Goal: Task Accomplishment & Management: Manage account settings

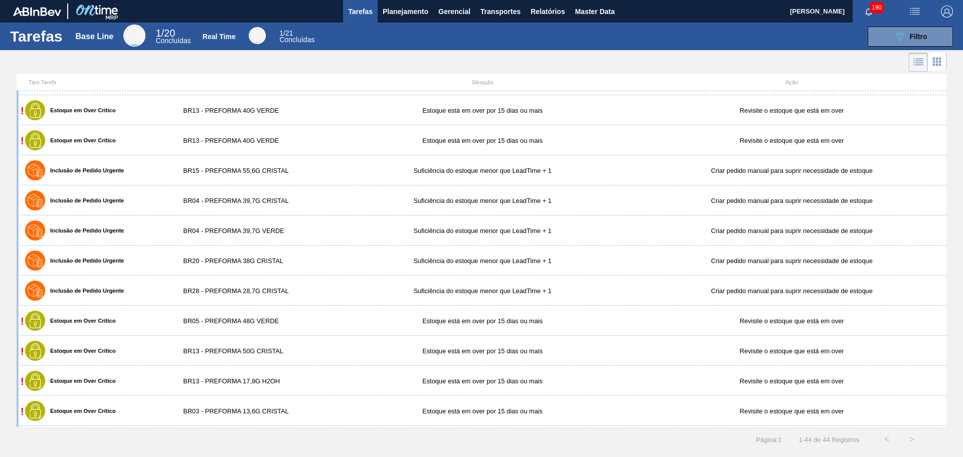
scroll to position [627, 0]
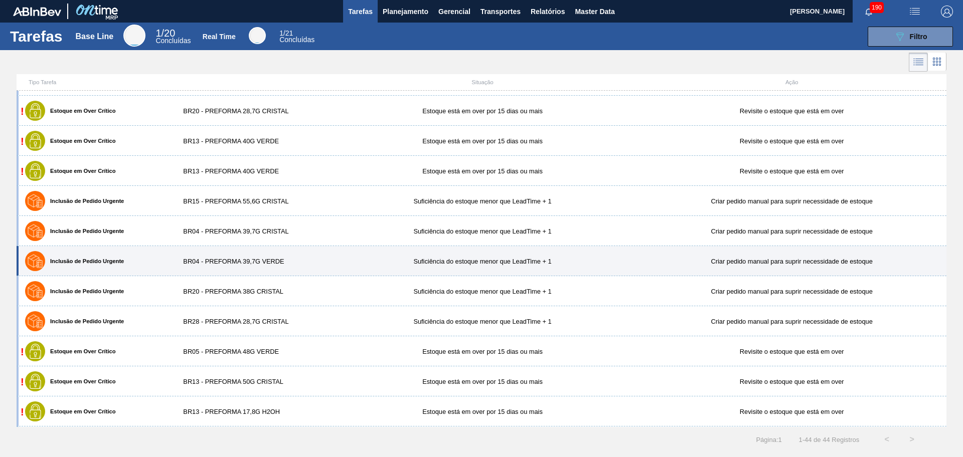
click at [283, 258] on div "BR04 - PREFORMA 39,7G VERDE" at bounding box center [250, 262] width 154 height 8
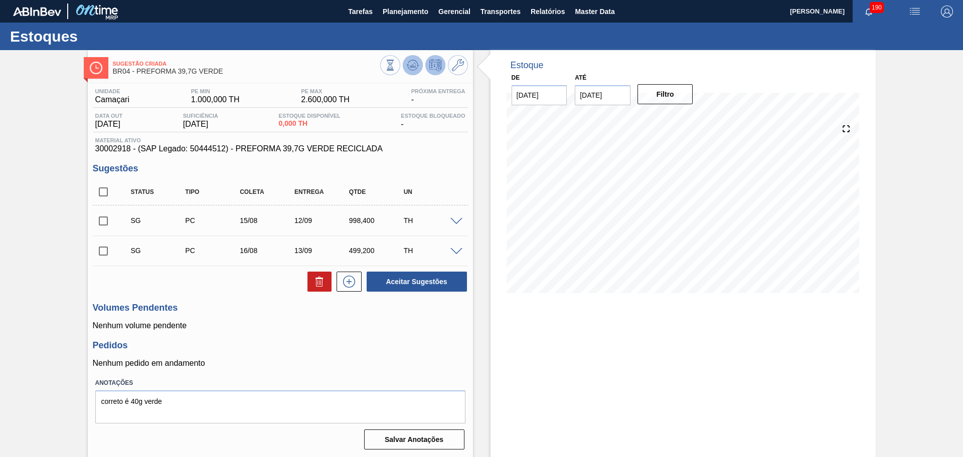
click at [396, 60] on icon at bounding box center [390, 65] width 11 height 11
click at [422, 329] on p "Nenhum volume pendente" at bounding box center [280, 325] width 375 height 9
click at [396, 65] on icon at bounding box center [390, 65] width 11 height 11
drag, startPoint x: 610, startPoint y: 98, endPoint x: 502, endPoint y: 105, distance: 107.5
click at [502, 105] on div "De 12/08/2025 Até 26/08/2025 Next Month agosto 2025 dom seg ter qua qui sex sab…" at bounding box center [602, 88] width 201 height 35
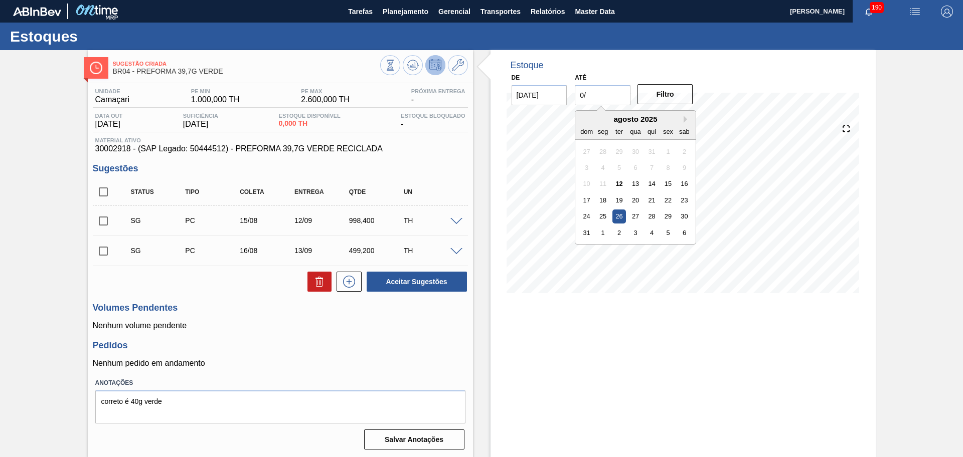
type input "0"
type input "[DATE]"
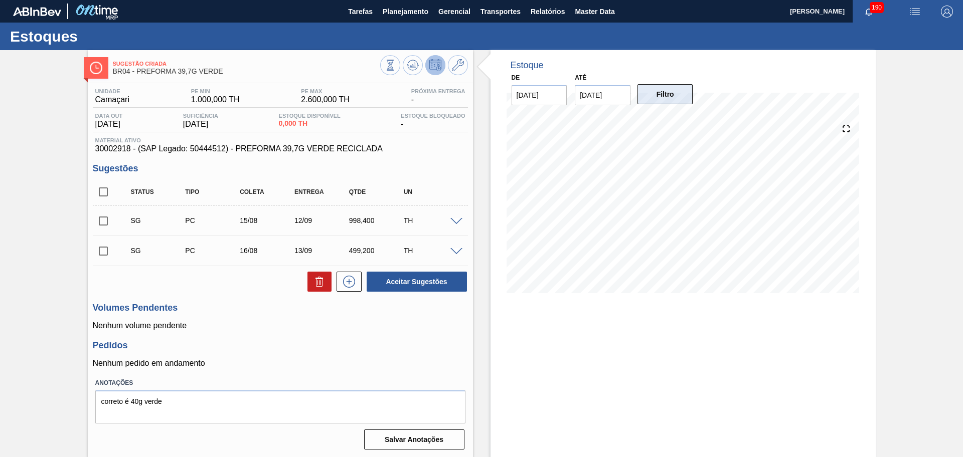
click at [666, 95] on button "Filtro" at bounding box center [665, 94] width 56 height 20
click at [410, 66] on icon at bounding box center [412, 65] width 7 height 5
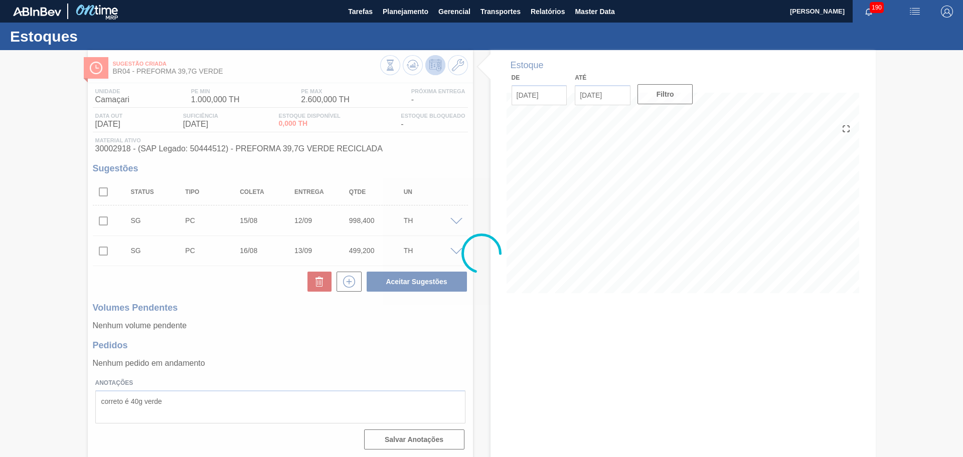
click at [464, 65] on div at bounding box center [481, 253] width 963 height 407
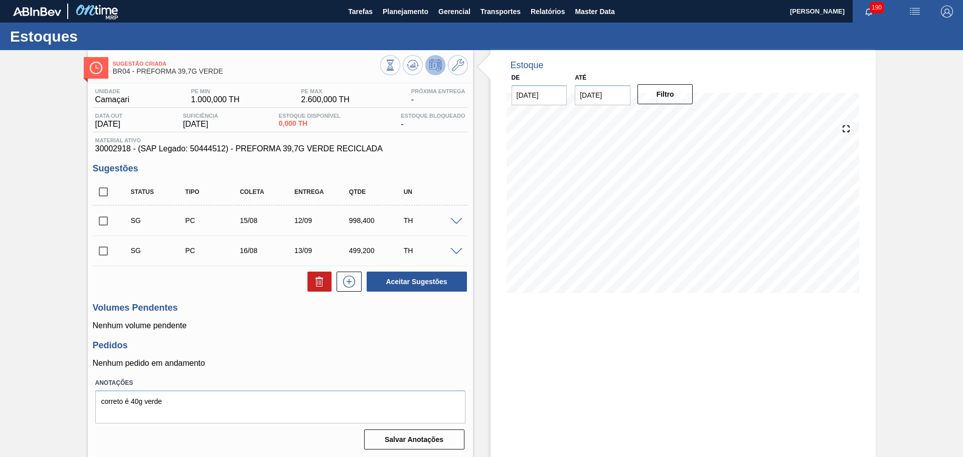
click at [459, 64] on icon at bounding box center [458, 65] width 12 height 12
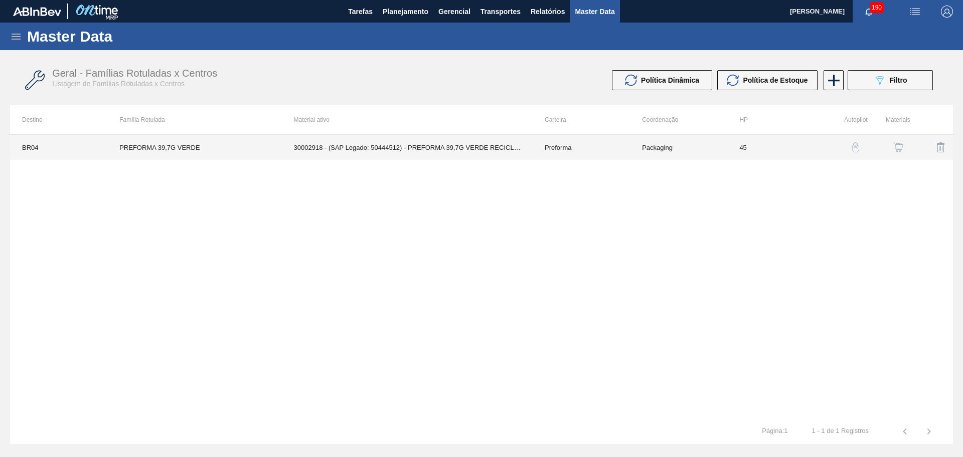
click at [396, 144] on td "30002918 - (SAP Legado: 50444512) - PREFORMA 39,7G VERDE RECICLADA" at bounding box center [407, 147] width 251 height 25
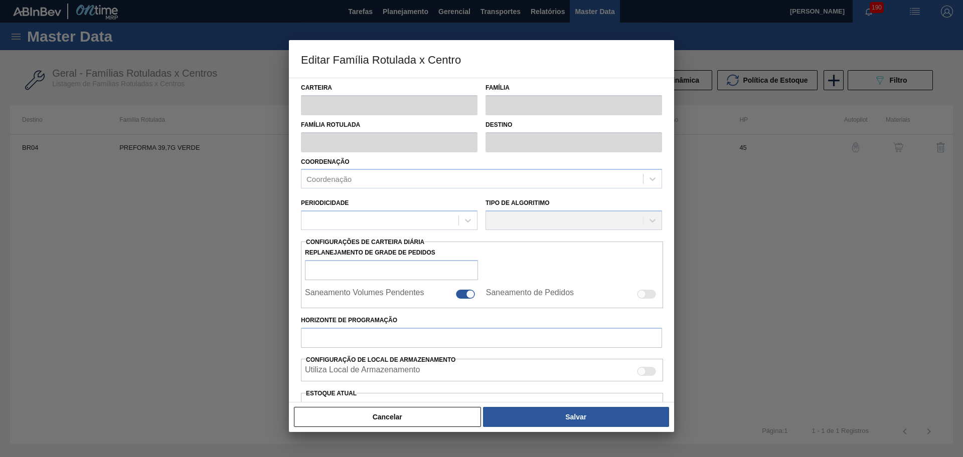
type input "Preforma"
type input "PREFORMA 39,7G VERDE"
type input "BR04 - Camaçari"
type input "0"
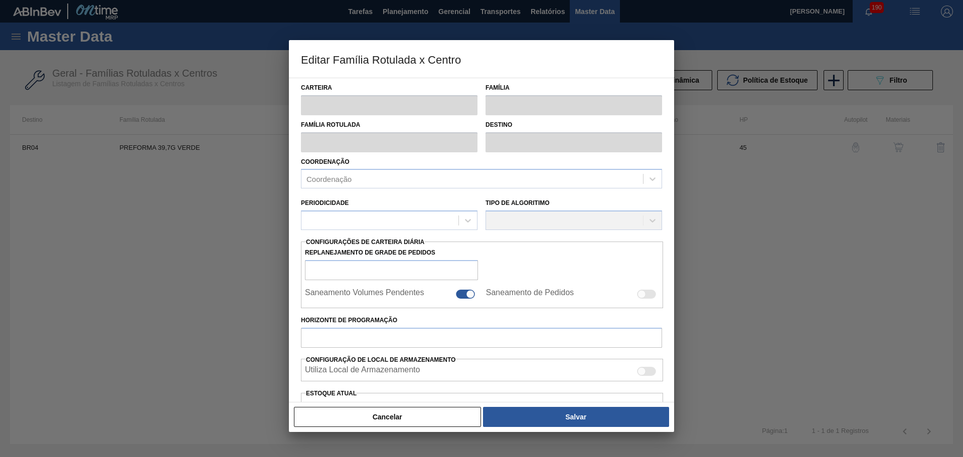
checkbox input "false"
type input "45"
type input "1.000"
type input "2.600"
type input "32"
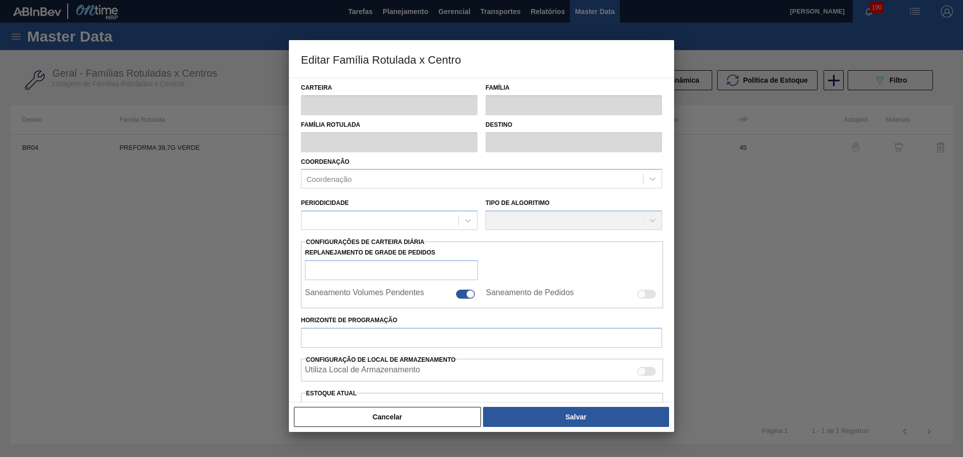
type input "1.512,000"
checkbox input "true"
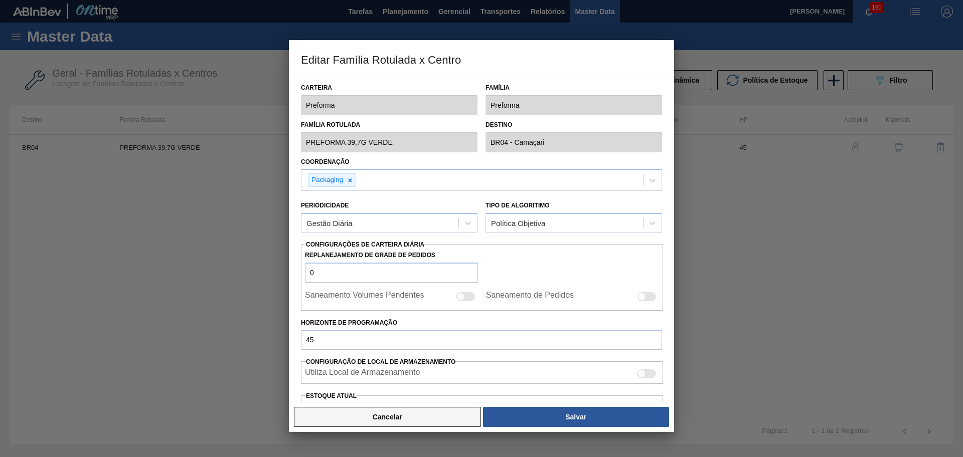
click at [405, 416] on button "Cancelar" at bounding box center [387, 417] width 187 height 20
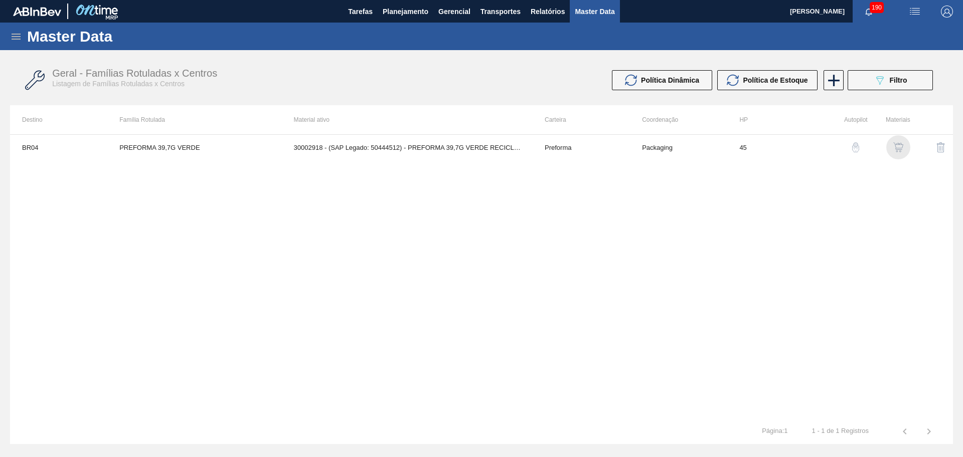
click at [900, 151] on img "button" at bounding box center [898, 147] width 10 height 10
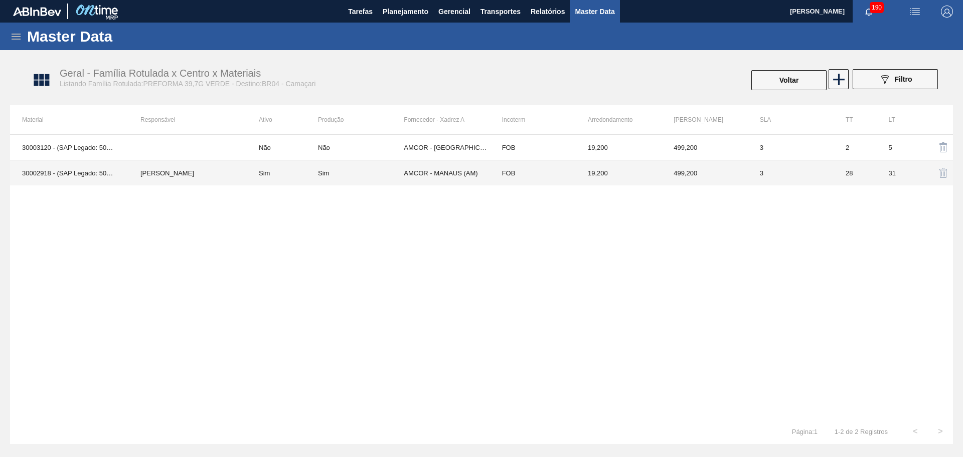
click at [266, 177] on td "Sim" at bounding box center [282, 173] width 71 height 26
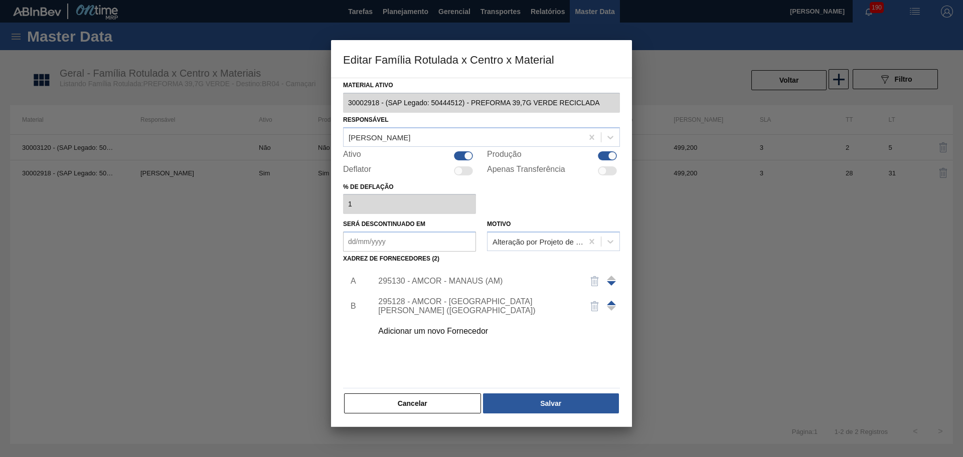
click at [460, 159] on div at bounding box center [463, 155] width 19 height 9
checkbox input "false"
click at [512, 400] on button "Salvar" at bounding box center [551, 404] width 136 height 20
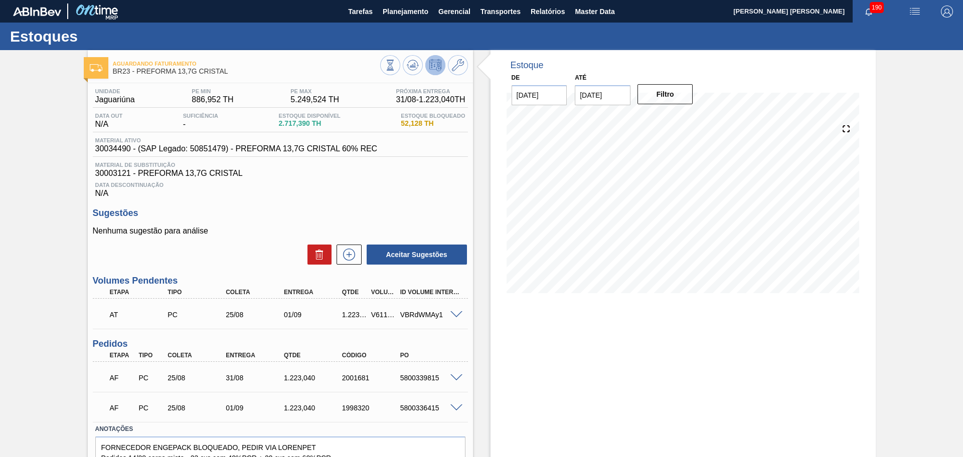
click at [311, 178] on div "Data Descontinuação N/A" at bounding box center [280, 188] width 375 height 20
click at [338, 170] on span "30003121 - PREFORMA 13,7G CRISTAL" at bounding box center [280, 173] width 370 height 9
click at [352, 210] on h3 "Sugestões" at bounding box center [280, 213] width 375 height 11
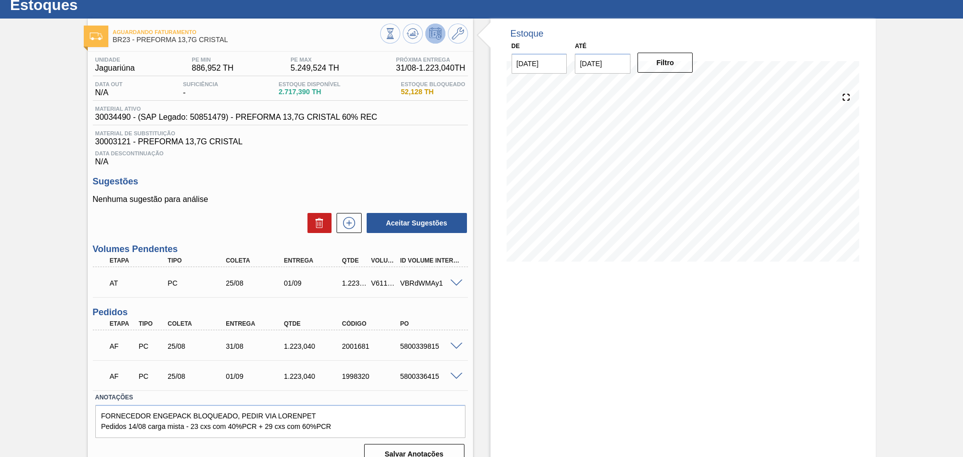
scroll to position [47, 0]
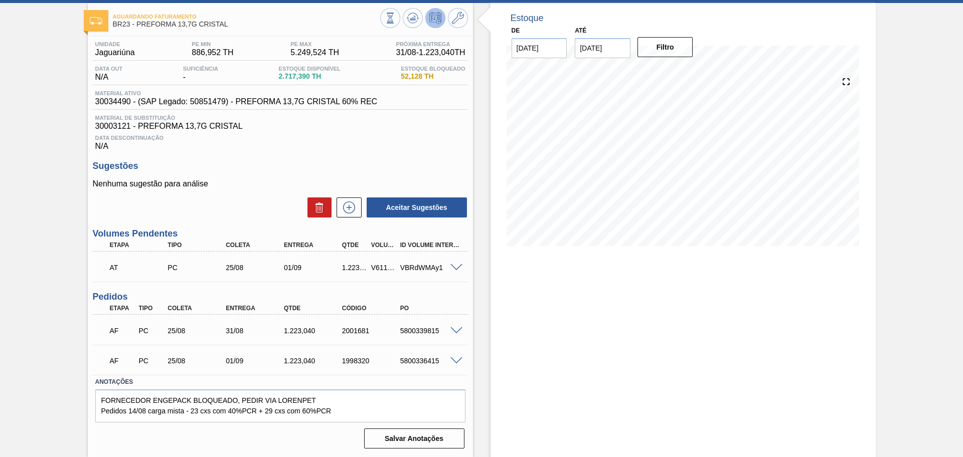
click at [454, 325] on div "AF PC 25/08 31/08 1.223,040 2001681 5800339815" at bounding box center [280, 329] width 375 height 25
click at [456, 328] on span at bounding box center [456, 331] width 12 height 8
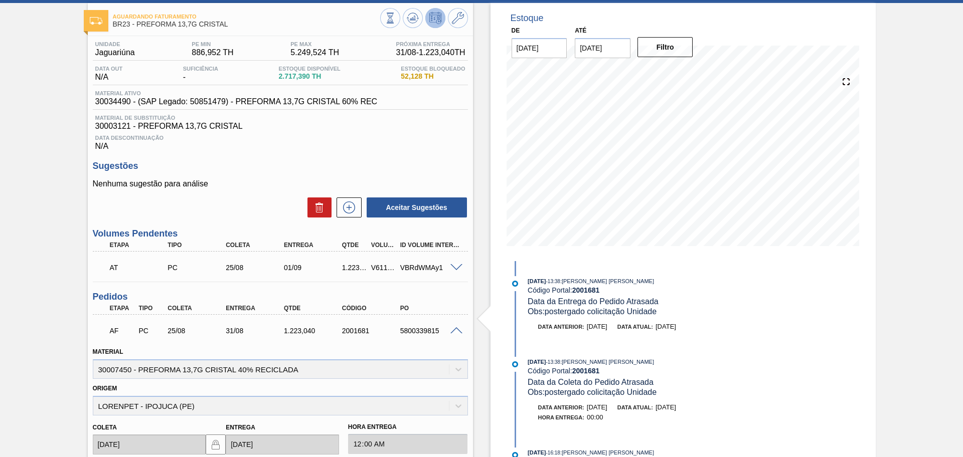
click at [454, 327] on span at bounding box center [456, 331] width 12 height 8
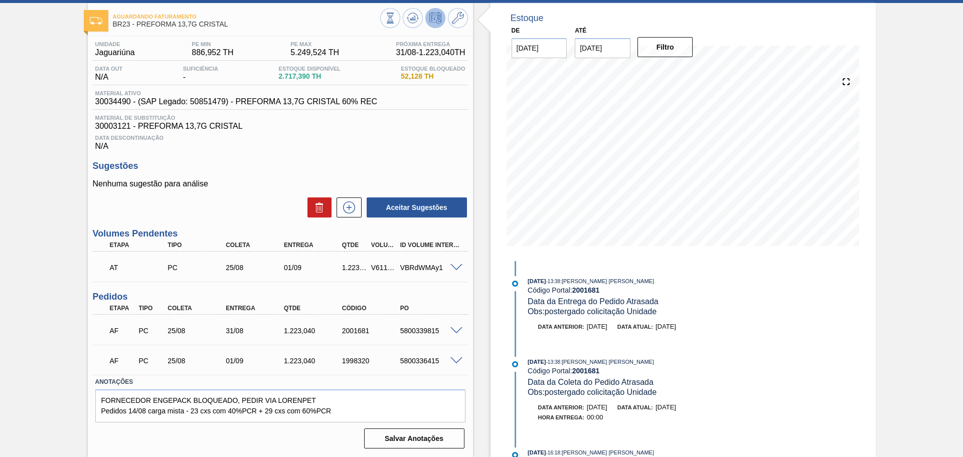
click at [455, 363] on span at bounding box center [456, 362] width 12 height 8
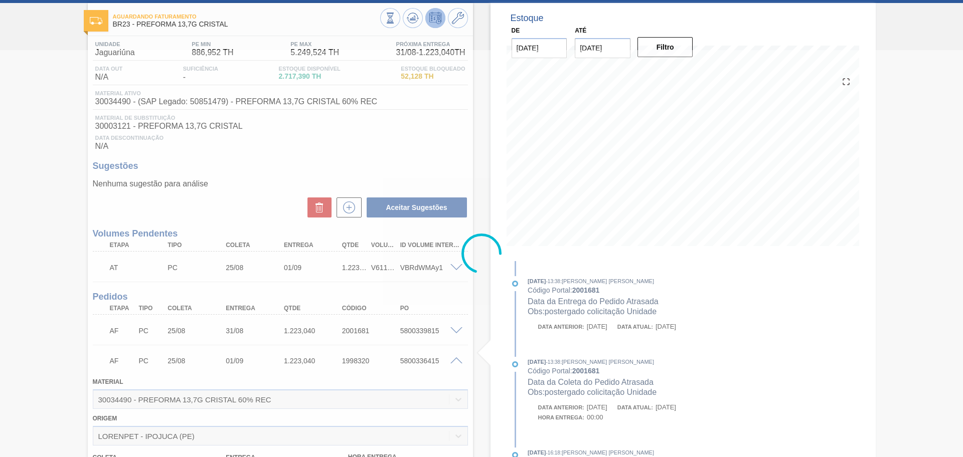
click at [455, 363] on span at bounding box center [456, 362] width 12 height 8
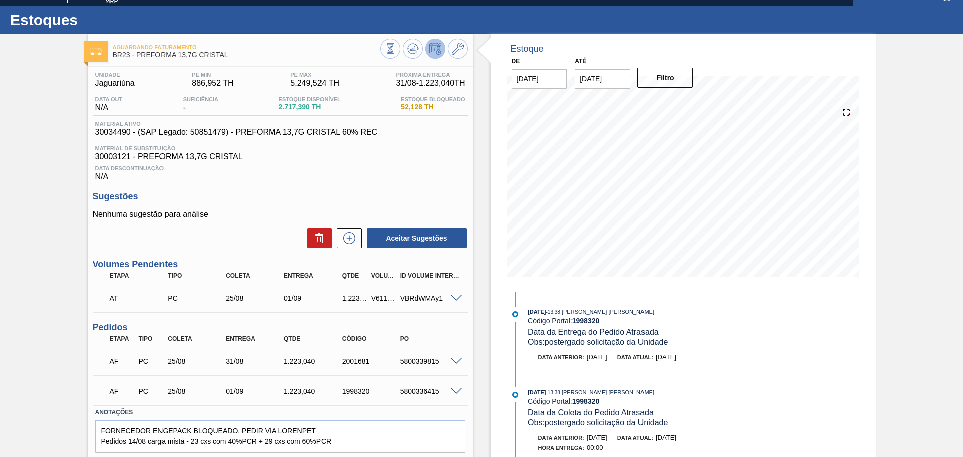
scroll to position [0, 0]
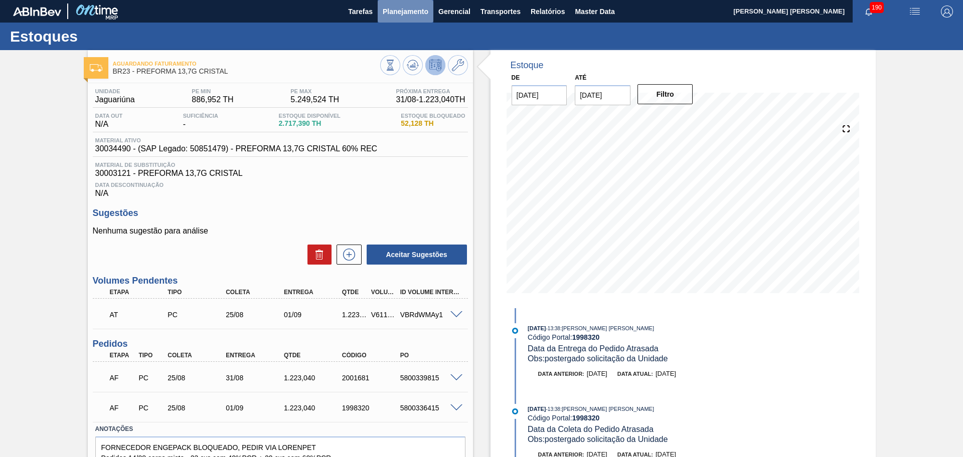
click at [404, 19] on button "Planejamento" at bounding box center [406, 11] width 56 height 23
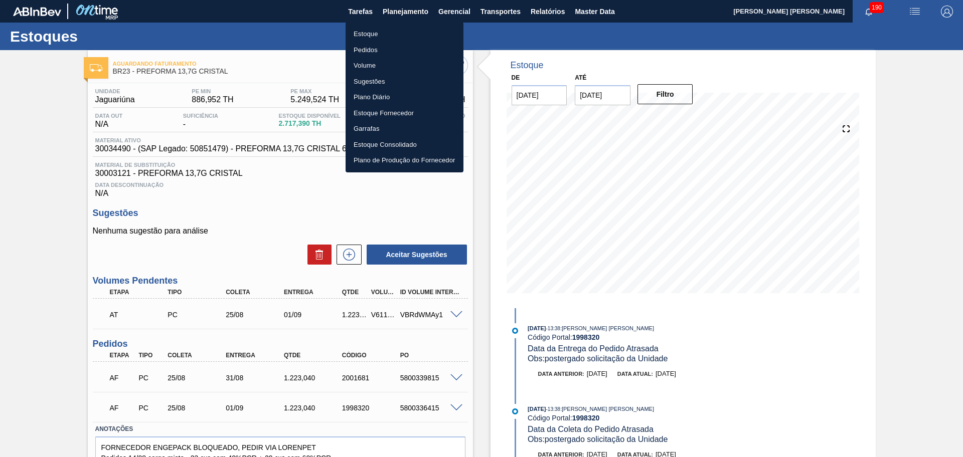
click at [376, 33] on li "Estoque" at bounding box center [404, 34] width 118 height 16
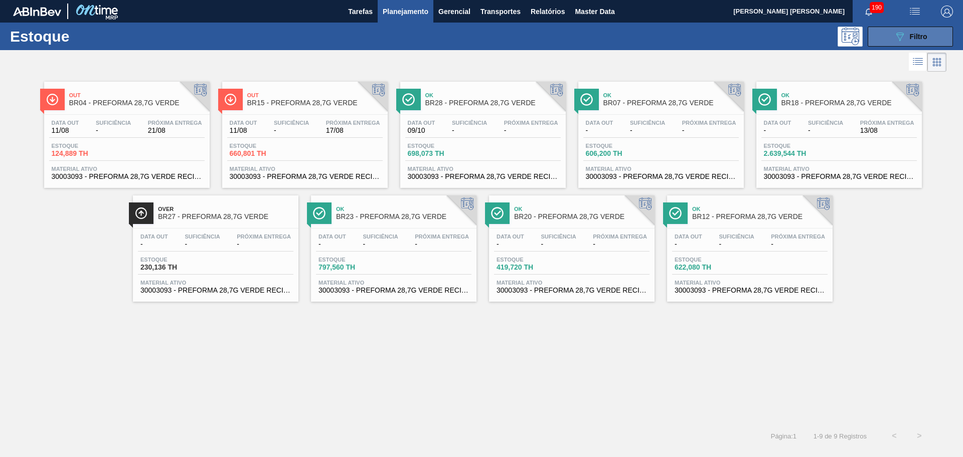
click at [880, 46] on button "089F7B8B-B2A5-4AFE-B5C0-19BA573D28AC Filtro" at bounding box center [909, 37] width 85 height 20
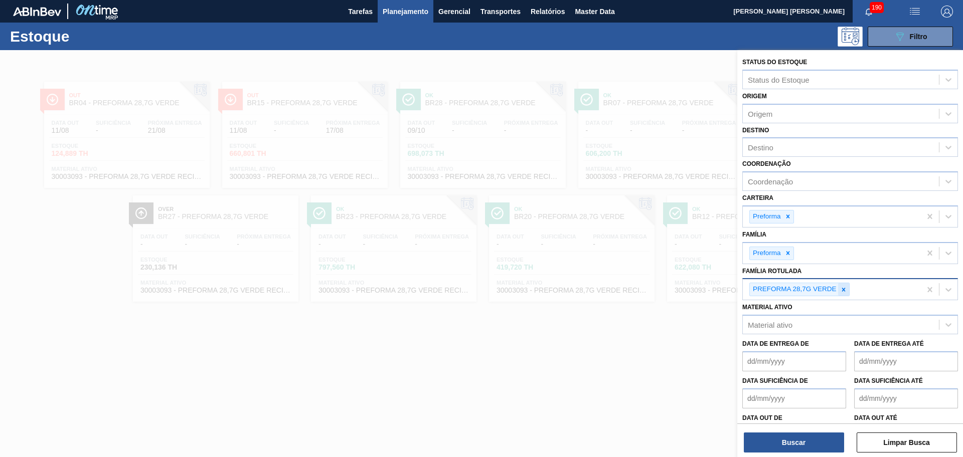
click at [841, 289] on icon at bounding box center [843, 289] width 7 height 7
click at [770, 142] on div "Destino" at bounding box center [841, 147] width 196 height 15
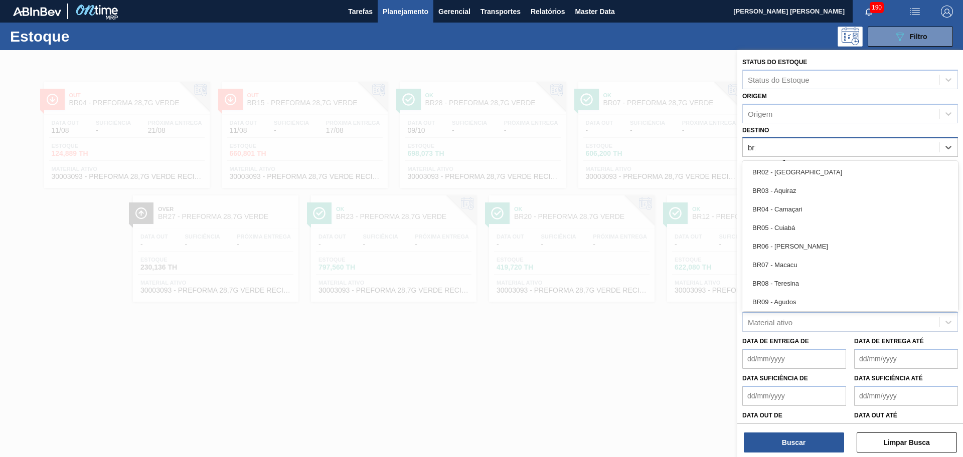
type input "br12"
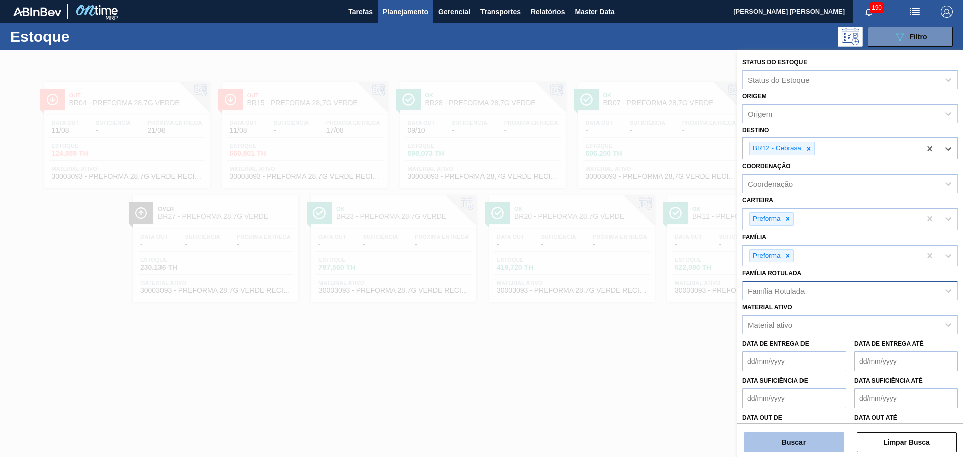
click at [800, 444] on button "Buscar" at bounding box center [794, 443] width 100 height 20
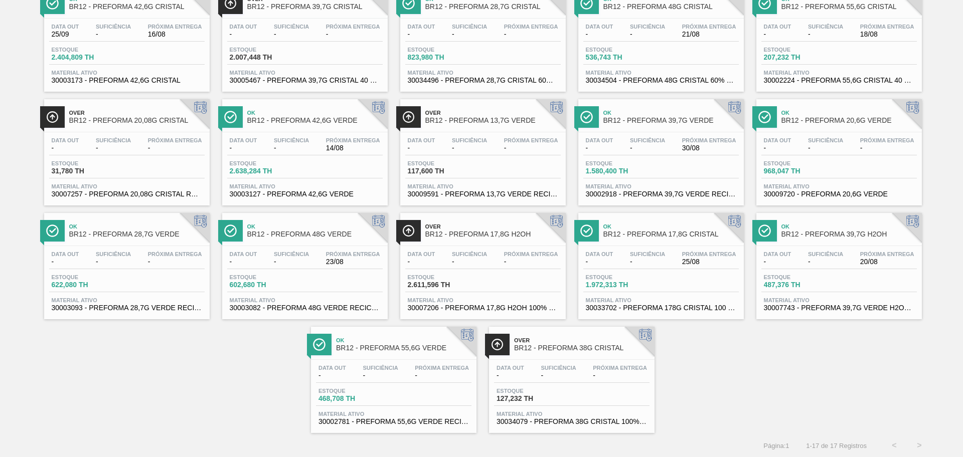
scroll to position [97, 0]
click at [505, 287] on div "Estoque 2.611,596 TH" at bounding box center [482, 282] width 155 height 18
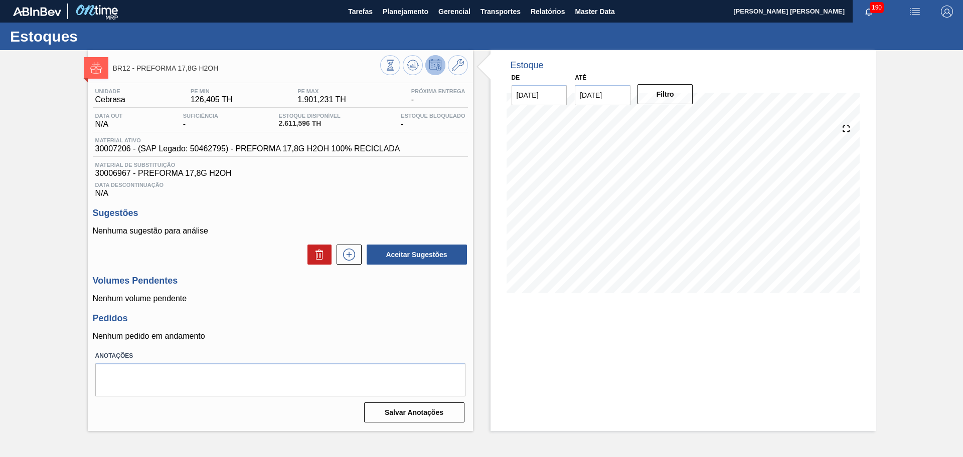
click at [346, 298] on p "Nenhum volume pendente" at bounding box center [280, 298] width 375 height 9
click at [414, 64] on icon at bounding box center [414, 65] width 1 height 4
click at [417, 230] on p "Nenhuma sugestão para análise" at bounding box center [280, 231] width 375 height 9
click at [396, 69] on icon at bounding box center [390, 65] width 11 height 11
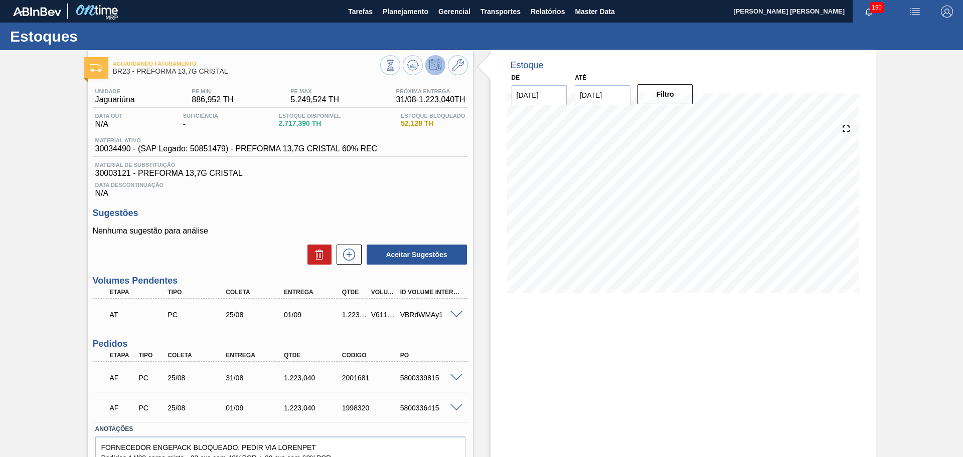
click at [249, 248] on div "Aceitar Sugestões" at bounding box center [280, 255] width 375 height 22
click at [404, 6] on span "Planejamento" at bounding box center [406, 12] width 46 height 12
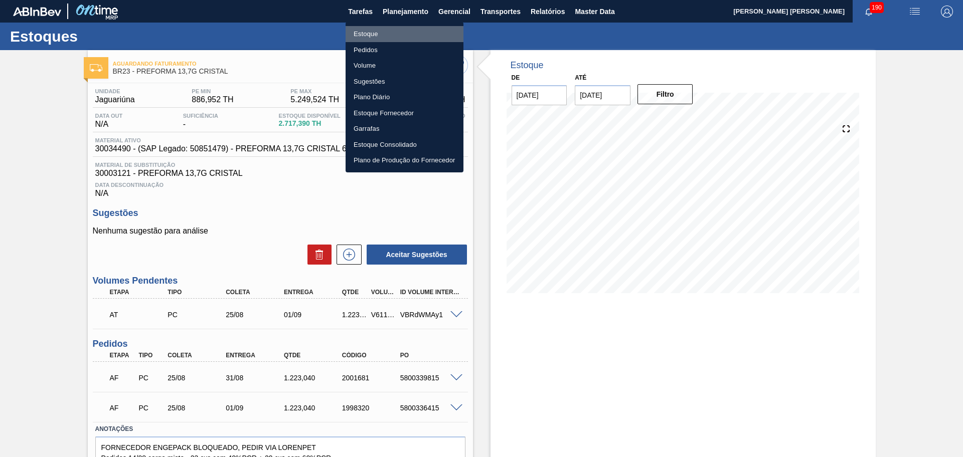
click at [371, 31] on li "Estoque" at bounding box center [404, 34] width 118 height 16
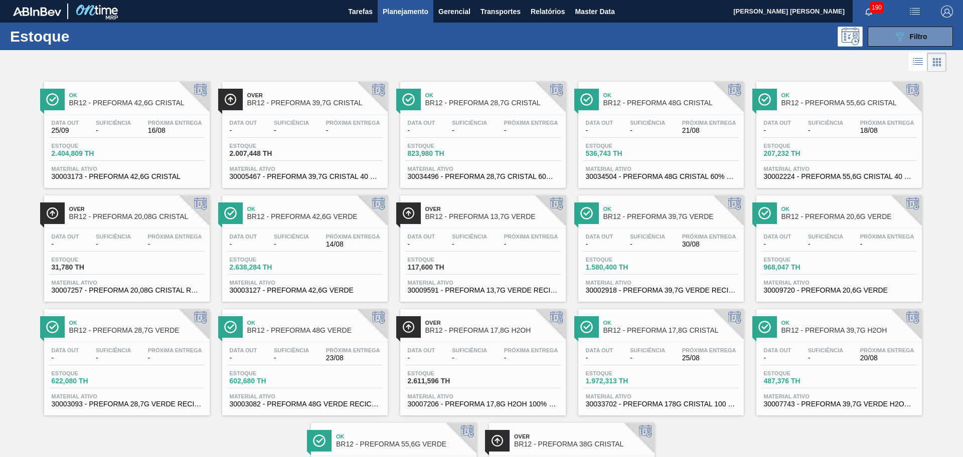
click at [881, 21] on div "190" at bounding box center [875, 11] width 46 height 23
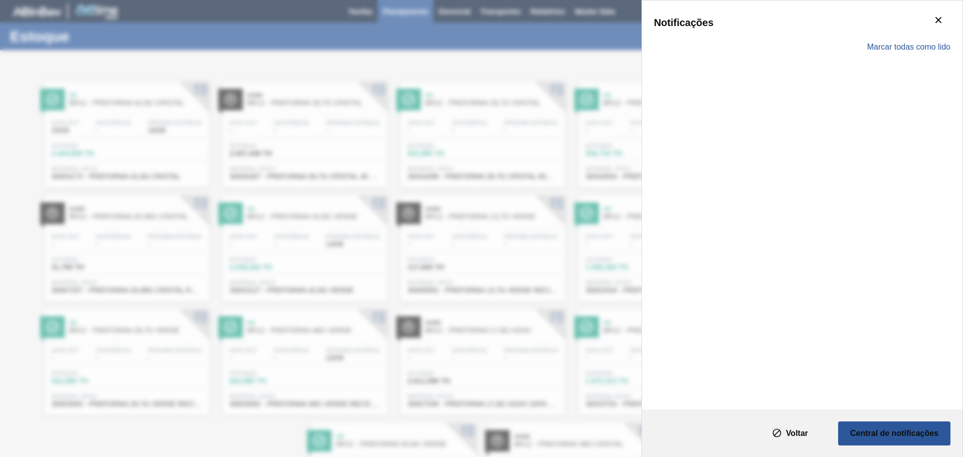
click at [887, 34] on div "Marcar todas como lido" at bounding box center [802, 47] width 296 height 29
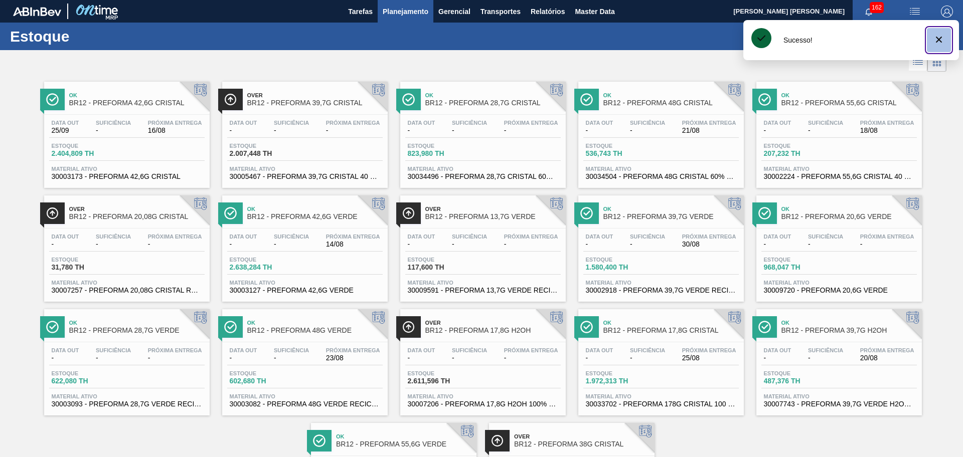
click at [944, 40] on icon "botão de ícone" at bounding box center [939, 40] width 12 height 12
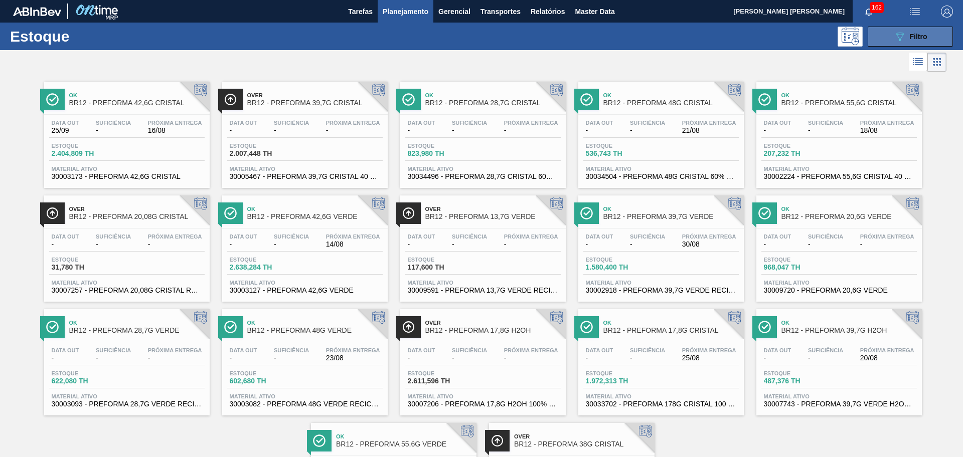
click at [910, 38] on span "Filtro" at bounding box center [919, 37] width 18 height 8
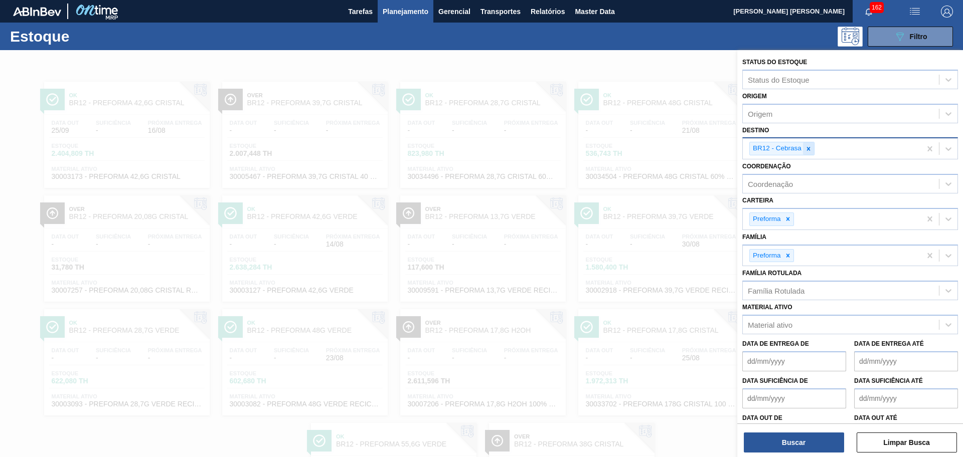
click at [807, 145] on icon at bounding box center [808, 148] width 7 height 7
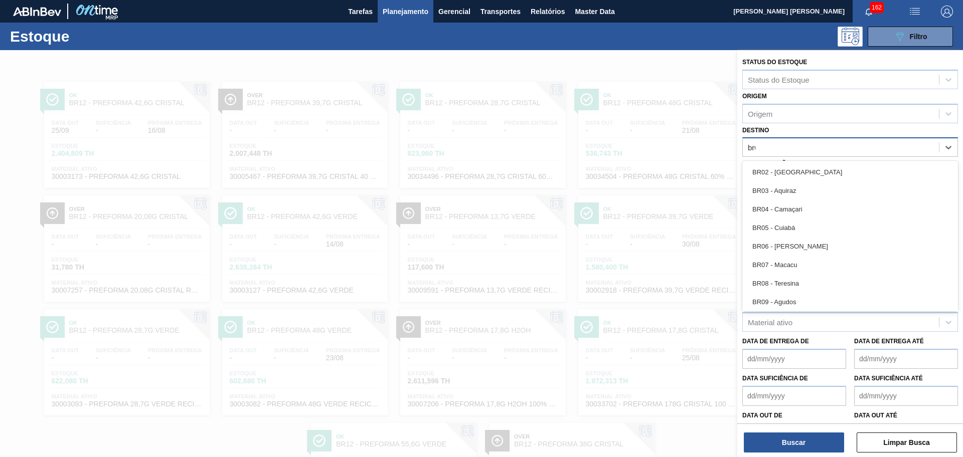
type input "br04"
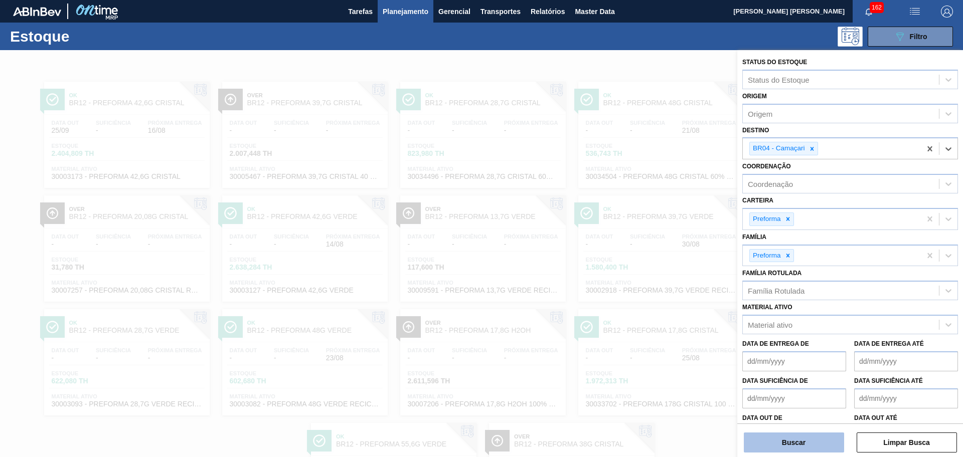
click at [770, 437] on button "Buscar" at bounding box center [794, 443] width 100 height 20
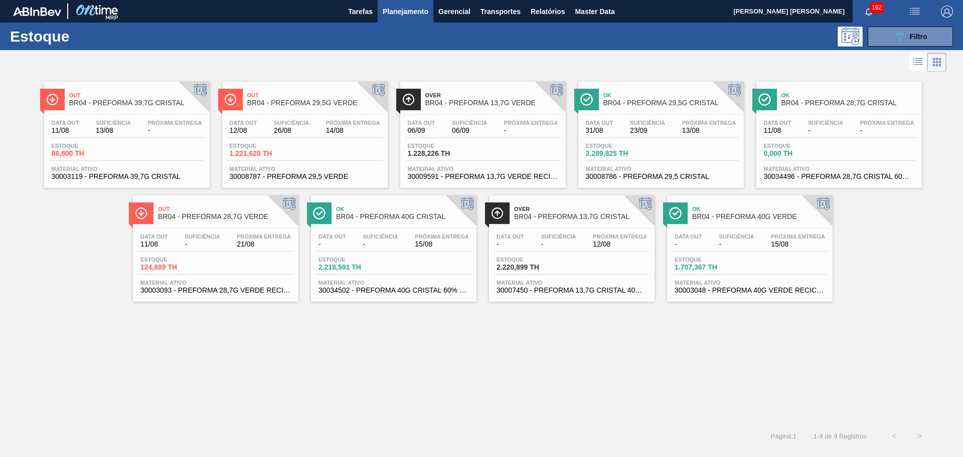
click at [570, 251] on div "Data out - Suficiência - Próxima Entrega 12/08" at bounding box center [571, 243] width 155 height 18
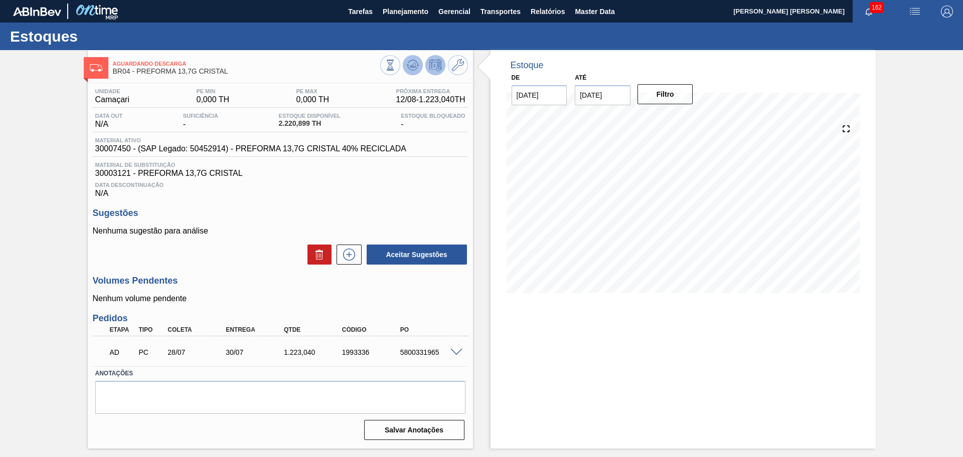
click at [405, 71] on button at bounding box center [413, 65] width 20 height 20
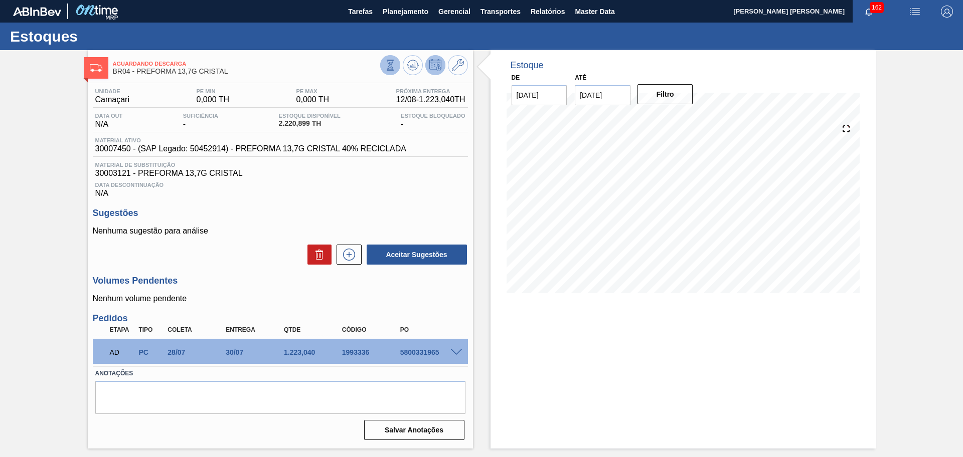
click at [386, 68] on icon at bounding box center [390, 65] width 11 height 11
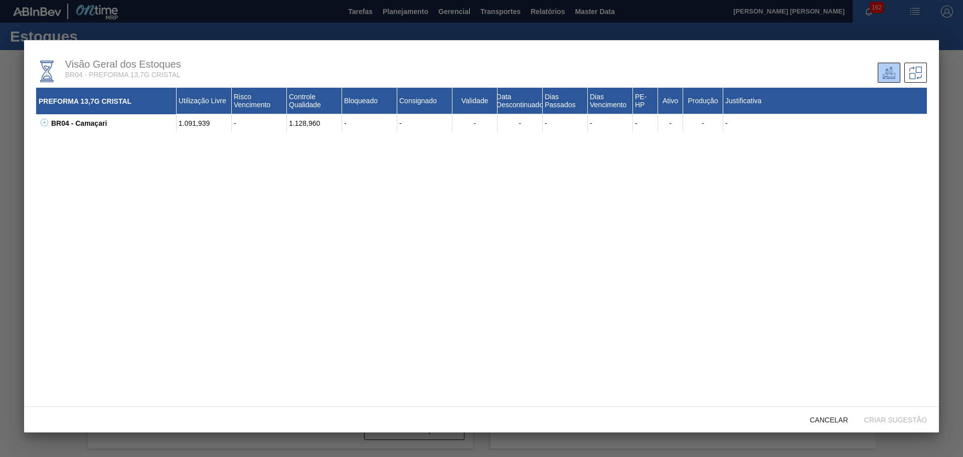
click at [44, 125] on button at bounding box center [43, 123] width 10 height 10
click at [59, 140] on icon at bounding box center [57, 141] width 8 height 8
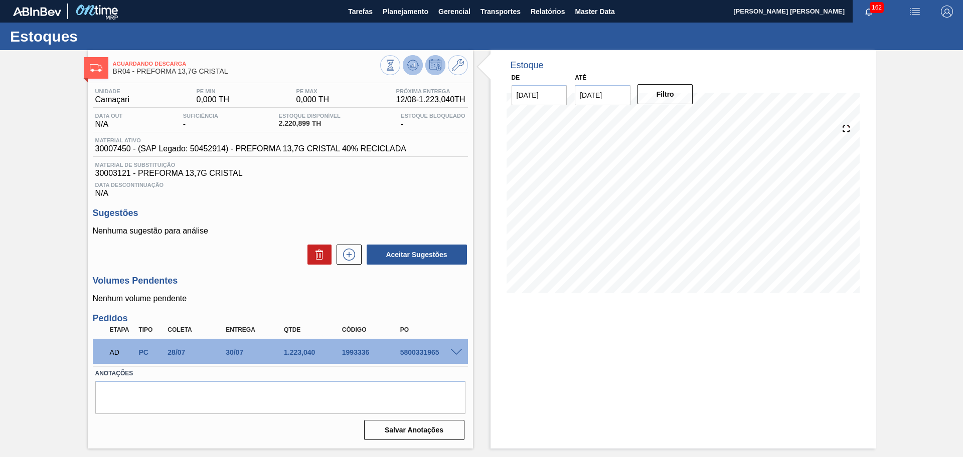
click at [408, 73] on button at bounding box center [413, 65] width 20 height 20
click at [407, 12] on span "Planejamento" at bounding box center [406, 12] width 46 height 12
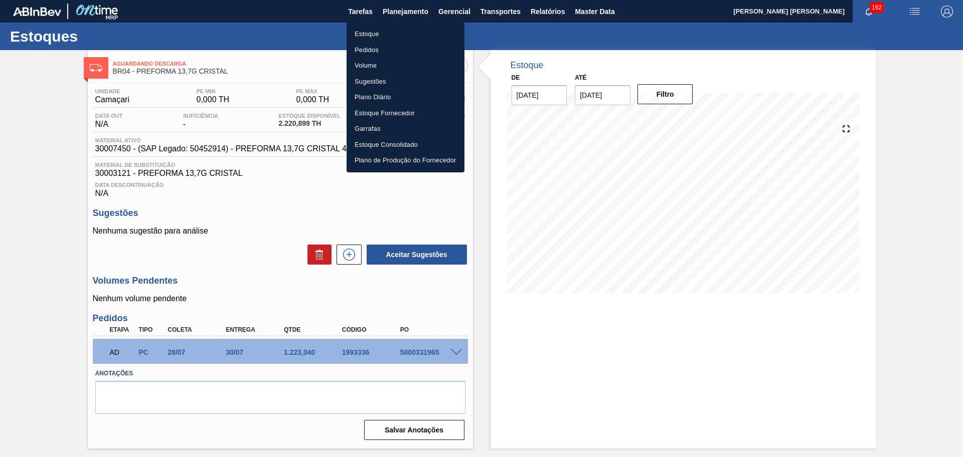
click at [385, 36] on li "Estoque" at bounding box center [405, 34] width 118 height 16
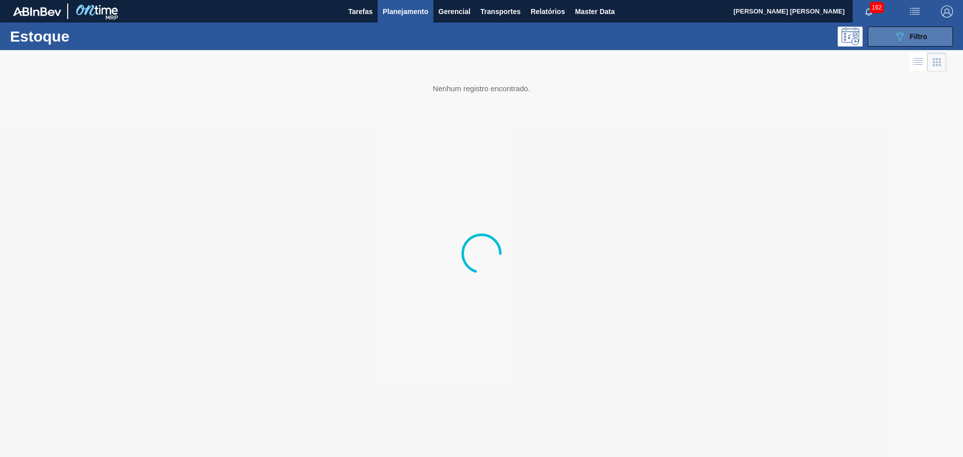
click at [930, 33] on button "089F7B8B-B2A5-4AFE-B5C0-19BA573D28AC Filtro" at bounding box center [909, 37] width 85 height 20
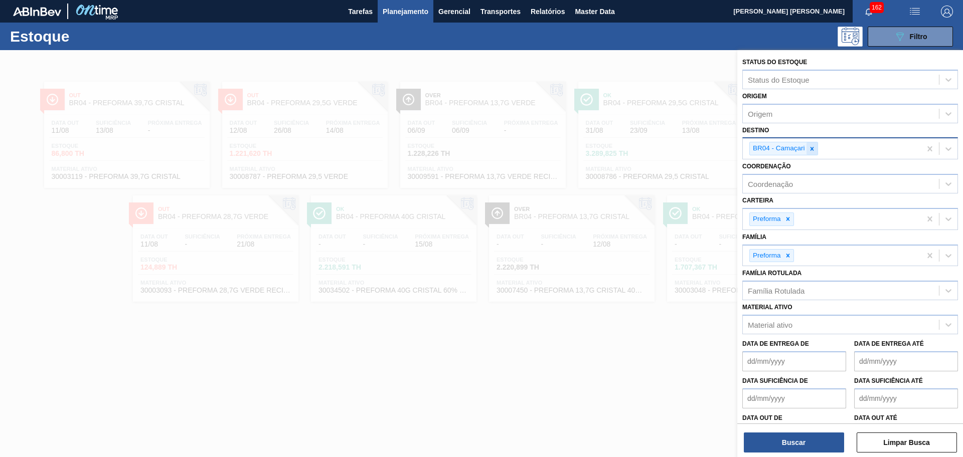
click at [816, 148] on div at bounding box center [811, 148] width 11 height 13
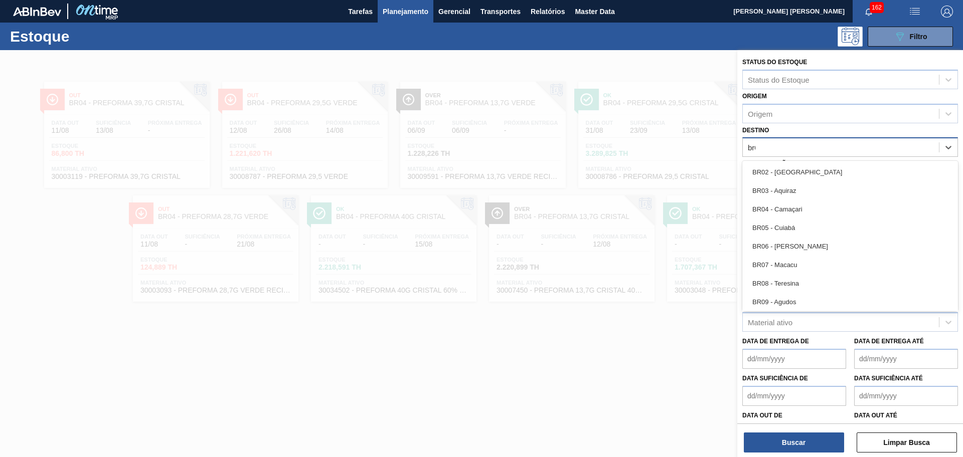
type input "br05"
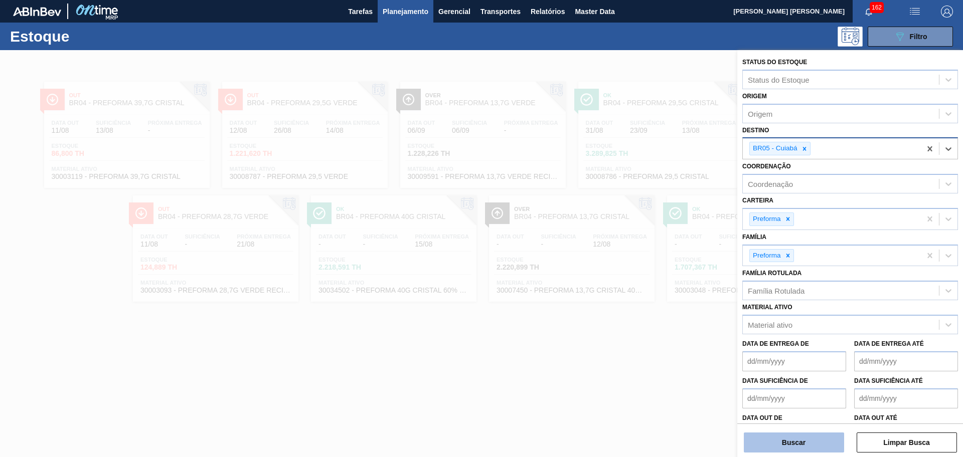
click at [800, 444] on button "Buscar" at bounding box center [794, 443] width 100 height 20
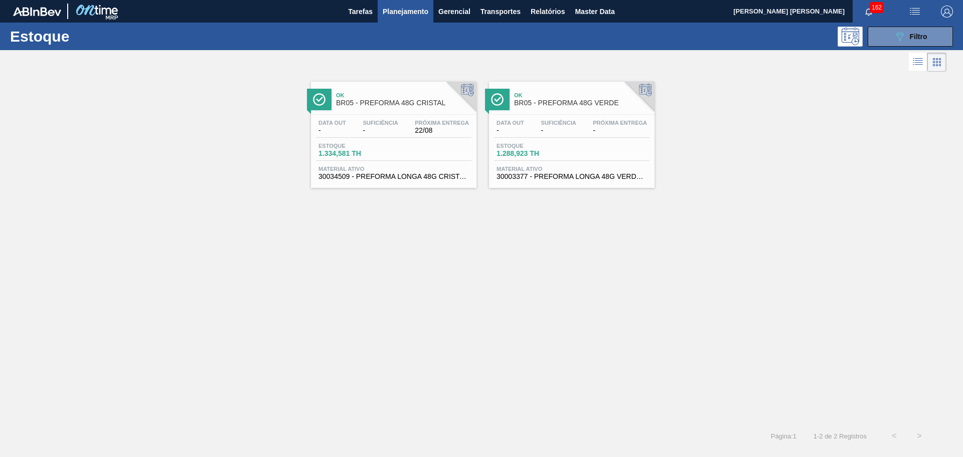
click at [540, 143] on span "Estoque" at bounding box center [531, 146] width 70 height 6
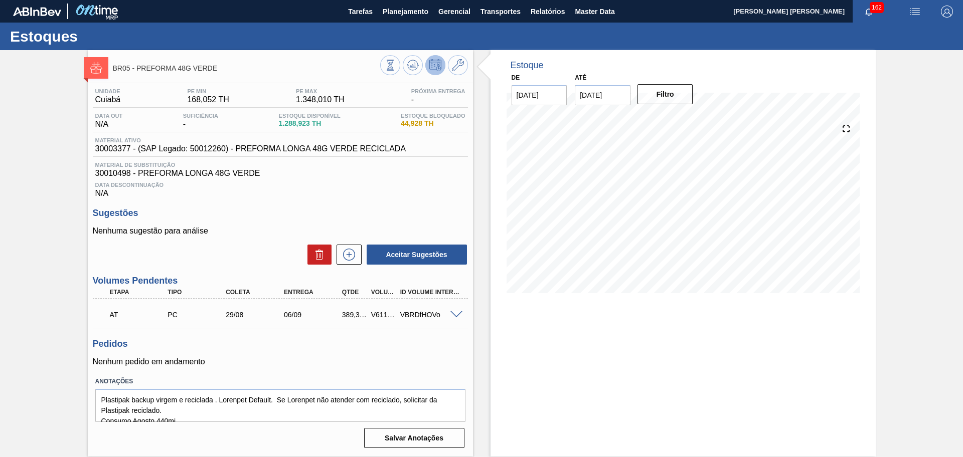
click at [420, 55] on div at bounding box center [424, 66] width 88 height 23
click at [396, 64] on icon at bounding box center [390, 65] width 11 height 11
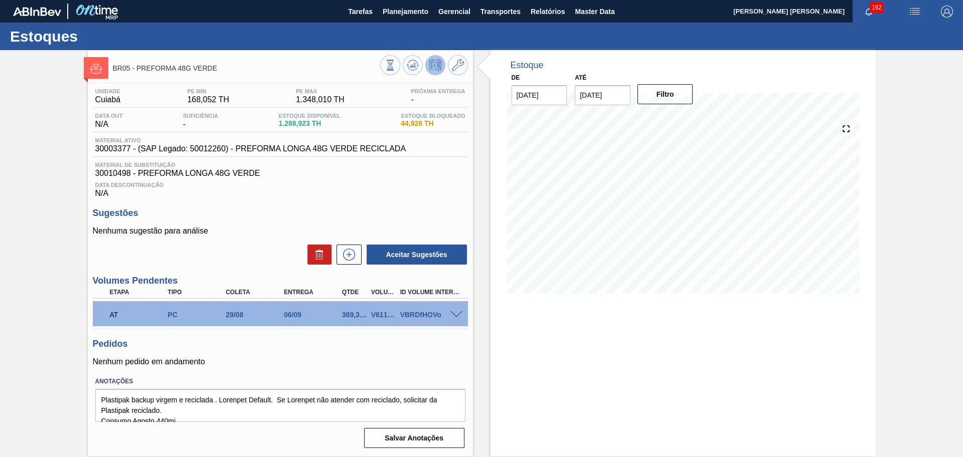
click at [402, 196] on div "Data Descontinuação N/A" at bounding box center [280, 188] width 375 height 20
click at [382, 177] on span "30010498 - PREFORMA LONGA 48G VERDE" at bounding box center [280, 173] width 370 height 9
click at [423, 362] on p "Nenhum pedido em andamento" at bounding box center [280, 362] width 375 height 9
click at [416, 15] on span "Planejamento" at bounding box center [406, 12] width 46 height 12
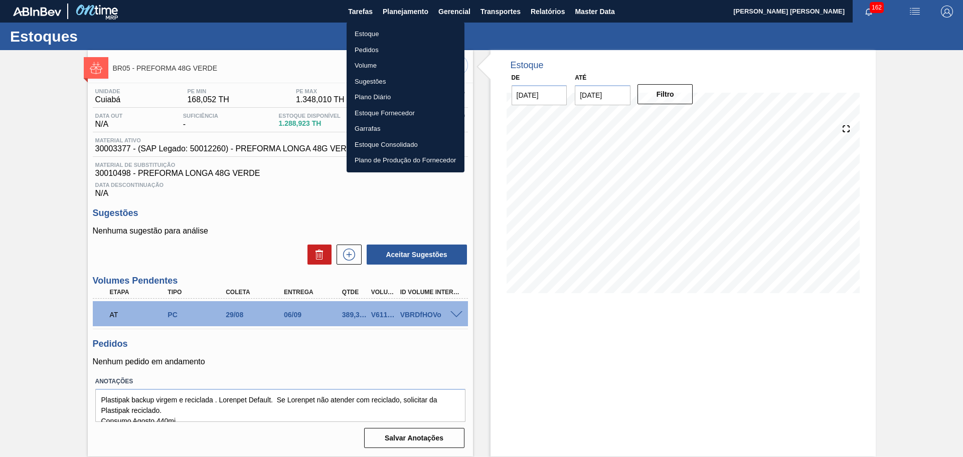
click at [385, 39] on li "Estoque" at bounding box center [405, 34] width 118 height 16
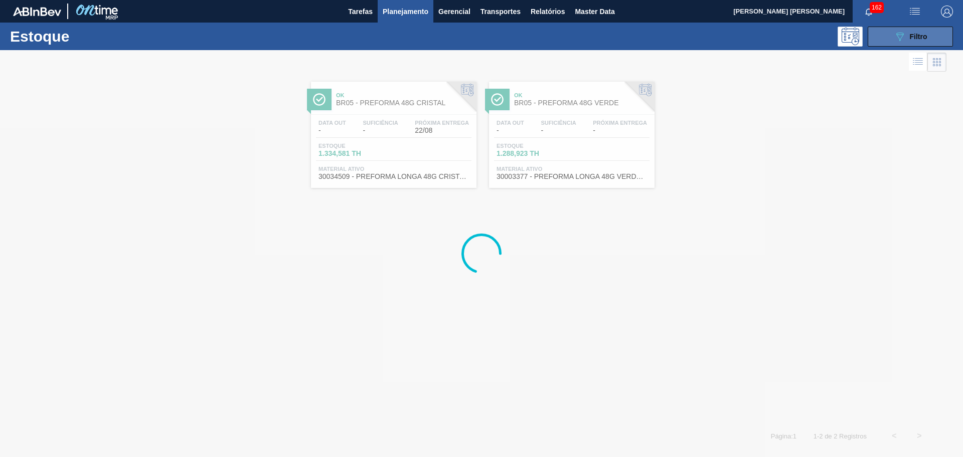
click at [884, 38] on button "089F7B8B-B2A5-4AFE-B5C0-19BA573D28AC Filtro" at bounding box center [909, 37] width 85 height 20
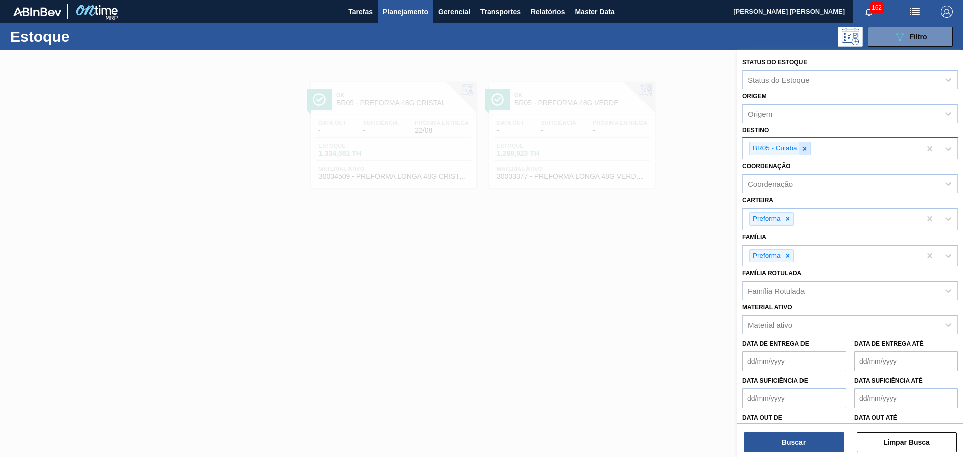
click at [803, 151] on icon at bounding box center [804, 148] width 7 height 7
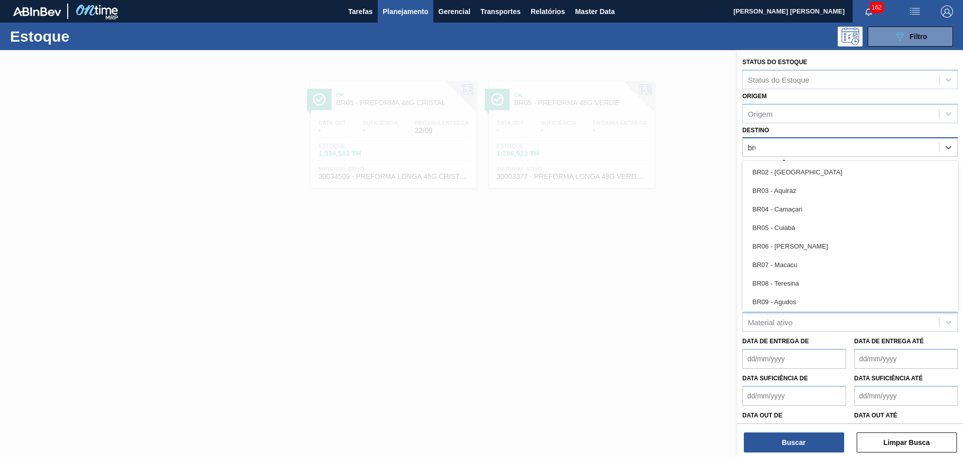
type input "br04"
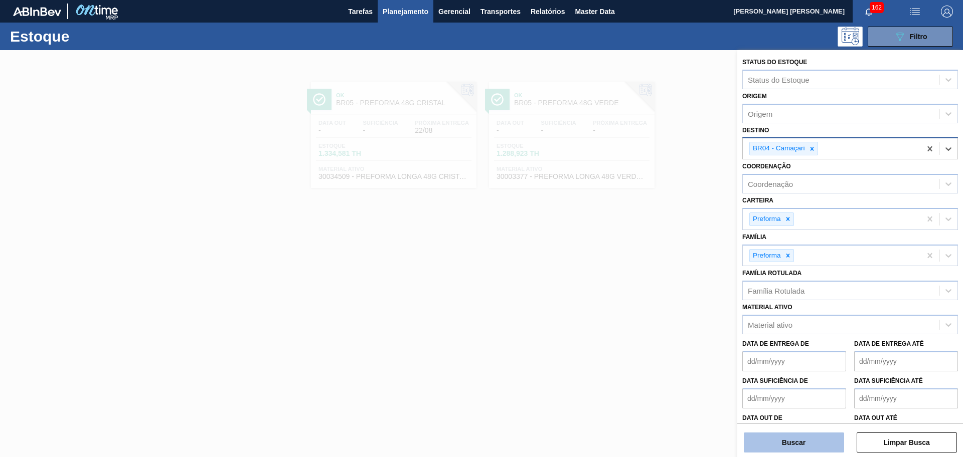
click at [793, 443] on button "Buscar" at bounding box center [794, 443] width 100 height 20
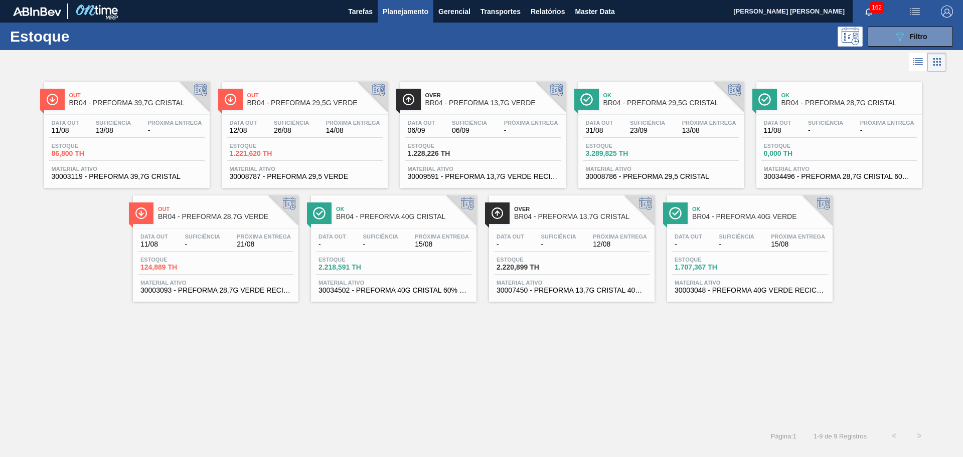
click at [570, 243] on span "-" at bounding box center [558, 245] width 35 height 8
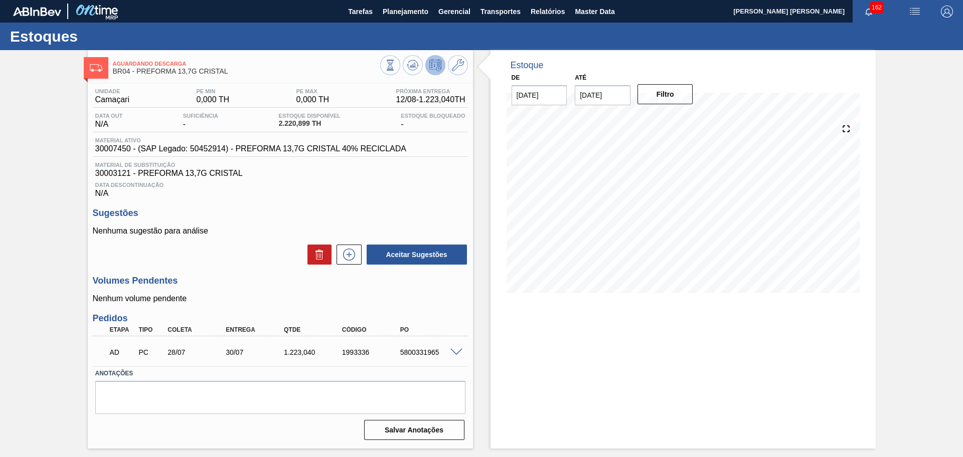
click at [110, 143] on span "Material ativo" at bounding box center [250, 140] width 311 height 6
click at [113, 153] on div "Material ativo 30007450 - (SAP Legado: 50452914) - PREFORMA 13,7G CRISTAL 40% R…" at bounding box center [280, 147] width 375 height 20
copy span "30007450"
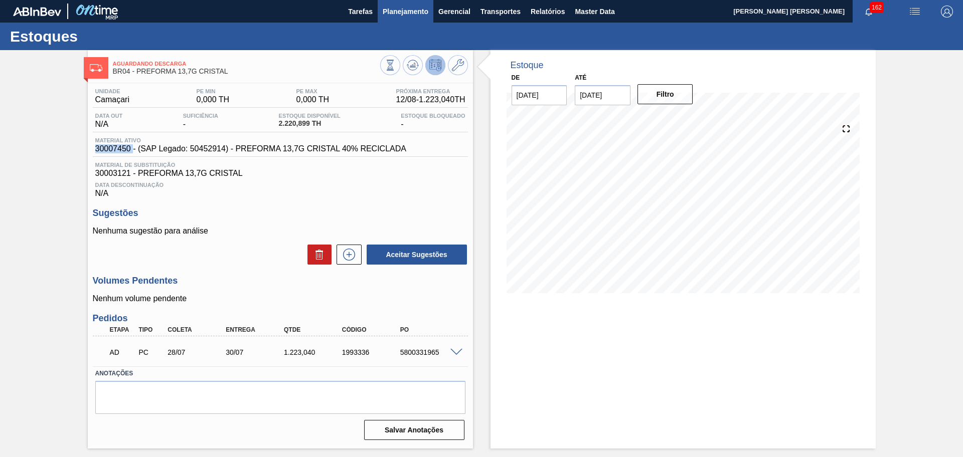
click at [399, 16] on span "Planejamento" at bounding box center [406, 12] width 46 height 12
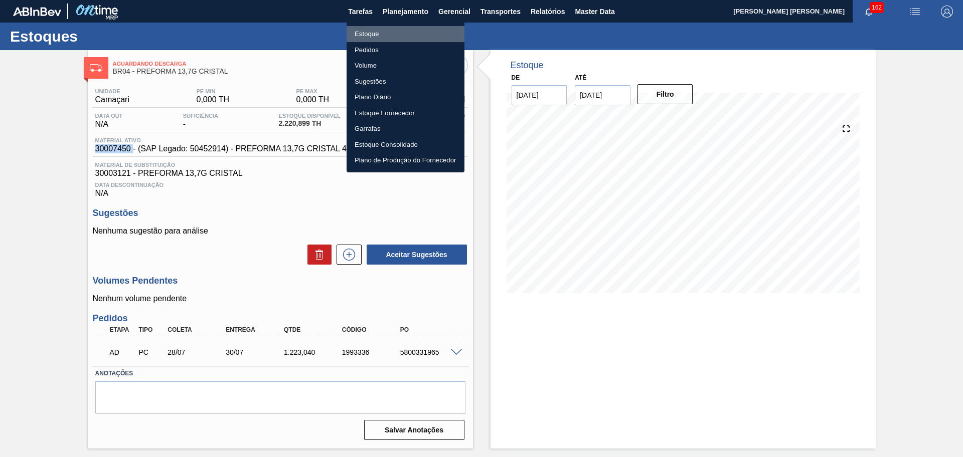
click at [376, 31] on li "Estoque" at bounding box center [405, 34] width 118 height 16
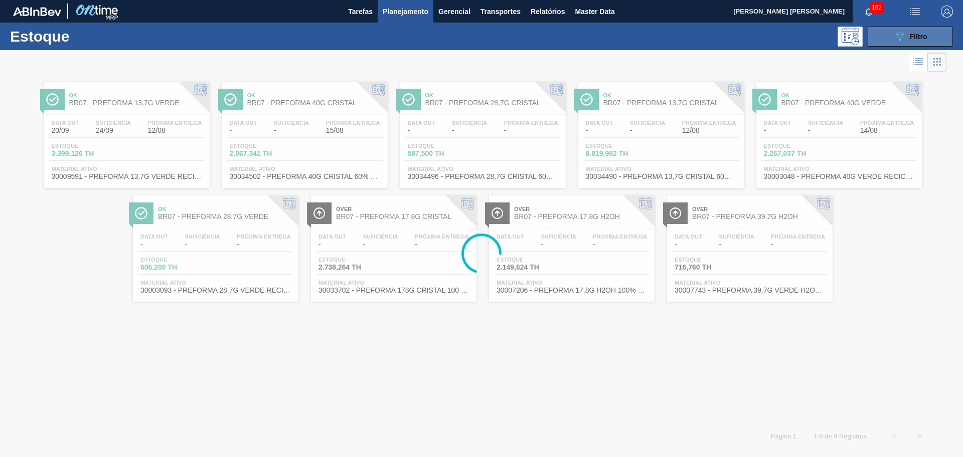
click at [890, 39] on button "089F7B8B-B2A5-4AFE-B5C0-19BA573D28AC Filtro" at bounding box center [909, 37] width 85 height 20
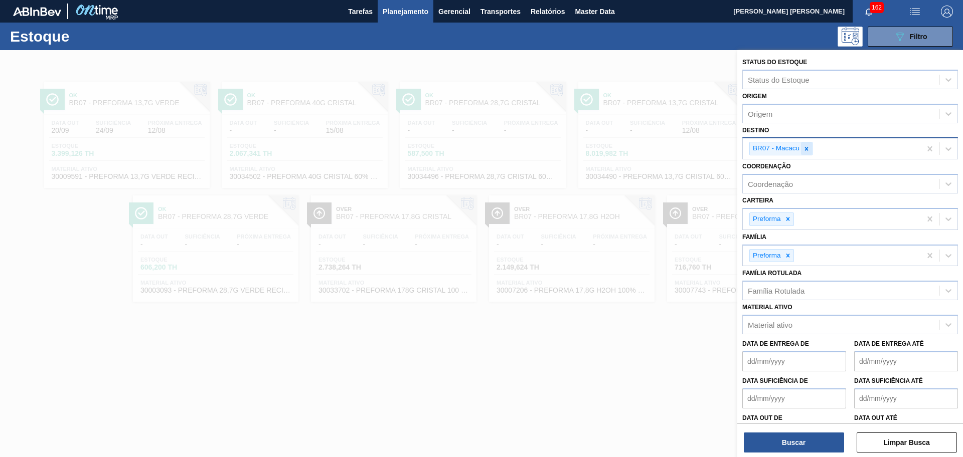
click at [808, 149] on icon at bounding box center [806, 148] width 7 height 7
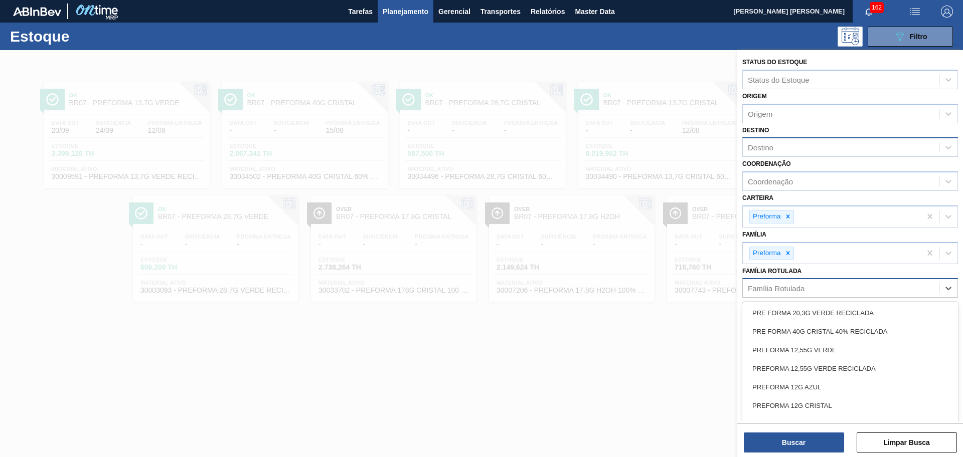
click at [784, 290] on div "Família Rotulada" at bounding box center [776, 288] width 57 height 9
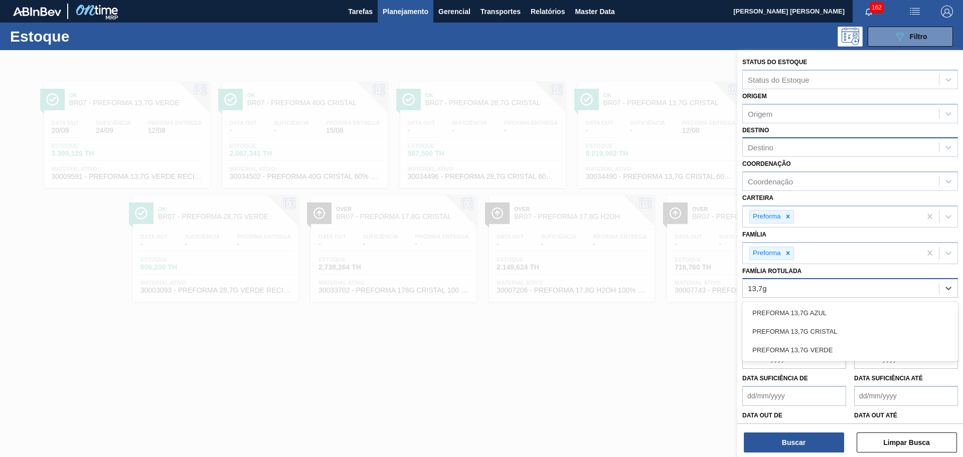
type Rotulada "13,7g c"
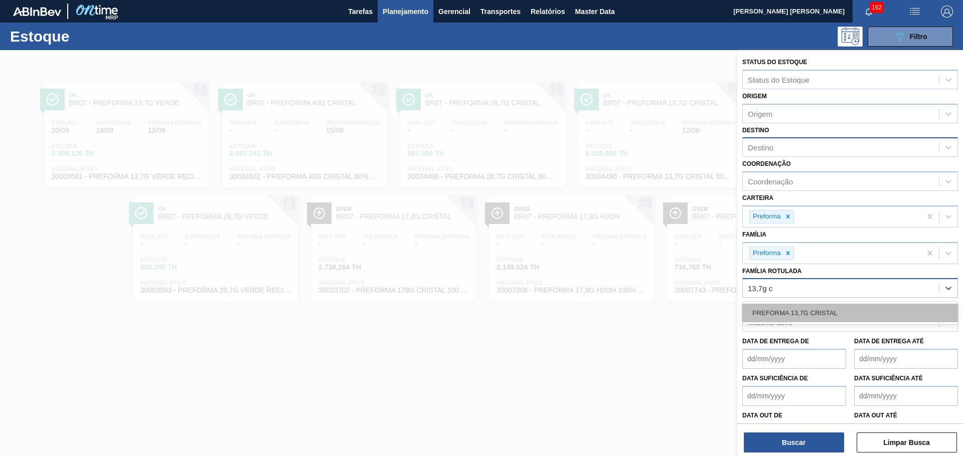
click at [853, 316] on div "PREFORMA 13,7G CRISTAL" at bounding box center [850, 313] width 216 height 19
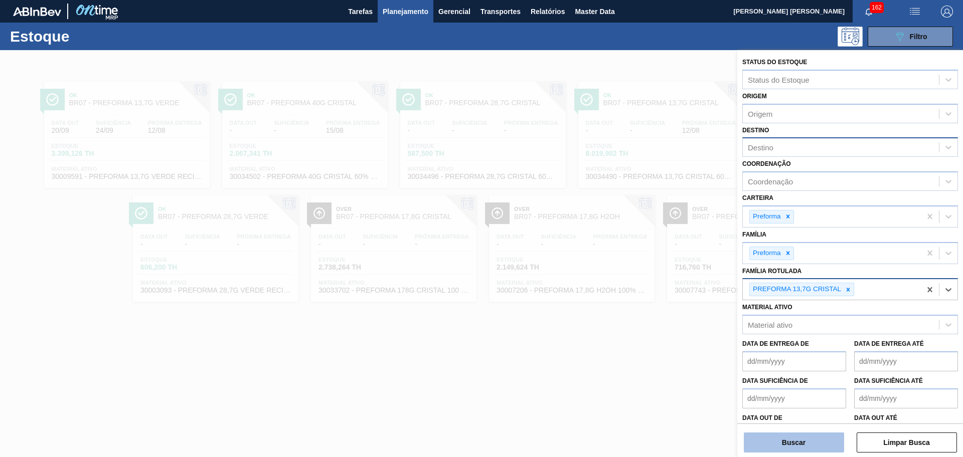
click at [794, 442] on button "Buscar" at bounding box center [794, 443] width 100 height 20
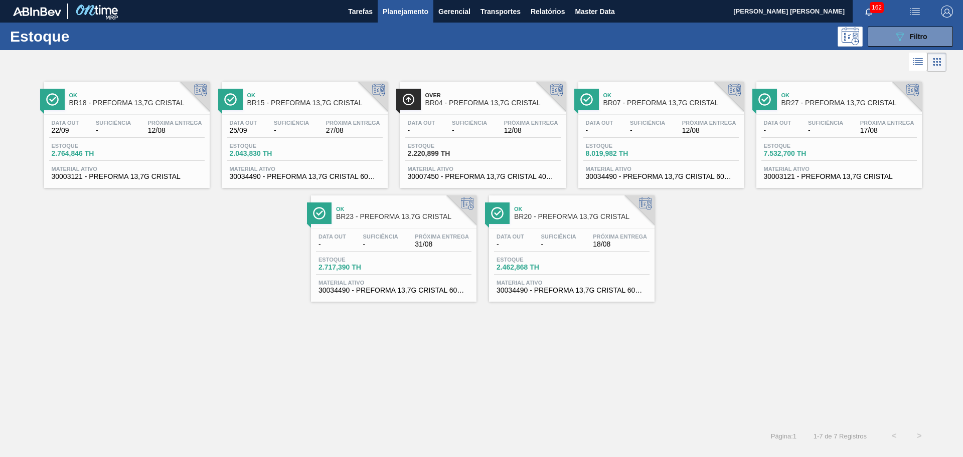
click at [243, 291] on div "Ok BR18 - PREFORMA 13,7G CRISTAL Data out 22/09 Suficiência - Próxima Entrega 1…" at bounding box center [481, 188] width 963 height 228
click at [127, 131] on span "-" at bounding box center [113, 131] width 35 height 8
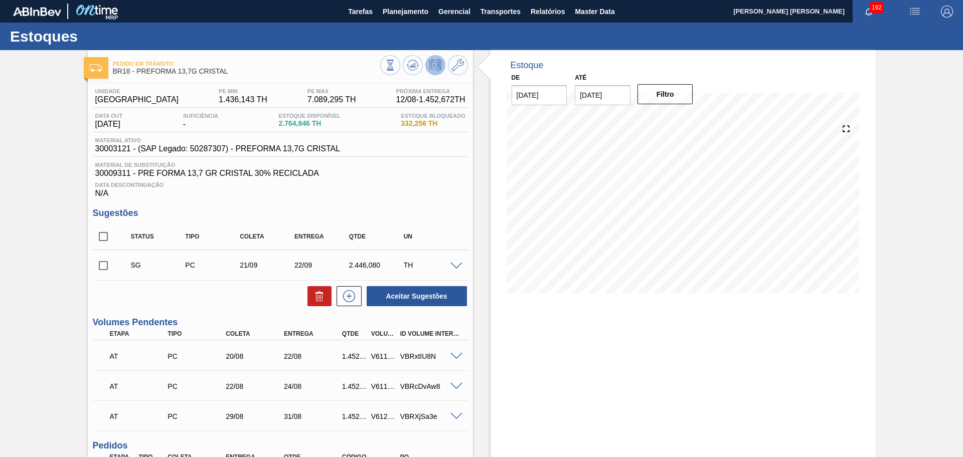
click at [462, 177] on span "30009311 - PRE FORMA 13,7 GR CRISTAL 30% RECICLADA" at bounding box center [280, 173] width 370 height 9
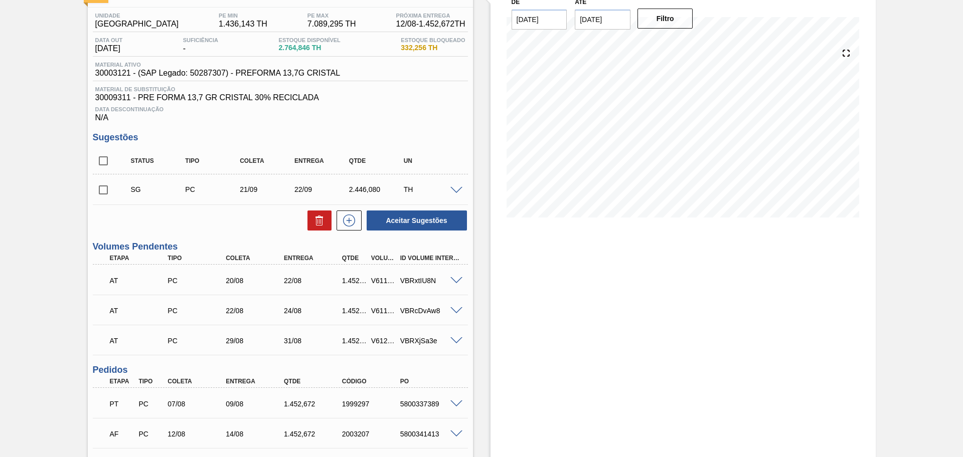
scroll to position [54, 0]
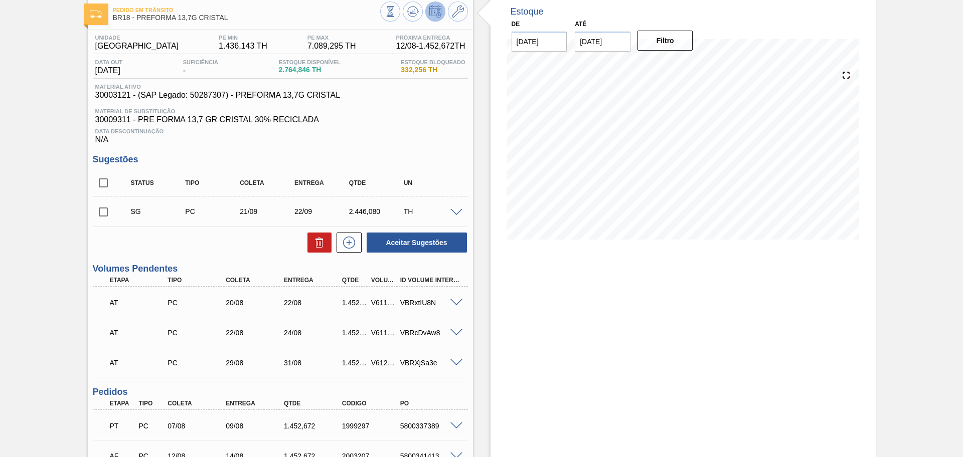
click at [348, 144] on div "Data Descontinuação N/A" at bounding box center [280, 134] width 375 height 20
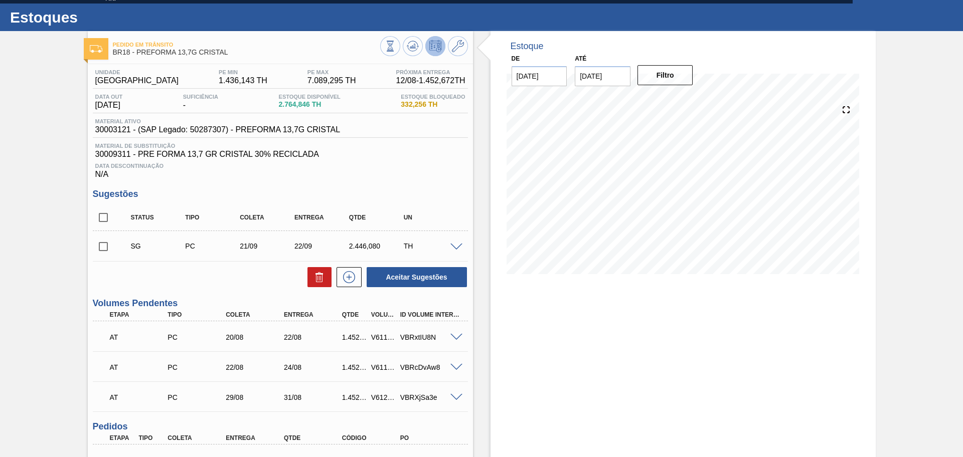
scroll to position [0, 0]
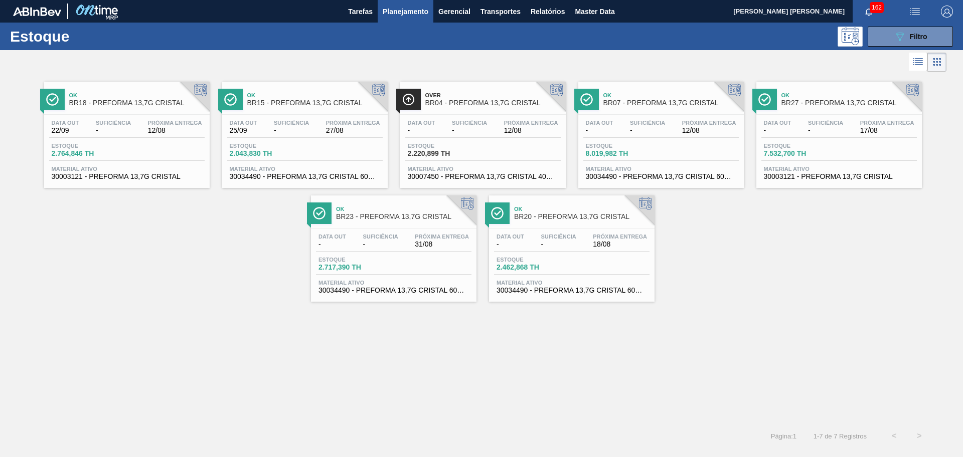
click at [524, 136] on div "Data out - Suficiência - Próxima Entrega 12/08" at bounding box center [482, 129] width 155 height 18
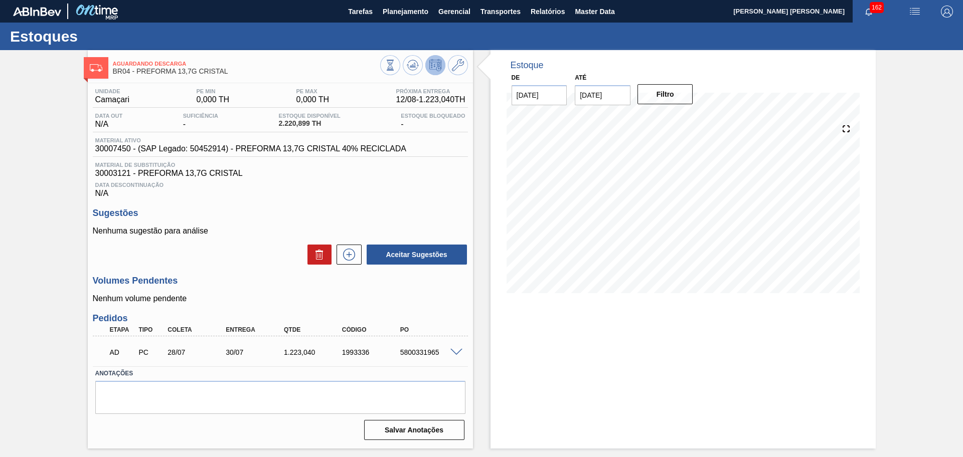
click at [504, 336] on div "Estoque De 12/08/2025 Até 30/09/2025 Filtro 27/09 Projeção de Estoque 2,643.947…" at bounding box center [682, 249] width 385 height 399
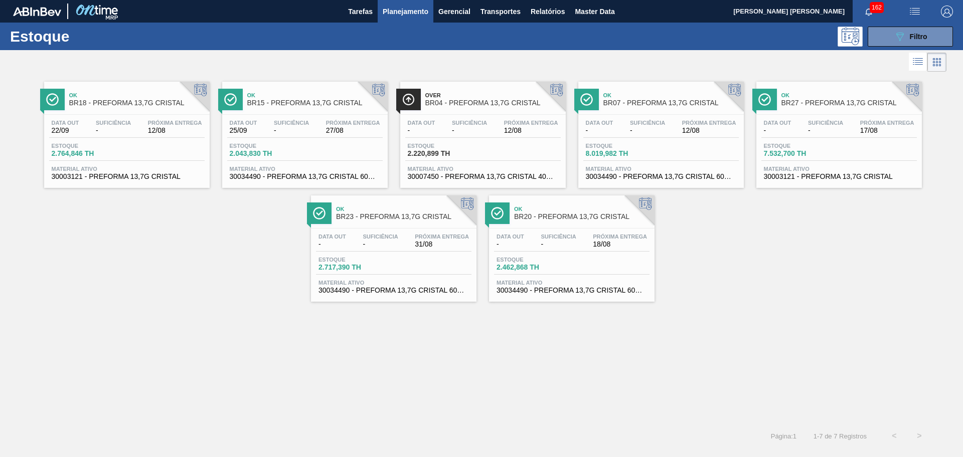
click at [237, 209] on div "Ok BR18 - PREFORMA 13,7G CRISTAL Data out 22/09 Suficiência - Próxima Entrega 1…" at bounding box center [481, 188] width 963 height 228
click at [181, 121] on span "Próxima Entrega" at bounding box center [175, 123] width 54 height 6
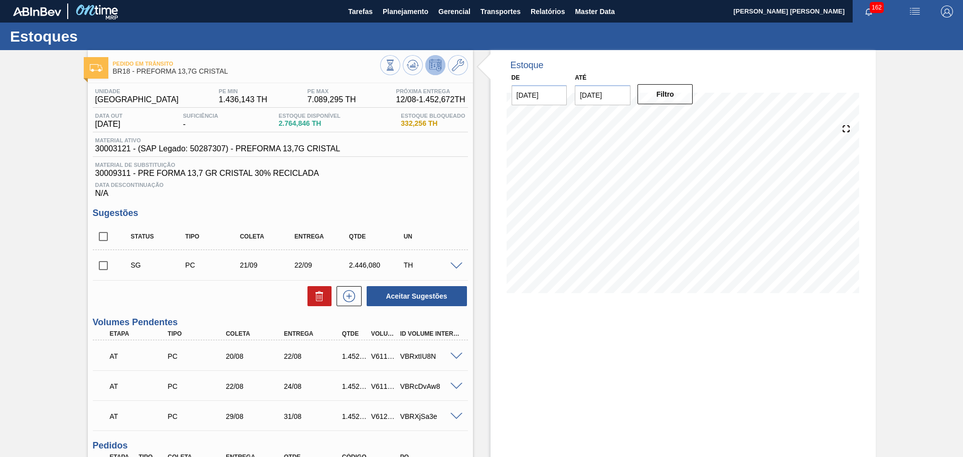
click at [287, 203] on div "Unidade Pernambuco PE MIN 1.436,143 TH PE MAX 7.089,295 TH Próxima Entrega 12/0…" at bounding box center [280, 357] width 385 height 548
click at [443, 204] on div "Unidade Pernambuco PE MIN 1.436,143 TH PE MAX 7.089,295 TH Próxima Entrega 12/0…" at bounding box center [280, 357] width 385 height 548
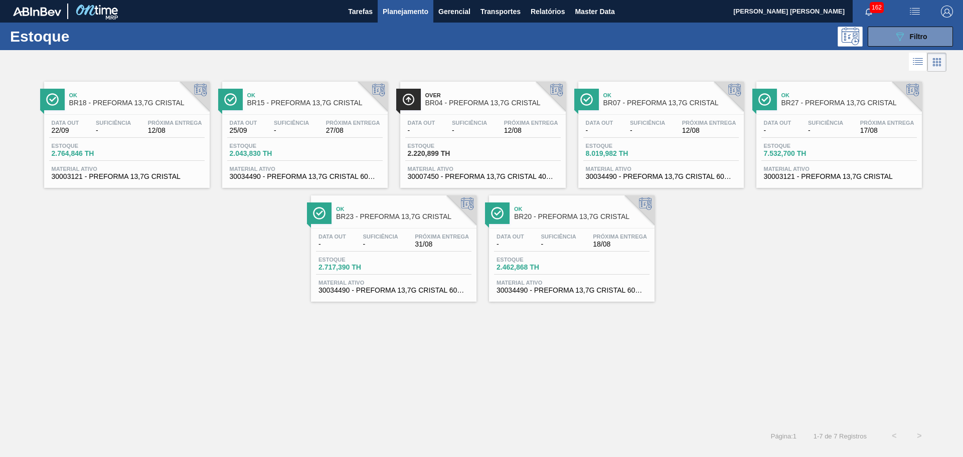
click at [641, 115] on div "Data out - Suficiência - Próxima Entrega 12/08 Estoque 8.019,982 TH Material at…" at bounding box center [660, 149] width 165 height 68
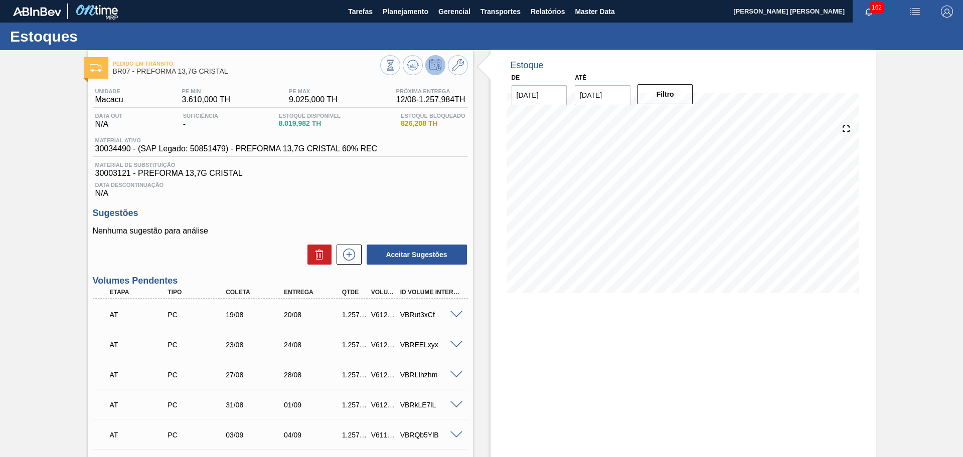
click at [437, 175] on span "30003121 - PREFORMA 13,7G CRISTAL" at bounding box center [280, 173] width 370 height 9
click at [438, 166] on span "Material de Substituição" at bounding box center [280, 165] width 370 height 6
click at [574, 371] on div "Estoque De 12/08/2025 Até 30/09/2025 Filtro 12/08 Projeção de Estoque 9,277.966…" at bounding box center [682, 352] width 385 height 605
click at [354, 177] on span "30003121 - PREFORMA 13,7G CRISTAL" at bounding box center [280, 173] width 370 height 9
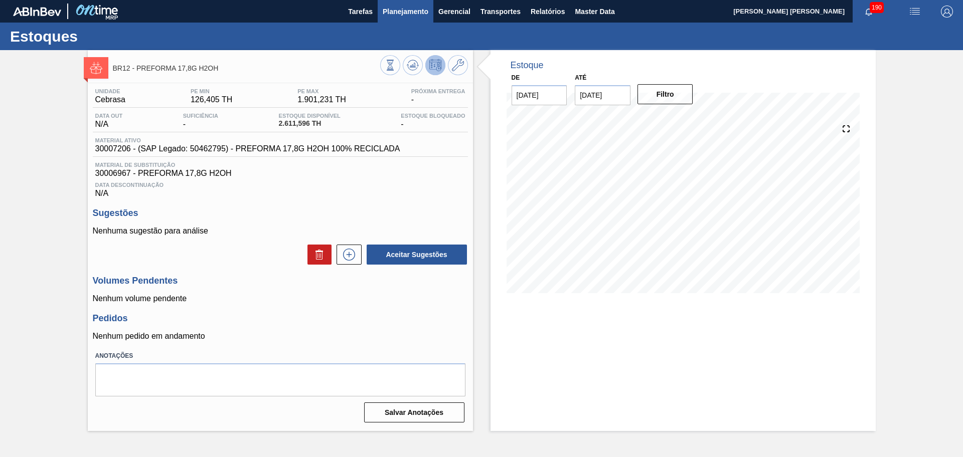
click at [408, 12] on span "Planejamento" at bounding box center [406, 12] width 46 height 12
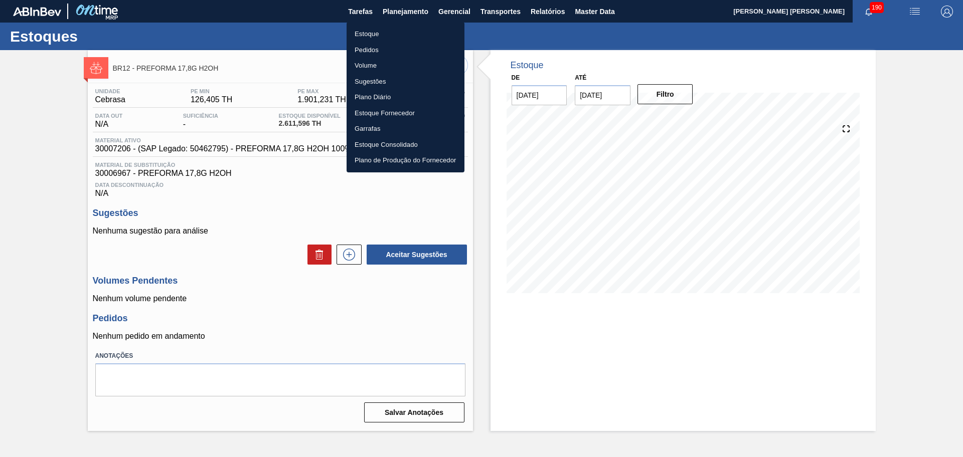
click at [365, 39] on li "Estoque" at bounding box center [405, 34] width 118 height 16
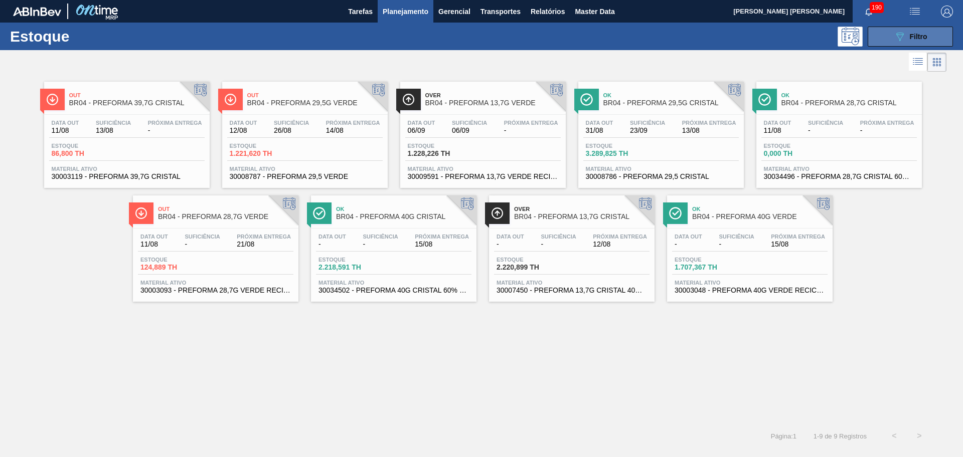
click at [919, 40] on span "Filtro" at bounding box center [919, 37] width 18 height 8
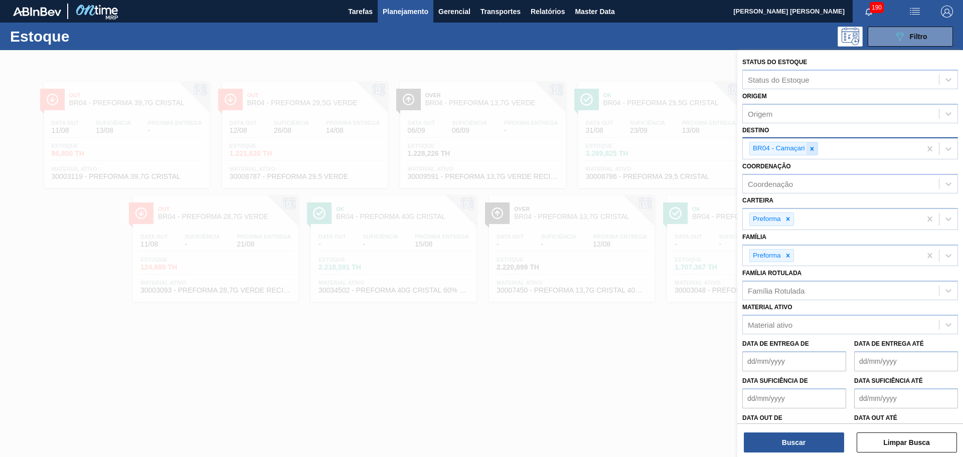
click at [808, 149] on icon at bounding box center [811, 148] width 7 height 7
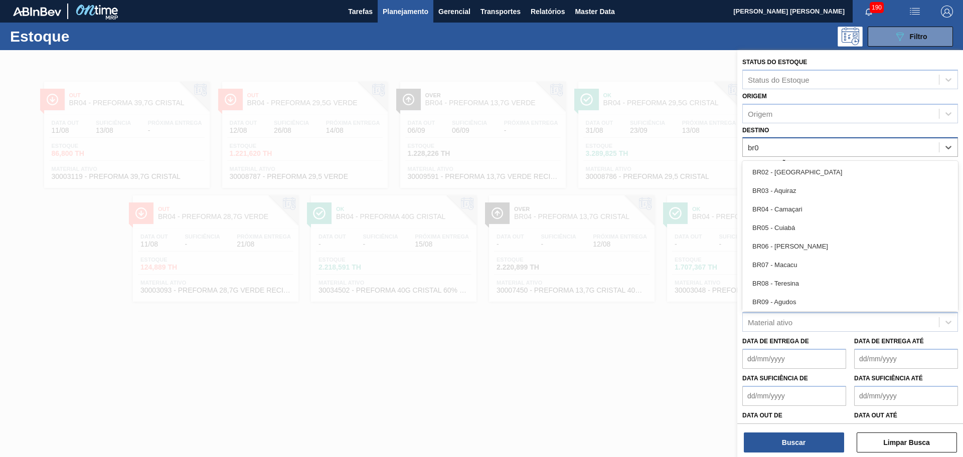
type input "br07"
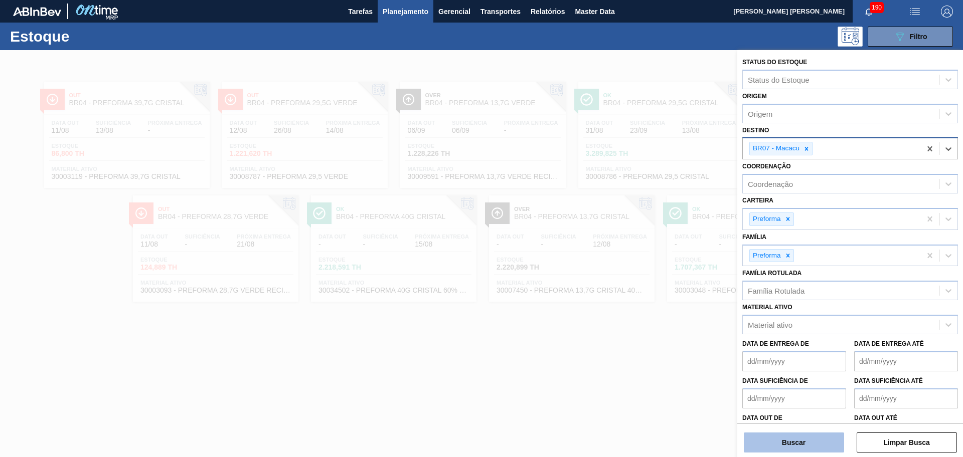
click at [787, 446] on button "Buscar" at bounding box center [794, 443] width 100 height 20
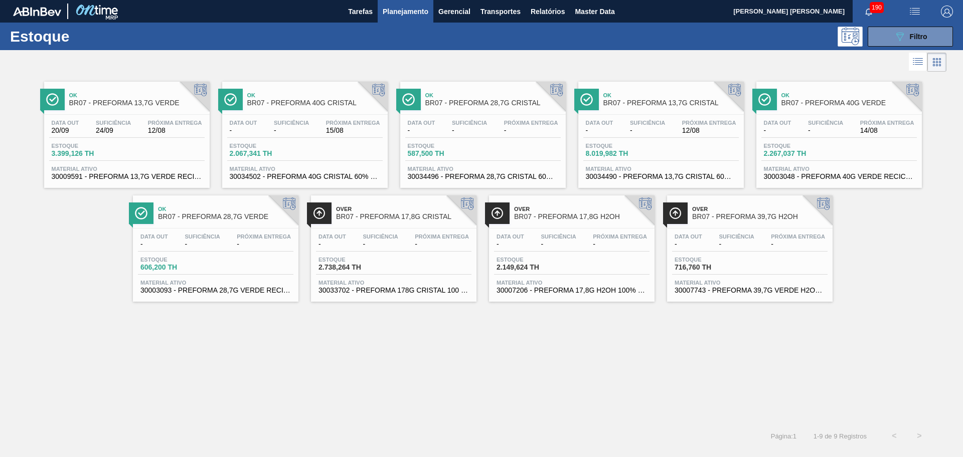
click at [486, 395] on div "Ok BR07 - PREFORMA 13,7G VERDE Data out 20/09 Suficiência 24/09 Próxima Entrega…" at bounding box center [481, 248] width 963 height 349
click at [713, 108] on div at bounding box center [728, 97] width 30 height 30
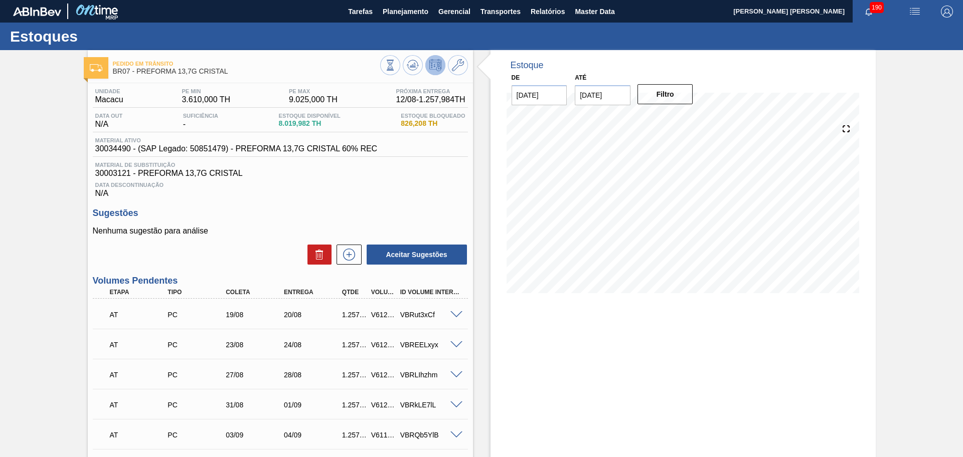
click at [459, 190] on div "Data Descontinuação N/A" at bounding box center [280, 188] width 375 height 20
click at [396, 67] on icon at bounding box center [390, 65] width 11 height 11
click at [475, 197] on div "Estoque De [DATE] Até [DATE] Filtro 04/09 Projeção de Estoque 11,335.87 [DOMAIN…" at bounding box center [674, 352] width 403 height 605
click at [352, 188] on span "Data Descontinuação" at bounding box center [280, 185] width 370 height 6
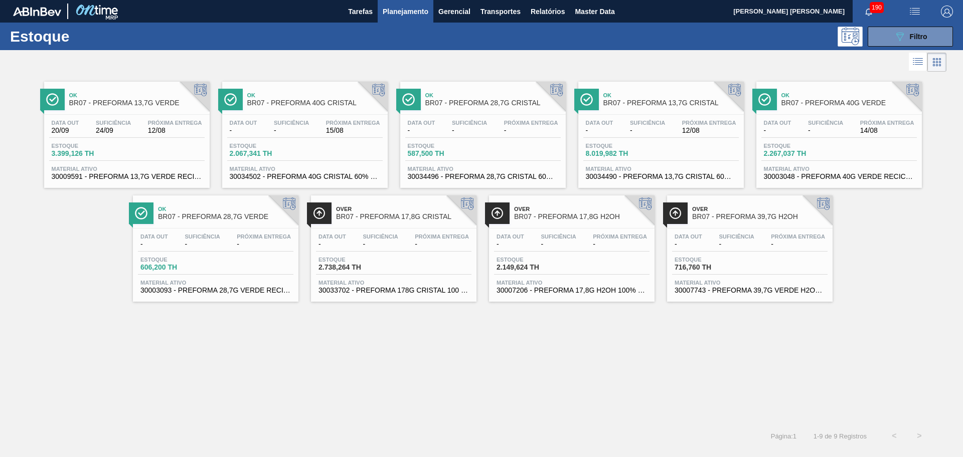
click at [402, 331] on div "Ok BR07 - PREFORMA 13,7G VERDE Data out 20/09 Suficiência 24/09 Próxima Entrega…" at bounding box center [481, 248] width 963 height 349
click at [426, 366] on div "Ok BR07 - PREFORMA 13,7G VERDE Data out 20/09 Suficiência 24/09 Próxima Entrega…" at bounding box center [481, 248] width 963 height 349
click at [922, 29] on button "089F7B8B-B2A5-4AFE-B5C0-19BA573D28AC Filtro" at bounding box center [909, 37] width 85 height 20
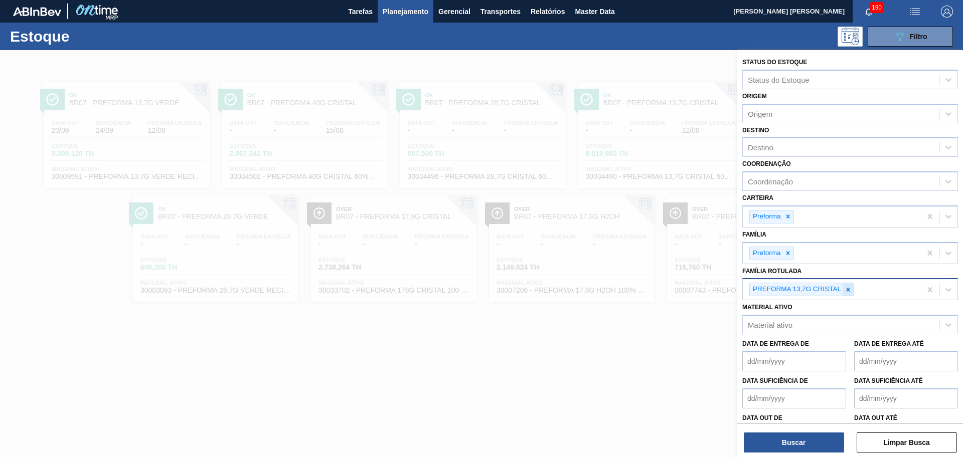
click at [845, 288] on icon at bounding box center [847, 289] width 7 height 7
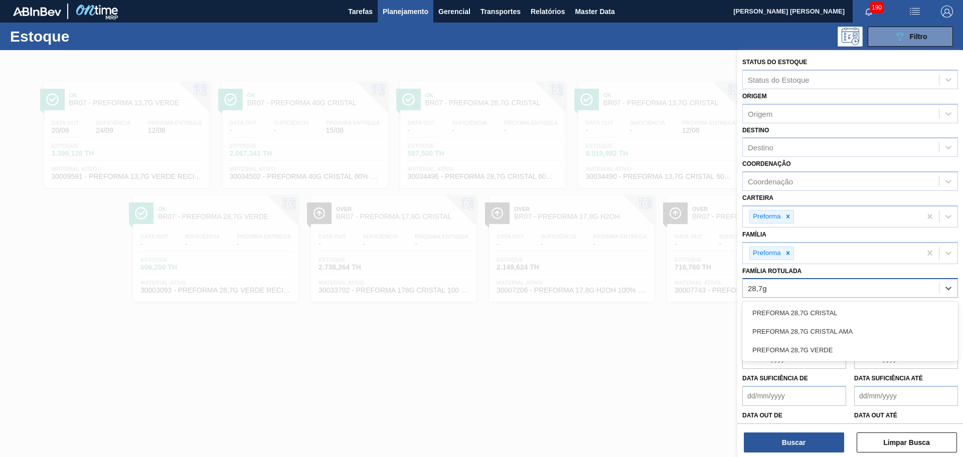
type Rotulada "28,7g v"
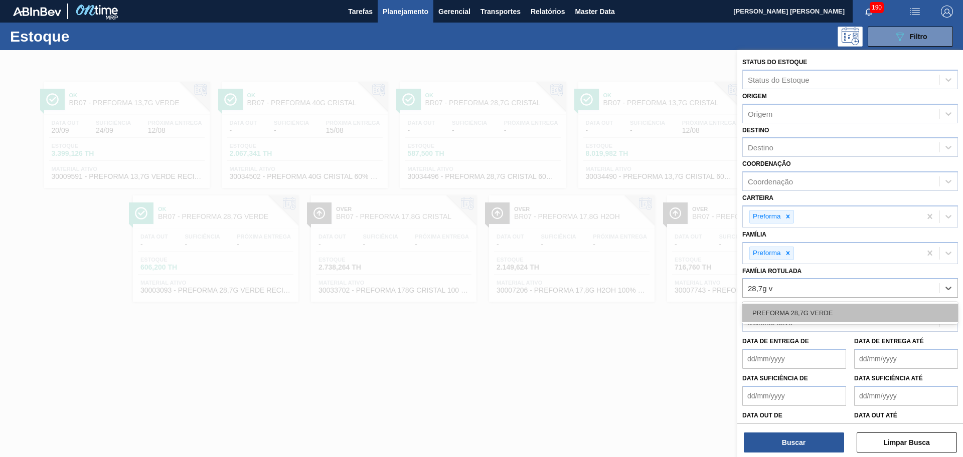
click at [829, 316] on div "PREFORMA 28,7G VERDE" at bounding box center [850, 313] width 216 height 19
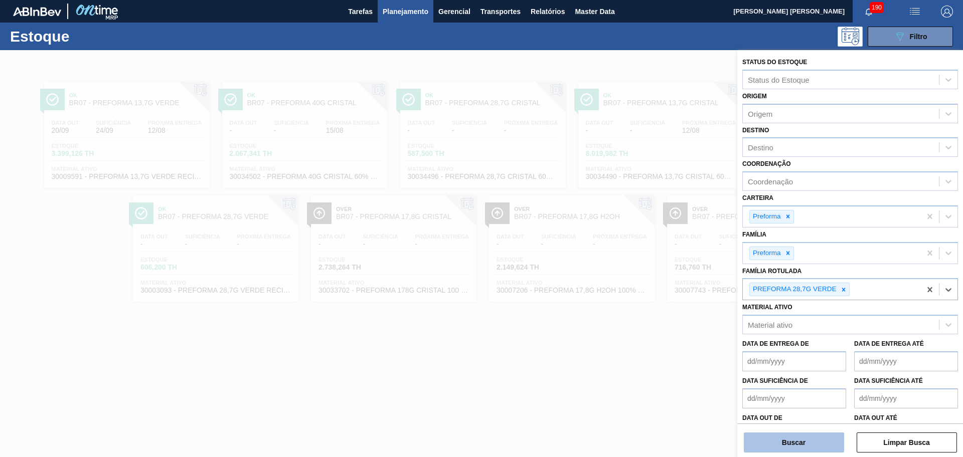
click at [805, 446] on button "Buscar" at bounding box center [794, 443] width 100 height 20
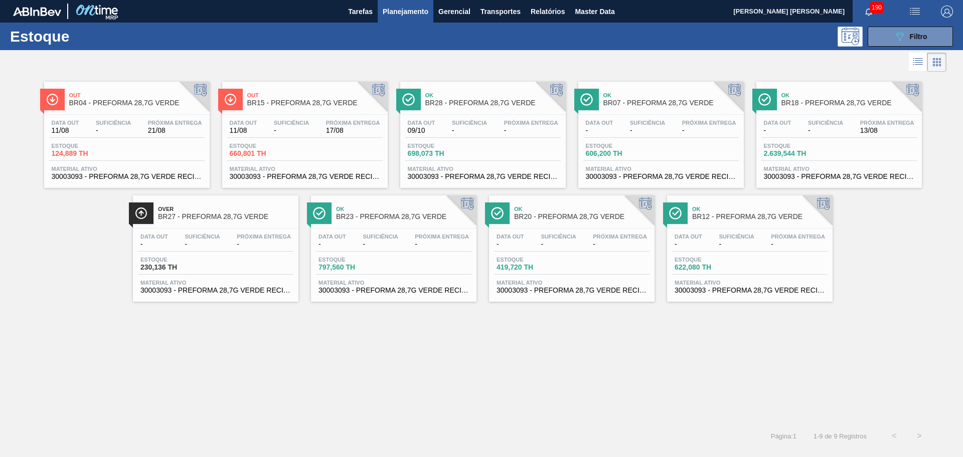
click at [323, 131] on div "Próxima Entrega 17/08" at bounding box center [352, 127] width 59 height 15
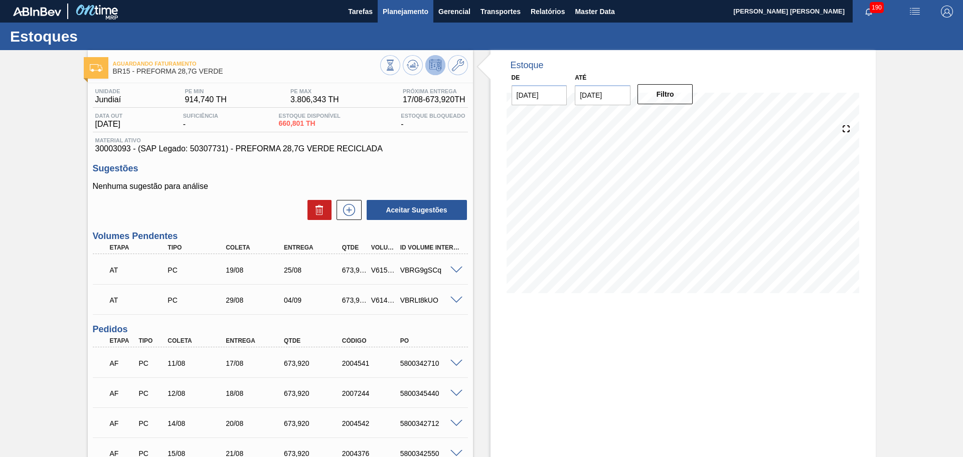
click at [394, 12] on span "Planejamento" at bounding box center [406, 12] width 46 height 12
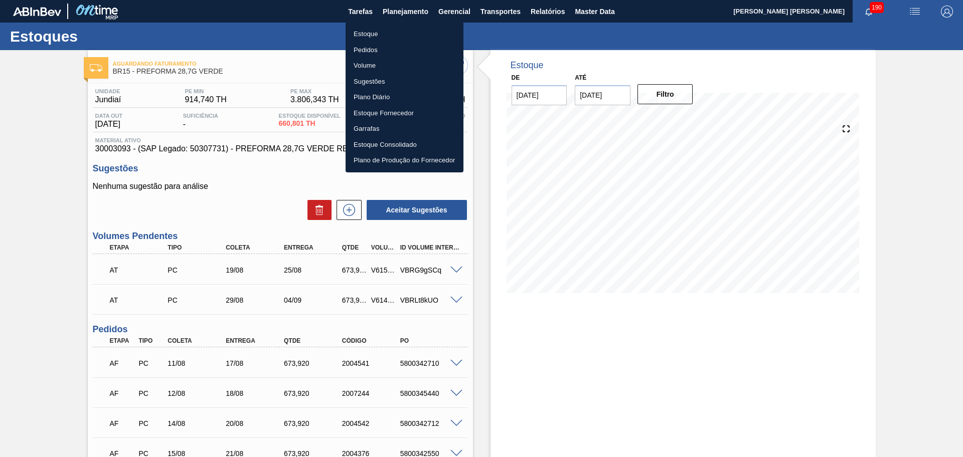
click at [264, 180] on div at bounding box center [481, 228] width 963 height 457
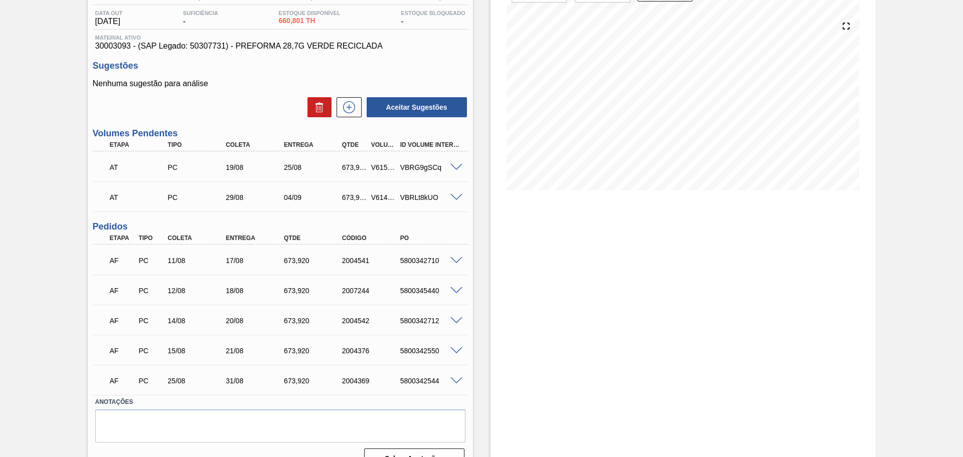
scroll to position [123, 0]
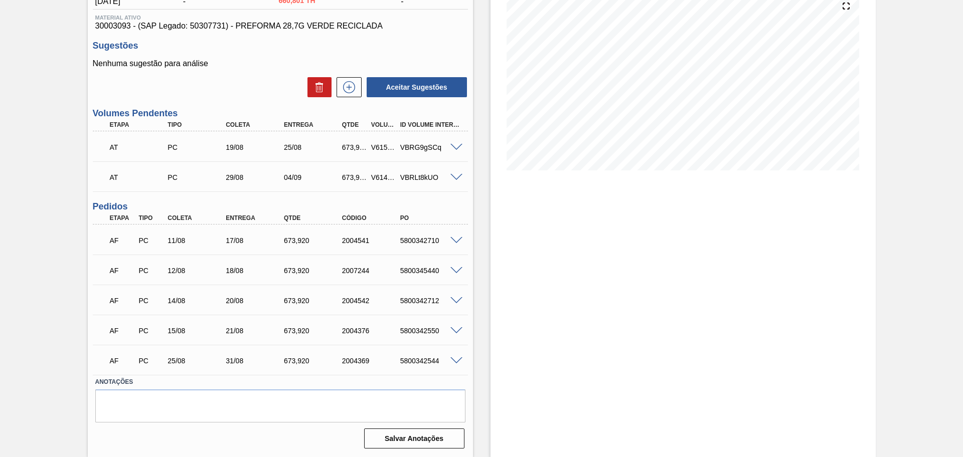
click at [418, 236] on div "AF PC 11/08 17/08 673,920 2004541 5800342710" at bounding box center [277, 240] width 348 height 20
copy div "5800342710"
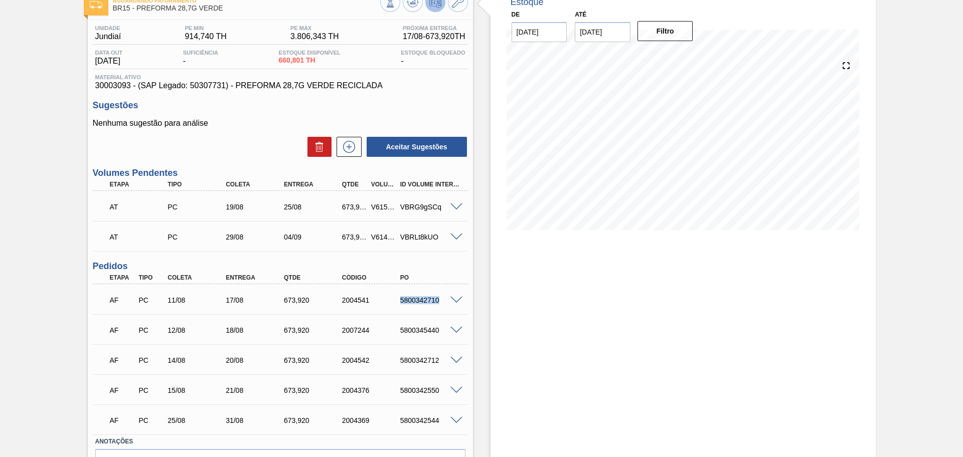
scroll to position [0, 0]
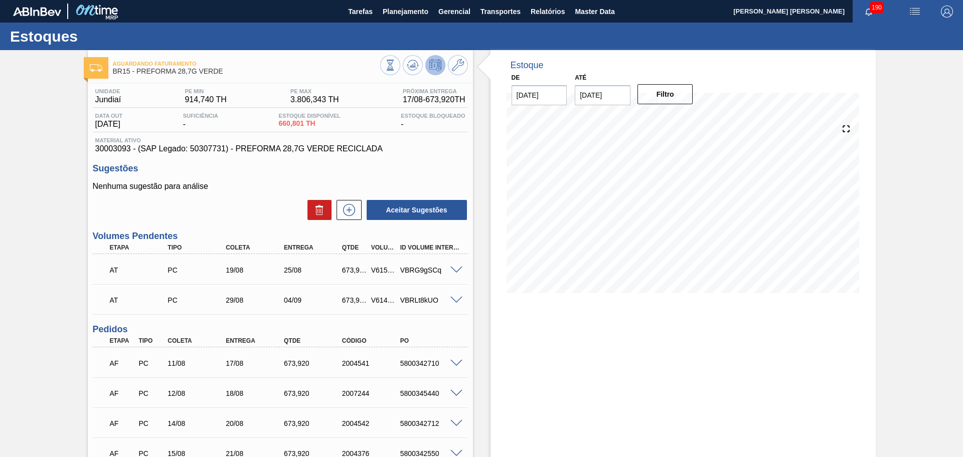
click at [355, 172] on h3 "Sugestões" at bounding box center [280, 168] width 375 height 11
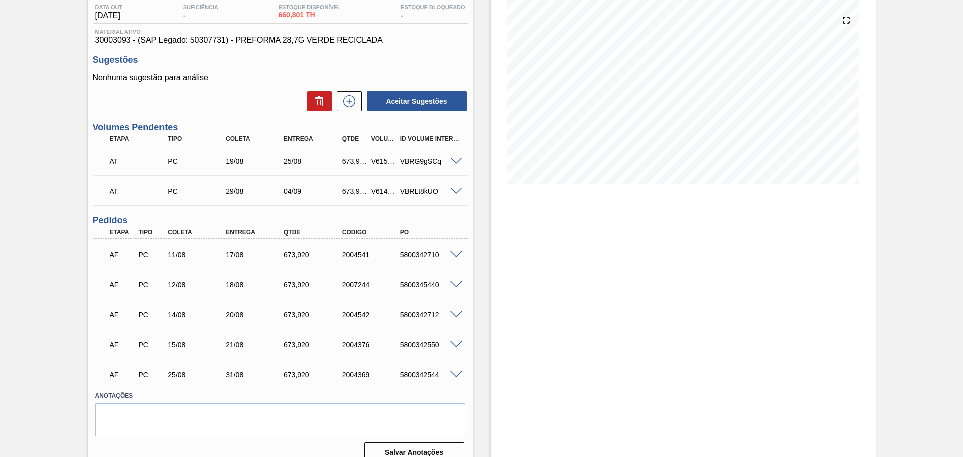
scroll to position [123, 0]
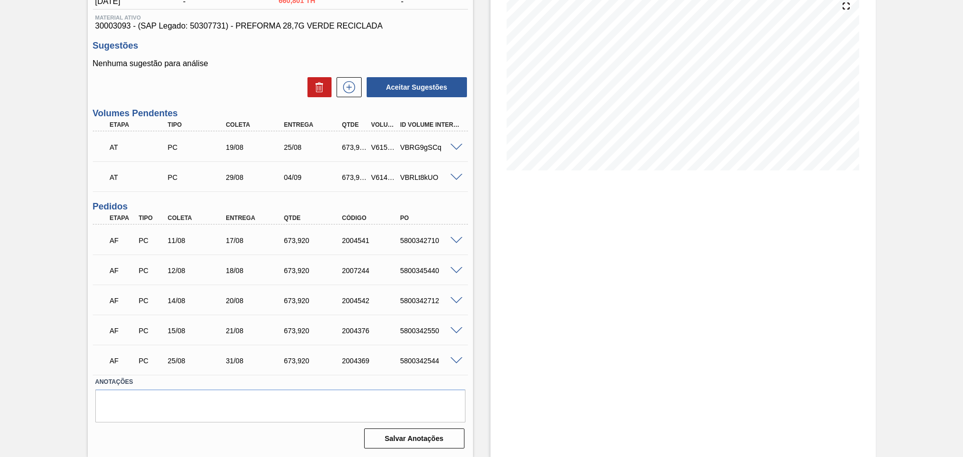
click at [419, 245] on div "AF PC 11/08 17/08 673,920 2004541 5800342710" at bounding box center [277, 240] width 348 height 20
copy div "5800342710"
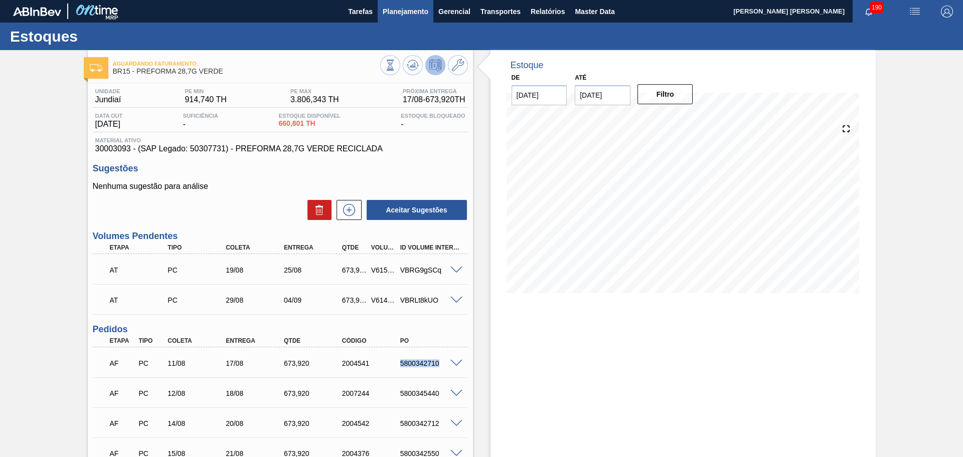
click at [397, 16] on span "Planejamento" at bounding box center [406, 12] width 46 height 12
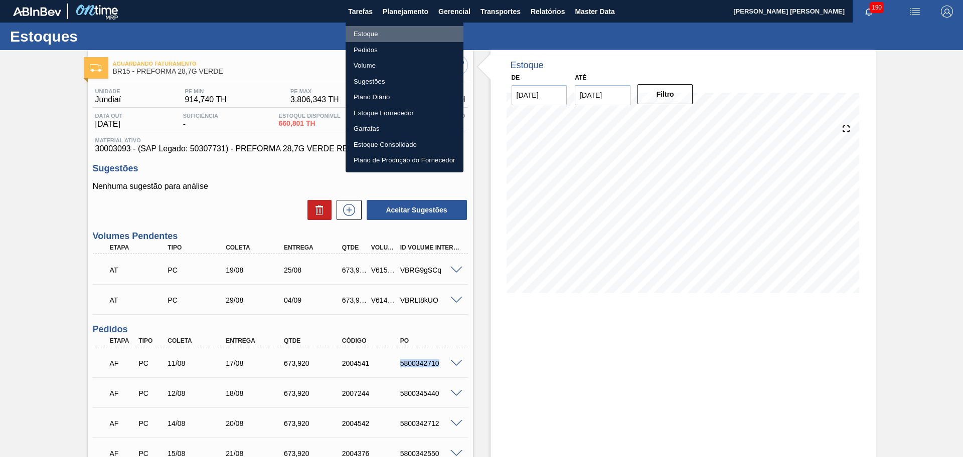
click at [372, 33] on li "Estoque" at bounding box center [404, 34] width 118 height 16
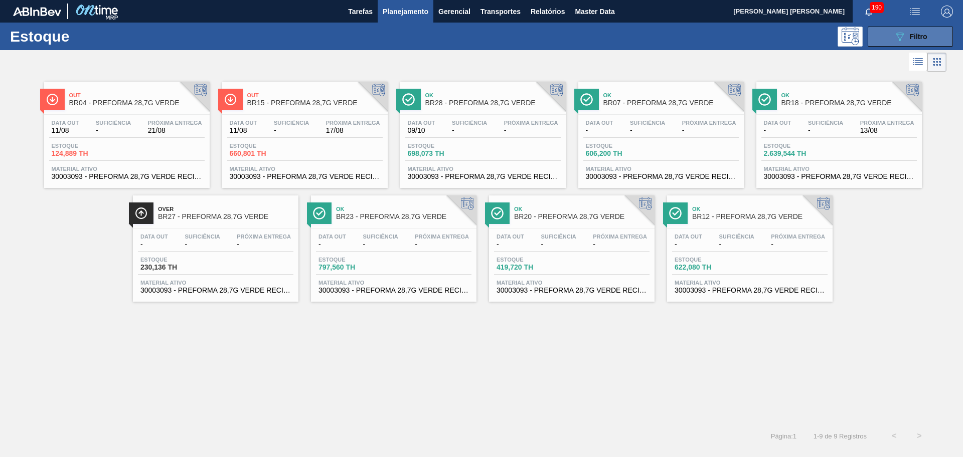
click at [924, 40] on span "Filtro" at bounding box center [919, 37] width 18 height 8
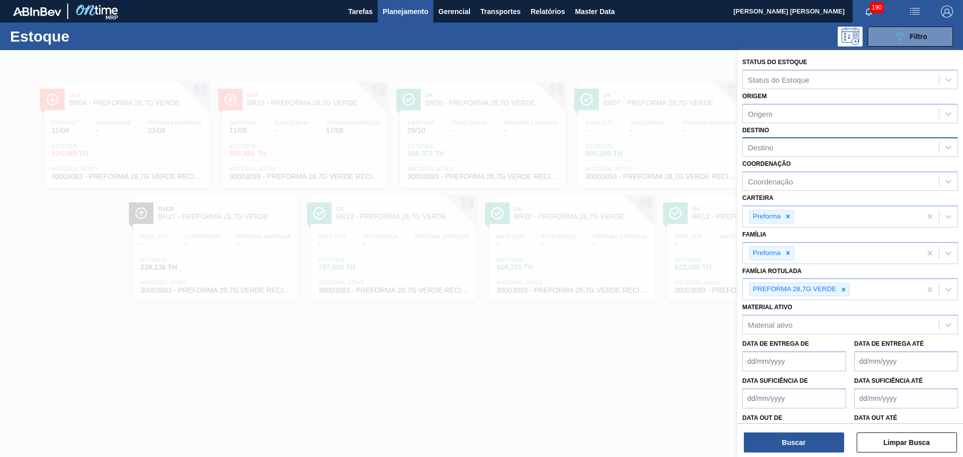
click at [772, 144] on div "Destino" at bounding box center [761, 147] width 26 height 9
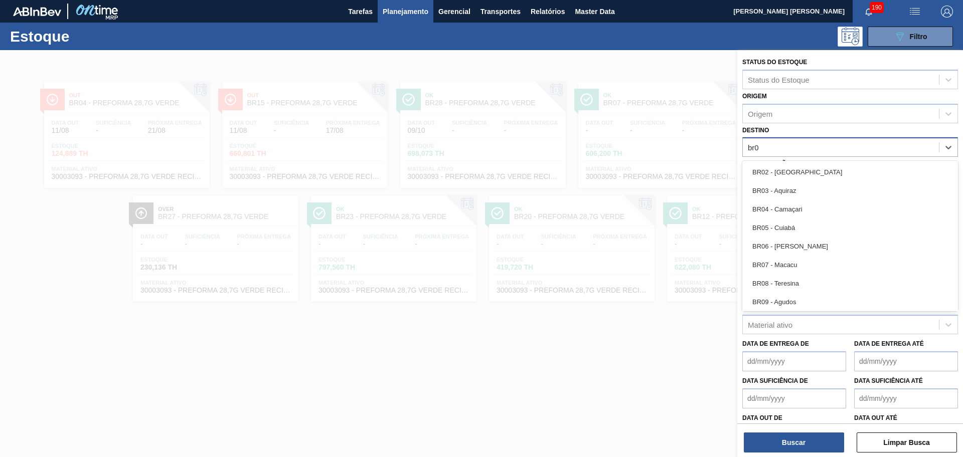
type input "br07"
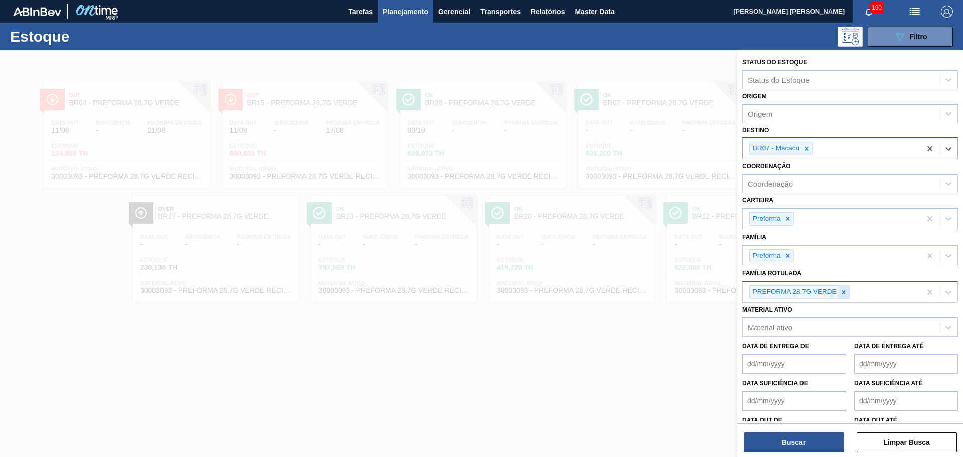
click at [844, 292] on icon at bounding box center [843, 292] width 7 height 7
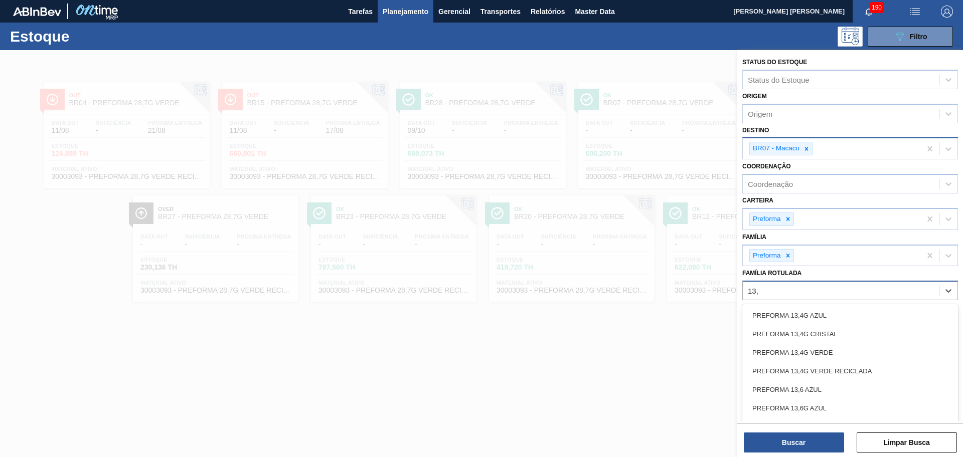
type Rotulada "13,7"
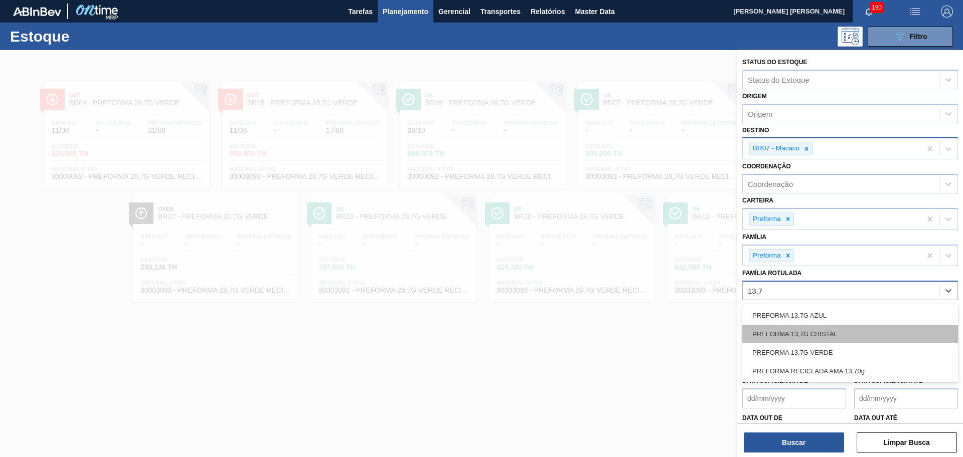
click at [834, 337] on div "PREFORMA 13,7G CRISTAL" at bounding box center [850, 334] width 216 height 19
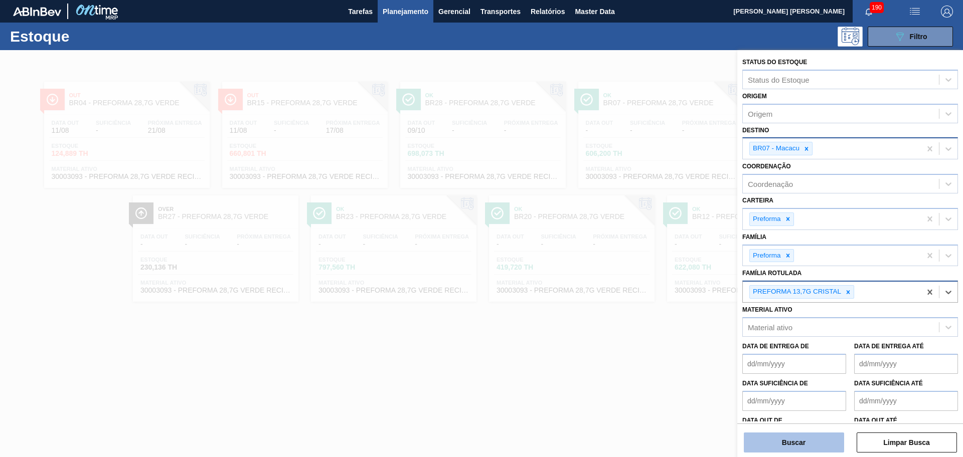
click at [812, 439] on button "Buscar" at bounding box center [794, 443] width 100 height 20
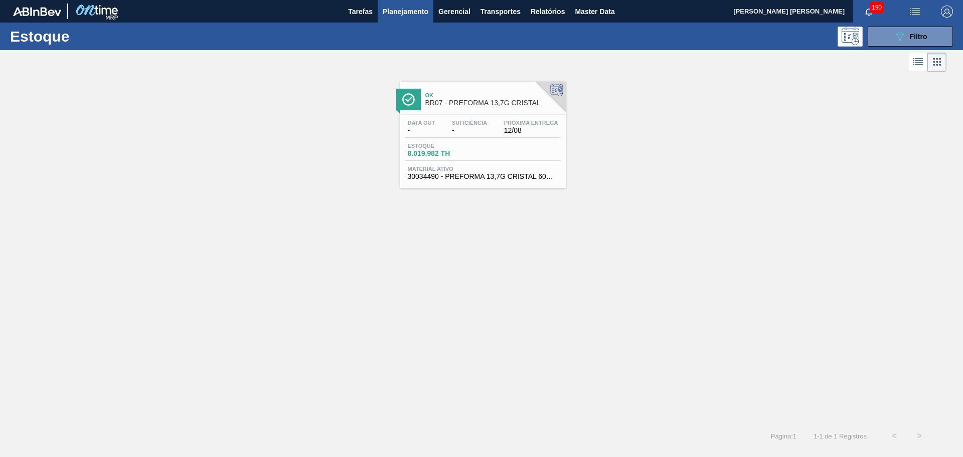
click at [502, 130] on div "Próxima Entrega 12/08" at bounding box center [530, 127] width 59 height 15
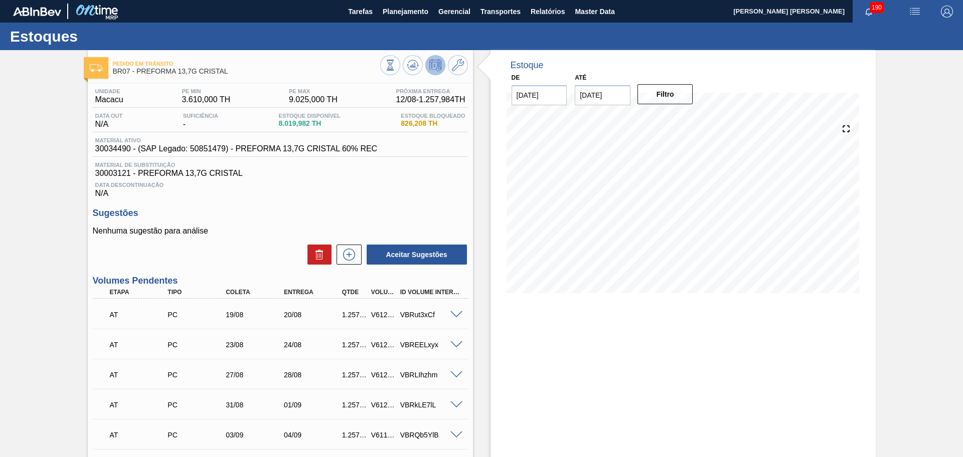
click at [293, 208] on h3 "Sugestões" at bounding box center [280, 213] width 375 height 11
click at [396, 67] on icon at bounding box center [390, 65] width 11 height 11
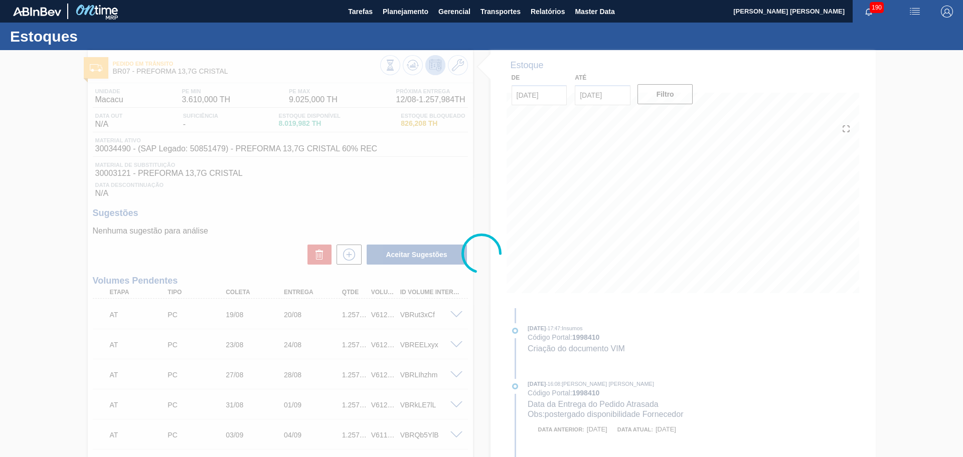
click at [327, 210] on div at bounding box center [481, 253] width 963 height 407
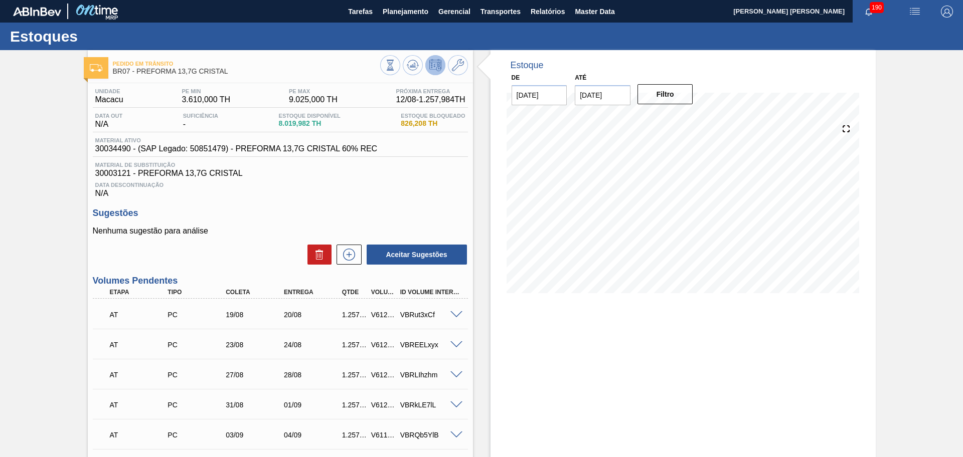
click at [426, 196] on div "Data Descontinuação N/A" at bounding box center [280, 188] width 375 height 20
click at [448, 219] on div "Sugestões Nenhuma sugestão para análise Aceitar Sugestões" at bounding box center [280, 237] width 375 height 58
click at [388, 14] on span "Planejamento" at bounding box center [406, 12] width 46 height 12
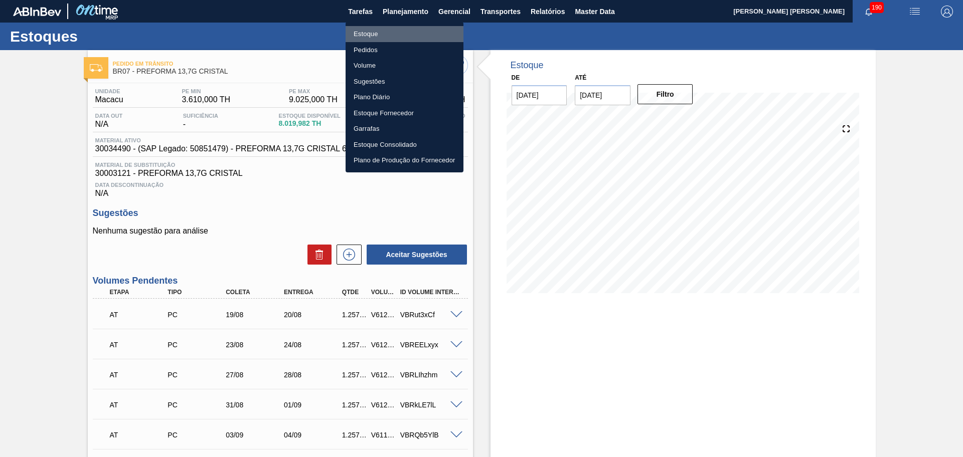
click at [371, 40] on li "Estoque" at bounding box center [404, 34] width 118 height 16
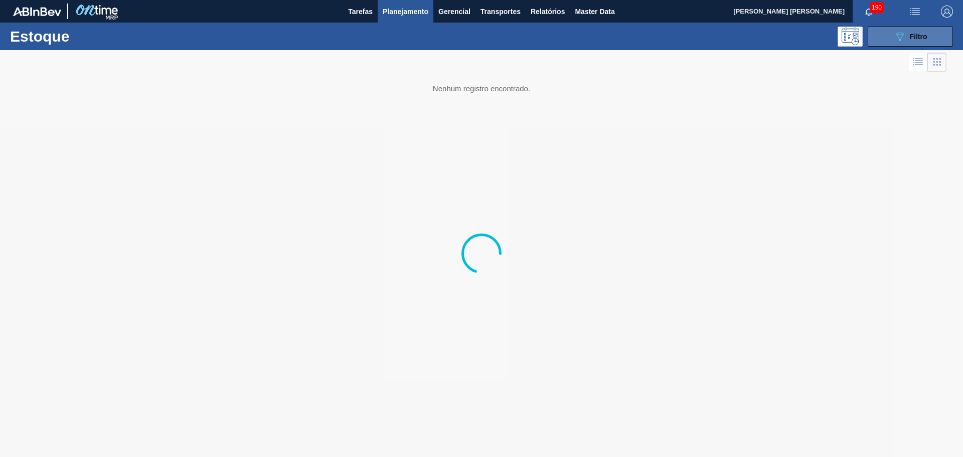
click at [914, 33] on span "Filtro" at bounding box center [919, 37] width 18 height 8
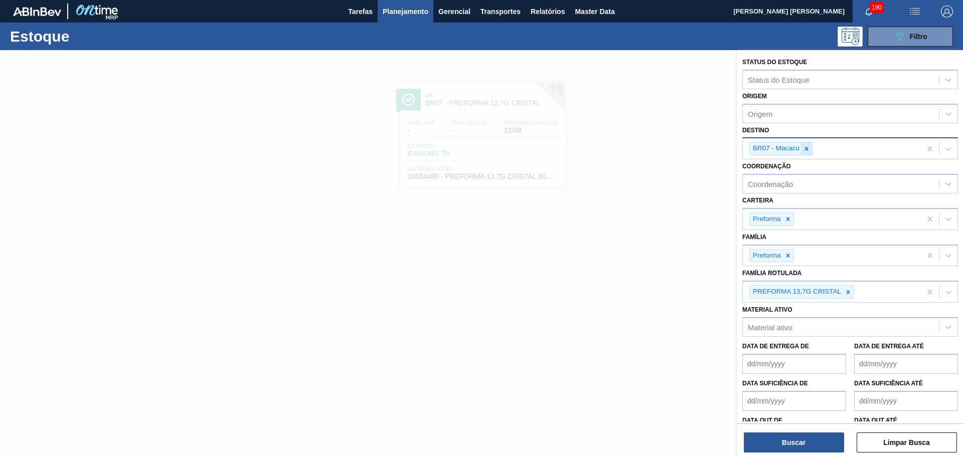
click at [808, 148] on icon at bounding box center [806, 148] width 7 height 7
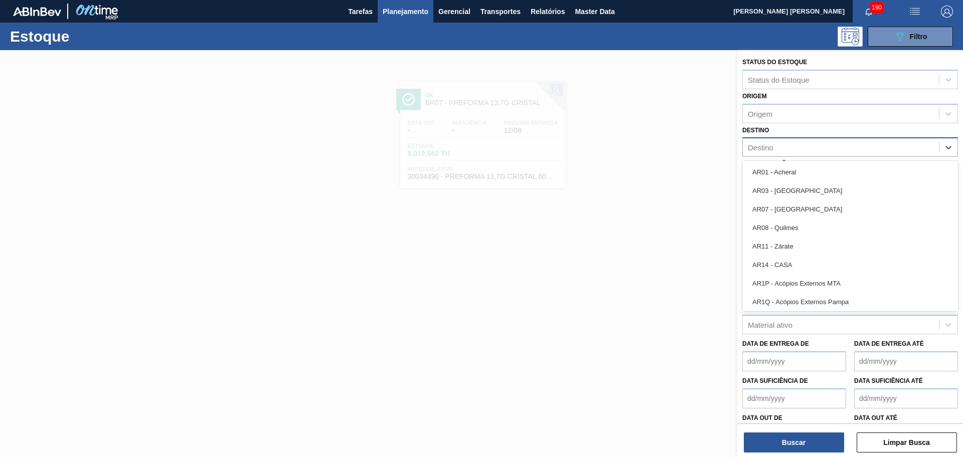
click at [808, 148] on div "Destino" at bounding box center [841, 147] width 196 height 15
type input "br12"
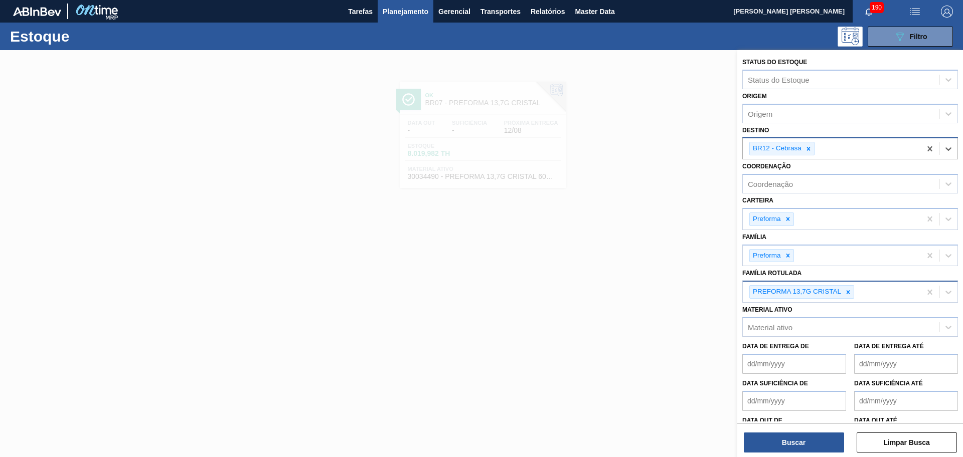
click at [847, 295] on icon at bounding box center [847, 292] width 7 height 7
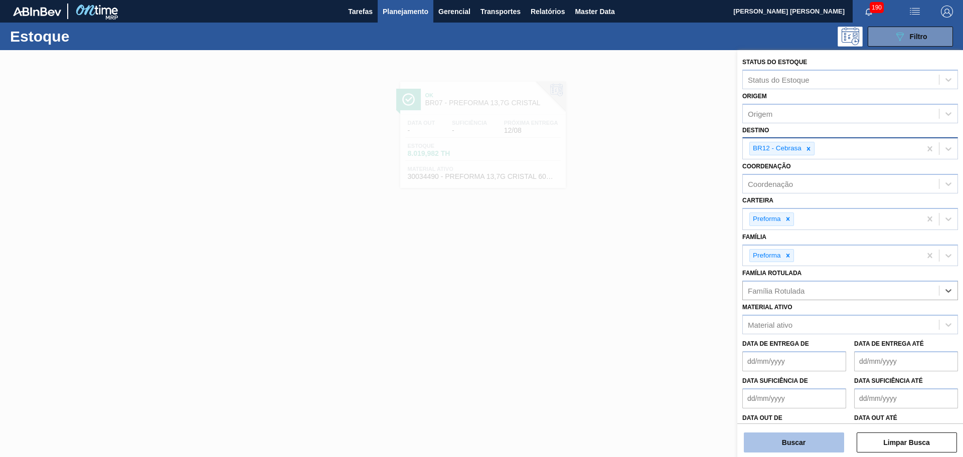
click at [800, 444] on button "Buscar" at bounding box center [794, 443] width 100 height 20
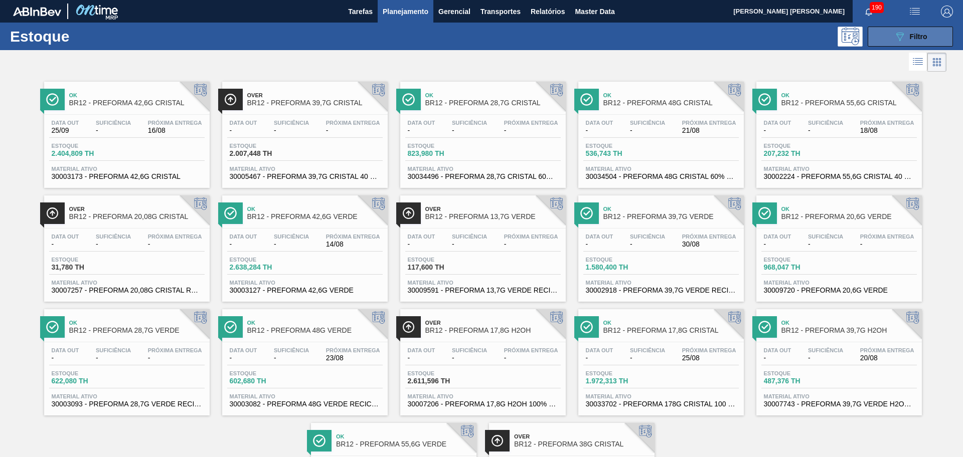
click at [894, 36] on icon "089F7B8B-B2A5-4AFE-B5C0-19BA573D28AC" at bounding box center [900, 37] width 12 height 12
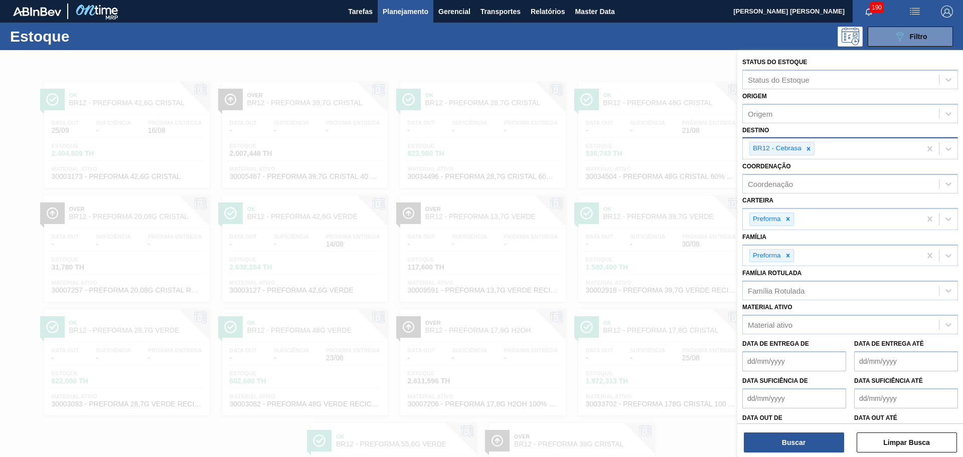
click at [805, 148] on icon at bounding box center [808, 148] width 7 height 7
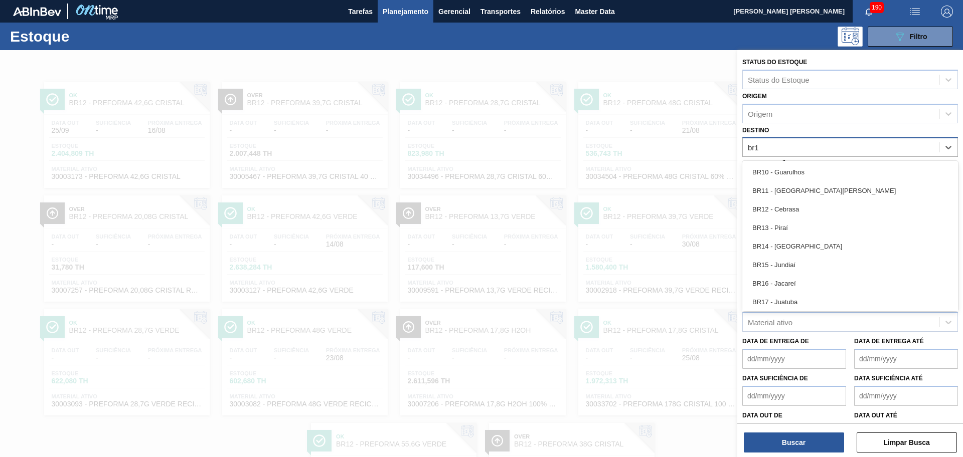
type input "br18"
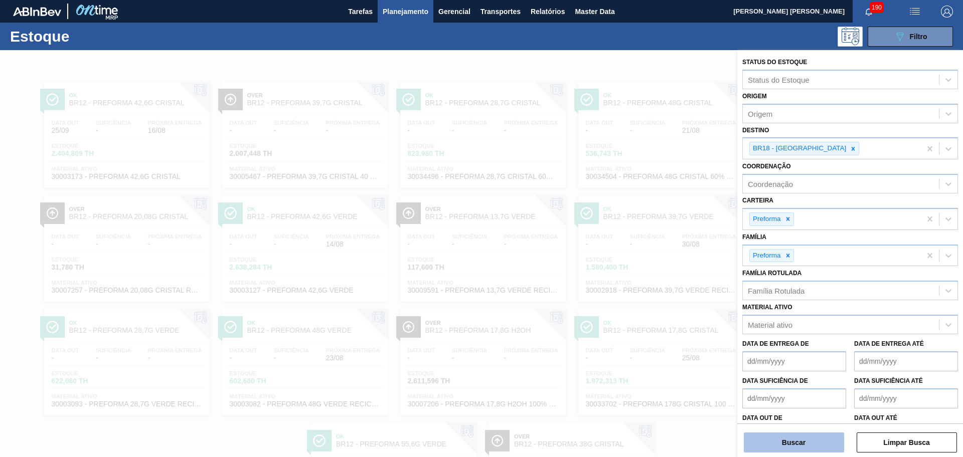
click at [807, 445] on button "Buscar" at bounding box center [794, 443] width 100 height 20
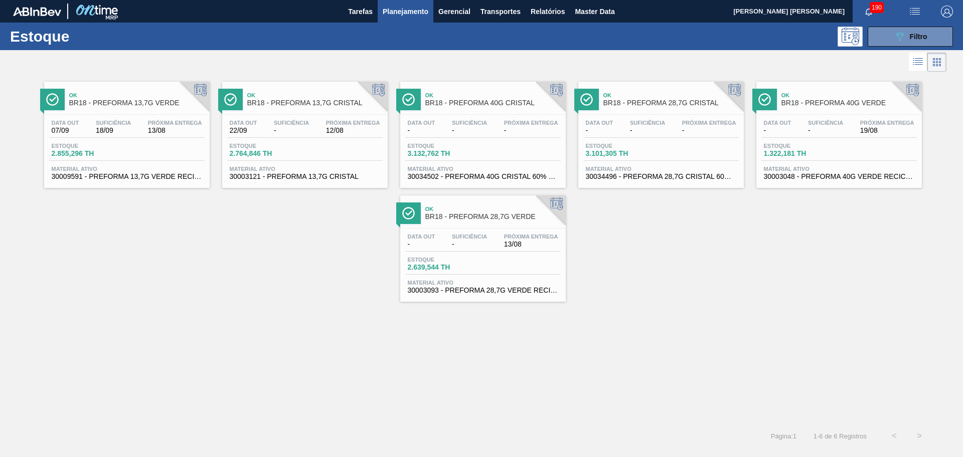
click at [561, 408] on div "Ok BR18 - PREFORMA 13,7G VERDE Data out 07/09 Suficiência 18/09 Próxima Entrega…" at bounding box center [481, 248] width 963 height 349
click at [911, 33] on span "Filtro" at bounding box center [919, 37] width 18 height 8
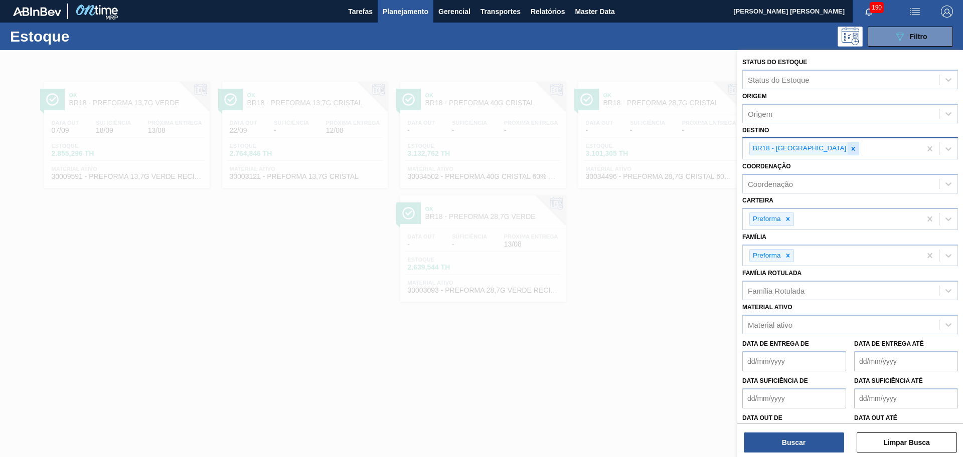
click at [849, 149] on icon at bounding box center [852, 148] width 7 height 7
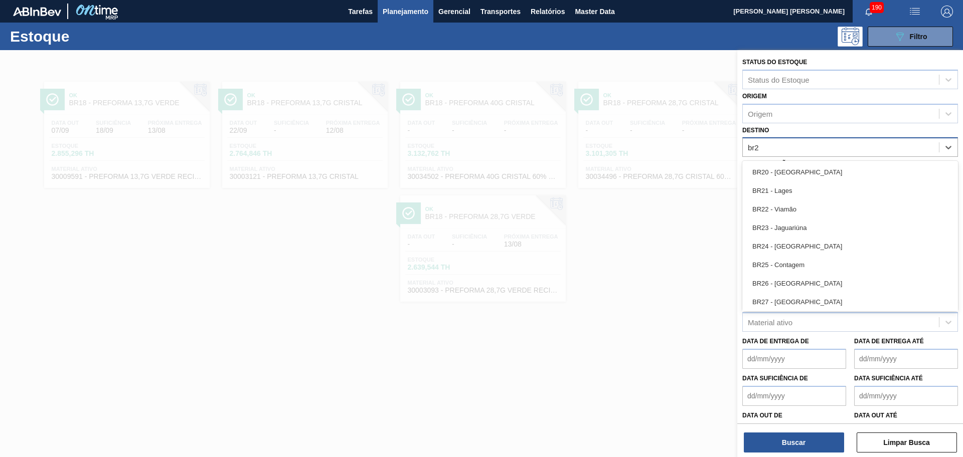
type input "br27"
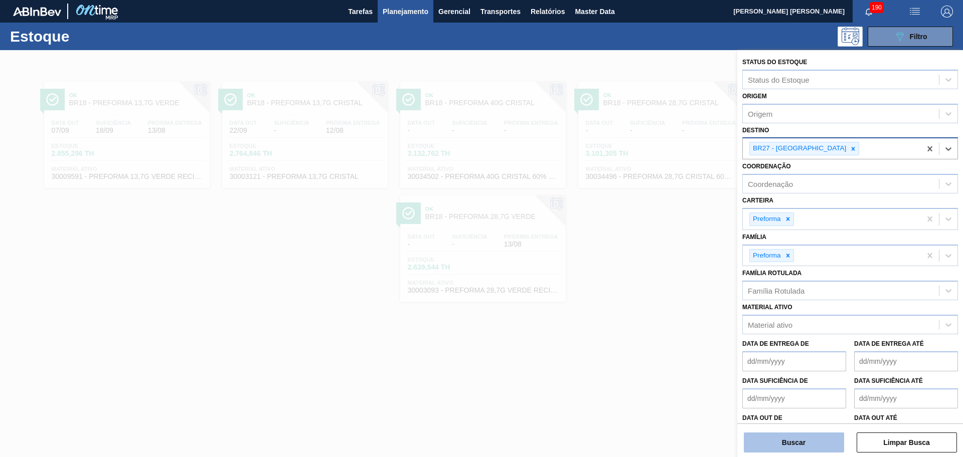
click at [786, 445] on button "Buscar" at bounding box center [794, 443] width 100 height 20
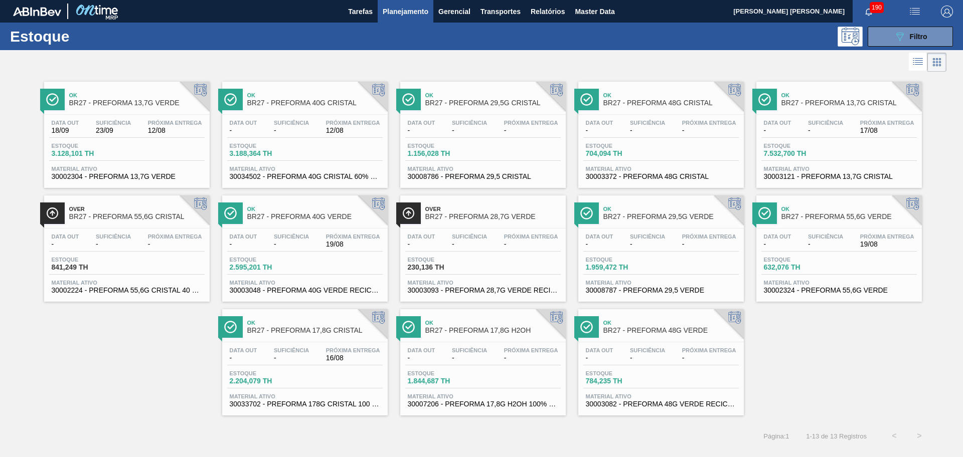
click at [166, 323] on div "Ok BR27 - PREFORMA 13,7G VERDE Data out 18/09 Suficiência 23/09 Próxima Entrega…" at bounding box center [481, 244] width 963 height 341
click at [474, 253] on div "Data out - Suficiência - Próxima Entrega - Estoque 230,136 TH Material ativo 30…" at bounding box center [482, 263] width 165 height 68
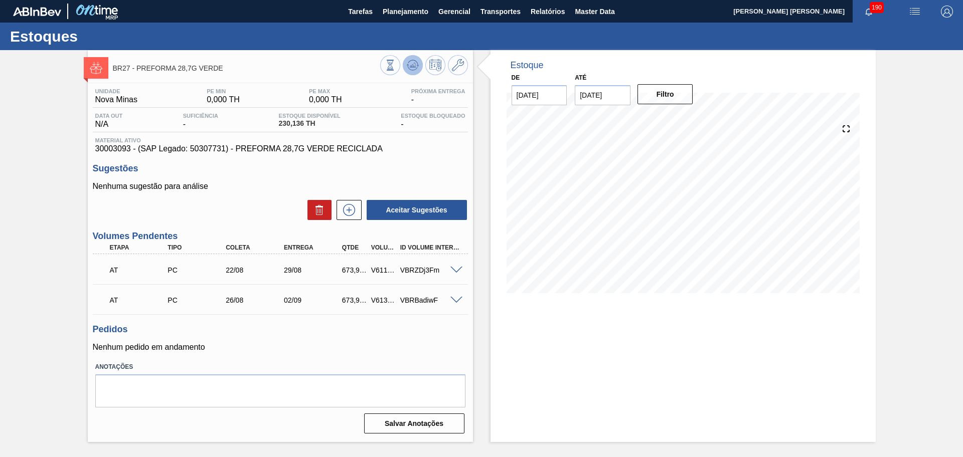
click at [415, 63] on icon at bounding box center [412, 65] width 7 height 5
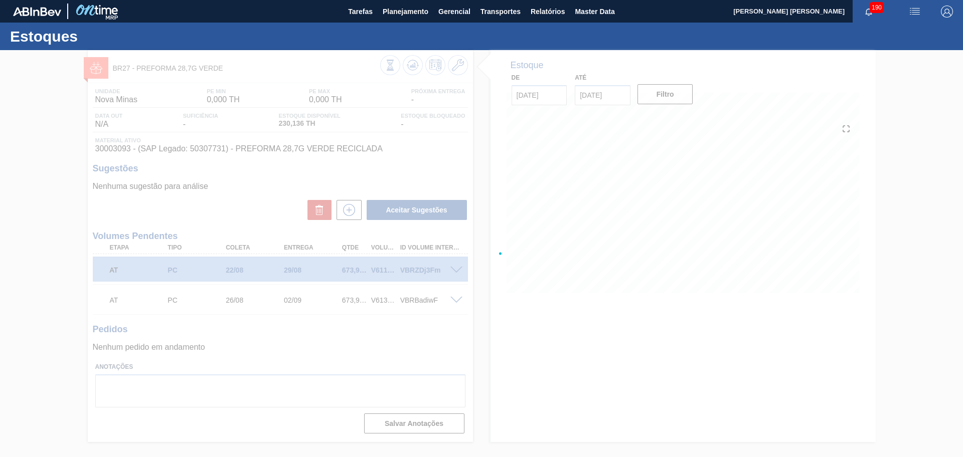
click at [320, 340] on div at bounding box center [481, 253] width 963 height 407
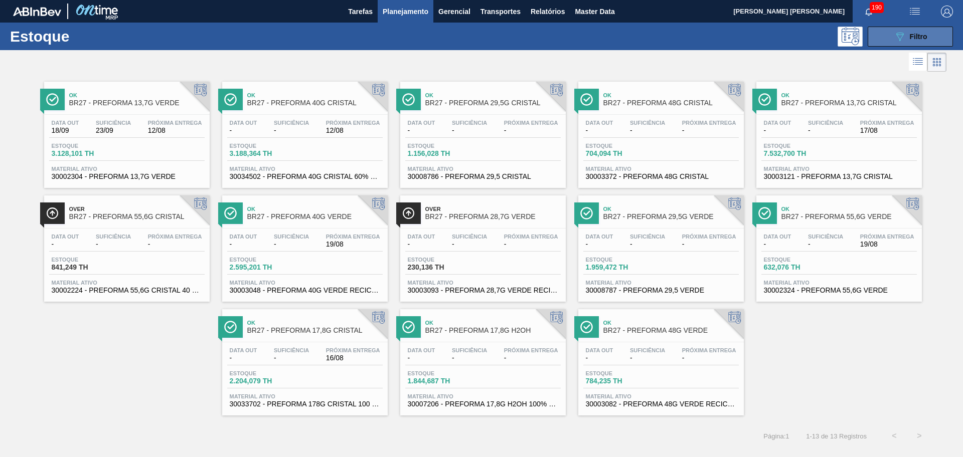
click at [901, 39] on icon "089F7B8B-B2A5-4AFE-B5C0-19BA573D28AC" at bounding box center [900, 37] width 12 height 12
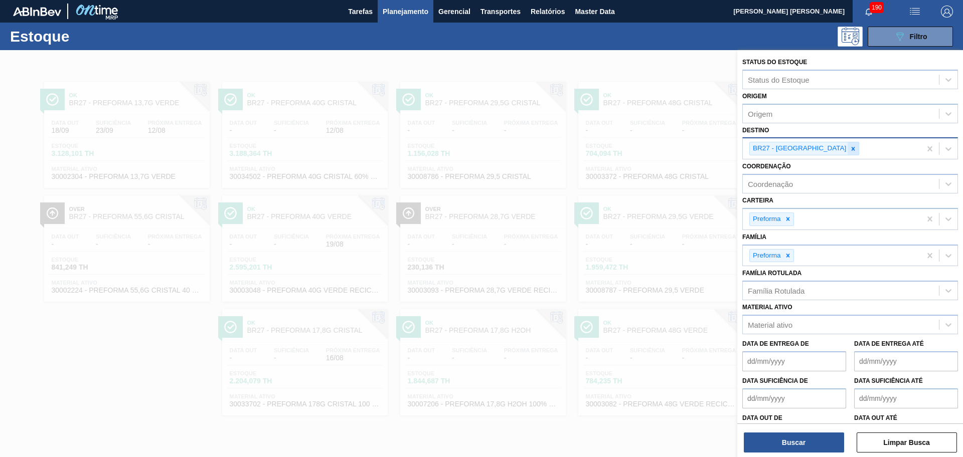
click at [847, 152] on div at bounding box center [852, 148] width 11 height 13
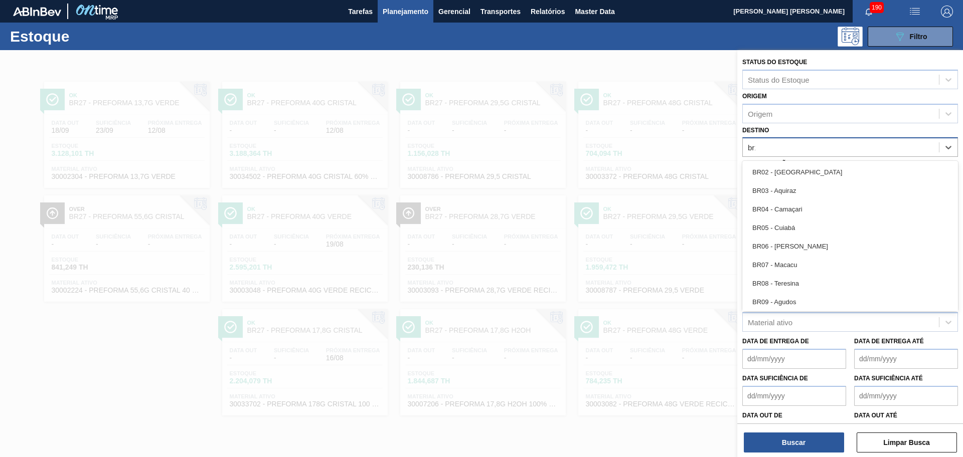
type input "br12"
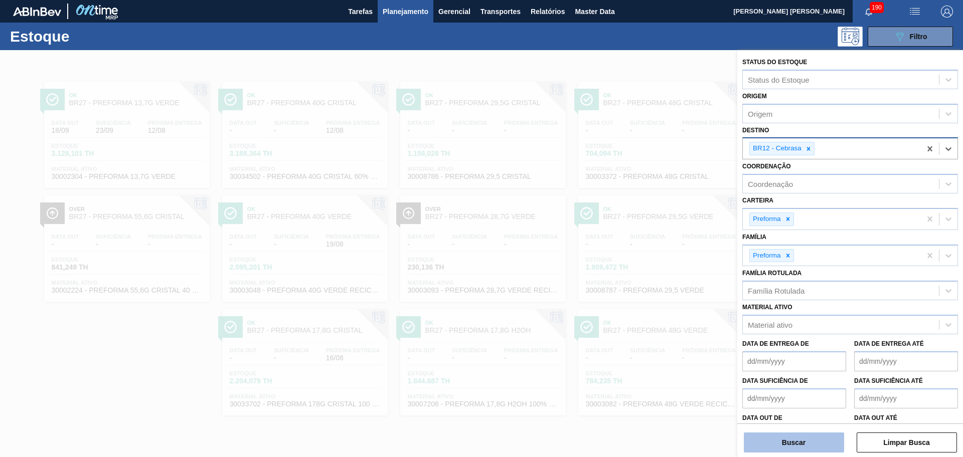
click at [808, 436] on button "Buscar" at bounding box center [794, 443] width 100 height 20
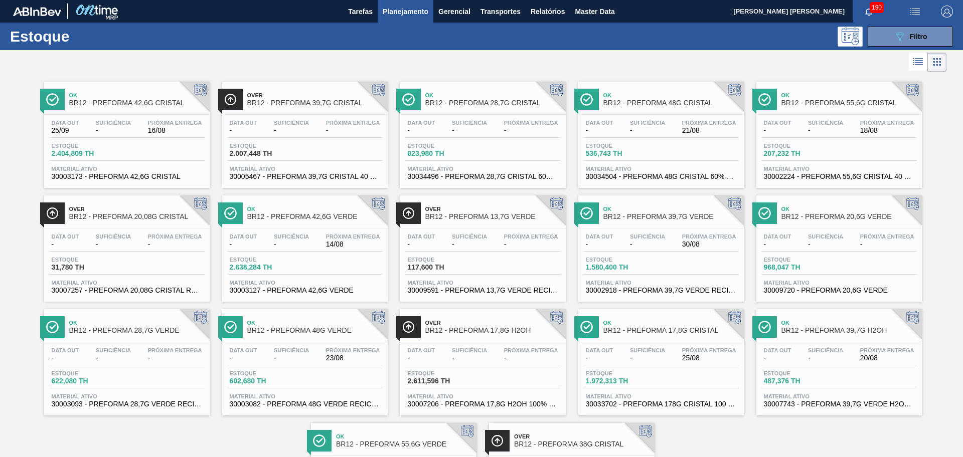
click at [244, 51] on div at bounding box center [473, 62] width 946 height 24
click at [907, 38] on div "089F7B8B-B2A5-4AFE-B5C0-19BA573D28AC Filtro" at bounding box center [911, 37] width 34 height 12
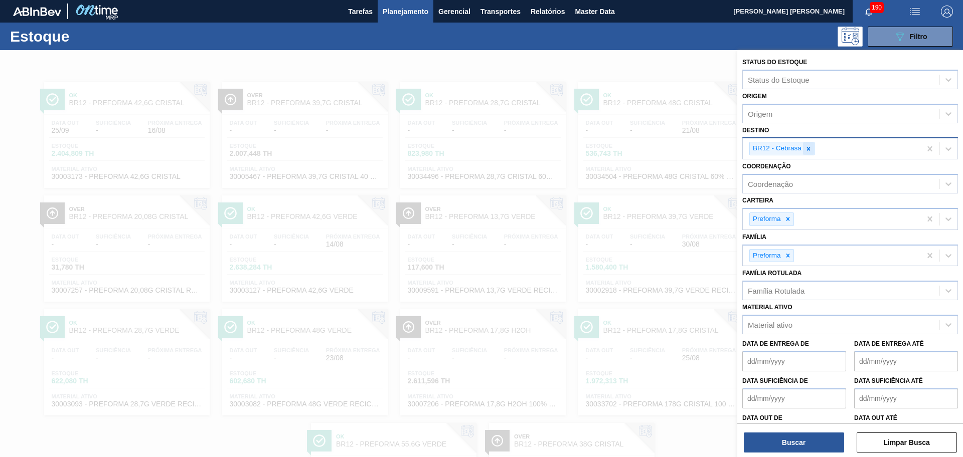
click at [809, 148] on icon at bounding box center [809, 149] width 4 height 4
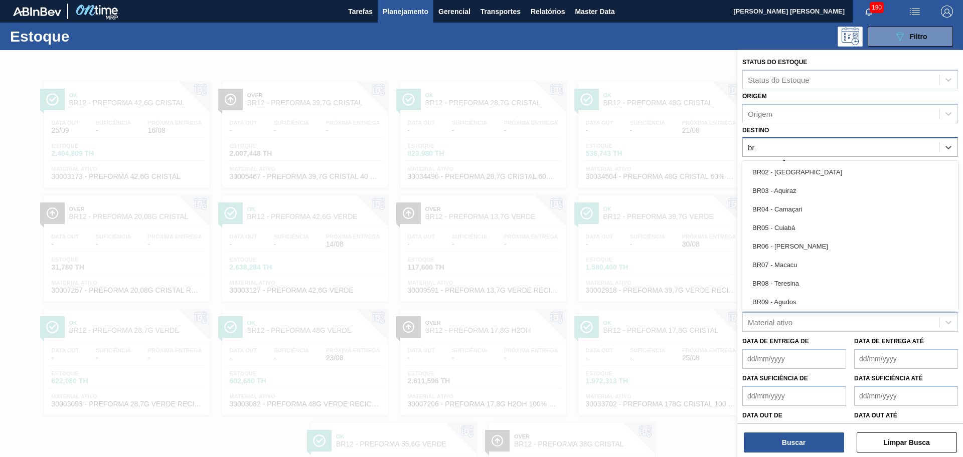
type input "br18"
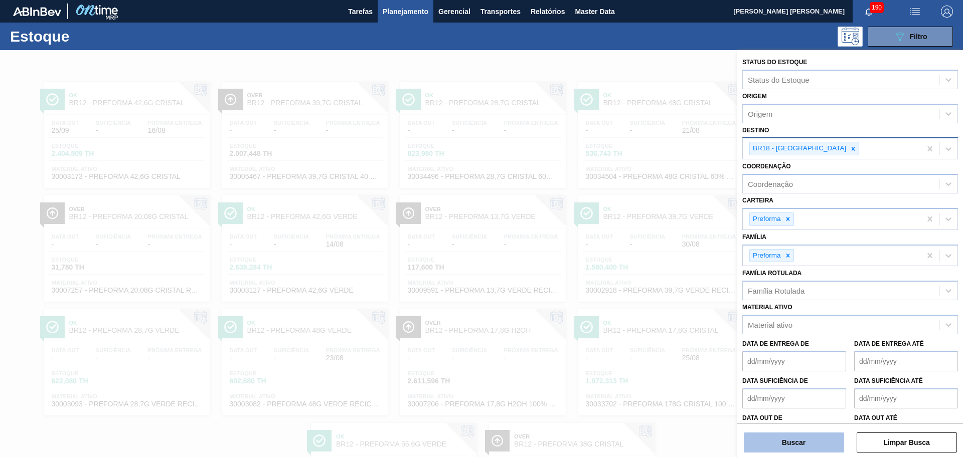
click at [784, 441] on button "Buscar" at bounding box center [794, 443] width 100 height 20
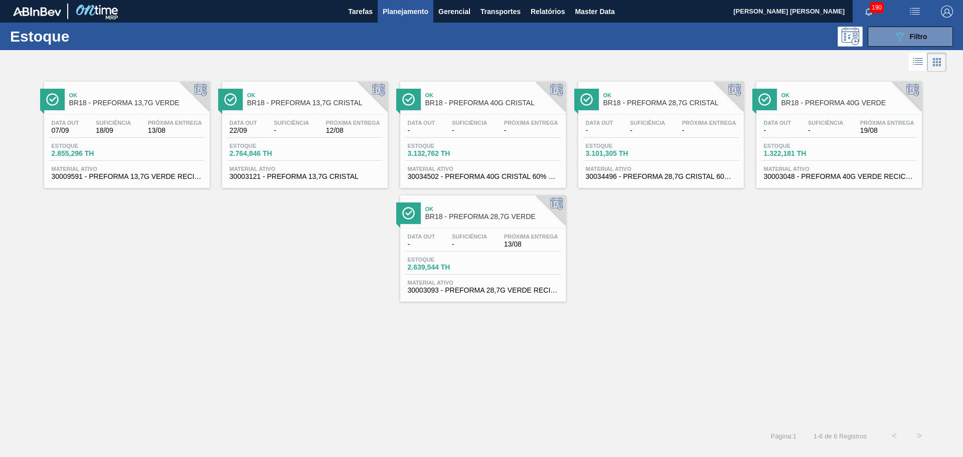
click at [686, 118] on div "Data out - Suficiência - Próxima Entrega - Estoque 3.101,305 TH Material ativo …" at bounding box center [660, 149] width 165 height 68
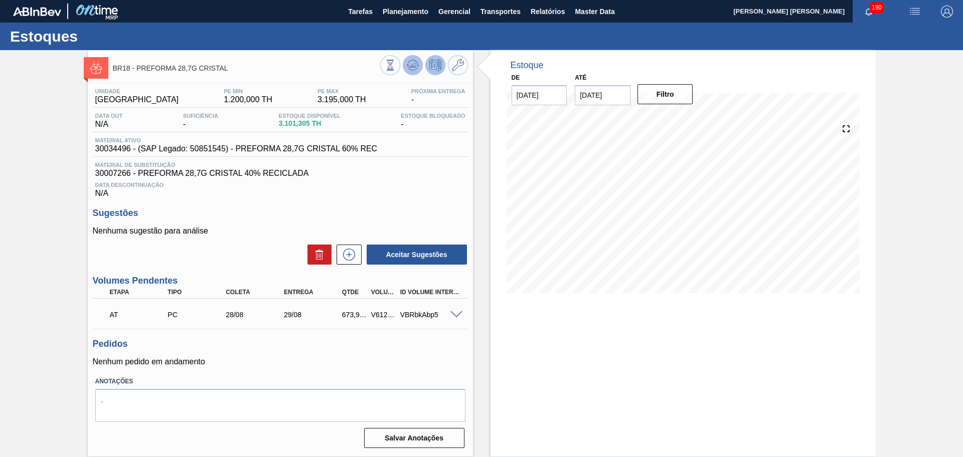
click at [394, 61] on g at bounding box center [390, 60] width 7 height 1
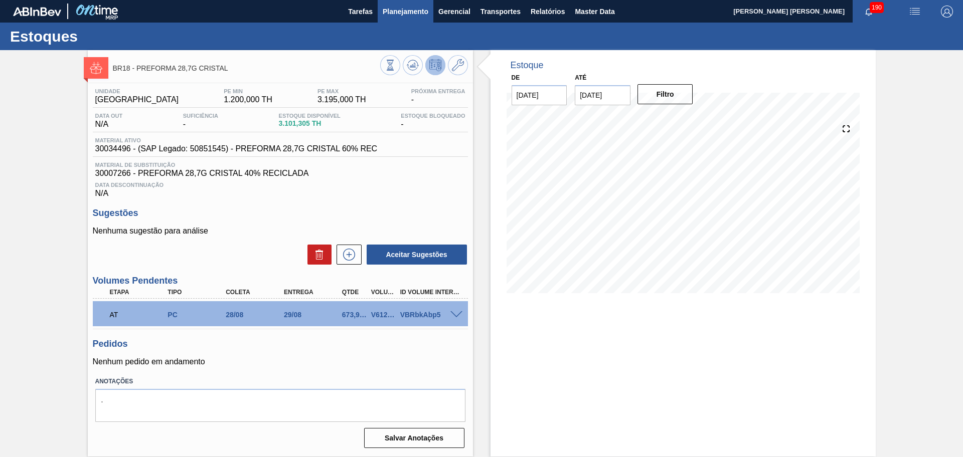
click at [418, 8] on span "Planejamento" at bounding box center [406, 12] width 46 height 12
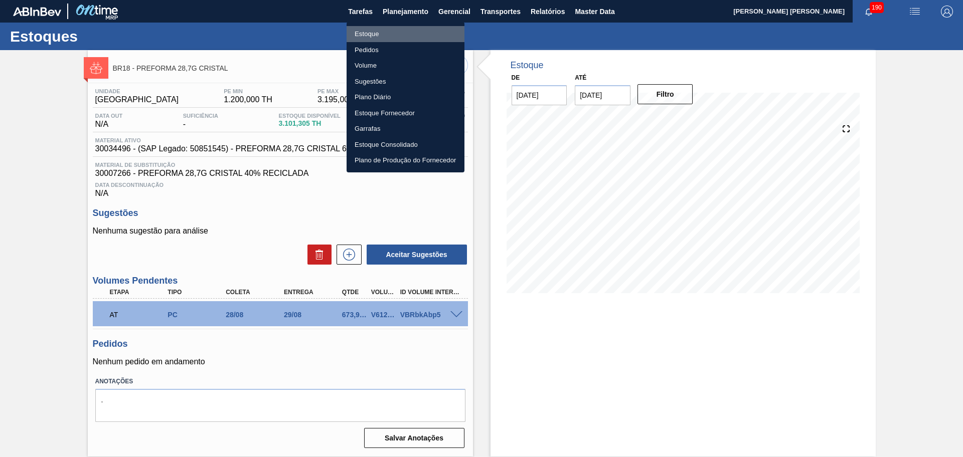
click at [393, 32] on li "Estoque" at bounding box center [405, 34] width 118 height 16
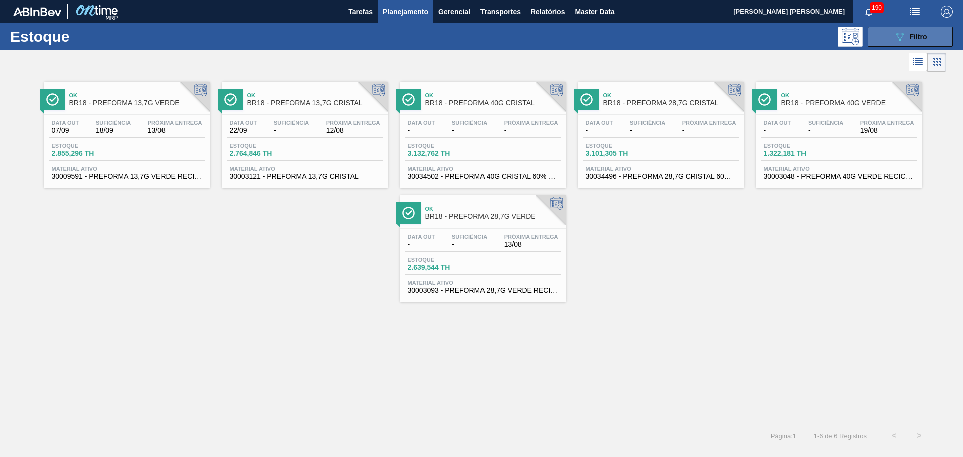
click at [897, 32] on icon "089F7B8B-B2A5-4AFE-B5C0-19BA573D28AC" at bounding box center [900, 37] width 12 height 12
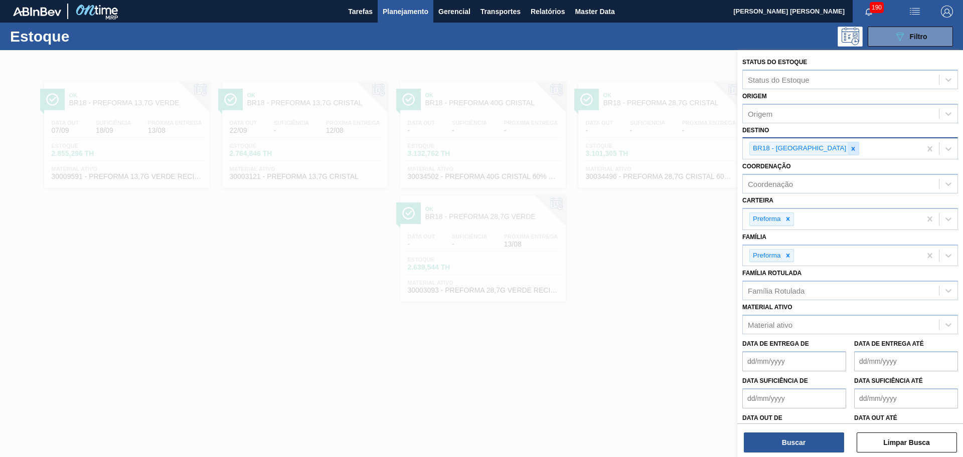
click at [851, 148] on icon at bounding box center [853, 149] width 4 height 4
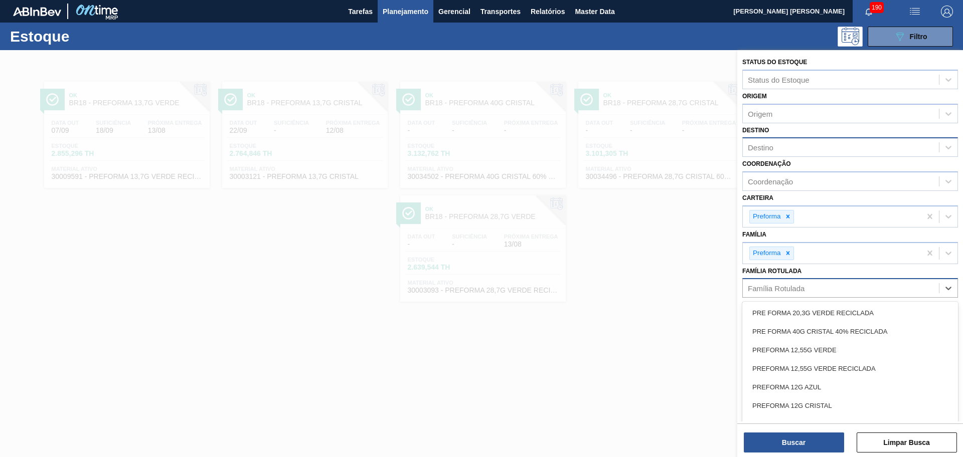
click at [781, 286] on div "Família Rotulada" at bounding box center [776, 288] width 57 height 9
type Rotulada "50g"
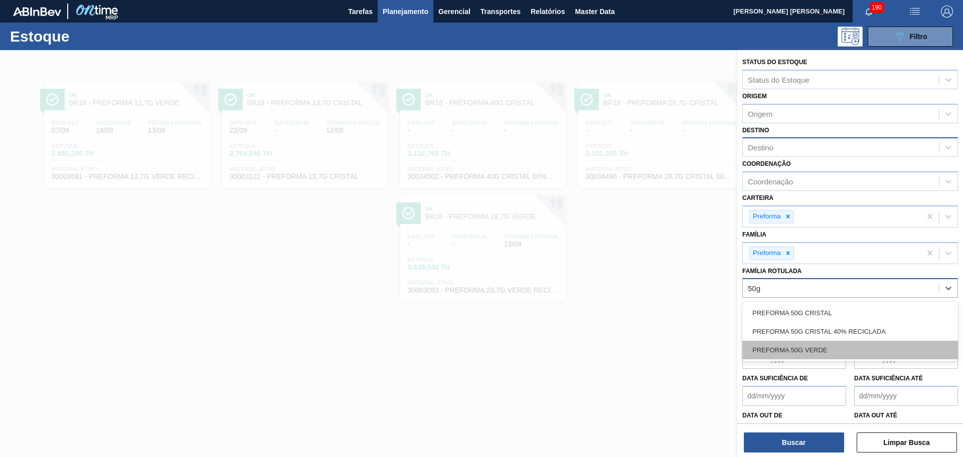
click at [810, 348] on div "PREFORMA 50G VERDE" at bounding box center [850, 350] width 216 height 19
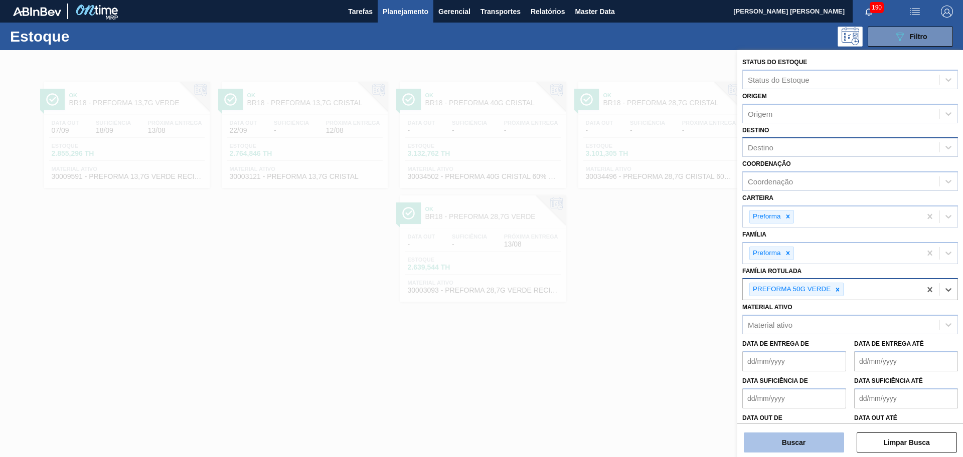
click at [796, 436] on button "Buscar" at bounding box center [794, 443] width 100 height 20
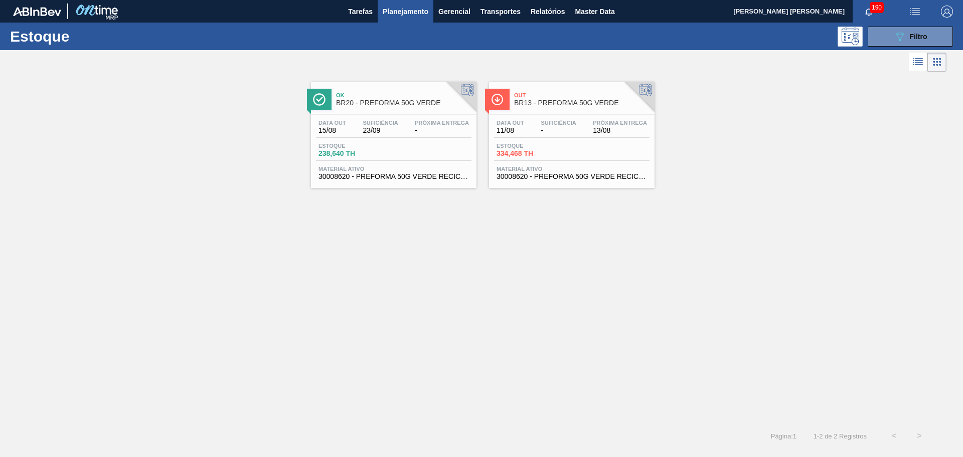
click at [540, 146] on span "Estoque" at bounding box center [531, 146] width 70 height 6
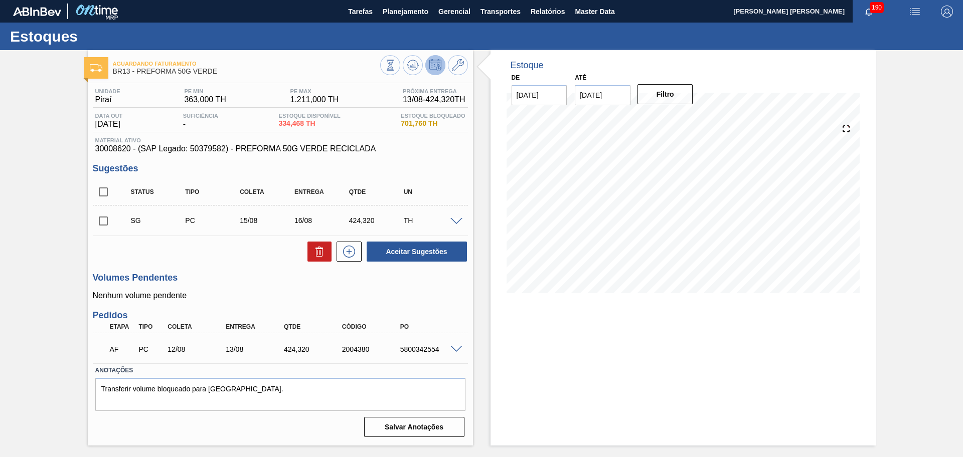
click at [424, 351] on div "5800342554" at bounding box center [430, 349] width 65 height 8
copy div "5800342554"
click at [453, 352] on div "5800342554" at bounding box center [430, 349] width 65 height 8
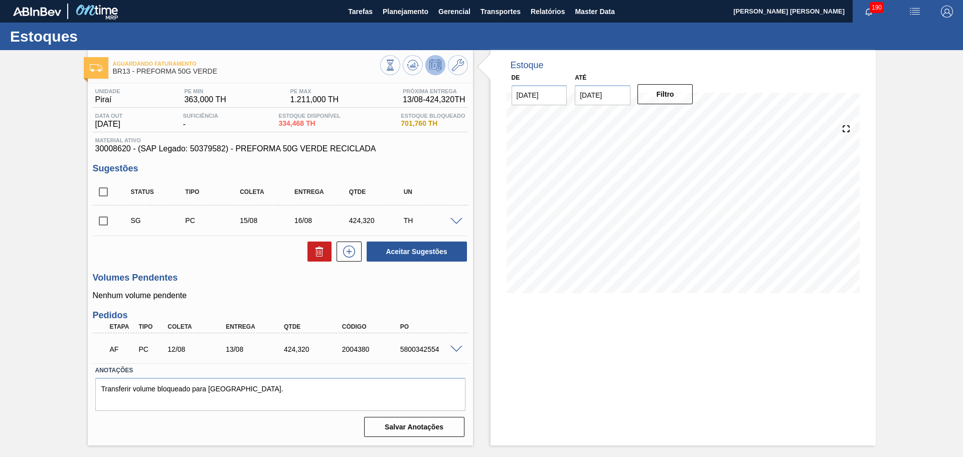
click at [457, 348] on span at bounding box center [456, 350] width 12 height 8
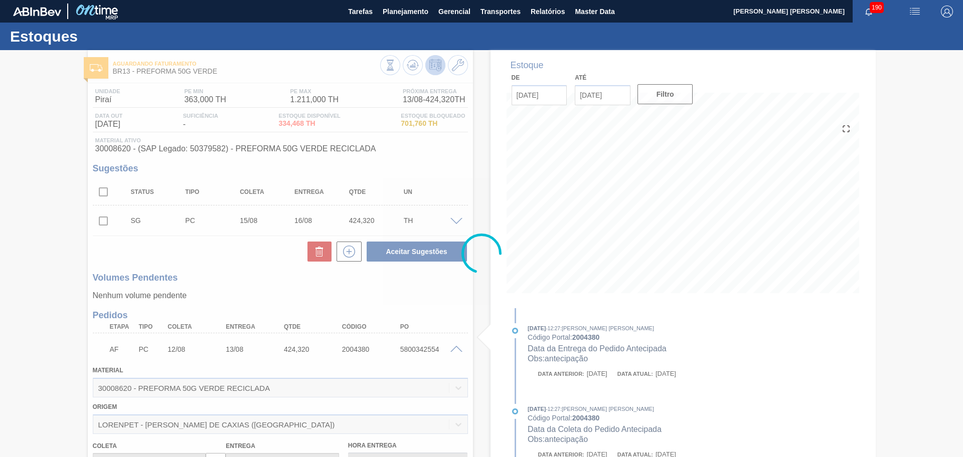
click at [457, 348] on div at bounding box center [481, 253] width 963 height 407
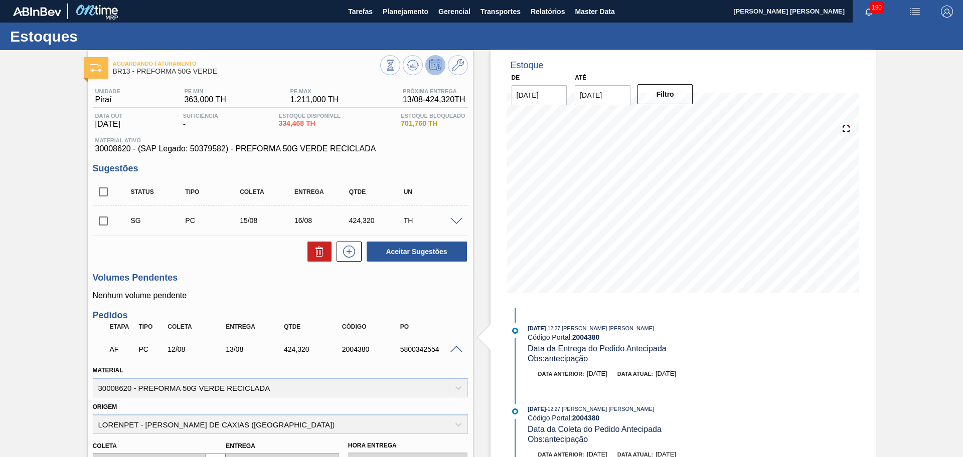
click at [457, 350] on span at bounding box center [456, 350] width 12 height 8
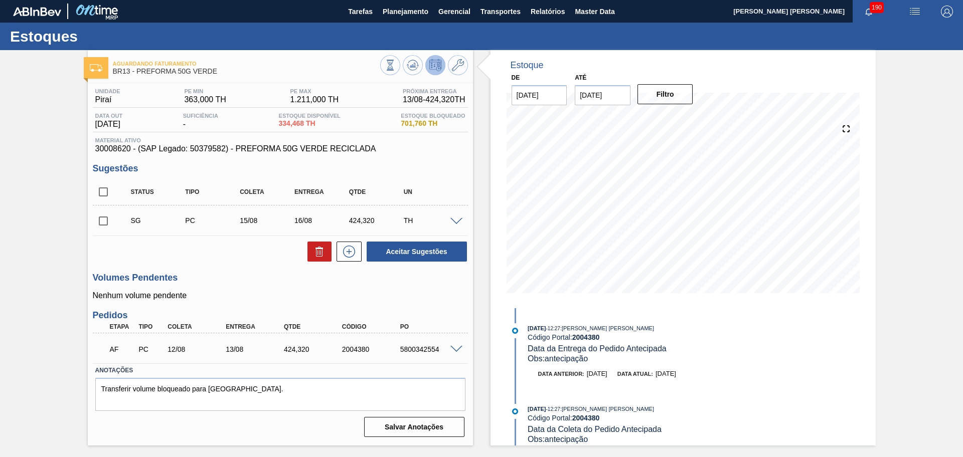
click at [453, 176] on div "Sugestões Status Tipo Coleta Entrega Qtde UN SG PC 15/08 16/08 424,320 TH Mater…" at bounding box center [280, 212] width 375 height 99
click at [108, 226] on input "checkbox" at bounding box center [103, 221] width 21 height 21
click at [0, 0] on icon at bounding box center [0, 0] width 0 height 0
checkbox input "false"
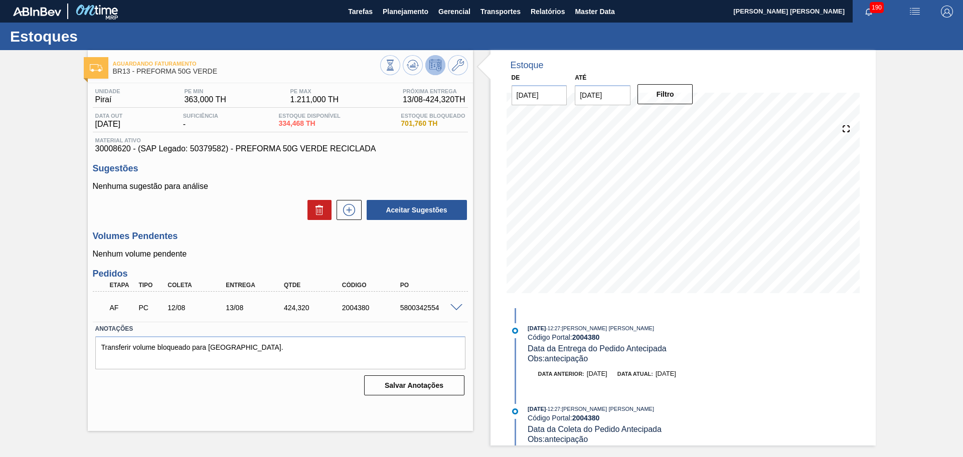
click at [269, 245] on div "Volumes Pendentes Nenhum volume pendente" at bounding box center [280, 245] width 375 height 28
click at [224, 176] on div "Sugestões Nenhuma sugestão para análise Aceitar Sugestões" at bounding box center [280, 192] width 375 height 58
click at [264, 224] on div "Unidade Piraí PE MIN 363,000 TH PE MAX 1.211,000 TH Próxima Entrega 13/08 - 424…" at bounding box center [280, 241] width 385 height 316
click at [394, 17] on span "Planejamento" at bounding box center [406, 12] width 46 height 12
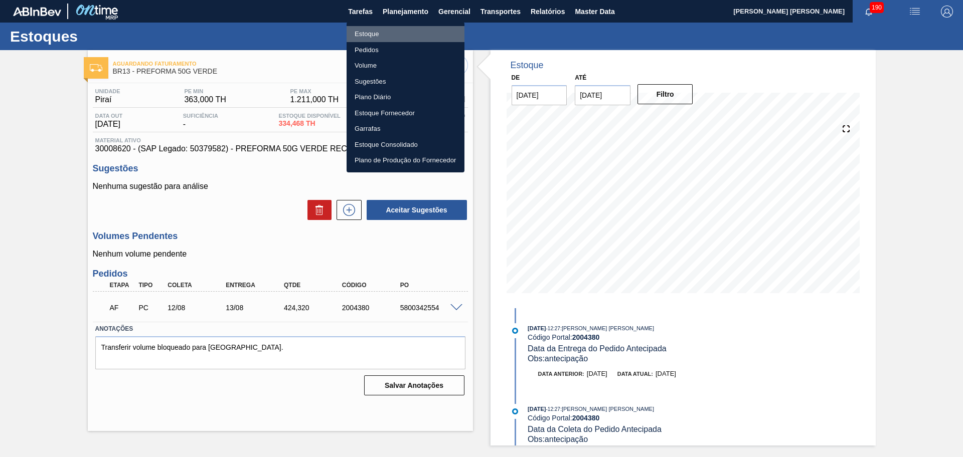
click at [370, 31] on li "Estoque" at bounding box center [405, 34] width 118 height 16
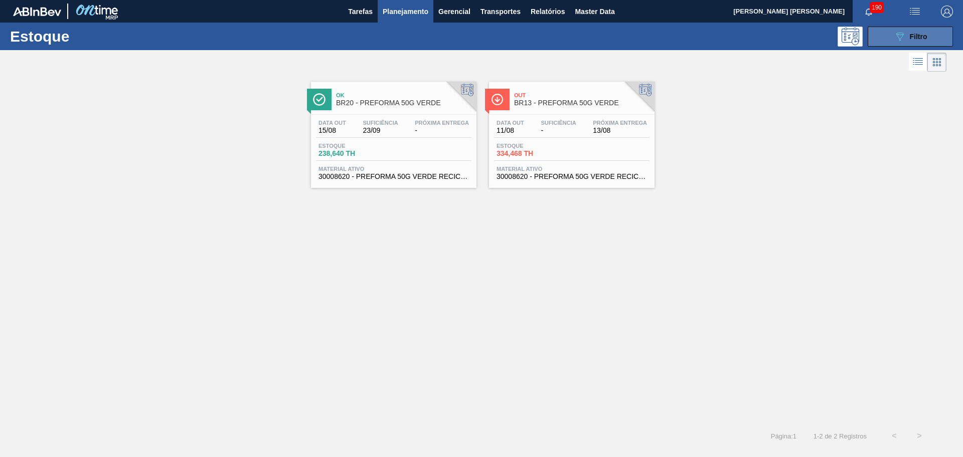
click at [938, 38] on button "089F7B8B-B2A5-4AFE-B5C0-19BA573D28AC Filtro" at bounding box center [909, 37] width 85 height 20
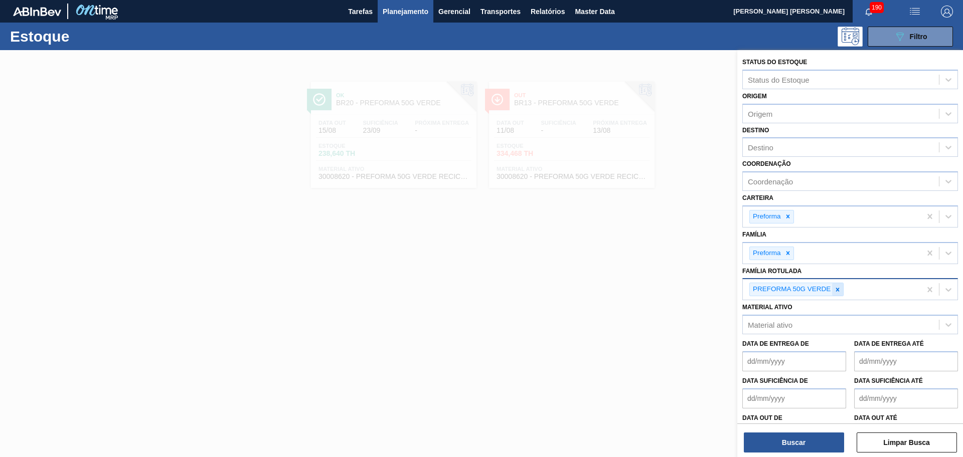
click at [837, 293] on div at bounding box center [837, 289] width 11 height 13
click at [773, 146] on div "Destino" at bounding box center [761, 147] width 26 height 9
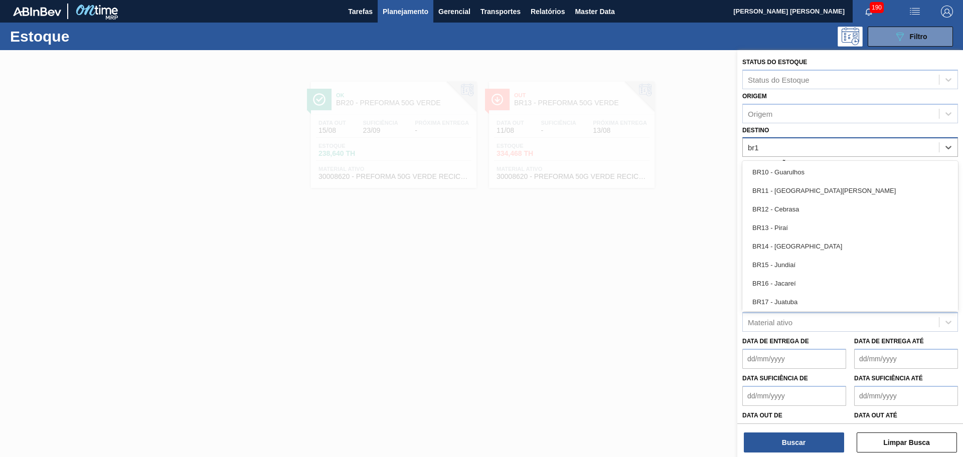
type input "br19"
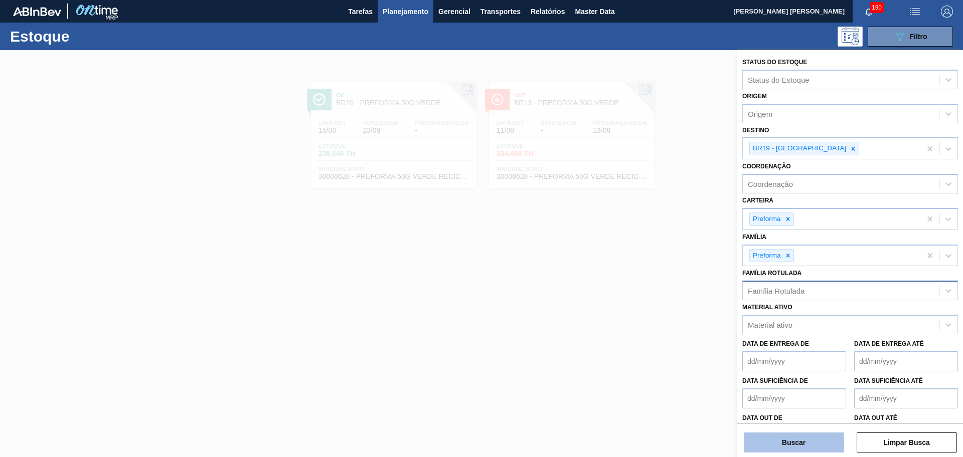
click at [778, 436] on button "Buscar" at bounding box center [794, 443] width 100 height 20
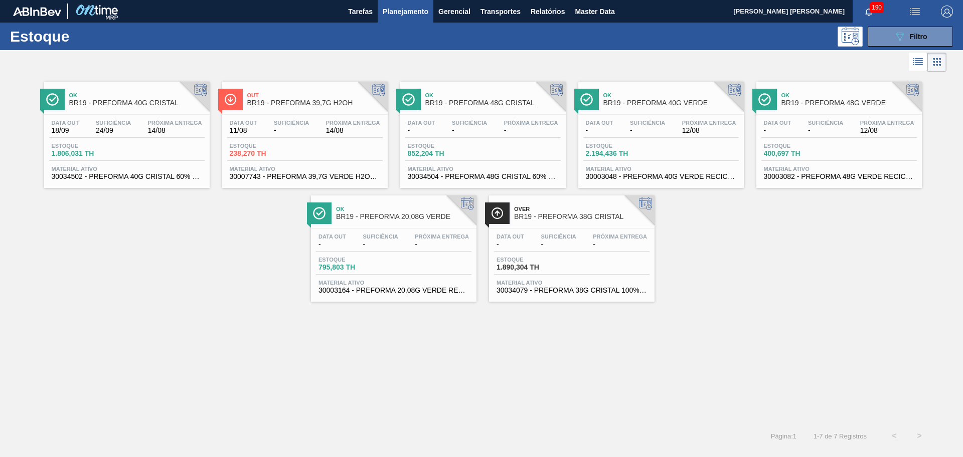
click at [800, 294] on div "Ok BR19 - PREFORMA 40G CRISTAL Data out 18/09 Suficiência 24/09 Próxima Entrega…" at bounding box center [481, 188] width 963 height 228
click at [704, 129] on span "12/08" at bounding box center [709, 131] width 54 height 8
click at [195, 305] on div "Ok BR19 - PREFORMA 40G CRISTAL Data out 18/09 Suficiência 24/09 Próxima Entrega…" at bounding box center [481, 248] width 963 height 349
click at [644, 126] on div "Suficiência -" at bounding box center [647, 127] width 40 height 15
click at [157, 107] on div "Ok BR19 - PREFORMA 40G CRISTAL" at bounding box center [136, 99] width 135 height 23
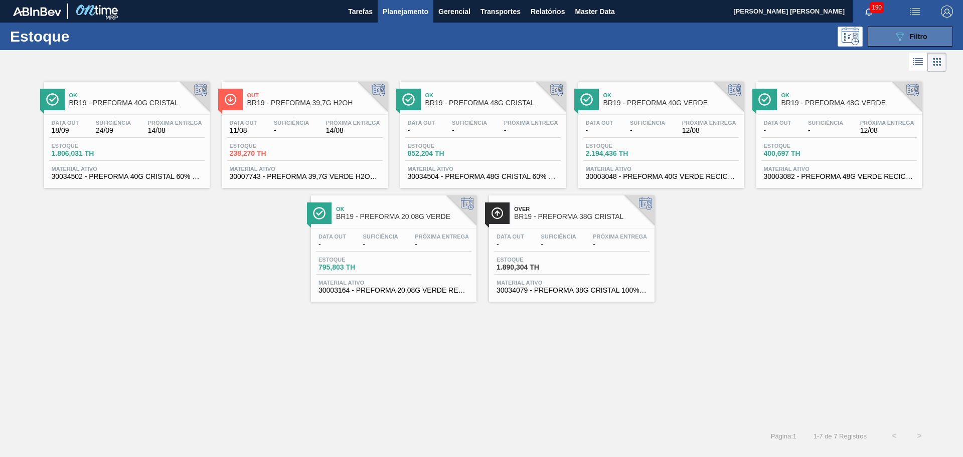
click at [894, 38] on icon "089F7B8B-B2A5-4AFE-B5C0-19BA573D28AC" at bounding box center [900, 37] width 12 height 12
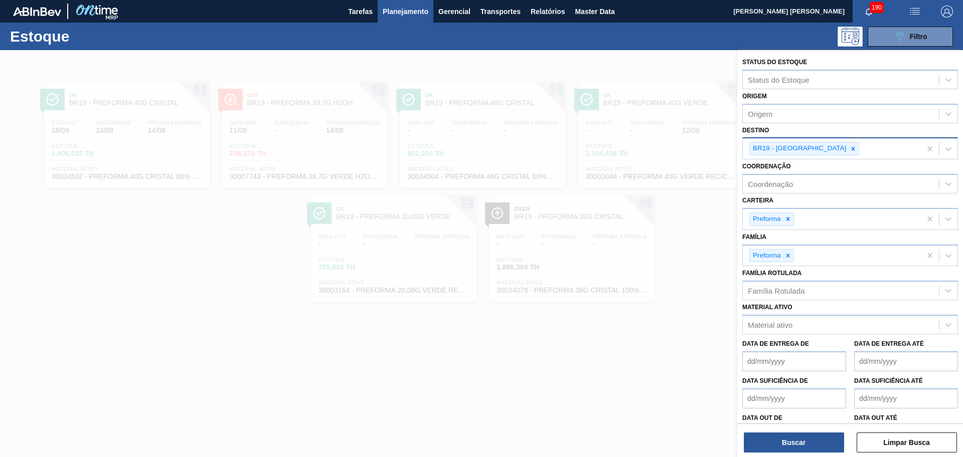
click at [851, 148] on icon at bounding box center [853, 149] width 4 height 4
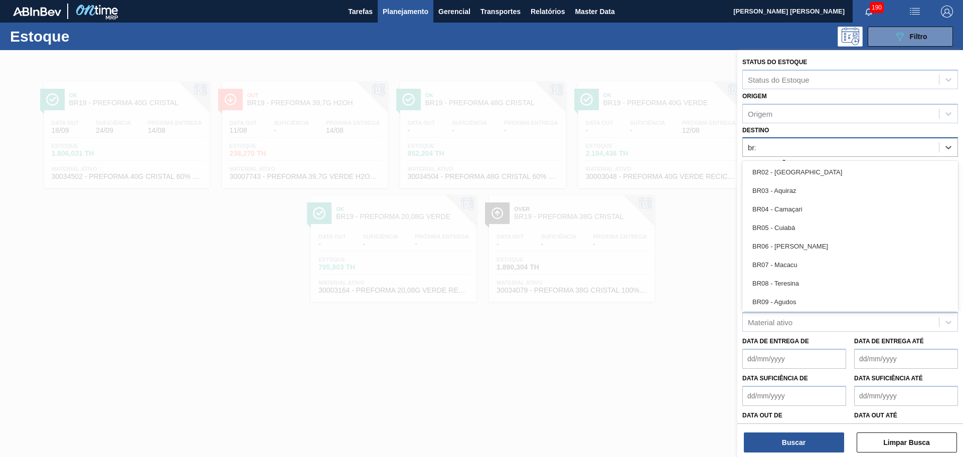
type input "br20"
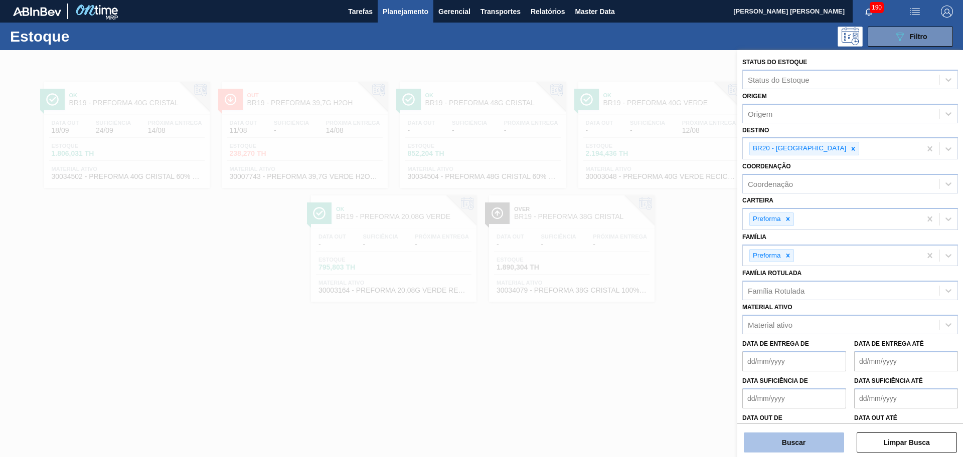
click at [766, 447] on button "Buscar" at bounding box center [794, 443] width 100 height 20
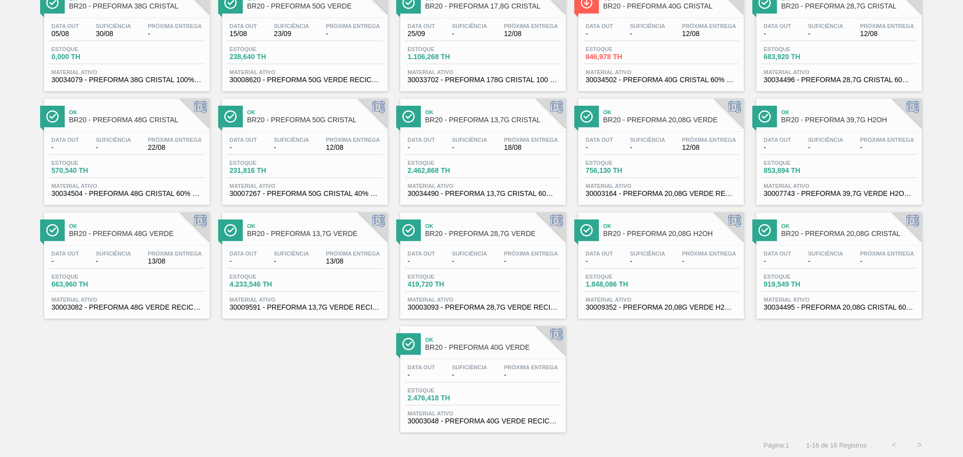
scroll to position [97, 0]
click at [612, 346] on div "Ok BR20 - PREFORMA 38G CRISTAL Data out 05/08 Suficiência 30/08 Próxima Entrega…" at bounding box center [481, 204] width 963 height 455
click at [729, 367] on div "Ok BR20 - PREFORMA 38G CRISTAL Data out 05/08 Suficiência 30/08 Próxima Entrega…" at bounding box center [481, 204] width 963 height 455
click at [246, 359] on div "Ok BR20 - PREFORMA 38G CRISTAL Data out 05/08 Suficiência 30/08 Próxima Entrega…" at bounding box center [481, 204] width 963 height 455
click at [684, 347] on div "Ok BR20 - PREFORMA 38G CRISTAL Data out 05/08 Suficiência 30/08 Próxima Entrega…" at bounding box center [481, 204] width 963 height 455
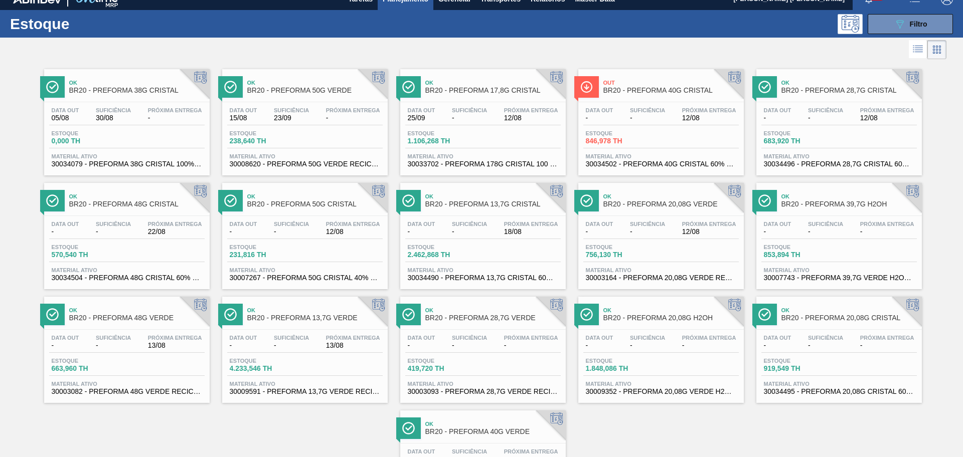
scroll to position [0, 0]
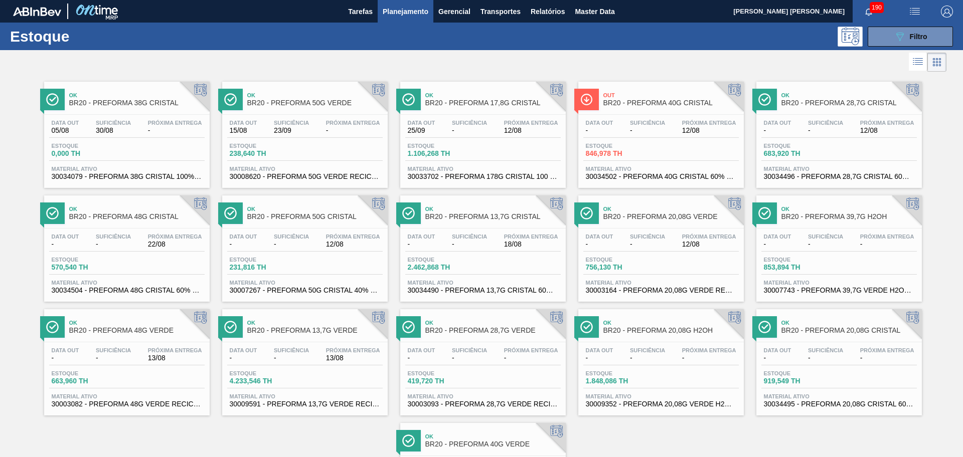
click at [677, 228] on div at bounding box center [660, 228] width 149 height 1
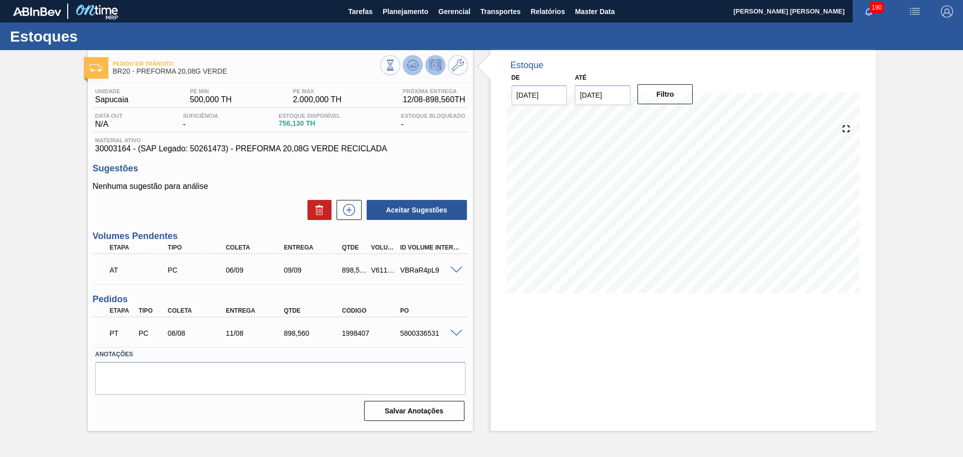
click at [396, 66] on icon at bounding box center [390, 65] width 11 height 11
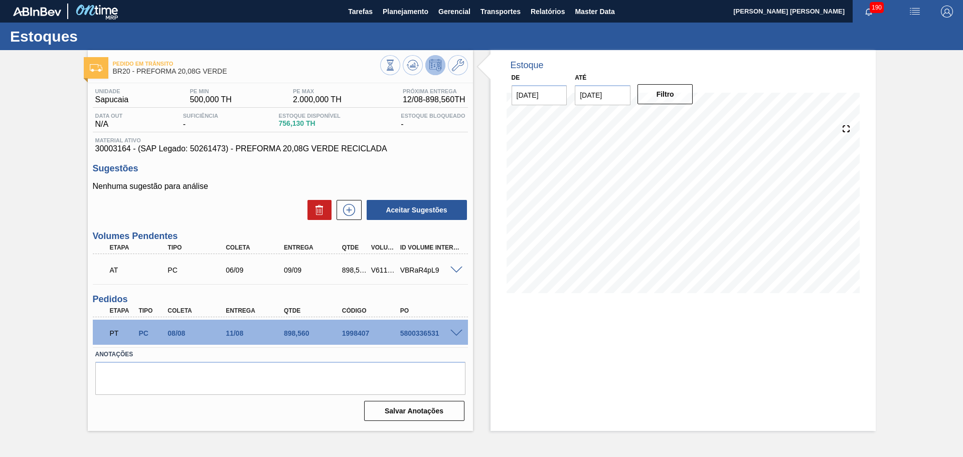
click at [41, 363] on div "Pedido em Trânsito BR20 - PREFORMA 20,08G VERDE Unidade Sapucaia PE MIN 500,000…" at bounding box center [481, 240] width 963 height 381
click at [412, 71] on button at bounding box center [413, 65] width 20 height 20
click at [419, 14] on span "Planejamento" at bounding box center [406, 12] width 46 height 12
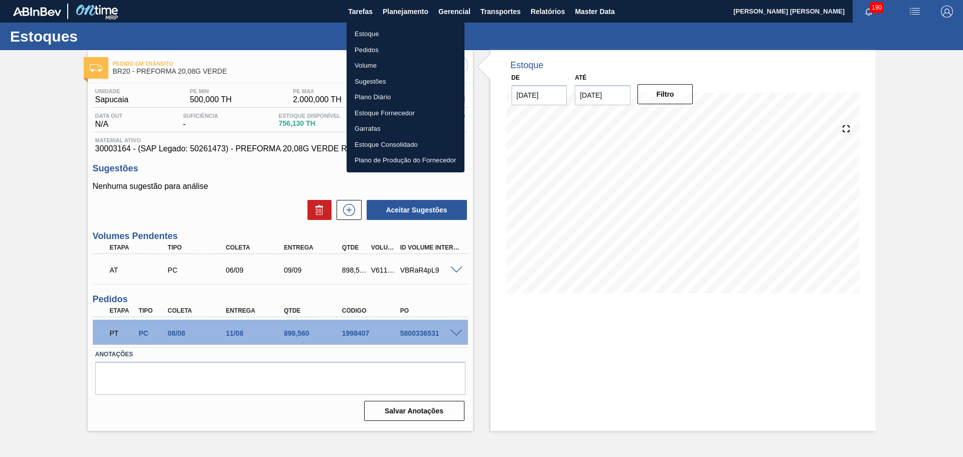
click at [371, 31] on li "Estoque" at bounding box center [405, 34] width 118 height 16
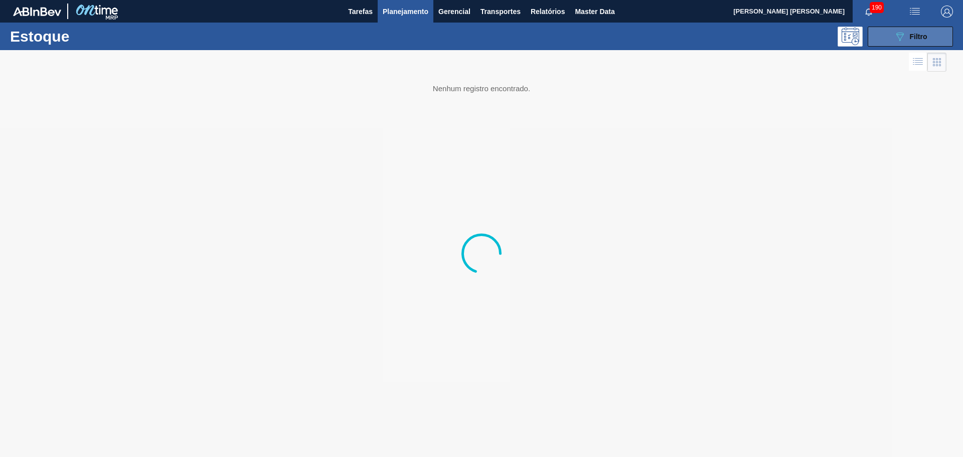
click at [941, 33] on button "089F7B8B-B2A5-4AFE-B5C0-19BA573D28AC Filtro" at bounding box center [909, 37] width 85 height 20
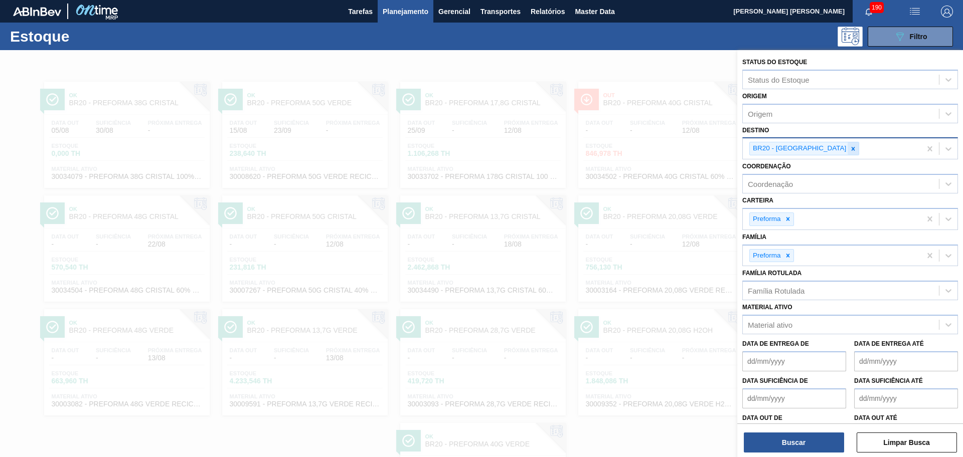
click at [847, 150] on div at bounding box center [852, 148] width 11 height 13
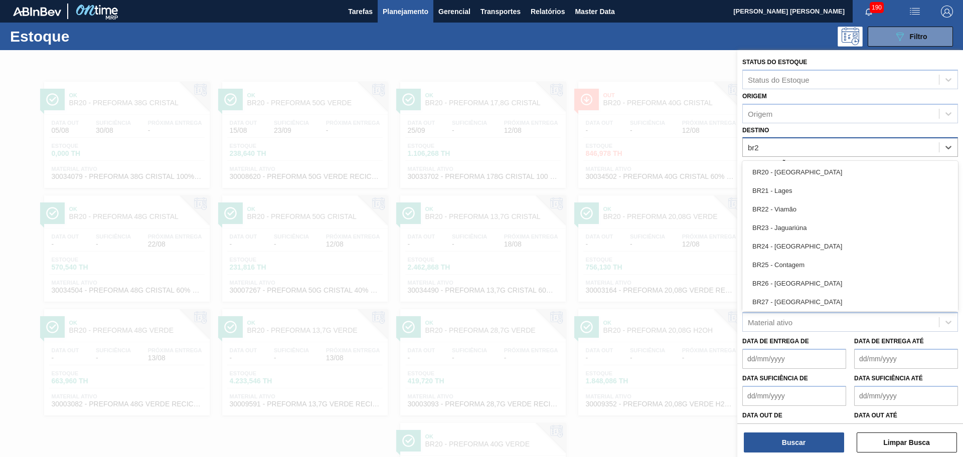
type input "br27"
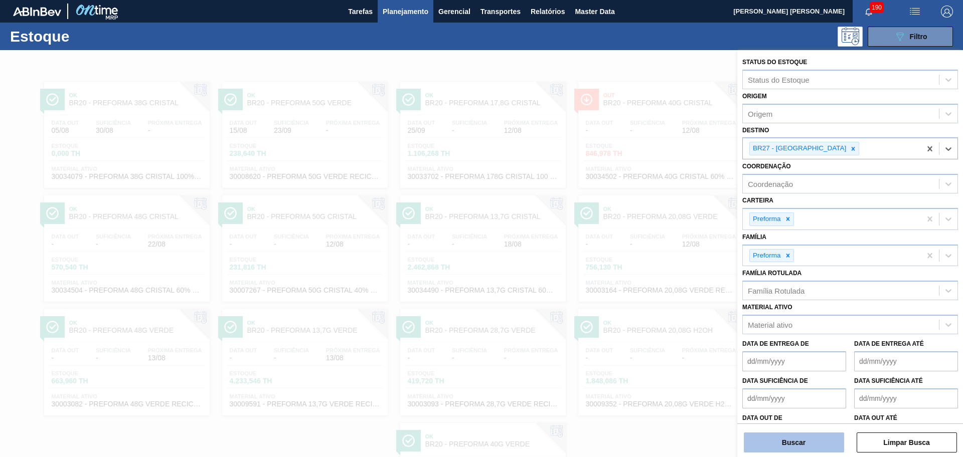
click at [799, 444] on button "Buscar" at bounding box center [794, 443] width 100 height 20
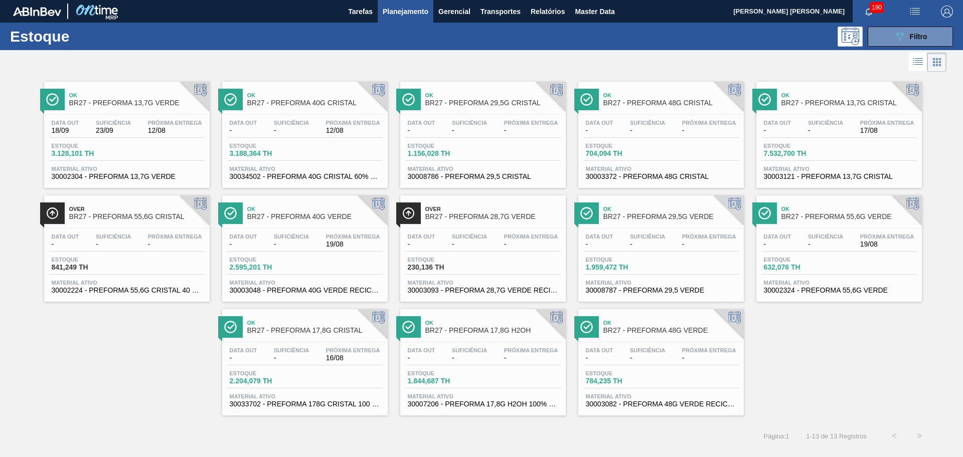
click at [644, 346] on div "Data out - Suficiência - Próxima Entrega - Estoque 784,235 TH Material ativo 30…" at bounding box center [660, 376] width 165 height 68
click at [121, 241] on span "-" at bounding box center [113, 245] width 35 height 8
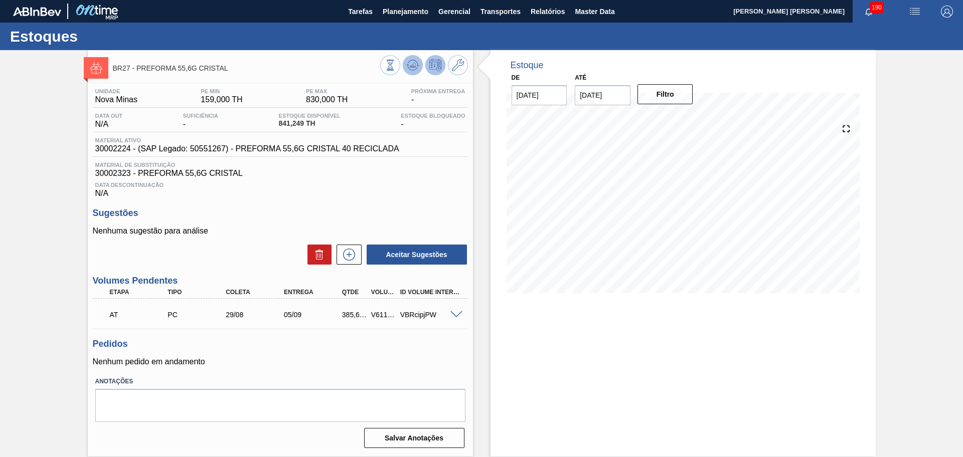
click at [419, 62] on button at bounding box center [413, 65] width 20 height 20
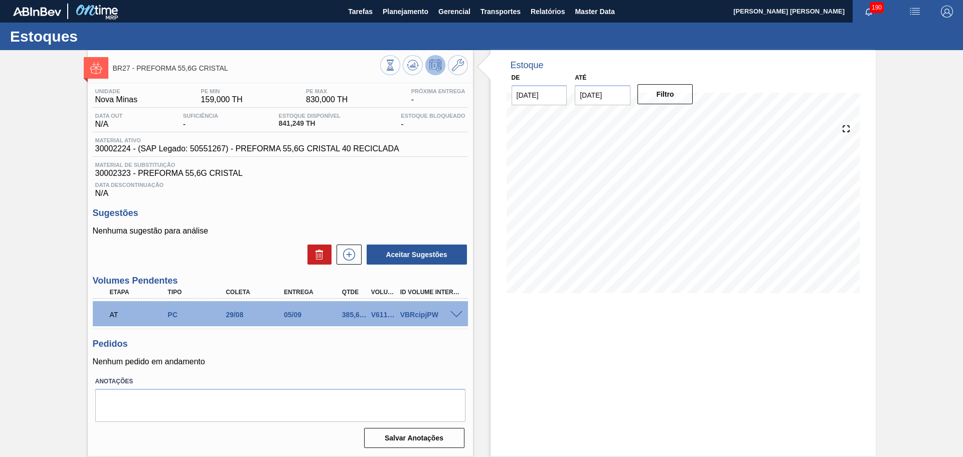
click at [342, 198] on div "Data Descontinuação N/A" at bounding box center [280, 188] width 375 height 20
click at [398, 18] on button "Planejamento" at bounding box center [406, 11] width 56 height 23
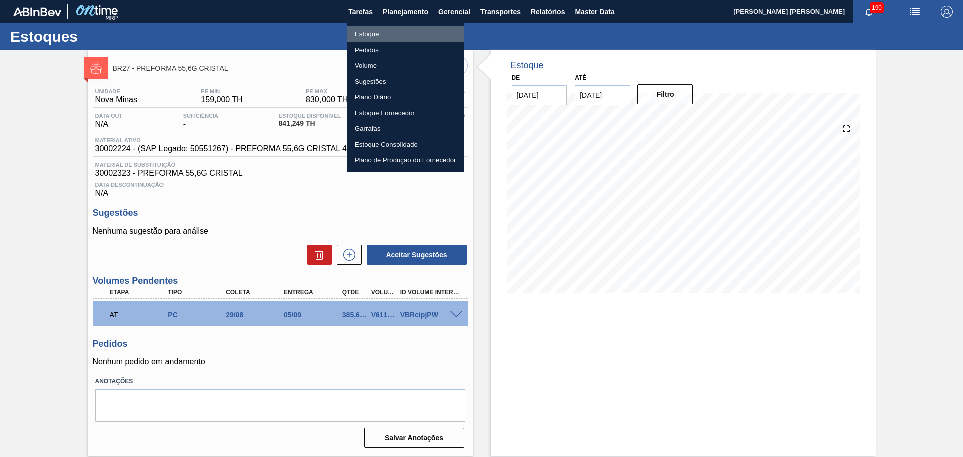
click at [378, 35] on li "Estoque" at bounding box center [405, 34] width 118 height 16
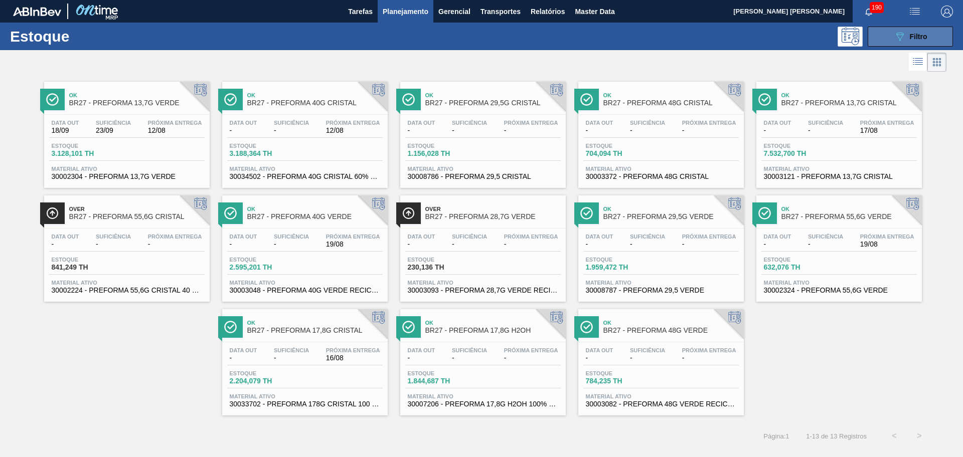
click at [920, 34] on span "Filtro" at bounding box center [919, 37] width 18 height 8
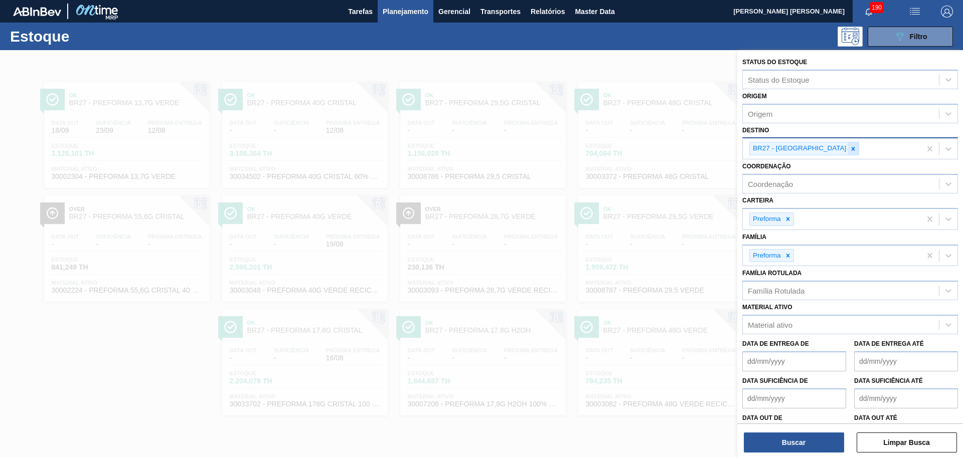
click at [849, 147] on icon at bounding box center [852, 148] width 7 height 7
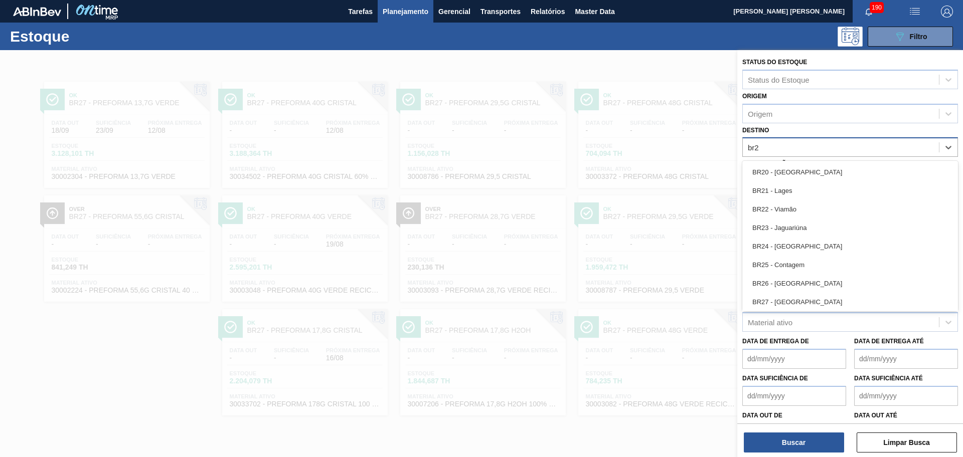
type input "br23"
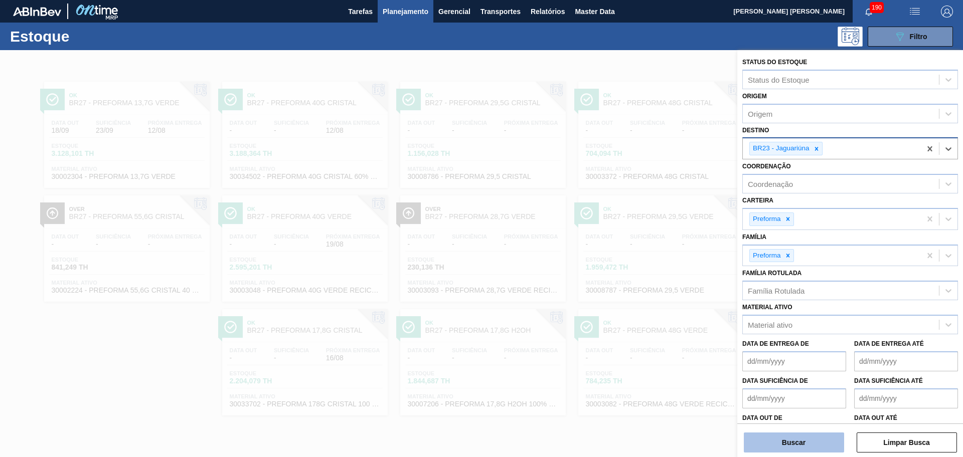
click at [783, 450] on button "Buscar" at bounding box center [794, 443] width 100 height 20
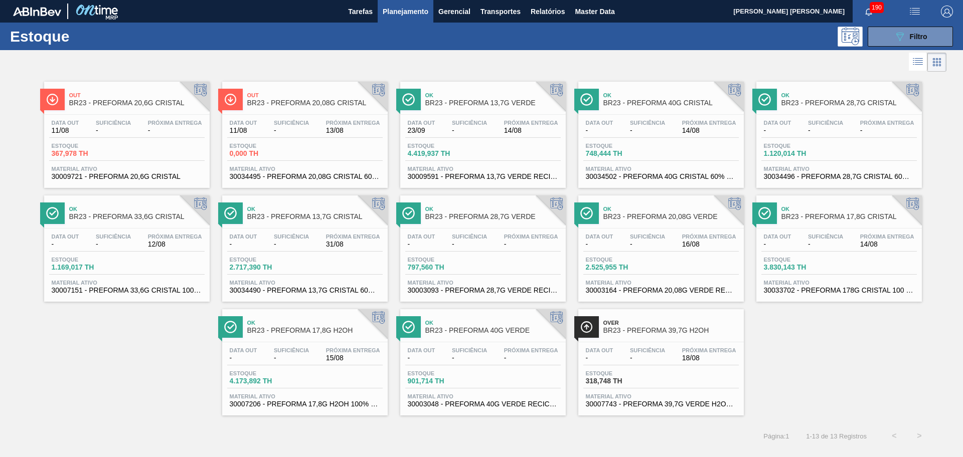
click at [521, 254] on div "Data out - Suficiência - Próxima Entrega - Estoque 797,560 TH Material ativo 30…" at bounding box center [482, 263] width 165 height 68
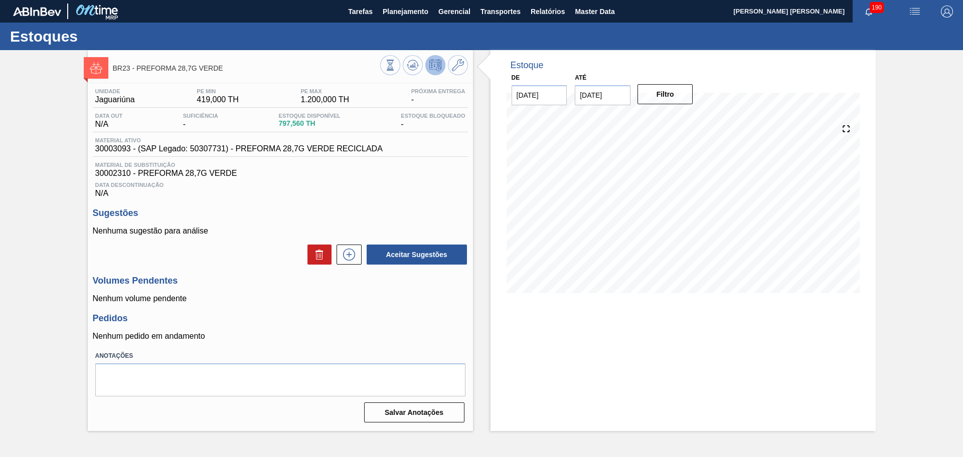
click at [400, 177] on span "30002310 - PREFORMA 28,7G VERDE" at bounding box center [280, 173] width 370 height 9
click at [394, 189] on div "Data Descontinuação N/A" at bounding box center [280, 188] width 375 height 20
click at [271, 227] on p "Nenhuma sugestão para análise" at bounding box center [280, 231] width 375 height 9
click at [417, 79] on div "BR23 - PREFORMA 28,7G VERDE Unidade Jaguariúna PE MIN 419,000 TH PE MAX 1.200,0…" at bounding box center [280, 240] width 385 height 381
click at [415, 72] on button at bounding box center [413, 65] width 20 height 20
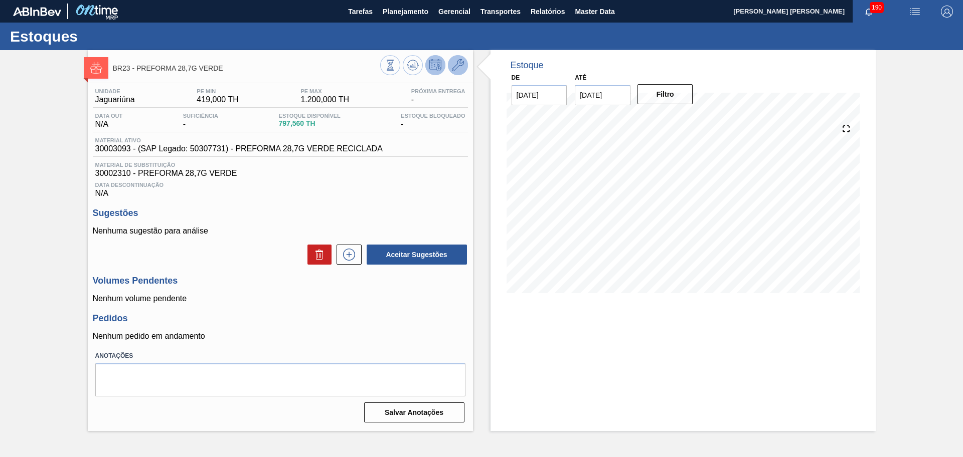
click at [466, 62] on button at bounding box center [458, 65] width 20 height 20
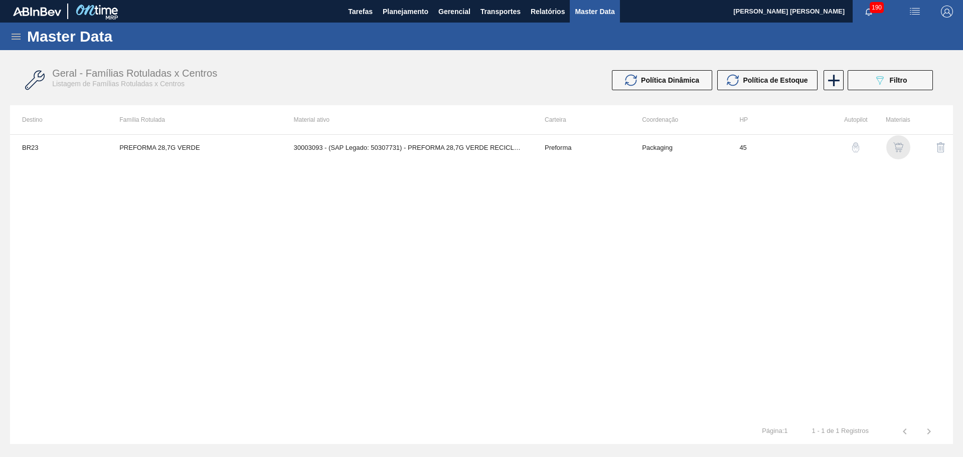
click at [897, 150] on img "button" at bounding box center [898, 147] width 10 height 10
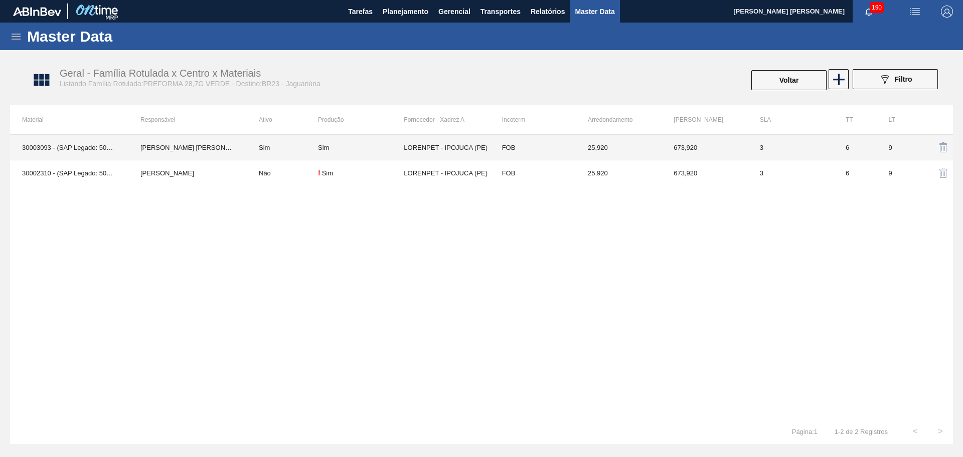
click at [289, 153] on td "Sim" at bounding box center [282, 148] width 71 height 26
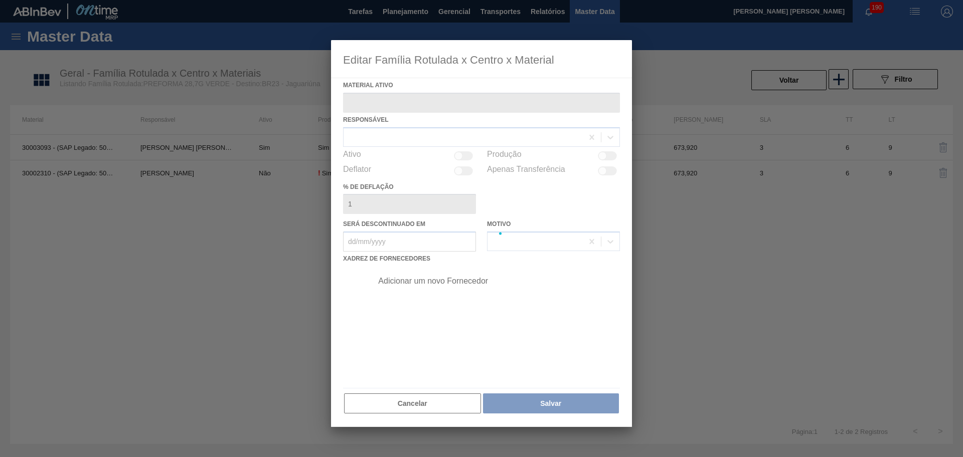
type ativo "30003093 - (SAP Legado: 50307731) - PREFORMA 28,7G VERDE RECICLADA"
checkbox input "true"
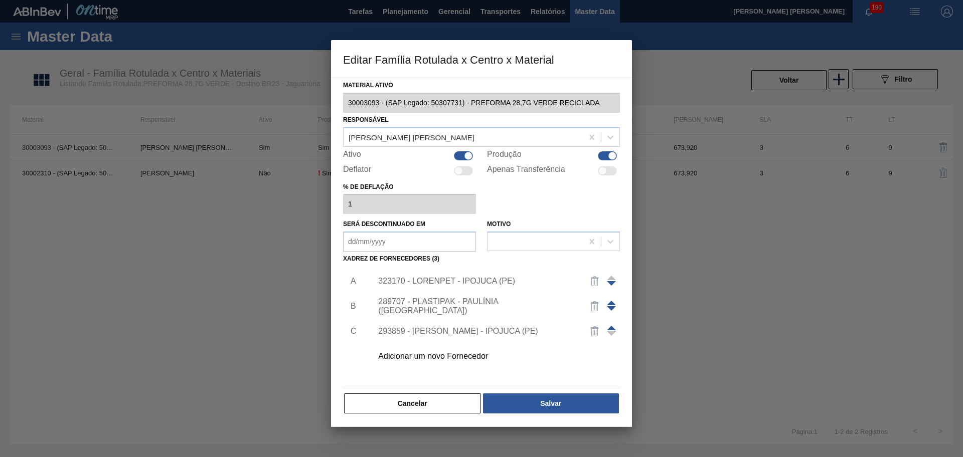
click at [408, 396] on button "Cancelar" at bounding box center [412, 404] width 137 height 20
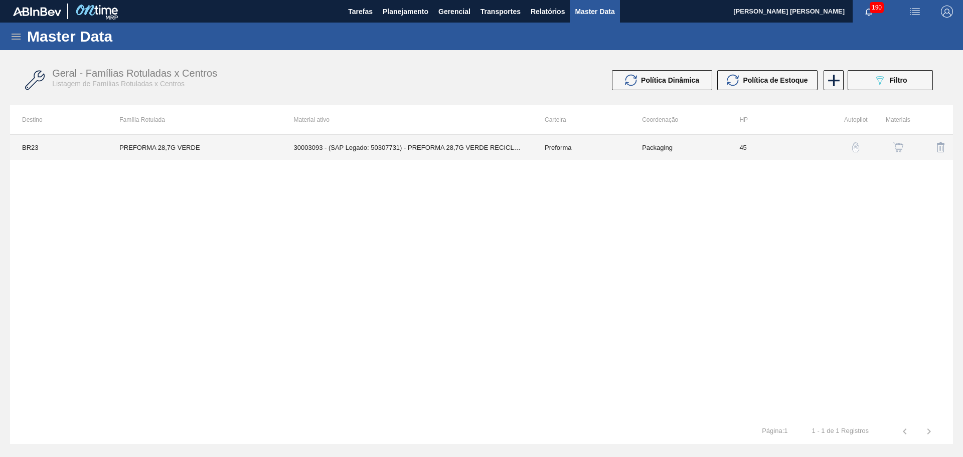
click at [350, 150] on td "30003093 - (SAP Legado: 50307731) - PREFORMA 28,7G VERDE RECICLADA" at bounding box center [407, 147] width 251 height 25
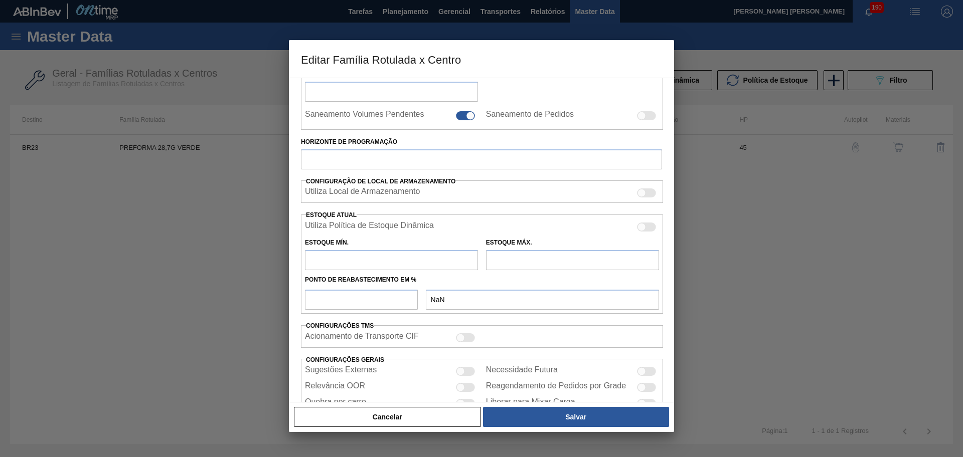
scroll to position [227, 0]
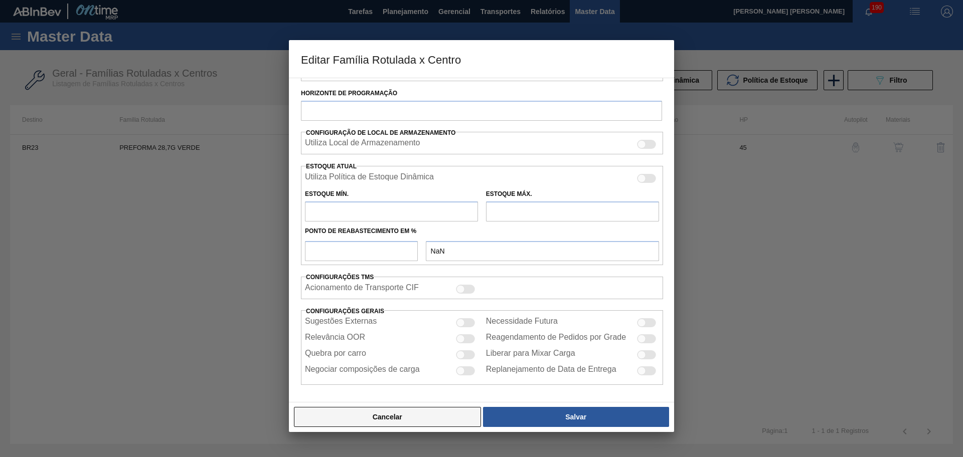
click at [401, 417] on button "Cancelar" at bounding box center [387, 417] width 187 height 20
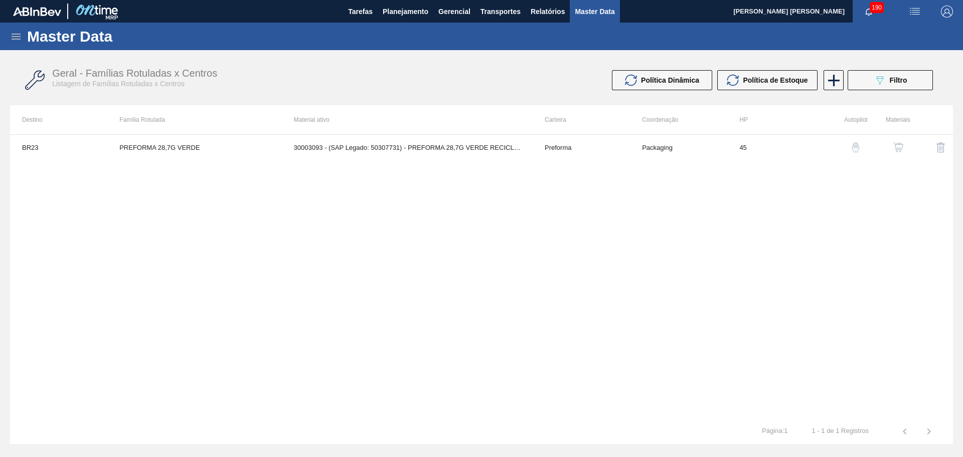
click at [352, 244] on div "BR23 PREFORMA 28,7G VERDE 30003093 - (SAP Legado: 50307731) - PREFORMA 28,7G VE…" at bounding box center [481, 276] width 943 height 285
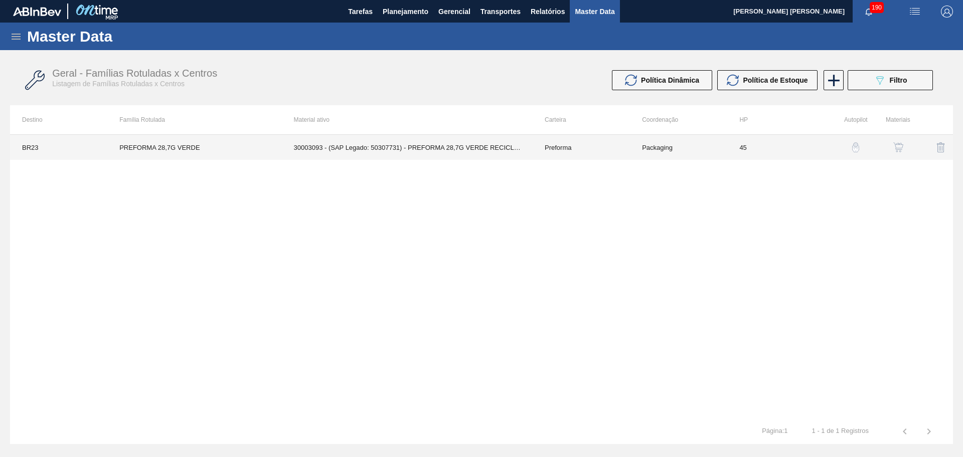
click at [339, 151] on td "30003093 - (SAP Legado: 50307731) - PREFORMA 28,7G VERDE RECICLADA" at bounding box center [407, 147] width 251 height 25
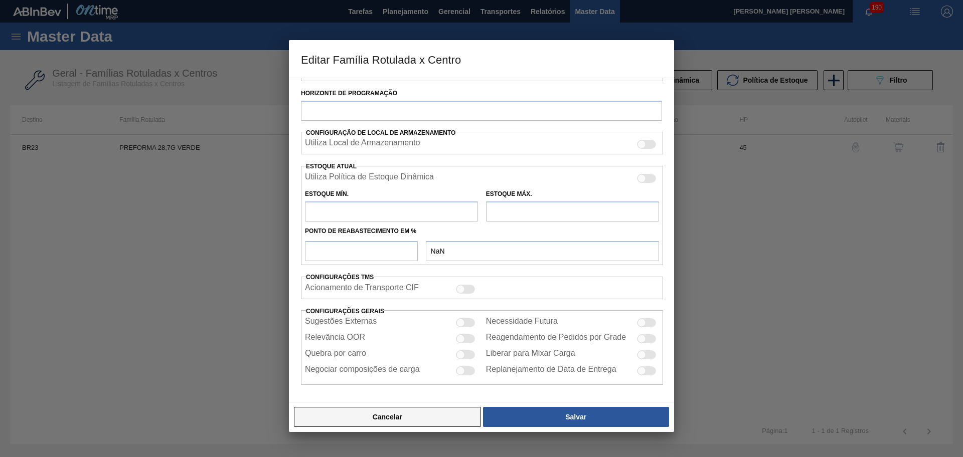
click at [419, 416] on button "Cancelar" at bounding box center [387, 417] width 187 height 20
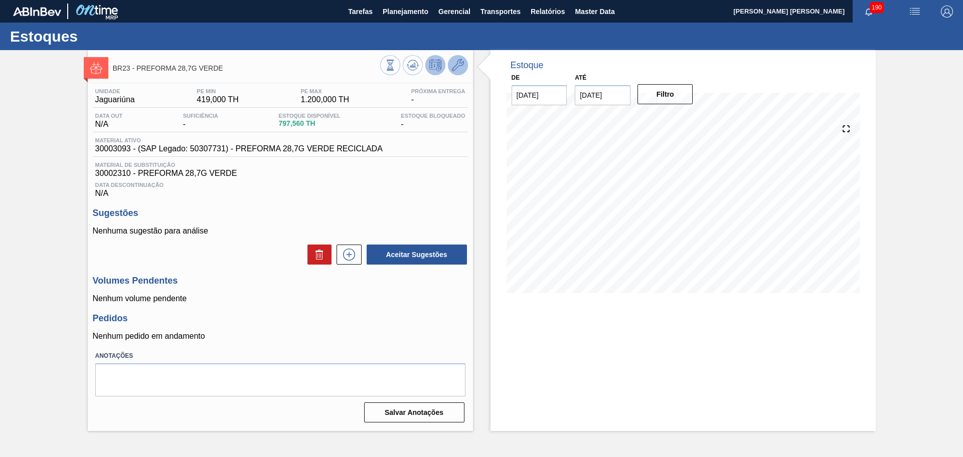
click at [461, 71] on button at bounding box center [458, 65] width 20 height 20
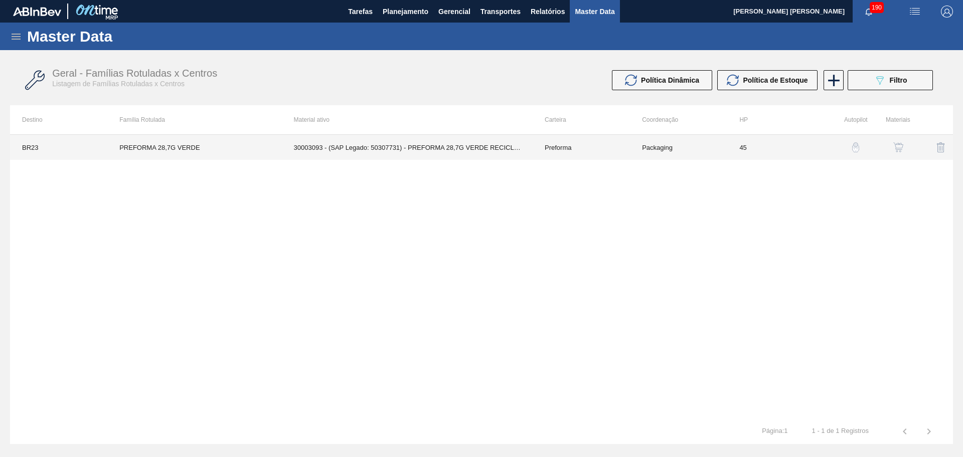
click at [364, 146] on td "30003093 - (SAP Legado: 50307731) - PREFORMA 28,7G VERDE RECICLADA" at bounding box center [407, 147] width 251 height 25
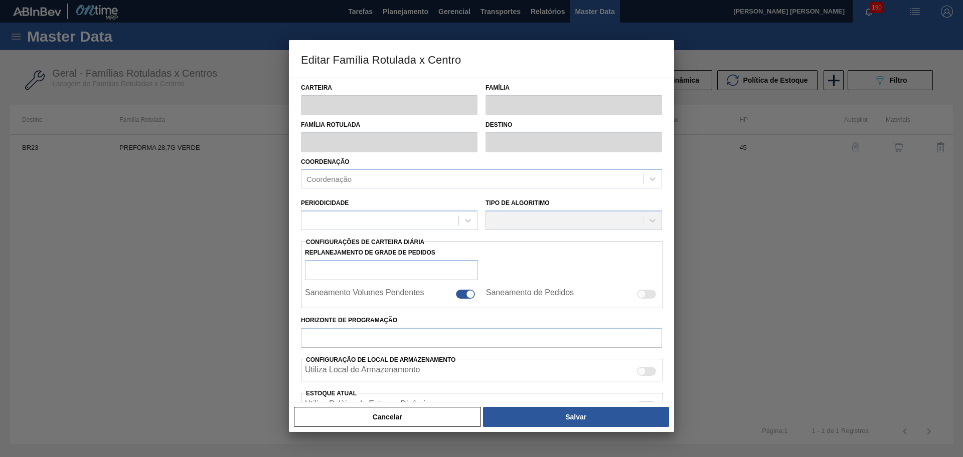
type input "Preforma"
type input "PREFORMA 28,7G VERDE"
type input "BR23 - Jaguariúna"
type input "0"
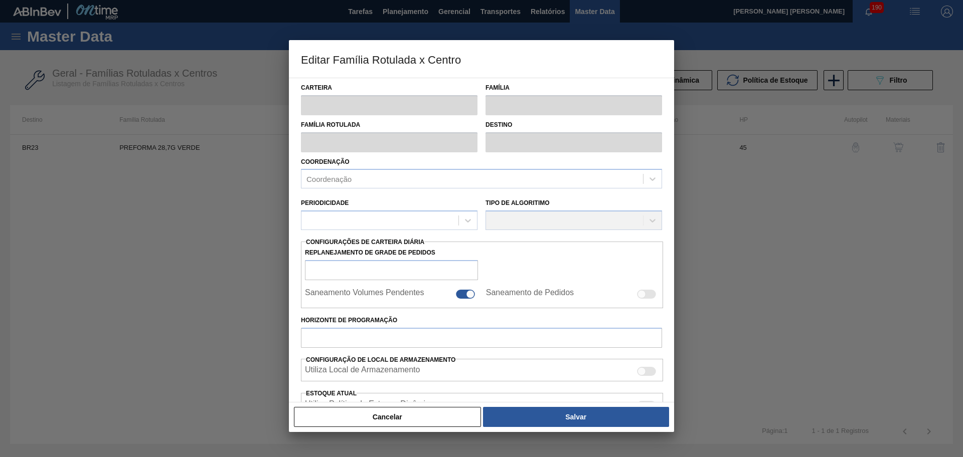
checkbox input "false"
type input "45"
type input "419"
type input "1.200"
type input "50"
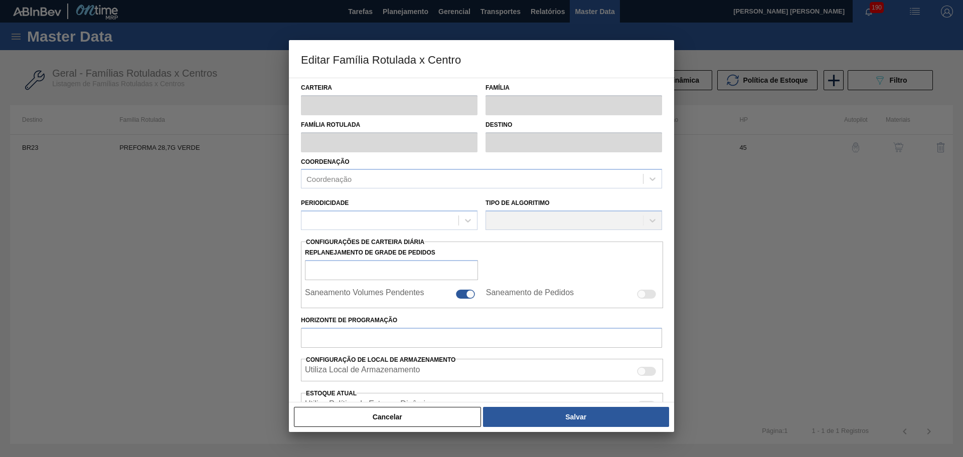
type input "809,500"
checkbox input "true"
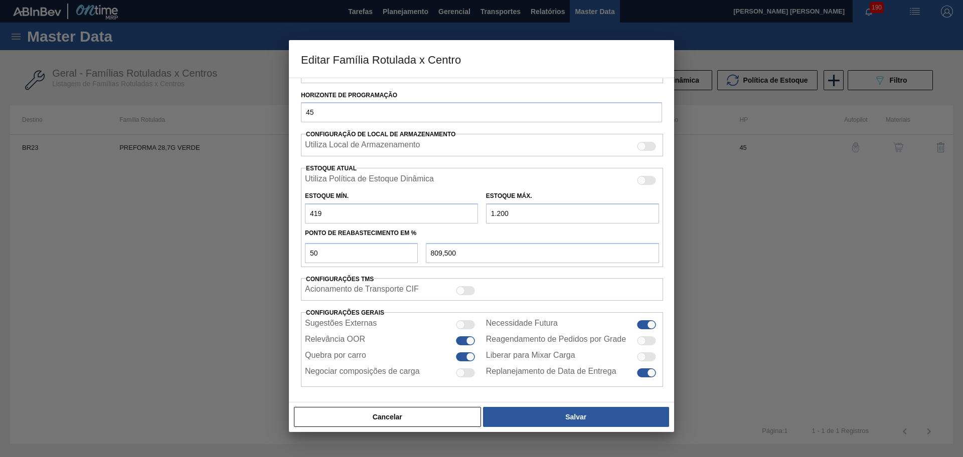
scroll to position [230, 0]
click at [393, 254] on input "50" at bounding box center [361, 251] width 113 height 20
drag, startPoint x: 338, startPoint y: 210, endPoint x: 287, endPoint y: 209, distance: 51.6
click at [287, 209] on div "Editar Família Rotulada x Centro Carteira Preforma Família Preforma Família Rot…" at bounding box center [481, 228] width 963 height 457
type input "1"
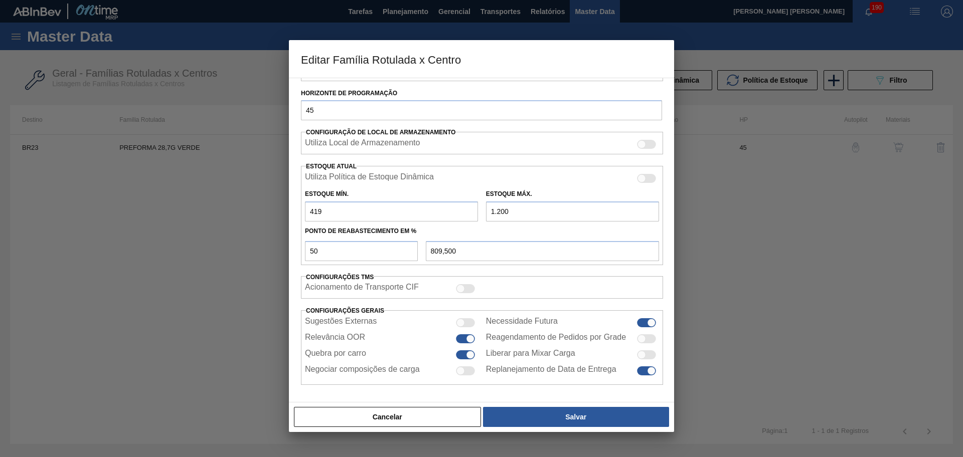
type input "600,500"
type input "15"
type input "607,500"
type input "150"
type input "675,000"
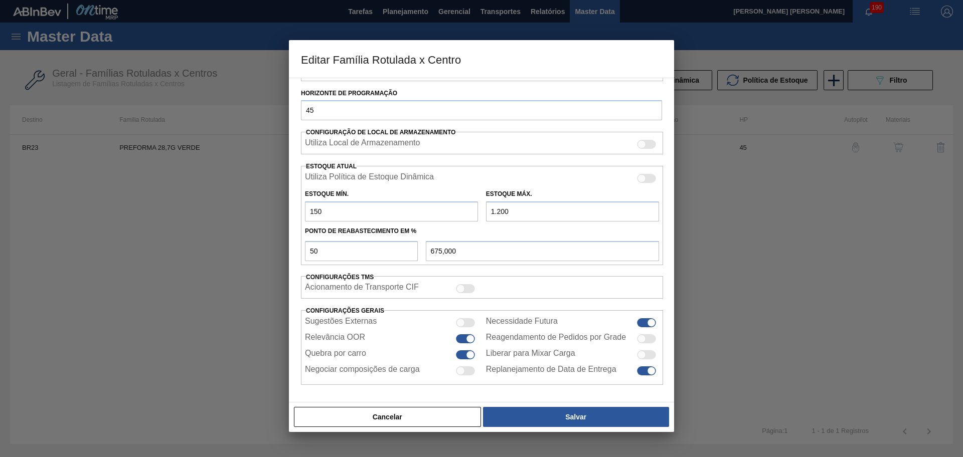
type input "150"
click at [517, 225] on div "Ponto de Reabastecimento em %" at bounding box center [482, 231] width 362 height 15
click at [547, 212] on input "1.200" at bounding box center [572, 212] width 173 height 20
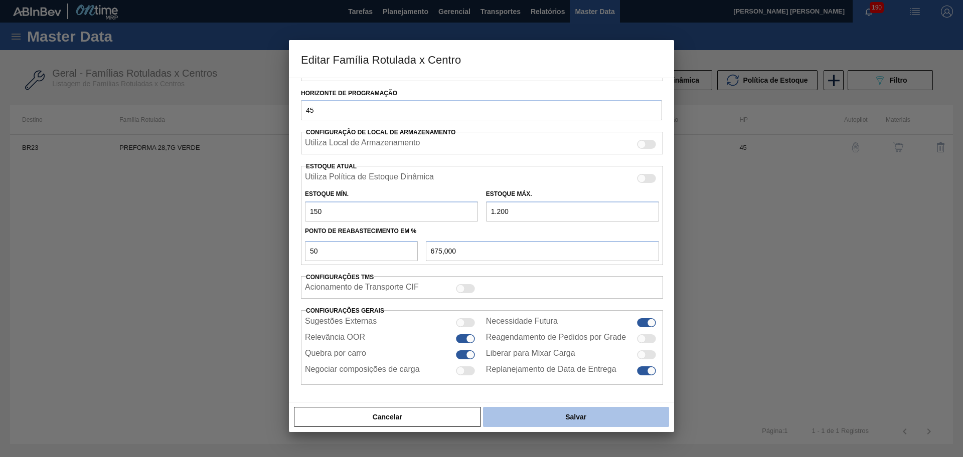
click at [537, 415] on button "Salvar" at bounding box center [576, 417] width 186 height 20
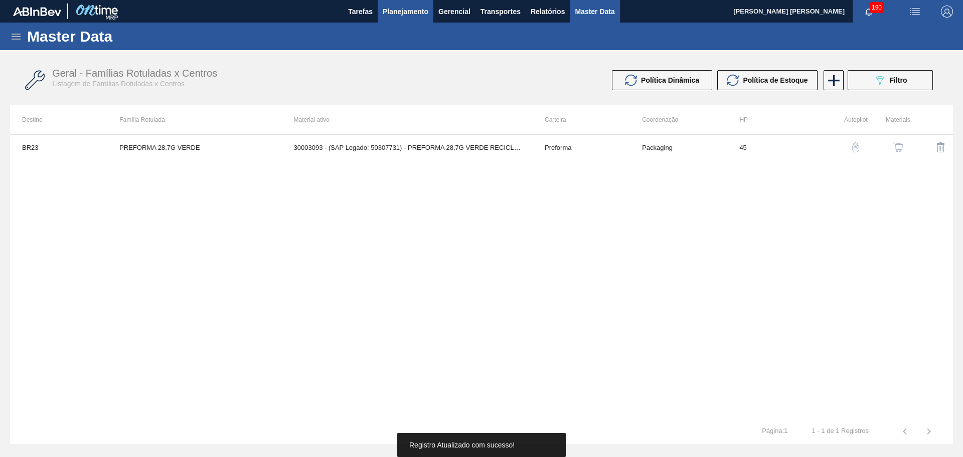
click at [402, 9] on span "Planejamento" at bounding box center [406, 12] width 46 height 12
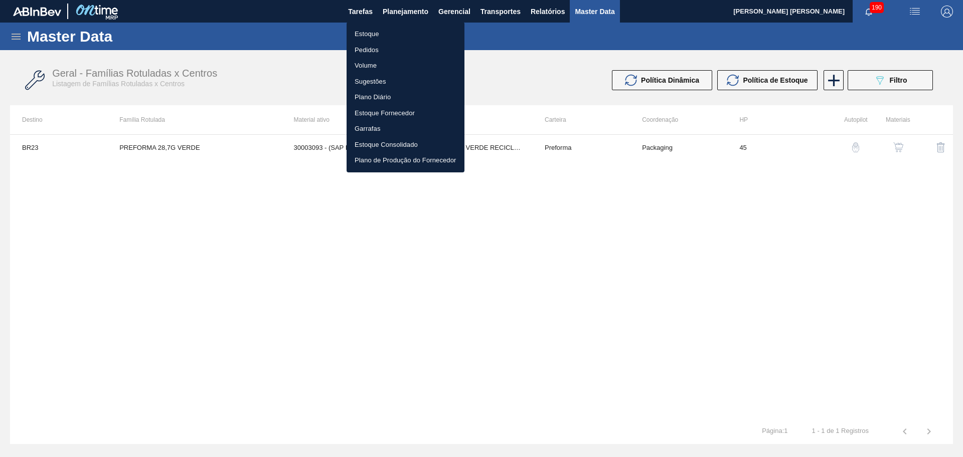
click at [382, 31] on li "Estoque" at bounding box center [405, 34] width 118 height 16
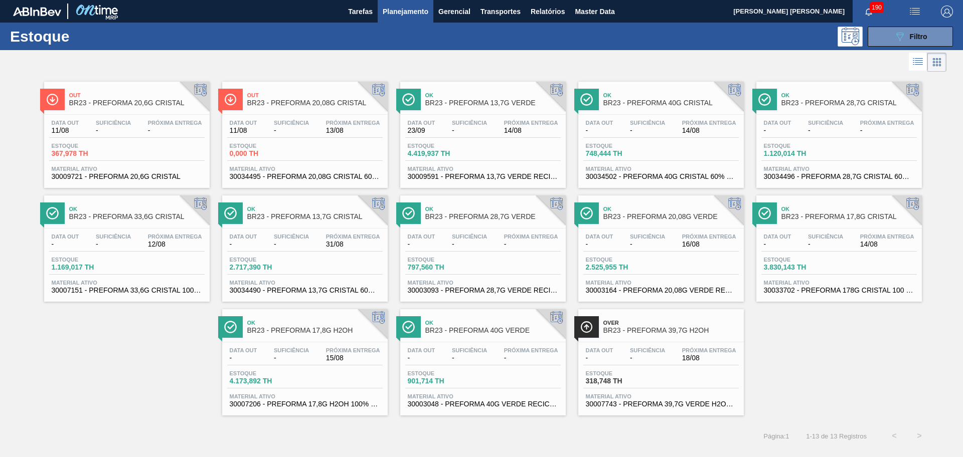
click at [485, 248] on div "Data out - Suficiência - Próxima Entrega -" at bounding box center [482, 243] width 155 height 18
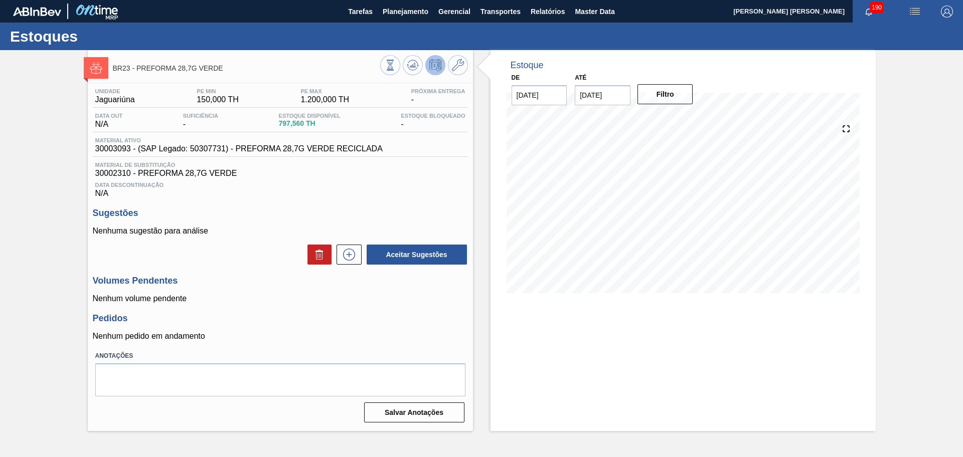
click at [236, 282] on h3 "Volumes Pendentes" at bounding box center [280, 281] width 375 height 11
click at [359, 193] on div "Data Descontinuação N/A" at bounding box center [280, 188] width 375 height 20
click at [462, 64] on icon at bounding box center [458, 65] width 12 height 12
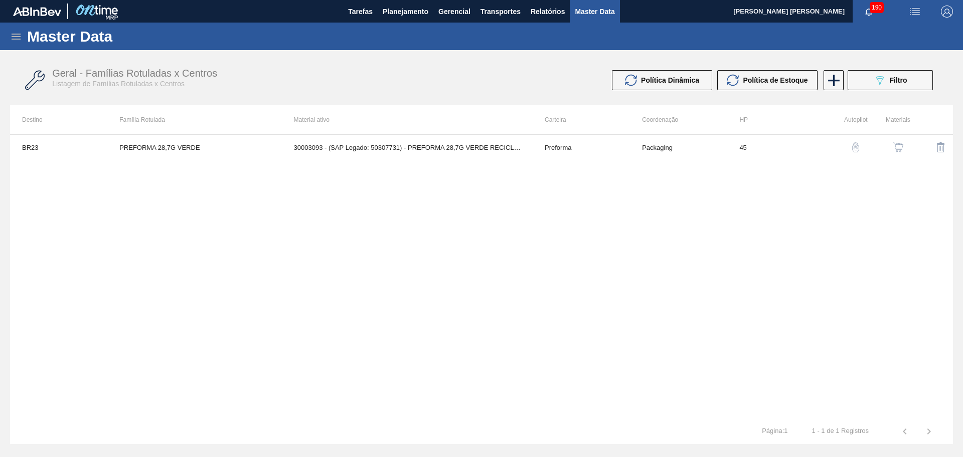
click at [404, 138] on td "30003093 - (SAP Legado: 50307731) - PREFORMA 28,7G VERDE RECICLADA" at bounding box center [407, 147] width 251 height 25
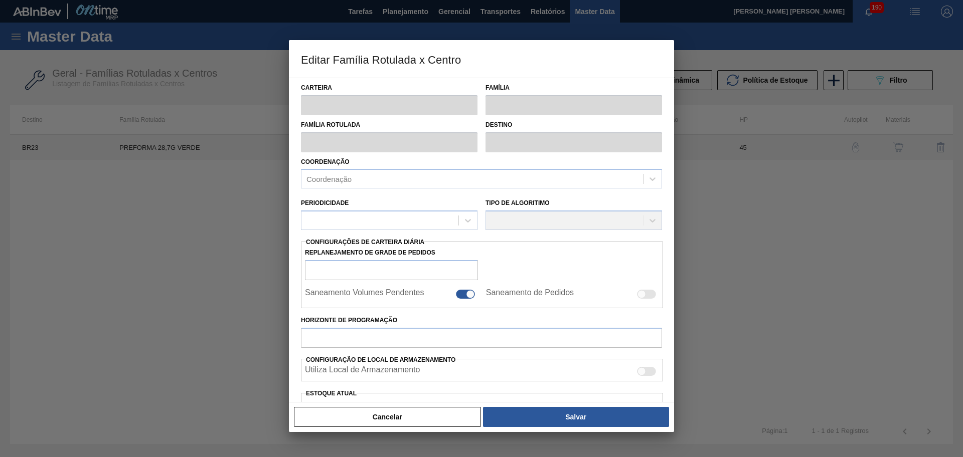
type input "Preforma"
type input "PREFORMA 28,7G VERDE"
type input "BR23 - Jaguariúna"
type input "0"
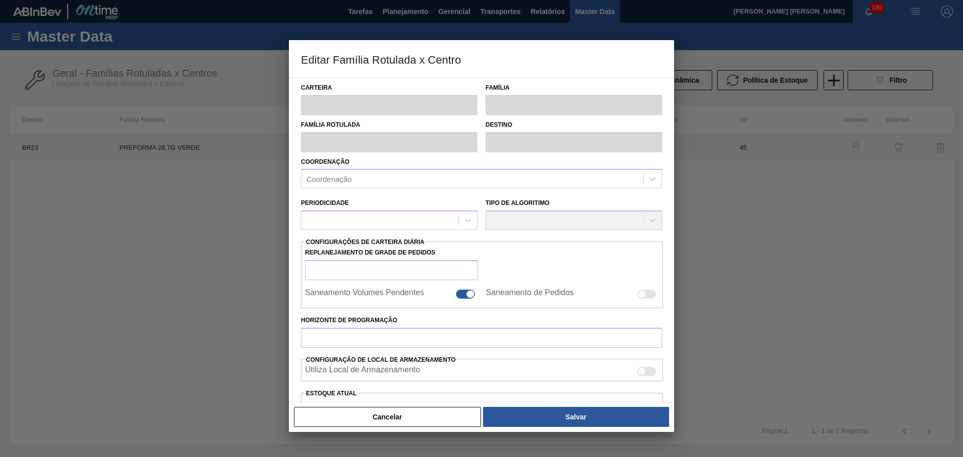
checkbox input "false"
type input "45"
type input "150"
type input "1.200"
type input "50"
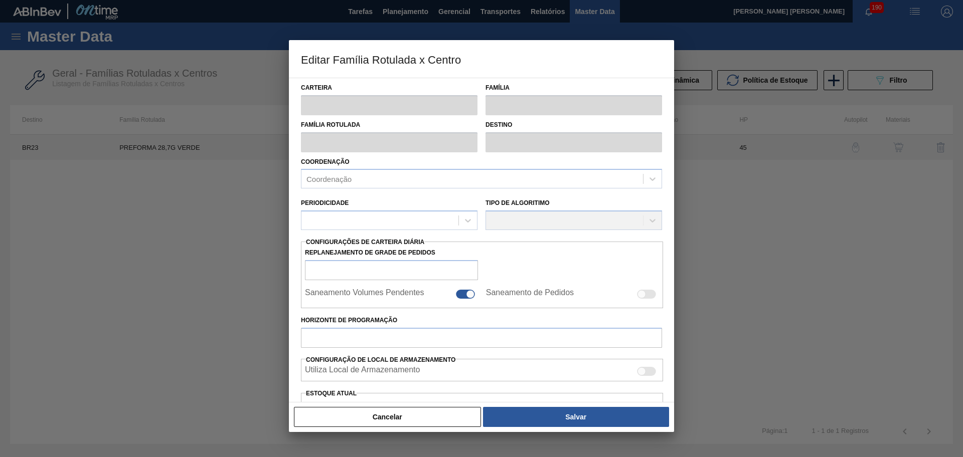
type input "675,000"
checkbox input "true"
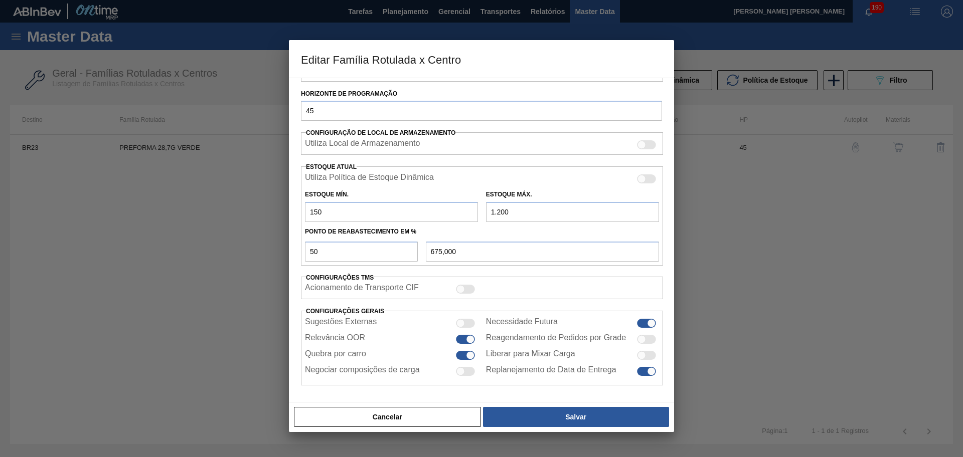
scroll to position [230, 0]
drag, startPoint x: 330, startPoint y: 212, endPoint x: 273, endPoint y: 211, distance: 57.2
click at [273, 211] on div "Editar Família Rotulada x Centro Carteira Preforma Família Preforma Família Rot…" at bounding box center [481, 228] width 963 height 457
type input "1"
type input "600,500"
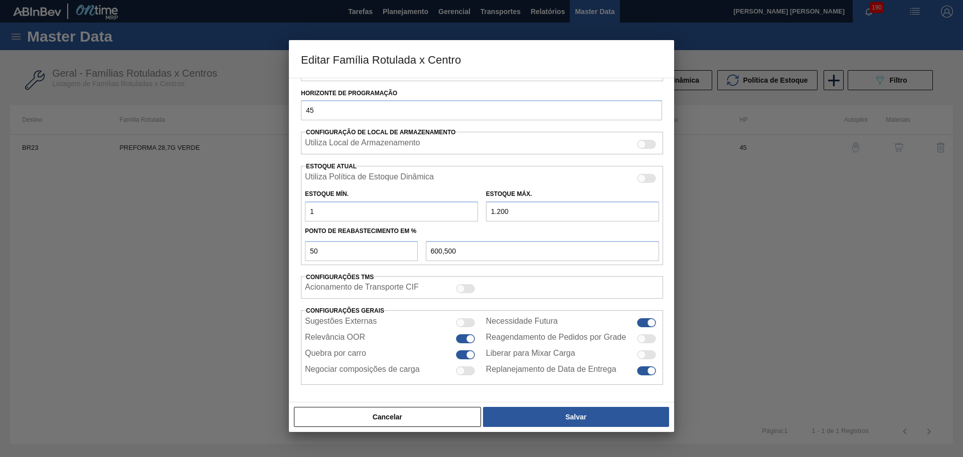
type input "12"
type input "606,000"
type input "120"
type input "660,000"
type input "120"
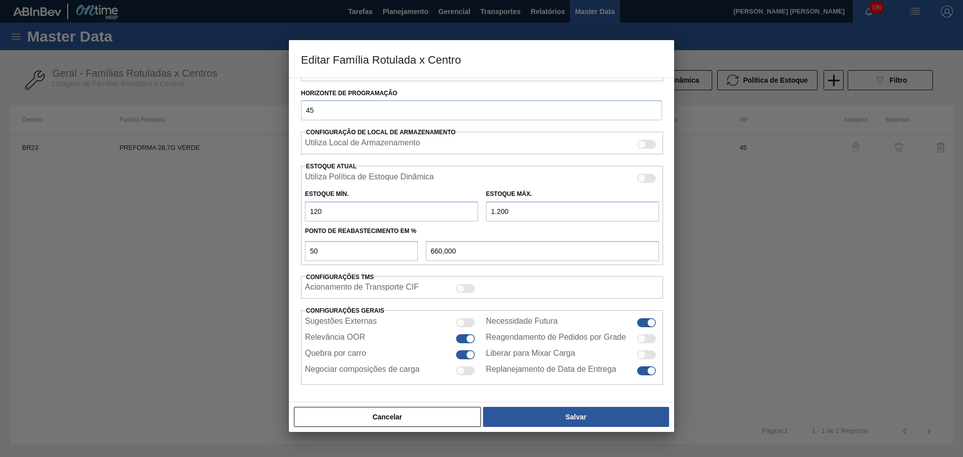
click at [540, 209] on input "1.200" at bounding box center [572, 212] width 173 height 20
drag, startPoint x: 540, startPoint y: 209, endPoint x: 436, endPoint y: 209, distance: 103.8
click at [436, 209] on div "Estoque Mín. 120 Estoque Máx. 1.200" at bounding box center [482, 203] width 362 height 37
click at [543, 217] on input "1.200" at bounding box center [572, 212] width 173 height 20
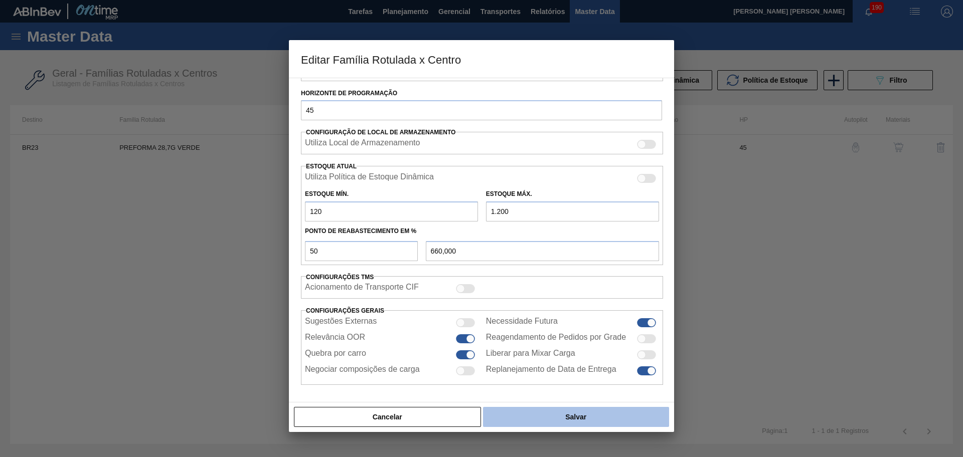
click at [587, 414] on button "Salvar" at bounding box center [576, 417] width 186 height 20
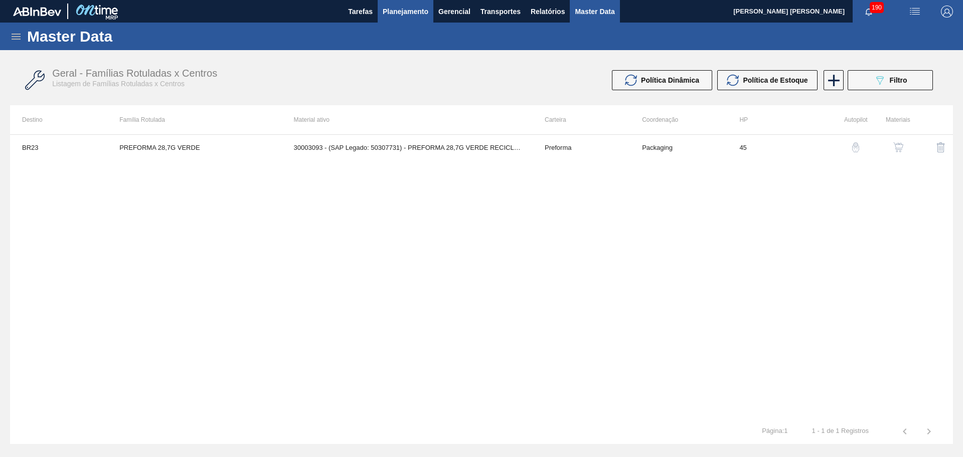
click at [396, 8] on span "Planejamento" at bounding box center [406, 12] width 46 height 12
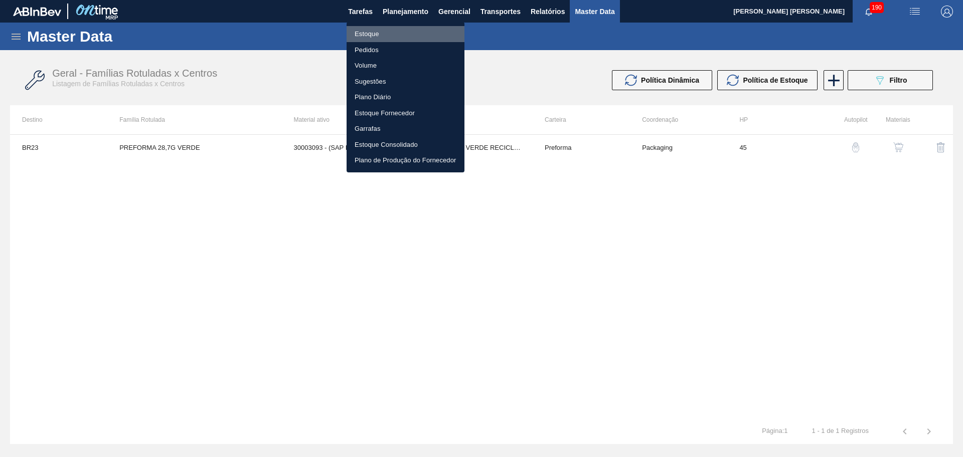
click at [383, 31] on li "Estoque" at bounding box center [405, 34] width 118 height 16
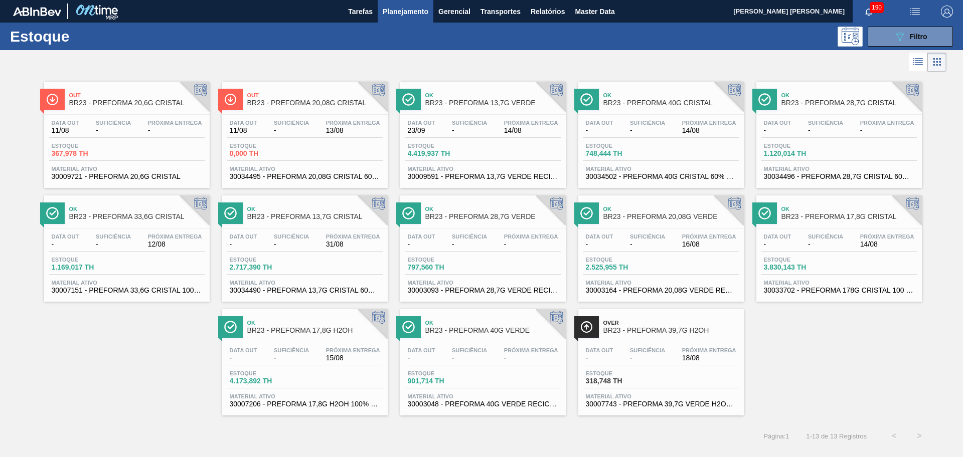
click at [478, 259] on div "Estoque 797,560 TH" at bounding box center [442, 264] width 75 height 15
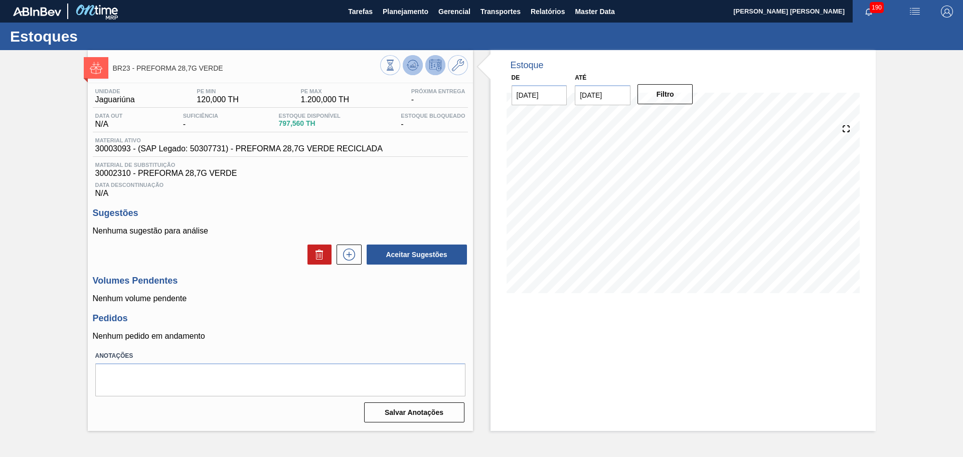
click at [396, 62] on icon at bounding box center [390, 65] width 11 height 11
click at [109, 148] on span "30003093 - (SAP Legado: 50307731) - PREFORMA 28,7G VERDE RECICLADA" at bounding box center [238, 148] width 287 height 9
copy span "30003093"
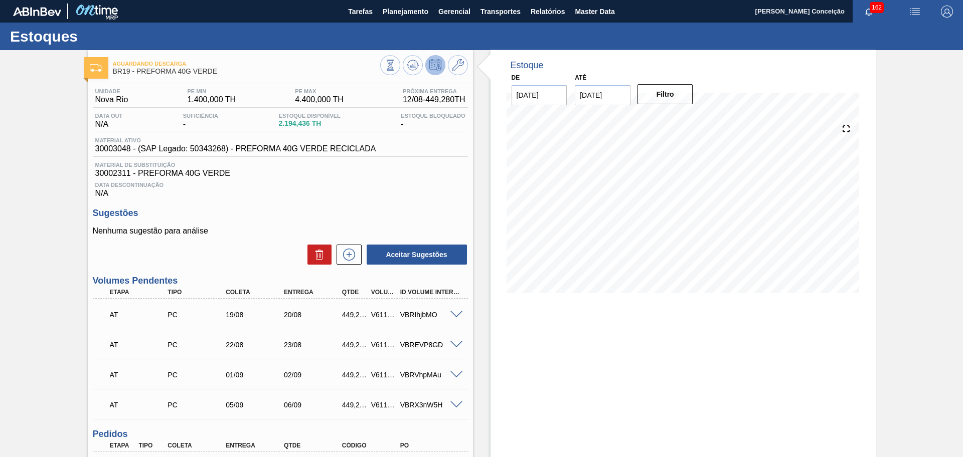
click at [389, 205] on div "Unidade Nova Rio PE MIN 1.400,000 TH PE MAX 4.400,000 TH Próxima Entrega 12/08 …" at bounding box center [280, 351] width 385 height 537
click at [396, 62] on icon at bounding box center [390, 65] width 11 height 11
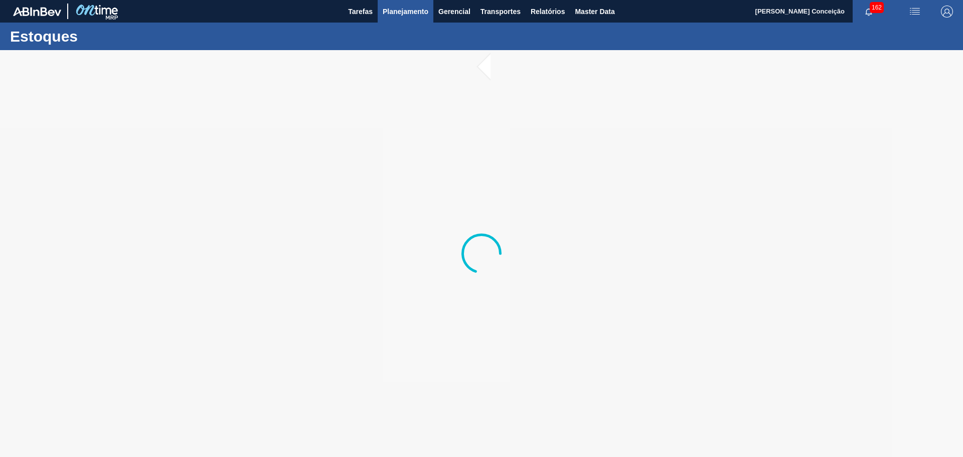
click at [395, 6] on span "Planejamento" at bounding box center [406, 12] width 46 height 12
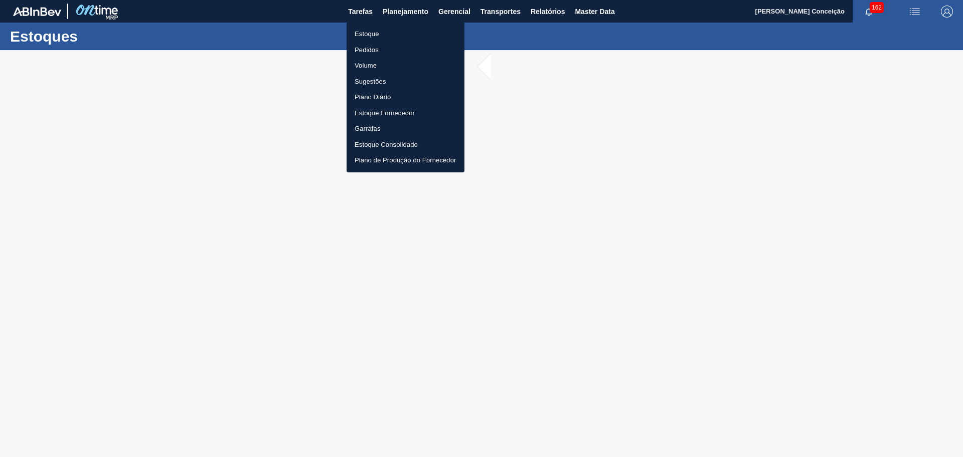
click at [380, 33] on li "Estoque" at bounding box center [405, 34] width 118 height 16
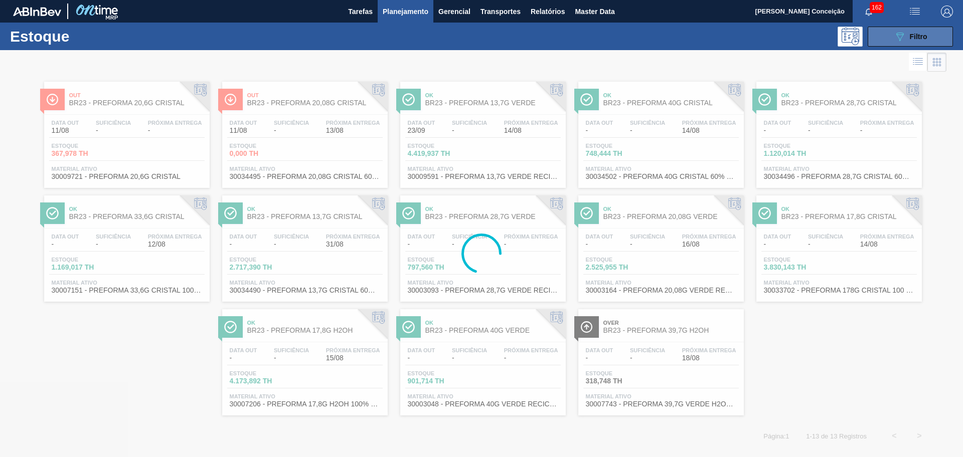
click at [924, 35] on span "Filtro" at bounding box center [919, 37] width 18 height 8
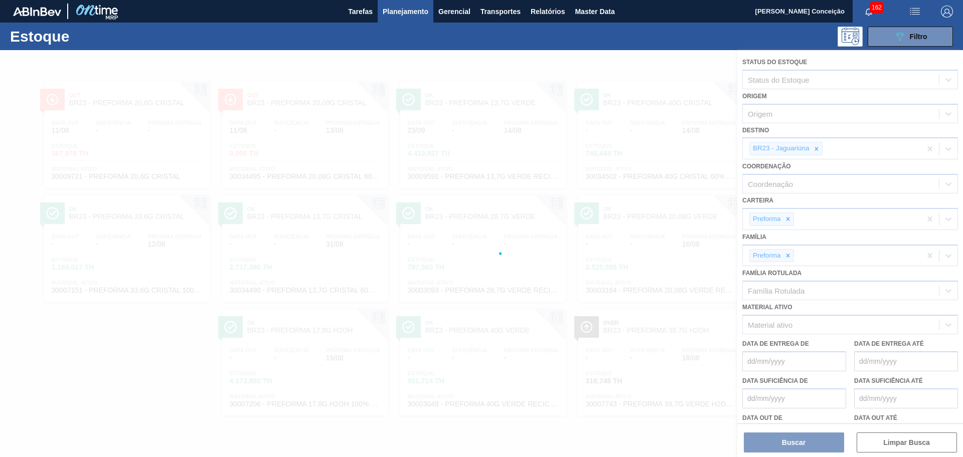
click at [815, 150] on div at bounding box center [481, 253] width 963 height 407
click at [816, 150] on div at bounding box center [481, 253] width 963 height 407
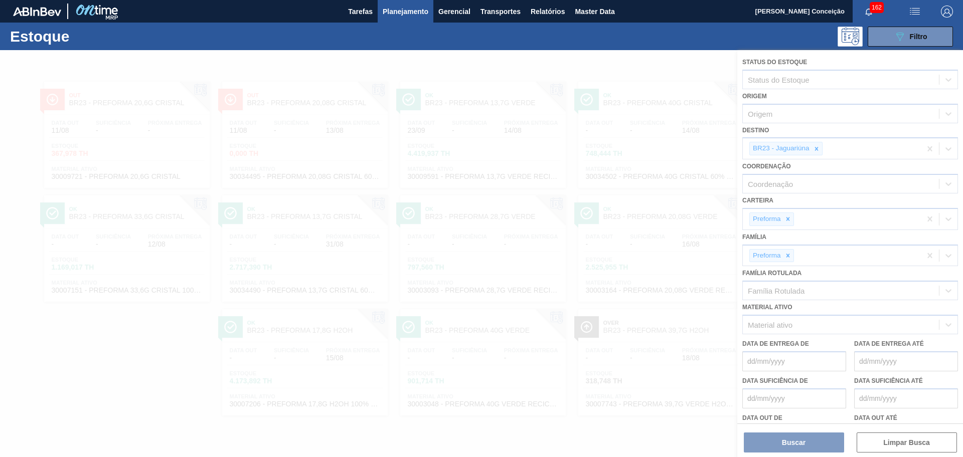
click at [818, 151] on div at bounding box center [481, 253] width 963 height 407
click at [817, 151] on div at bounding box center [481, 253] width 963 height 407
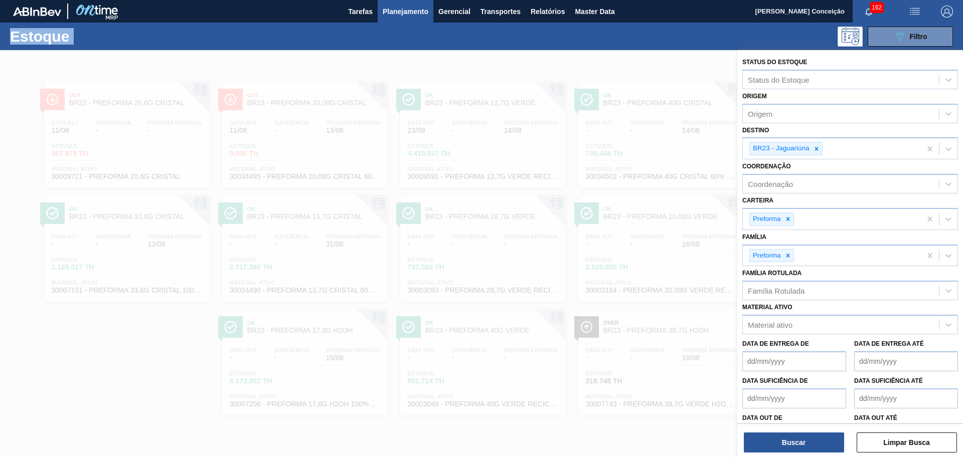
click at [817, 151] on icon at bounding box center [816, 148] width 7 height 7
click at [817, 151] on div "BR23 - Jaguariúna" at bounding box center [832, 148] width 178 height 21
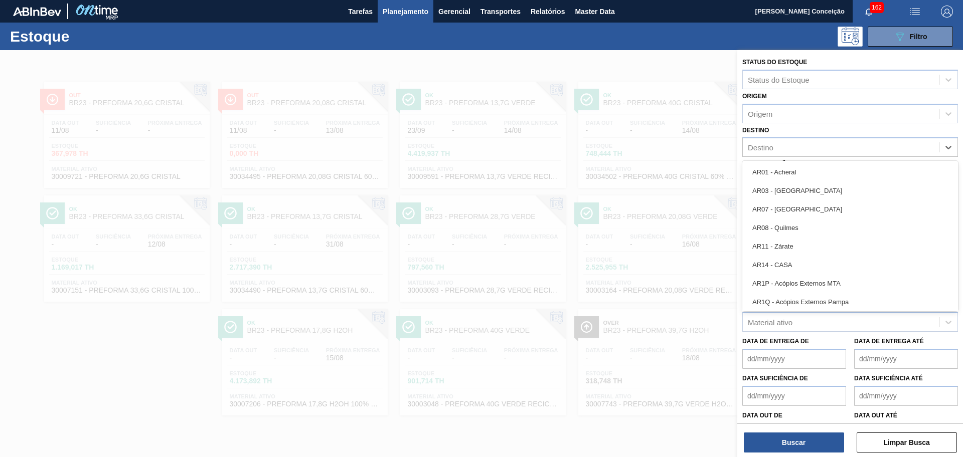
type input "v"
type input "br22"
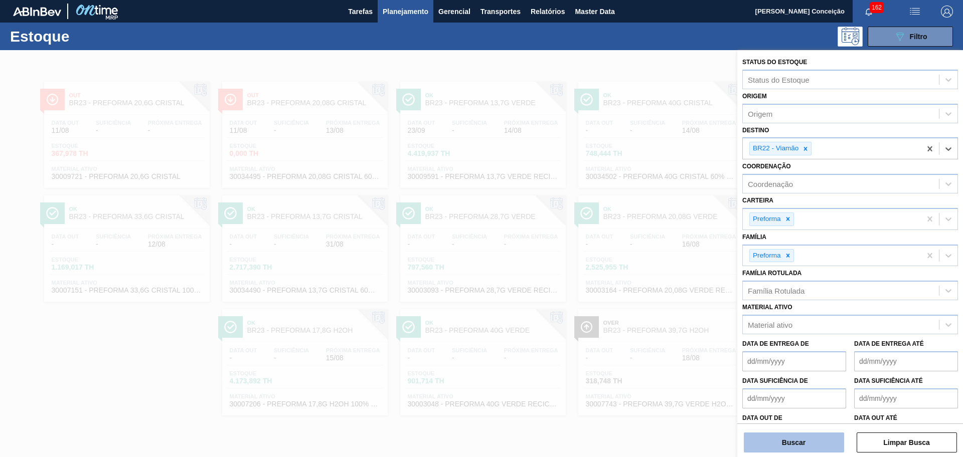
click at [806, 441] on button "Buscar" at bounding box center [794, 443] width 100 height 20
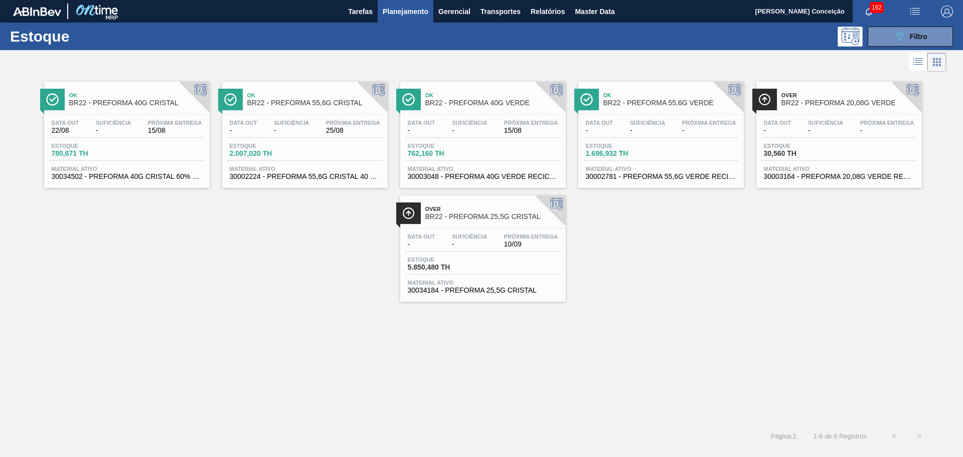
click at [291, 272] on div "Ok BR22 - PREFORMA 40G CRISTAL Data out 22/08 Suficiência - Próxima Entrega 15/…" at bounding box center [481, 188] width 963 height 228
click at [522, 247] on span "10/09" at bounding box center [531, 245] width 54 height 8
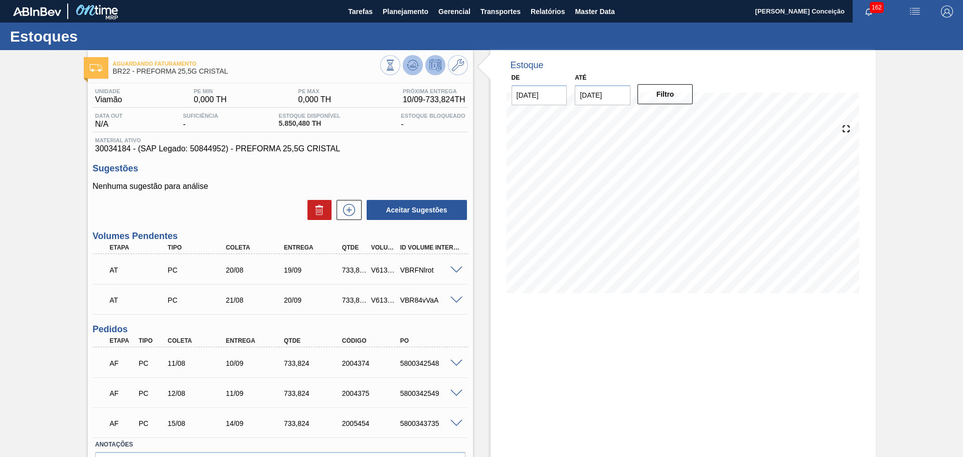
click at [410, 67] on icon at bounding box center [412, 65] width 7 height 5
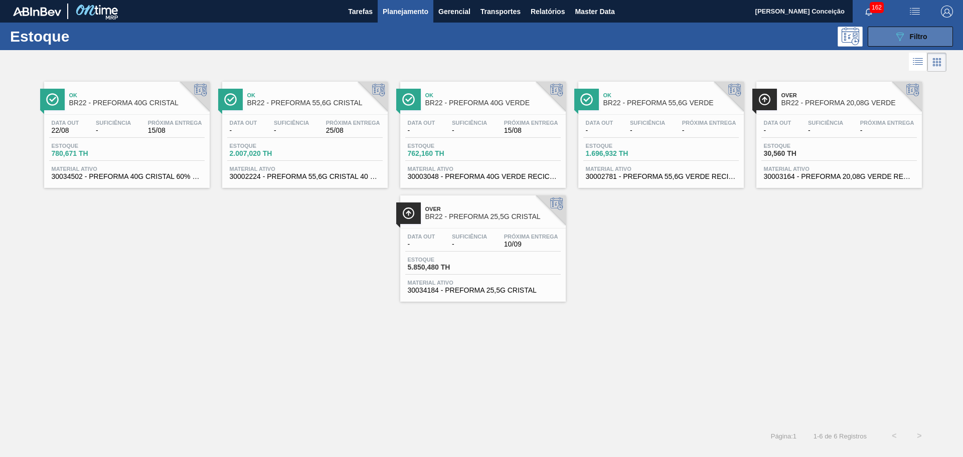
click at [910, 42] on div "089F7B8B-B2A5-4AFE-B5C0-19BA573D28AC Filtro" at bounding box center [911, 37] width 34 height 12
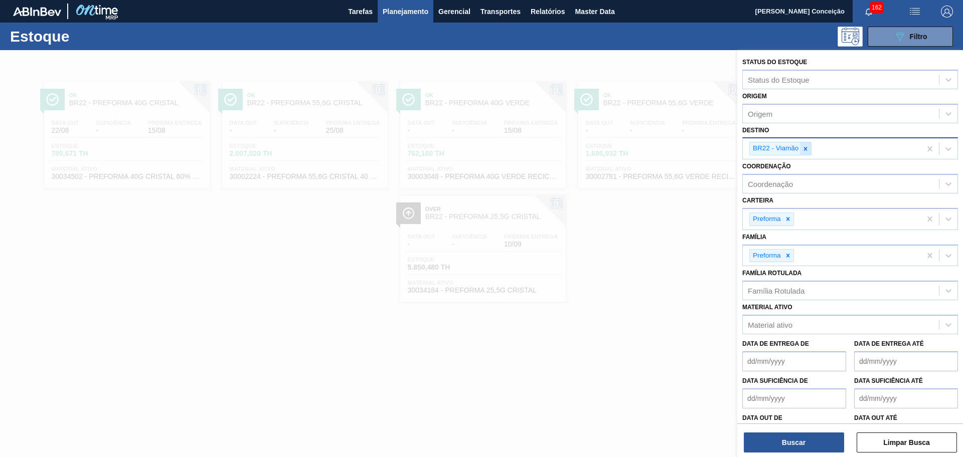
click at [807, 148] on icon at bounding box center [805, 148] width 7 height 7
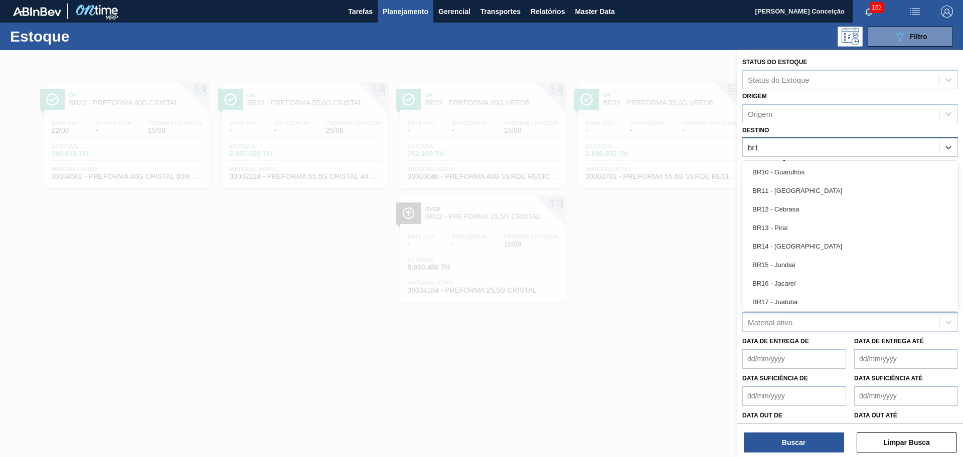
type input "br19"
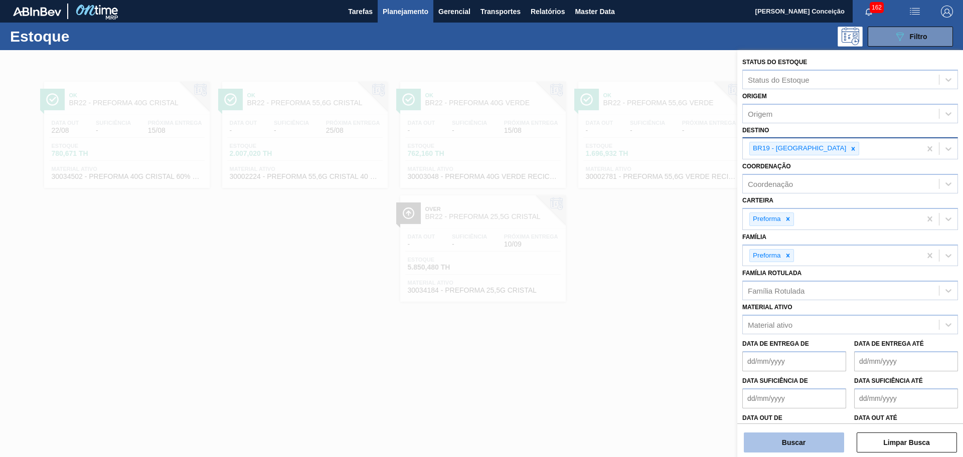
click at [784, 442] on button "Buscar" at bounding box center [794, 443] width 100 height 20
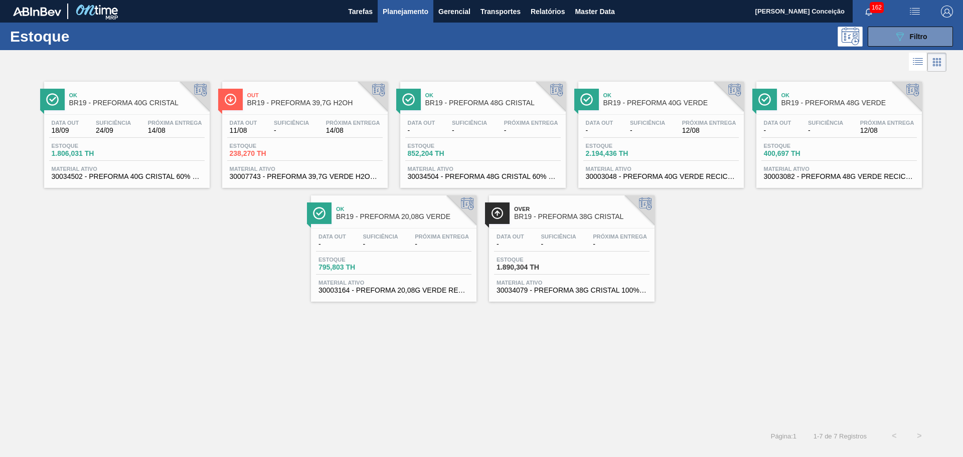
click at [571, 257] on div "Estoque 1.890,304 TH" at bounding box center [571, 266] width 155 height 18
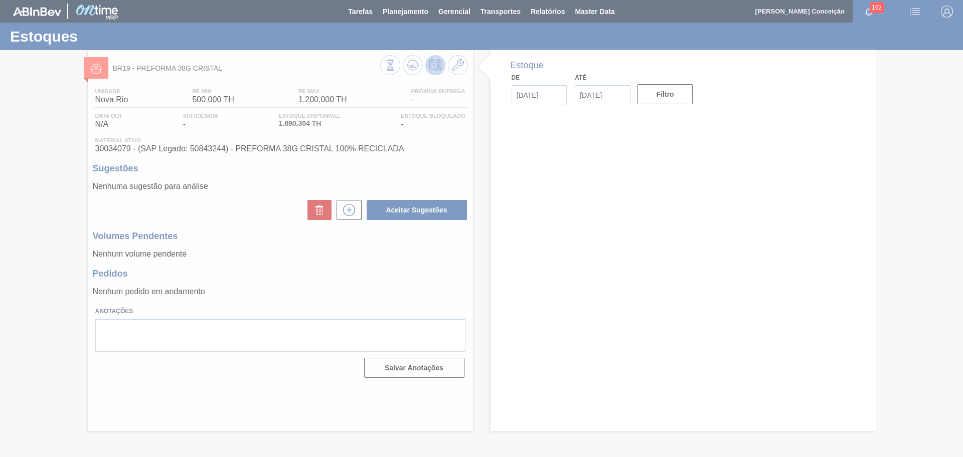
click at [298, 268] on div at bounding box center [481, 228] width 963 height 457
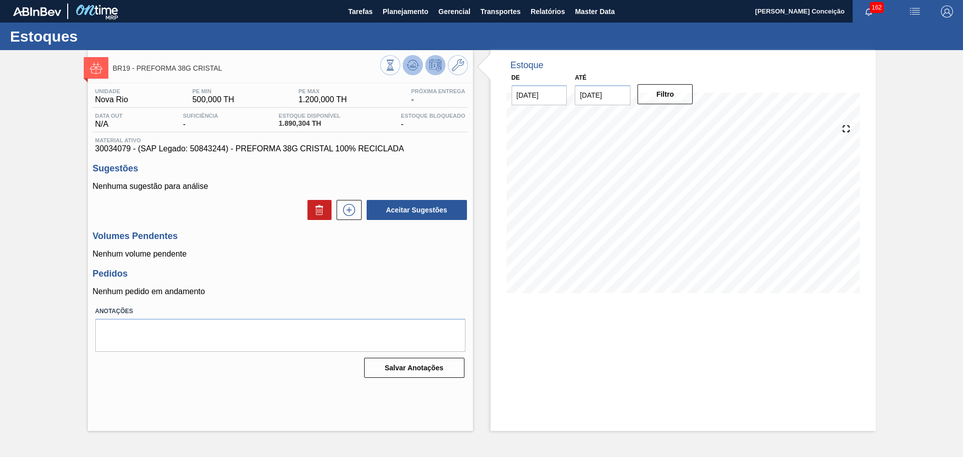
click at [396, 61] on icon at bounding box center [390, 65] width 11 height 11
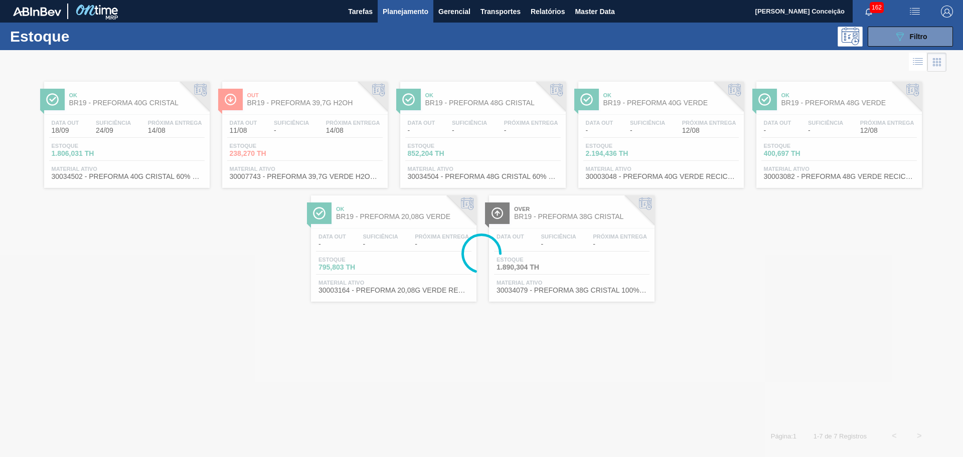
click at [102, 249] on div at bounding box center [481, 253] width 963 height 407
click at [597, 15] on span "Master Data" at bounding box center [595, 12] width 40 height 12
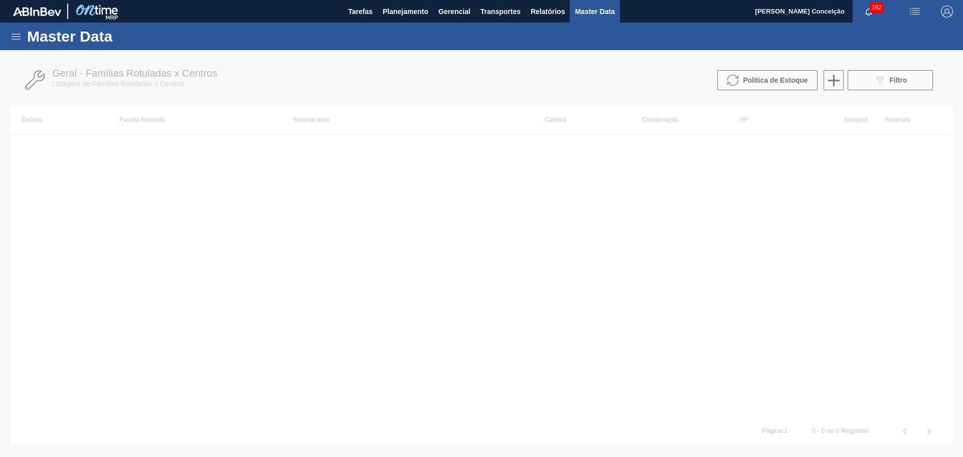
click at [834, 82] on div at bounding box center [481, 253] width 963 height 407
click at [833, 84] on div at bounding box center [481, 253] width 963 height 407
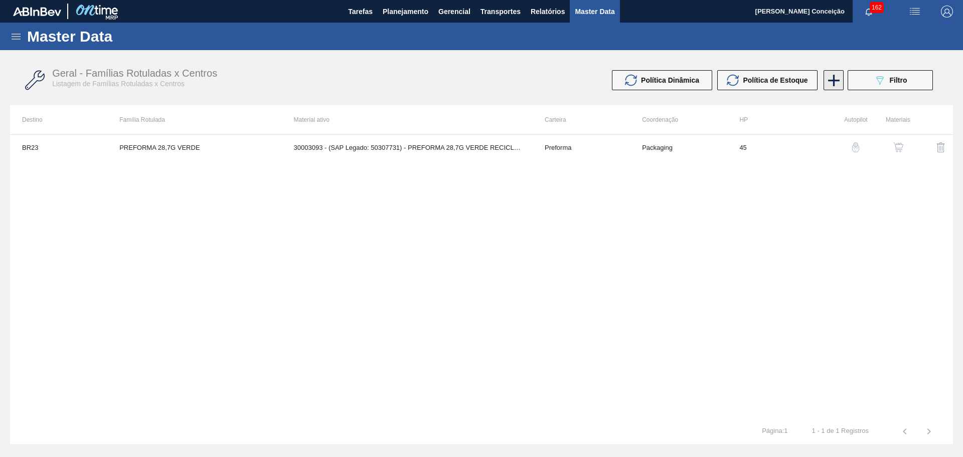
click at [833, 84] on icon at bounding box center [834, 81] width 12 height 12
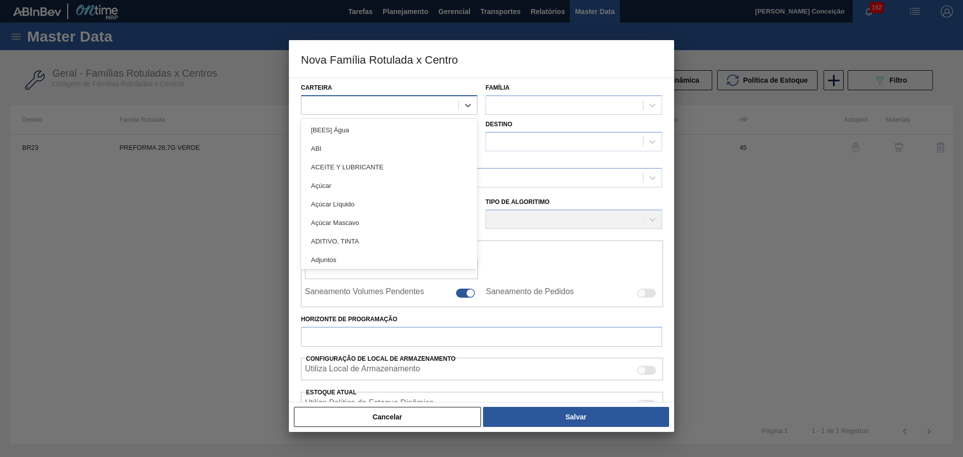
click at [362, 114] on div at bounding box center [389, 105] width 176 height 20
click at [242, 193] on div at bounding box center [481, 228] width 963 height 457
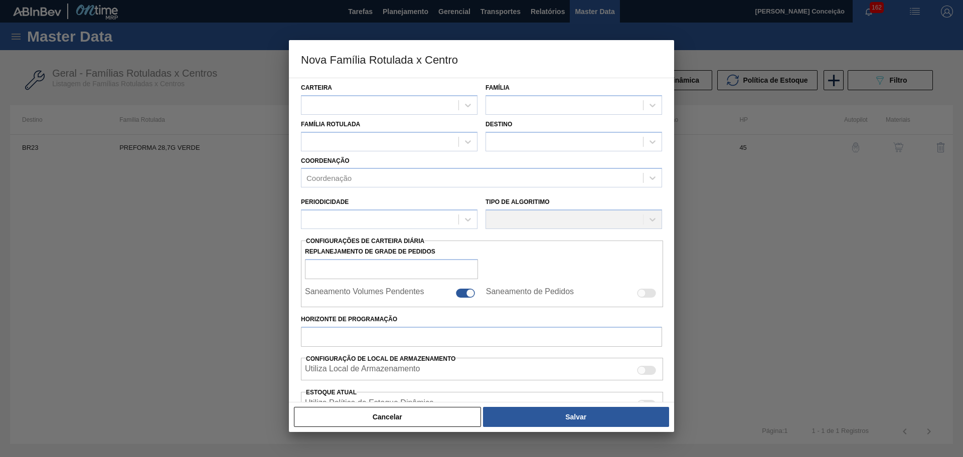
click at [872, 228] on div at bounding box center [481, 228] width 963 height 457
click at [395, 419] on button "Cancelar" at bounding box center [387, 417] width 187 height 20
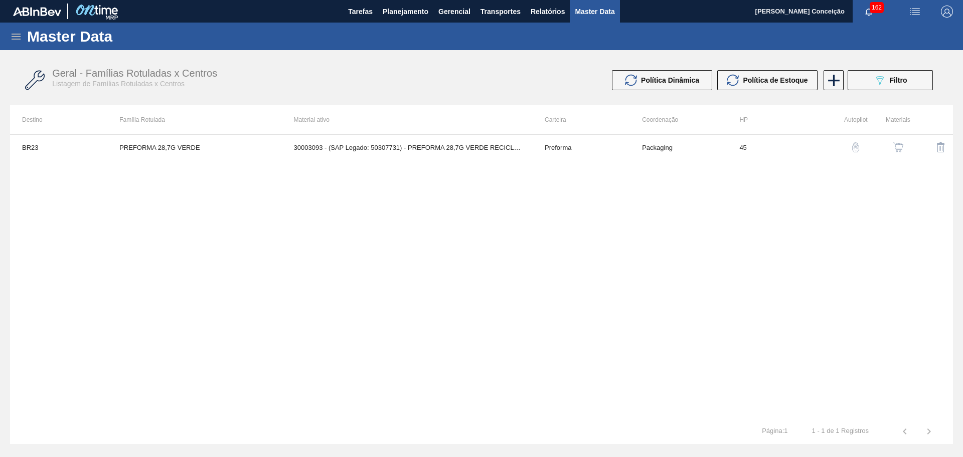
click at [771, 290] on div "BR23 PREFORMA 28,7G VERDE 30003093 - (SAP Legado: 50307731) - PREFORMA 28,7G VE…" at bounding box center [481, 276] width 943 height 285
click at [839, 87] on icon at bounding box center [834, 81] width 20 height 20
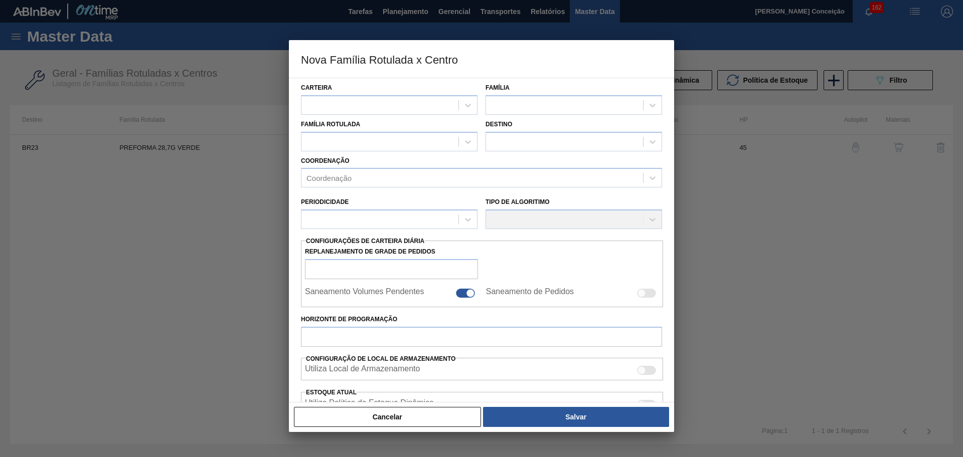
click at [815, 224] on div at bounding box center [481, 228] width 963 height 457
click at [394, 423] on button "Cancelar" at bounding box center [387, 417] width 187 height 20
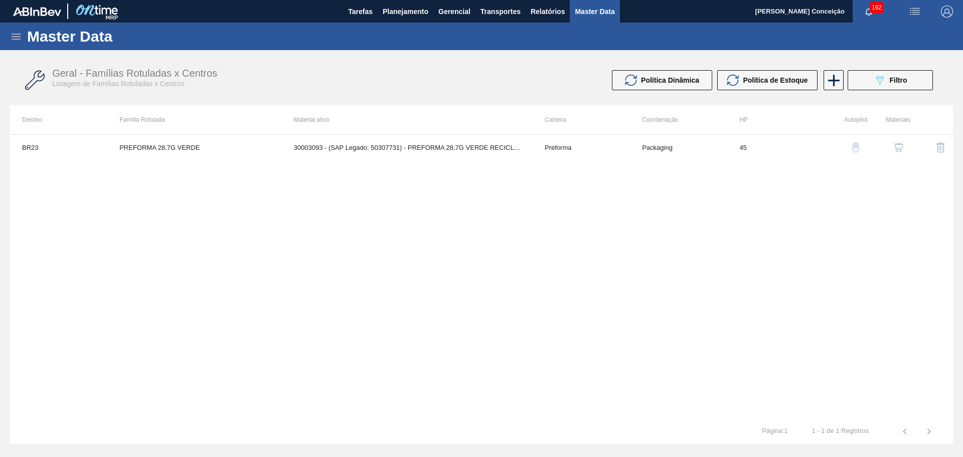
click at [353, 298] on div "BR23 PREFORMA 28,7G VERDE 30003093 - (SAP Legado: 50307731) - PREFORMA 28,7G VE…" at bounding box center [481, 276] width 943 height 285
click at [868, 79] on button "089F7B8B-B2A5-4AFE-B5C0-19BA573D28AC Filtro" at bounding box center [889, 80] width 85 height 20
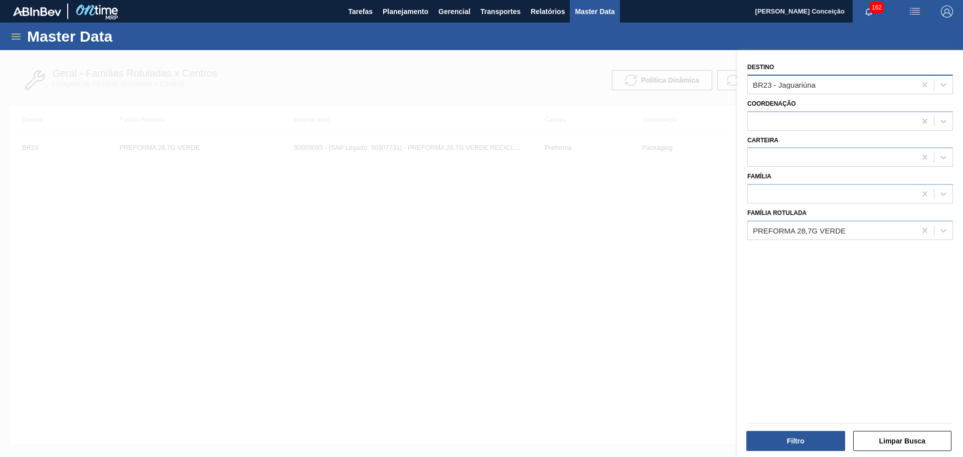
click at [793, 87] on div "BR23 - Jaguariúna" at bounding box center [784, 84] width 63 height 9
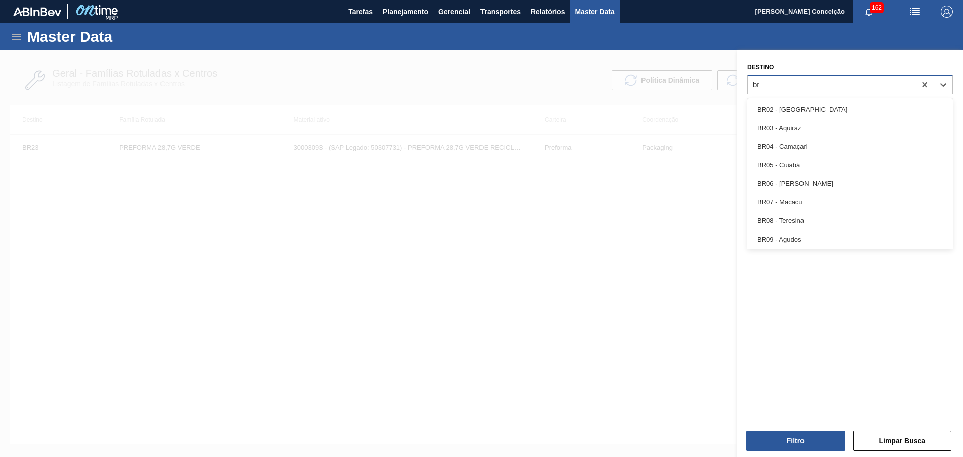
type input "br19"
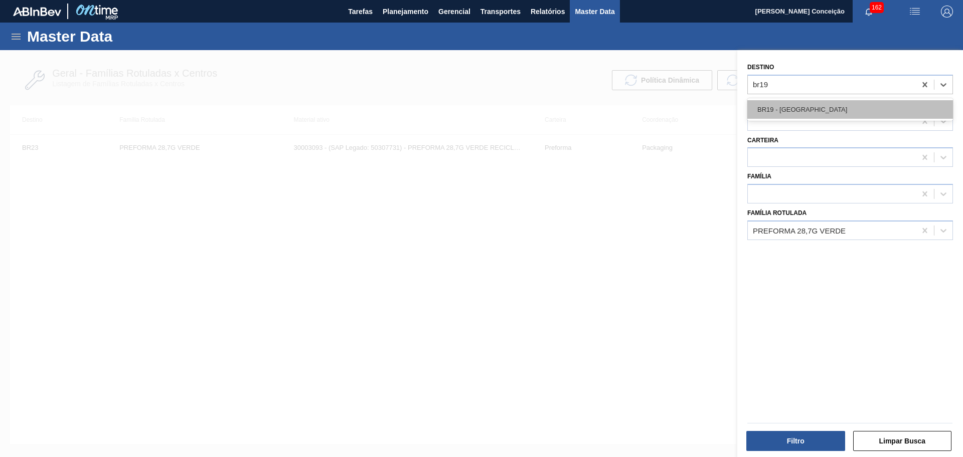
click at [814, 107] on div "BR19 - [GEOGRAPHIC_DATA]" at bounding box center [850, 109] width 206 height 19
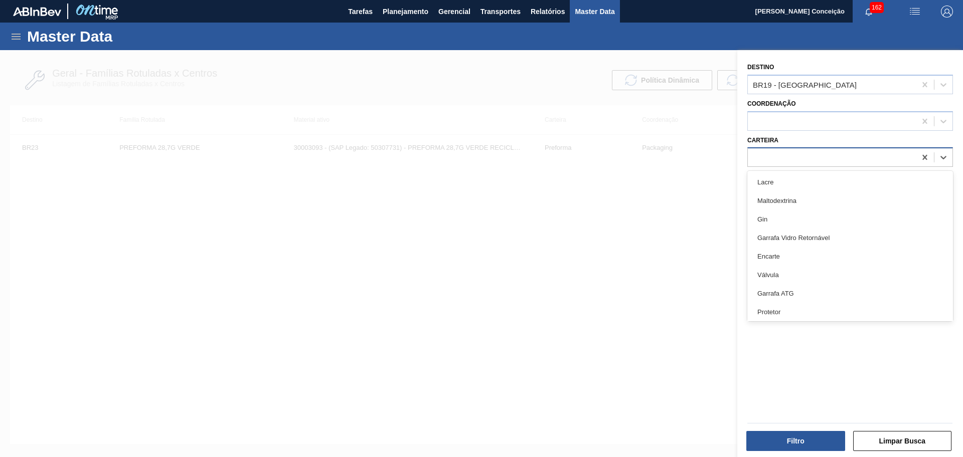
click at [776, 151] on div at bounding box center [832, 157] width 168 height 15
type input "preforma"
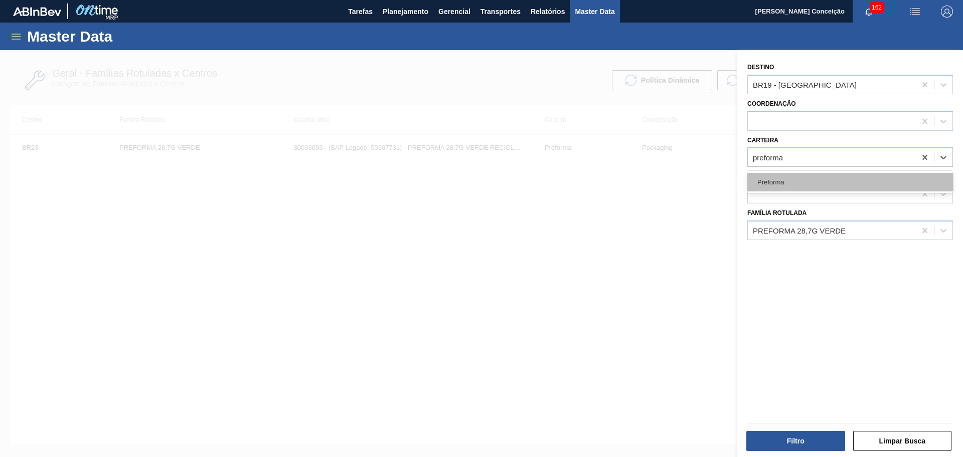
click at [774, 184] on div "Preforma" at bounding box center [850, 182] width 206 height 19
click at [804, 303] on div "Destino BR19 - Nova Rio Coordenação Carteira option Preforma, selected. Select …" at bounding box center [850, 255] width 226 height 410
click at [777, 192] on div at bounding box center [832, 194] width 168 height 15
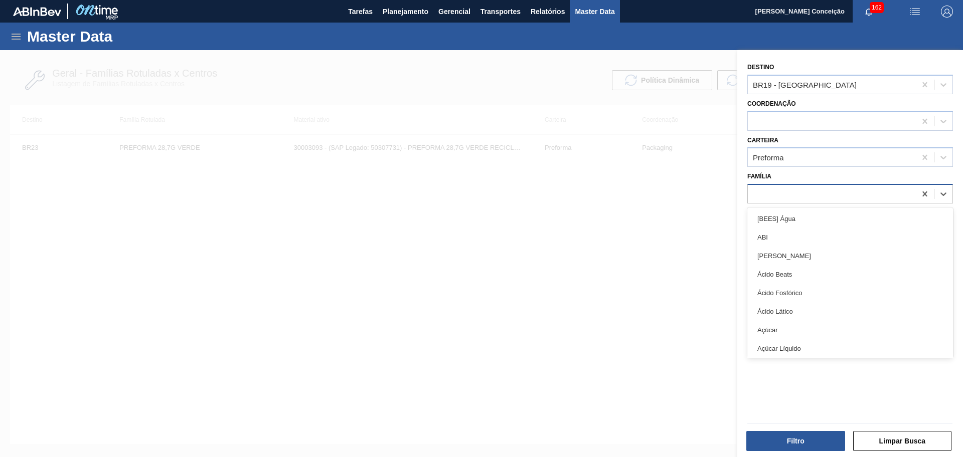
click at [777, 192] on div at bounding box center [832, 194] width 168 height 15
type input "preforma"
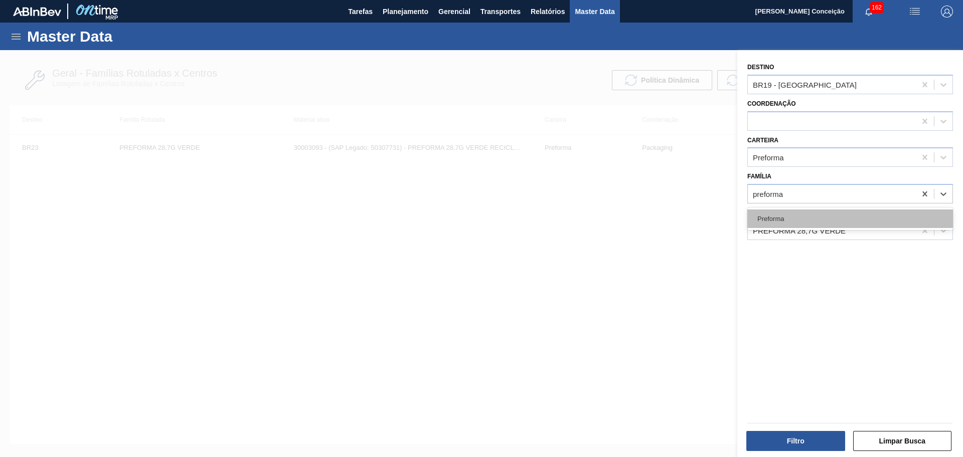
click at [782, 220] on div "Preforma" at bounding box center [850, 219] width 206 height 19
click at [787, 233] on div "PREFORMA 28,7G VERDE" at bounding box center [799, 230] width 93 height 9
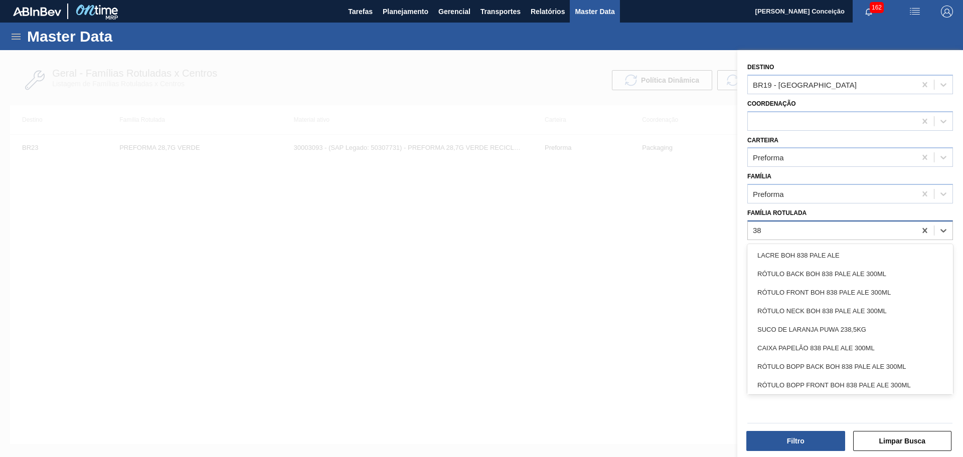
type Rotulada "38g"
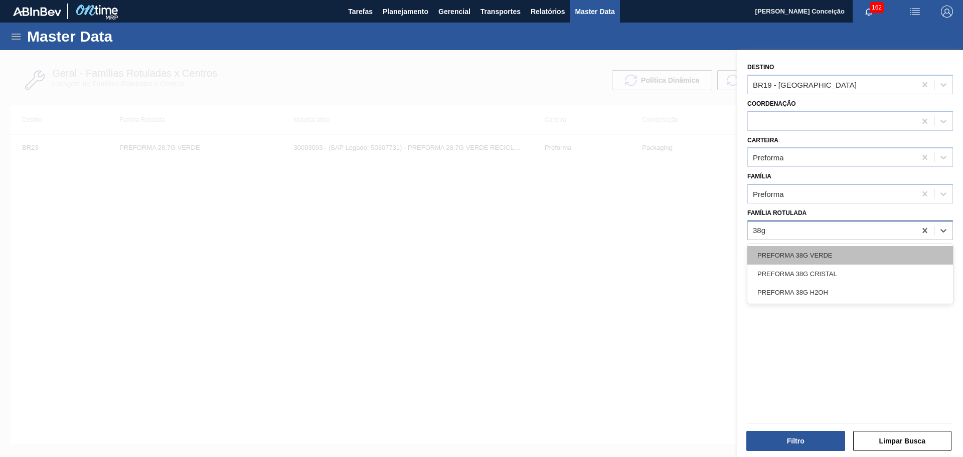
click at [815, 251] on div "PREFORMA 38G VERDE" at bounding box center [850, 255] width 206 height 19
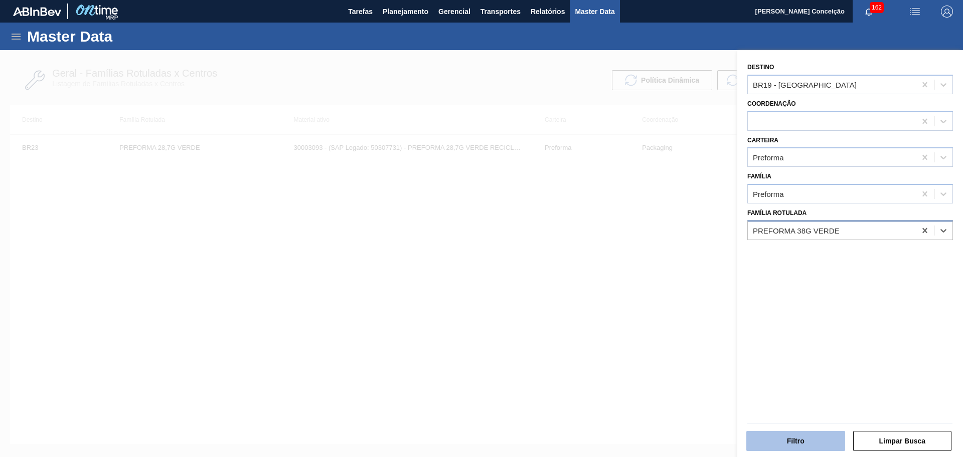
click at [806, 436] on button "Filtro" at bounding box center [795, 441] width 99 height 20
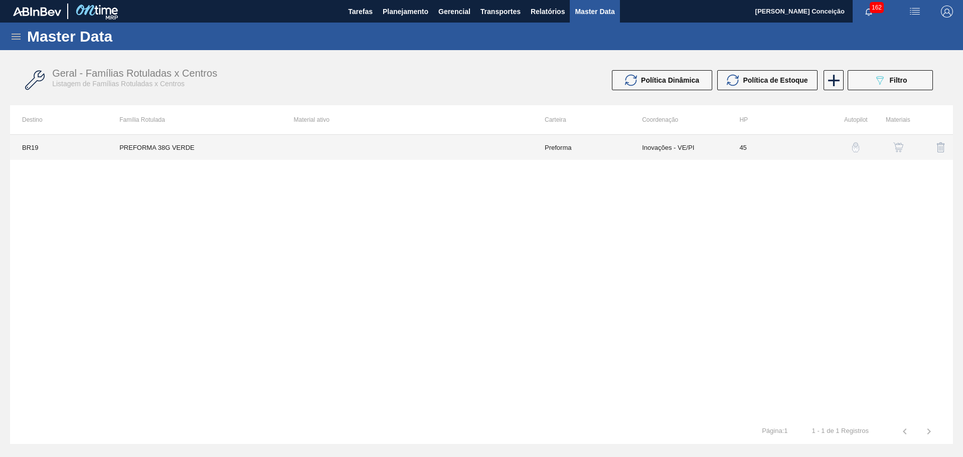
click at [234, 141] on td "PREFORMA 38G VERDE" at bounding box center [194, 147] width 174 height 25
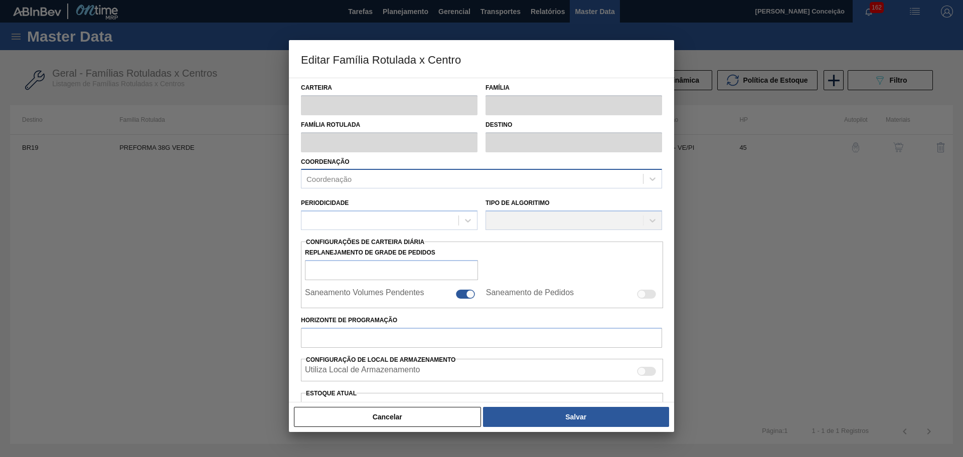
click at [381, 181] on div "Coordenação" at bounding box center [471, 179] width 341 height 15
click at [370, 219] on div at bounding box center [379, 221] width 157 height 15
type input "Preforma"
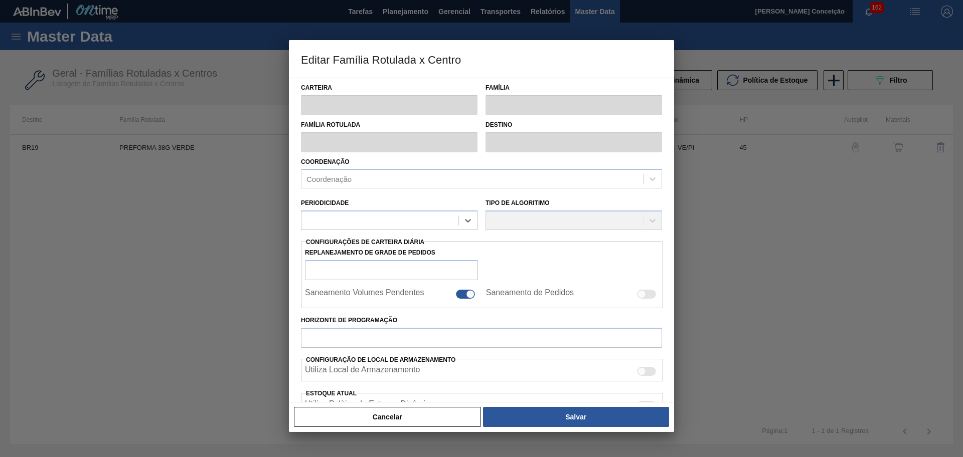
type input "Preforma"
type input "PREFORMA 38G VERDE"
type input "BR19 - [GEOGRAPHIC_DATA]"
type input "0"
type input "45"
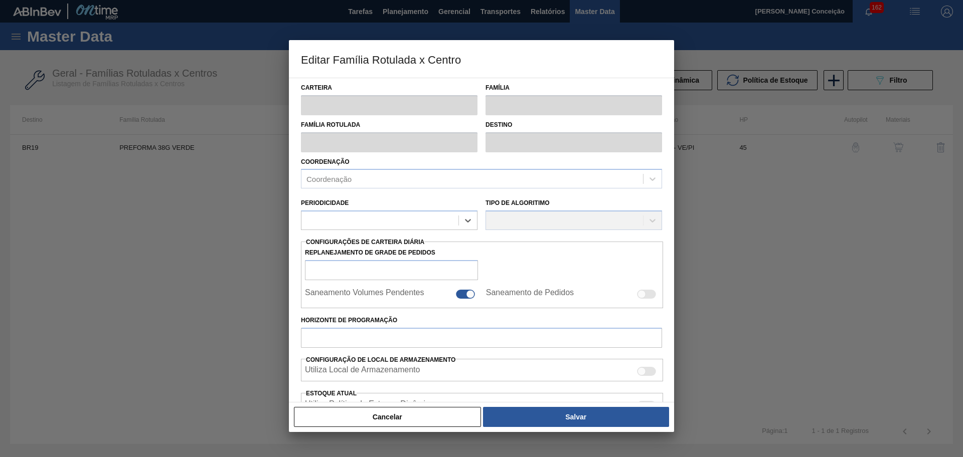
type input "0"
type input "100"
type input "0,000"
checkbox input "true"
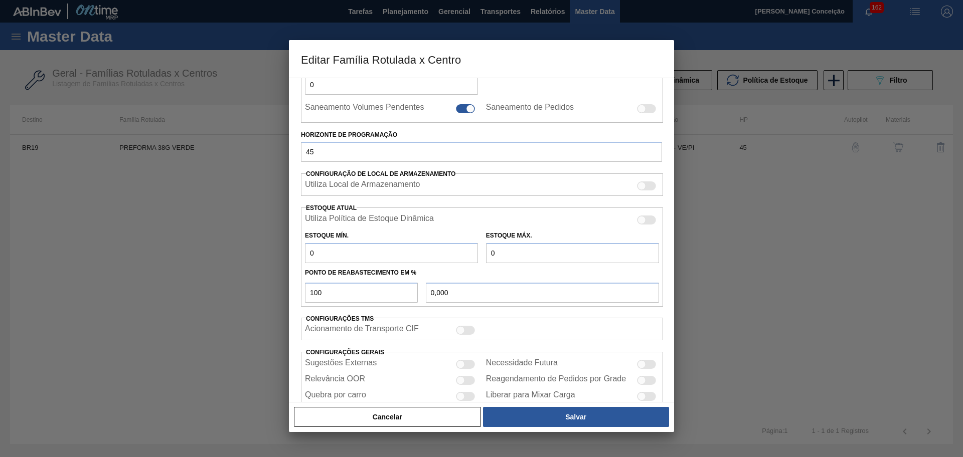
scroll to position [230, 0]
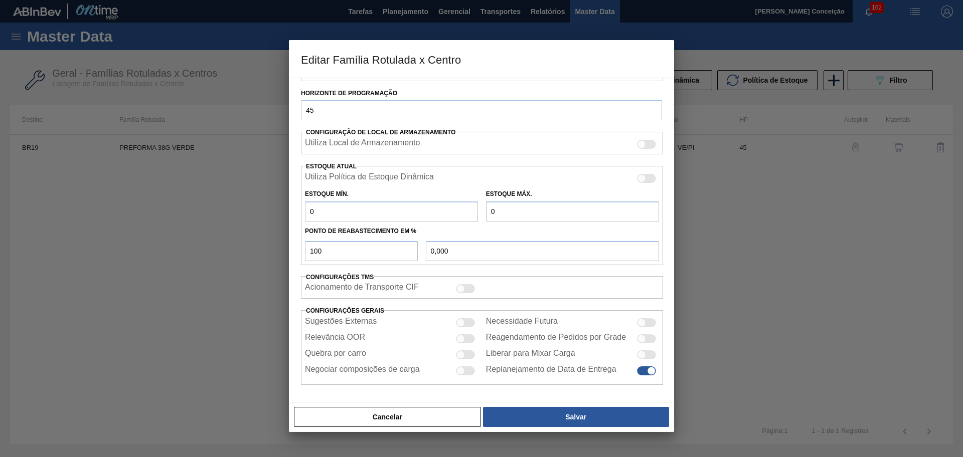
click at [470, 352] on div at bounding box center [465, 354] width 19 height 9
checkbox input "true"
click at [402, 213] on input "0" at bounding box center [391, 212] width 173 height 20
type input "3"
type input "3,000"
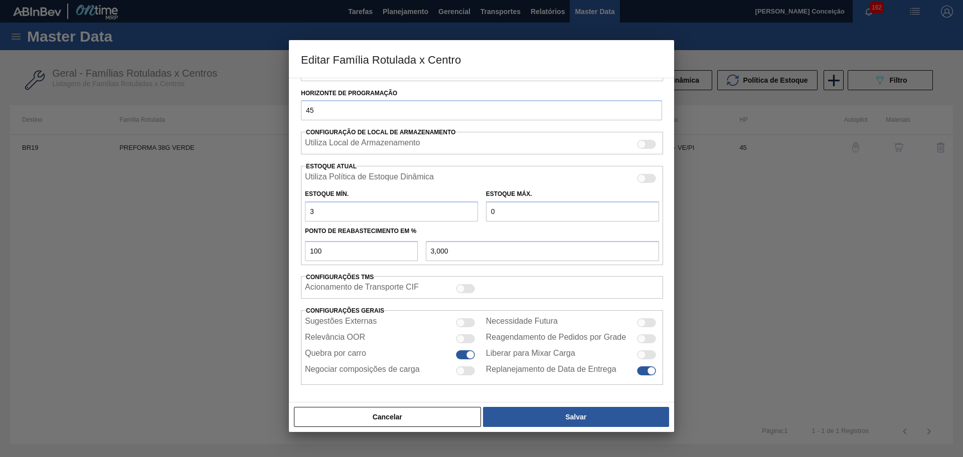
type input "36"
type input "36,000"
type input "360"
type input "360,000"
type input "36"
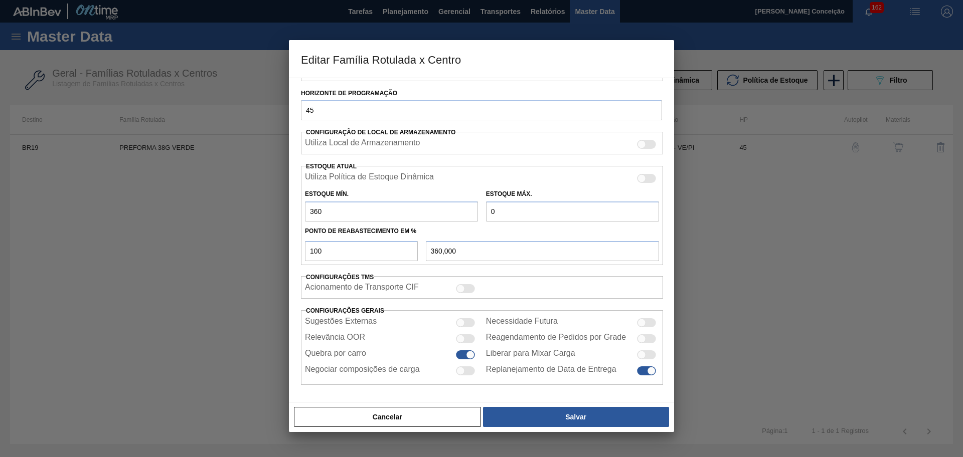
type input "36,000"
type input "3"
type input "3,000"
type input "0,000"
click at [480, 224] on div "Ponto de Reabastecimento em %" at bounding box center [482, 231] width 362 height 15
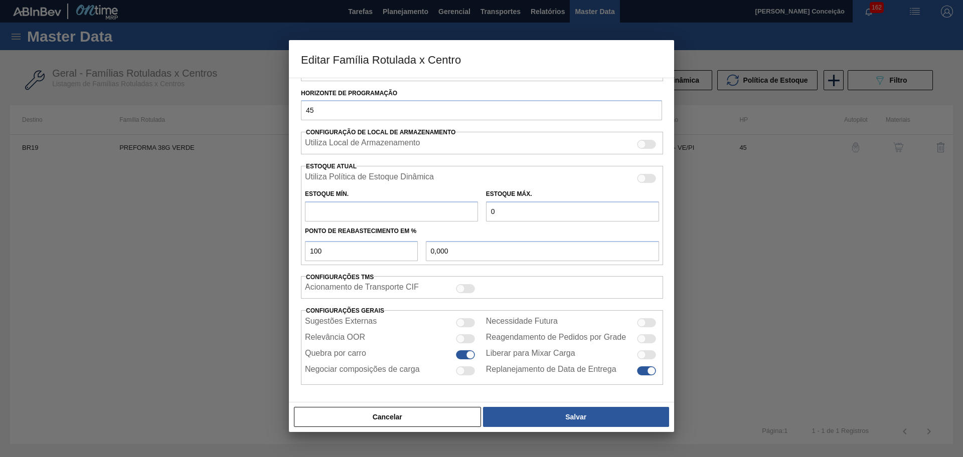
click at [646, 325] on div at bounding box center [646, 322] width 19 height 9
checkbox input "true"
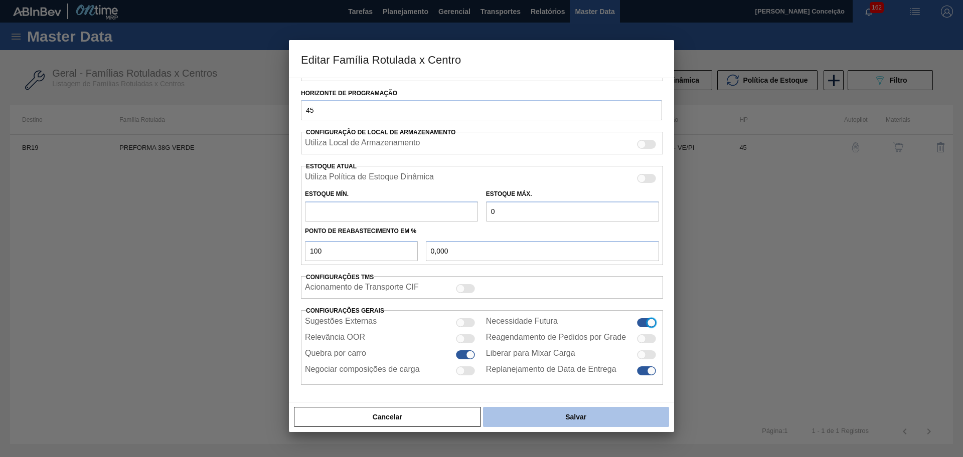
click at [573, 410] on button "Salvar" at bounding box center [576, 417] width 186 height 20
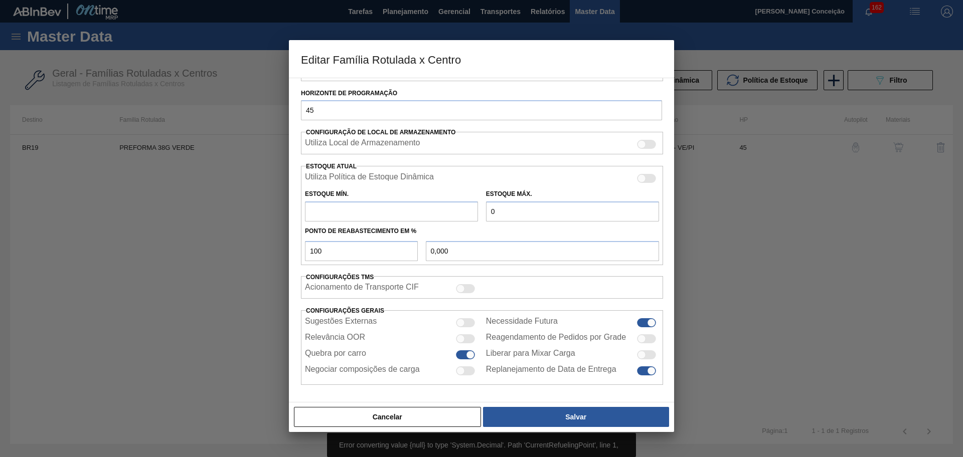
click at [501, 285] on div "Acionamento de Transporte CIF" at bounding box center [482, 287] width 362 height 15
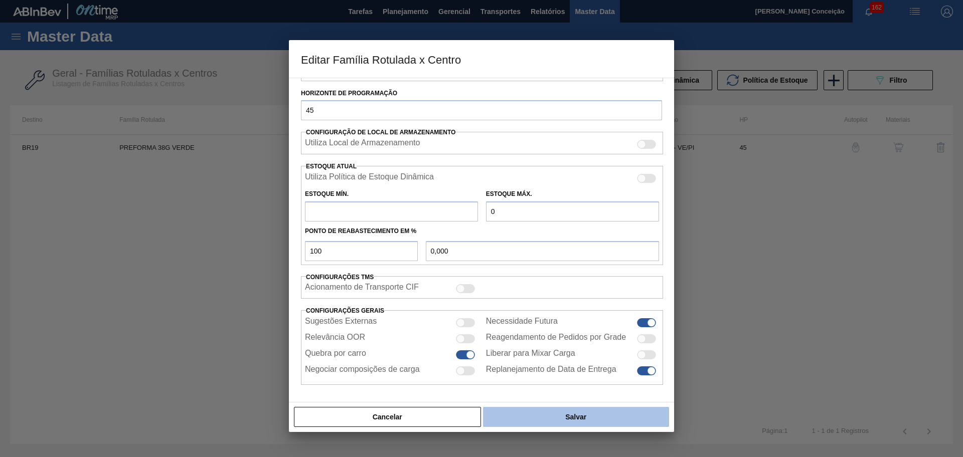
click at [519, 414] on button "Salvar" at bounding box center [576, 417] width 186 height 20
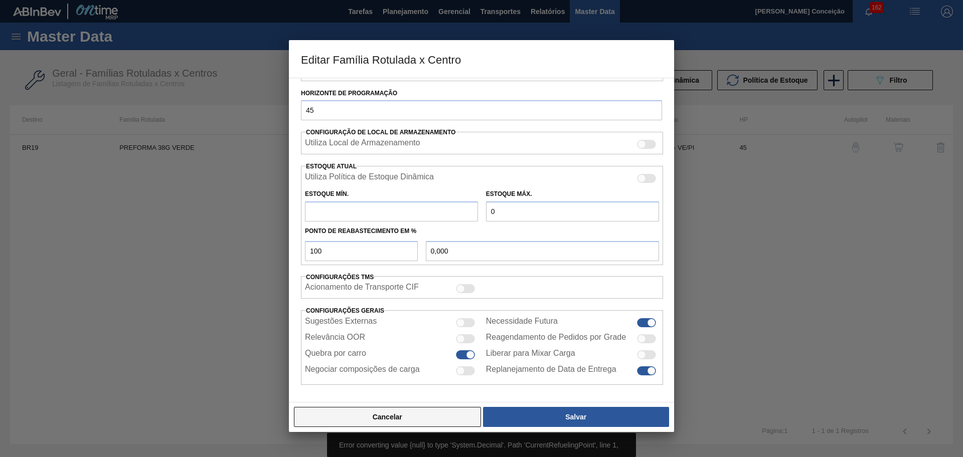
click at [416, 422] on button "Cancelar" at bounding box center [387, 417] width 187 height 20
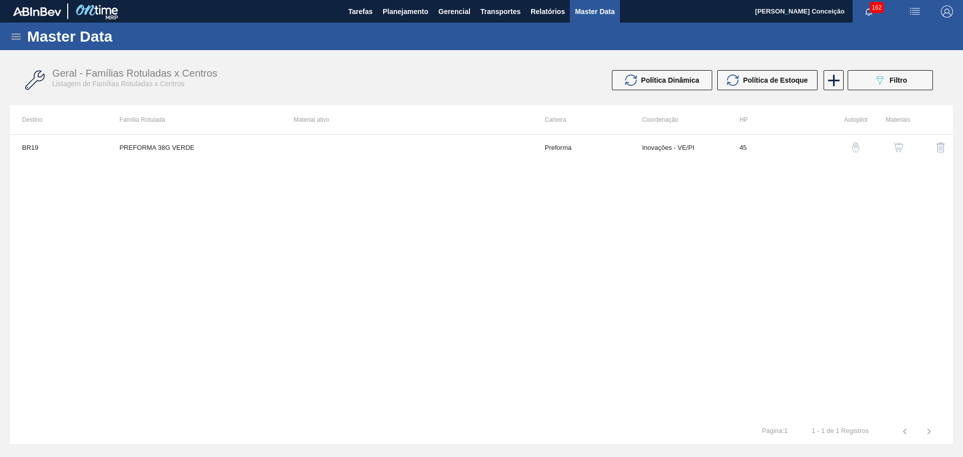
click at [280, 277] on div "BR19 PREFORMA 38G VERDE Preforma Inovações - VE/PI 45" at bounding box center [481, 276] width 943 height 285
click at [898, 147] on img "button" at bounding box center [898, 147] width 10 height 10
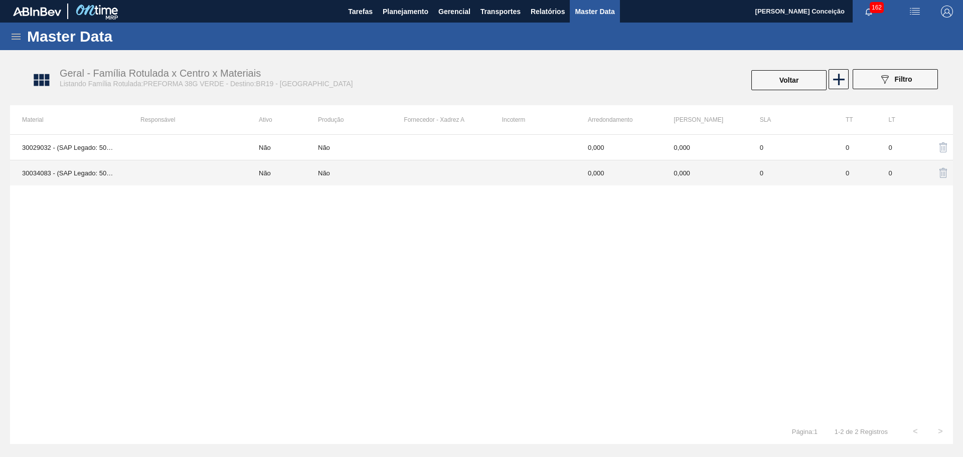
click at [62, 172] on td "30034083 - (SAP Legado: 50843248) - PREFORMA 38G VERDE" at bounding box center [69, 173] width 118 height 26
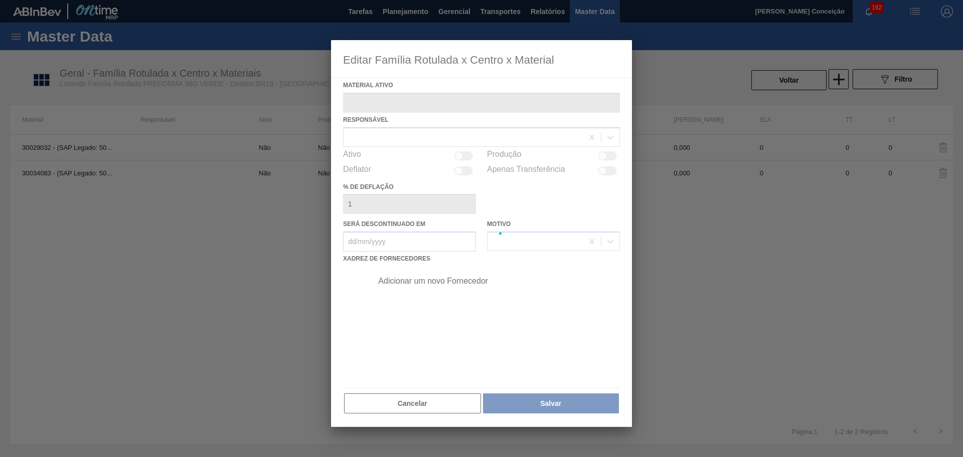
type ativo "30034083 - (SAP Legado: 50843248) - PREFORMA 38G VERDE"
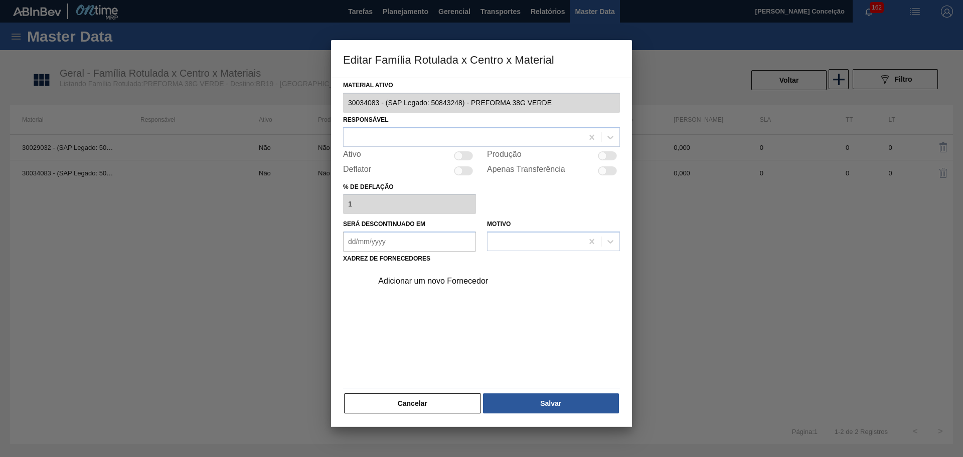
click at [432, 285] on div "Adicionar um novo Fornecedor" at bounding box center [476, 281] width 197 height 9
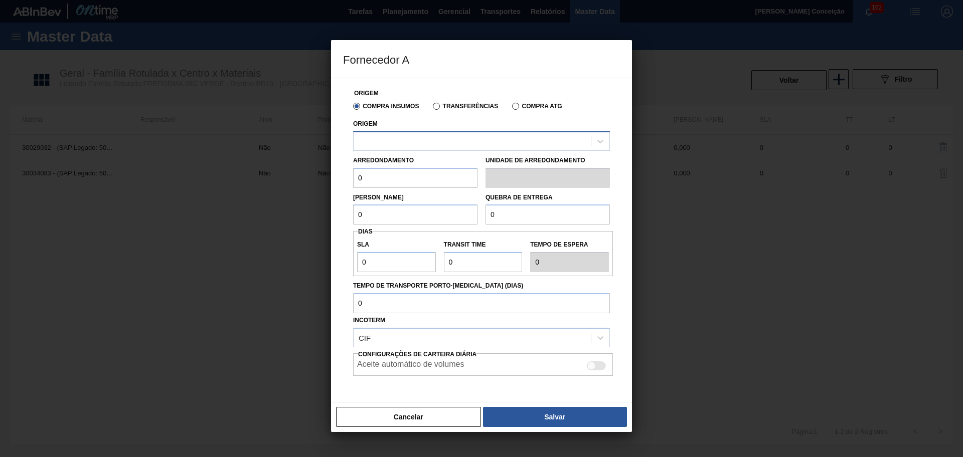
click at [375, 141] on div at bounding box center [471, 141] width 237 height 15
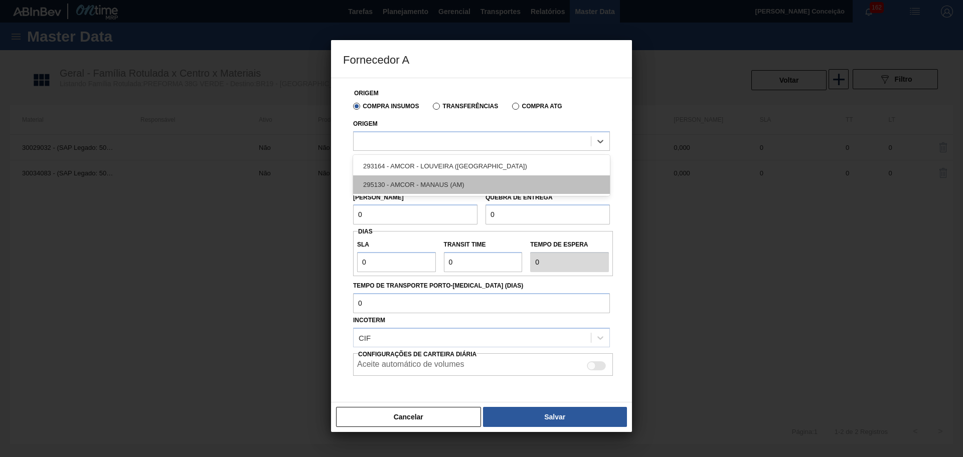
click at [400, 181] on div "295130 - AMCOR - MANAUS (AM)" at bounding box center [481, 184] width 257 height 19
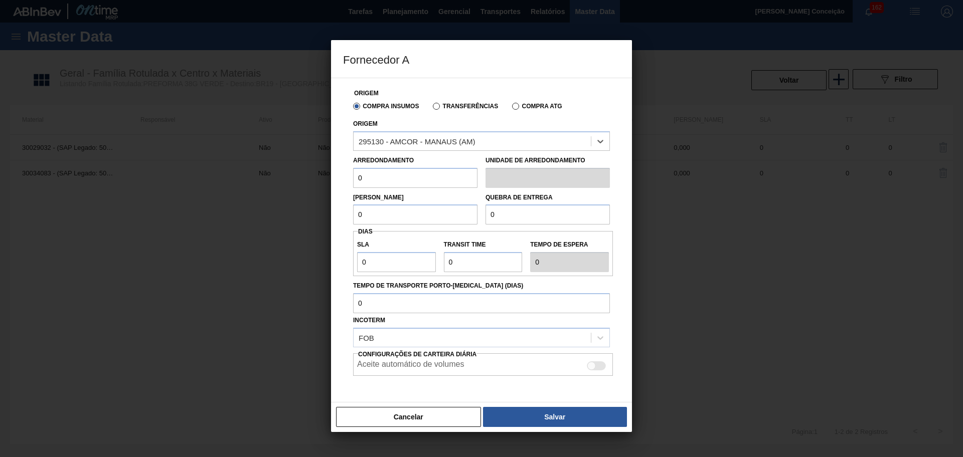
click at [400, 181] on input "0" at bounding box center [415, 178] width 124 height 20
drag, startPoint x: 382, startPoint y: 177, endPoint x: 332, endPoint y: 178, distance: 49.6
click at [333, 178] on div "Origem Compra Insumos Transferências Compra ATG Origem 295130 - AMCOR - MANAUS …" at bounding box center [481, 240] width 301 height 325
paste input "18,176"
type input "18,176"
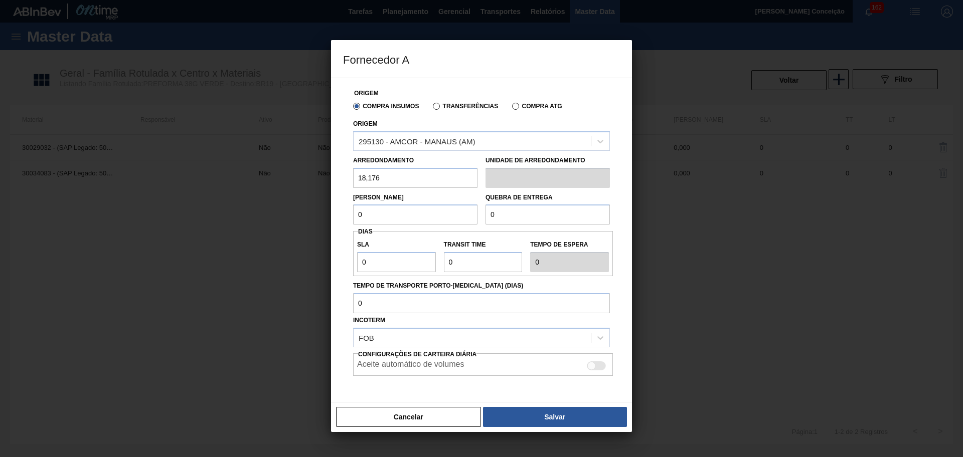
click at [390, 217] on input "0" at bounding box center [415, 215] width 124 height 20
paste input "472,576"
type input "472,576"
click at [509, 217] on input "0" at bounding box center [547, 215] width 124 height 20
paste input "472,576"
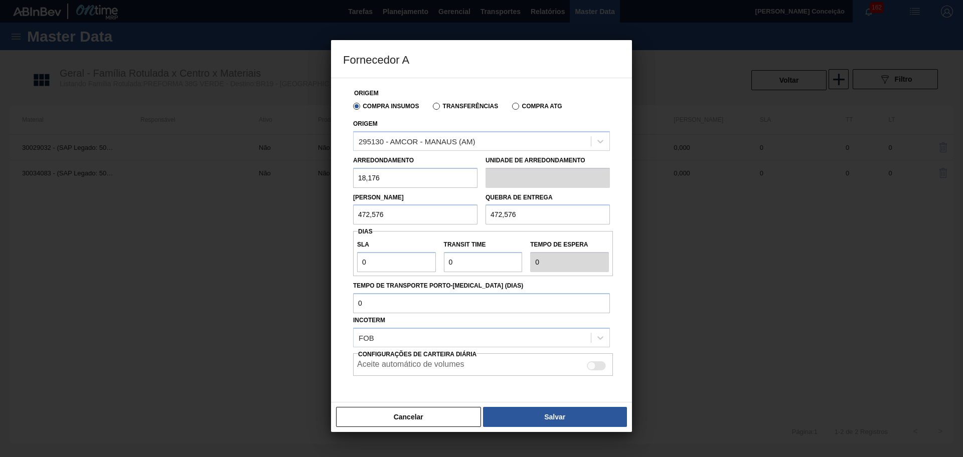
type input "472,576"
click at [401, 258] on input "0" at bounding box center [396, 262] width 79 height 20
click at [387, 260] on input "0" at bounding box center [396, 262] width 79 height 20
type input "03"
type input "3"
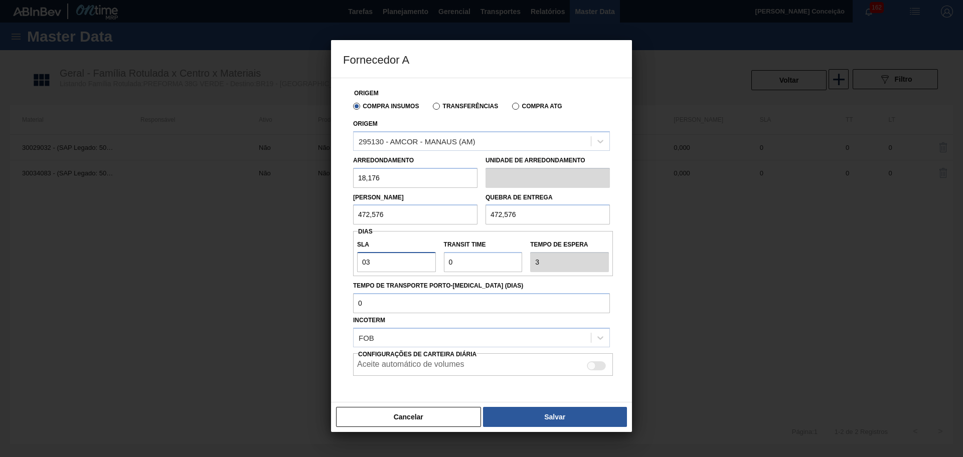
type input "03"
click at [474, 261] on input "Transit Time" at bounding box center [483, 262] width 79 height 20
type input "01"
type input "4"
type input "0"
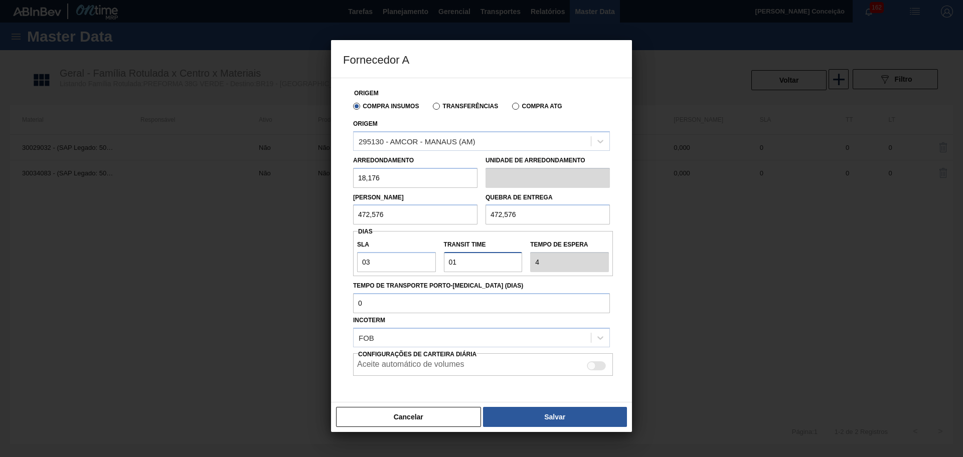
type input "3"
type input "02"
type input "5"
type input "020"
type input "23"
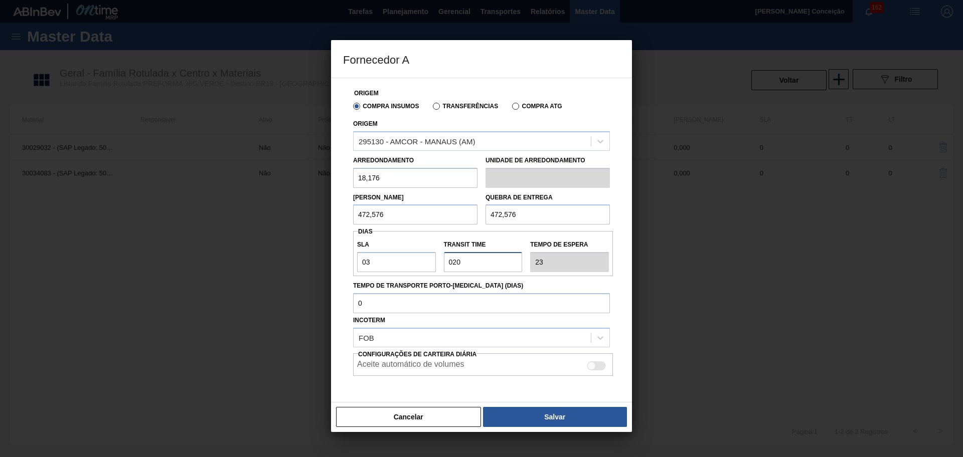
click at [474, 261] on input "Transit Time" at bounding box center [483, 262] width 79 height 20
type input "020"
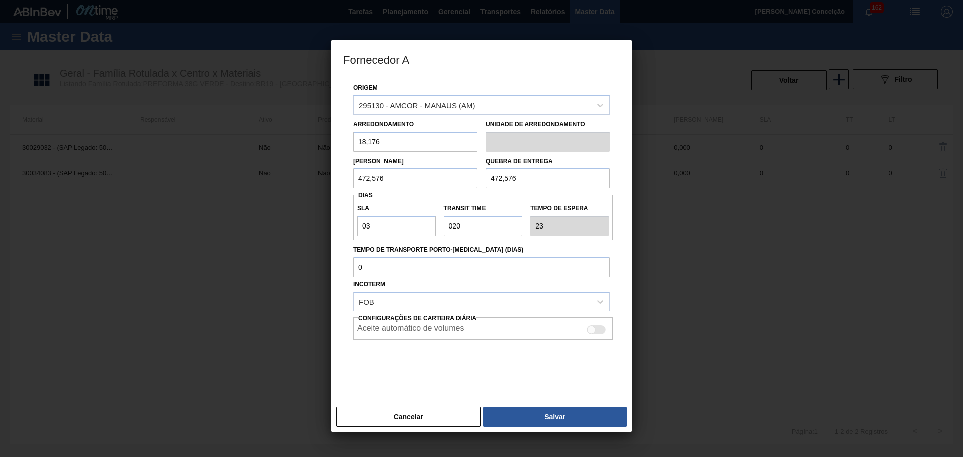
click at [595, 326] on div at bounding box center [596, 329] width 19 height 9
checkbox input "true"
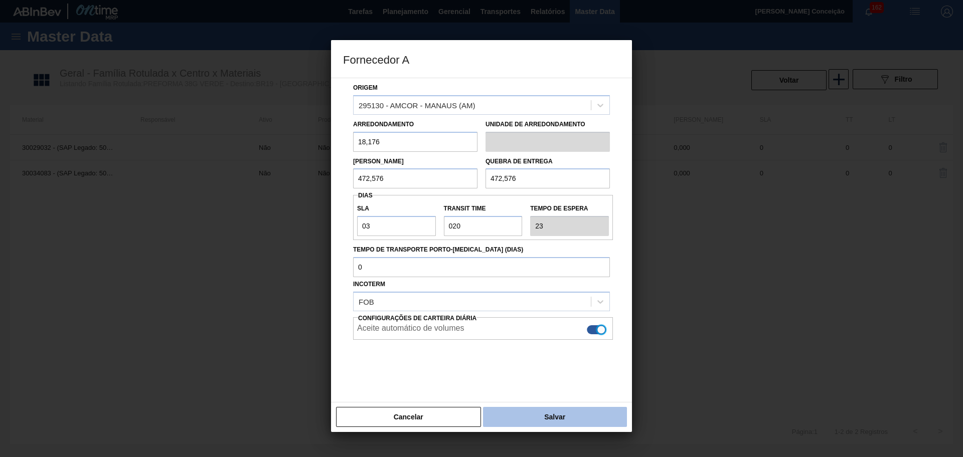
click at [534, 416] on button "Salvar" at bounding box center [555, 417] width 144 height 20
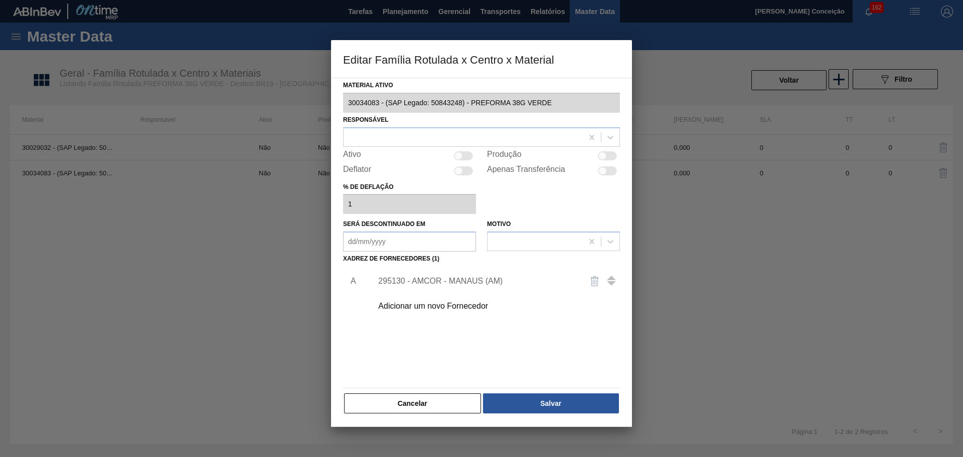
click at [464, 155] on div at bounding box center [463, 155] width 19 height 9
checkbox input "true"
click at [535, 402] on button "Salvar" at bounding box center [551, 404] width 136 height 20
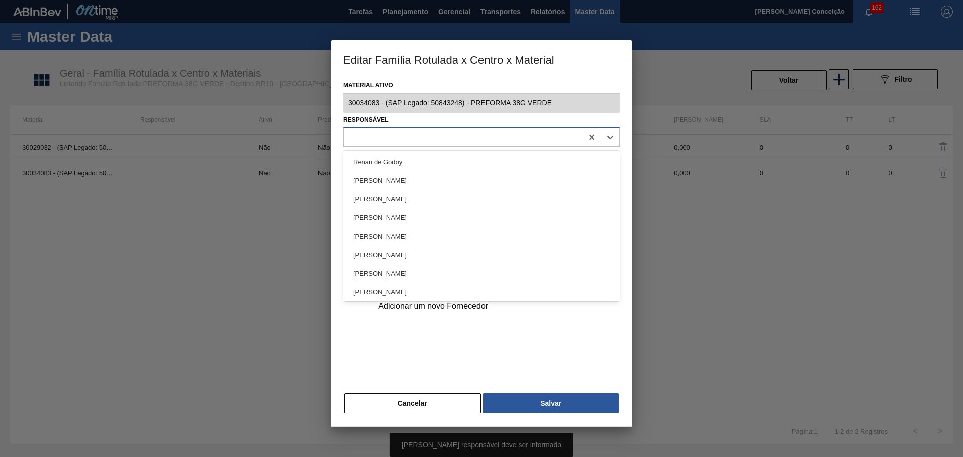
click at [432, 135] on div at bounding box center [462, 137] width 239 height 15
type input "aline"
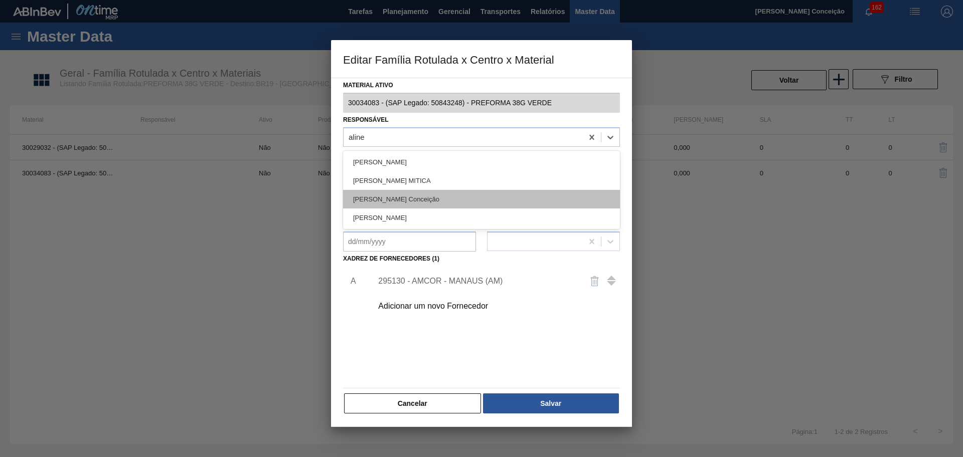
click at [407, 200] on div "[PERSON_NAME] [PERSON_NAME]" at bounding box center [481, 199] width 277 height 19
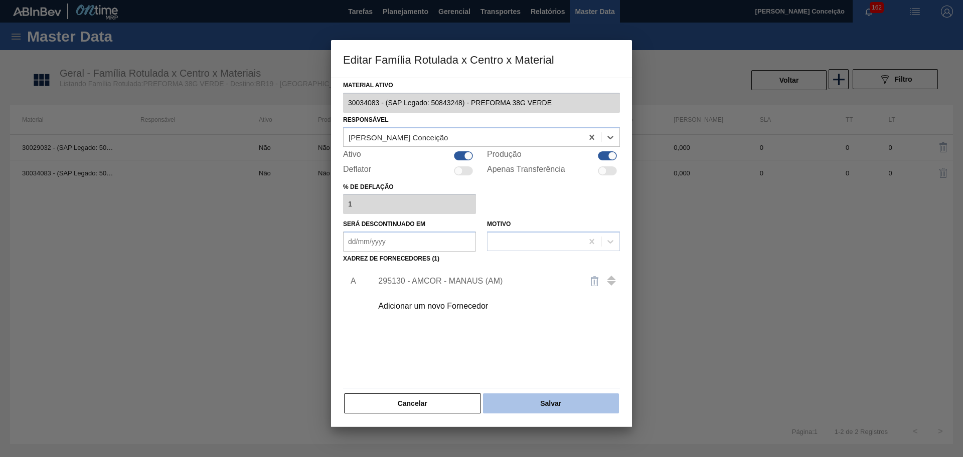
click at [534, 401] on button "Salvar" at bounding box center [551, 404] width 136 height 20
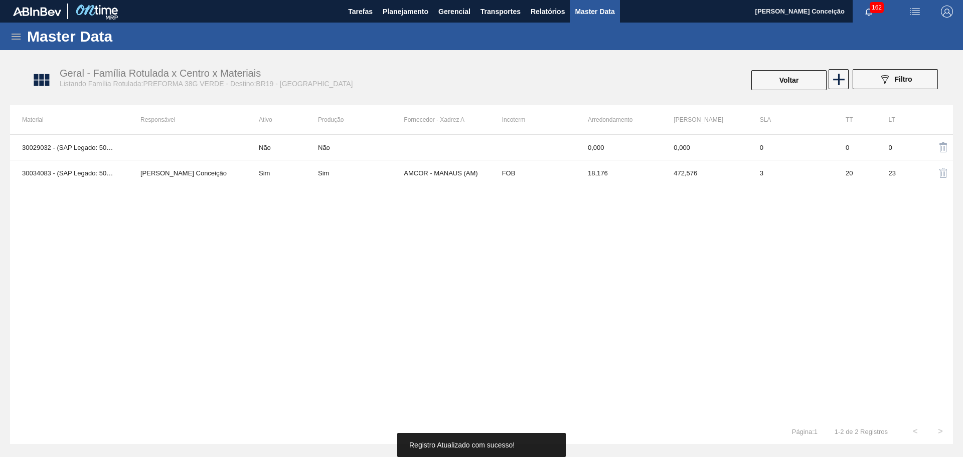
click at [337, 311] on div "30029032 - (SAP Legado: 50814592) - PREFORMA 38G VERDE RECICLADA Não Não 0,000 …" at bounding box center [481, 276] width 943 height 285
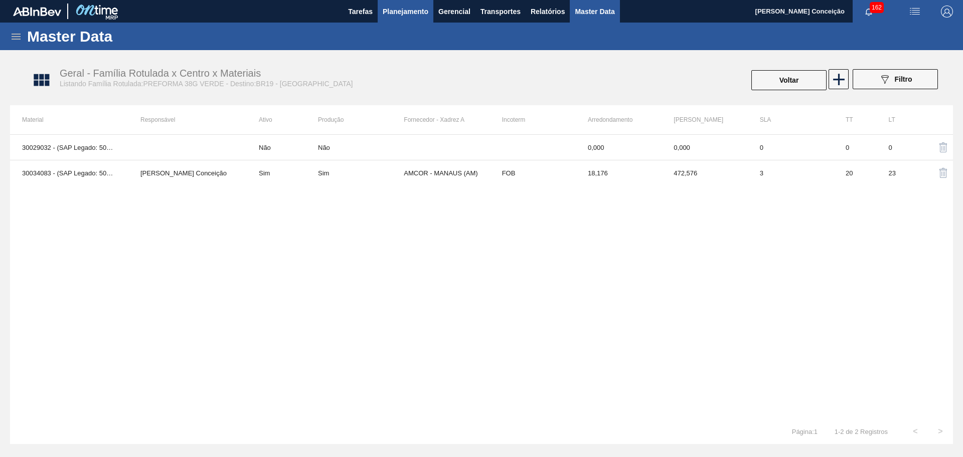
click at [405, 14] on span "Planejamento" at bounding box center [406, 12] width 46 height 12
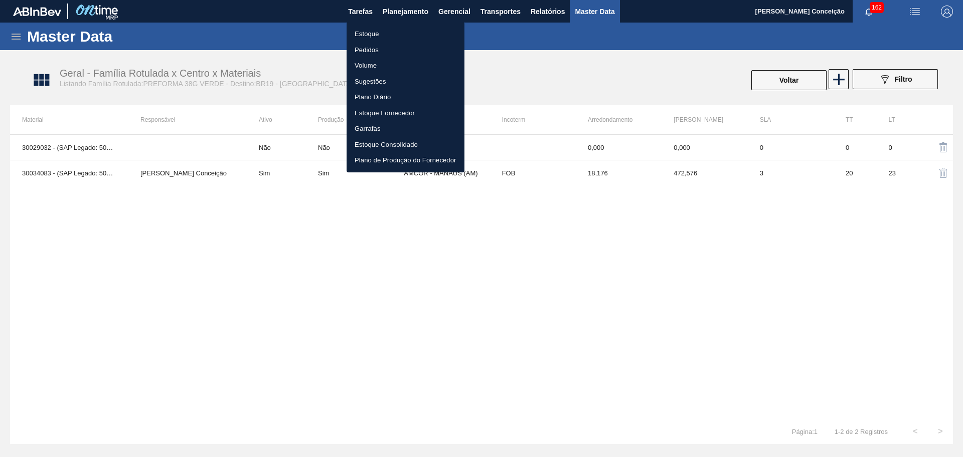
click at [368, 37] on li "Estoque" at bounding box center [405, 34] width 118 height 16
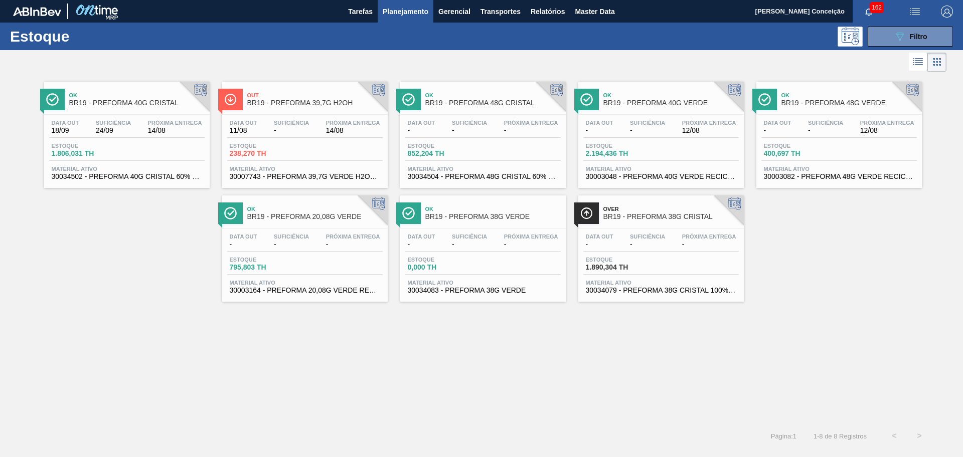
click at [311, 341] on div "Ok BR19 - PREFORMA 40G CRISTAL Data out 18/09 Suficiência 24/09 Próxima Entrega…" at bounding box center [481, 248] width 963 height 349
click at [500, 221] on div "Ok BR19 - PREFORMA 38G VERDE" at bounding box center [492, 213] width 135 height 23
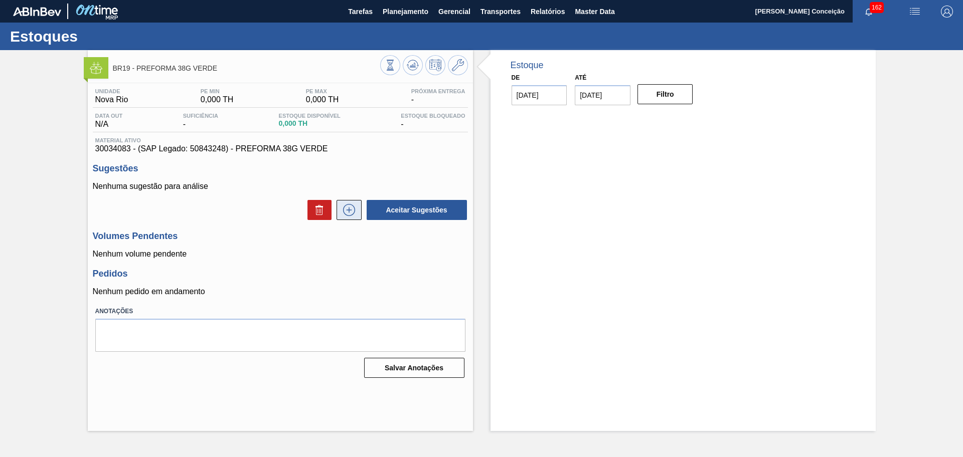
click at [341, 217] on button at bounding box center [348, 210] width 25 height 20
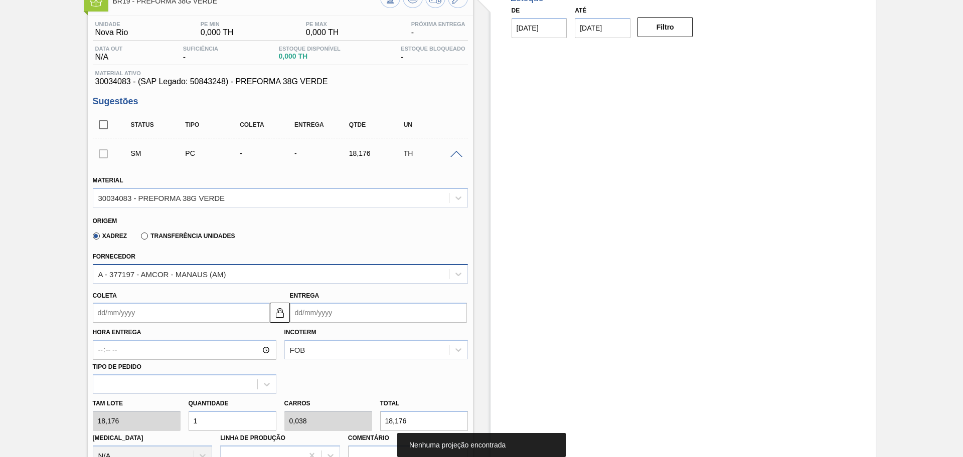
scroll to position [63, 0]
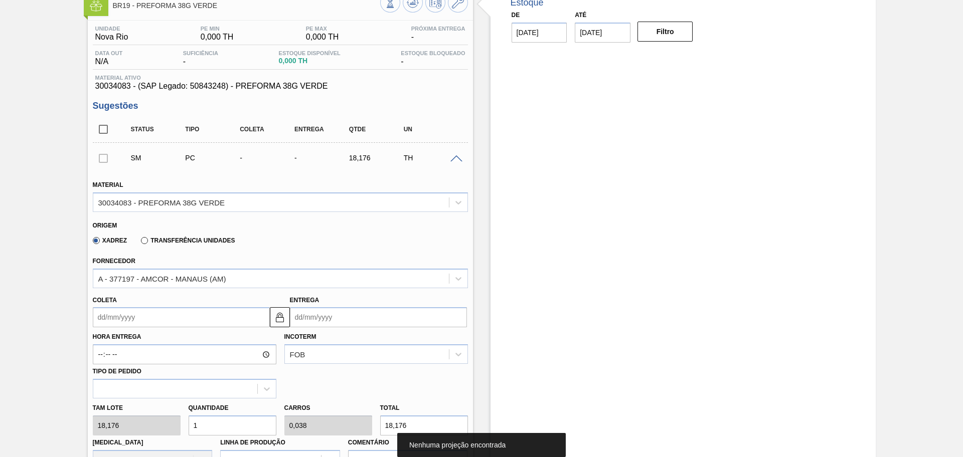
click at [309, 230] on div "Xadrez Transferência Unidades" at bounding box center [276, 239] width 367 height 20
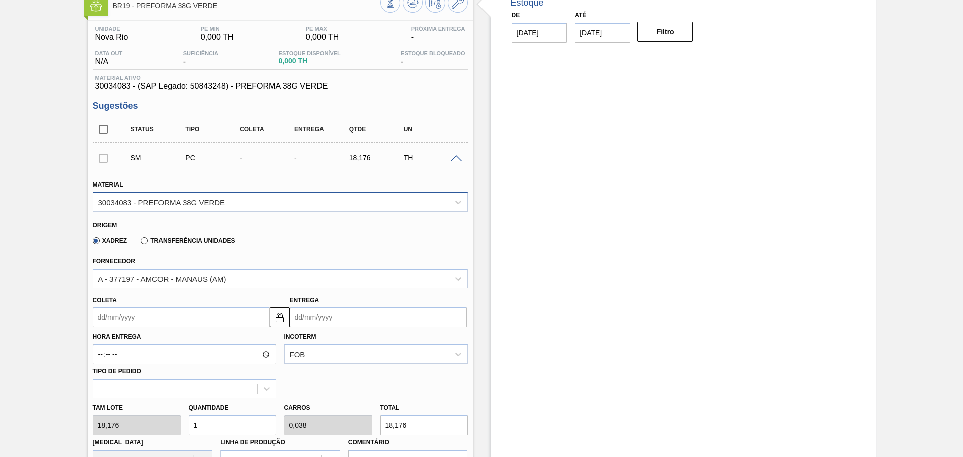
click at [280, 198] on div "30034083 - PREFORMA 38G VERDE" at bounding box center [270, 202] width 355 height 15
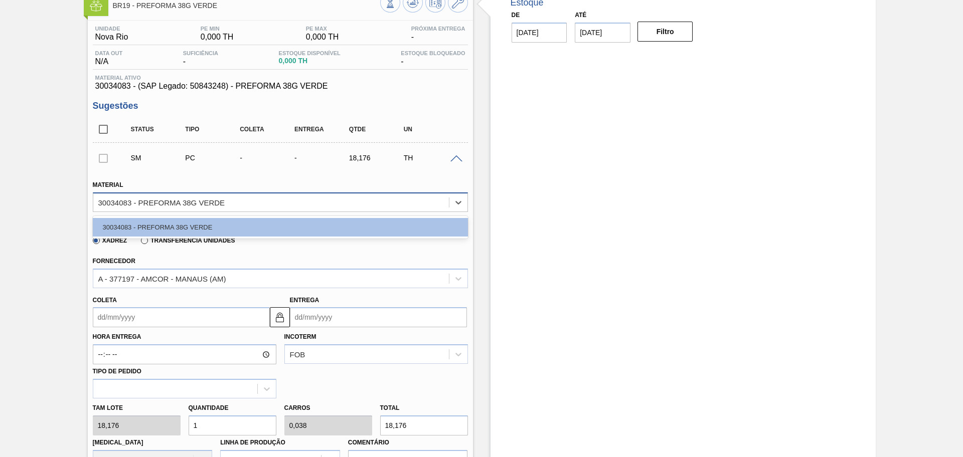
click at [280, 202] on div "30034083 - PREFORMA 38G VERDE" at bounding box center [270, 202] width 355 height 15
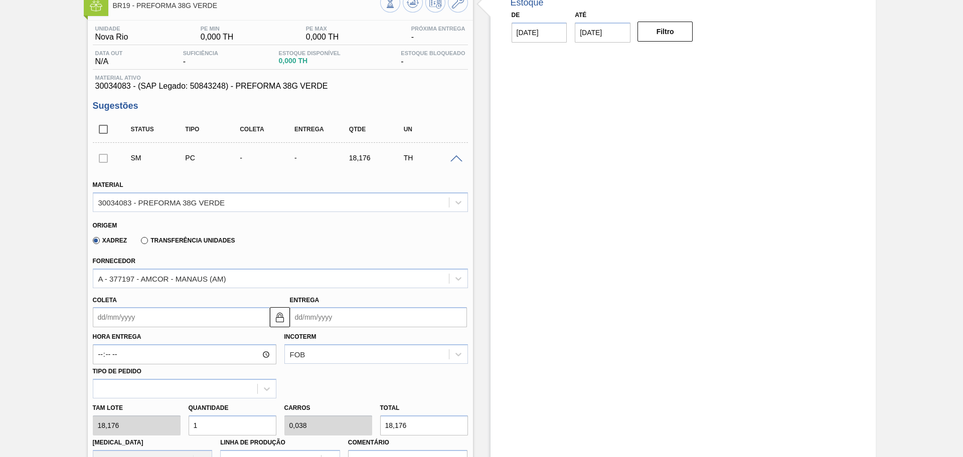
click at [319, 254] on div "Fornecedor A - 377197 - AMCOR - MANAUS (AM)" at bounding box center [280, 271] width 375 height 34
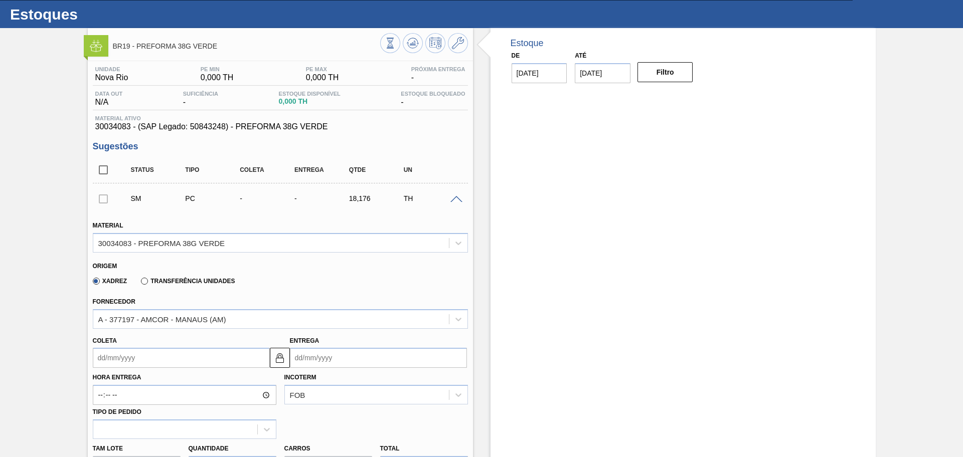
scroll to position [0, 0]
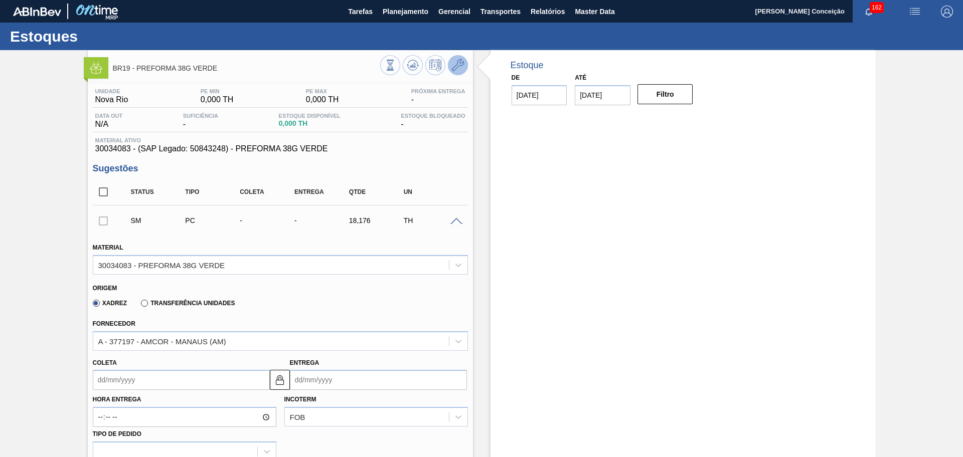
click at [463, 64] on button at bounding box center [458, 65] width 20 height 20
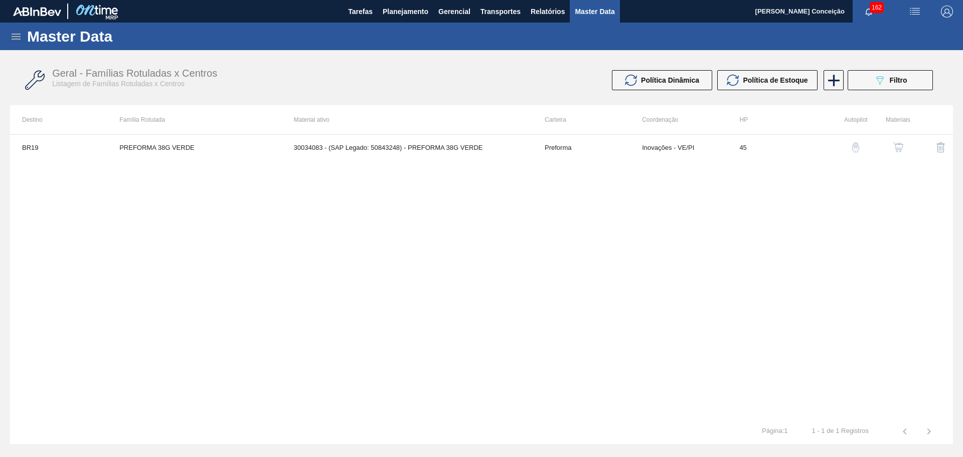
click at [481, 264] on div "BR19 PREFORMA 38G VERDE 30034083 - (SAP Legado: 50843248) - PREFORMA 38G VERDE …" at bounding box center [481, 276] width 943 height 285
click at [445, 266] on div "BR19 PREFORMA 38G VERDE 30034083 - (SAP Legado: 50843248) - PREFORMA 38G VERDE …" at bounding box center [481, 276] width 943 height 285
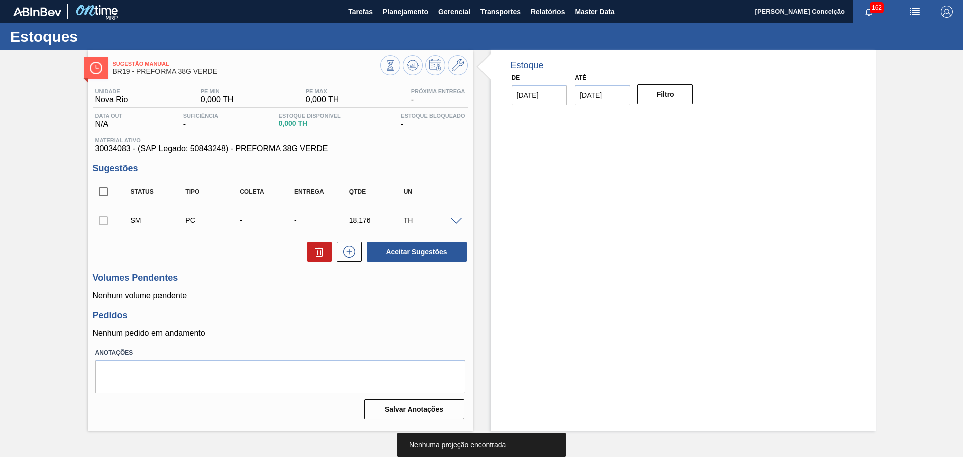
click at [420, 310] on h3 "Pedidos" at bounding box center [280, 315] width 375 height 11
click at [461, 60] on icon at bounding box center [458, 65] width 12 height 12
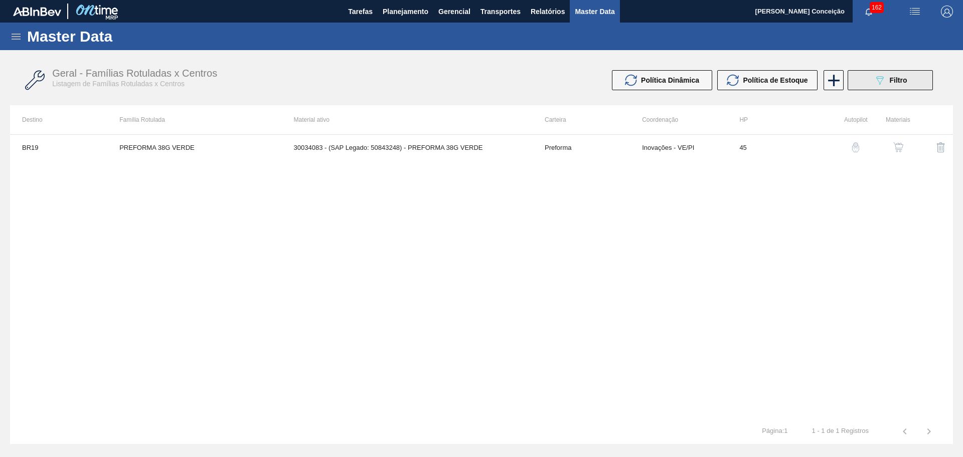
click at [852, 80] on button "089F7B8B-B2A5-4AFE-B5C0-19BA573D28AC Filtro" at bounding box center [889, 80] width 85 height 20
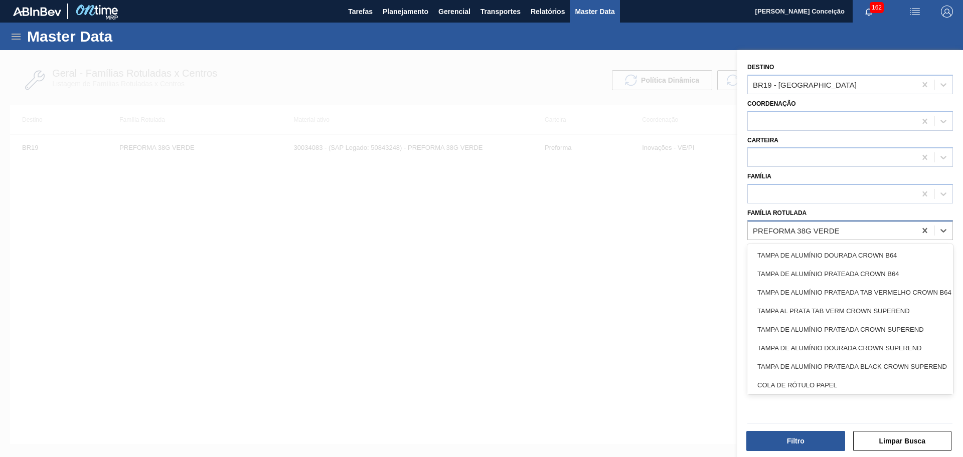
click at [835, 231] on div "PREFORMA 38G VERDE" at bounding box center [796, 230] width 87 height 9
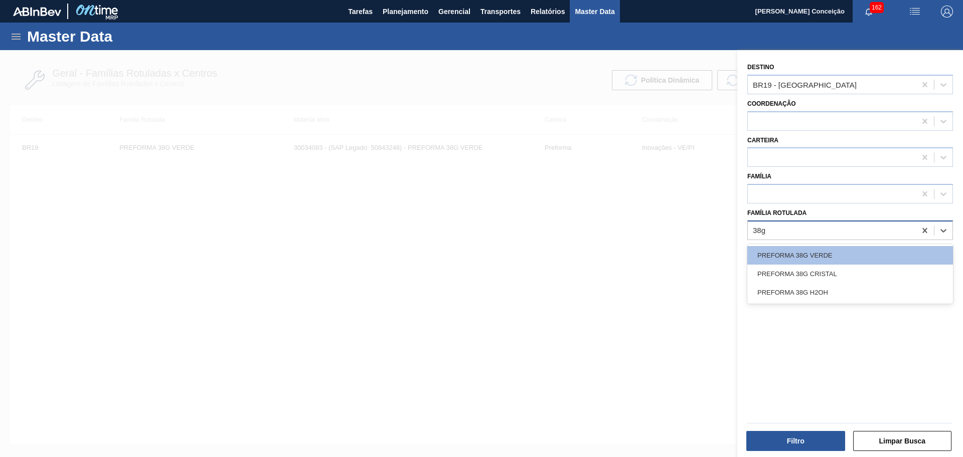
type Rotulada "38g"
click at [832, 290] on div "PREFORMA 38G H2OH" at bounding box center [850, 292] width 206 height 19
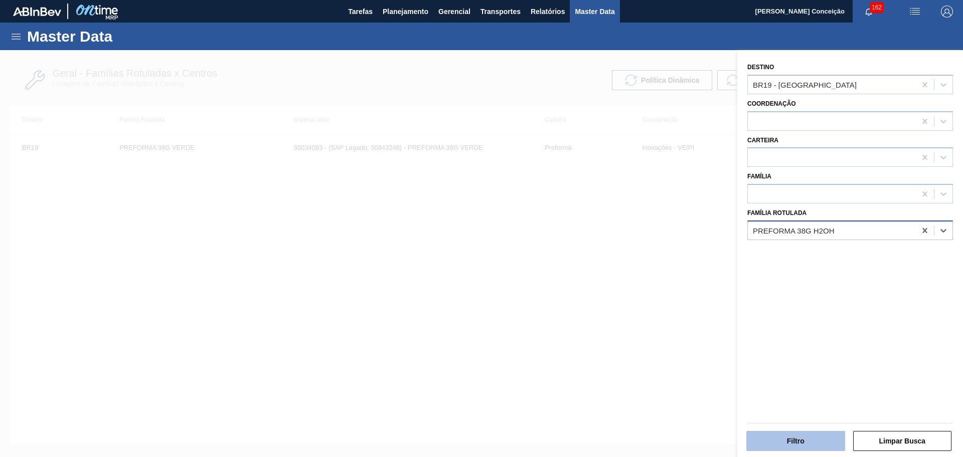
click at [786, 438] on button "Filtro" at bounding box center [795, 441] width 99 height 20
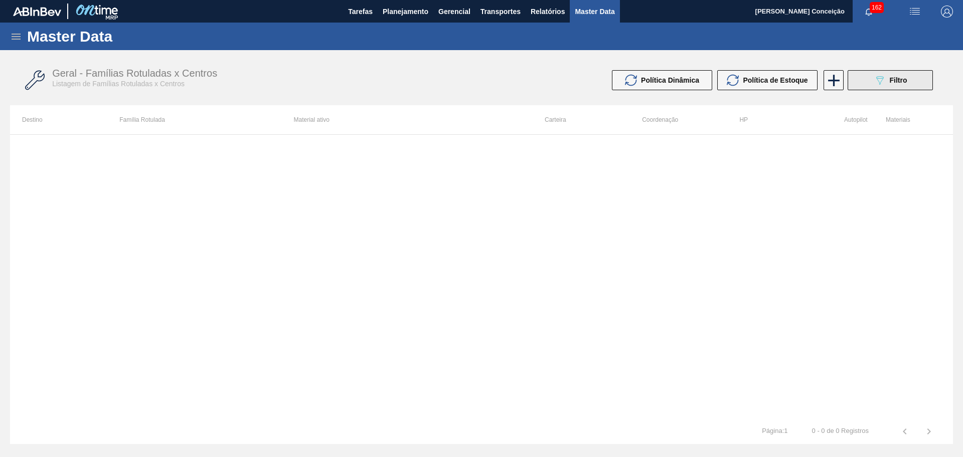
click at [876, 85] on icon "089F7B8B-B2A5-4AFE-B5C0-19BA573D28AC" at bounding box center [879, 80] width 12 height 12
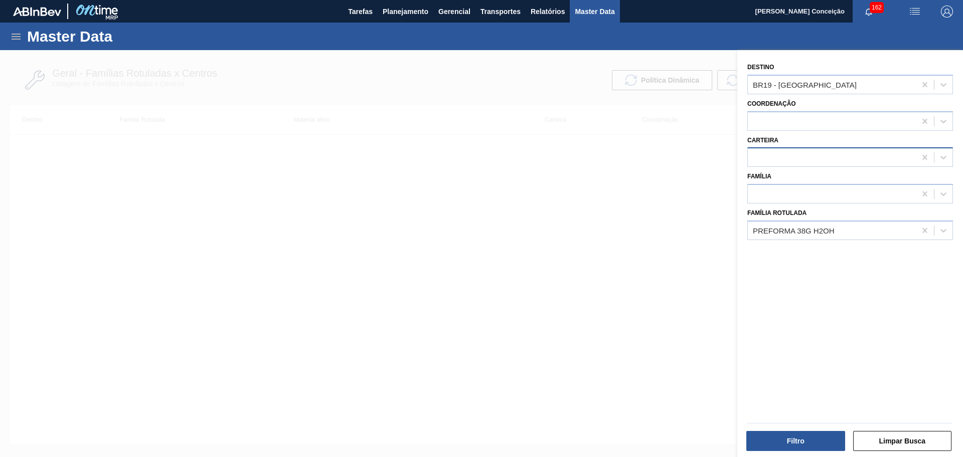
click at [777, 151] on div at bounding box center [832, 157] width 168 height 15
type input "preforma"
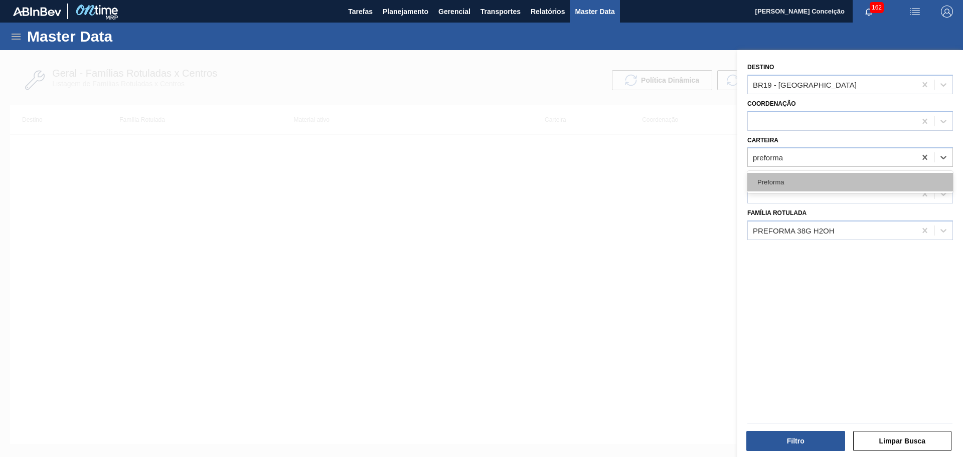
click at [786, 183] on div "Preforma" at bounding box center [850, 182] width 206 height 19
click at [785, 194] on div at bounding box center [832, 194] width 168 height 15
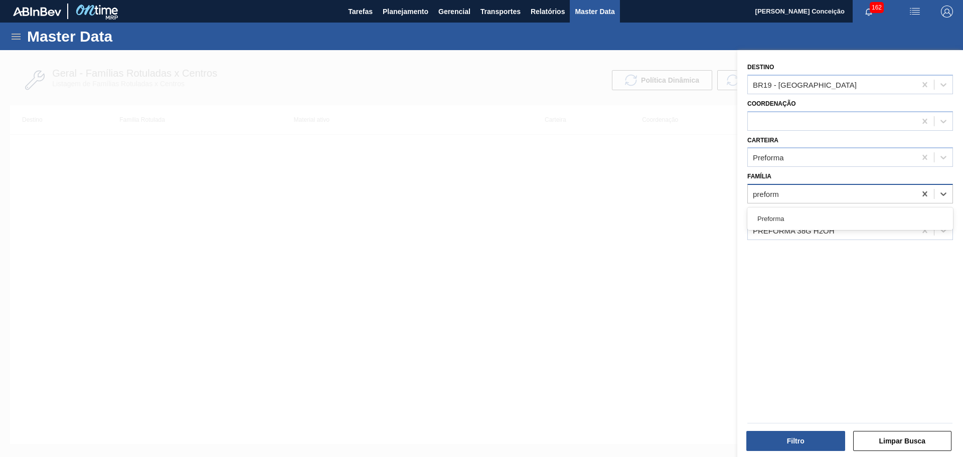
type input "preforma"
click at [800, 214] on div "Preforma" at bounding box center [850, 219] width 206 height 19
click at [821, 275] on div "Destino BR19 - Nova Rio Coordenação Carteira Preforma Família option Preforma, …" at bounding box center [850, 255] width 226 height 410
click at [799, 437] on button "Filtro" at bounding box center [795, 441] width 99 height 20
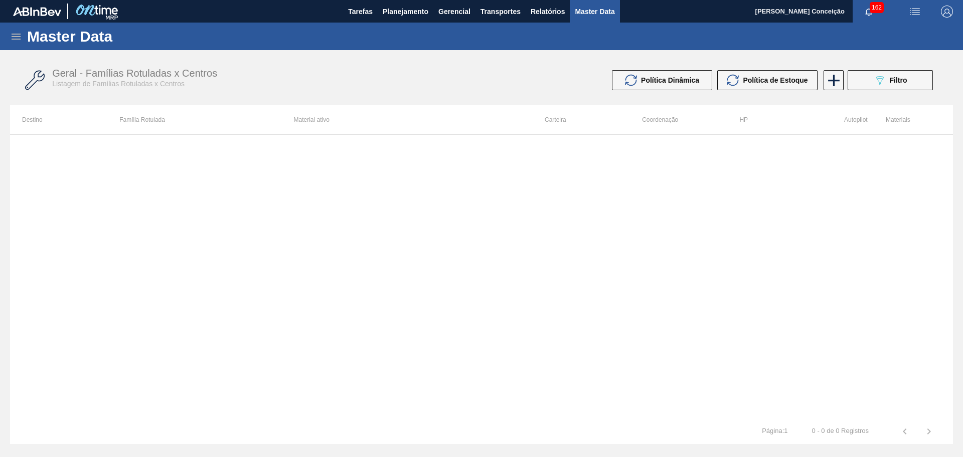
click at [368, 243] on div at bounding box center [481, 276] width 943 height 285
click at [396, 18] on button "Planejamento" at bounding box center [406, 11] width 56 height 23
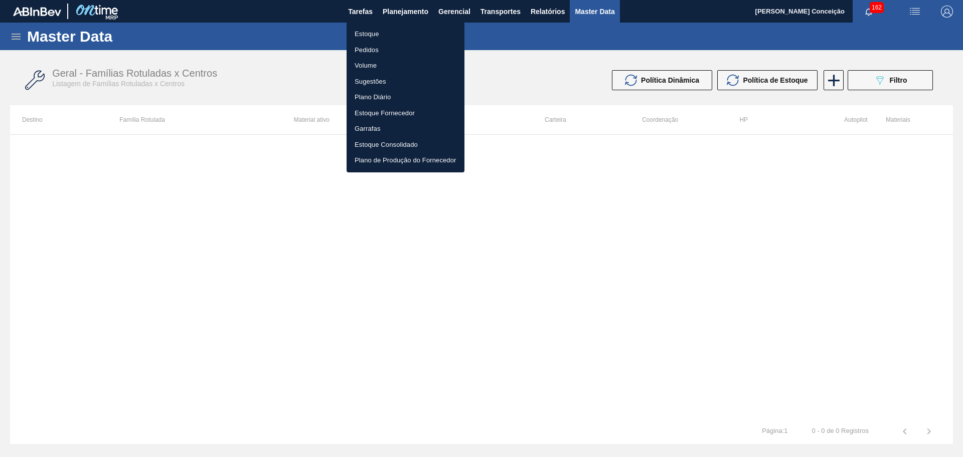
click at [594, 9] on div at bounding box center [481, 228] width 963 height 457
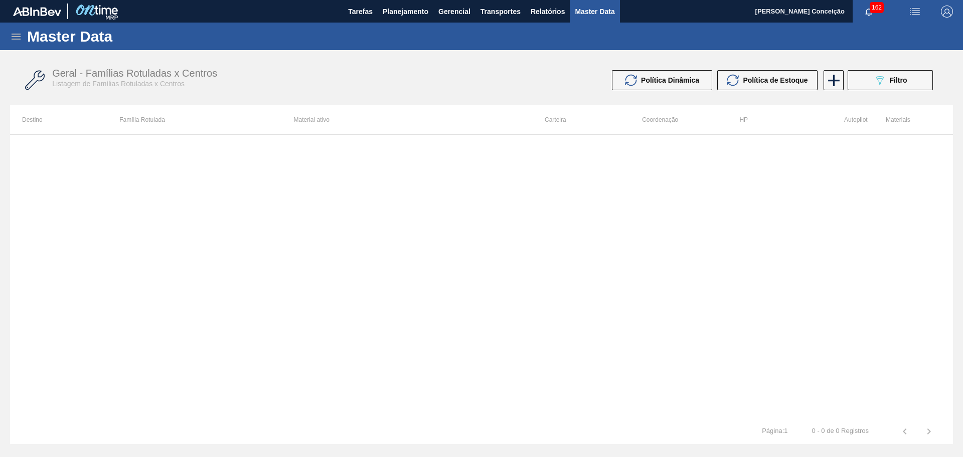
click at [592, 13] on span "Master Data" at bounding box center [595, 12] width 40 height 12
click at [585, 13] on span "Master Data" at bounding box center [595, 12] width 40 height 12
click at [904, 78] on span "Filtro" at bounding box center [898, 80] width 18 height 8
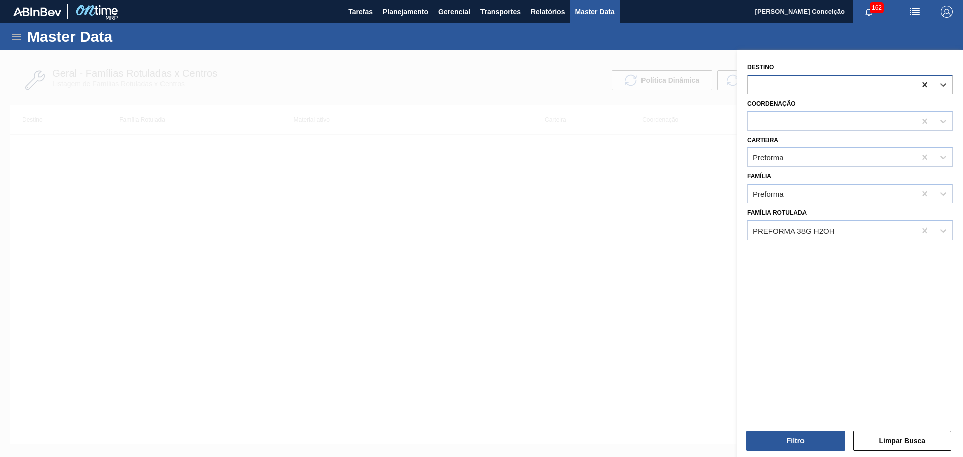
click at [923, 83] on icon at bounding box center [925, 85] width 10 height 10
click at [784, 436] on button "Filtro" at bounding box center [795, 441] width 99 height 20
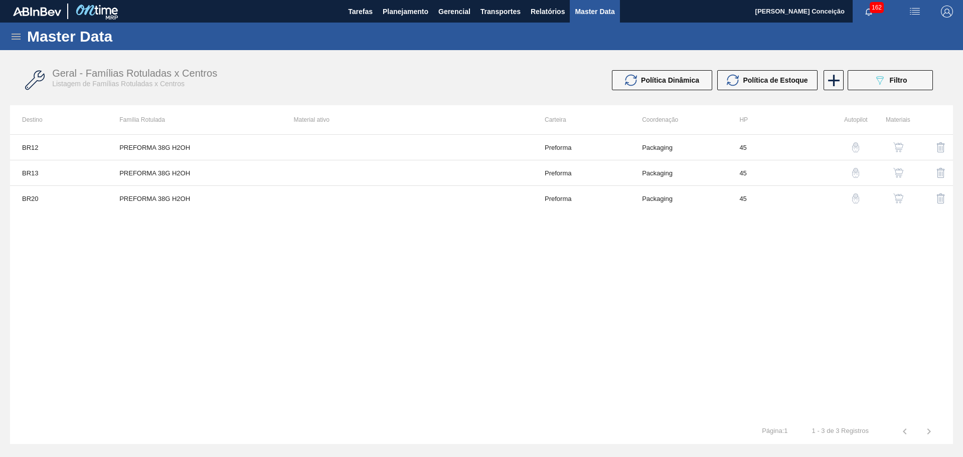
click at [185, 276] on div "BR12 PREFORMA 38G H2OH Preforma Packaging 45 BR13 PREFORMA 38G H2OH Preforma Pa…" at bounding box center [481, 276] width 943 height 285
click at [276, 299] on div "BR12 PREFORMA 38G H2OH Preforma Packaging 45 BR13 PREFORMA 38G H2OH Preforma Pa…" at bounding box center [481, 276] width 943 height 285
click at [206, 323] on div "BR12 PREFORMA 38G H2OH Preforma Packaging 45 BR13 PREFORMA 38G H2OH Preforma Pa…" at bounding box center [481, 276] width 943 height 285
click at [350, 285] on div "BR12 PREFORMA 38G H2OH Preforma Packaging 45 BR13 PREFORMA 38G H2OH Preforma Pa…" at bounding box center [481, 276] width 943 height 285
click at [396, 21] on button "Planejamento" at bounding box center [406, 11] width 56 height 23
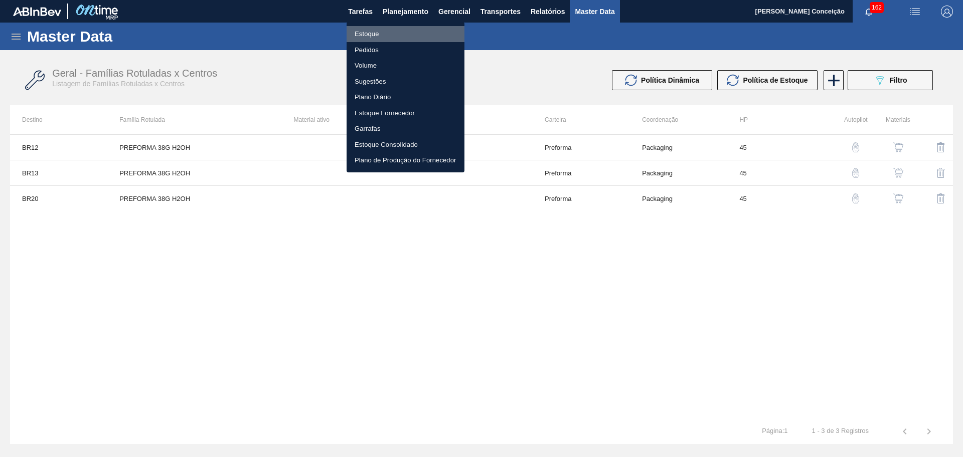
click at [360, 35] on li "Estoque" at bounding box center [405, 34] width 118 height 16
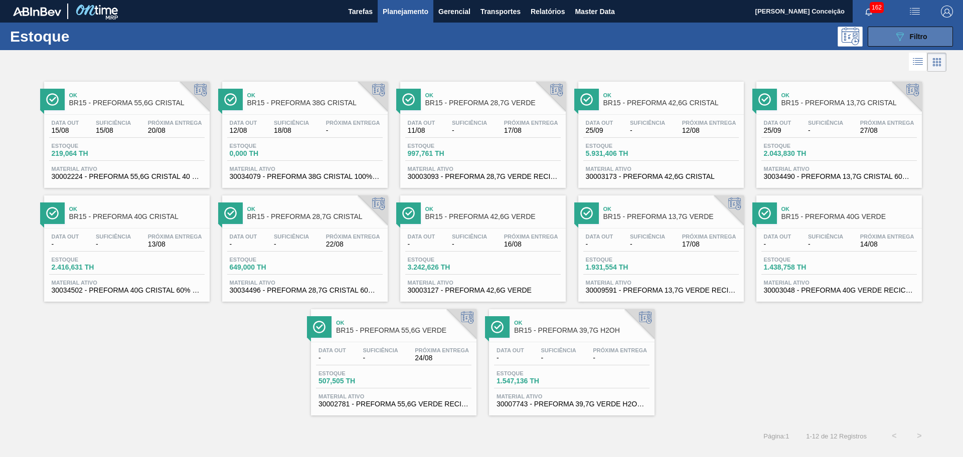
click at [914, 29] on button "089F7B8B-B2A5-4AFE-B5C0-19BA573D28AC Filtro" at bounding box center [909, 37] width 85 height 20
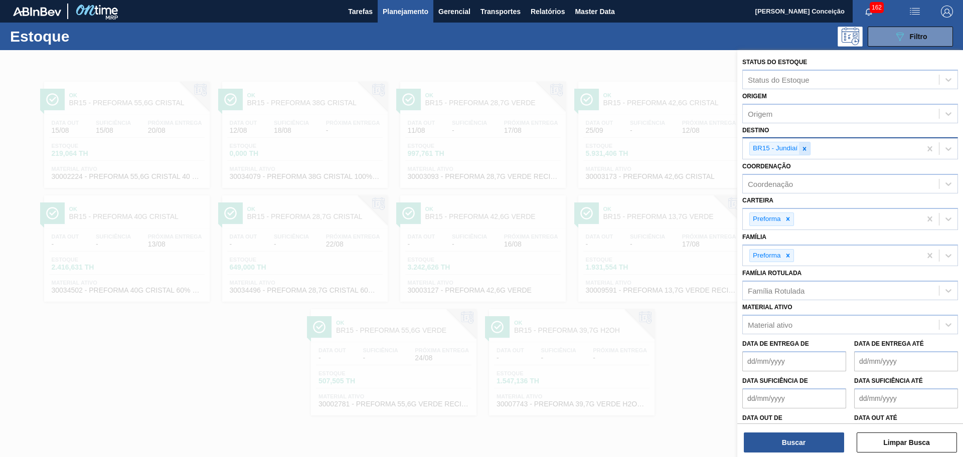
click at [807, 148] on icon at bounding box center [804, 148] width 7 height 7
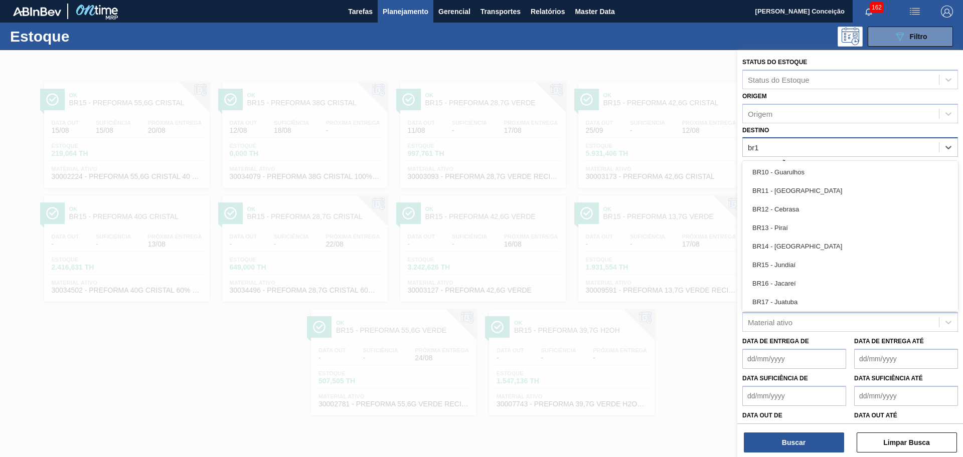
type input "br19"
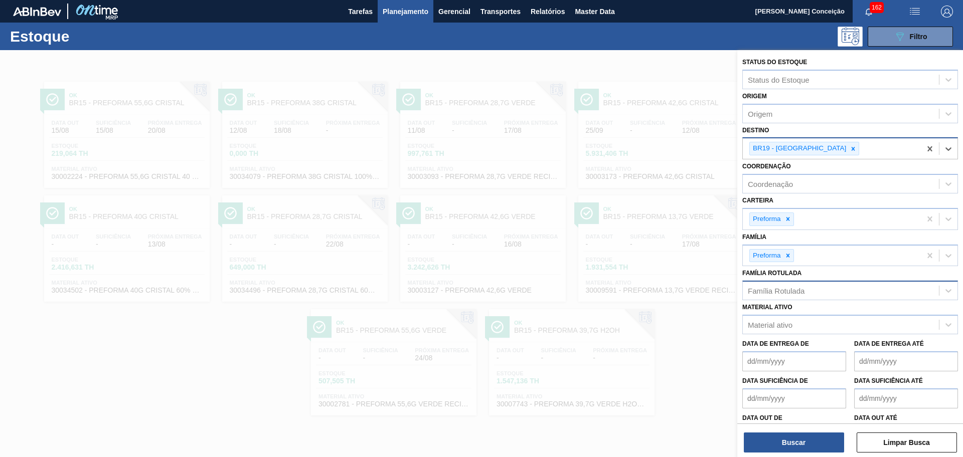
click at [776, 285] on div "Família Rotulada" at bounding box center [841, 291] width 196 height 15
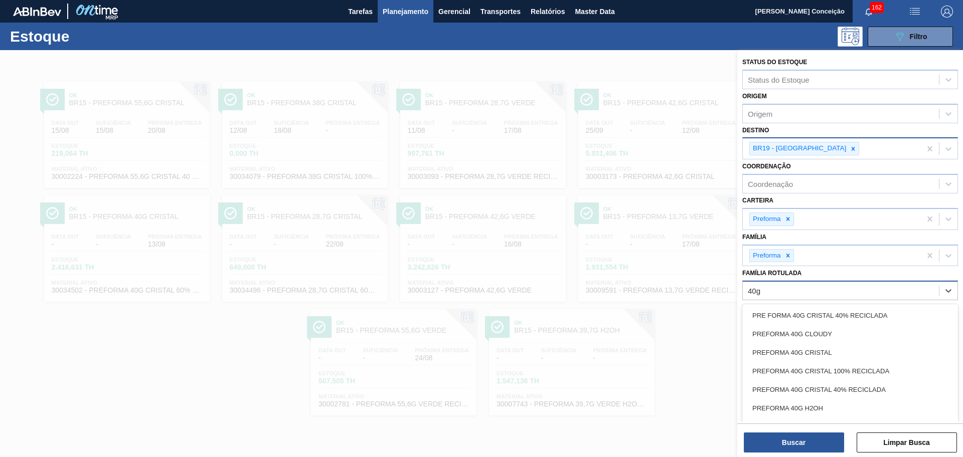
type Rotulada "40g c"
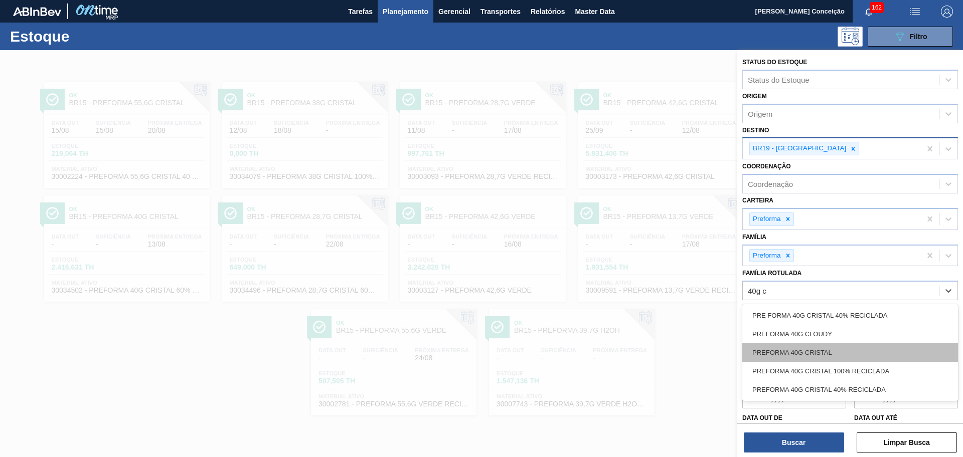
click at [790, 351] on div "PREFORMA 40G CRISTAL" at bounding box center [850, 352] width 216 height 19
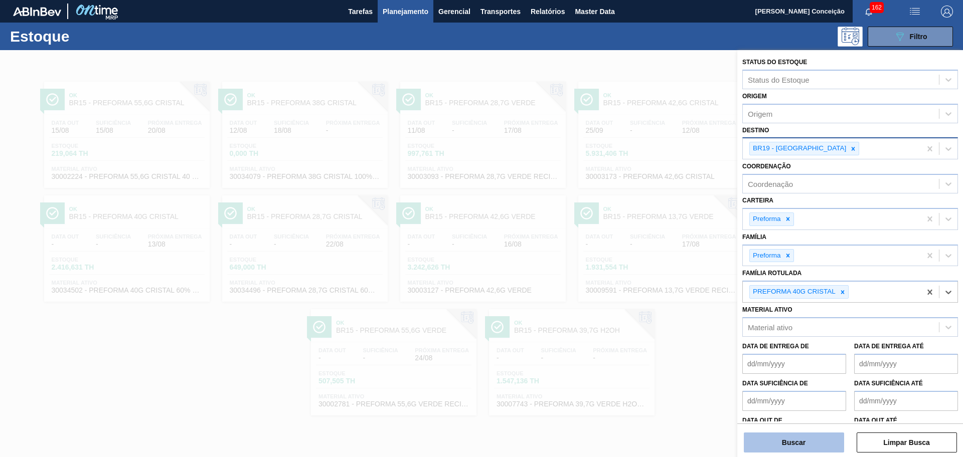
click at [810, 444] on button "Buscar" at bounding box center [794, 443] width 100 height 20
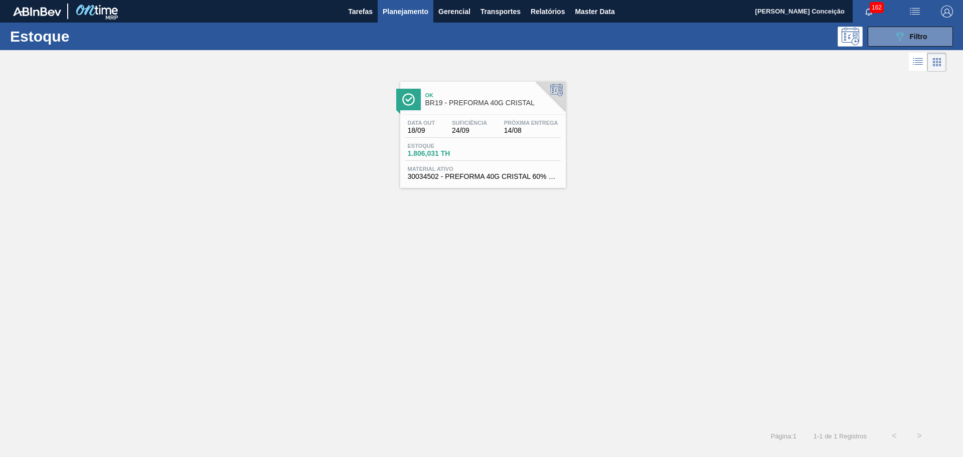
click at [505, 150] on div "Estoque 1.806,031 TH" at bounding box center [482, 152] width 155 height 18
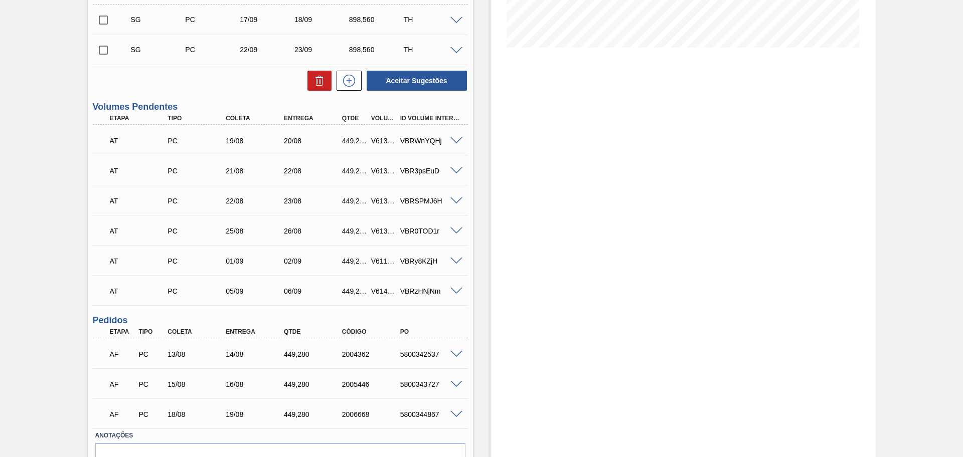
scroll to position [299, 0]
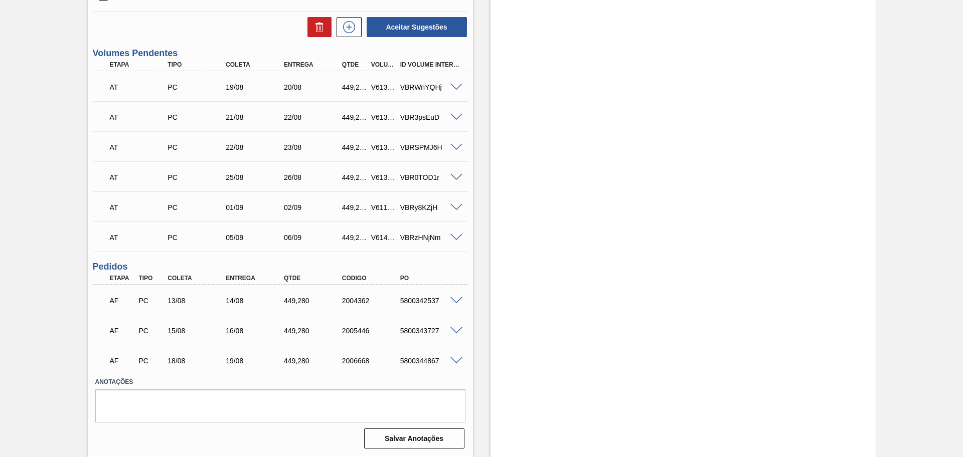
click at [430, 305] on div "AF PC 13/08 14/08 449,280 2004362 5800342537" at bounding box center [277, 300] width 348 height 20
copy div "5800342537"
click at [454, 302] on span at bounding box center [456, 301] width 12 height 8
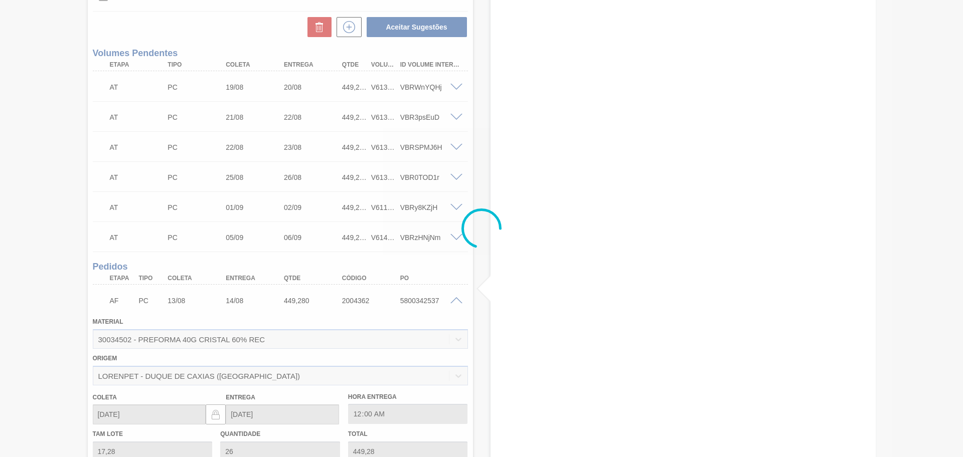
click at [453, 301] on div at bounding box center [481, 228] width 963 height 457
click at [452, 301] on div at bounding box center [481, 228] width 963 height 457
click at [454, 301] on div at bounding box center [481, 228] width 963 height 457
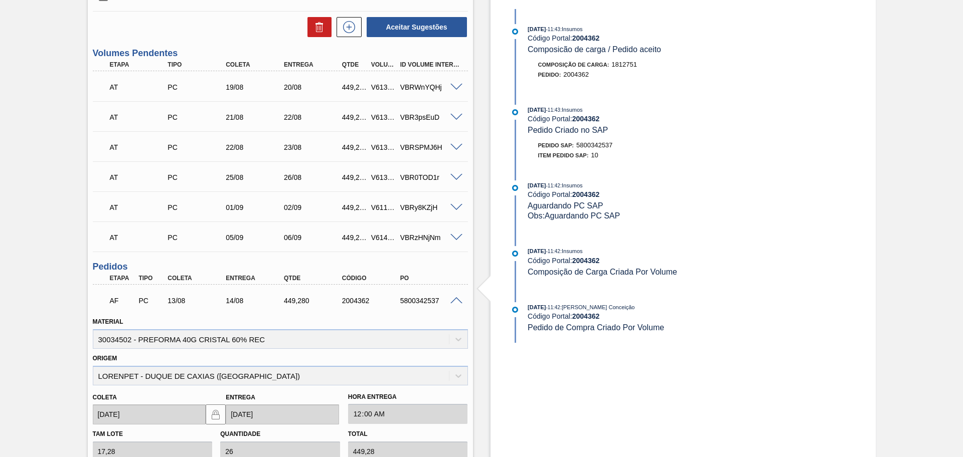
click at [454, 302] on span at bounding box center [456, 301] width 12 height 8
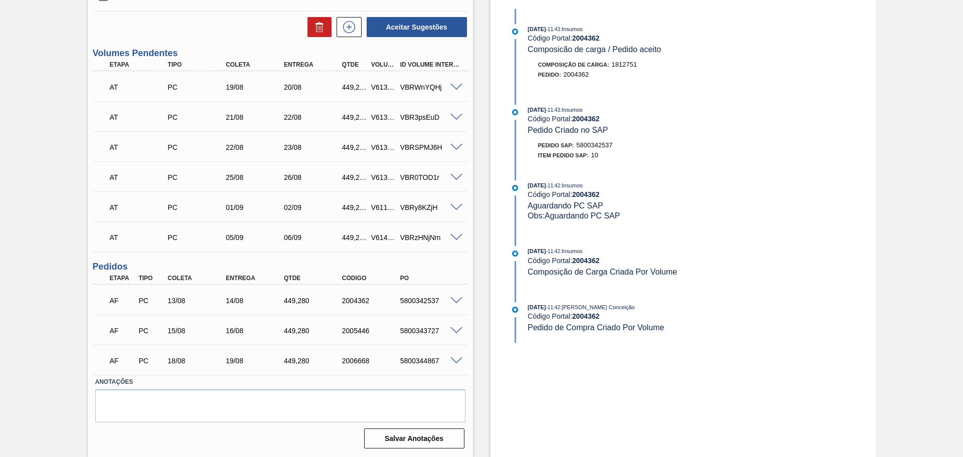
click at [432, 300] on div "5800342537" at bounding box center [430, 301] width 65 height 8
copy div "5800342537"
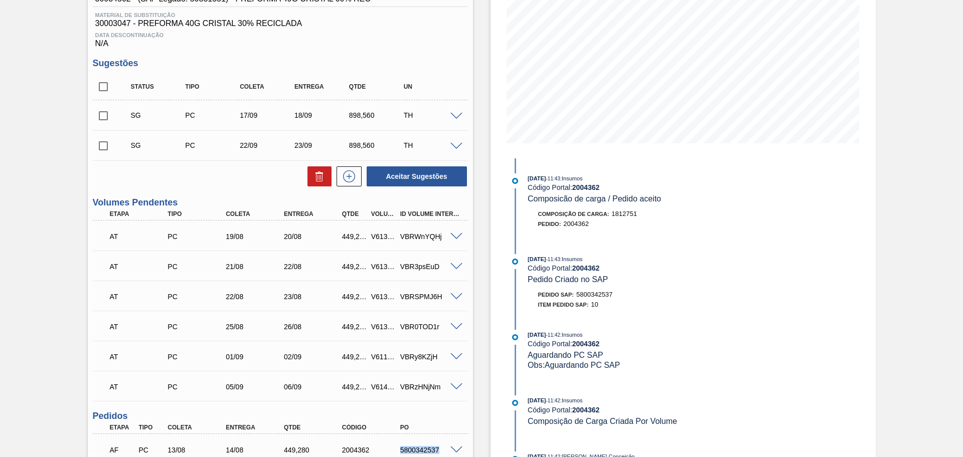
scroll to position [0, 0]
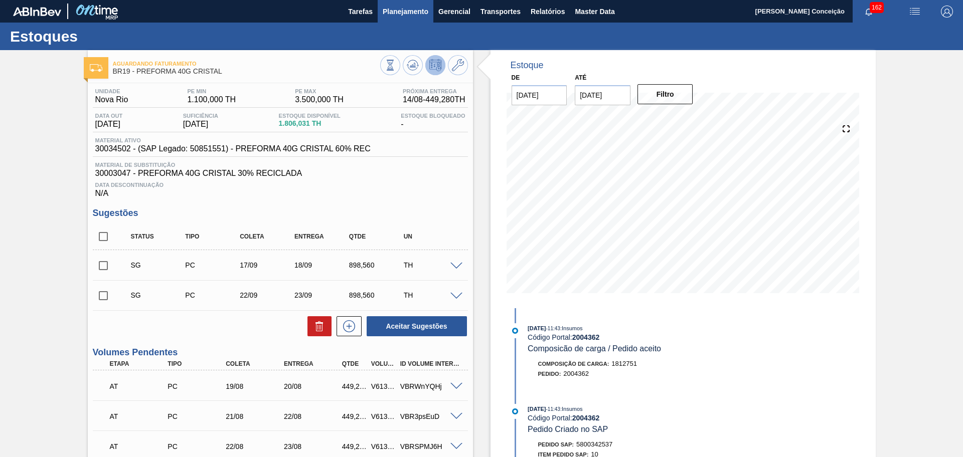
click at [404, 14] on span "Planejamento" at bounding box center [406, 12] width 46 height 12
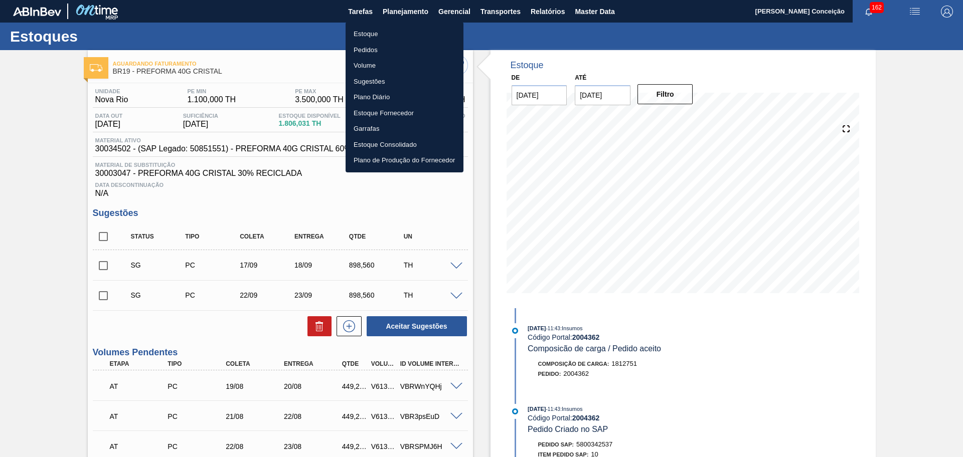
click at [386, 34] on li "Estoque" at bounding box center [404, 34] width 118 height 16
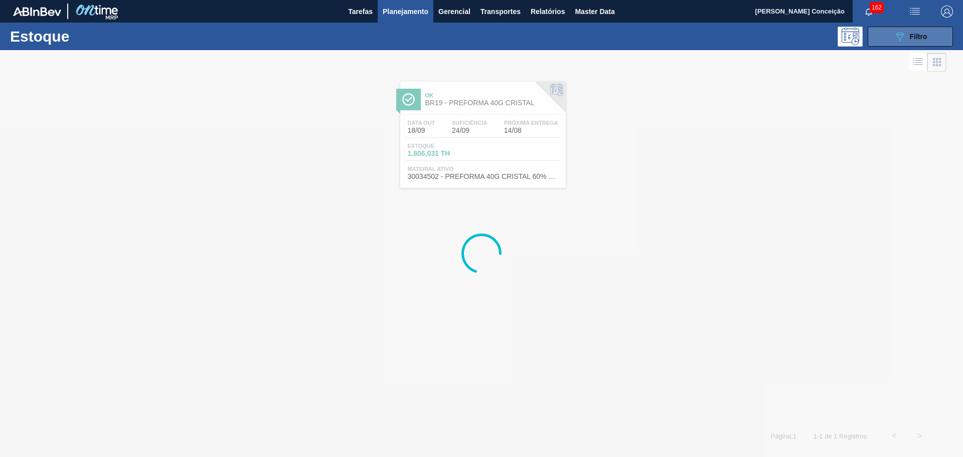
click at [923, 33] on span "Filtro" at bounding box center [919, 37] width 18 height 8
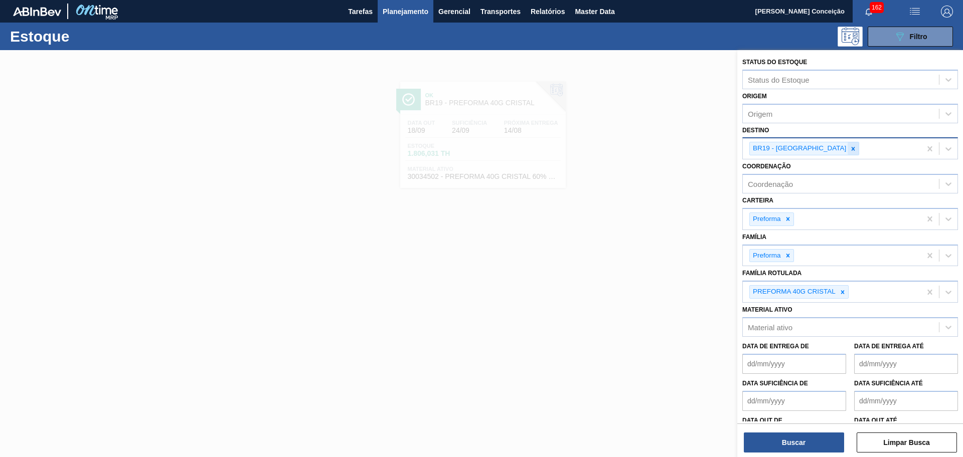
click at [849, 151] on icon at bounding box center [852, 148] width 7 height 7
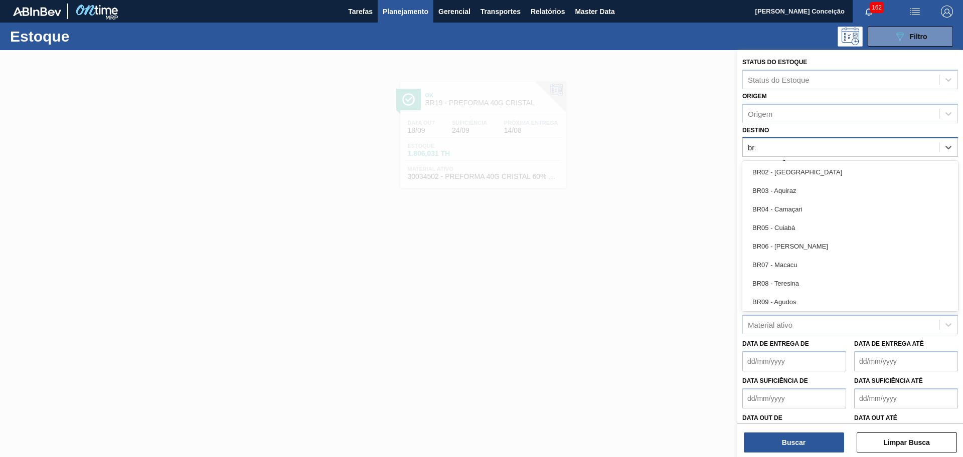
type input "br28"
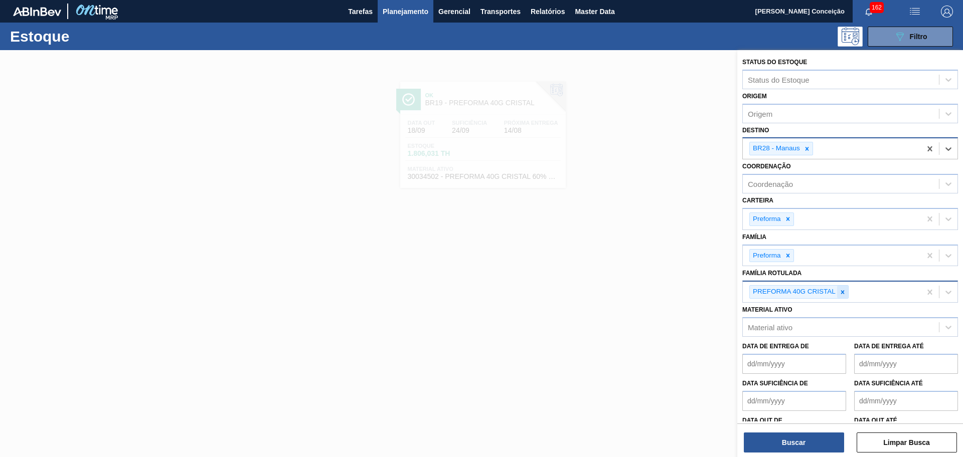
click at [844, 296] on div at bounding box center [842, 292] width 11 height 13
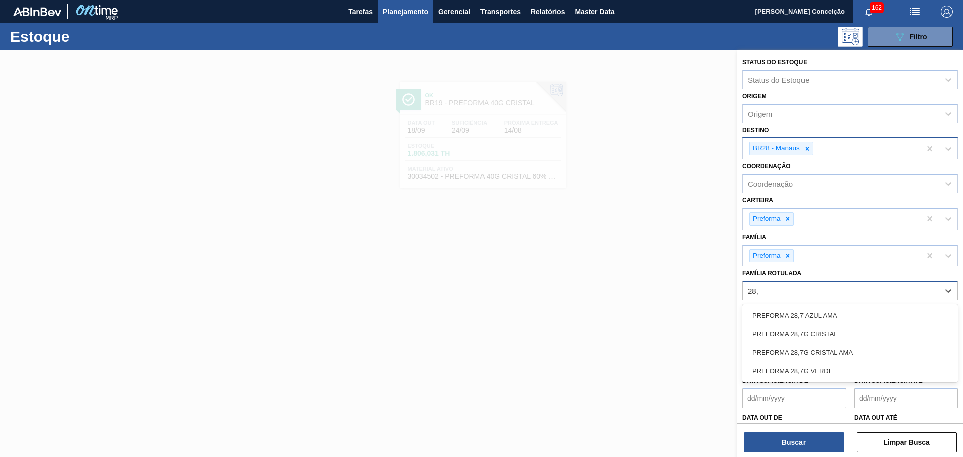
type Rotulada "28,7"
click at [842, 334] on div "PREFORMA 28,7G CRISTAL" at bounding box center [850, 334] width 216 height 19
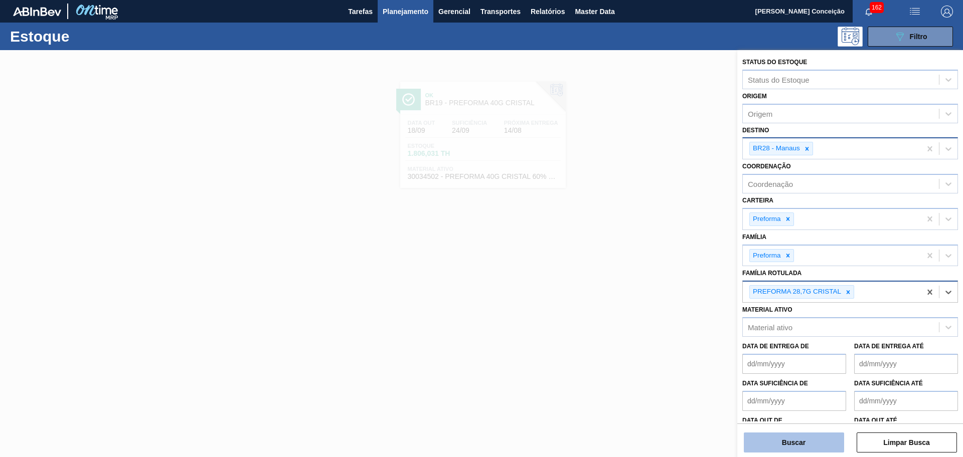
click at [812, 440] on button "Buscar" at bounding box center [794, 443] width 100 height 20
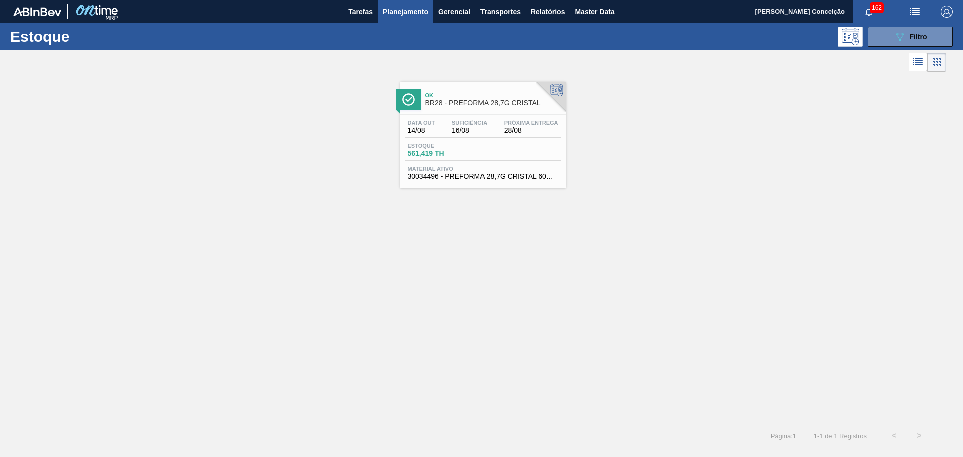
click at [530, 137] on div "Data out 14/08 Suficiência 16/08 Próxima Entrega 28/08" at bounding box center [482, 129] width 155 height 18
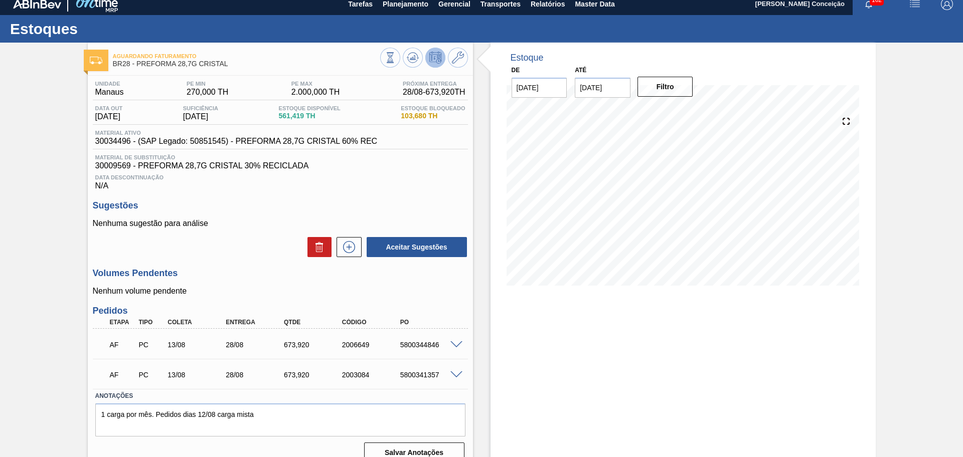
scroll to position [22, 0]
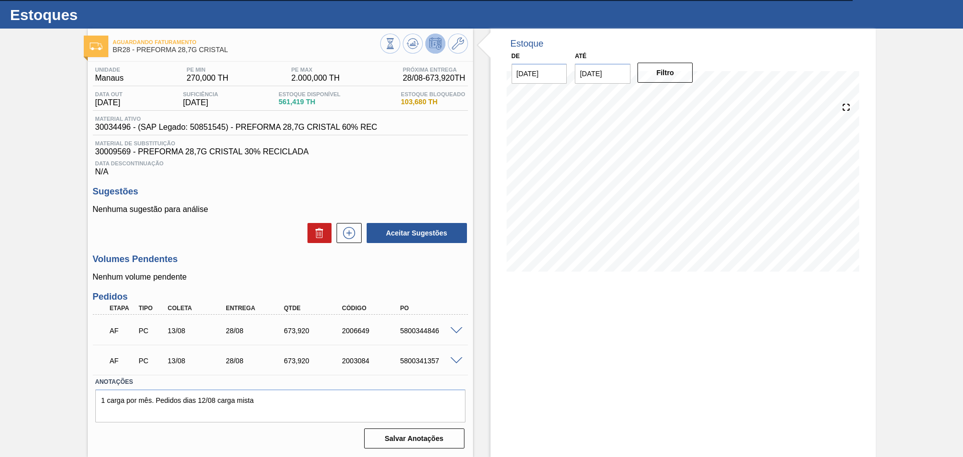
click at [426, 333] on div "5800344846" at bounding box center [430, 331] width 65 height 8
copy div "5800344846"
click at [454, 331] on span at bounding box center [456, 331] width 12 height 8
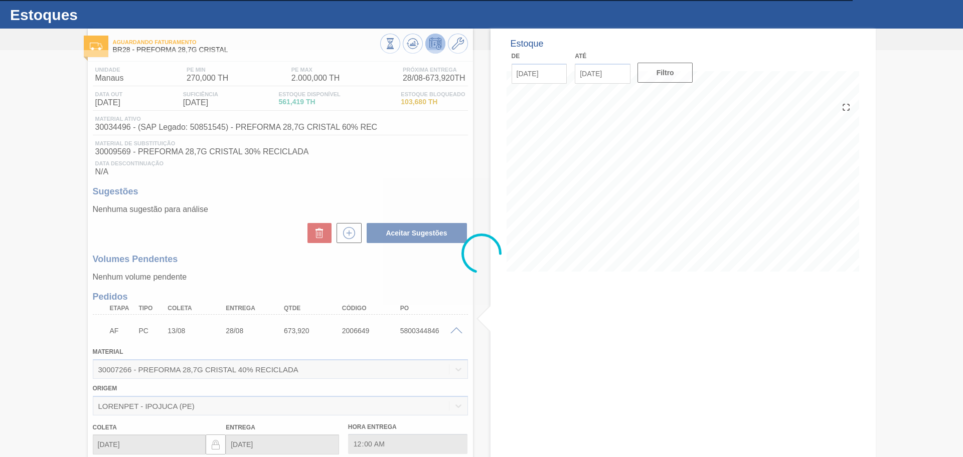
click at [454, 331] on div at bounding box center [481, 253] width 963 height 407
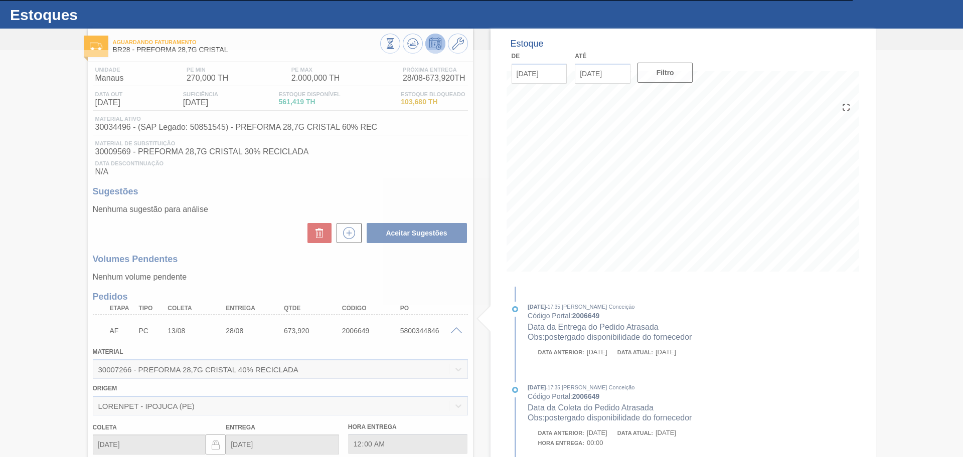
click at [454, 331] on div at bounding box center [481, 253] width 963 height 407
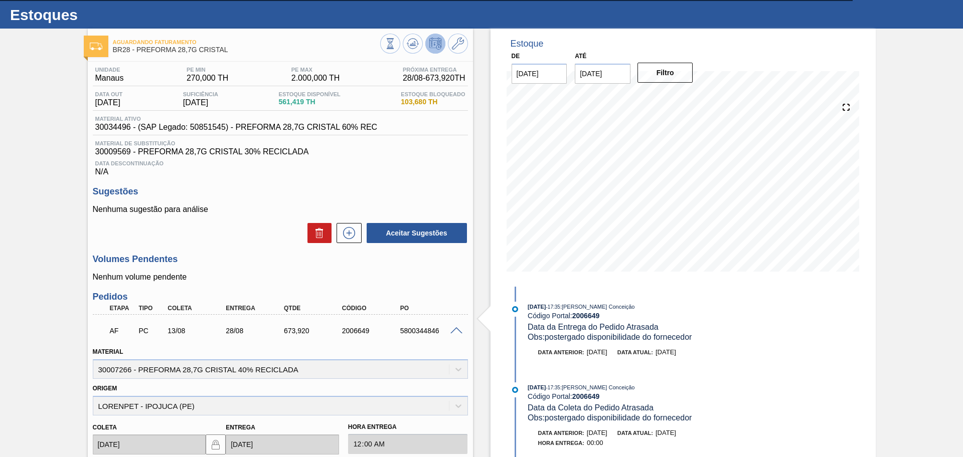
click at [454, 331] on span at bounding box center [456, 331] width 12 height 8
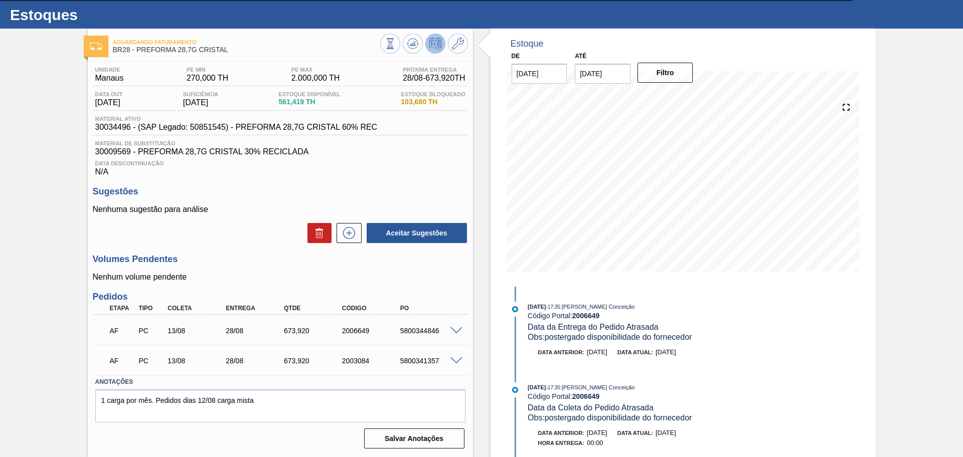
click at [423, 337] on div "AF PC 13/08 28/08 673,920 2006649 5800344846" at bounding box center [277, 330] width 348 height 20
copy div "5800344846"
click at [382, 160] on span "Data Descontinuação" at bounding box center [280, 163] width 370 height 6
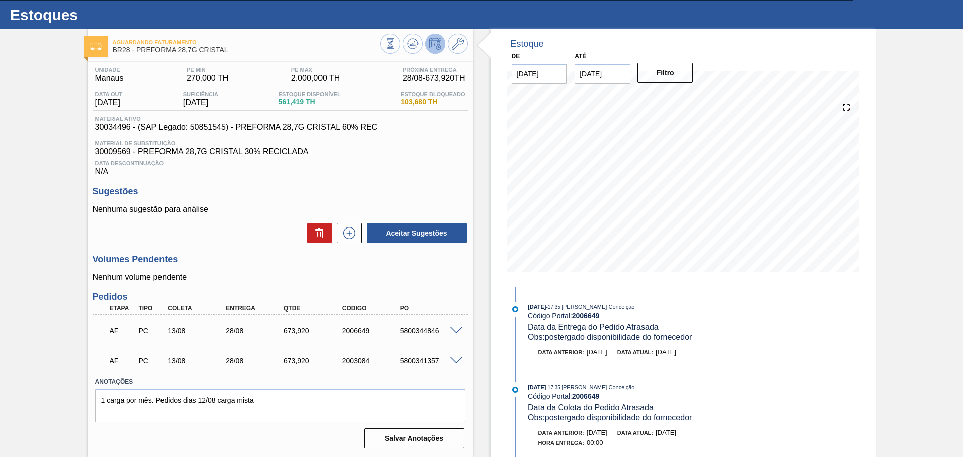
click at [382, 160] on span "Data Descontinuação" at bounding box center [280, 163] width 370 height 6
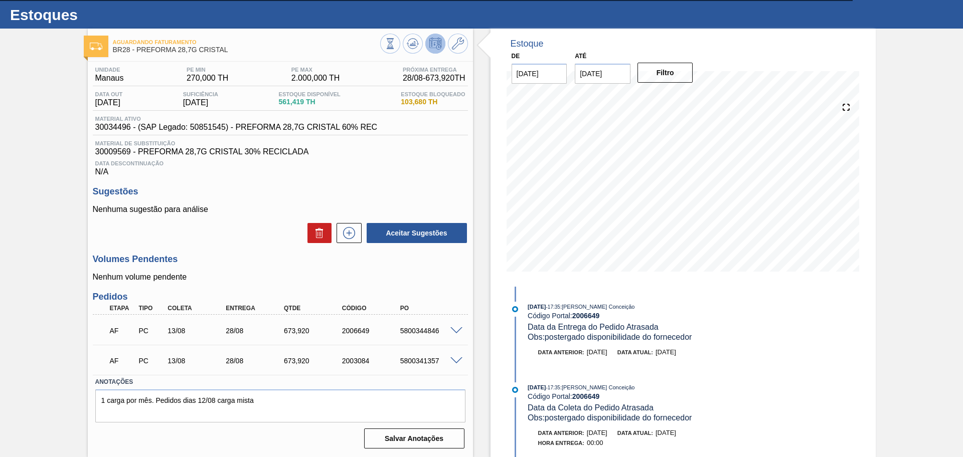
click at [382, 160] on span "Data Descontinuação" at bounding box center [280, 163] width 370 height 6
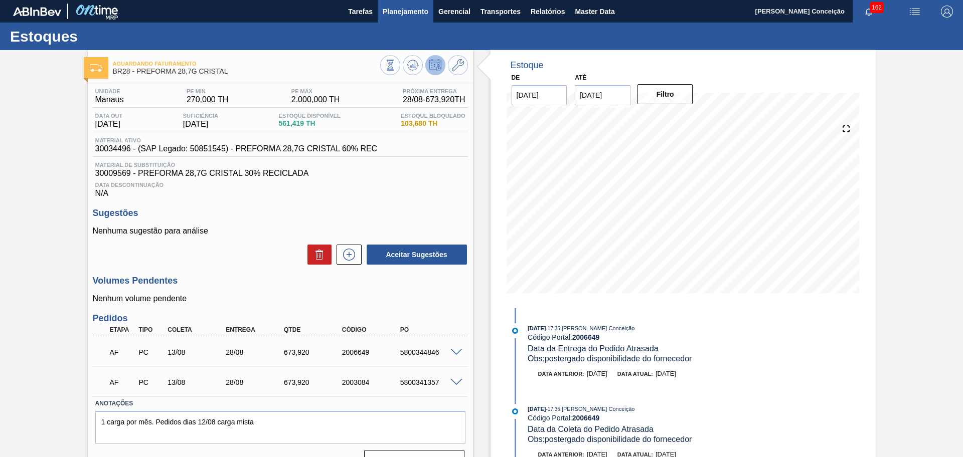
click at [392, 7] on span "Planejamento" at bounding box center [406, 12] width 46 height 12
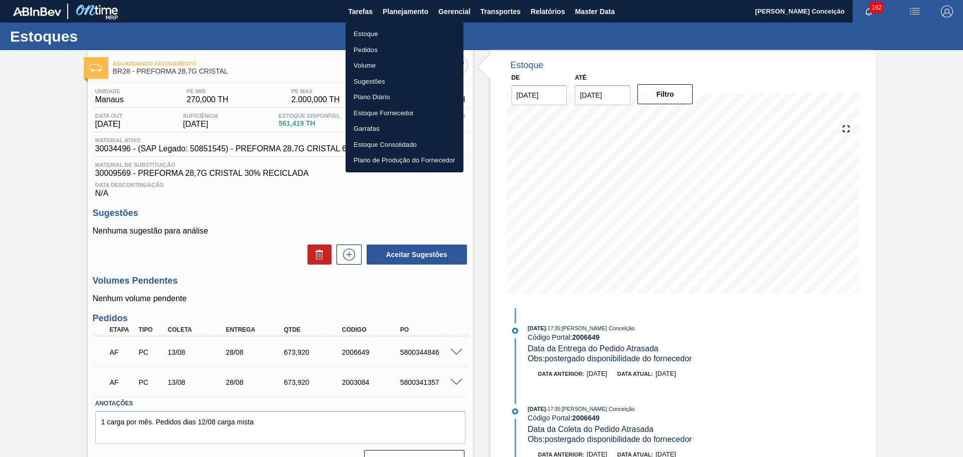
click at [361, 32] on li "Estoque" at bounding box center [404, 34] width 118 height 16
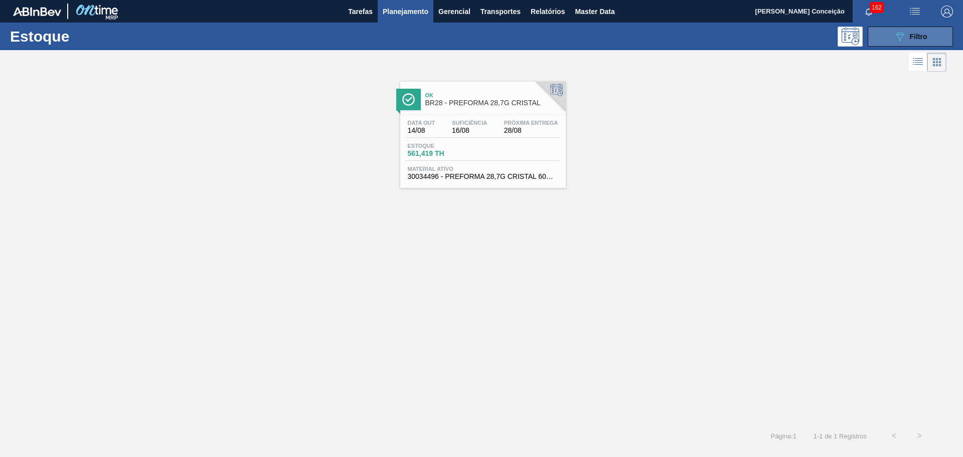
click at [920, 42] on div "089F7B8B-B2A5-4AFE-B5C0-19BA573D28AC Filtro" at bounding box center [911, 37] width 34 height 12
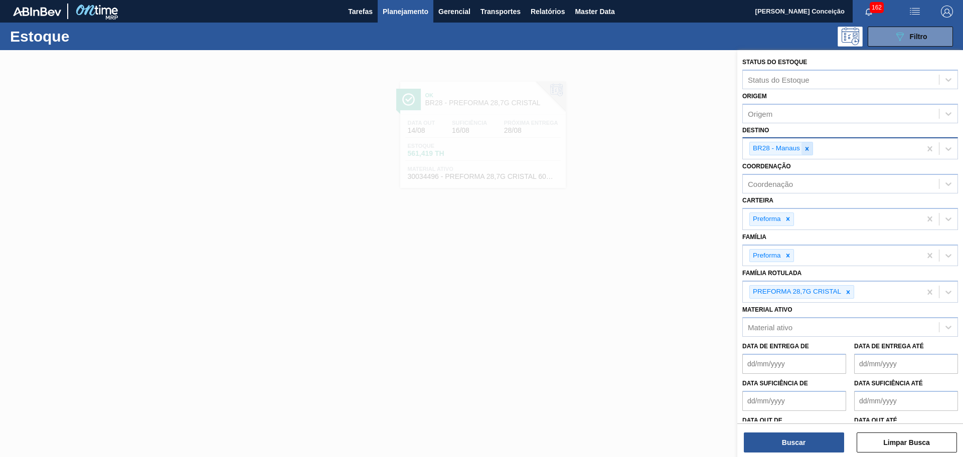
click at [810, 145] on div at bounding box center [806, 148] width 11 height 13
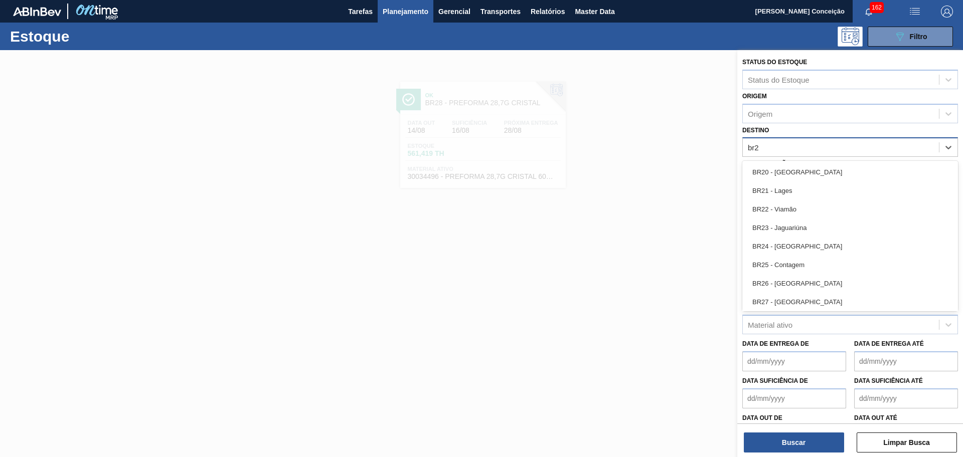
type input "br20"
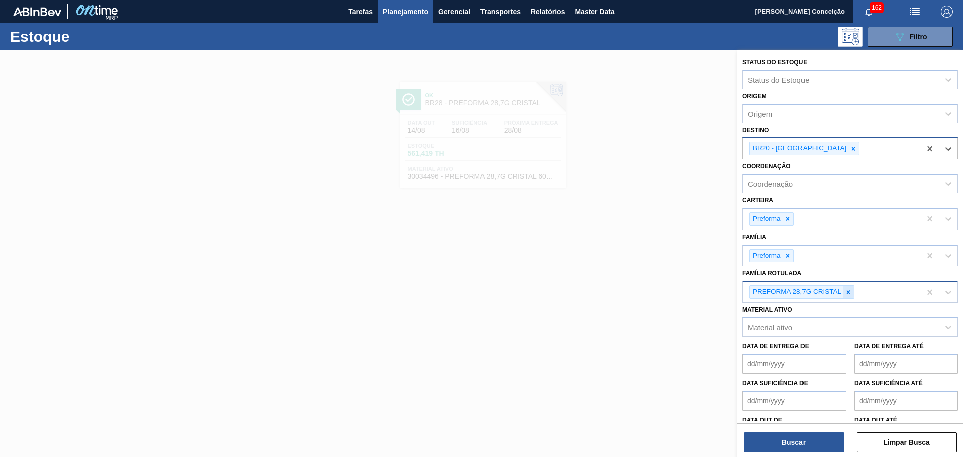
click at [846, 287] on div at bounding box center [847, 292] width 11 height 13
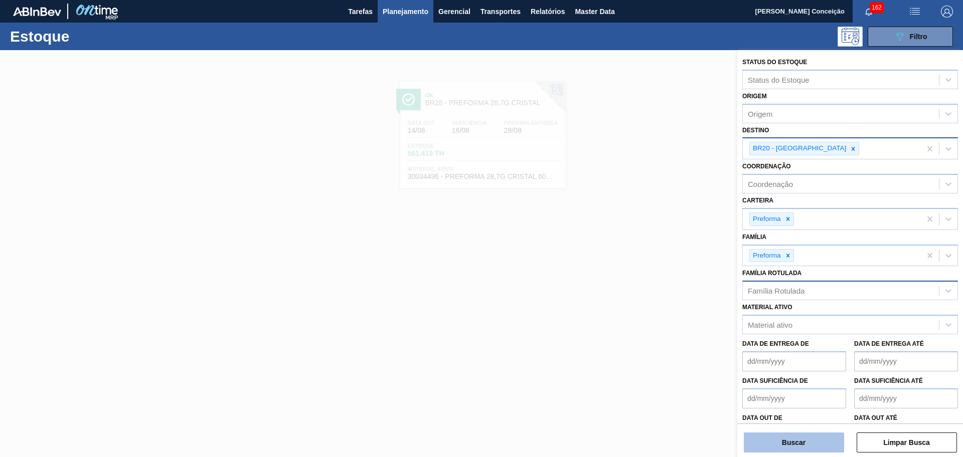
click at [778, 442] on button "Buscar" at bounding box center [794, 443] width 100 height 20
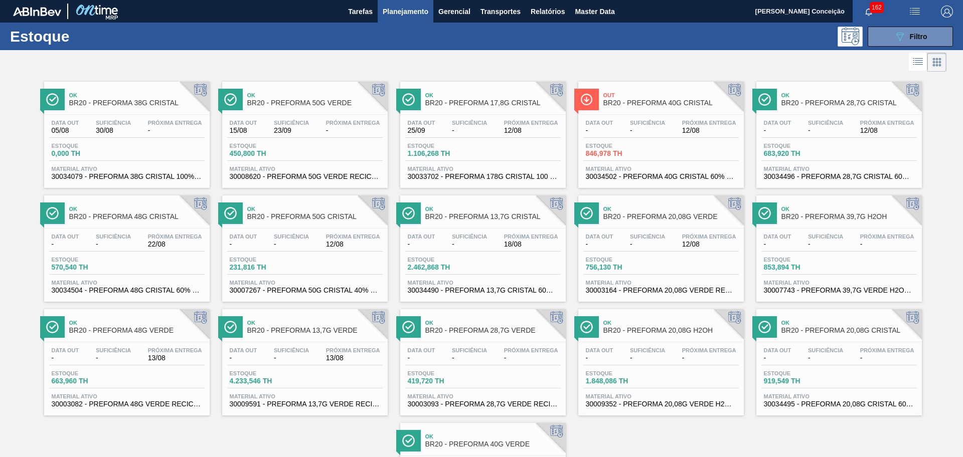
click at [778, 442] on div "Ok BR20 - PREFORMA 38G CRISTAL Data out 05/08 Suficiência 30/08 Próxima Entrega…" at bounding box center [481, 301] width 963 height 455
click at [436, 51] on div at bounding box center [473, 62] width 946 height 24
click at [895, 26] on div "Estoque 089F7B8B-B2A5-4AFE-B5C0-19BA573D28AC Filtro" at bounding box center [481, 37] width 963 height 28
click at [900, 36] on icon "089F7B8B-B2A5-4AFE-B5C0-19BA573D28AC" at bounding box center [900, 37] width 12 height 12
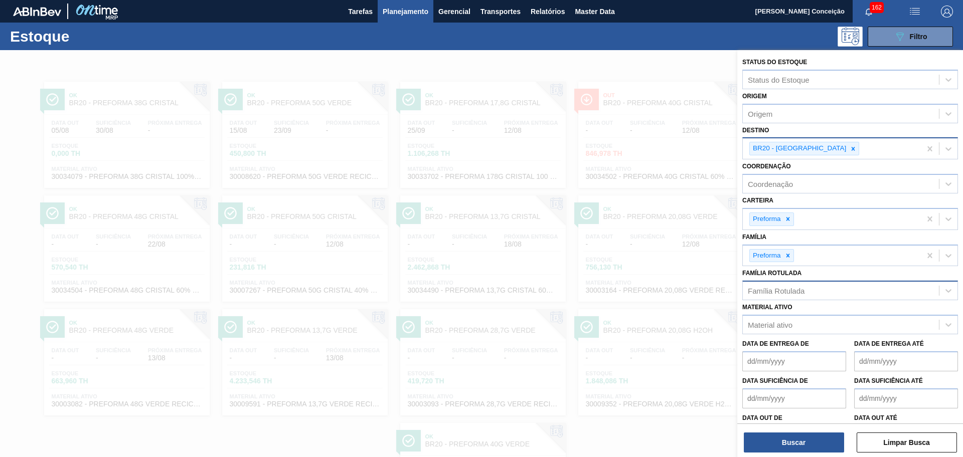
click at [849, 149] on icon at bounding box center [852, 148] width 7 height 7
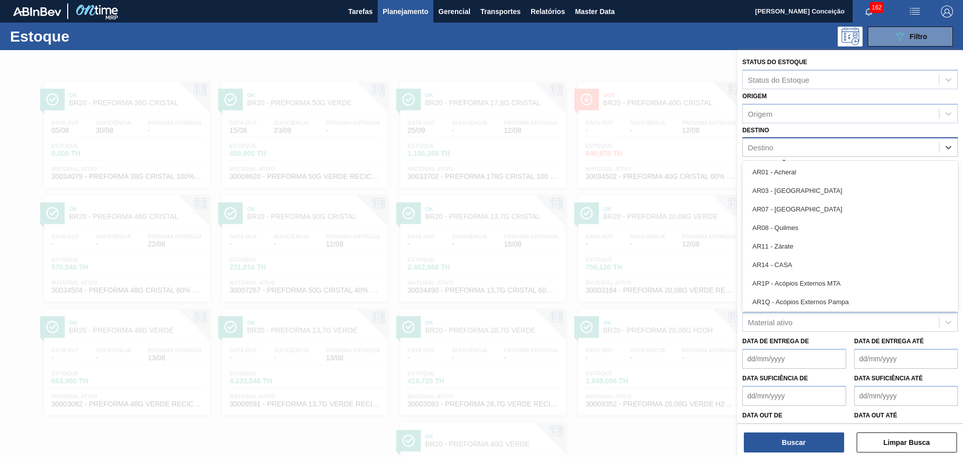
click at [787, 149] on div "Destino" at bounding box center [841, 147] width 196 height 15
type input "br19"
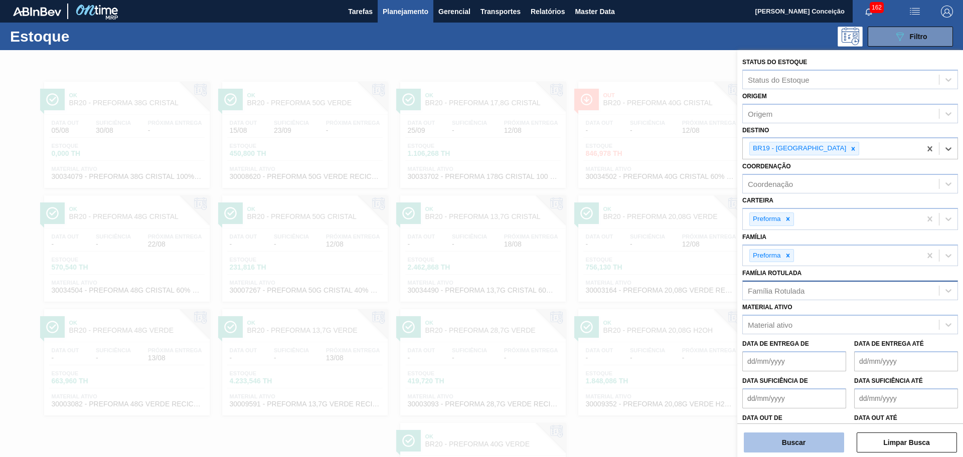
click at [769, 451] on button "Buscar" at bounding box center [794, 443] width 100 height 20
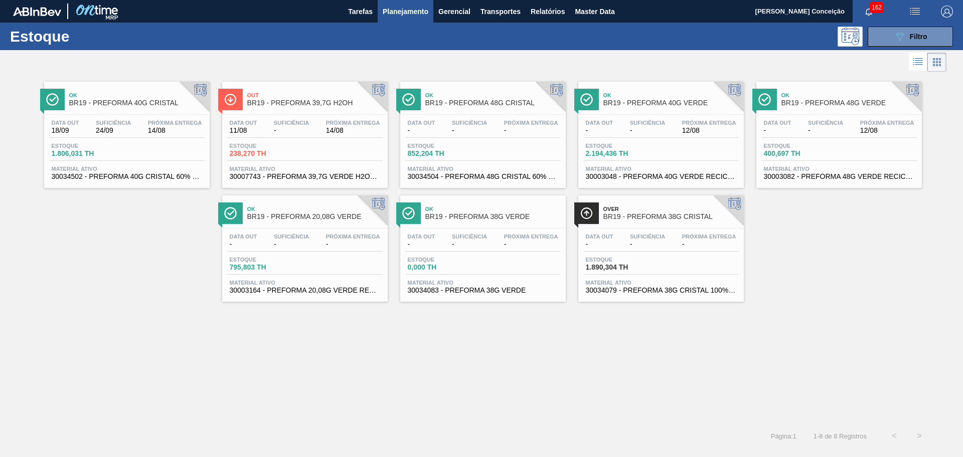
click at [267, 380] on div "Ok BR19 - PREFORMA 40G CRISTAL Data out 18/09 Suficiência 24/09 Próxima Entrega…" at bounding box center [481, 248] width 963 height 349
click at [120, 121] on span "Suficiência" at bounding box center [113, 123] width 35 height 6
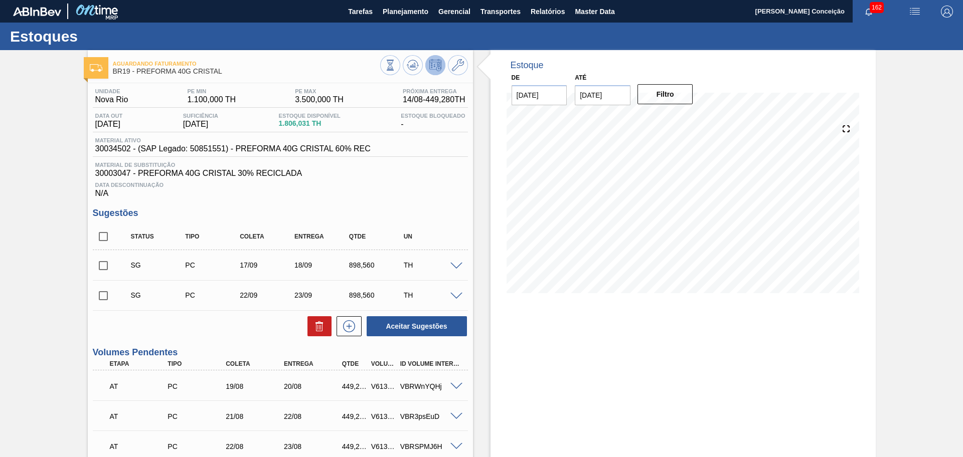
click at [436, 192] on div "Data Descontinuação N/A" at bounding box center [280, 188] width 375 height 20
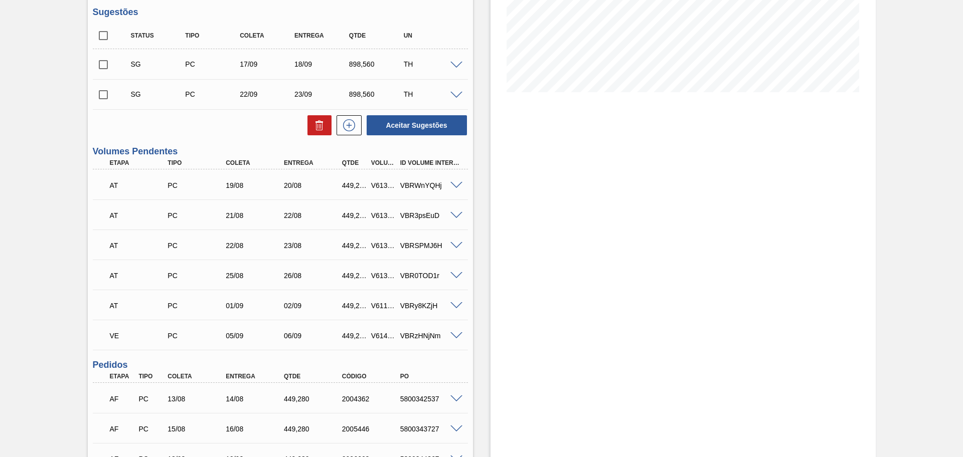
scroll to position [251, 0]
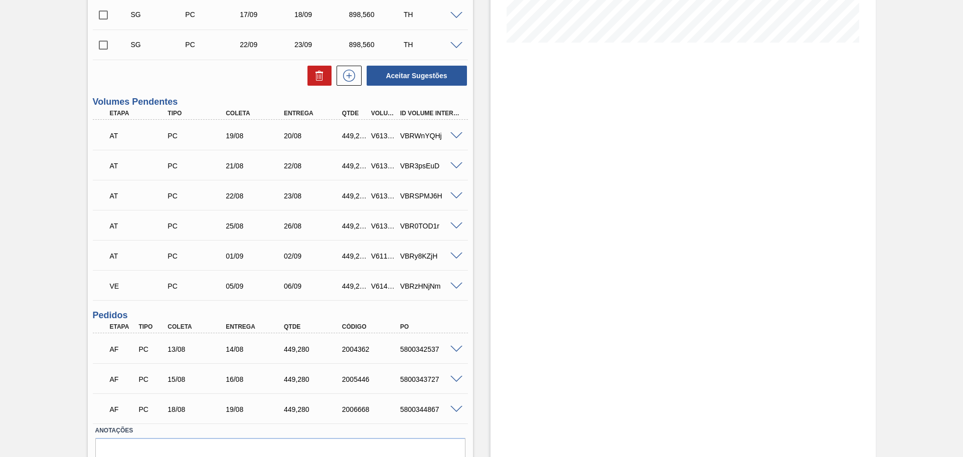
click at [455, 379] on span at bounding box center [456, 380] width 12 height 8
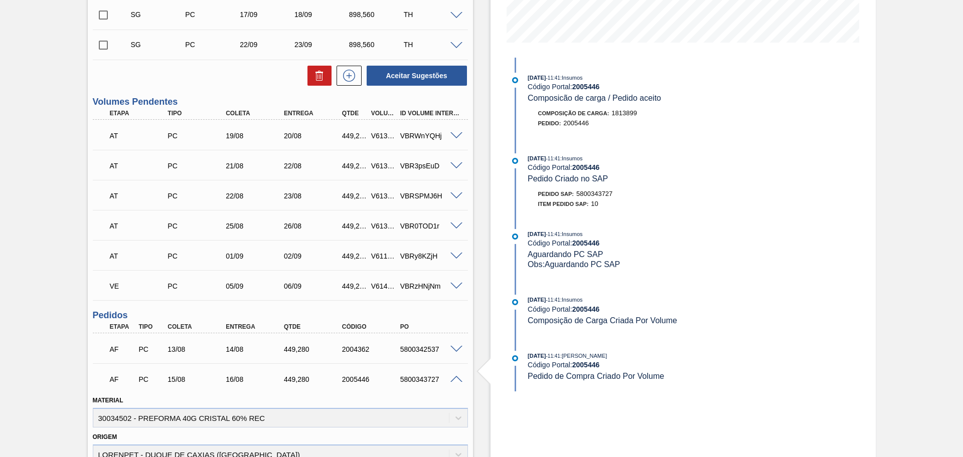
click at [455, 379] on span at bounding box center [456, 380] width 12 height 8
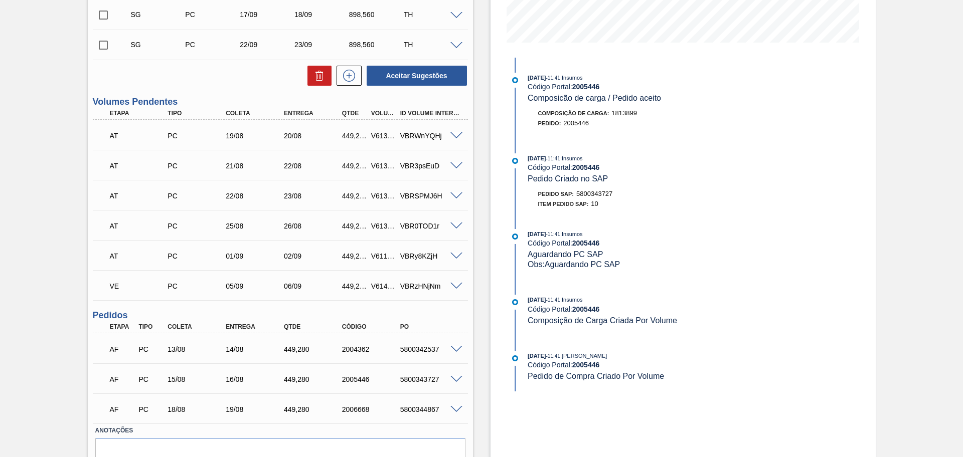
click at [453, 408] on span at bounding box center [456, 410] width 12 height 8
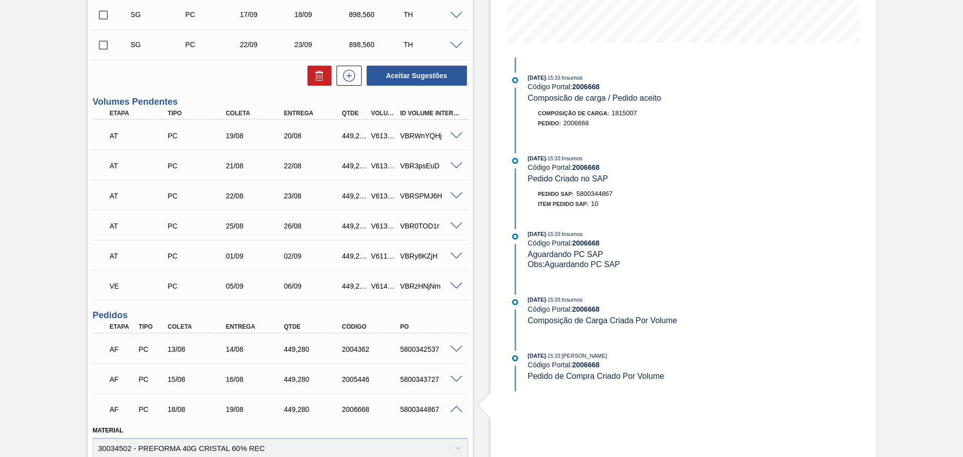
click at [454, 409] on span at bounding box center [456, 410] width 12 height 8
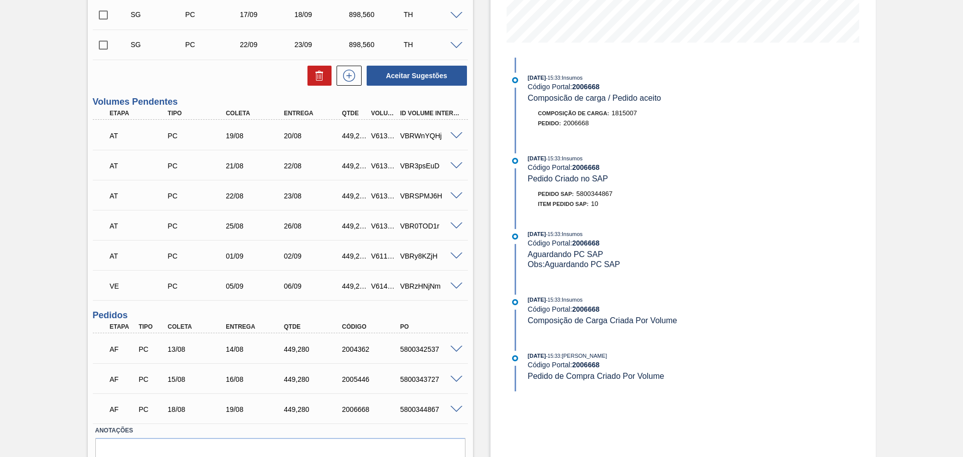
click at [456, 381] on span at bounding box center [456, 380] width 12 height 8
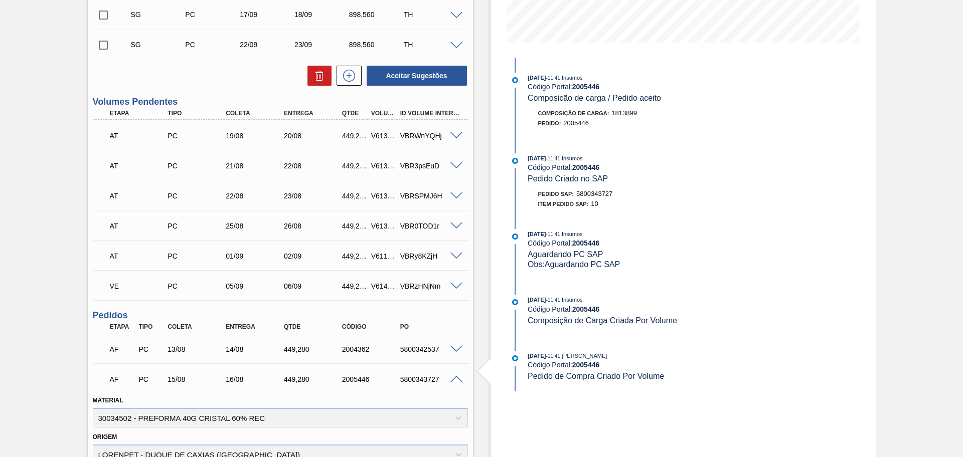
click at [456, 381] on span at bounding box center [456, 380] width 12 height 8
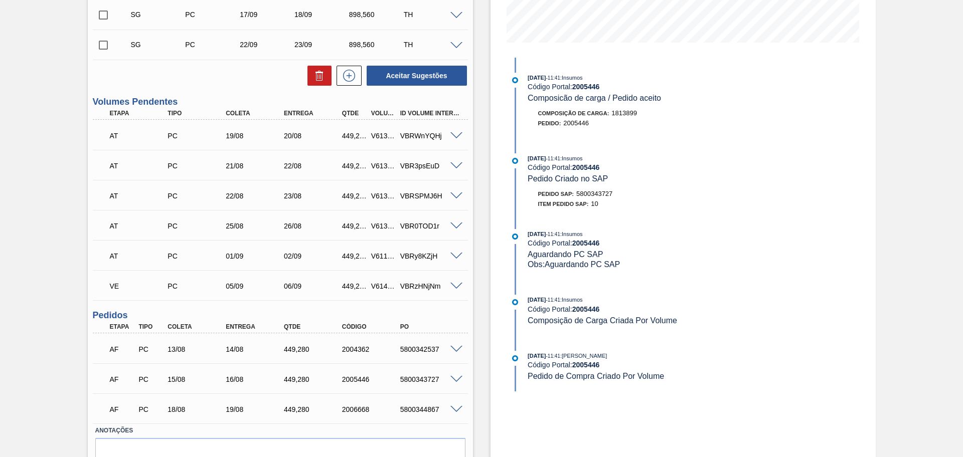
click at [455, 345] on div at bounding box center [458, 349] width 20 height 8
click at [455, 347] on span at bounding box center [456, 350] width 12 height 8
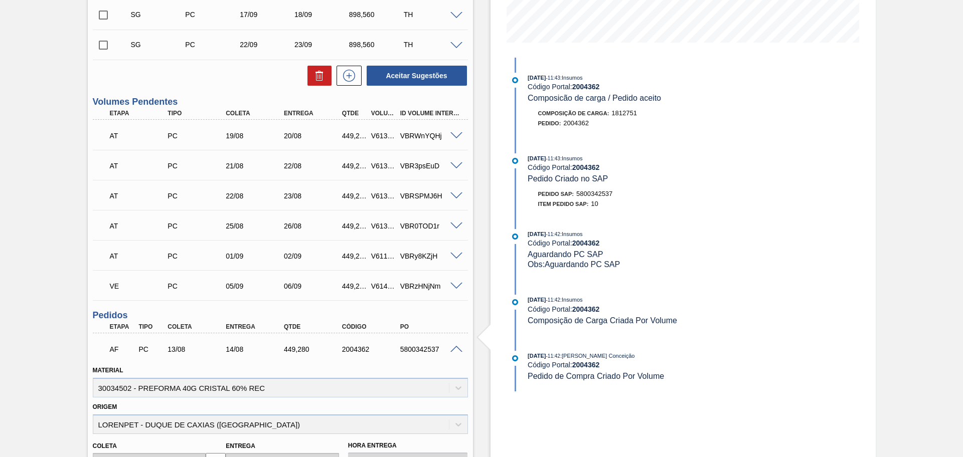
click at [456, 348] on span at bounding box center [456, 350] width 12 height 8
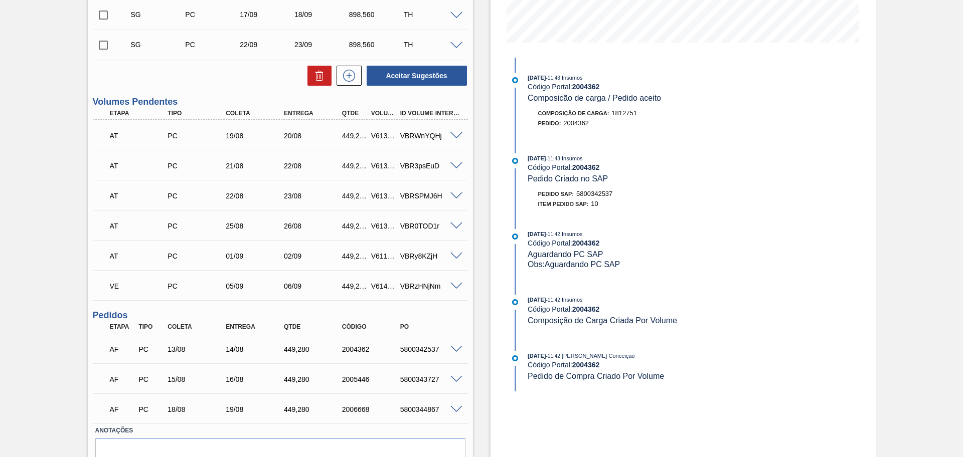
click at [455, 133] on span at bounding box center [456, 136] width 12 height 8
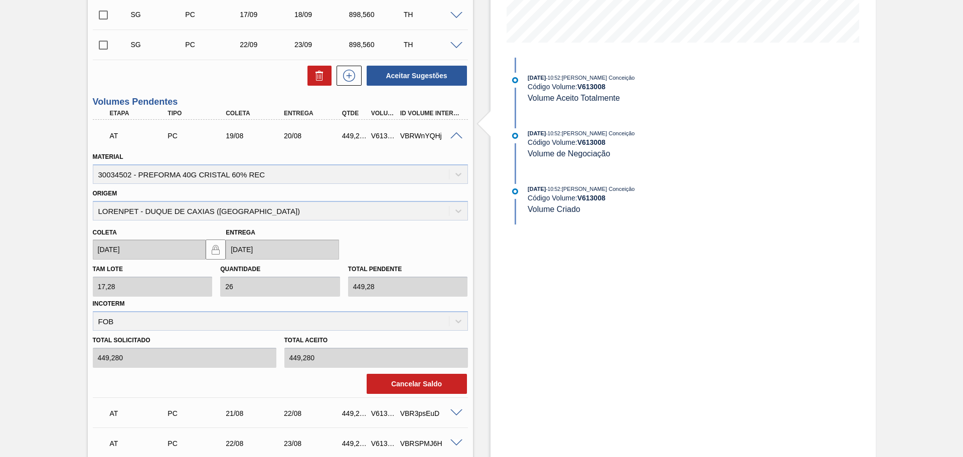
click at [455, 134] on span at bounding box center [456, 136] width 12 height 8
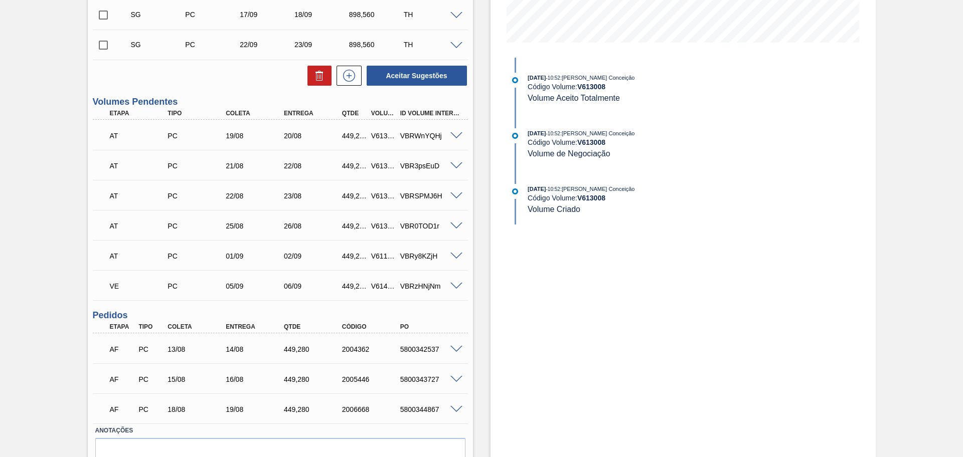
click at [488, 230] on div "Estoque De 12/08/2025 Até 30/09/2025 Filtro 31/07/2025 - 10:52 : Aline Aparecid…" at bounding box center [674, 152] width 403 height 706
click at [488, 268] on div "Estoque De 12/08/2025 Até 30/09/2025 Filtro 31/07/2025 - 10:52 : Aline Aparecid…" at bounding box center [674, 152] width 403 height 706
click at [477, 283] on div "Estoque De 12/08/2025 Até 30/09/2025 Filtro 31/07/2025 - 10:52 : Aline Aparecid…" at bounding box center [674, 152] width 403 height 706
click at [453, 344] on div "AF PC 13/08 14/08 449,280 2004362 5800342537" at bounding box center [280, 348] width 375 height 25
click at [455, 349] on span at bounding box center [456, 350] width 12 height 8
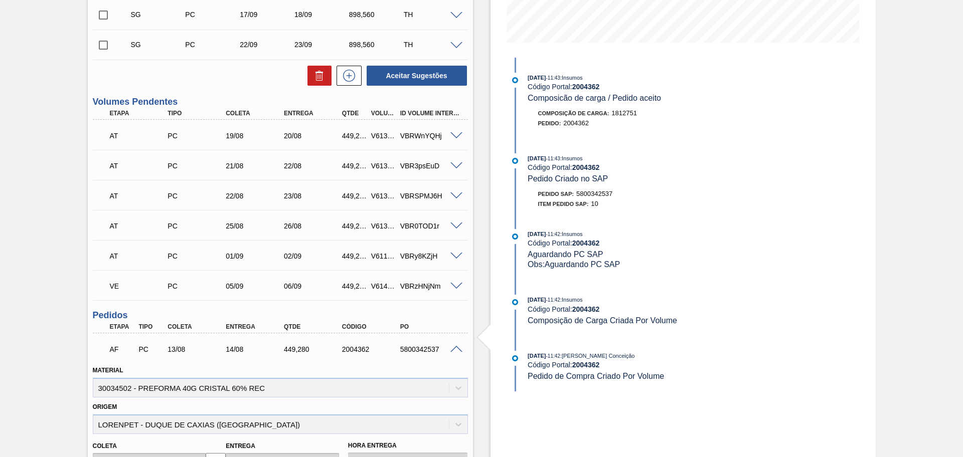
click at [455, 349] on span at bounding box center [456, 350] width 12 height 8
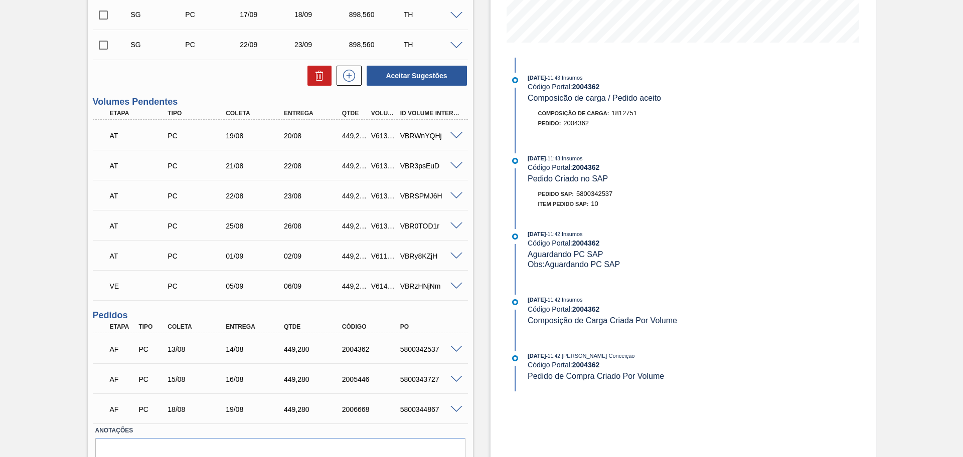
click at [458, 379] on span at bounding box center [456, 380] width 12 height 8
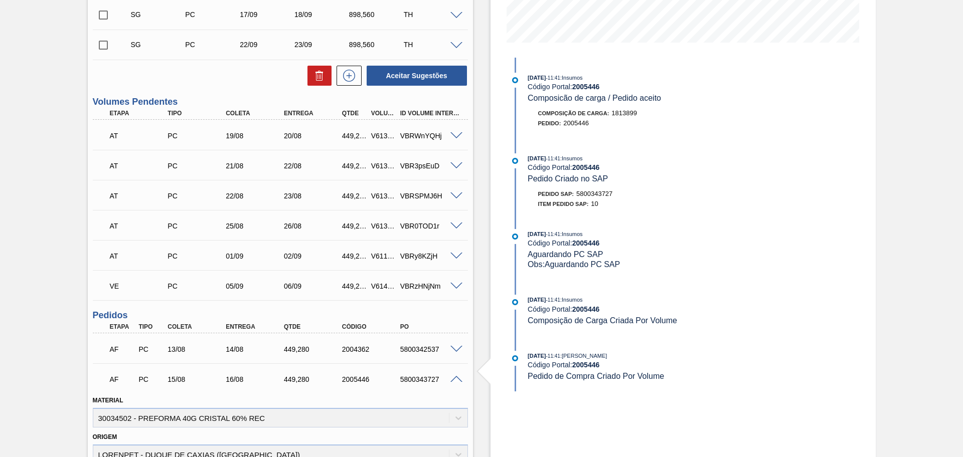
click at [458, 379] on span at bounding box center [456, 380] width 12 height 8
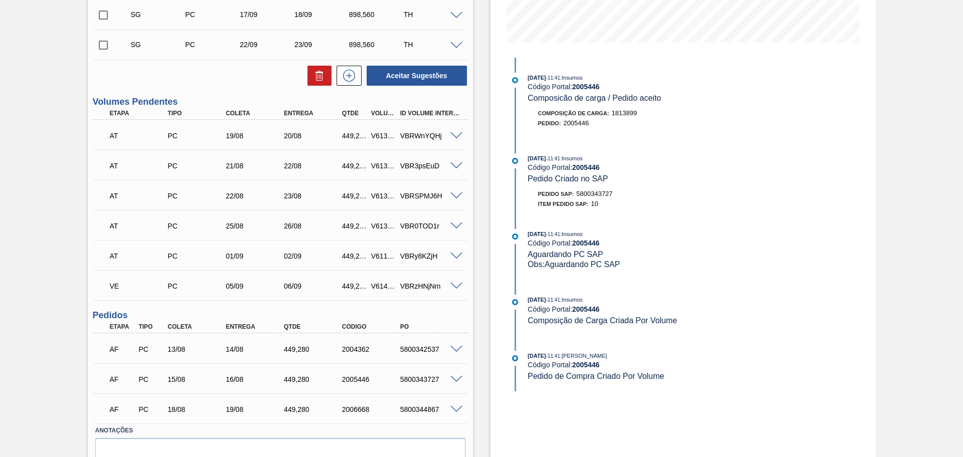
click at [457, 410] on span at bounding box center [456, 410] width 12 height 8
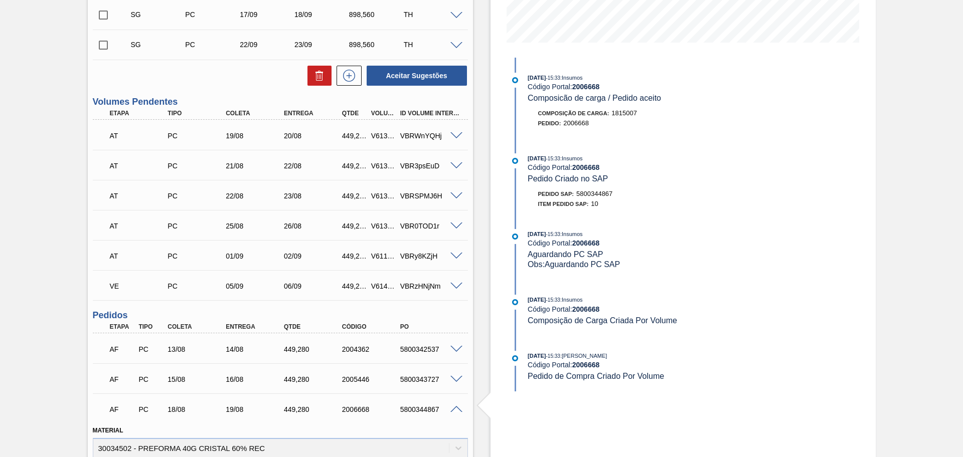
click at [457, 410] on span at bounding box center [456, 410] width 12 height 8
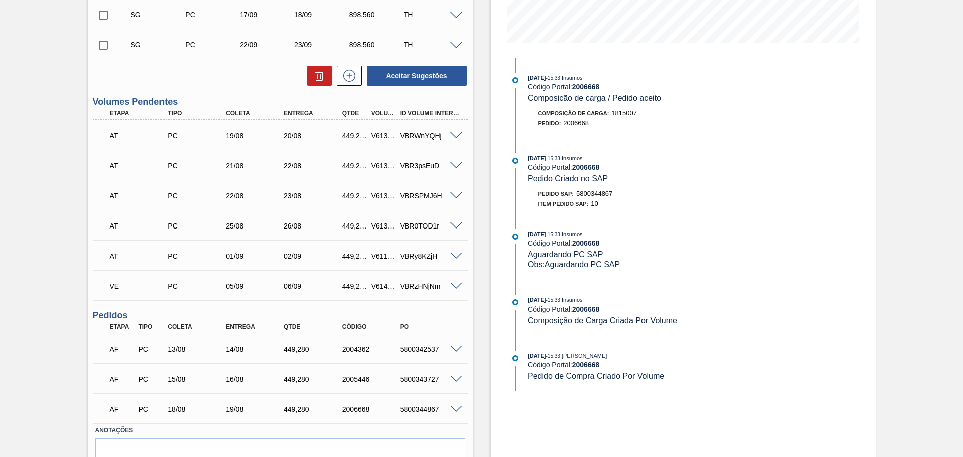
click at [460, 135] on span at bounding box center [456, 136] width 12 height 8
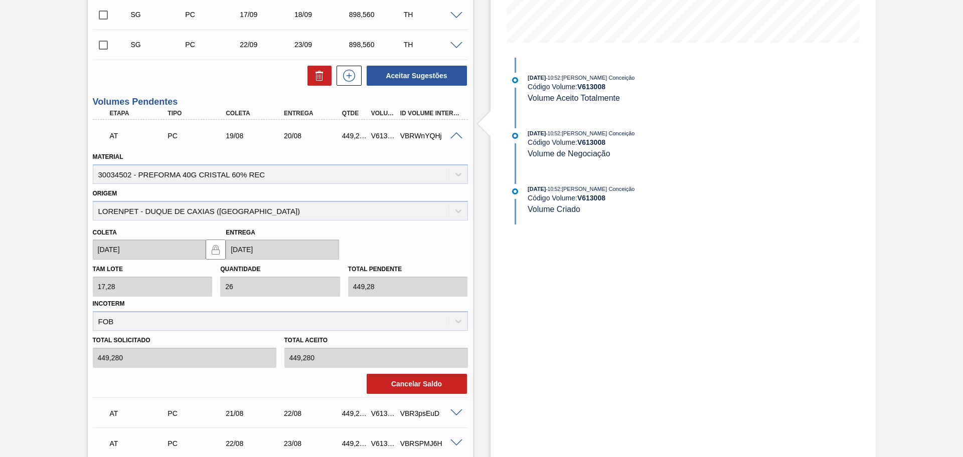
click at [459, 135] on span at bounding box center [456, 136] width 12 height 8
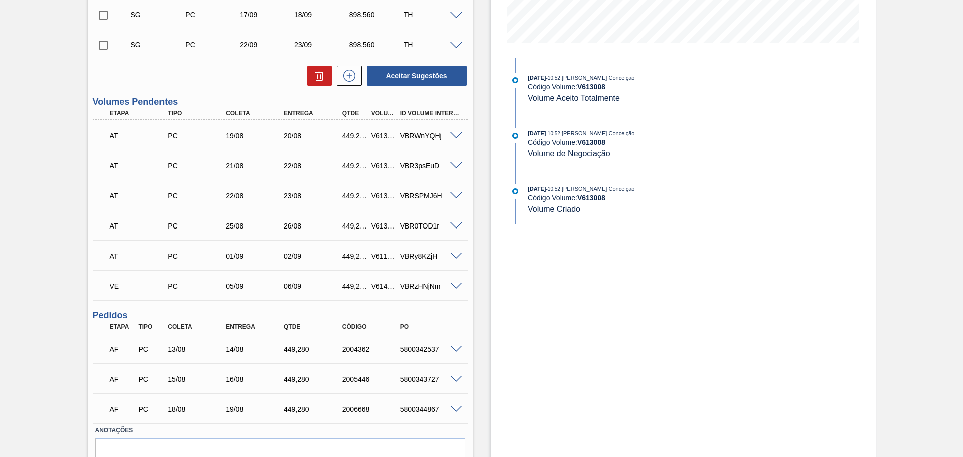
click at [456, 166] on span at bounding box center [456, 166] width 12 height 8
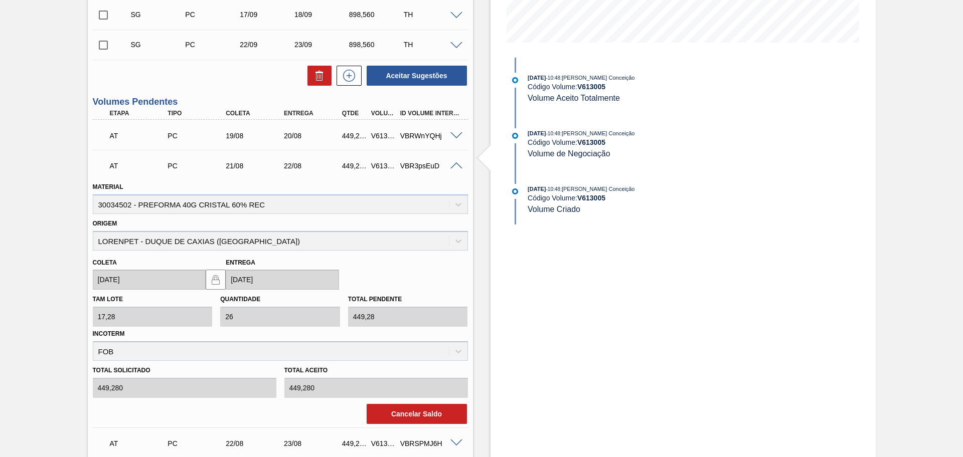
click at [456, 166] on span at bounding box center [456, 166] width 12 height 8
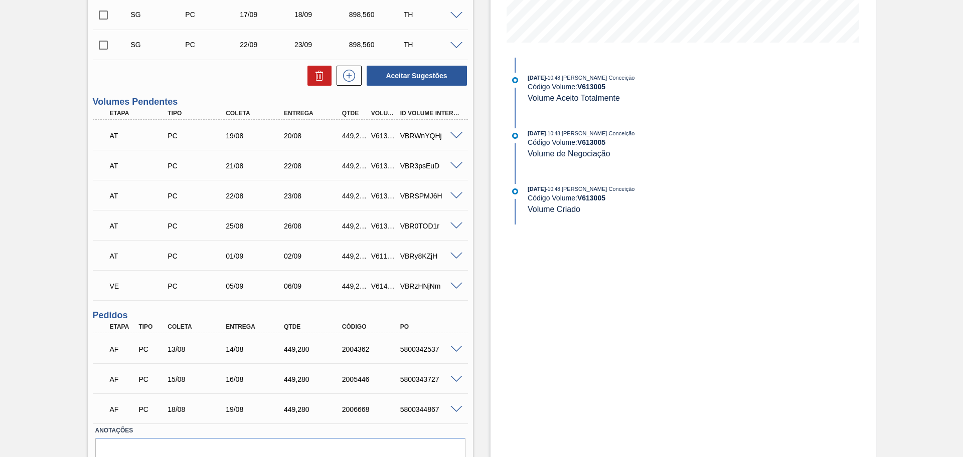
click at [456, 196] on span at bounding box center [456, 197] width 12 height 8
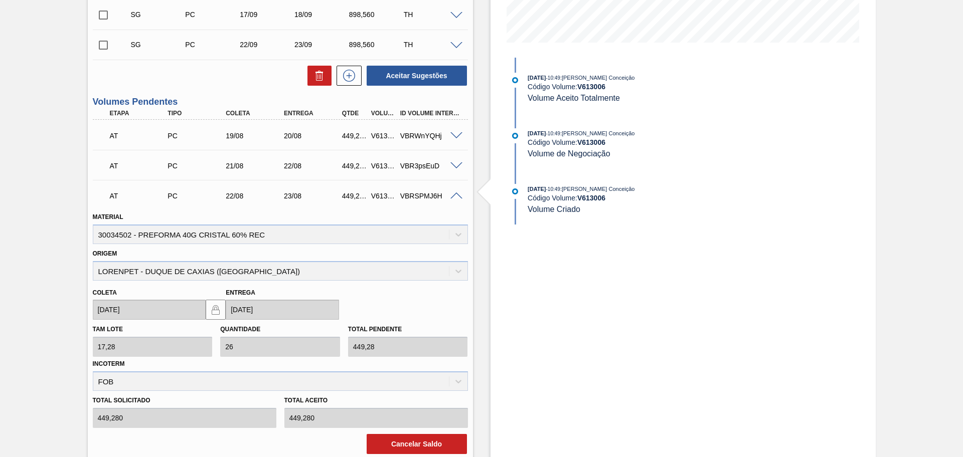
click at [456, 196] on span at bounding box center [456, 197] width 12 height 8
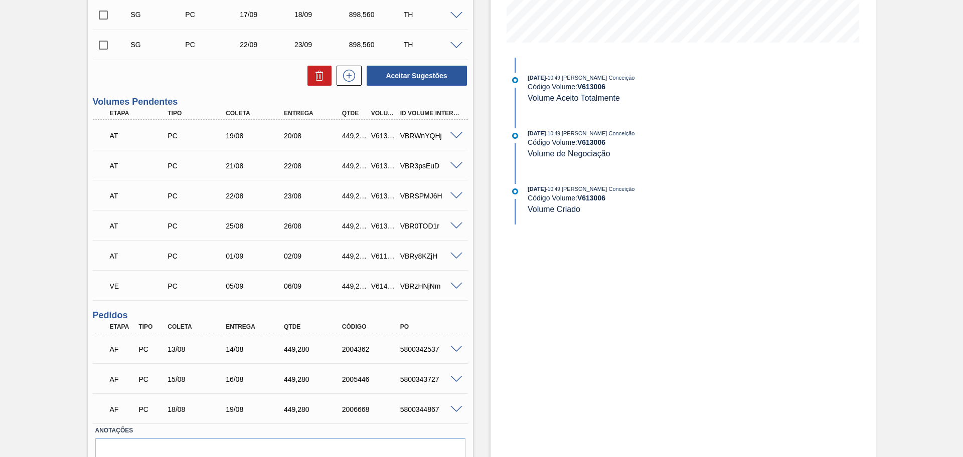
click at [456, 229] on span at bounding box center [456, 227] width 12 height 8
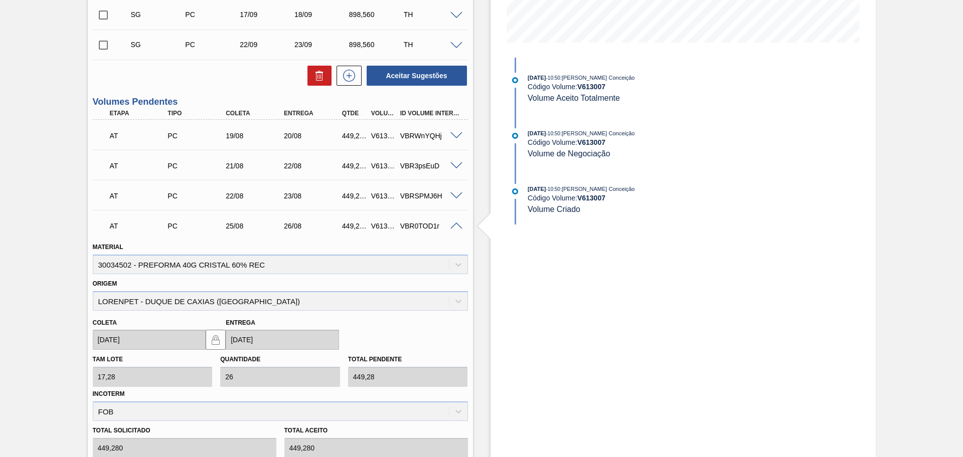
click at [456, 229] on span at bounding box center [456, 227] width 12 height 8
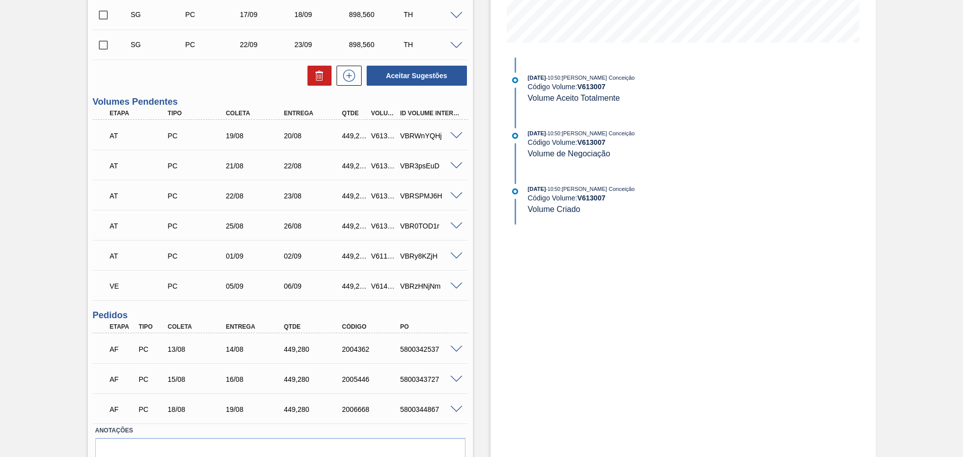
click at [456, 259] on div "VBRy8KZjH" at bounding box center [430, 256] width 65 height 8
click at [454, 258] on span at bounding box center [456, 257] width 12 height 8
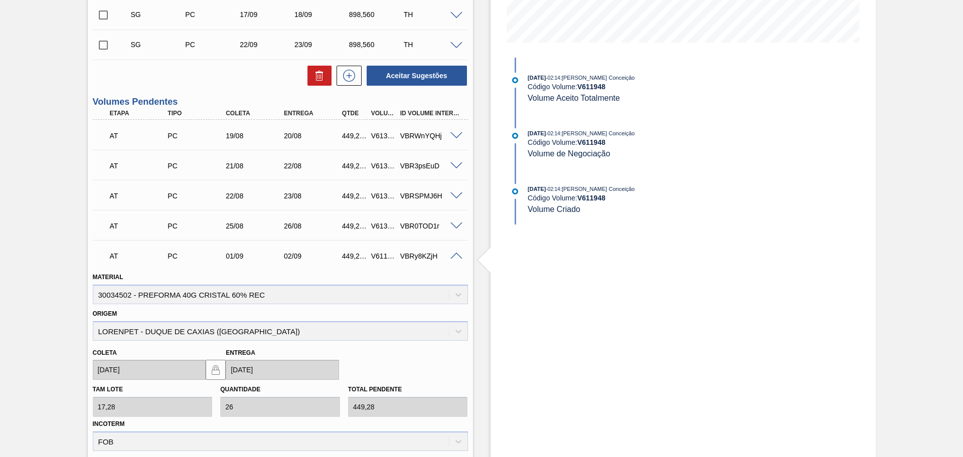
click at [454, 258] on span at bounding box center [456, 257] width 12 height 8
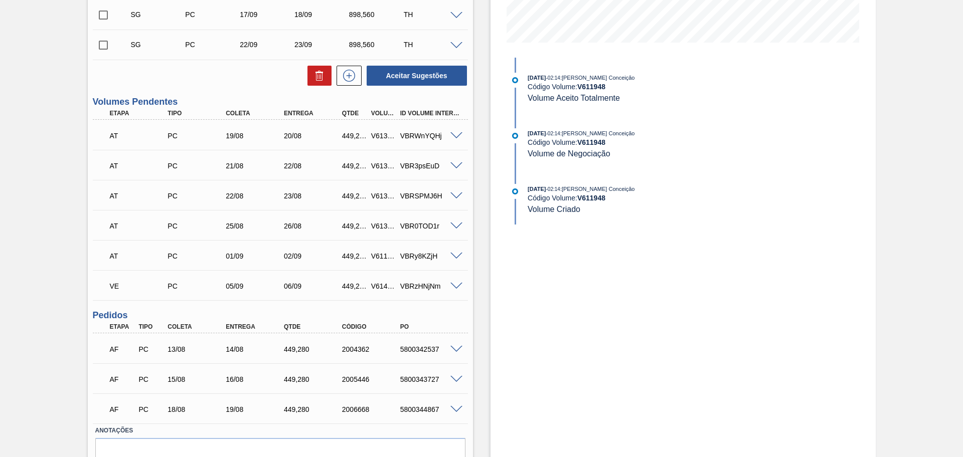
click at [456, 279] on div "VE PC 05/09 06/09 449,280 V614133 VBRzHNjNm" at bounding box center [280, 285] width 375 height 25
click at [456, 286] on span at bounding box center [456, 287] width 12 height 8
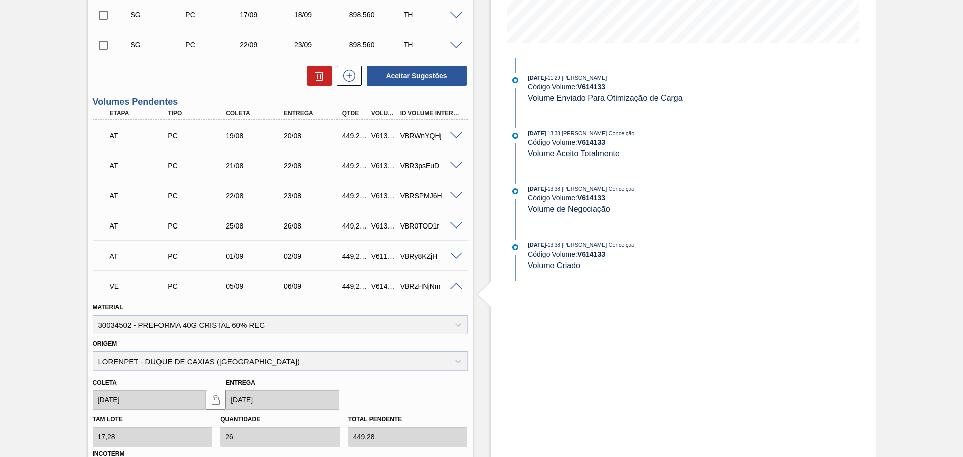
click at [456, 286] on span at bounding box center [456, 287] width 12 height 8
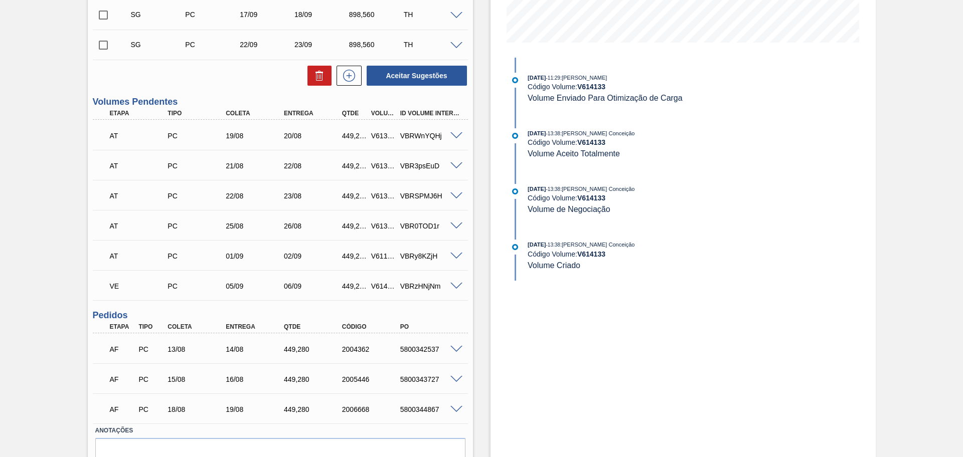
click at [481, 319] on div "Estoque De 12/08/2025 Até 30/09/2025 Filtro 12/08/2025 - 11:29 : Juliane Romagn…" at bounding box center [674, 152] width 403 height 706
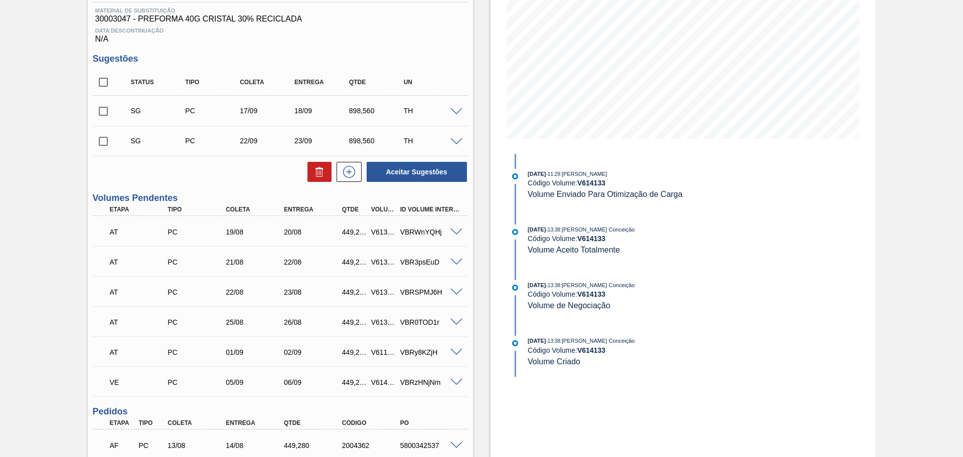
scroll to position [0, 0]
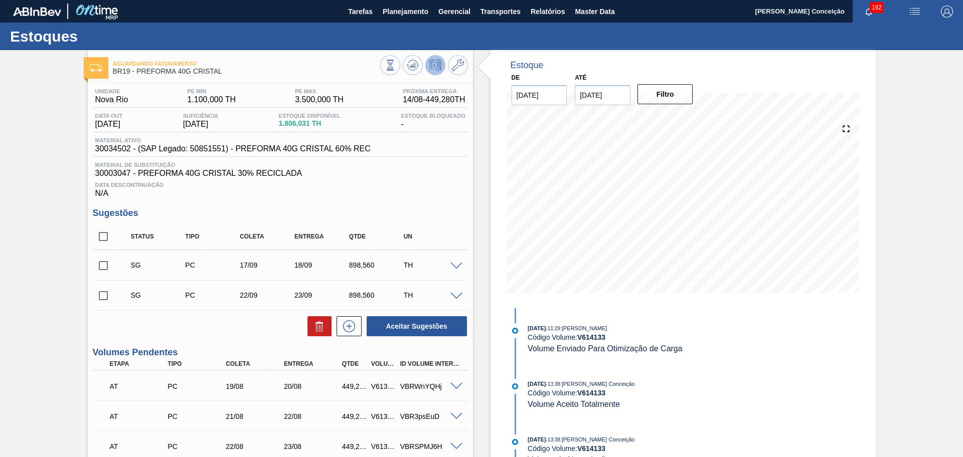
click at [456, 268] on span at bounding box center [456, 267] width 12 height 8
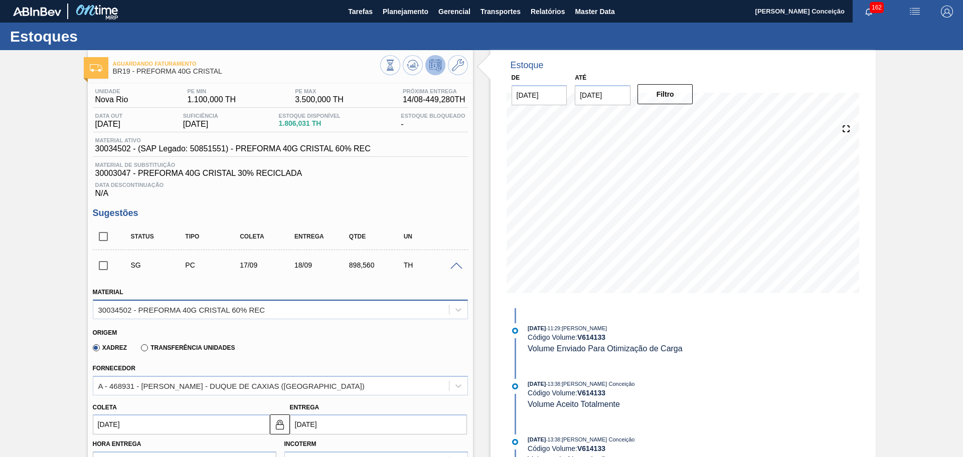
click at [235, 308] on div "30034502 - PREFORMA 40G CRISTAL 60% REC" at bounding box center [181, 309] width 167 height 9
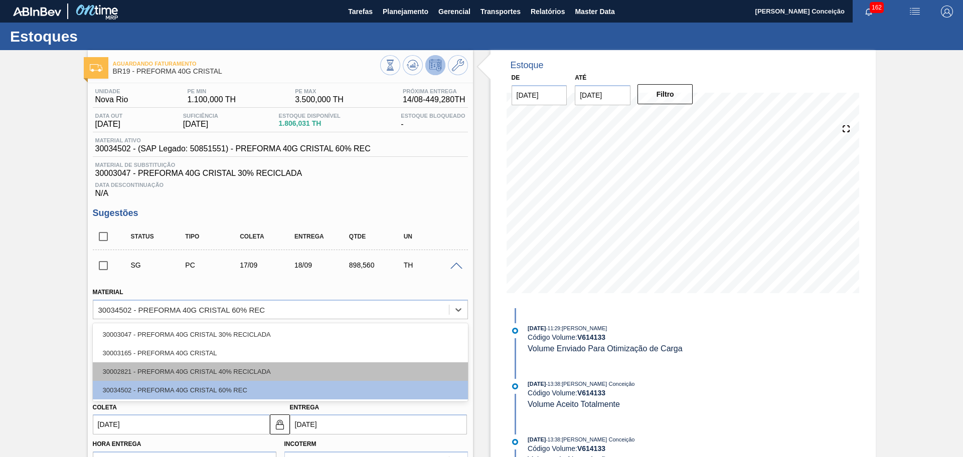
click at [225, 370] on div "30002821 - PREFORMA 40G CRISTAL 40% RECICLADA" at bounding box center [280, 372] width 375 height 19
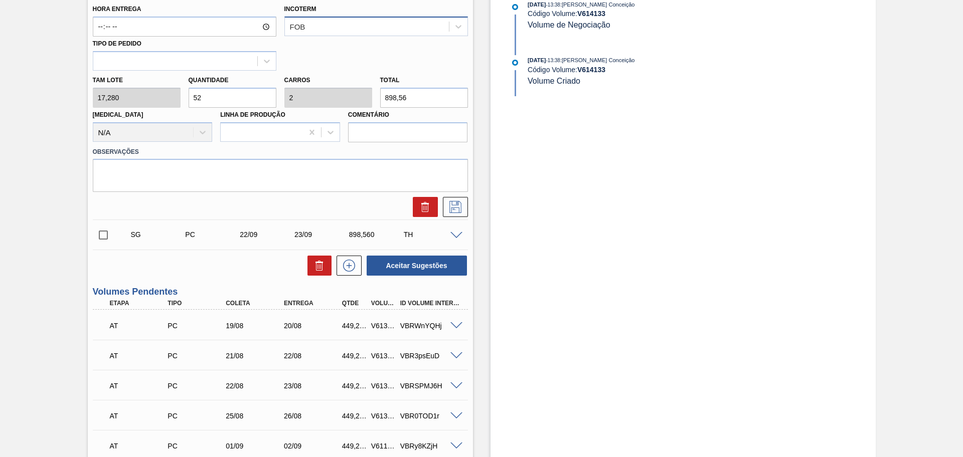
scroll to position [439, 0]
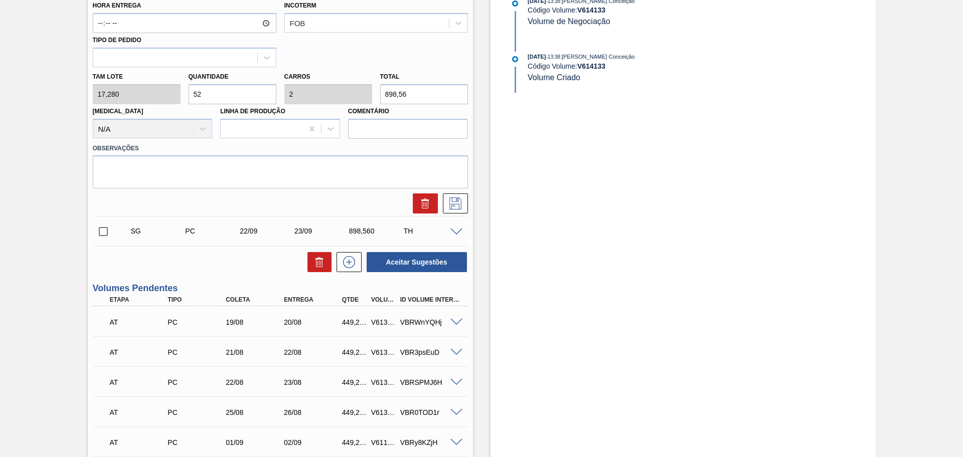
click at [460, 320] on span at bounding box center [456, 323] width 12 height 8
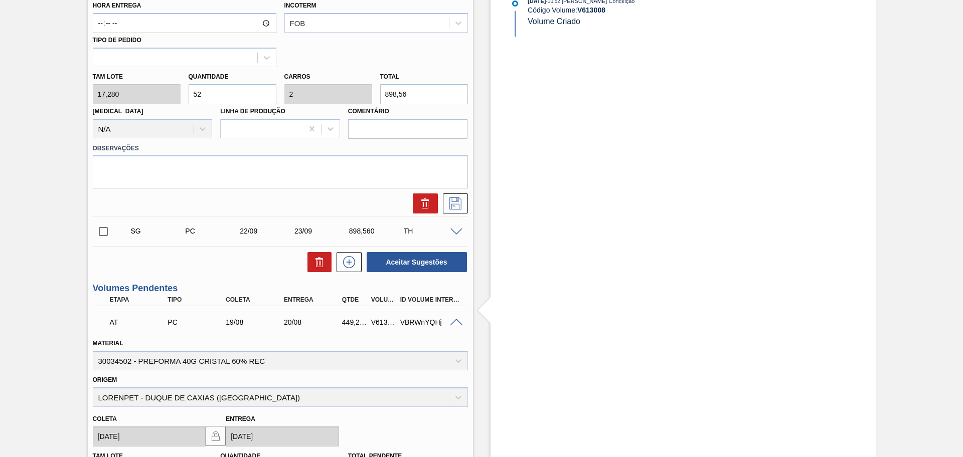
click at [459, 320] on span at bounding box center [456, 323] width 12 height 8
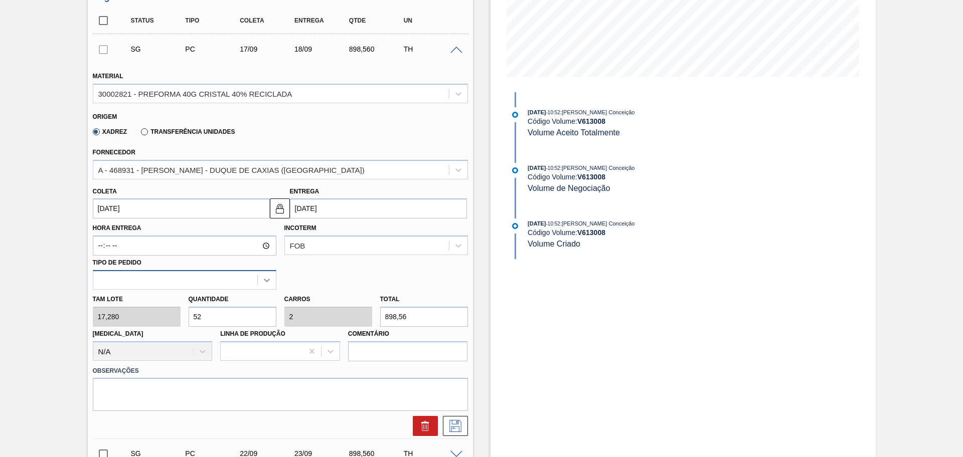
scroll to position [188, 0]
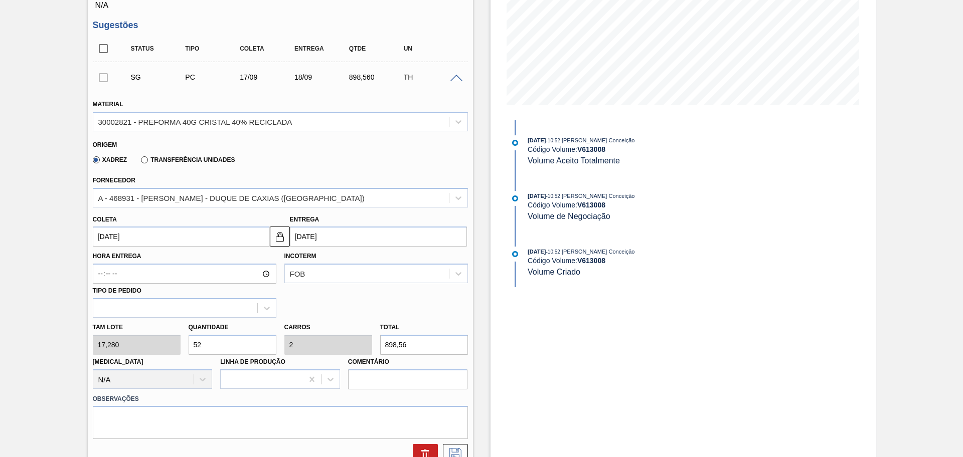
click at [36, 229] on div "Aguardando Faturamento BR19 - PREFORMA 40G CRISTAL Unidade Nova Rio PE MIN 1.10…" at bounding box center [481, 402] width 963 height 1081
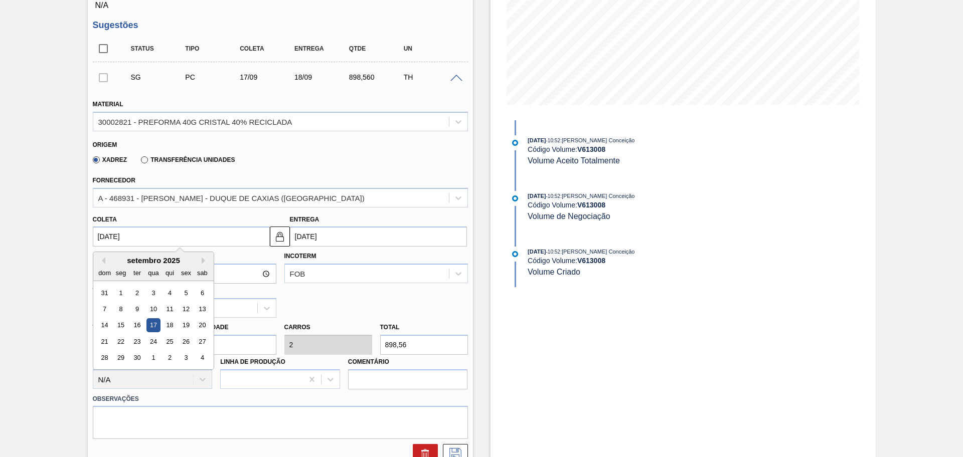
type input "1"
type input "02/08/2025"
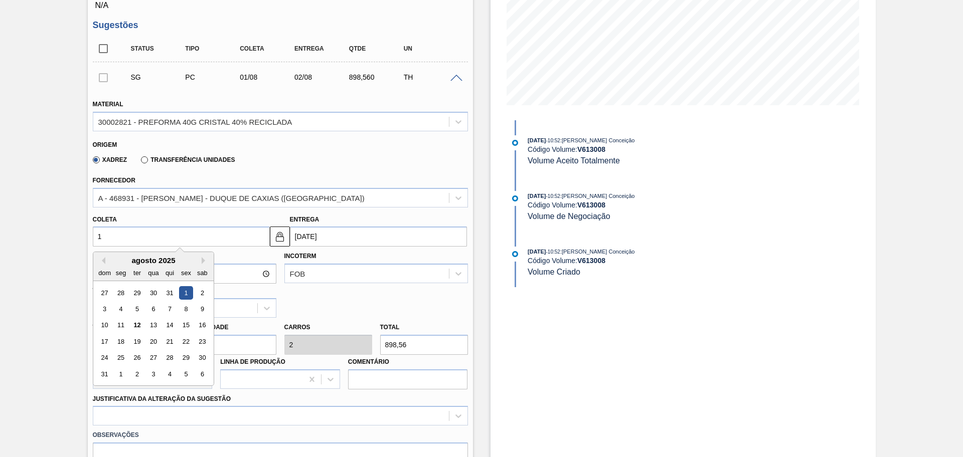
type input "13"
type input "14/08/2025"
type input "13/08/20"
type input "14/08/2020"
type input "13/08/2005"
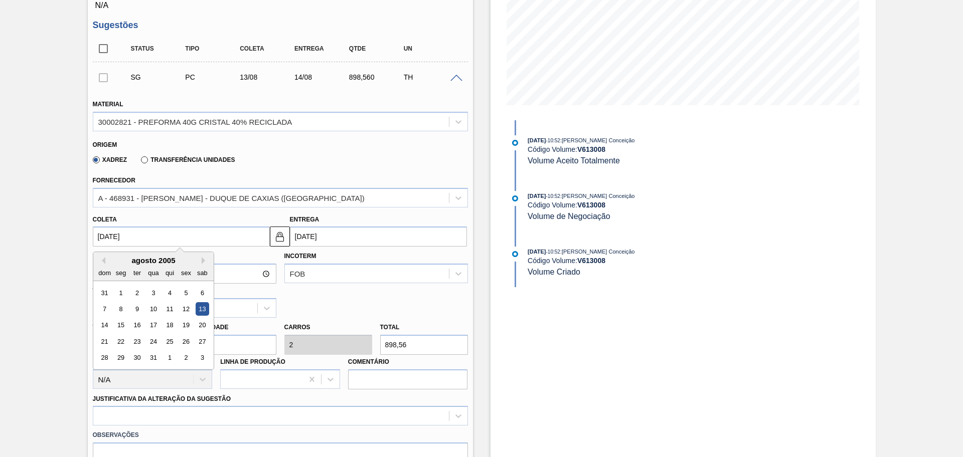
type input "14/08/2005"
type input "13/08/20"
type input "14/08/2020"
type input "13/08/2025"
type input "14/08/2025"
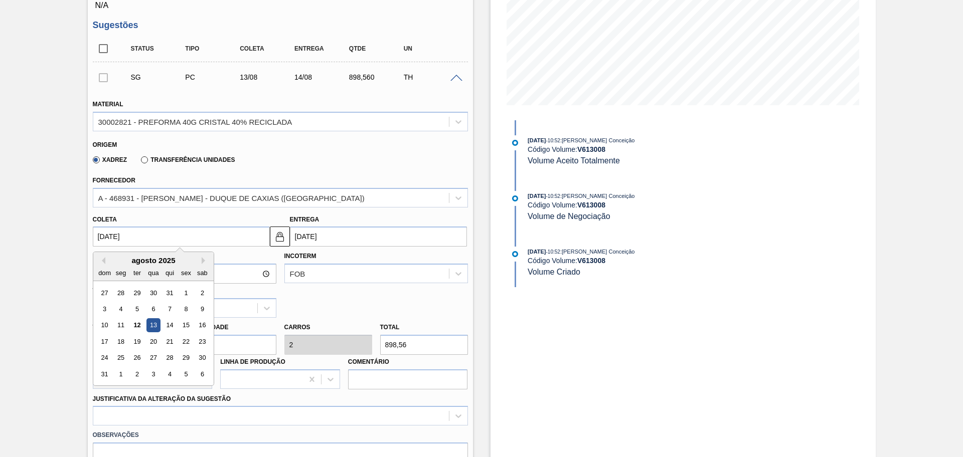
type input "13/08/2025"
click at [370, 302] on div "Hora Entrega Incoterm FOB Tipo de pedido" at bounding box center [280, 282] width 383 height 71
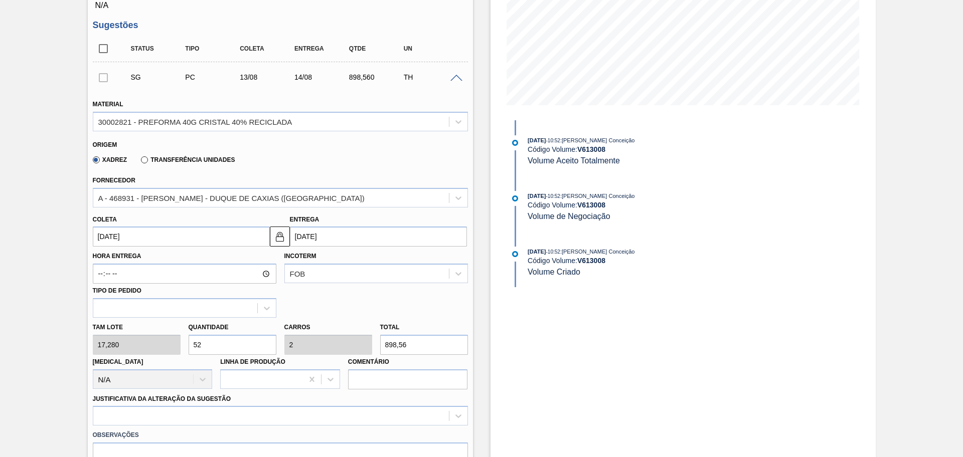
click at [162, 347] on div "Tam lote 17,280 Quantidade 52 Carros 2 Total 898,56 Doca N/A Linha de Produção …" at bounding box center [280, 354] width 383 height 72
type input "2"
type input "0,077"
type input "34,56"
type input "26"
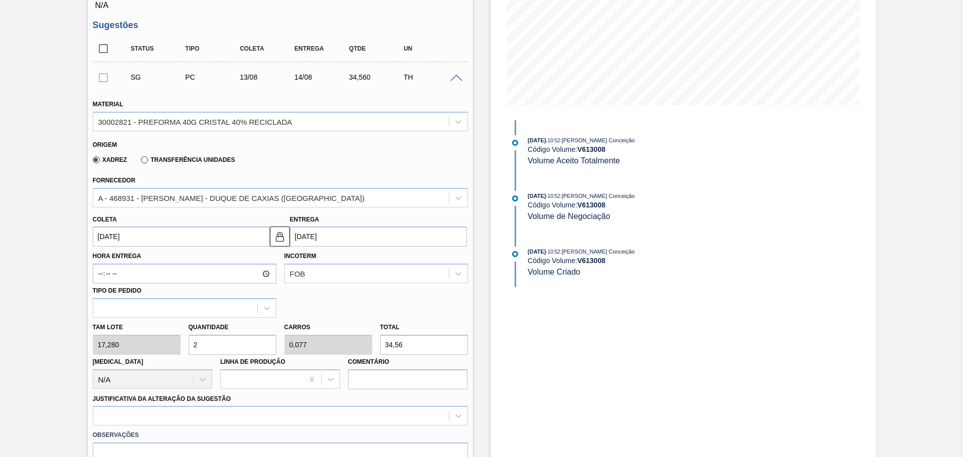
type input "1"
type input "449,28"
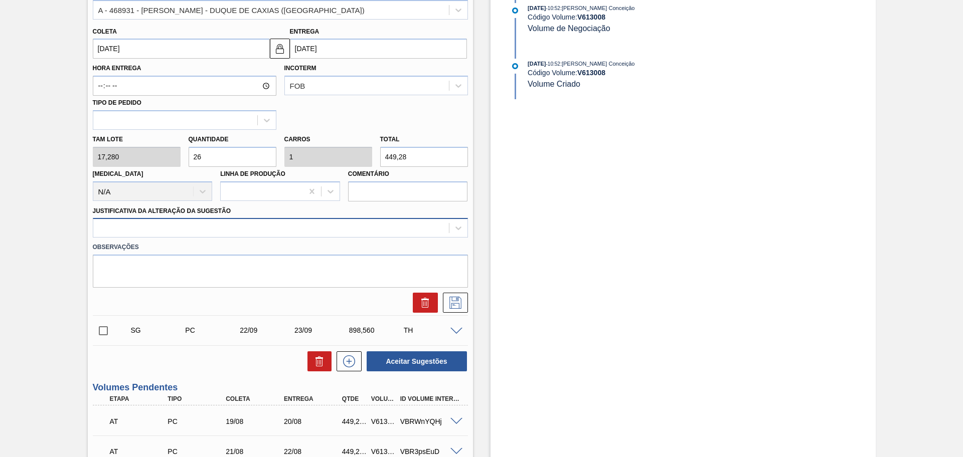
type input "26"
click at [162, 230] on div at bounding box center [270, 228] width 355 height 15
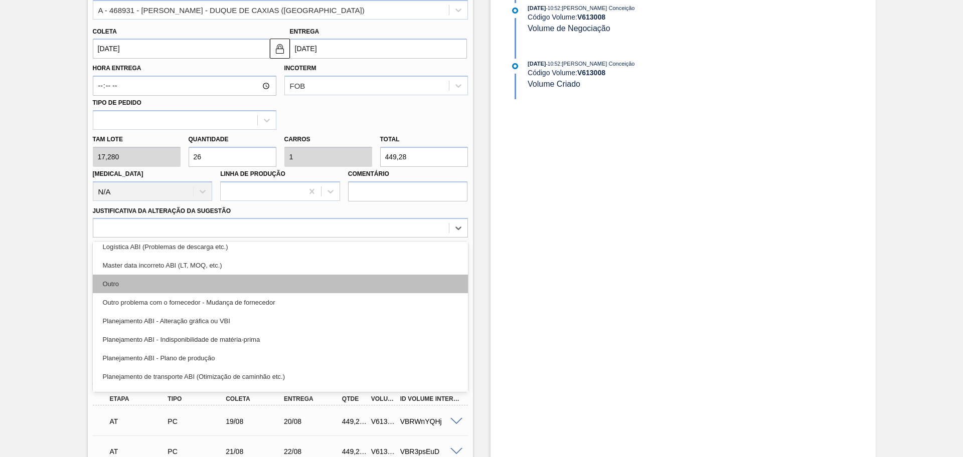
scroll to position [125, 0]
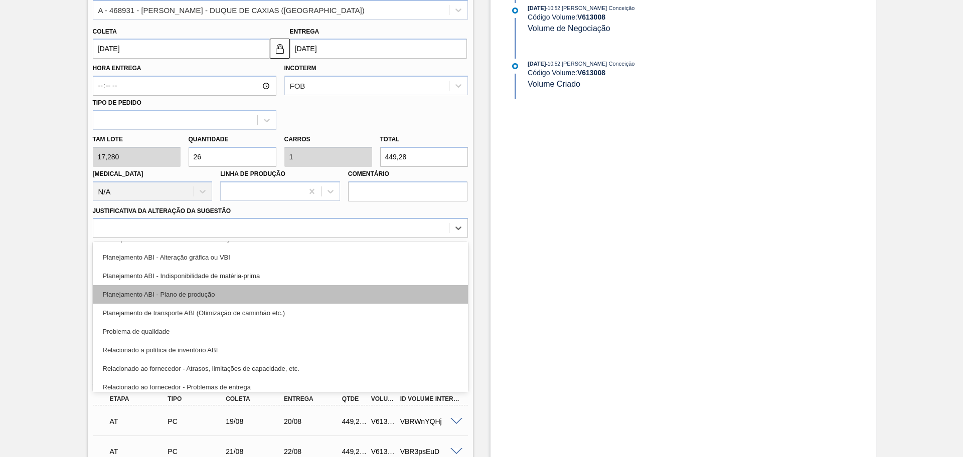
click at [204, 297] on div "Planejamento ABI - Plano de produção" at bounding box center [280, 294] width 375 height 19
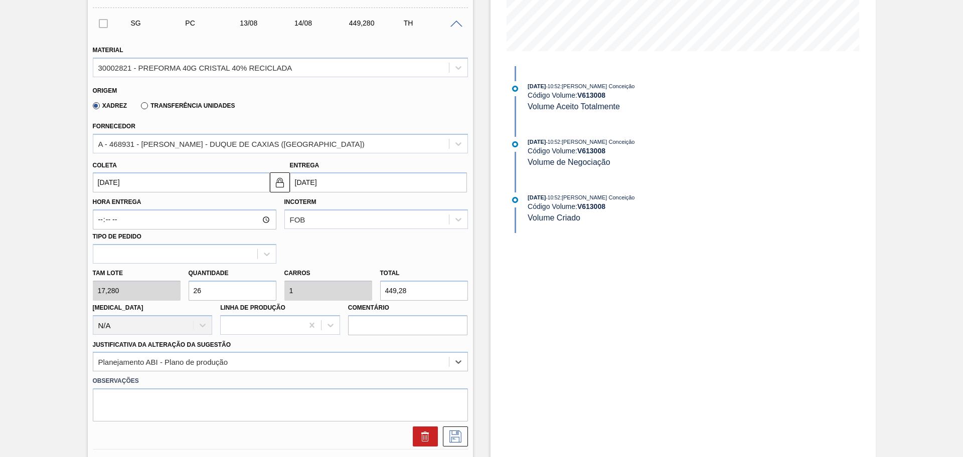
scroll to position [251, 0]
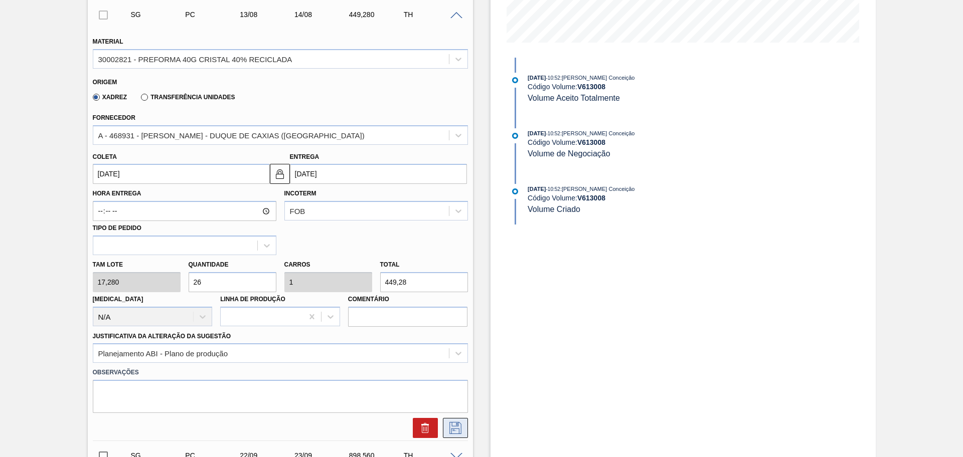
click at [455, 426] on icon at bounding box center [455, 428] width 12 height 12
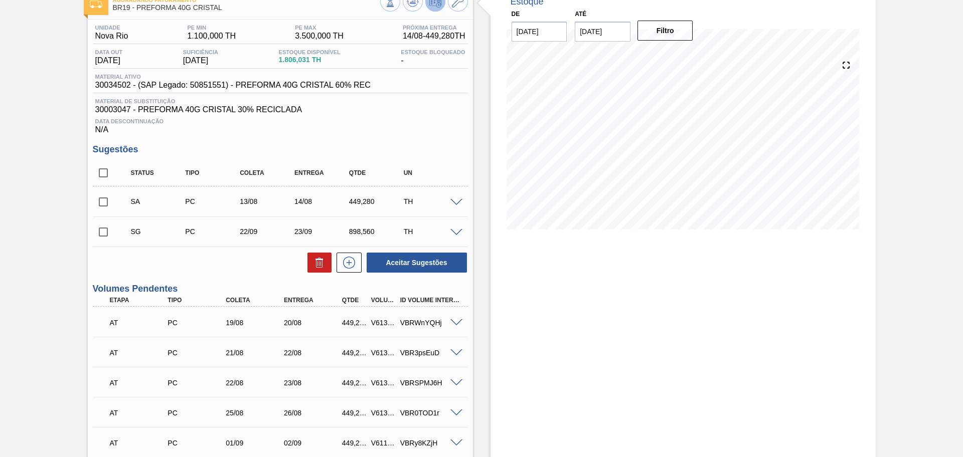
scroll to position [63, 0]
click at [457, 234] on span at bounding box center [456, 234] width 12 height 8
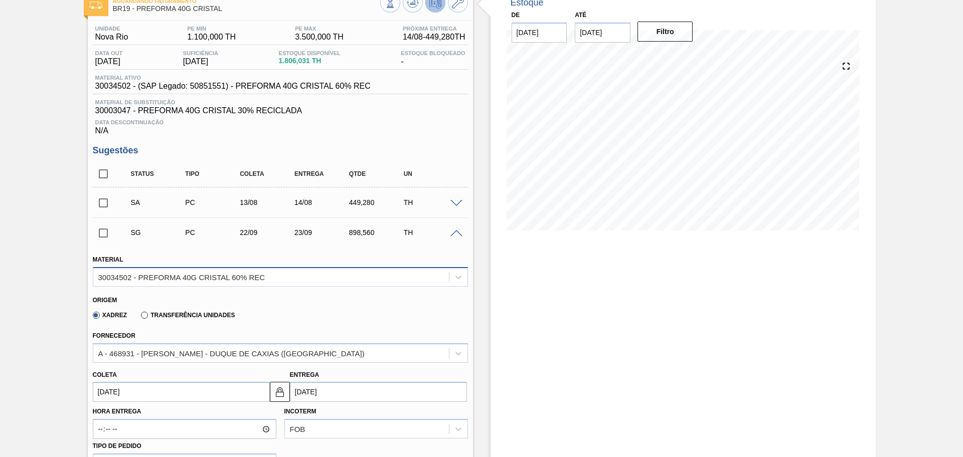
click at [248, 269] on div "30034502 - PREFORMA 40G CRISTAL 60% REC" at bounding box center [280, 277] width 375 height 20
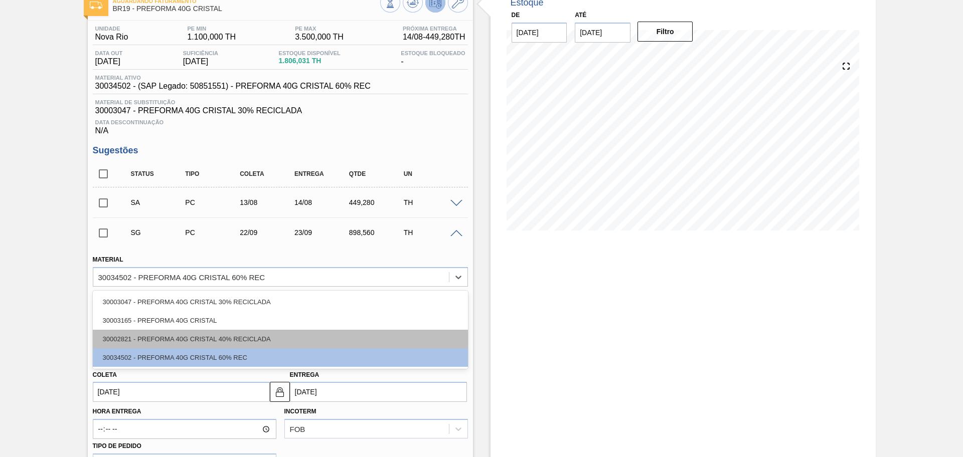
click at [177, 330] on div "30002821 - PREFORMA 40G CRISTAL 40% RECICLADA" at bounding box center [280, 339] width 375 height 19
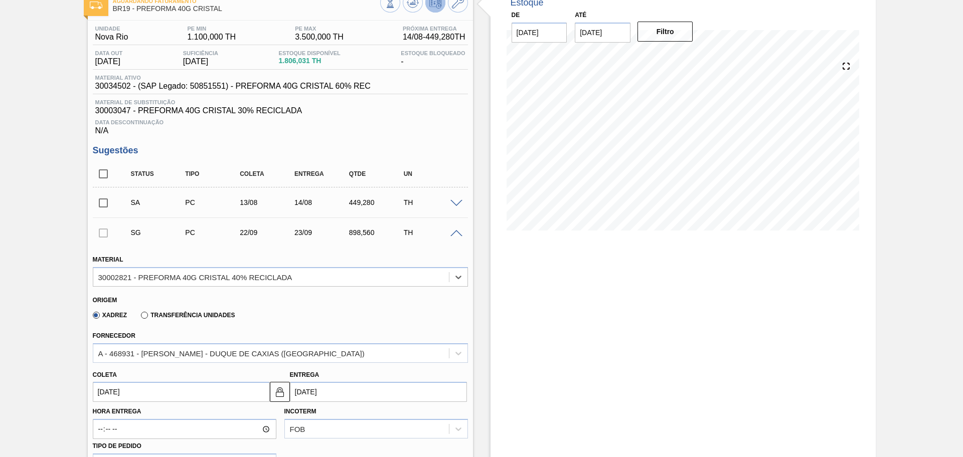
drag, startPoint x: 138, startPoint y: 393, endPoint x: 0, endPoint y: 385, distance: 138.7
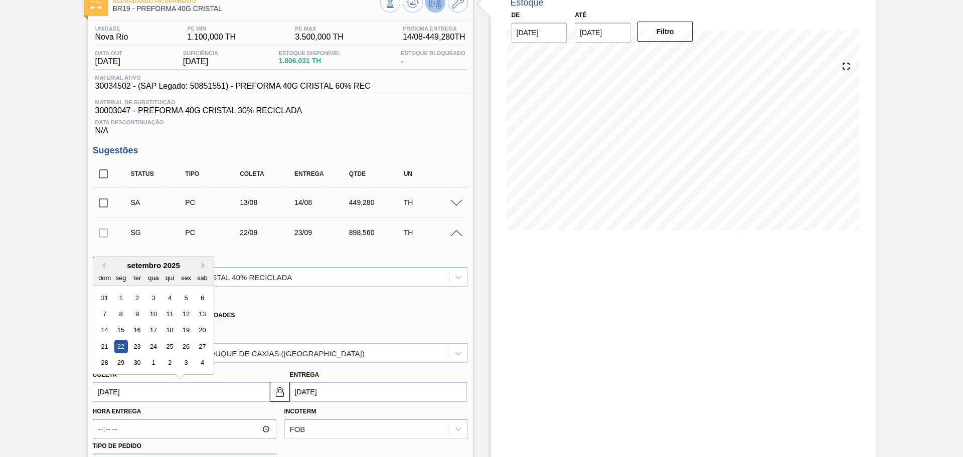
type input "1"
type input "02/08/2025"
type input "15"
type input "16/08/2025"
type input "15/08/20"
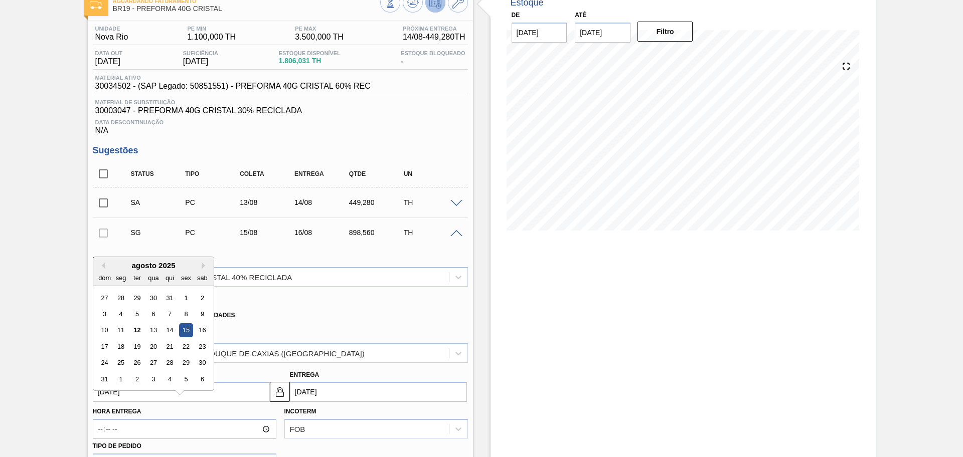
type input "16/08/2020"
type input "[DATE]"
type input "16/08/2025"
type input "[DATE]"
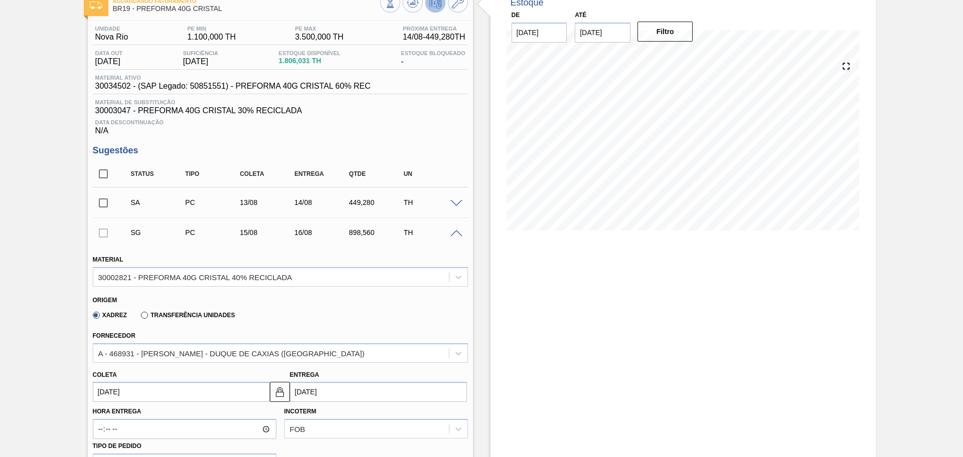
click at [262, 307] on div "Xadrez Transferência Unidades" at bounding box center [276, 314] width 367 height 20
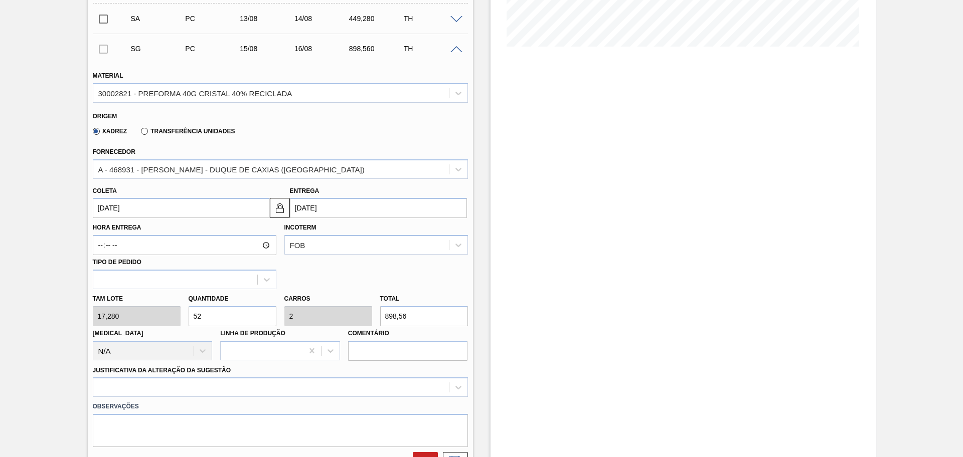
scroll to position [251, 0]
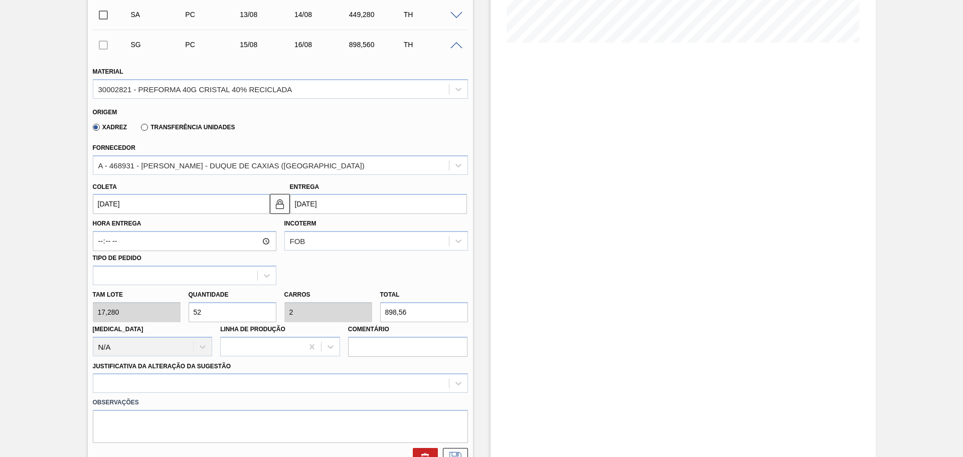
drag, startPoint x: 240, startPoint y: 307, endPoint x: 156, endPoint y: 315, distance: 84.1
click at [185, 314] on div "Quantidade 52" at bounding box center [233, 305] width 96 height 35
type input "2"
type input "0,077"
type input "34,56"
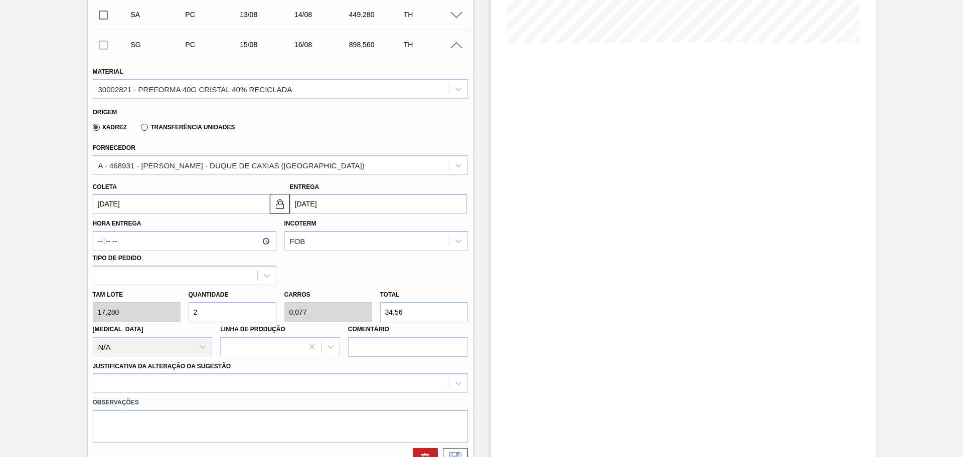
type input "26"
type input "1"
type input "449,28"
type input "26"
click at [155, 381] on div at bounding box center [280, 384] width 375 height 20
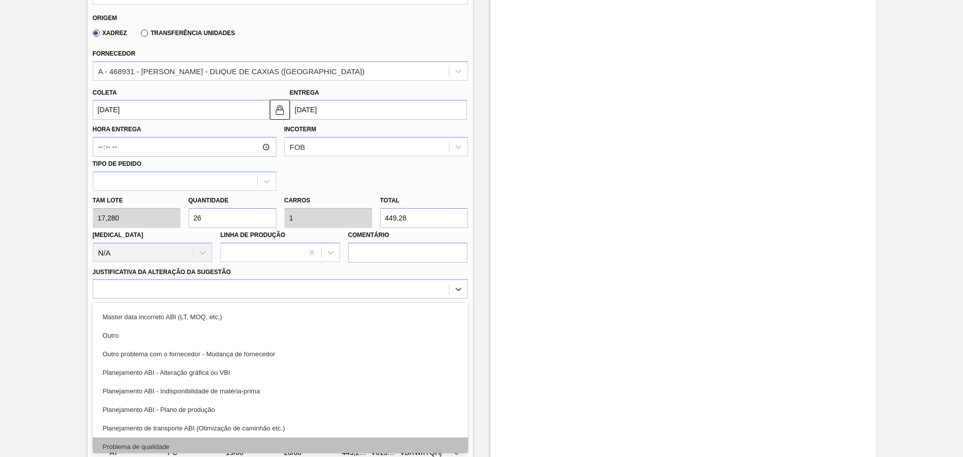
scroll to position [125, 0]
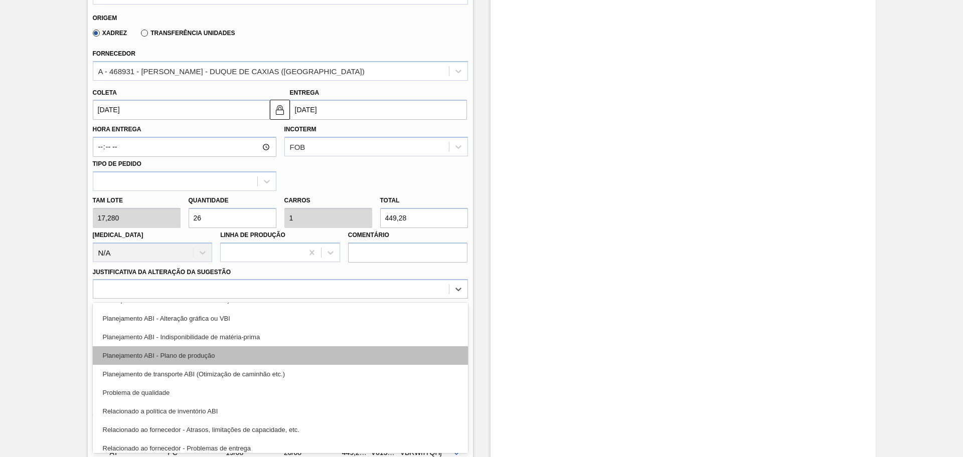
click at [233, 356] on div "Planejamento ABI - Plano de produção" at bounding box center [280, 355] width 375 height 19
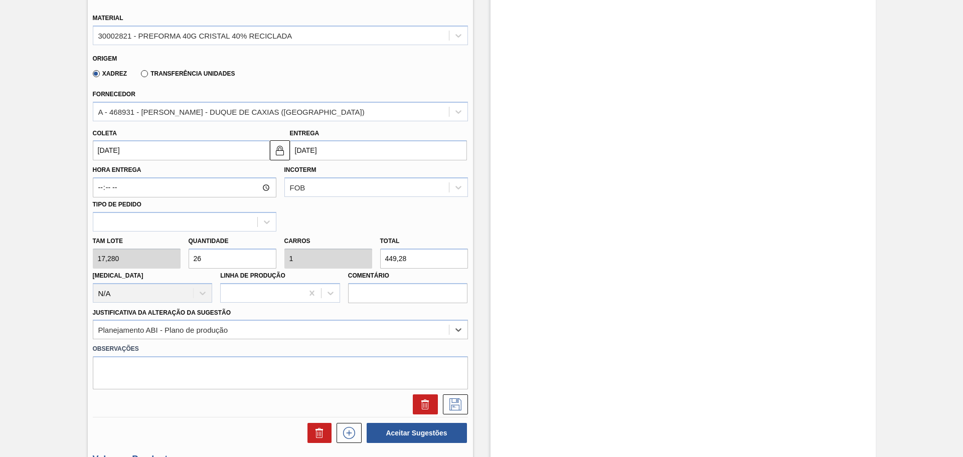
scroll to position [282, 0]
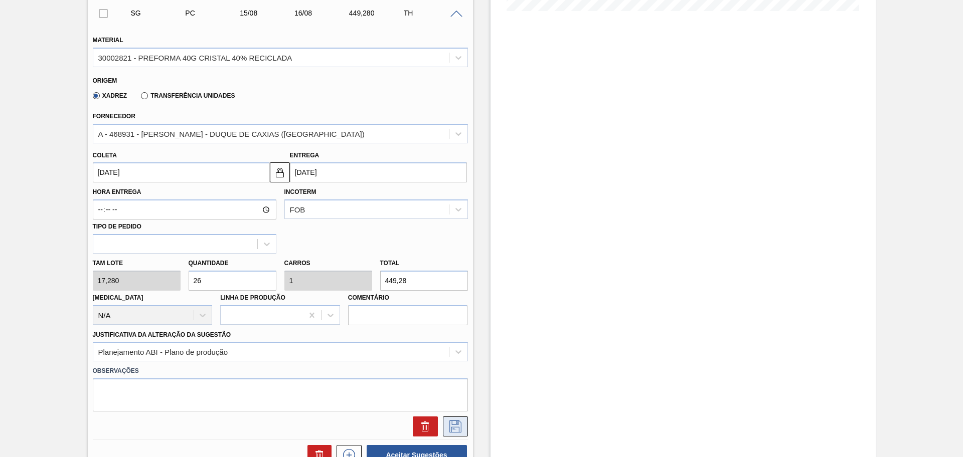
click at [457, 429] on icon at bounding box center [455, 427] width 16 height 12
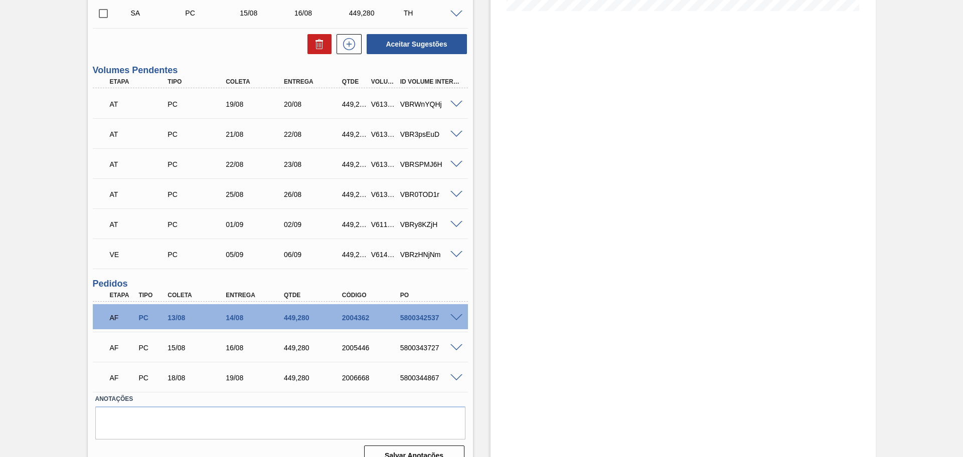
scroll to position [157, 0]
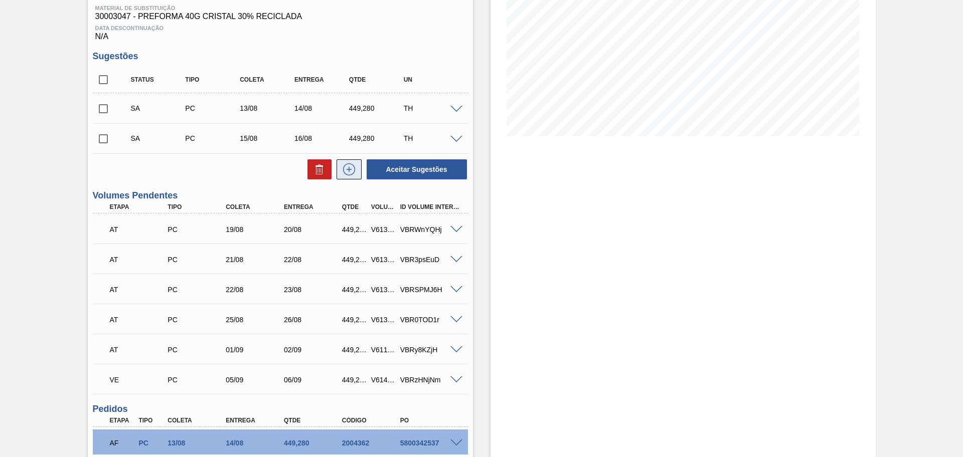
click at [348, 173] on icon at bounding box center [349, 169] width 16 height 12
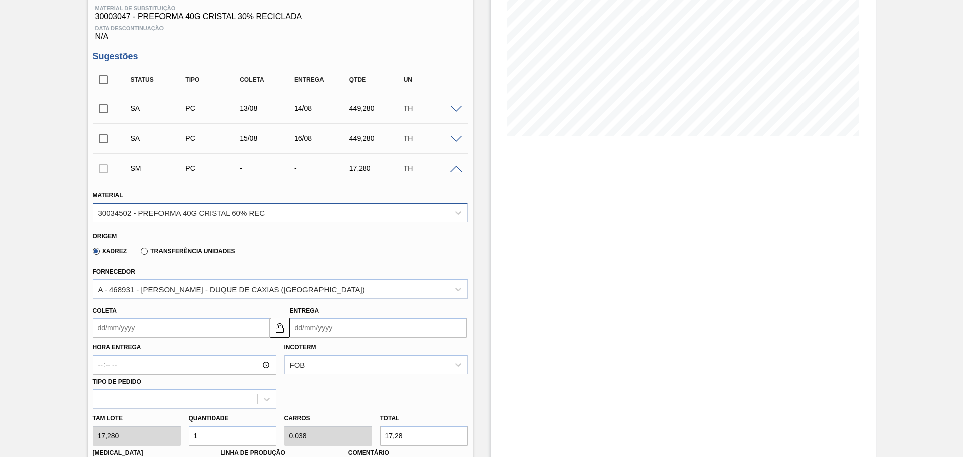
click at [215, 213] on div "30034502 - PREFORMA 40G CRISTAL 60% REC" at bounding box center [181, 213] width 167 height 9
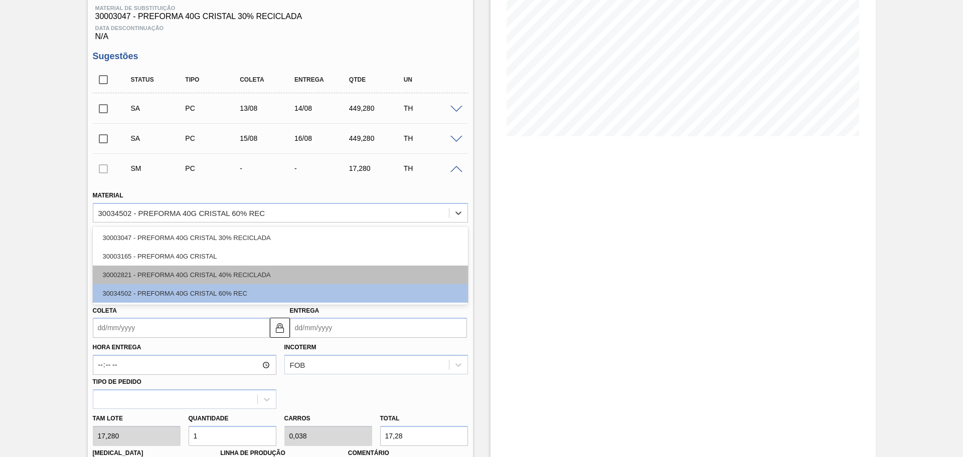
click at [201, 270] on div "30002821 - PREFORMA 40G CRISTAL 40% RECICLADA" at bounding box center [280, 275] width 375 height 19
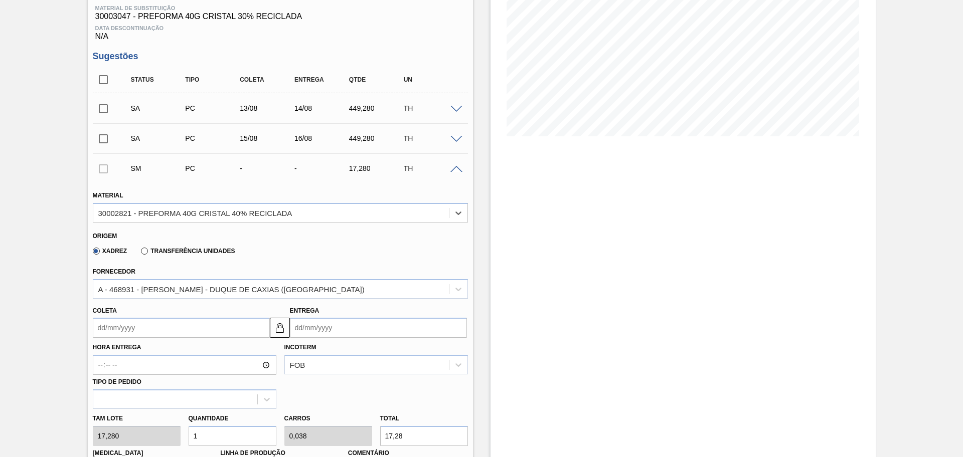
click at [133, 329] on input "Coleta" at bounding box center [181, 328] width 177 height 20
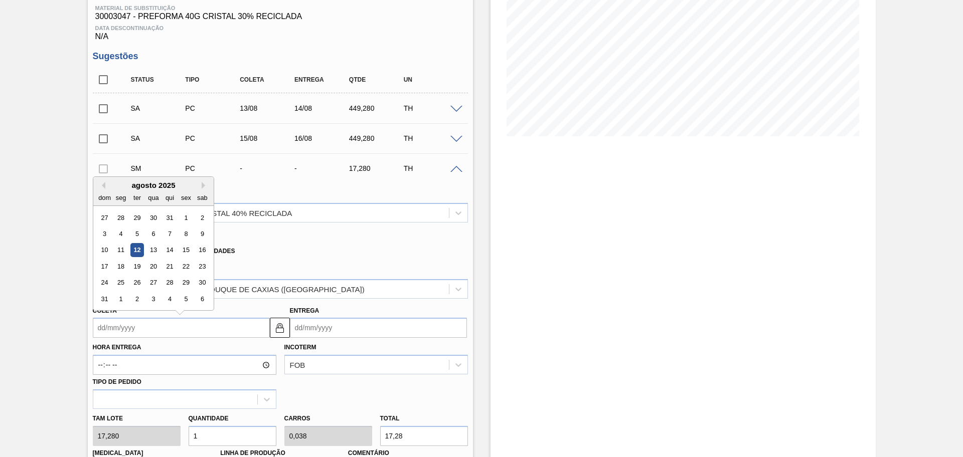
type input "1"
type input "02/08/2025"
type input "18"
type input "19/08/2025"
type input "[DATE]"
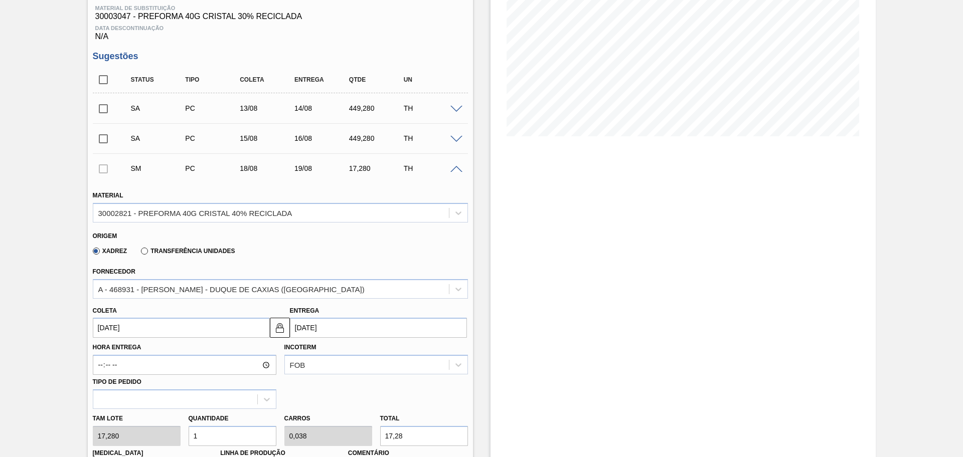
click at [174, 441] on div "Tam lote 17,280 Quantidade 1 Carros 0,038 Total 17,28 Doca N/A Linha de Produçã…" at bounding box center [280, 445] width 383 height 72
type input "2"
type input "0,077"
type input "34,56"
type input "26"
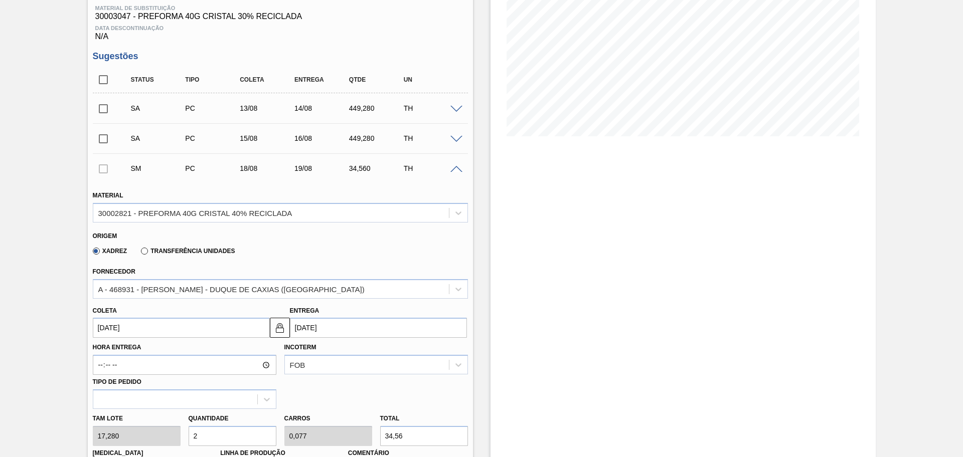
type input "1"
type input "449,28"
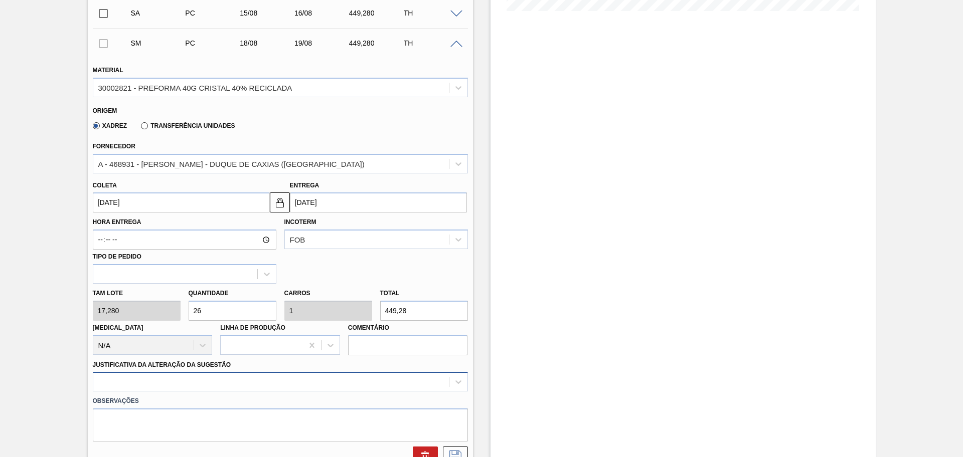
type input "26"
click at [430, 379] on div "option Logística ABI (Problemas de descarga etc.) focused, 4 of 18. 18 results …" at bounding box center [280, 382] width 375 height 20
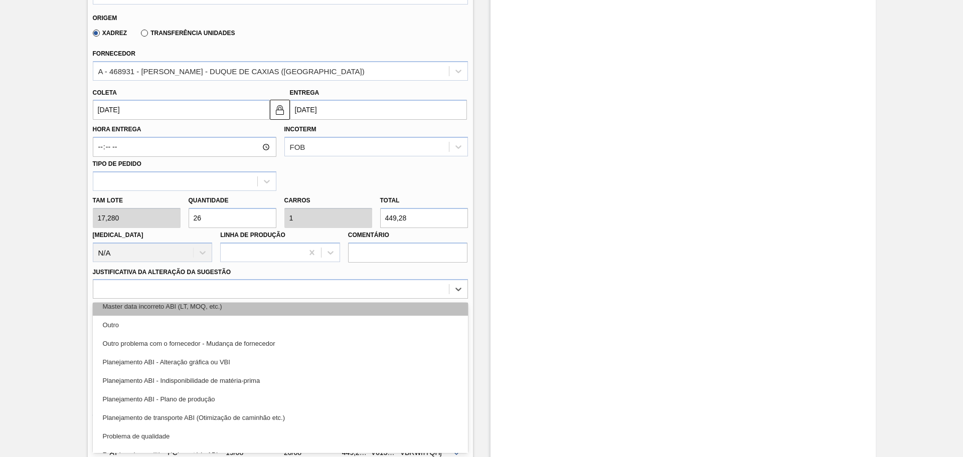
scroll to position [125, 0]
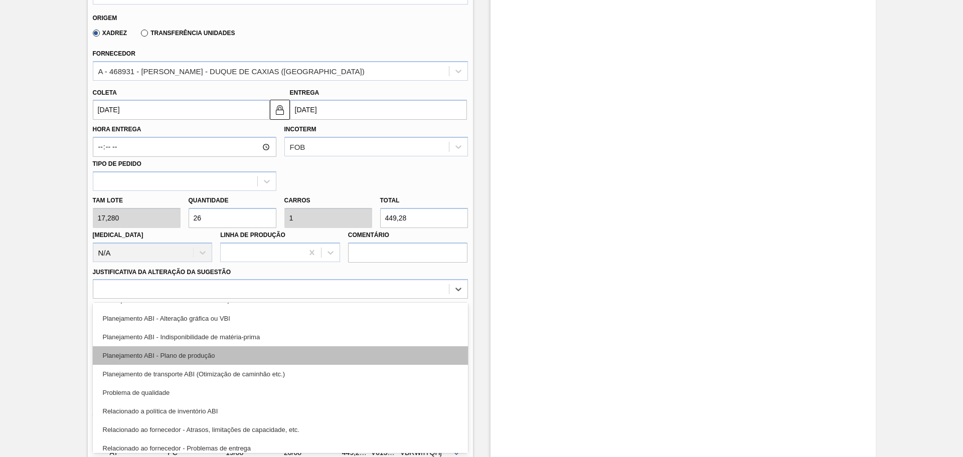
click at [226, 356] on div "Planejamento ABI - Plano de produção" at bounding box center [280, 355] width 375 height 19
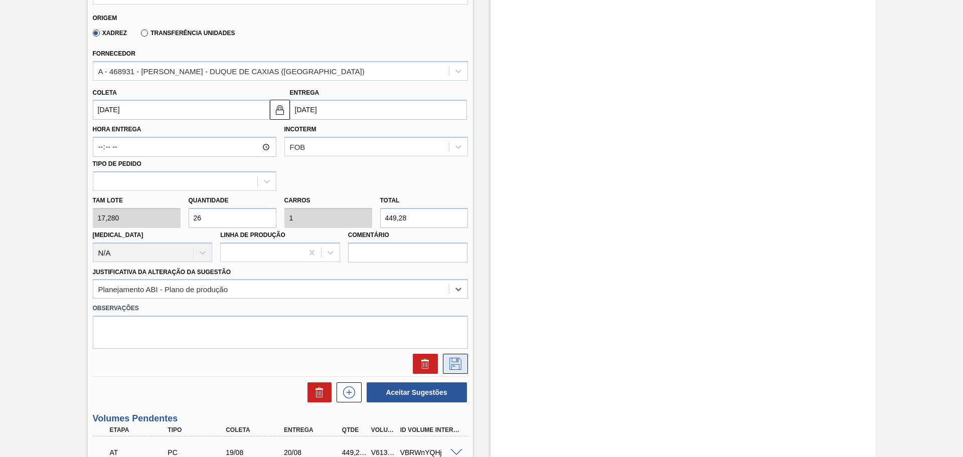
click at [450, 366] on icon at bounding box center [455, 364] width 12 height 12
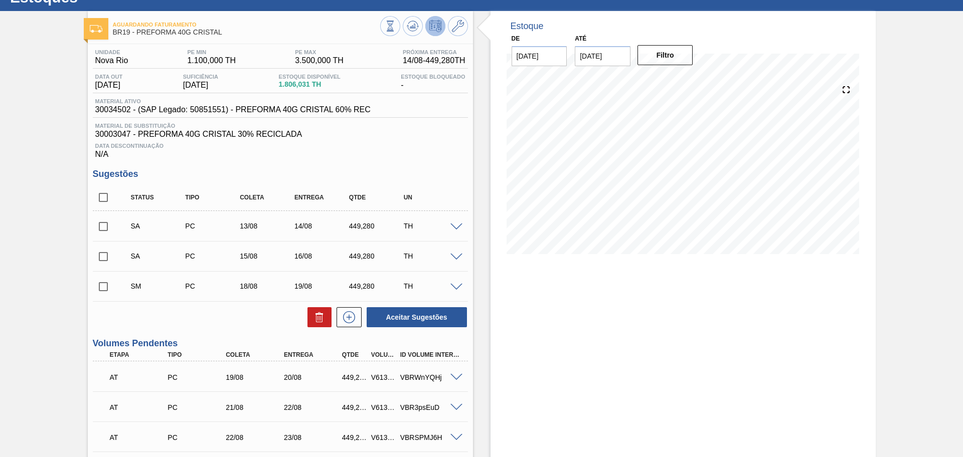
scroll to position [16, 0]
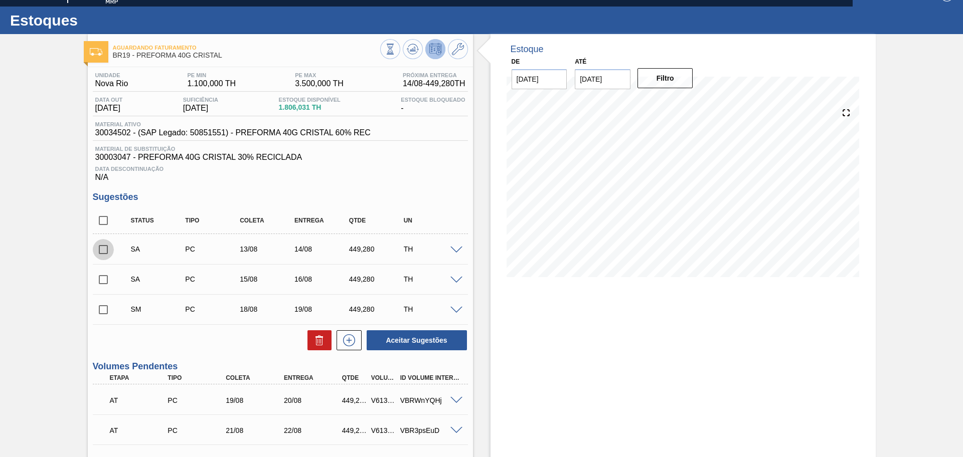
click at [100, 245] on input "checkbox" at bounding box center [103, 249] width 21 height 21
checkbox input "true"
click at [100, 285] on input "checkbox" at bounding box center [103, 279] width 21 height 21
checkbox input "true"
click at [103, 312] on input "checkbox" at bounding box center [103, 309] width 21 height 21
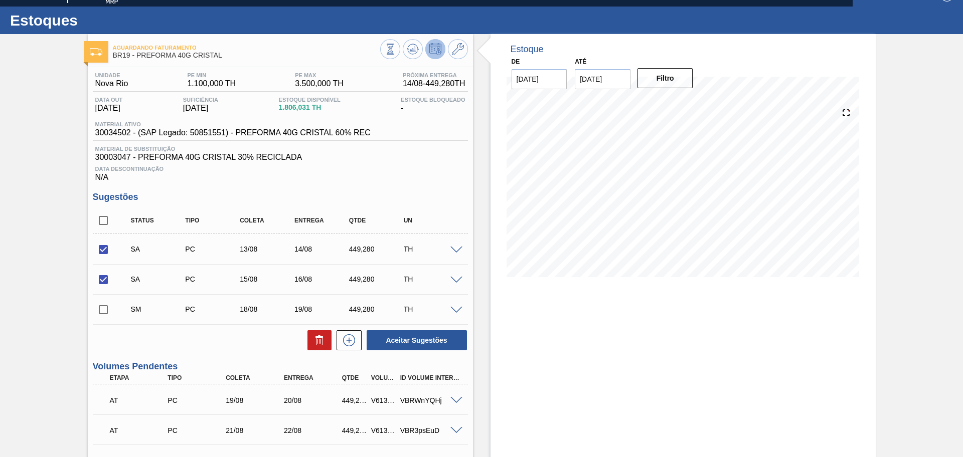
checkbox input "true"
click at [423, 338] on button "Aceitar Sugestões" at bounding box center [417, 340] width 100 height 20
checkbox input "false"
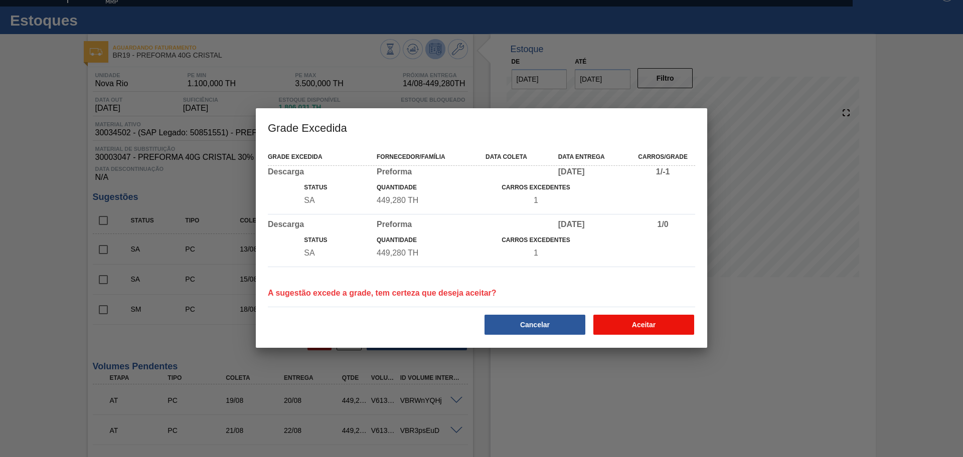
click at [628, 321] on button "Aceitar" at bounding box center [643, 325] width 101 height 20
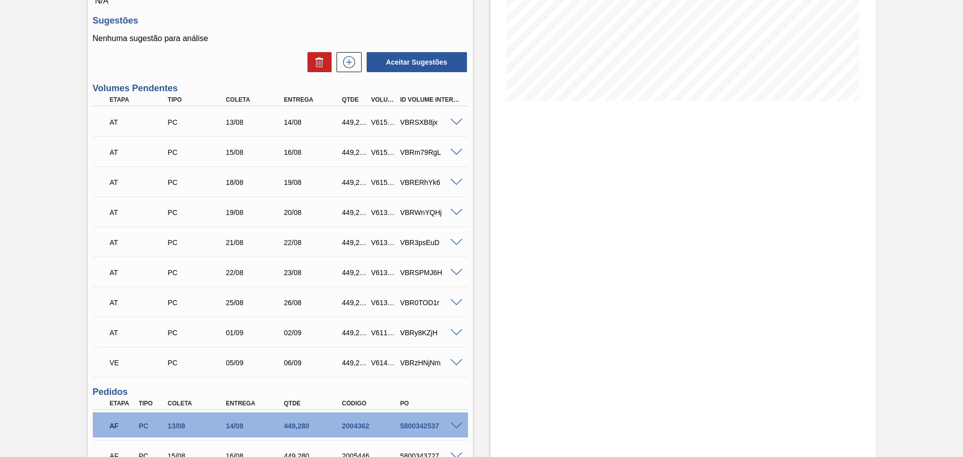
scroll to position [318, 0]
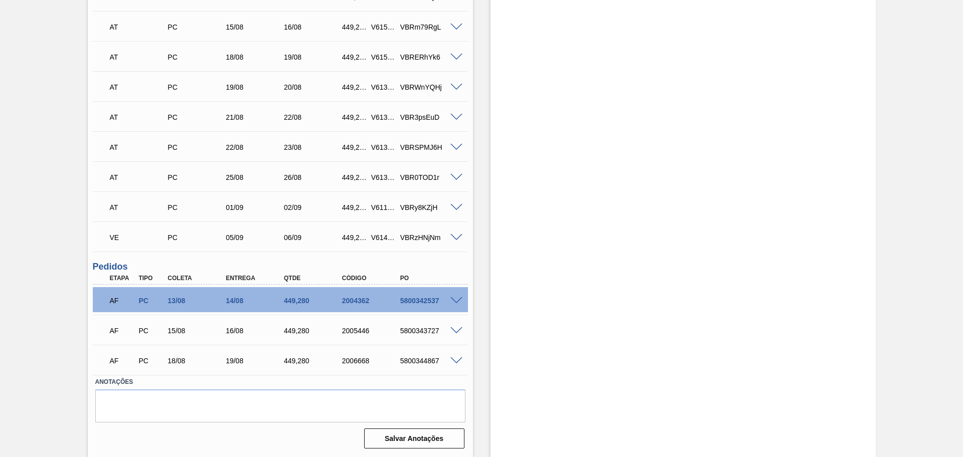
click at [451, 299] on span at bounding box center [456, 301] width 12 height 8
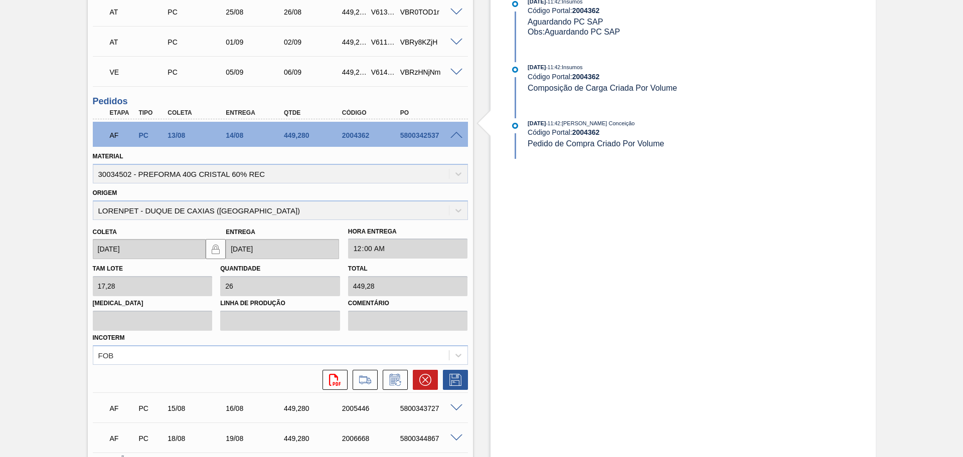
scroll to position [506, 0]
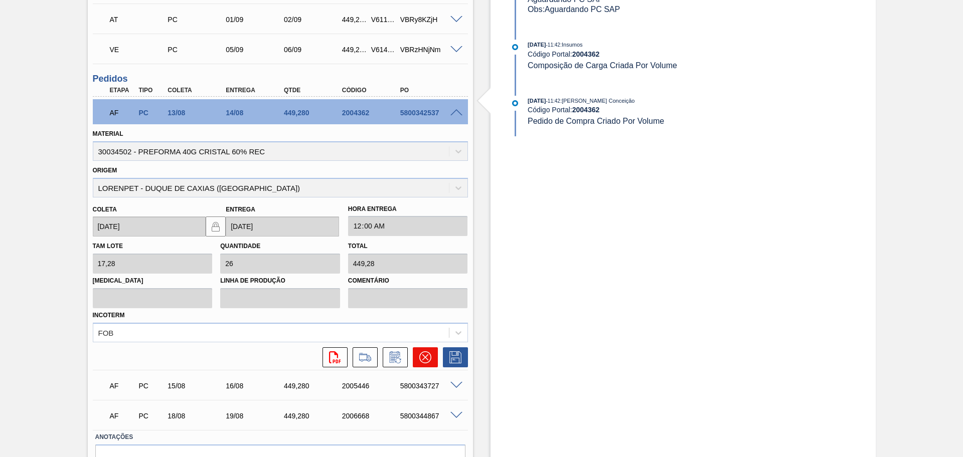
click at [423, 366] on button at bounding box center [425, 357] width 25 height 20
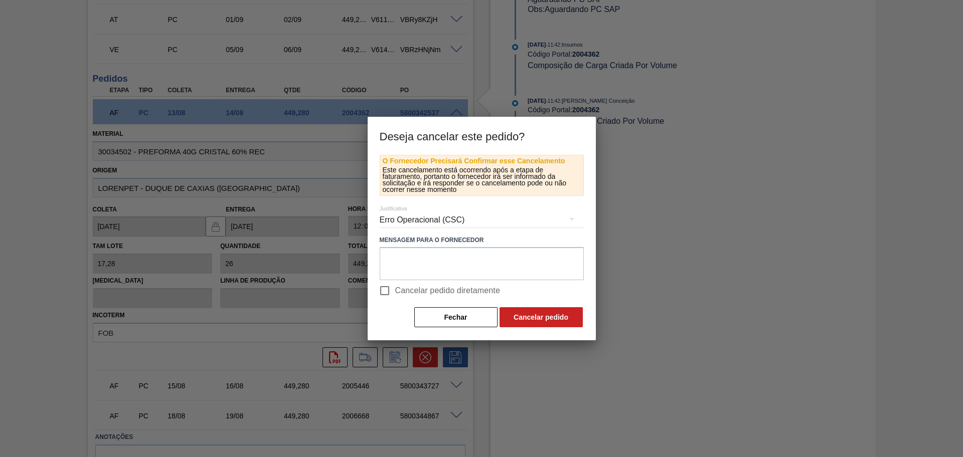
click at [423, 222] on div "Erro Operacional (CSC)" at bounding box center [482, 220] width 204 height 28
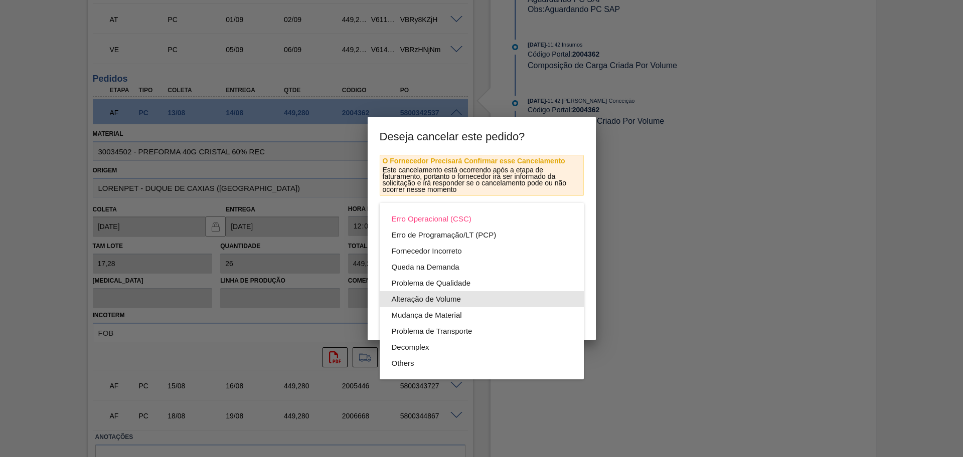
click at [429, 305] on div "Alteração de Volume" at bounding box center [482, 299] width 180 height 16
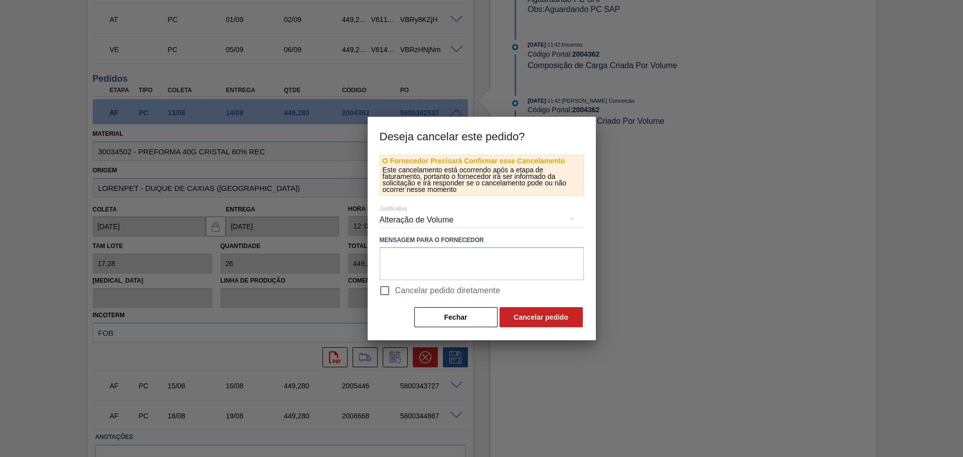
click at [436, 221] on div "Alteração de Volume" at bounding box center [482, 220] width 204 height 28
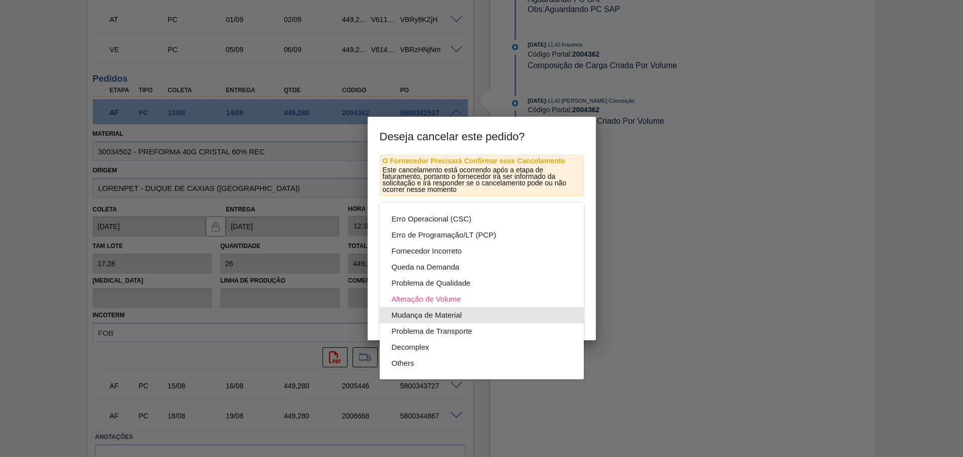
click at [425, 315] on div "Mudança de Material" at bounding box center [482, 315] width 180 height 16
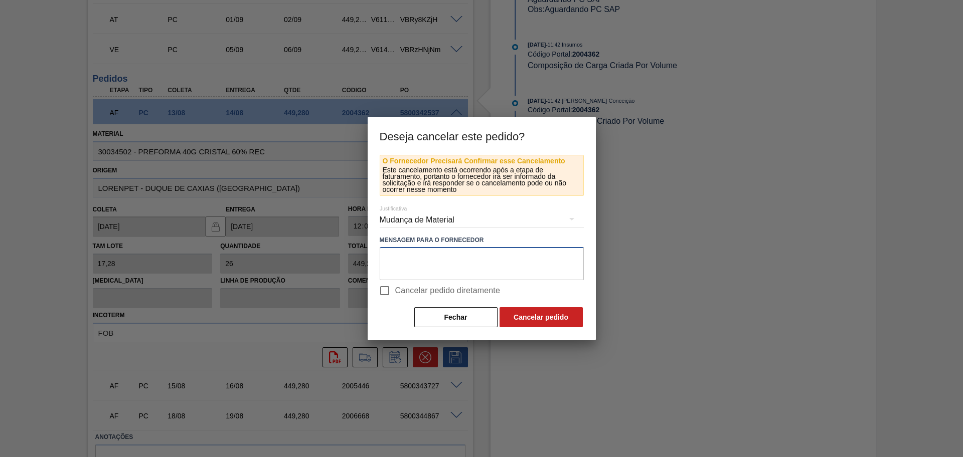
click at [433, 268] on textarea at bounding box center [482, 263] width 204 height 33
type textarea "mudança pcr40%"
click at [422, 284] on label "Cancelar pedido diretamente" at bounding box center [437, 290] width 126 height 21
click at [395, 284] on input "Cancelar pedido diretamente" at bounding box center [384, 290] width 21 height 21
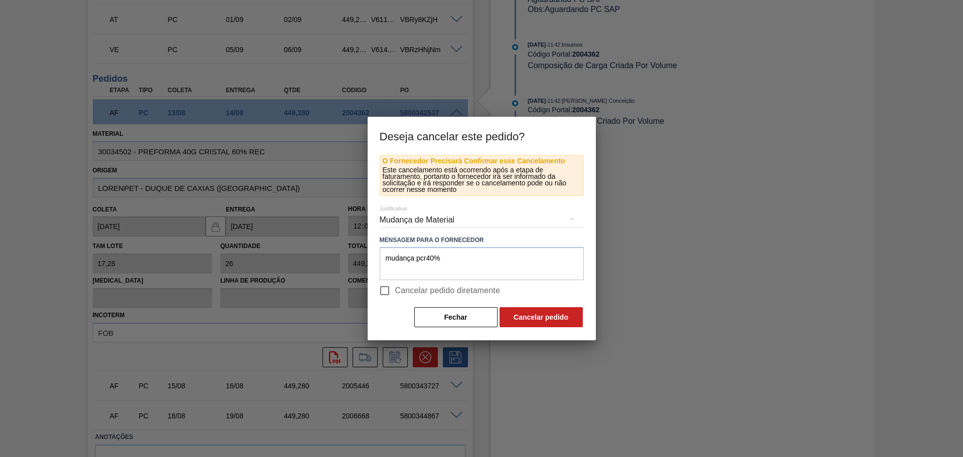
checkbox input "true"
click at [553, 321] on button "Cancelar pedido" at bounding box center [540, 317] width 83 height 20
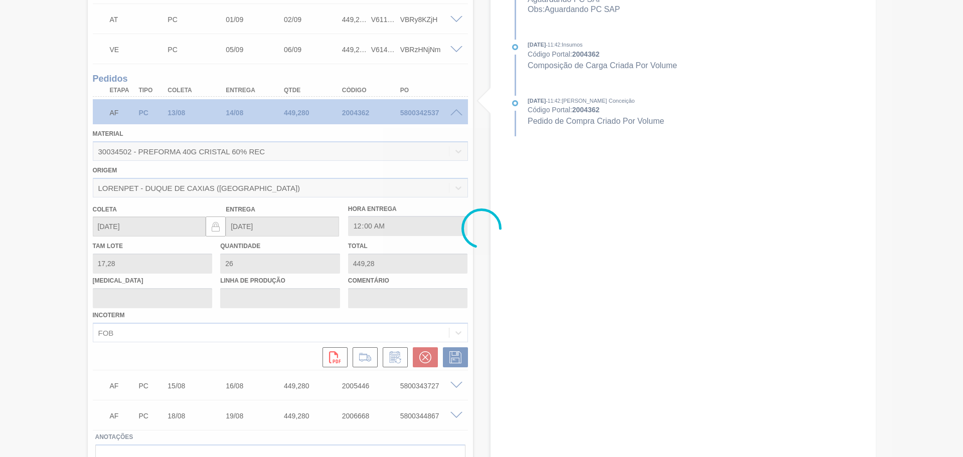
scroll to position [318, 0]
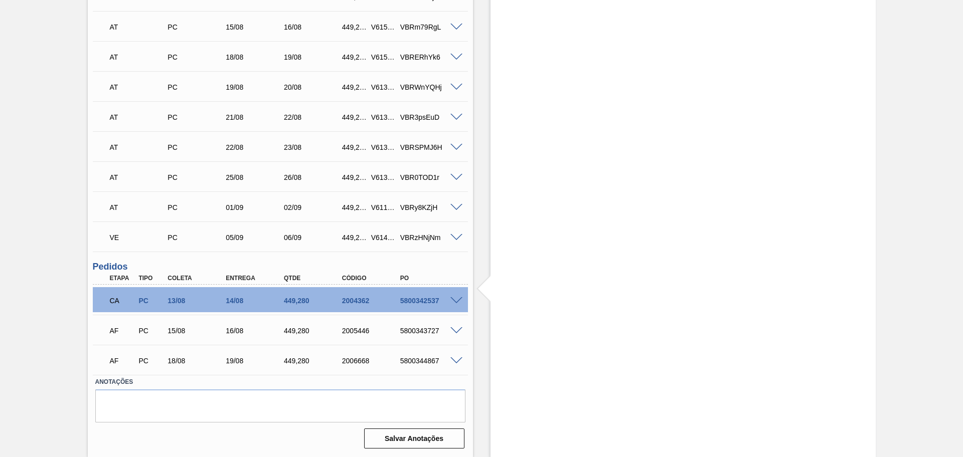
click at [451, 327] on span at bounding box center [456, 331] width 12 height 8
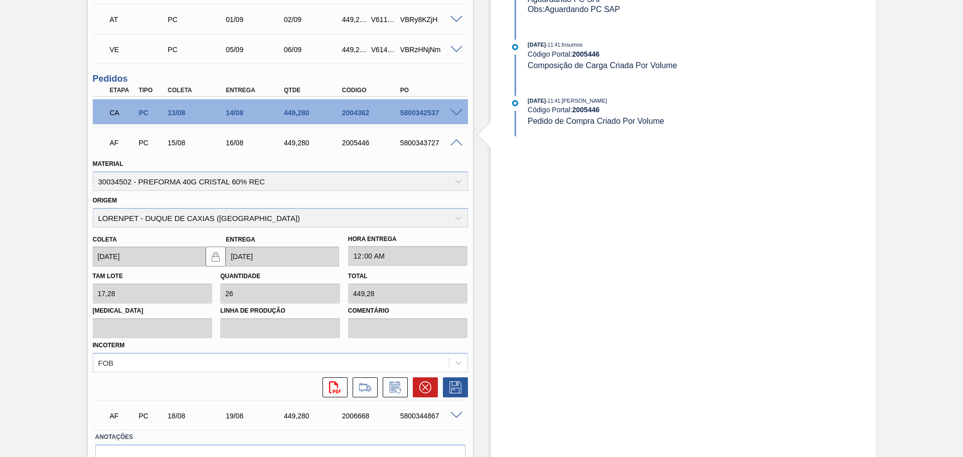
scroll to position [561, 0]
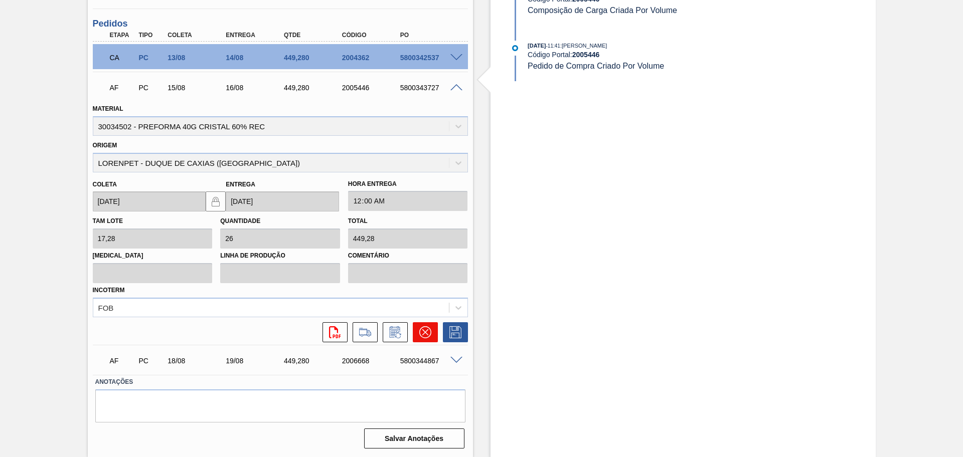
click at [416, 333] on button at bounding box center [425, 332] width 25 height 20
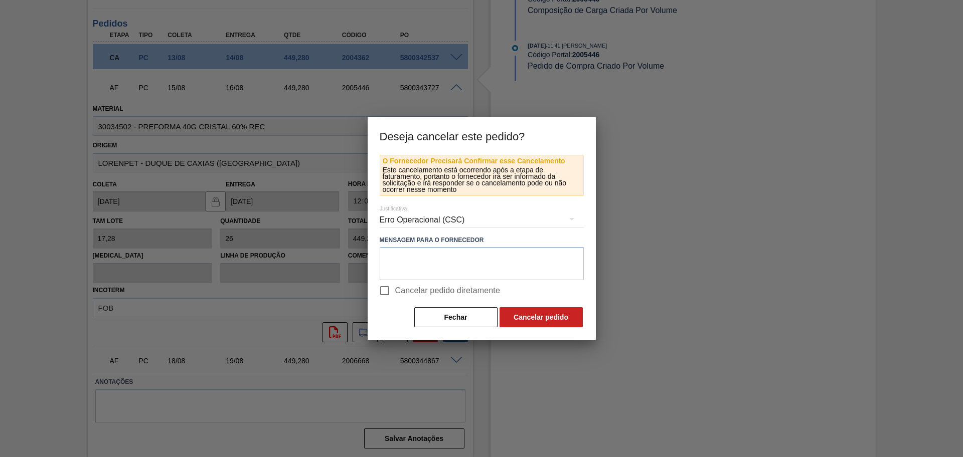
click at [426, 225] on div "Erro Operacional (CSC)" at bounding box center [482, 220] width 204 height 28
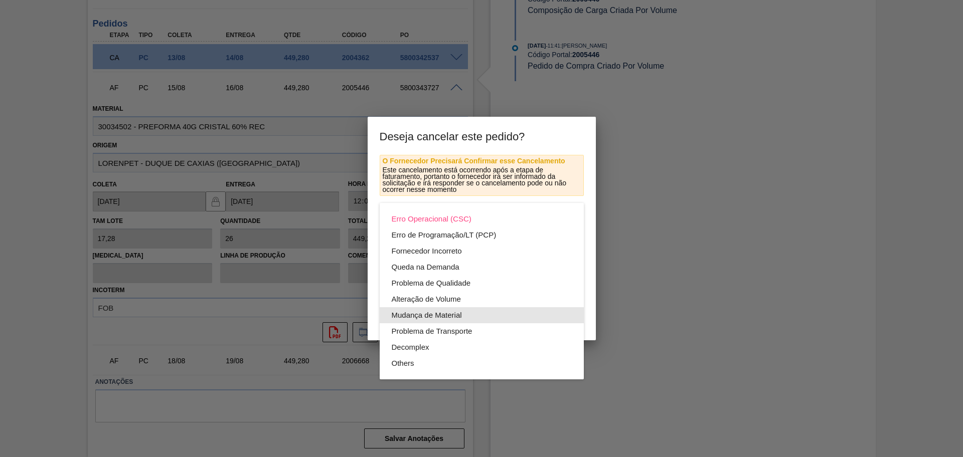
click at [426, 315] on div "Mudança de Material" at bounding box center [482, 315] width 180 height 16
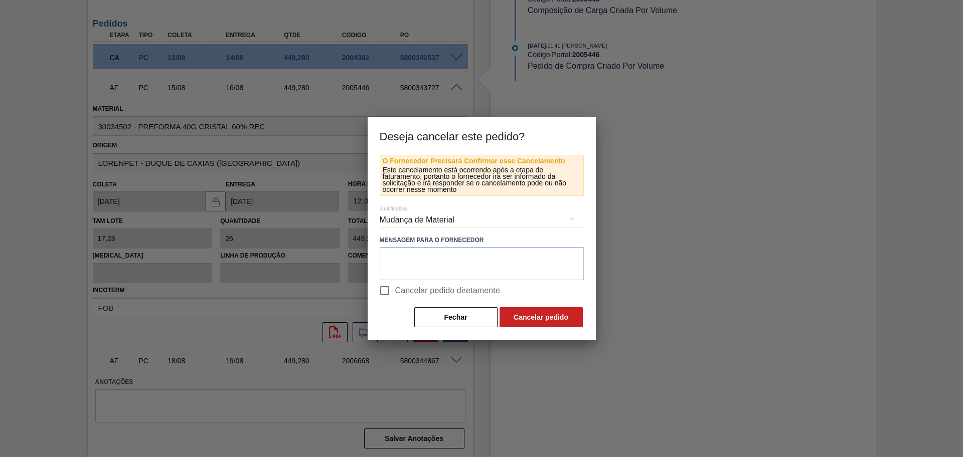
click at [429, 268] on div "Erro Operacional (CSC) Erro de Programação/LT (PCP) Fornecedor Incorreto Queda …" at bounding box center [481, 228] width 963 height 457
click at [429, 268] on textarea at bounding box center [482, 263] width 204 height 33
type textarea "mudança pcr 40%"
click at [428, 297] on span "Cancelar pedido diretamente" at bounding box center [447, 291] width 105 height 12
click at [395, 297] on input "Cancelar pedido diretamente" at bounding box center [384, 290] width 21 height 21
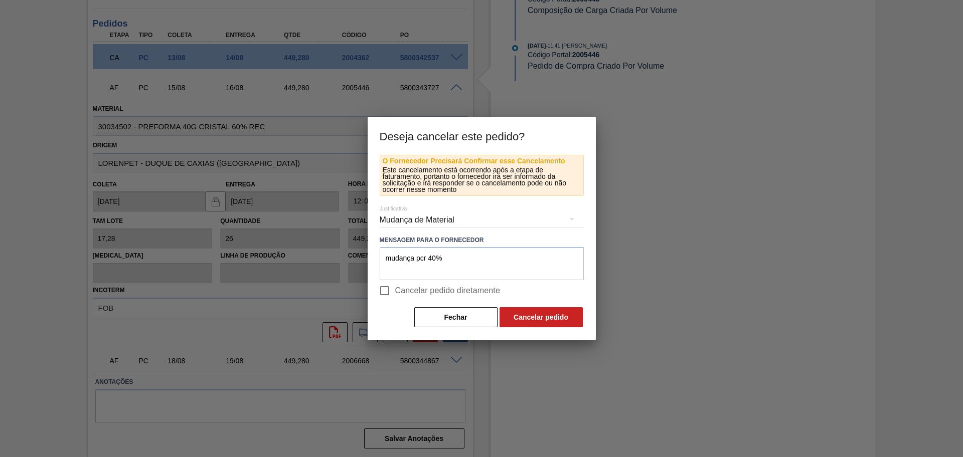
checkbox input "true"
click at [526, 309] on button "Cancelar pedido" at bounding box center [540, 317] width 83 height 20
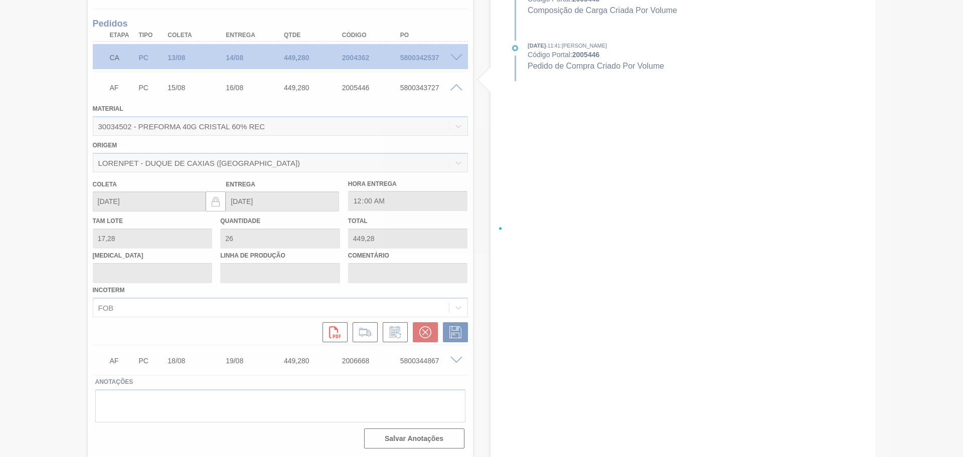
scroll to position [318, 0]
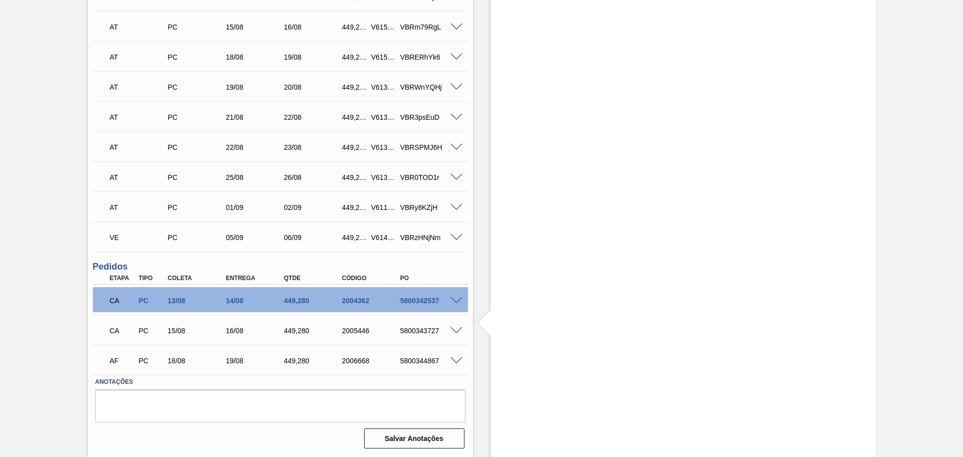
click at [478, 263] on div "Estoque De 12/08/2025 Até 30/09/2025 Filtro" at bounding box center [674, 94] width 403 height 725
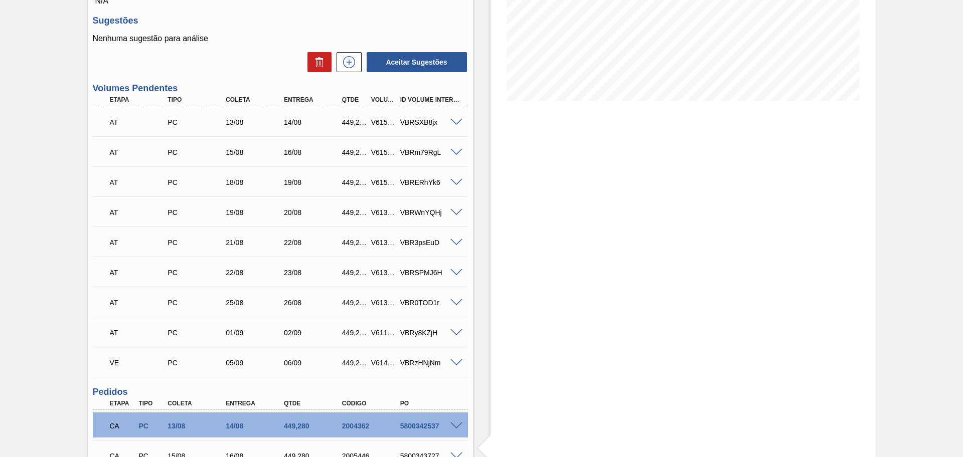
scroll to position [130, 0]
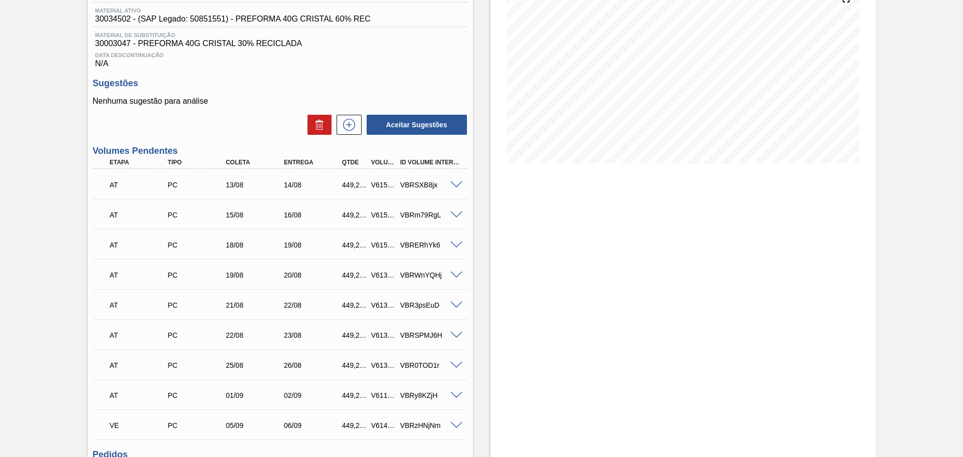
click at [453, 274] on span at bounding box center [456, 276] width 12 height 8
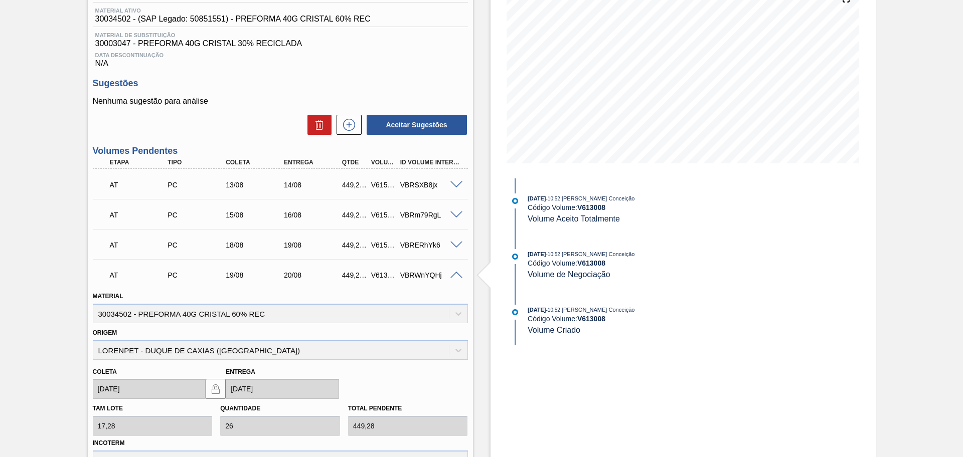
click at [453, 274] on span at bounding box center [456, 276] width 12 height 8
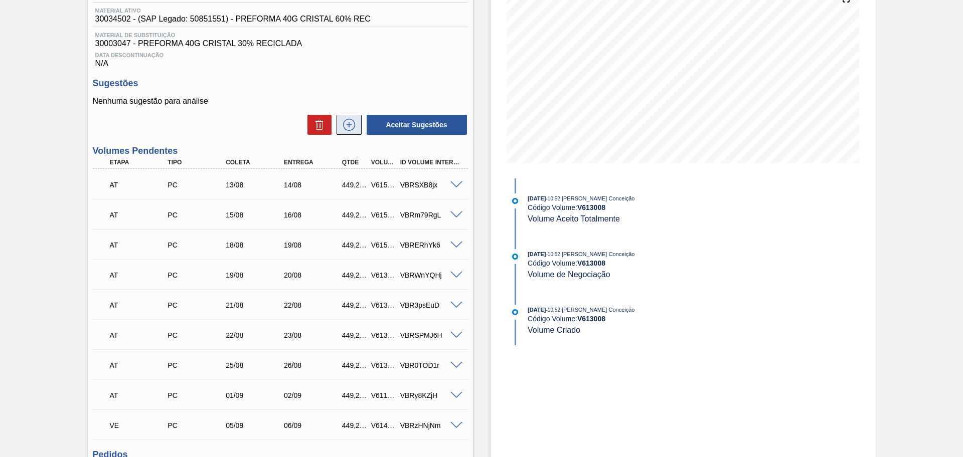
click at [338, 127] on button at bounding box center [348, 125] width 25 height 20
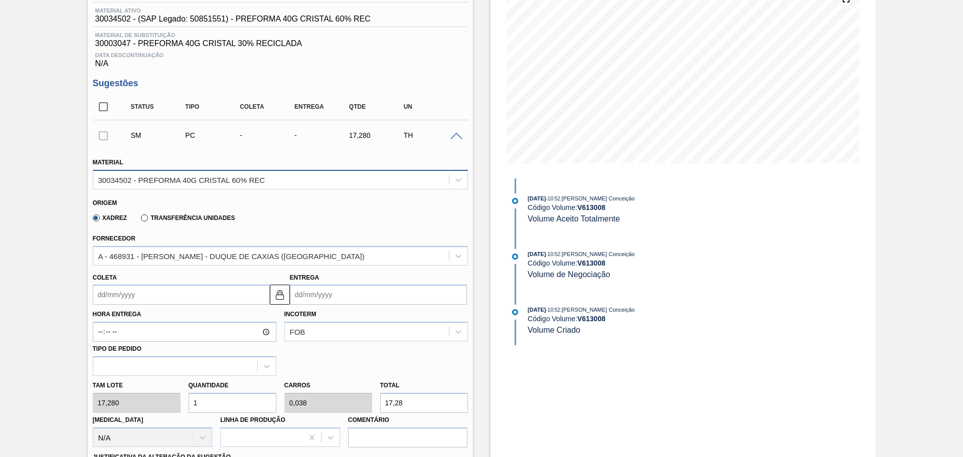
click at [243, 182] on div "30034502 - PREFORMA 40G CRISTAL 60% REC" at bounding box center [181, 179] width 167 height 9
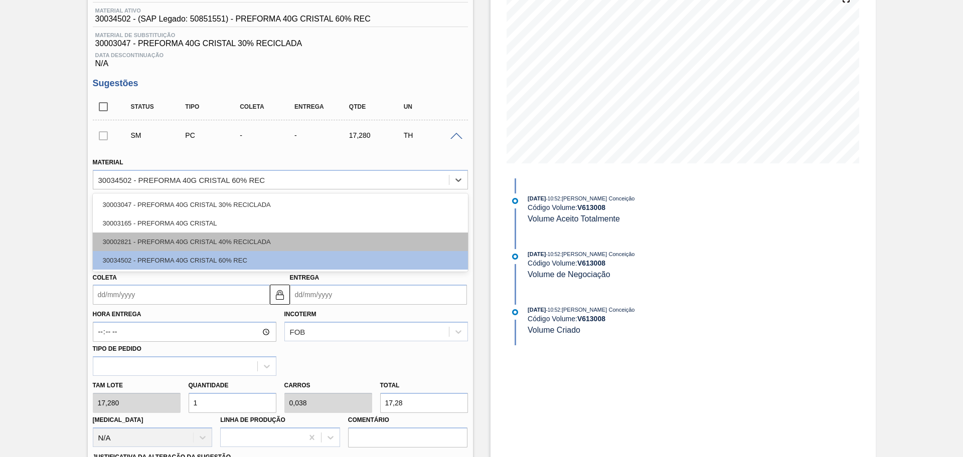
click at [228, 239] on div "30002821 - PREFORMA 40G CRISTAL 40% RECICLADA" at bounding box center [280, 242] width 375 height 19
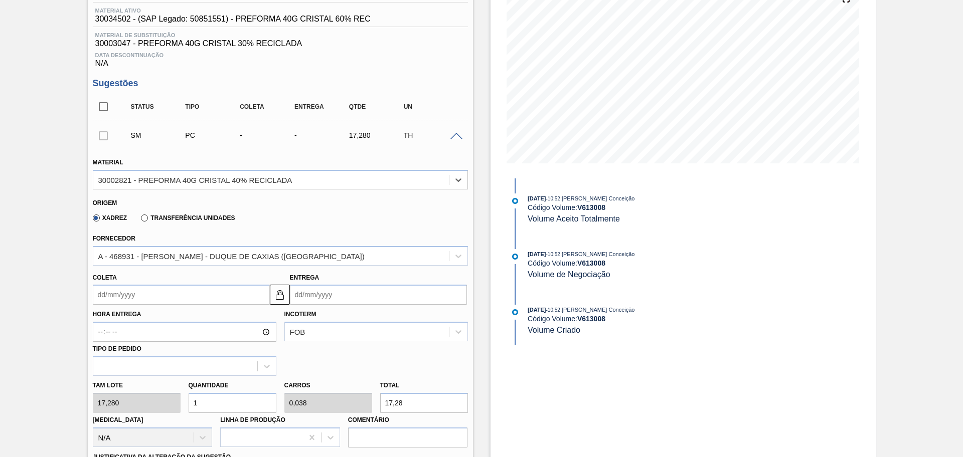
click at [141, 288] on input "Coleta" at bounding box center [181, 295] width 177 height 20
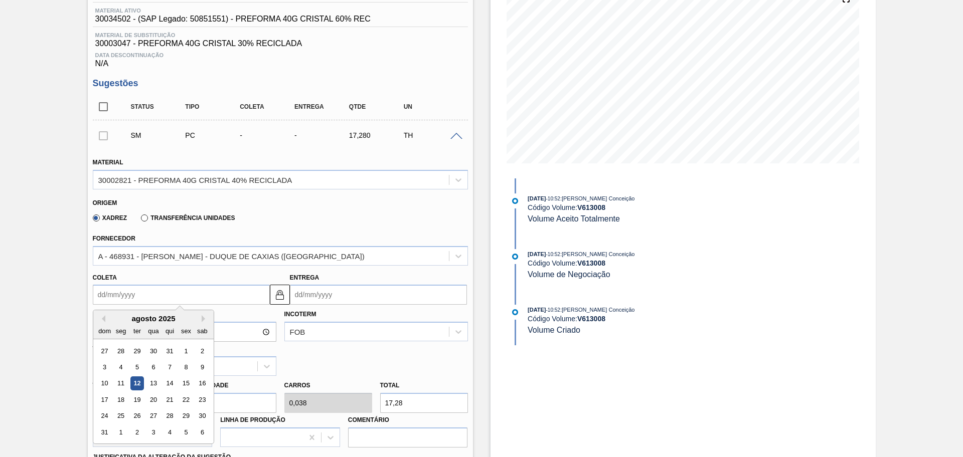
type input "1"
type input "02/08/2025"
type input "19"
type input "[DATE]"
type input "19/06"
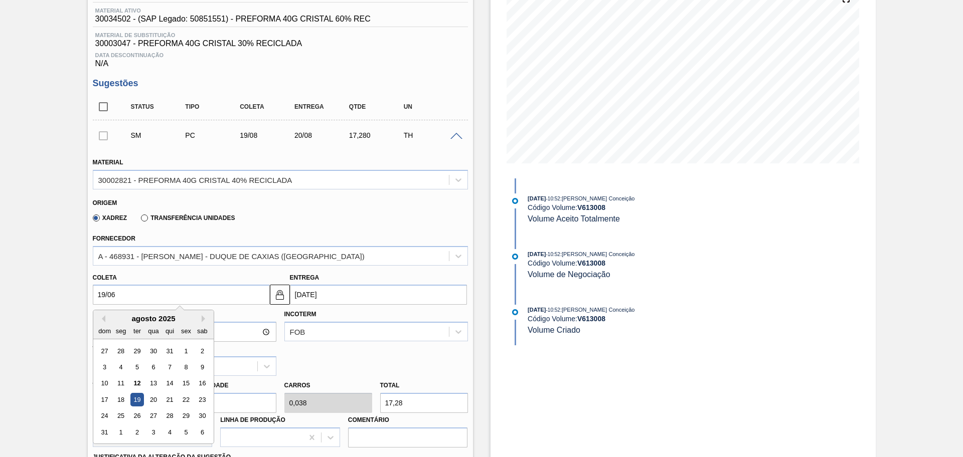
type input "20/06/2025"
type input "19/08"
type input "[DATE]"
type input "19/08/2025"
click at [390, 367] on div "Hora Entrega Incoterm FOB Tipo de pedido" at bounding box center [280, 340] width 383 height 71
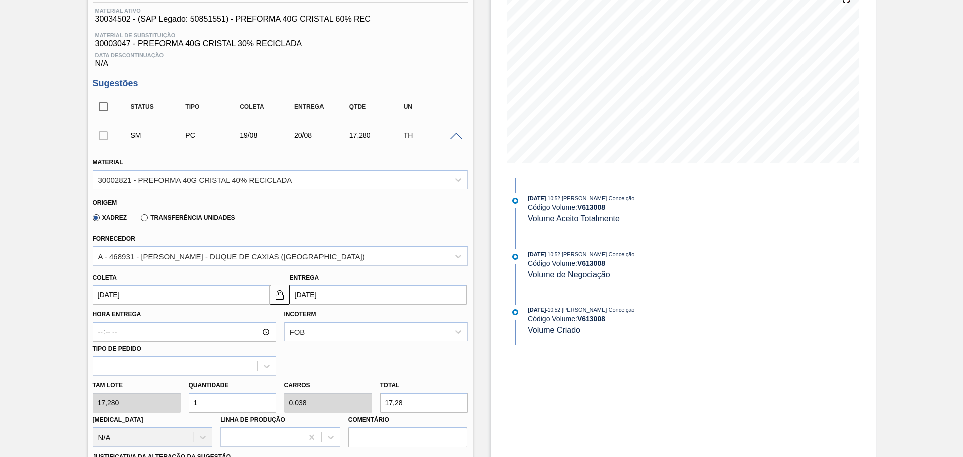
click at [140, 408] on div "Tam lote 17,280 Quantidade 1 Carros 0,038 Total 17,28 Doca N/A Linha de Produçã…" at bounding box center [280, 412] width 383 height 72
type input "2"
type input "0,077"
type input "34,56"
type input "26"
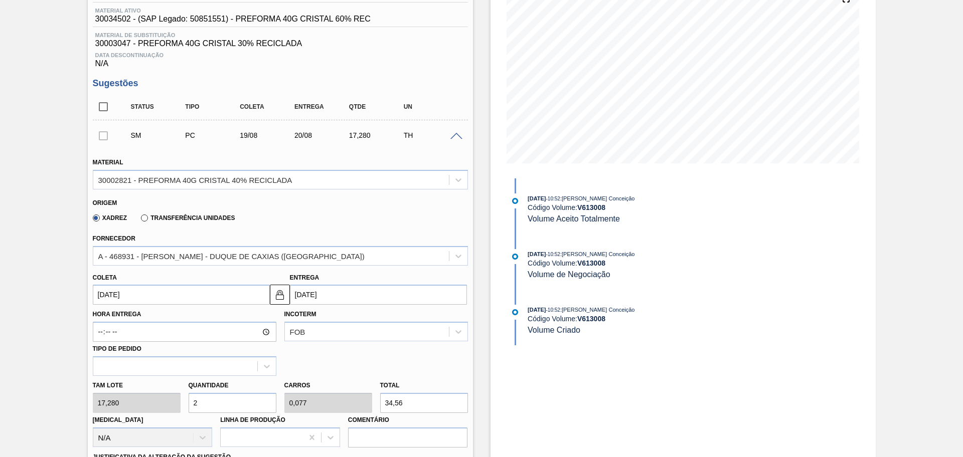
type input "1"
type input "449,28"
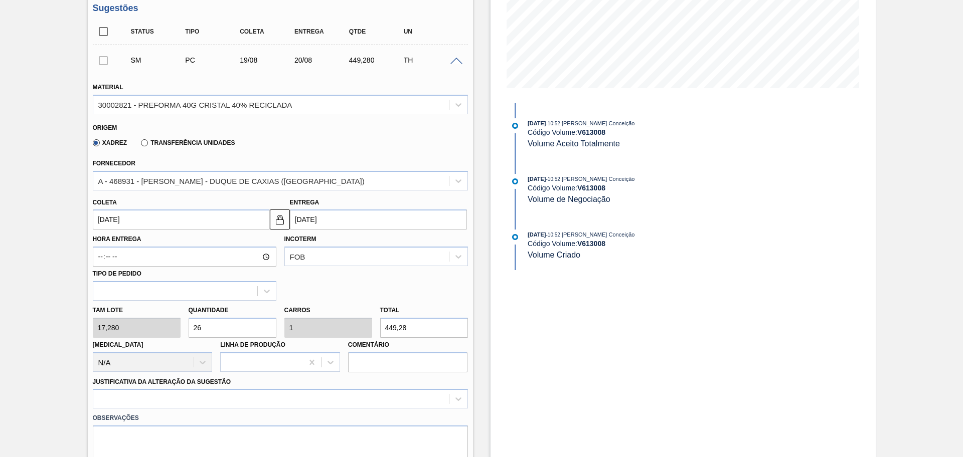
scroll to position [318, 0]
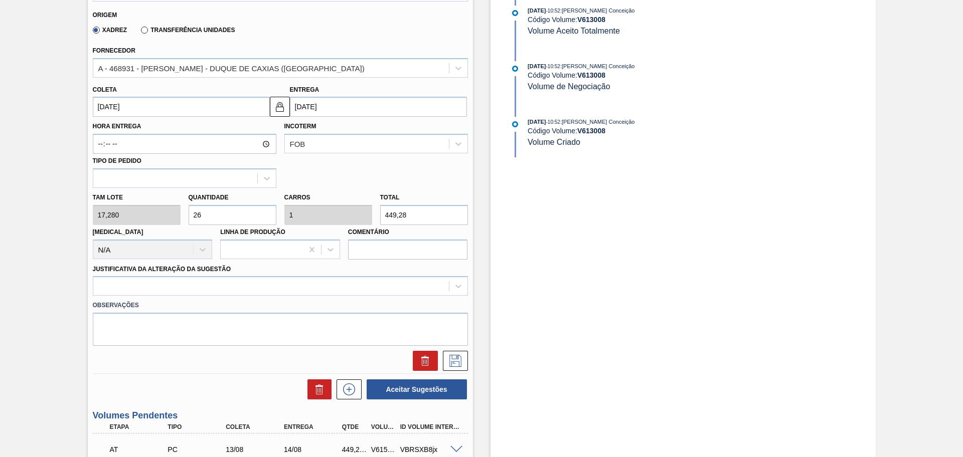
type input "26"
click at [166, 297] on div "Observações" at bounding box center [280, 321] width 383 height 50
click at [167, 289] on div at bounding box center [270, 286] width 355 height 15
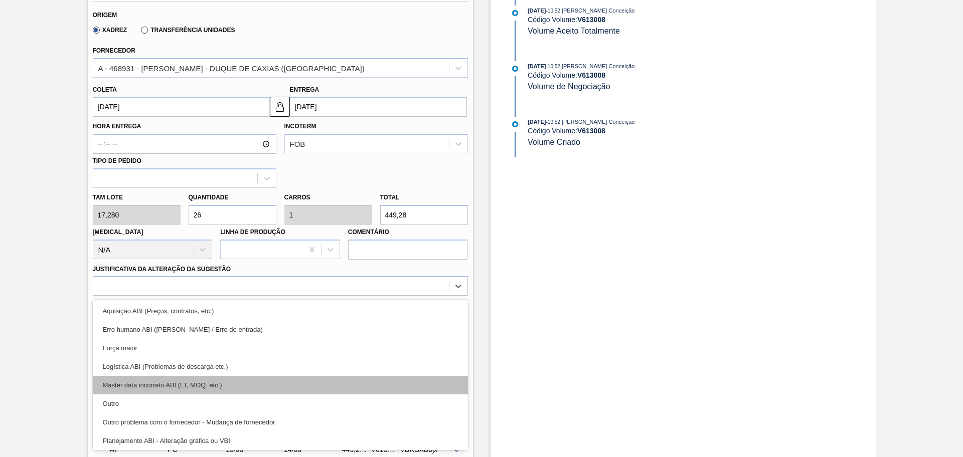
scroll to position [63, 0]
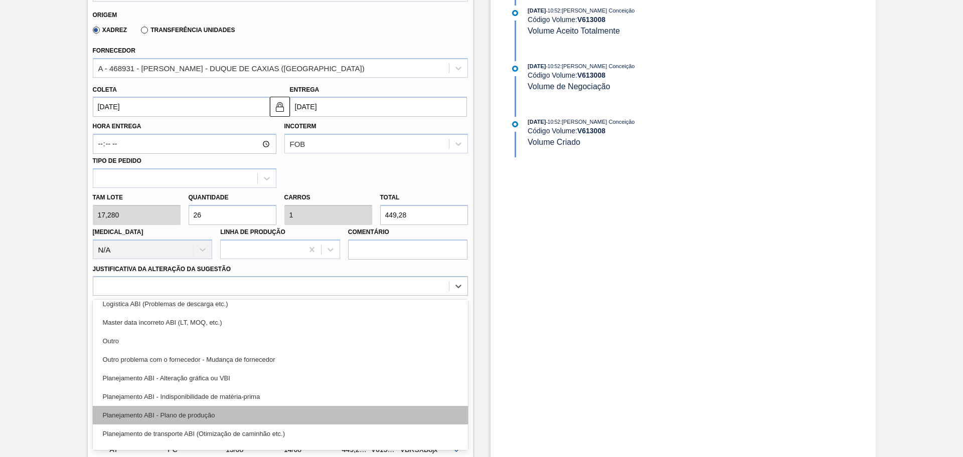
click at [225, 412] on div "Planejamento ABI - Plano de produção" at bounding box center [280, 415] width 375 height 19
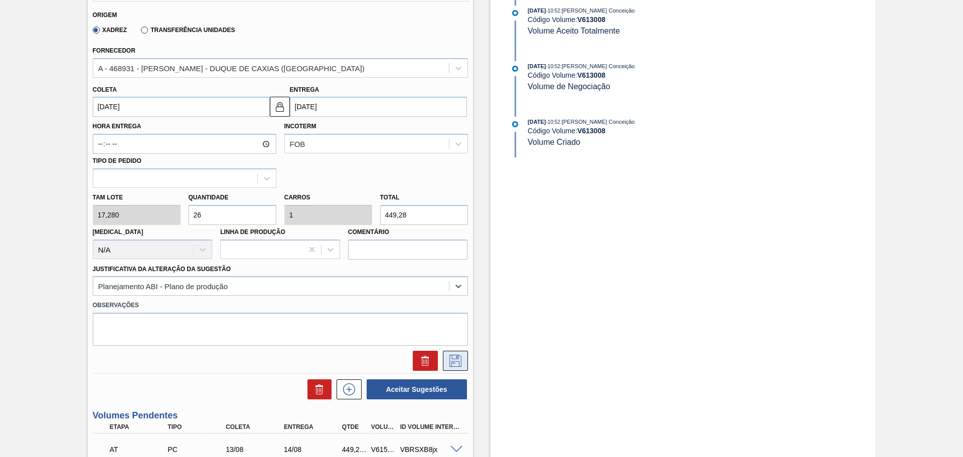
click at [457, 365] on icon at bounding box center [455, 361] width 16 height 12
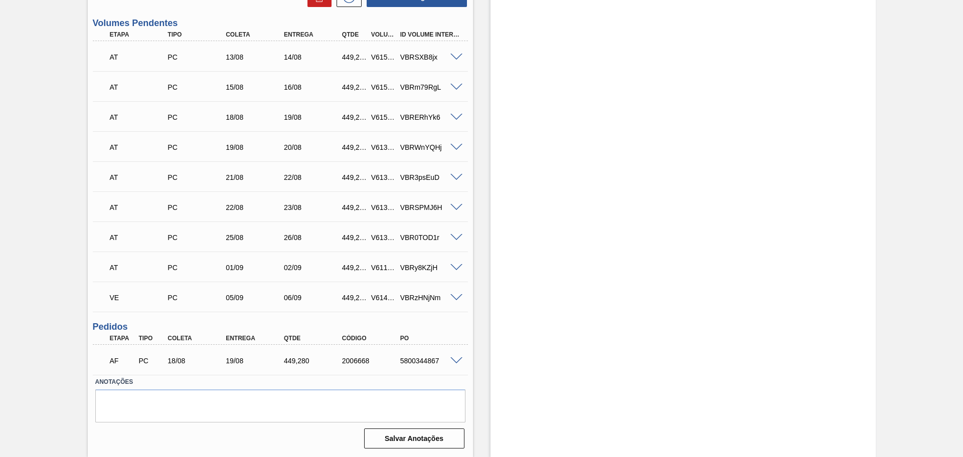
scroll to position [237, 0]
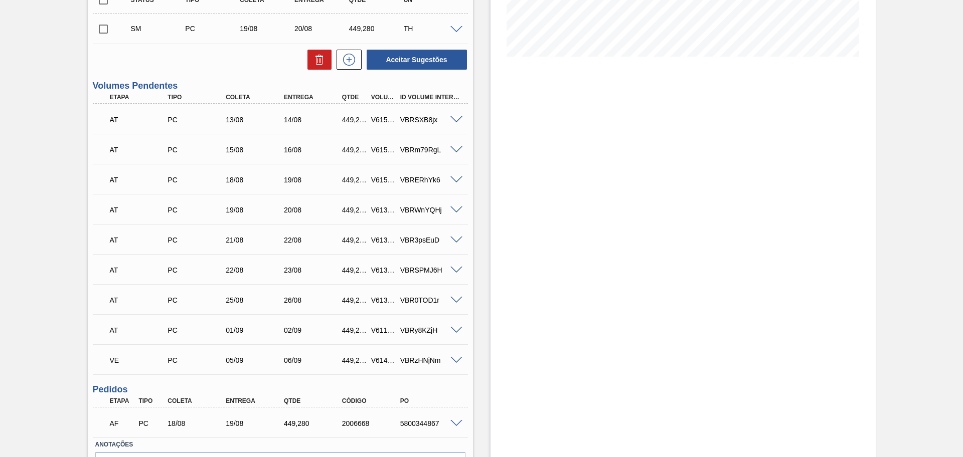
click at [453, 424] on span at bounding box center [456, 424] width 12 height 8
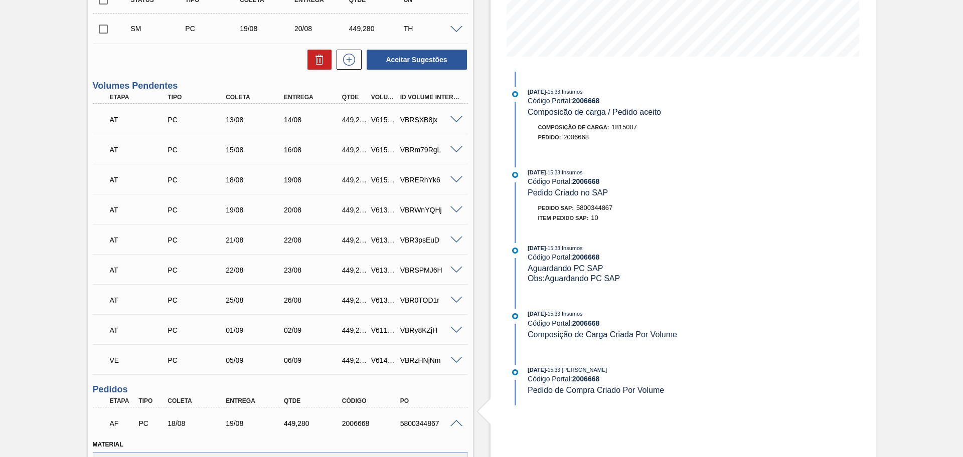
click at [454, 424] on span at bounding box center [456, 424] width 12 height 8
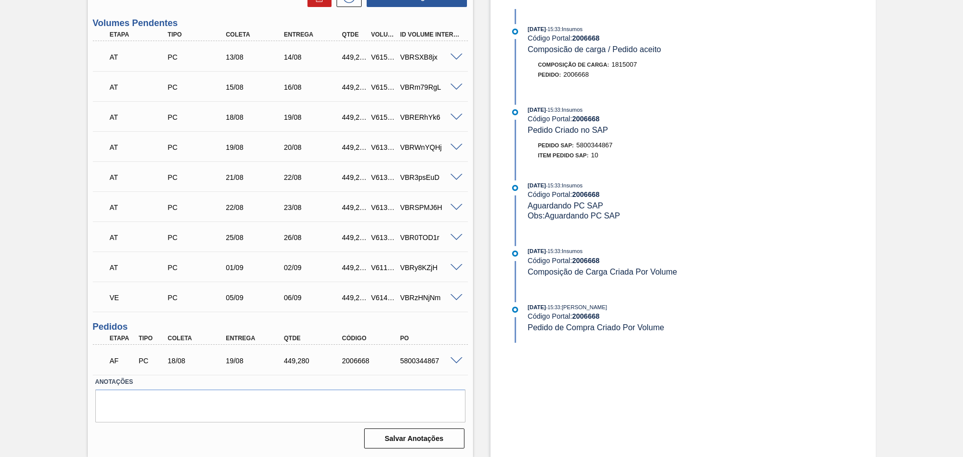
click at [456, 360] on span at bounding box center [456, 362] width 12 height 8
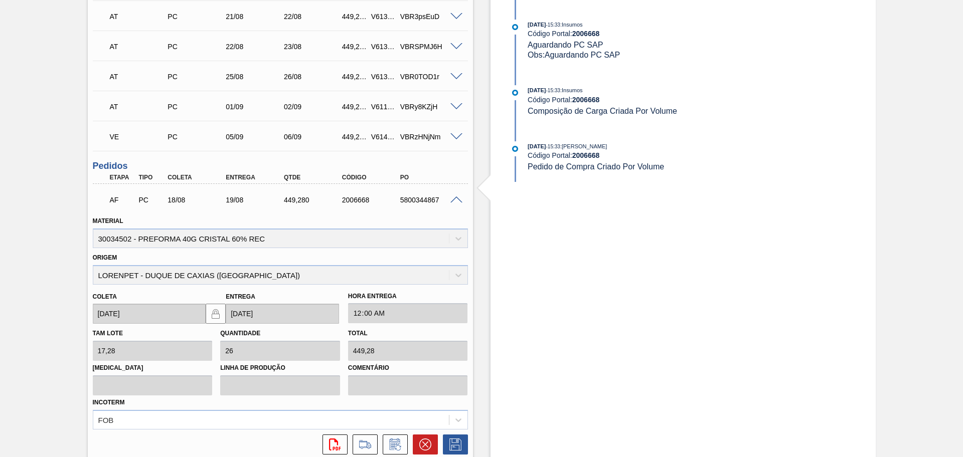
scroll to position [487, 0]
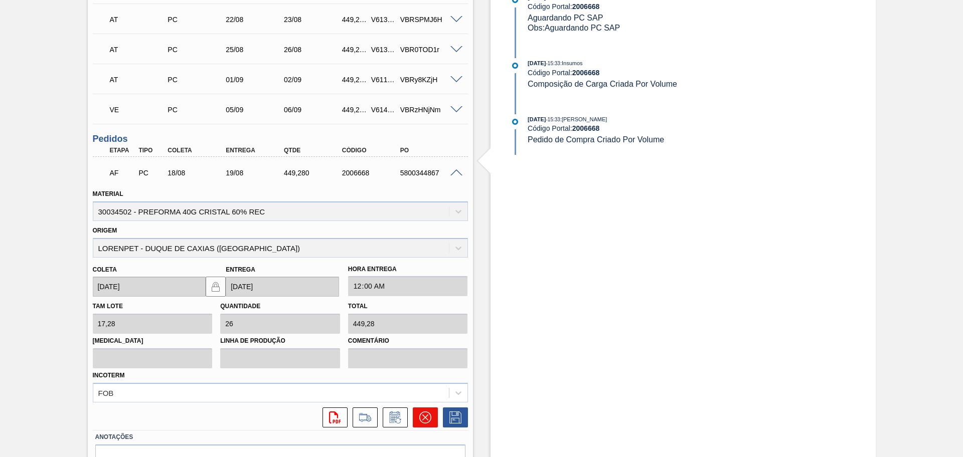
click at [417, 415] on button at bounding box center [425, 418] width 25 height 20
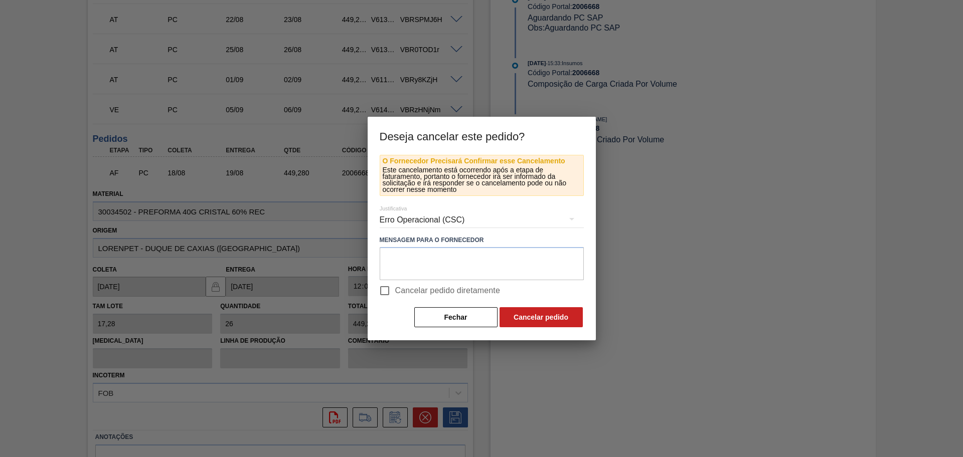
click at [416, 228] on hr at bounding box center [482, 228] width 204 height 1
click at [451, 231] on div "Erro Operacional (CSC)" at bounding box center [482, 220] width 204 height 28
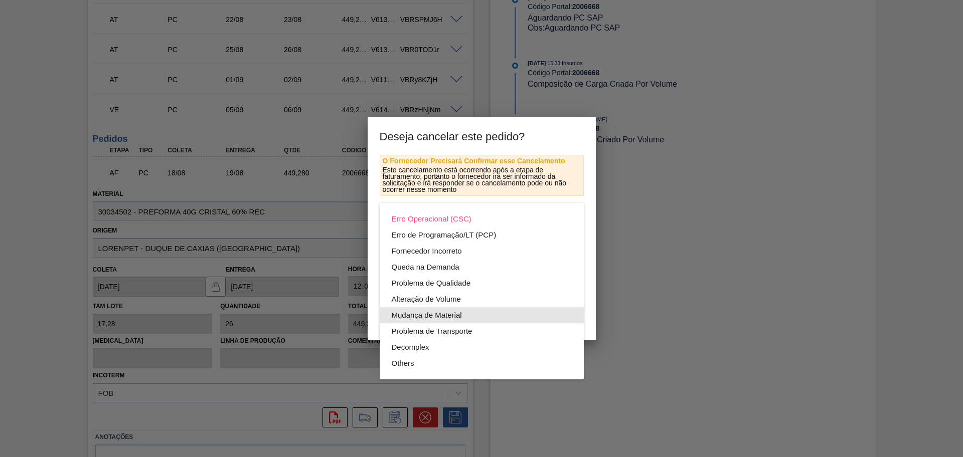
click at [451, 317] on div "Mudança de Material" at bounding box center [482, 315] width 180 height 16
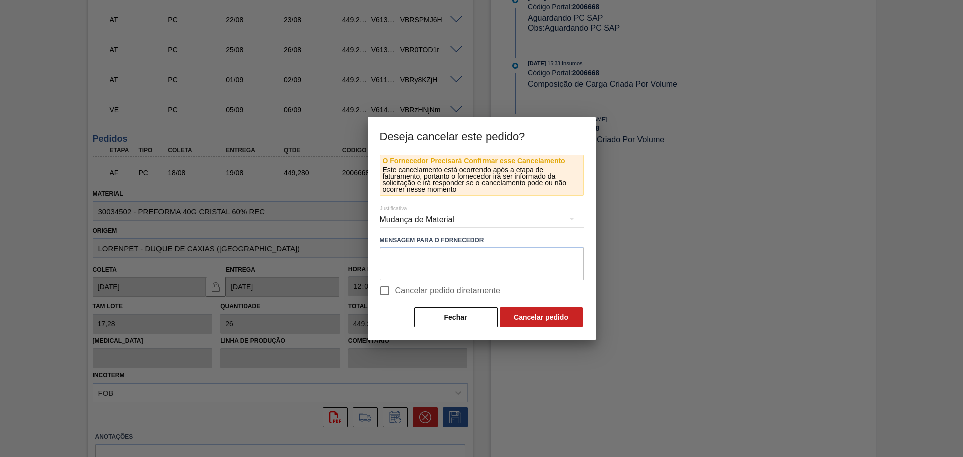
click at [449, 259] on div "Erro Operacional (CSC) Erro de Programação/LT (PCP) Fornecedor Incorreto Queda …" at bounding box center [481, 228] width 963 height 457
click at [449, 258] on textarea at bounding box center [482, 263] width 204 height 33
drag, startPoint x: 392, startPoint y: 256, endPoint x: 345, endPoint y: 255, distance: 46.6
click at [364, 256] on div "Deseja cancelar este pedido? O Fornecedor Precisará Confirmar esse Cancelamento…" at bounding box center [481, 228] width 963 height 457
type textarea "mudança resina 40%"
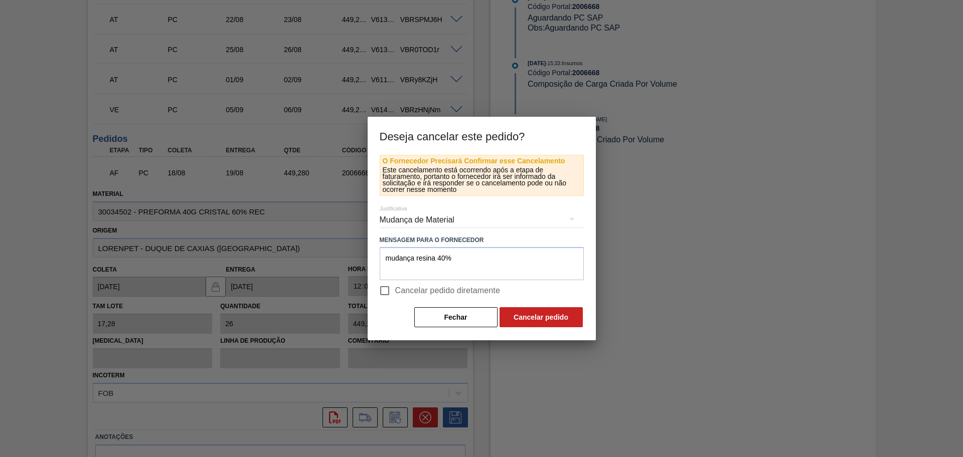
click at [453, 291] on span "Cancelar pedido diretamente" at bounding box center [447, 291] width 105 height 12
click at [395, 291] on input "Cancelar pedido diretamente" at bounding box center [384, 290] width 21 height 21
checkbox input "true"
click at [546, 319] on button "Cancelar pedido" at bounding box center [540, 317] width 83 height 20
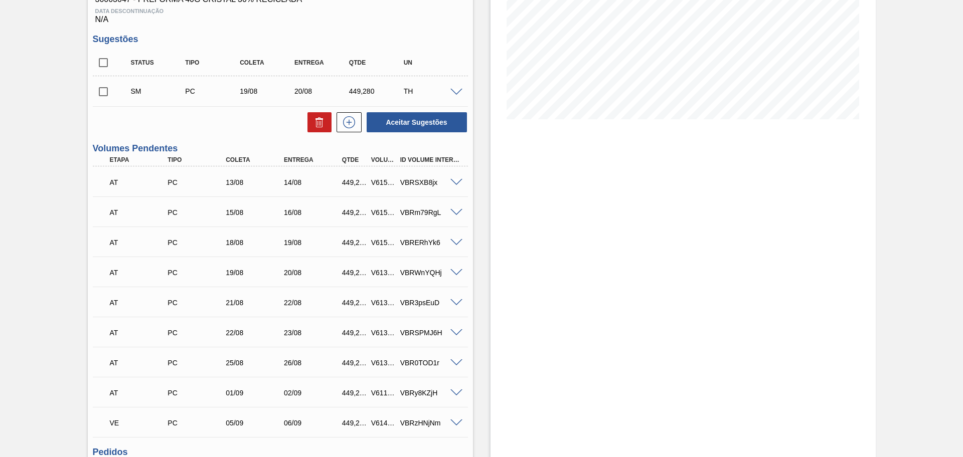
scroll to position [111, 0]
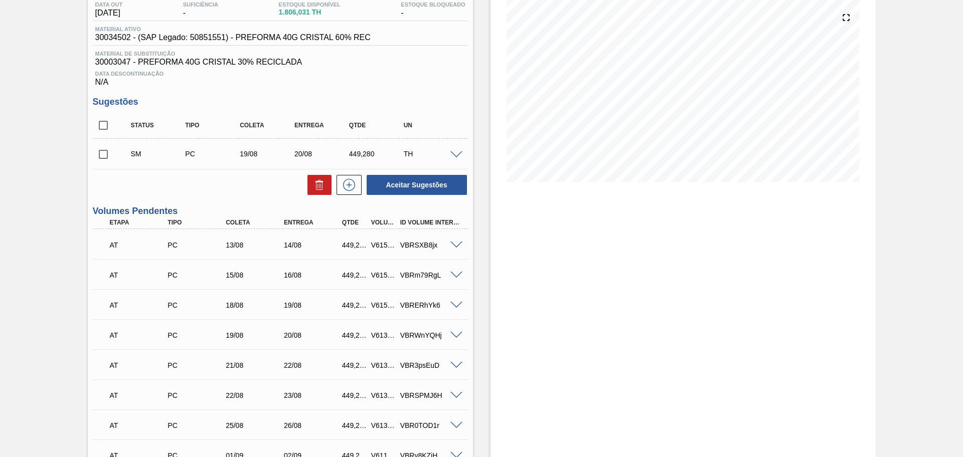
click at [453, 152] on span at bounding box center [456, 155] width 12 height 8
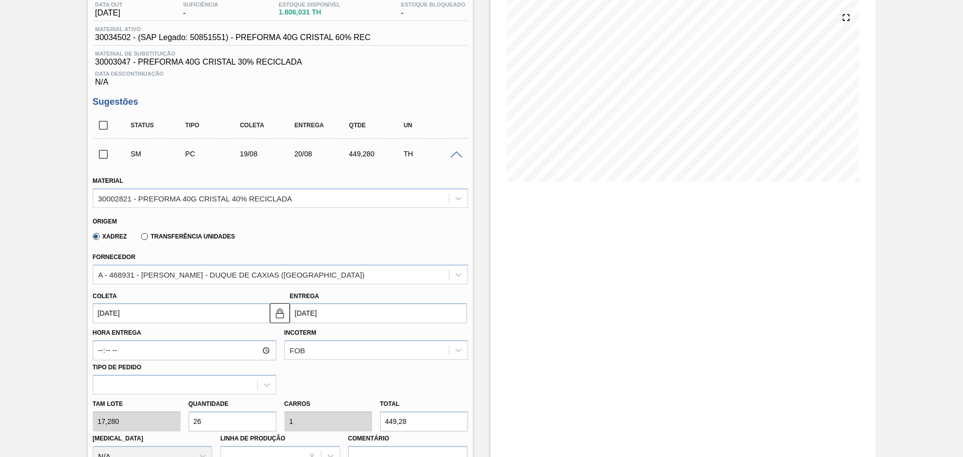
click at [454, 152] on span at bounding box center [456, 155] width 12 height 8
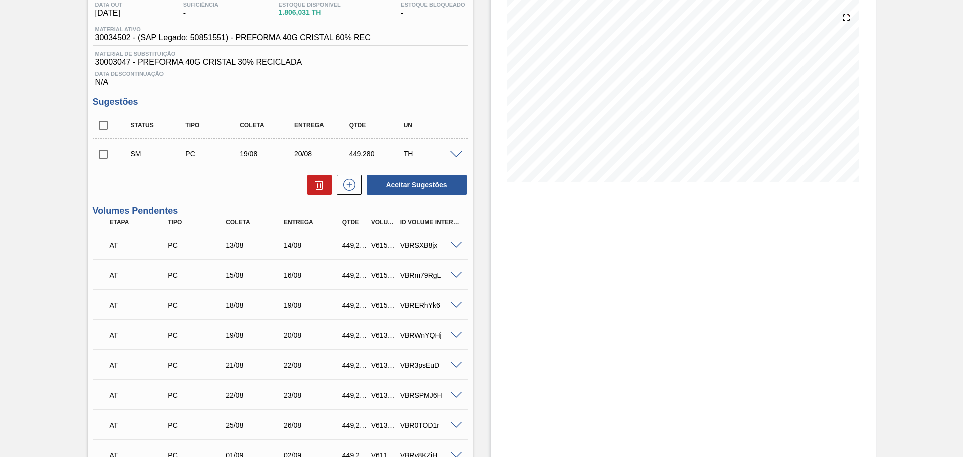
click at [120, 157] on span at bounding box center [121, 154] width 15 height 20
click at [108, 155] on input "checkbox" at bounding box center [103, 154] width 21 height 21
click at [435, 182] on button "Aceitar Sugestões" at bounding box center [417, 185] width 100 height 20
checkbox input "false"
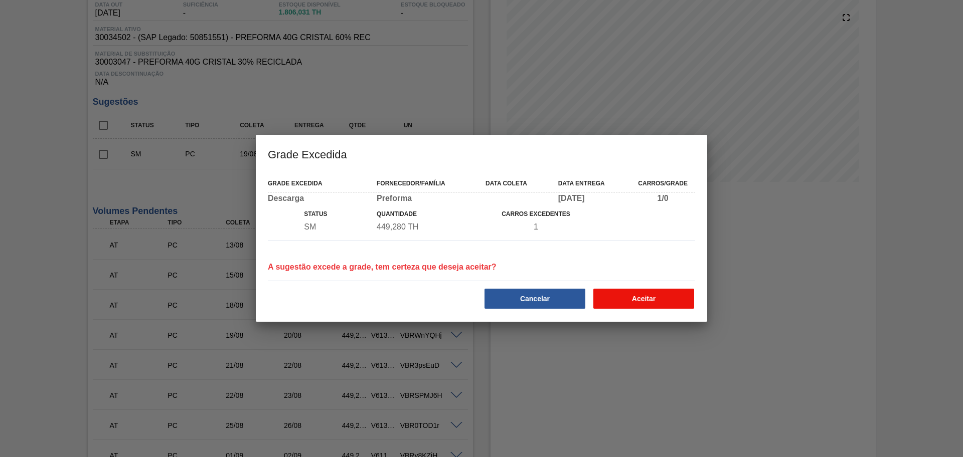
click at [652, 292] on button "Aceitar" at bounding box center [643, 299] width 101 height 20
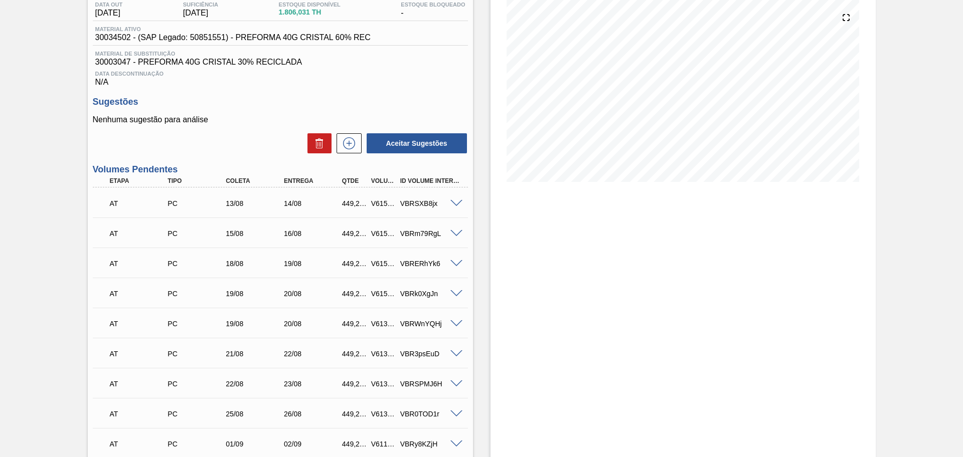
click at [459, 292] on span at bounding box center [456, 294] width 12 height 8
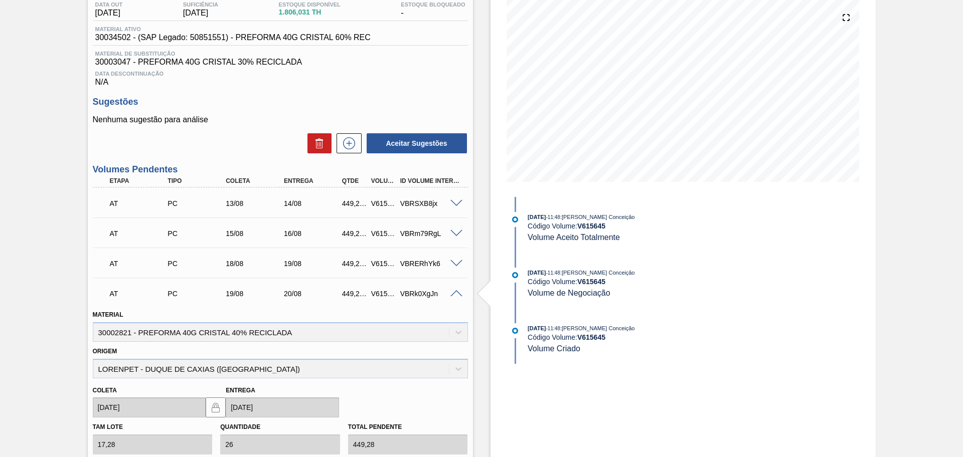
click at [456, 291] on span at bounding box center [456, 294] width 12 height 8
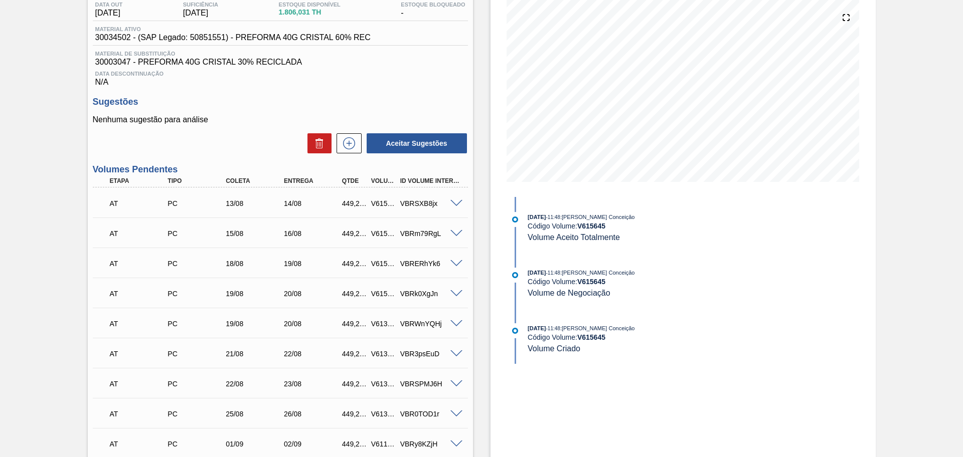
click at [458, 324] on span at bounding box center [456, 324] width 12 height 8
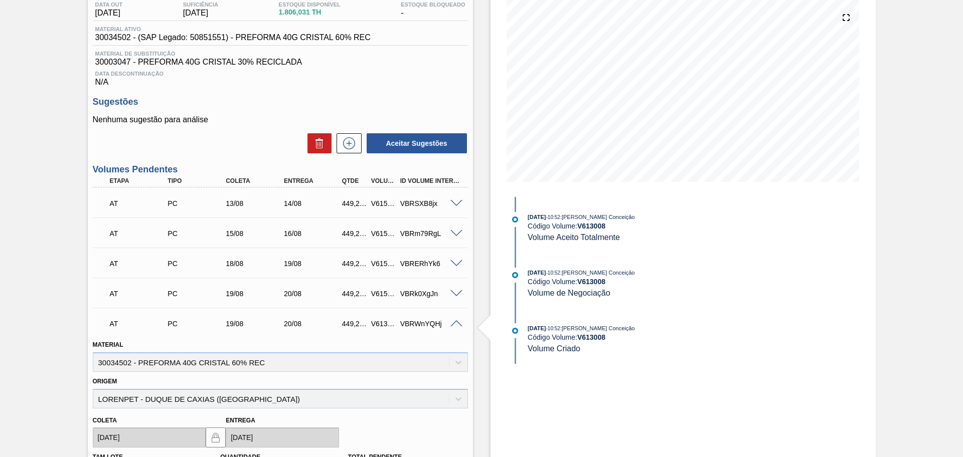
click at [457, 324] on span at bounding box center [456, 324] width 12 height 8
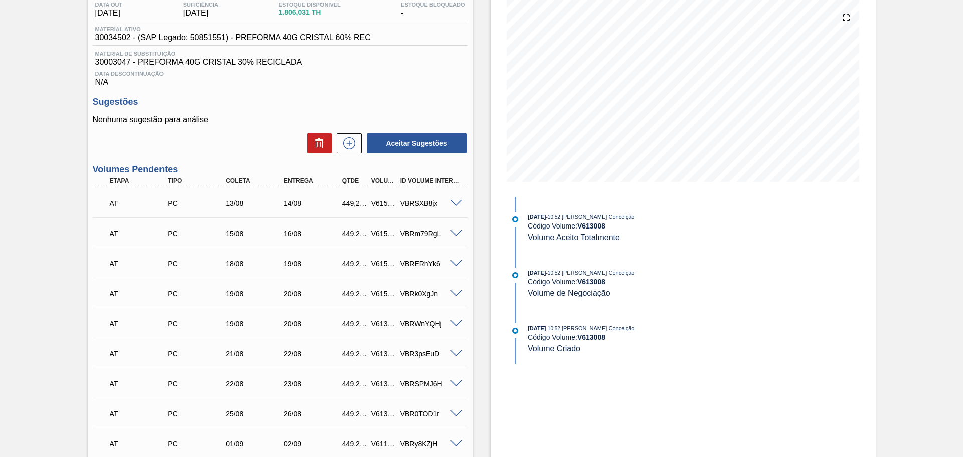
click at [456, 294] on span at bounding box center [456, 294] width 12 height 8
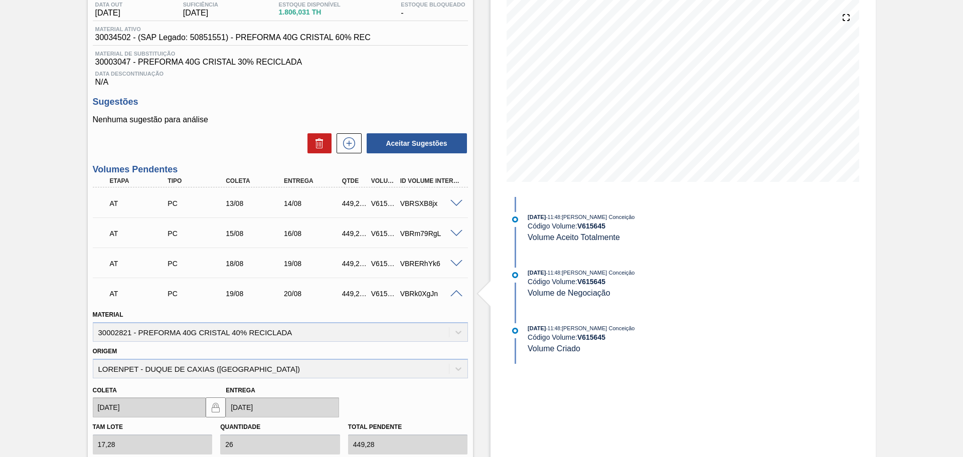
click at [456, 294] on span at bounding box center [456, 294] width 12 height 8
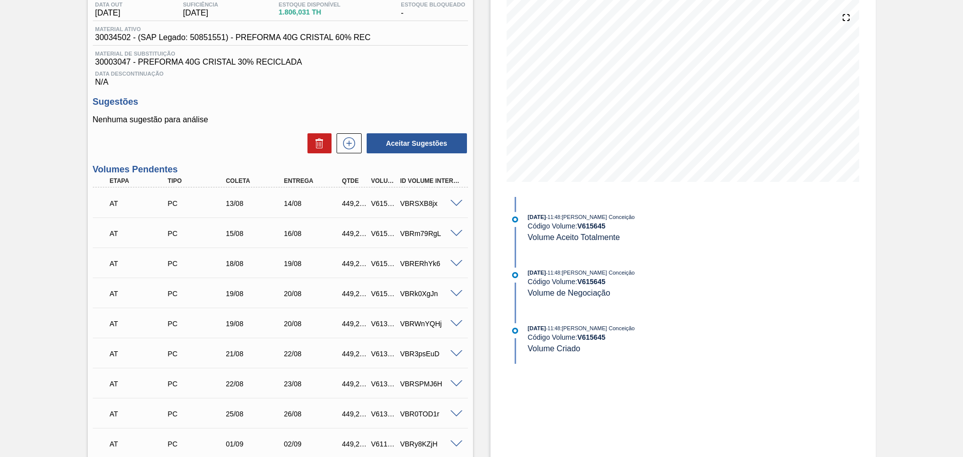
scroll to position [0, 0]
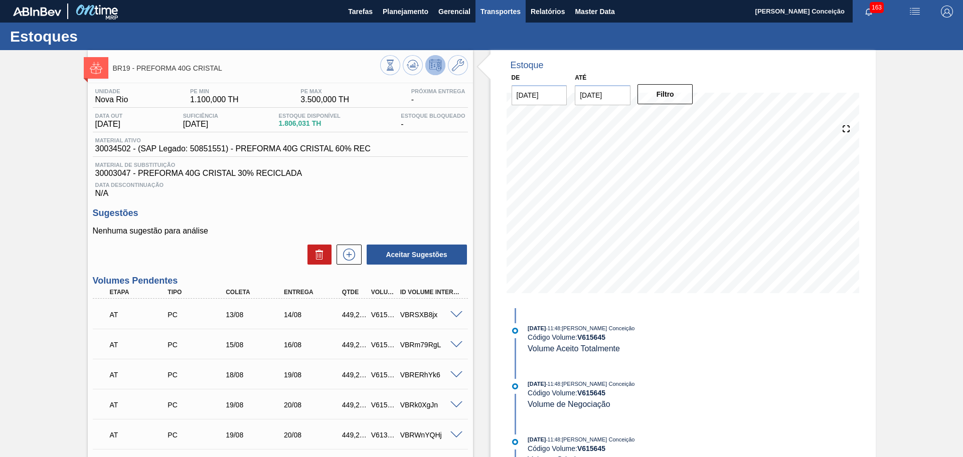
click at [508, 8] on span "Transportes" at bounding box center [500, 12] width 40 height 12
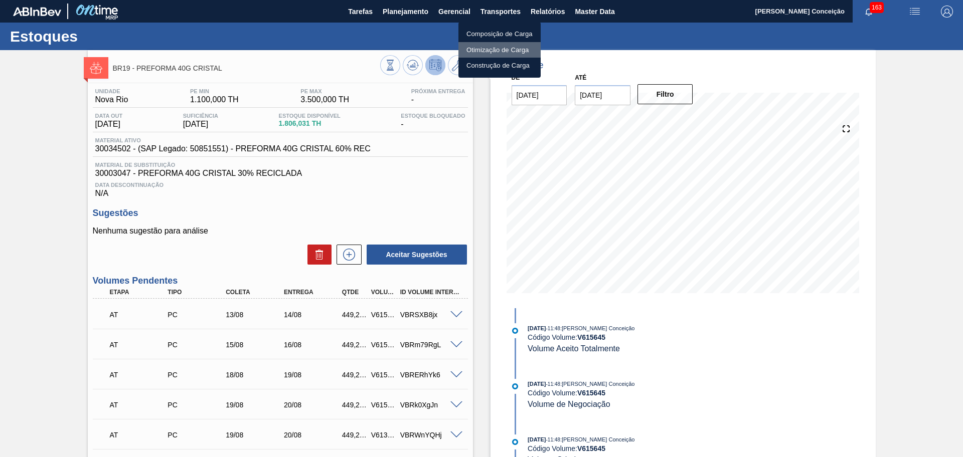
click at [484, 47] on li "Otimização de Carga" at bounding box center [499, 50] width 82 height 16
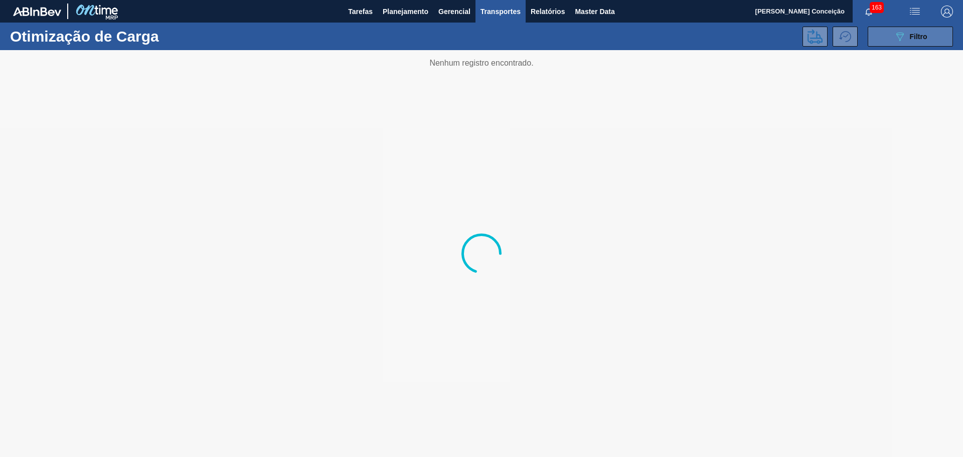
click at [895, 36] on icon "089F7B8B-B2A5-4AFE-B5C0-19BA573D28AC" at bounding box center [900, 37] width 12 height 12
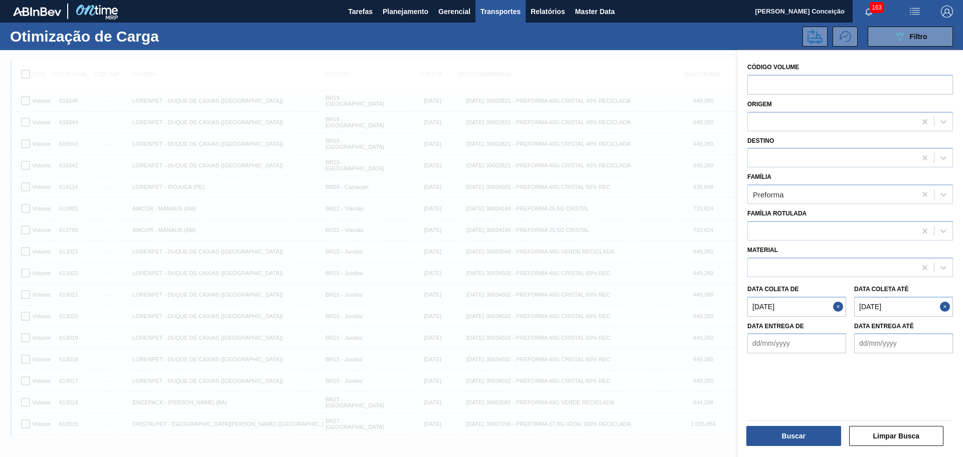
click at [865, 307] on até "[DATE]" at bounding box center [903, 307] width 99 height 20
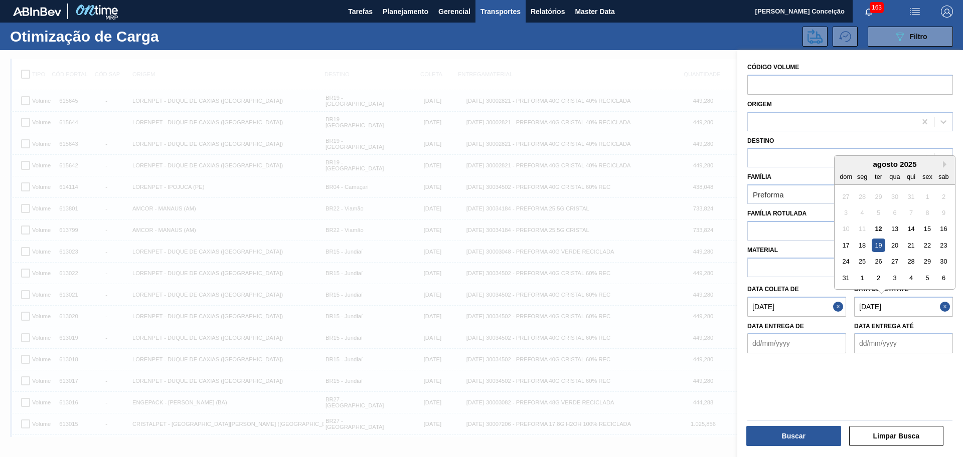
type até "19/08/2025"
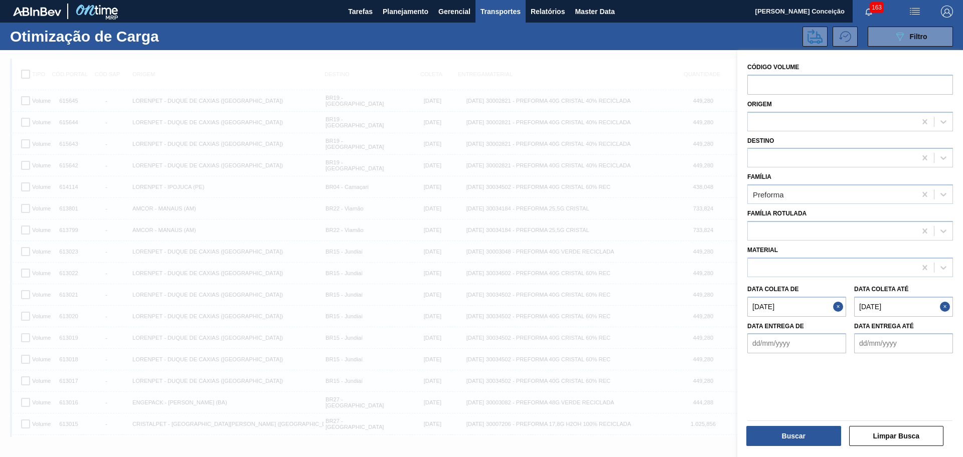
click at [791, 448] on div "Buscar Limpar Busca" at bounding box center [849, 433] width 213 height 38
click at [791, 443] on button "Buscar" at bounding box center [793, 436] width 95 height 20
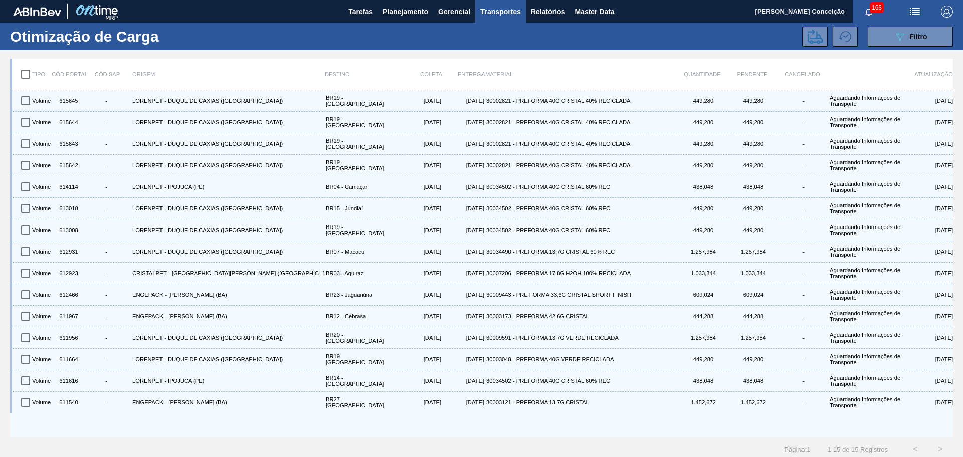
click at [25, 81] on input "checkbox" at bounding box center [25, 74] width 21 height 21
checkbox input "true"
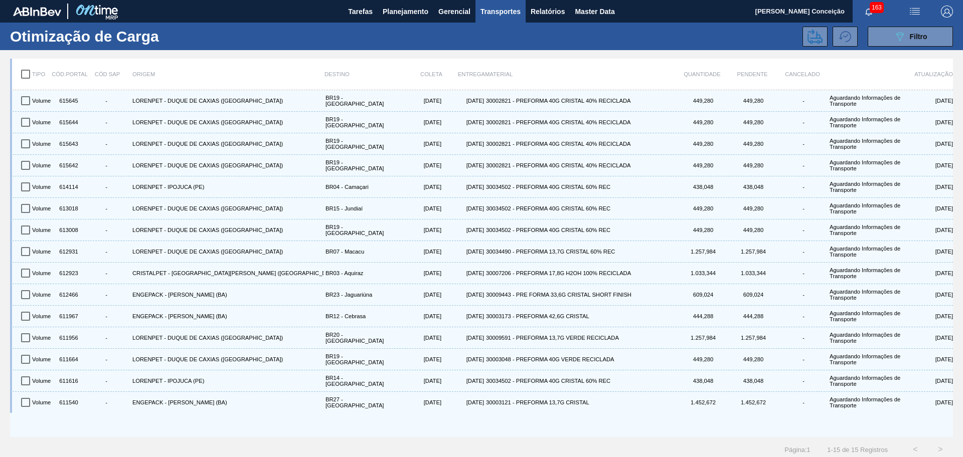
checkbox input "true"
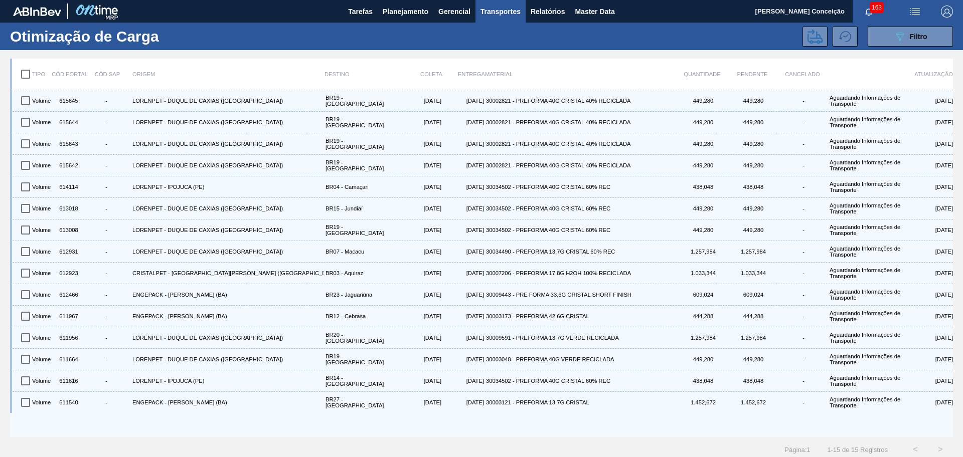
checkbox input "true"
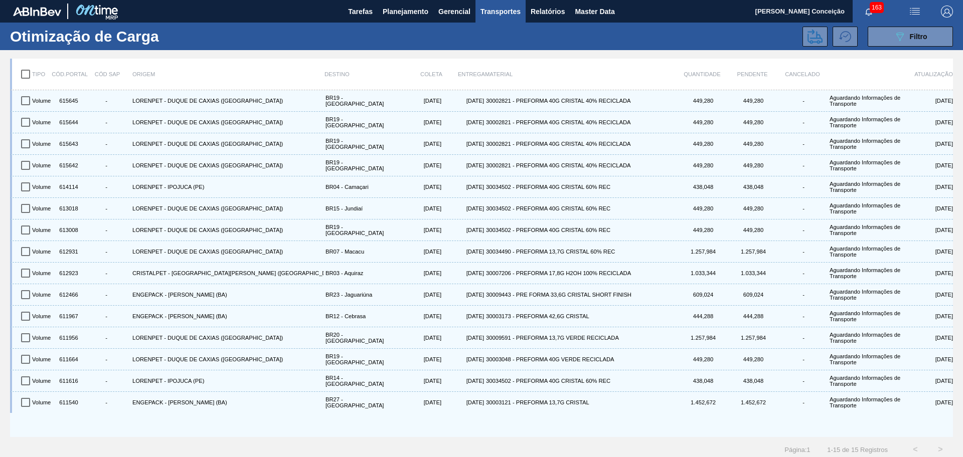
checkbox input "true"
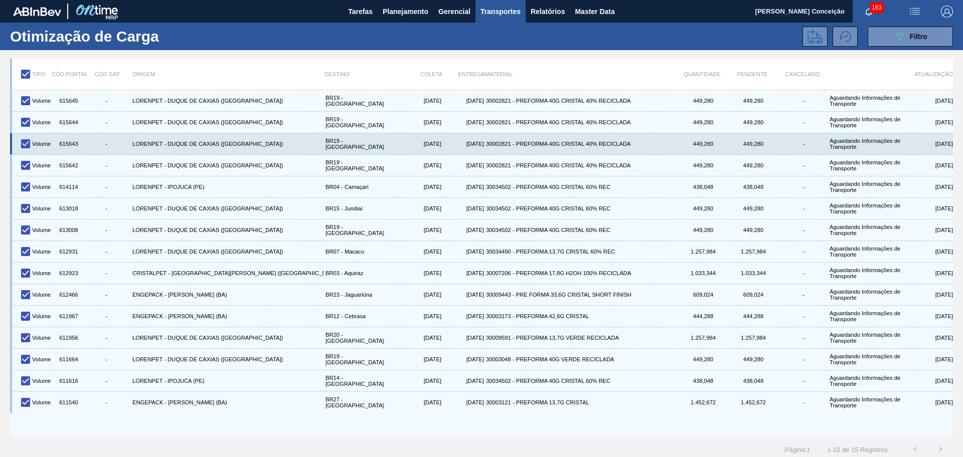
click at [74, 147] on div "615643" at bounding box center [67, 143] width 25 height 17
click at [74, 146] on div "615643" at bounding box center [67, 143] width 25 height 17
copy div "615643"
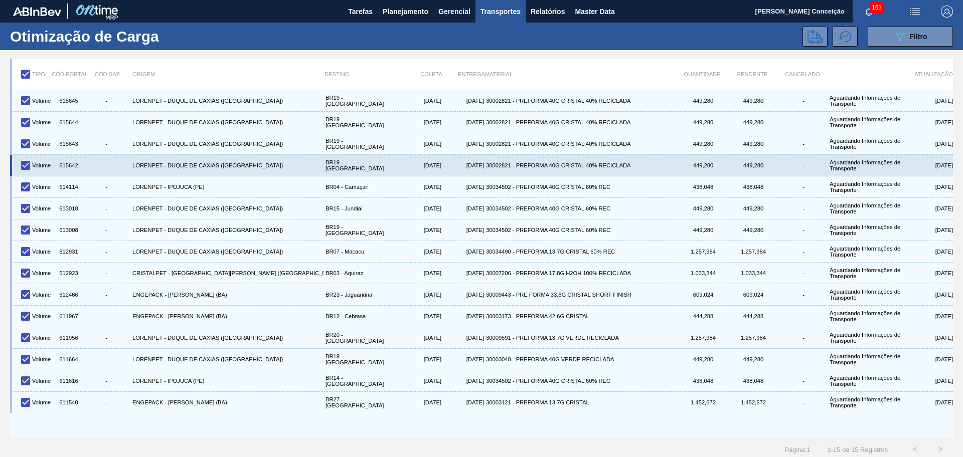
click at [71, 167] on div "615642" at bounding box center [67, 165] width 25 height 17
copy div "615642"
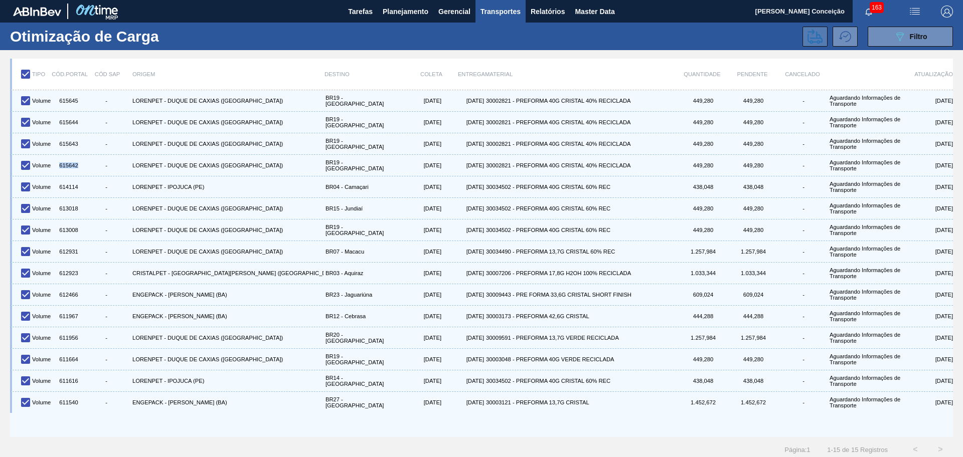
click at [809, 41] on icon at bounding box center [814, 36] width 15 height 15
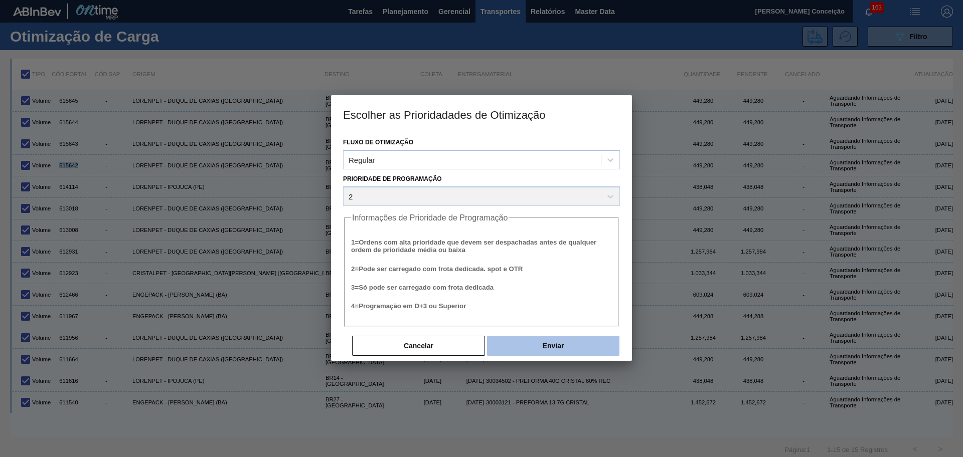
click at [546, 347] on button "Enviar" at bounding box center [553, 346] width 132 height 20
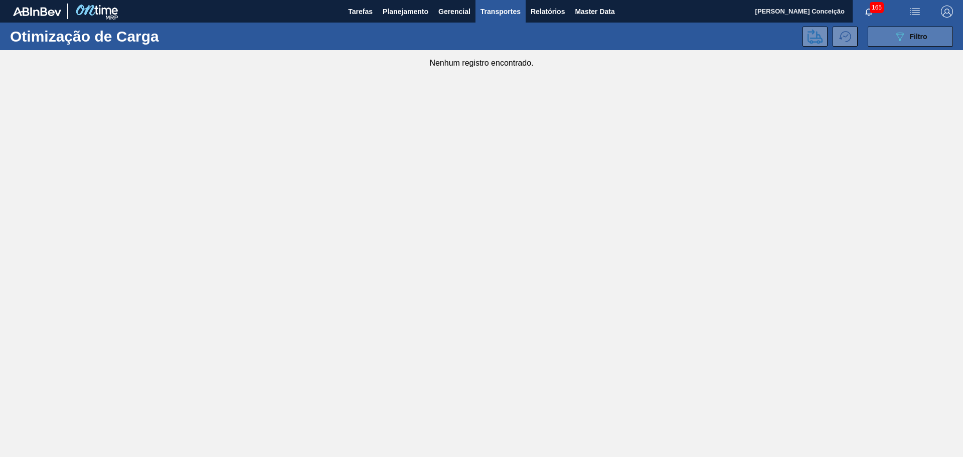
click at [904, 36] on icon "089F7B8B-B2A5-4AFE-B5C0-19BA573D28AC" at bounding box center [900, 37] width 12 height 12
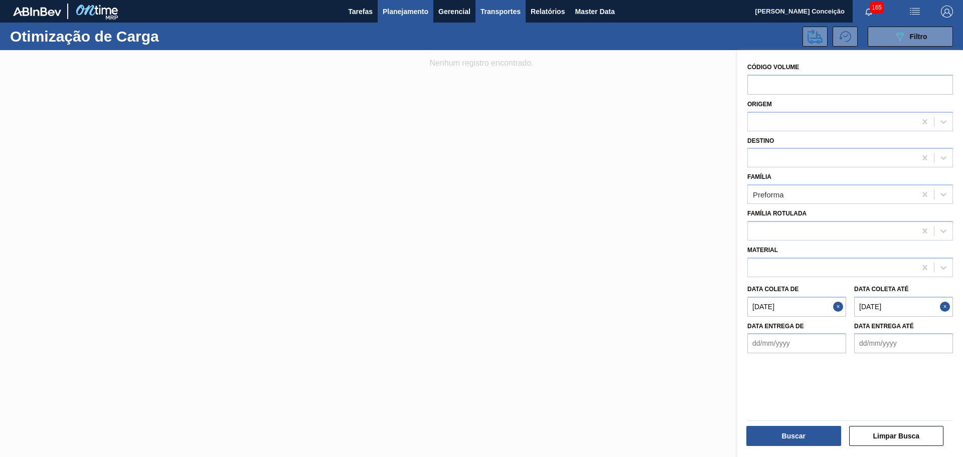
click at [417, 15] on span "Planejamento" at bounding box center [406, 12] width 46 height 12
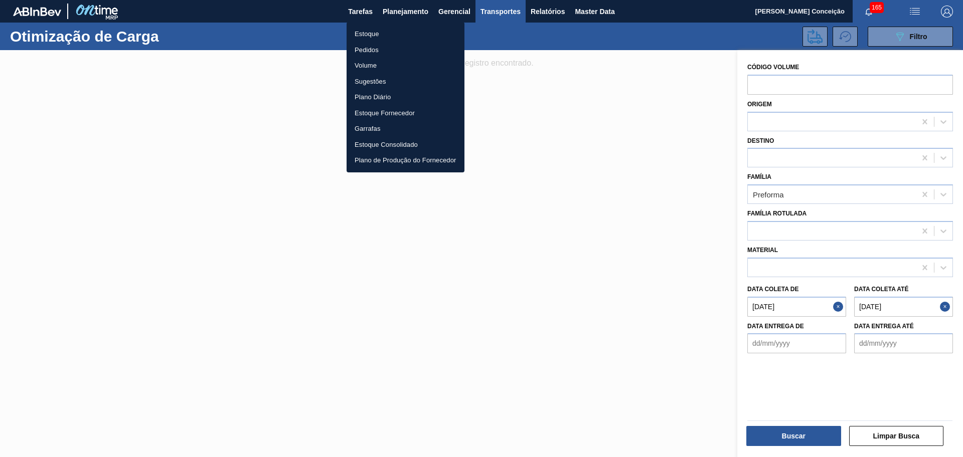
click at [394, 32] on li "Estoque" at bounding box center [405, 34] width 118 height 16
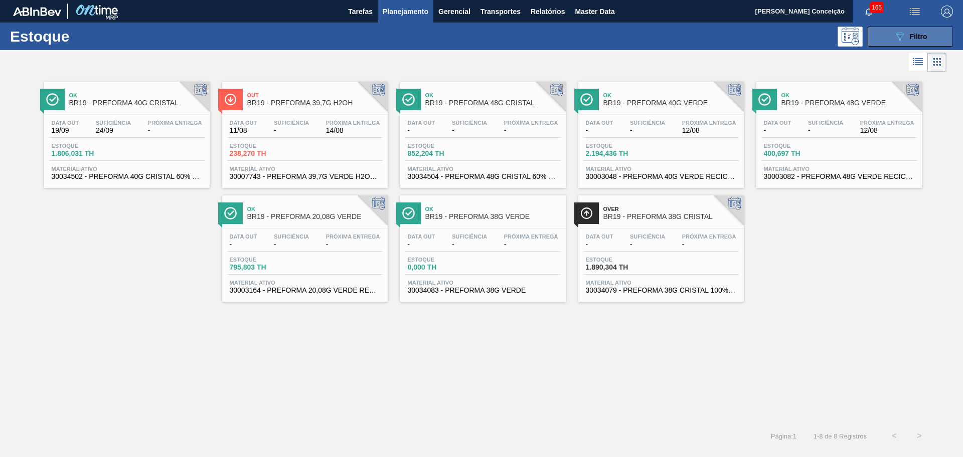
click at [898, 40] on icon "089F7B8B-B2A5-4AFE-B5C0-19BA573D28AC" at bounding box center [900, 37] width 12 height 12
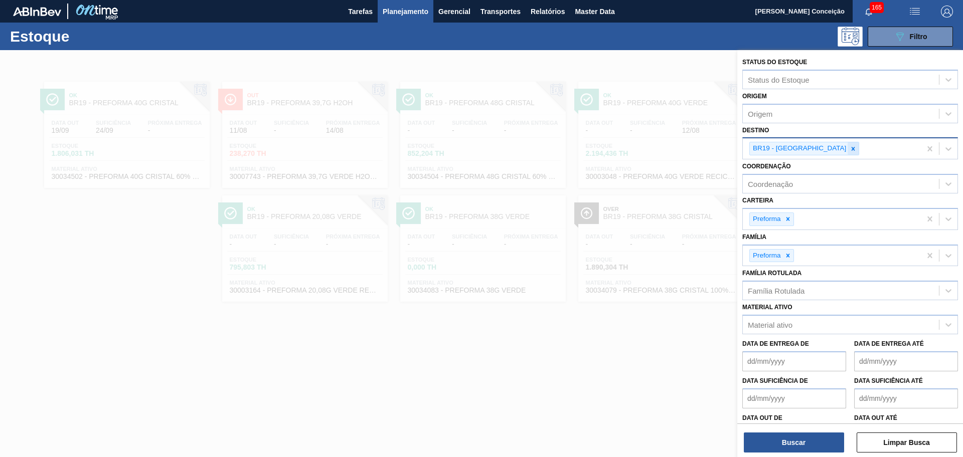
click at [849, 147] on icon at bounding box center [852, 148] width 7 height 7
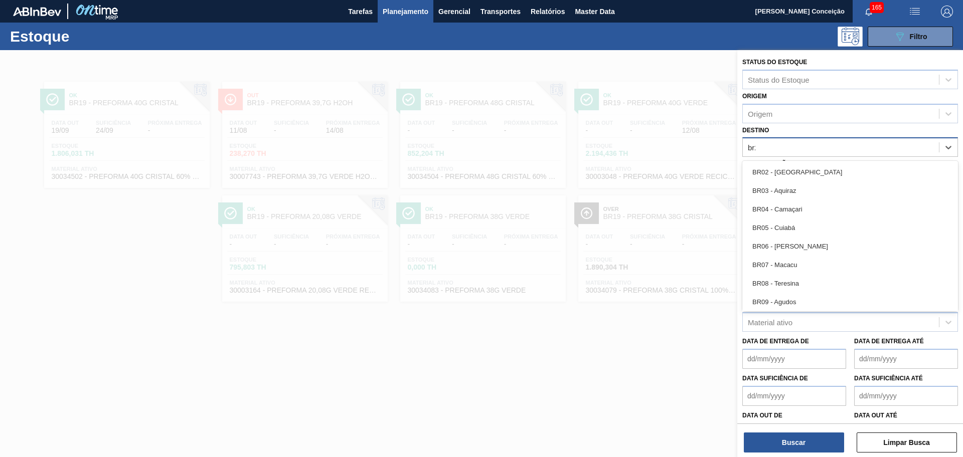
type input "br20"
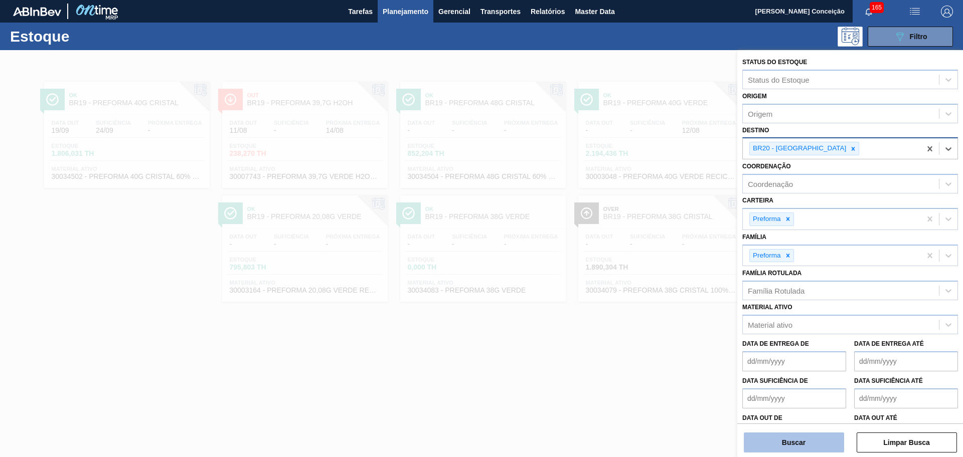
click at [780, 444] on button "Buscar" at bounding box center [794, 443] width 100 height 20
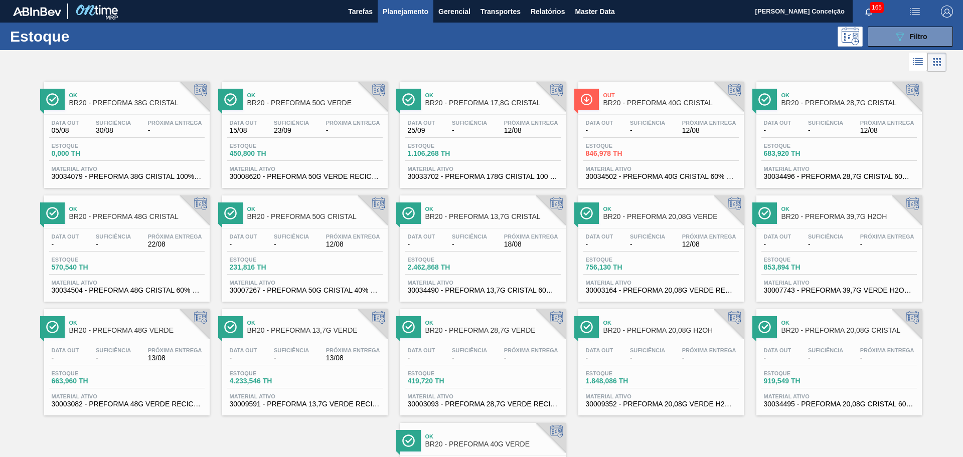
click at [868, 217] on span "BR20 - PREFORMA 39,7G H2OH" at bounding box center [848, 217] width 135 height 8
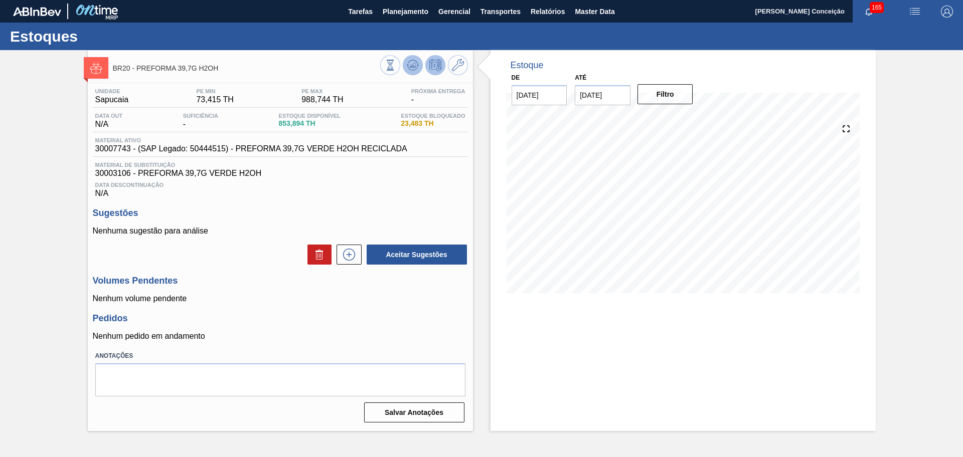
click at [396, 65] on icon at bounding box center [390, 65] width 11 height 11
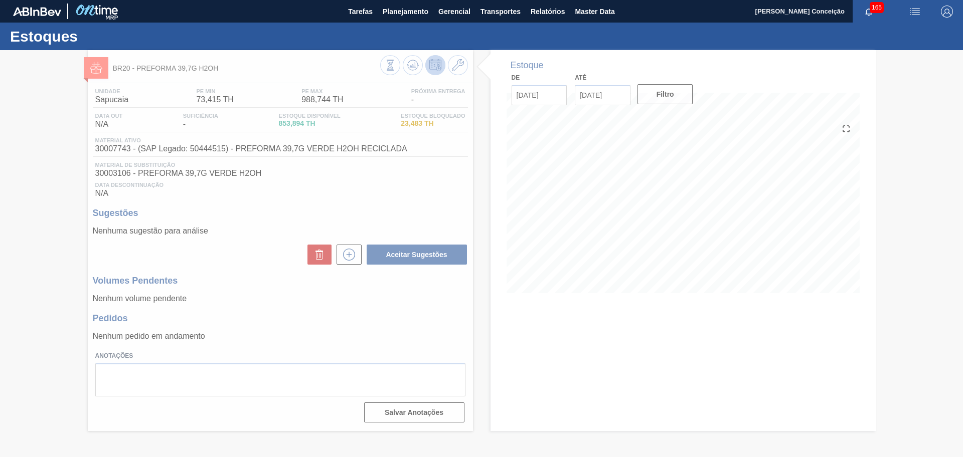
click at [322, 279] on div at bounding box center [481, 253] width 963 height 407
click at [397, 340] on div at bounding box center [481, 253] width 963 height 407
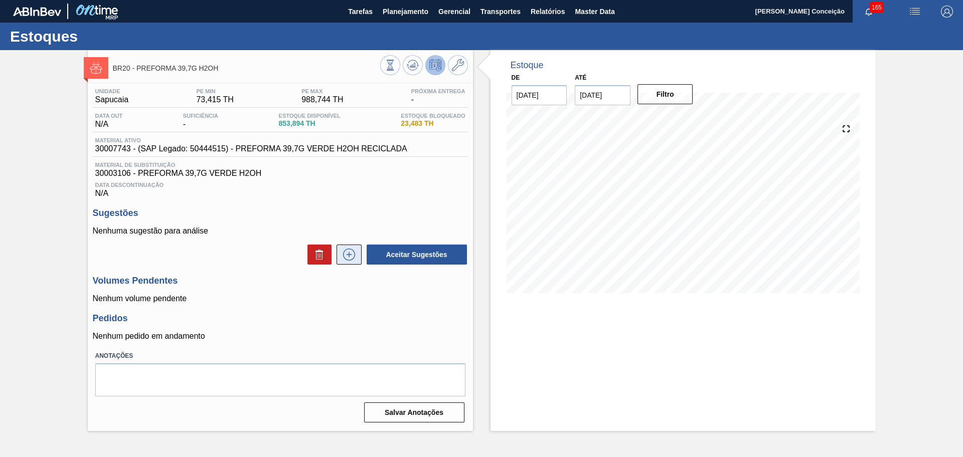
click at [354, 258] on icon at bounding box center [349, 255] width 16 height 12
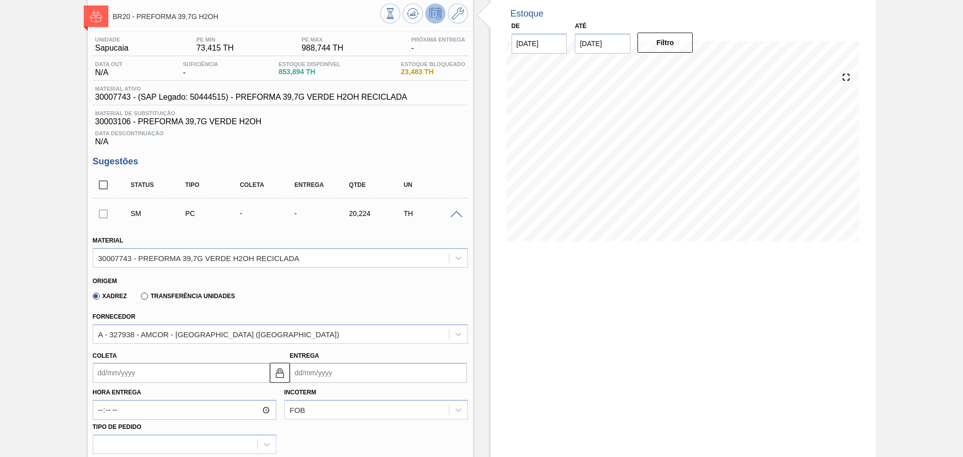
scroll to position [125, 0]
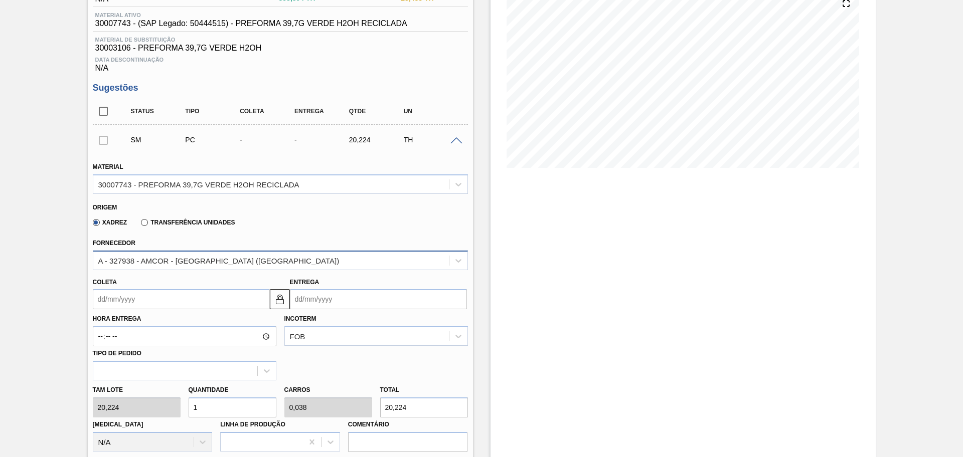
click at [182, 263] on div "A - 327938 - AMCOR - CABO DE SANTO AGOSTINHO (PE)" at bounding box center [218, 260] width 241 height 9
click at [265, 234] on div "Fornecedor A - 327938 - AMCOR - CABO DE SANTO AGOSTINHO (PE)" at bounding box center [280, 252] width 383 height 37
click at [343, 220] on div "Xadrez Transferência Unidades" at bounding box center [276, 221] width 367 height 20
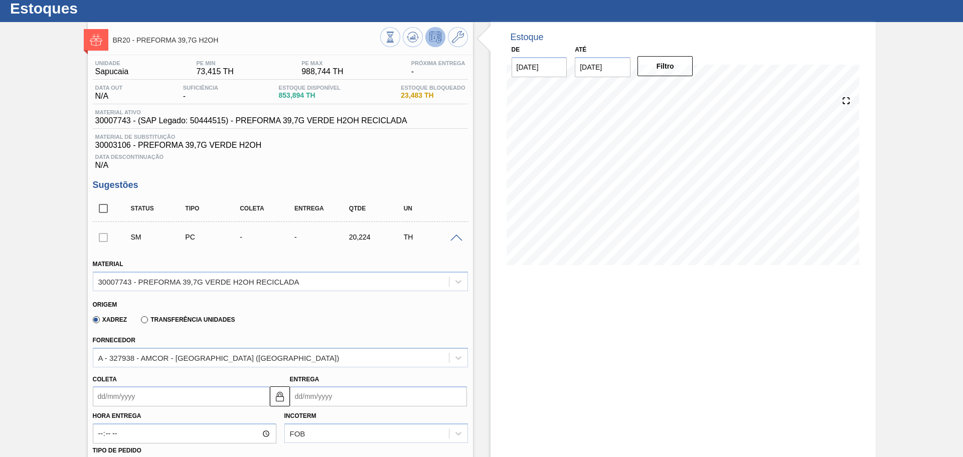
scroll to position [0, 0]
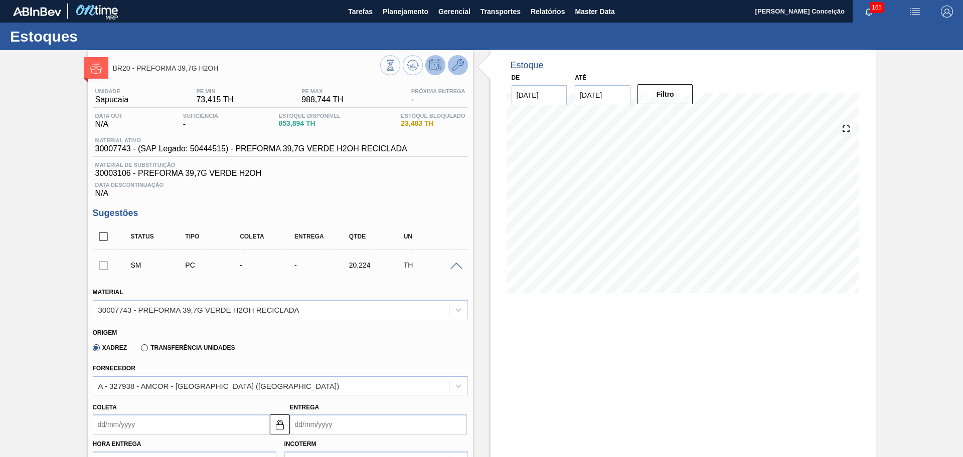
click at [462, 61] on icon at bounding box center [458, 65] width 12 height 12
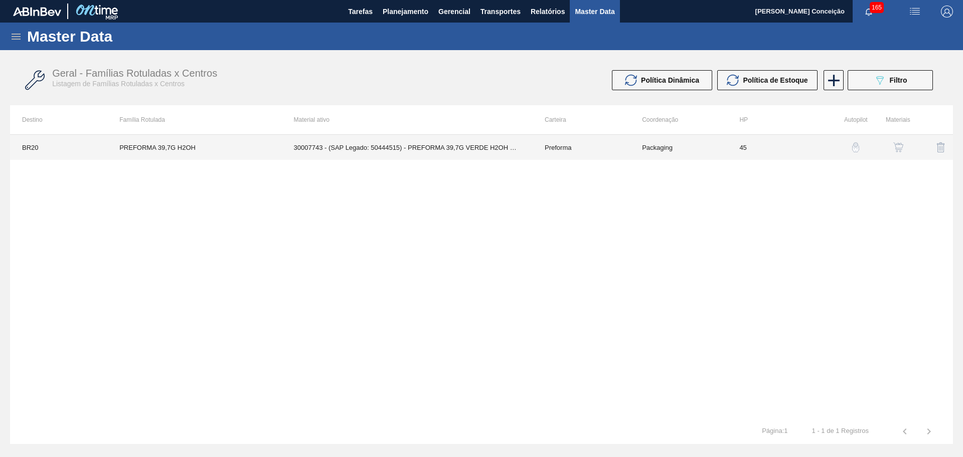
click at [413, 156] on td "30007743 - (SAP Legado: 50444515) - PREFORMA 39,7G VERDE H2OH RECICLADA" at bounding box center [407, 147] width 251 height 25
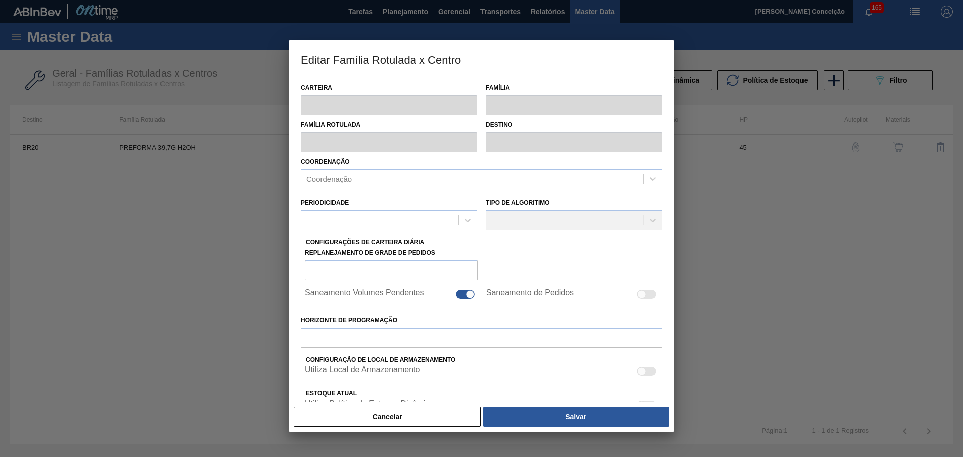
type input "Preforma"
type input "PREFORMA 39,7G H2OH"
type input "BR20 - [GEOGRAPHIC_DATA]"
type input "0"
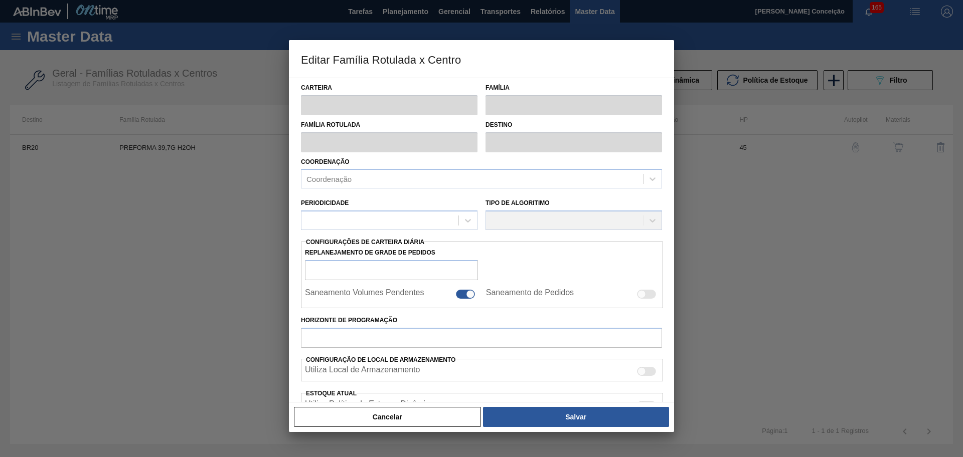
checkbox input "false"
type input "45"
type input "73,415"
type input "988,744"
type input "50"
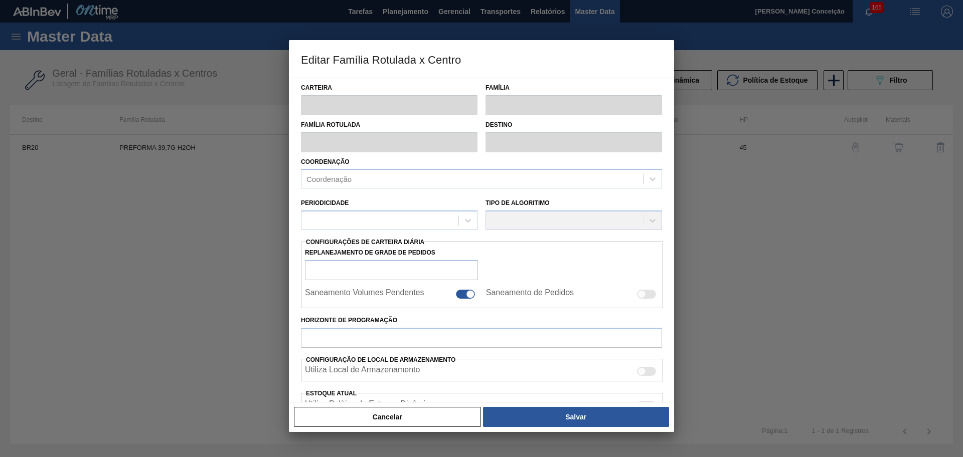
type input "531,079"
checkbox input "true"
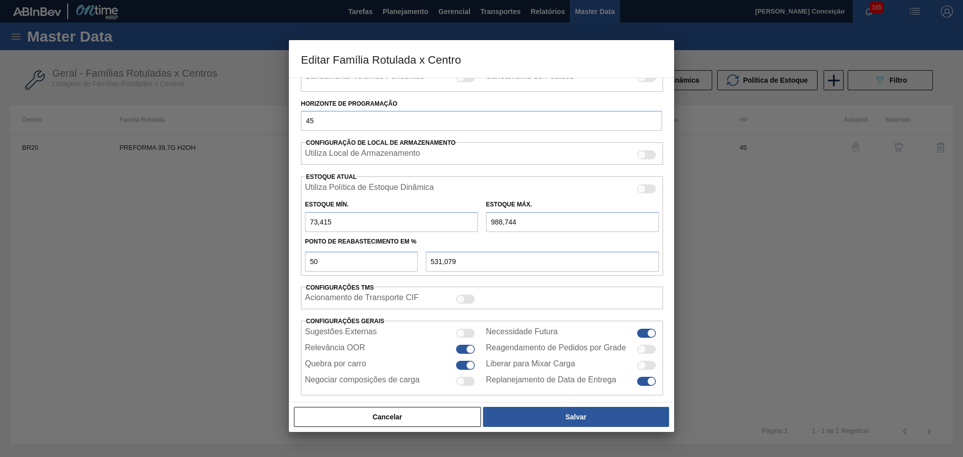
scroll to position [230, 0]
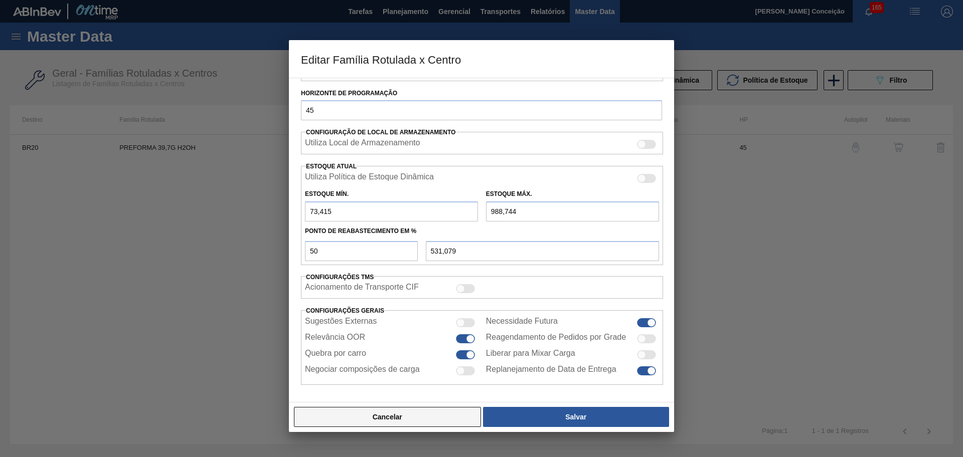
click at [419, 417] on button "Cancelar" at bounding box center [387, 417] width 187 height 20
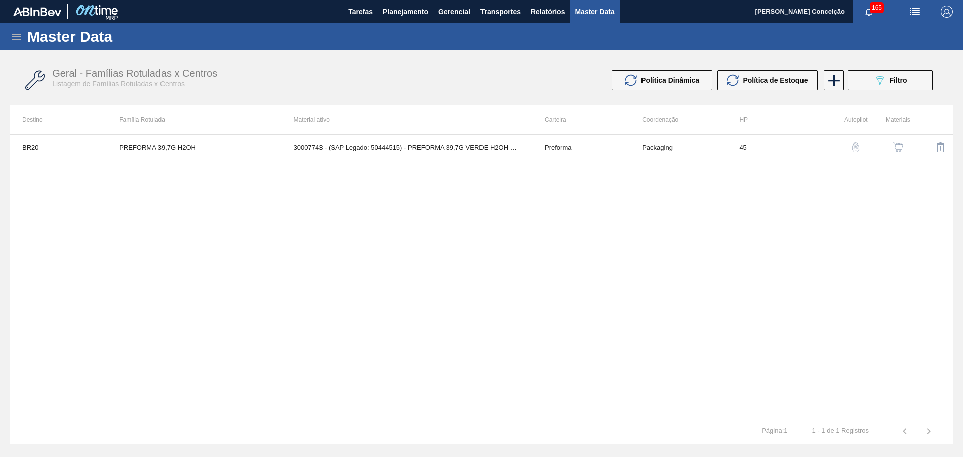
click at [892, 149] on div "button" at bounding box center [898, 147] width 12 height 10
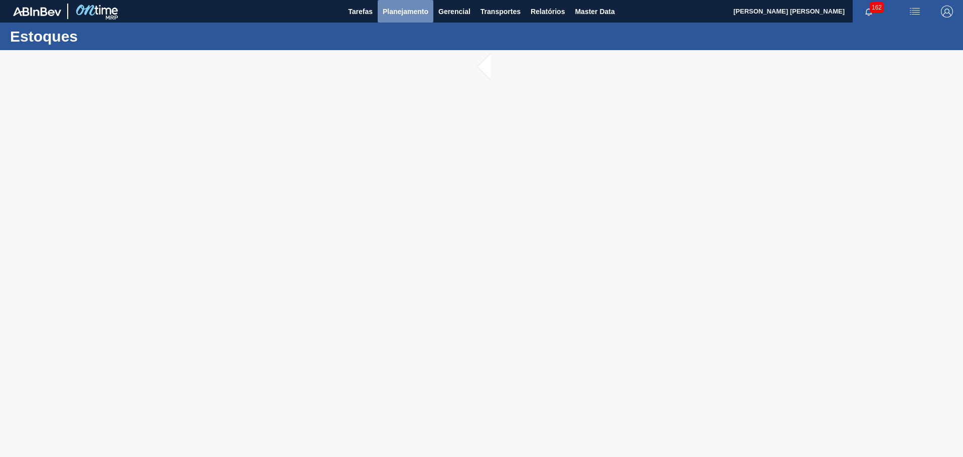
click at [407, 14] on span "Planejamento" at bounding box center [406, 12] width 46 height 12
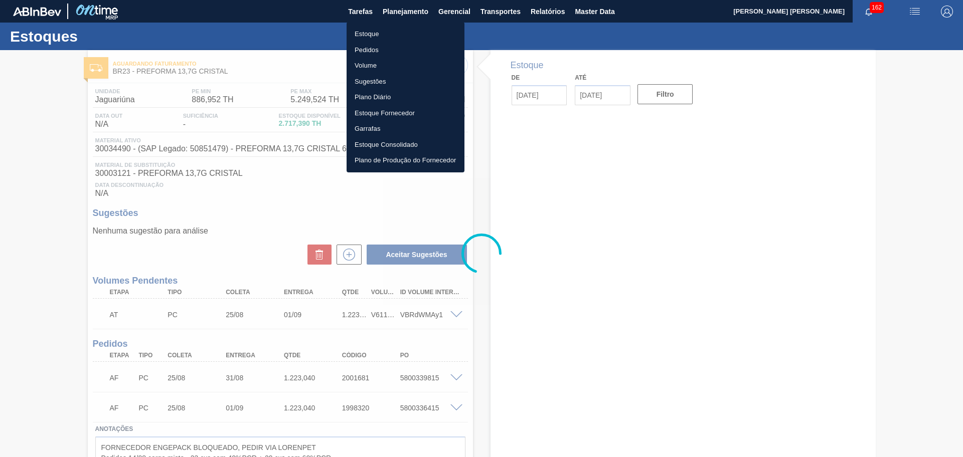
click at [366, 36] on li "Estoque" at bounding box center [405, 34] width 118 height 16
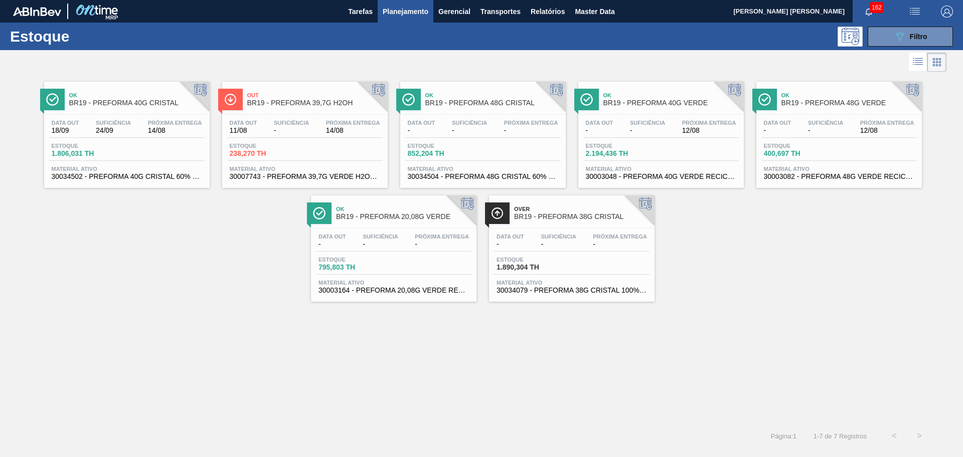
click at [575, 260] on div "Estoque 1.890,304 TH" at bounding box center [571, 266] width 155 height 18
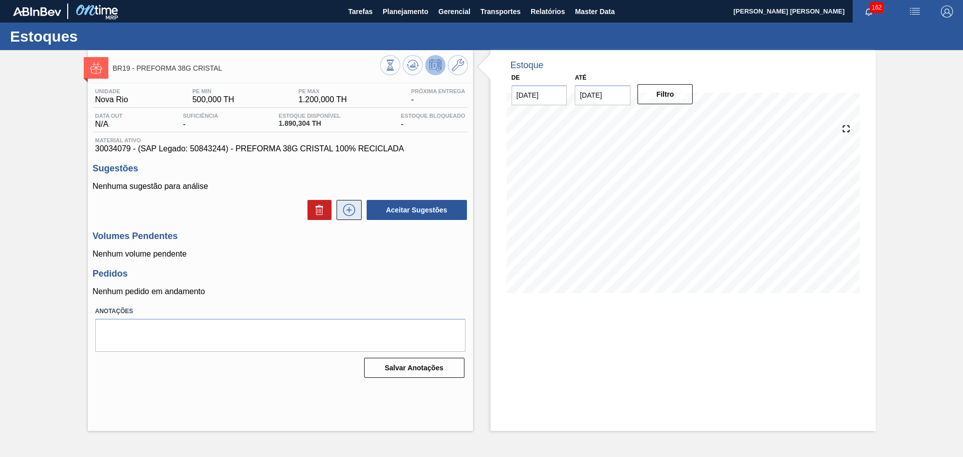
click at [351, 212] on icon at bounding box center [349, 210] width 16 height 12
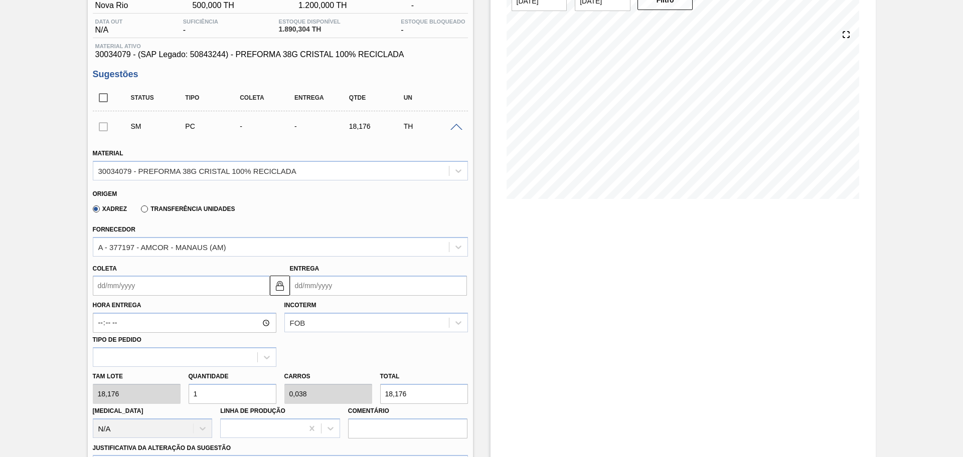
scroll to position [251, 0]
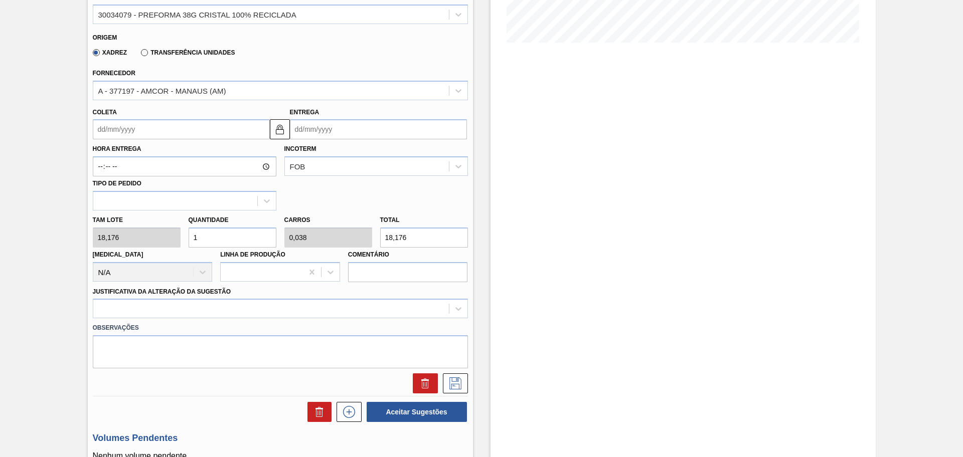
click at [193, 228] on input "1" at bounding box center [233, 238] width 88 height 20
type input "2"
type input "0,077"
type input "36,352"
type input "26"
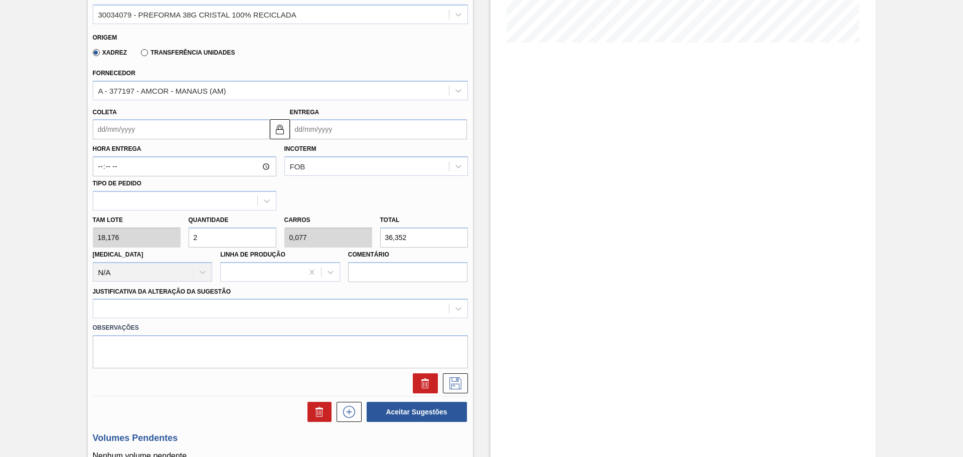
type input "1"
type input "472,576"
type input "26"
click at [83, 241] on div "BR19 - PREFORMA 38G CRISTAL Unidade Nova Rio PE MIN 500,000 TH PE MAX 1.200,000…" at bounding box center [481, 193] width 963 height 789
drag, startPoint x: 415, startPoint y: 240, endPoint x: 383, endPoint y: 234, distance: 33.2
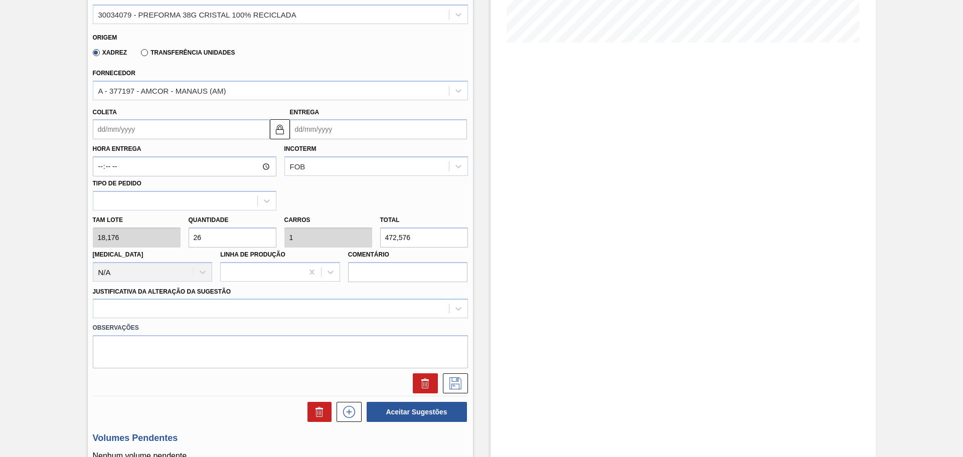
click at [383, 234] on input "472,576" at bounding box center [424, 238] width 88 height 20
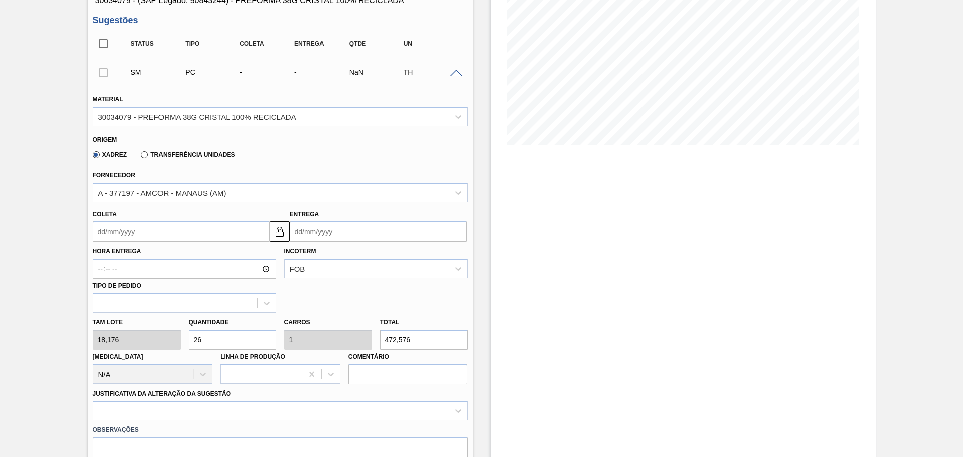
scroll to position [0, 0]
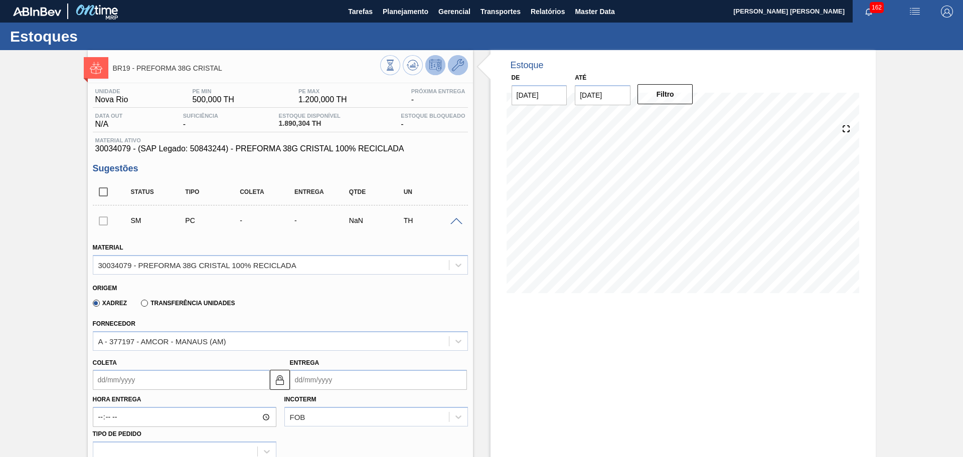
click at [448, 69] on button at bounding box center [458, 65] width 20 height 20
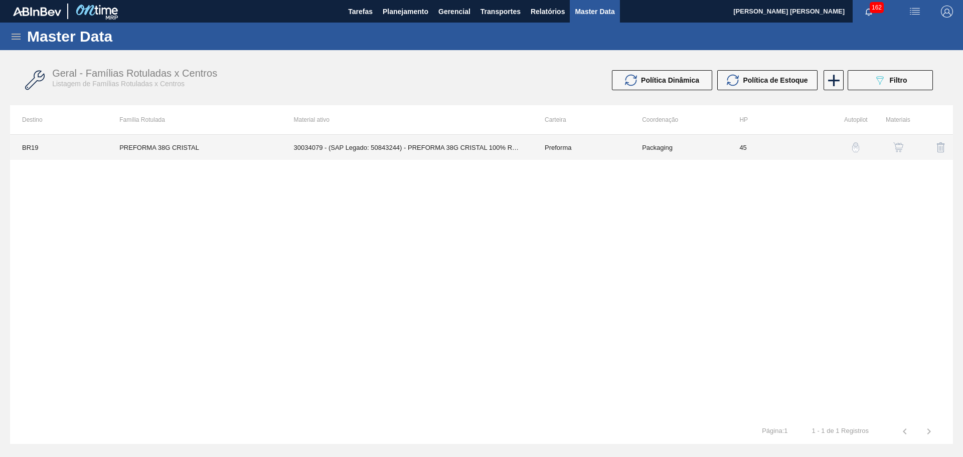
click at [412, 147] on td "30034079 - (SAP Legado: 50843244) - PREFORMA 38G CRISTAL 100% RECICLADA" at bounding box center [407, 147] width 251 height 25
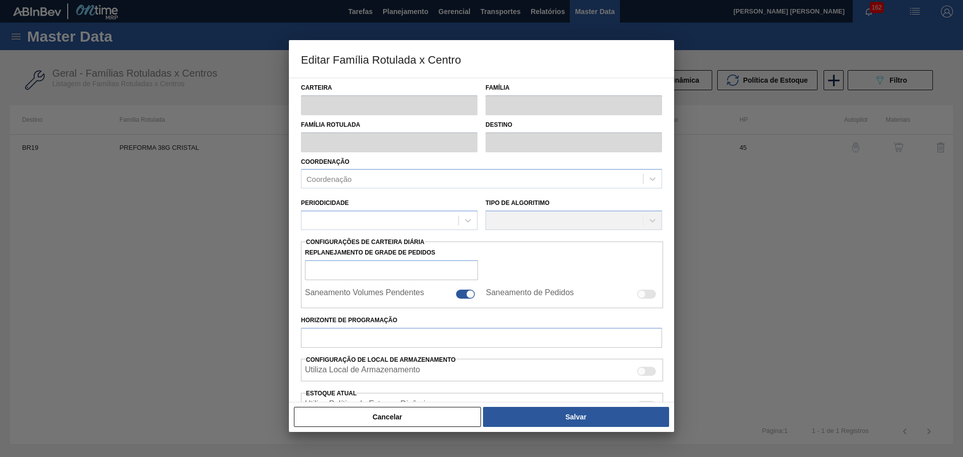
type input "Preforma"
type input "PREFORMA 38G CRISTAL"
type input "BR19 - [GEOGRAPHIC_DATA]"
type input "0"
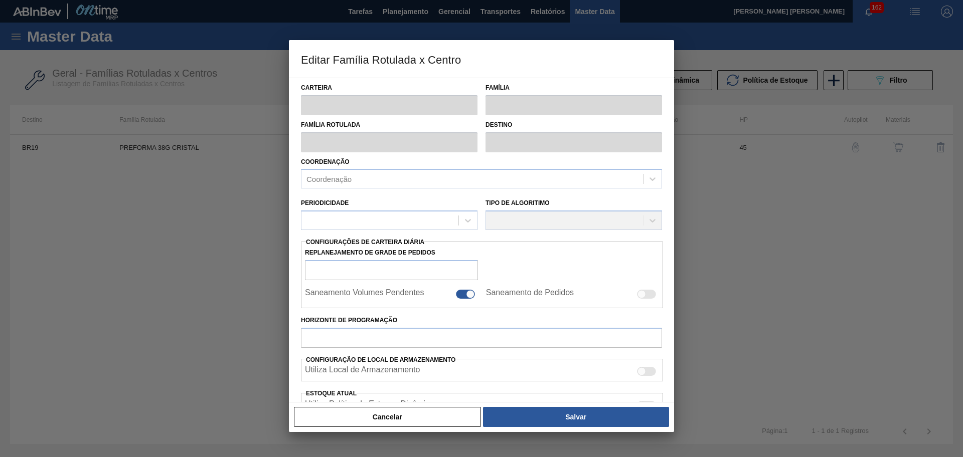
type input "45"
type input "500"
type input "1.200"
type input "50"
type input "850,000"
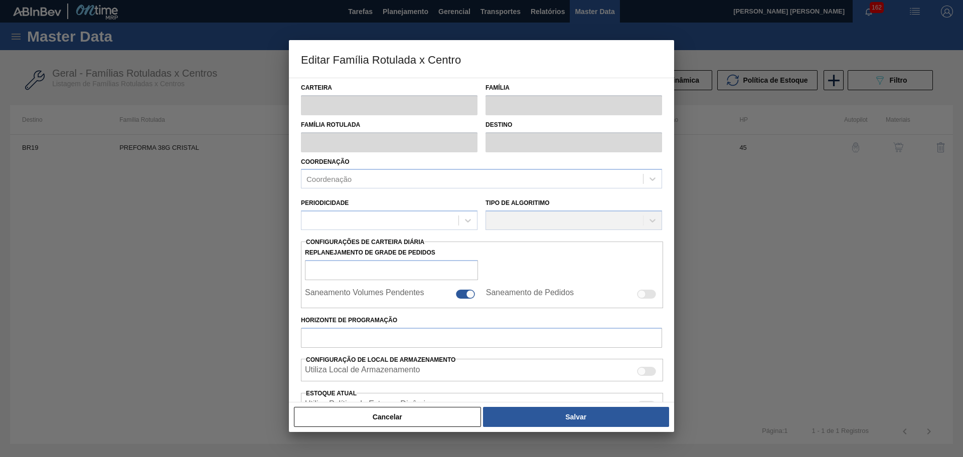
checkbox input "true"
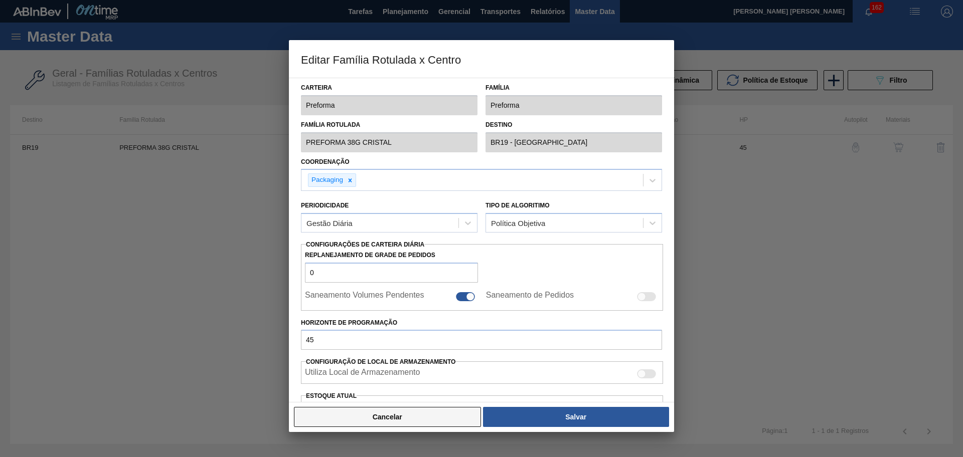
click at [420, 423] on button "Cancelar" at bounding box center [387, 417] width 187 height 20
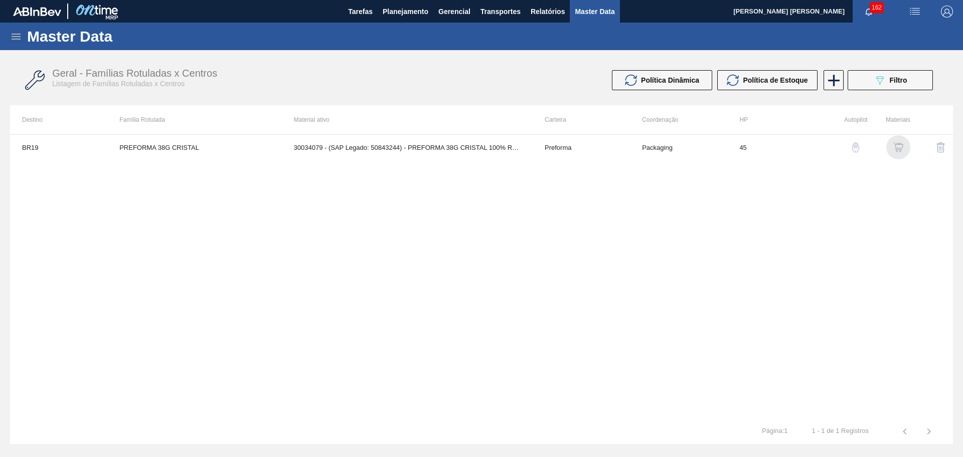
click at [903, 145] on img "button" at bounding box center [898, 147] width 10 height 10
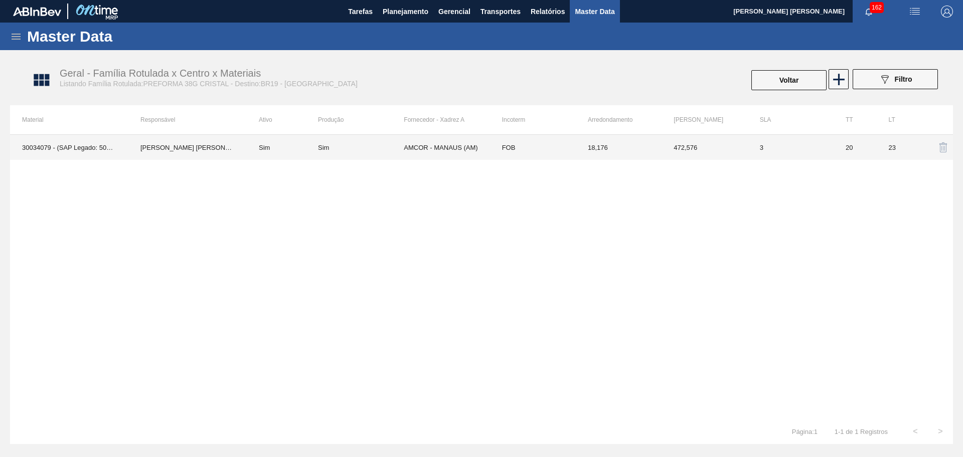
click at [405, 150] on td "AMCOR - MANAUS (AM)" at bounding box center [447, 147] width 86 height 25
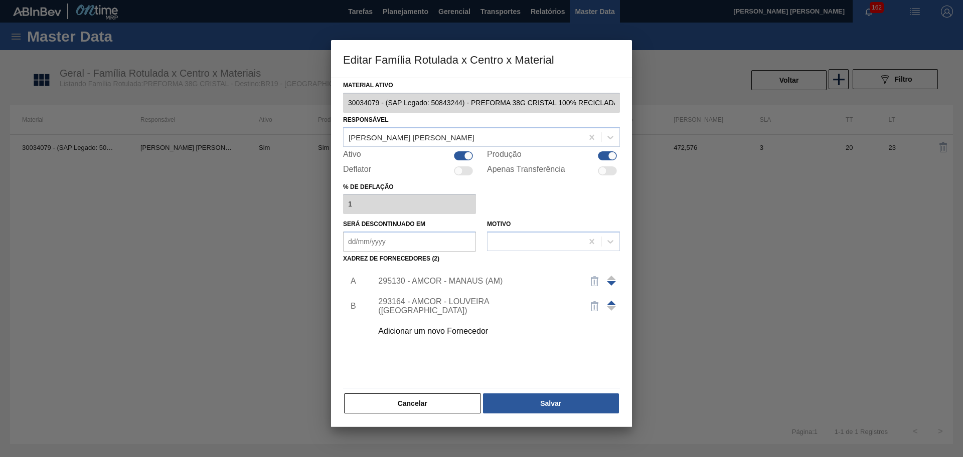
click at [464, 281] on div "295130 - AMCOR - MANAUS (AM)" at bounding box center [476, 281] width 197 height 9
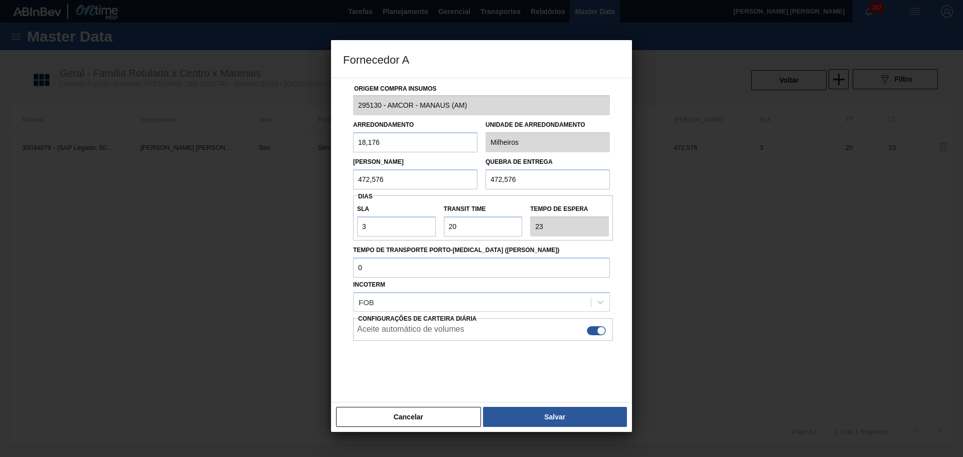
scroll to position [6, 0]
click at [407, 414] on button "Cancelar" at bounding box center [408, 417] width 145 height 20
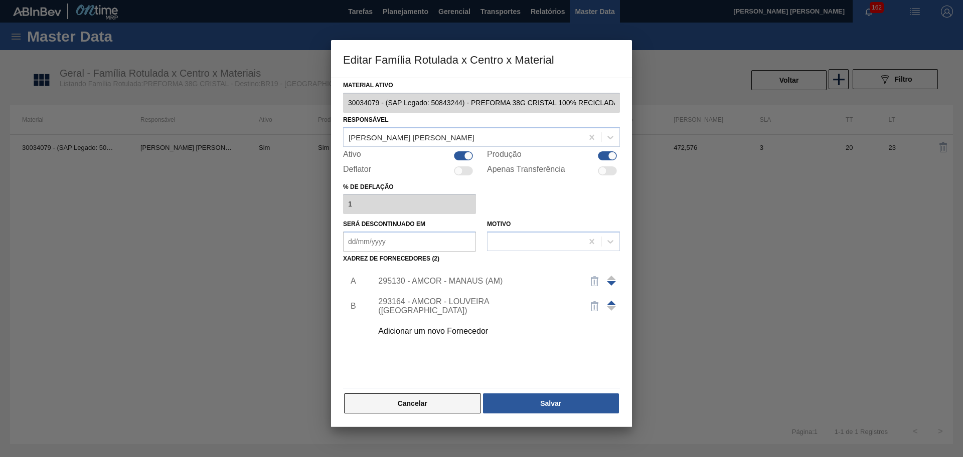
click at [396, 406] on button "Cancelar" at bounding box center [412, 404] width 137 height 20
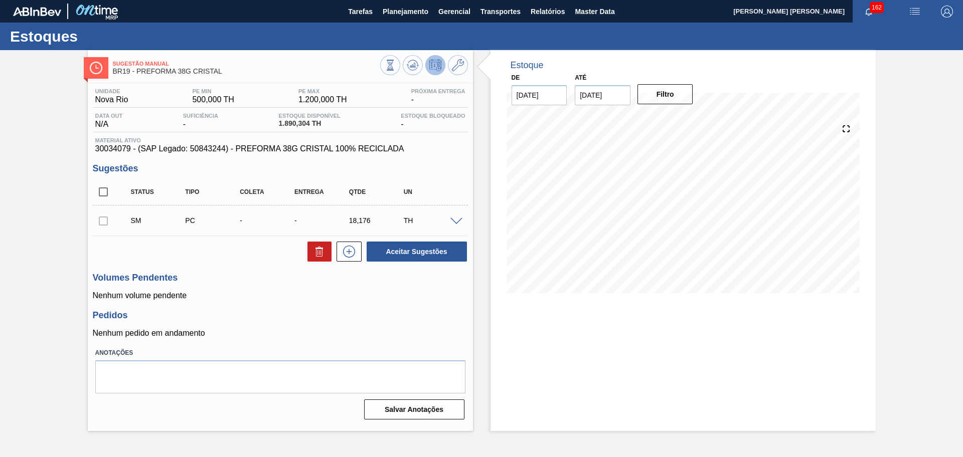
click at [261, 342] on div "Unidade Nova Rio PE MIN 500,000 TH PE MAX 1.200,000 TH Próxima Entrega - Data o…" at bounding box center [280, 253] width 385 height 340
click at [427, 323] on div "Pedidos Nenhum pedido em andamento" at bounding box center [280, 324] width 375 height 28
click at [402, 13] on span "Planejamento" at bounding box center [406, 12] width 46 height 12
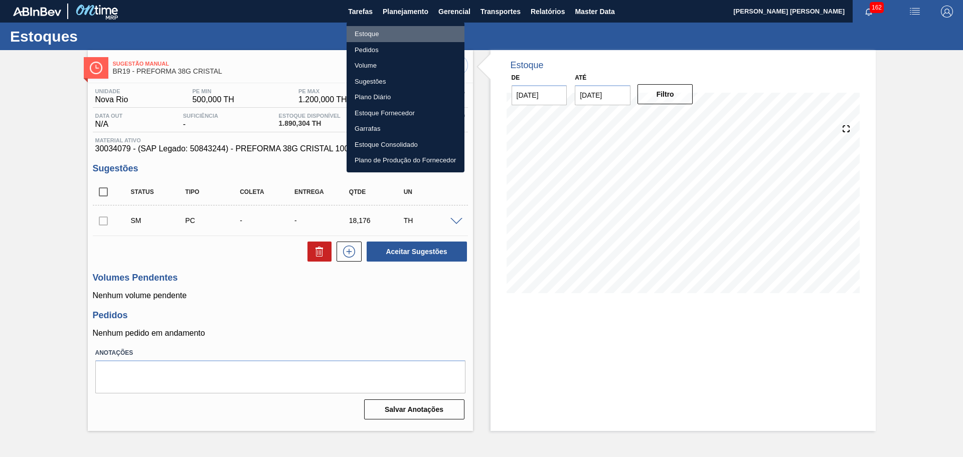
click at [365, 35] on li "Estoque" at bounding box center [405, 34] width 118 height 16
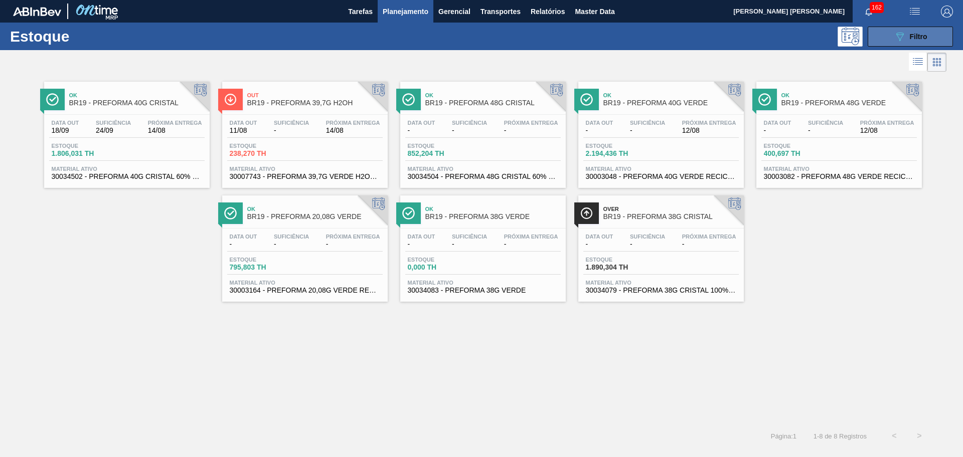
click at [913, 42] on div "089F7B8B-B2A5-4AFE-B5C0-19BA573D28AC Filtro" at bounding box center [911, 37] width 34 height 12
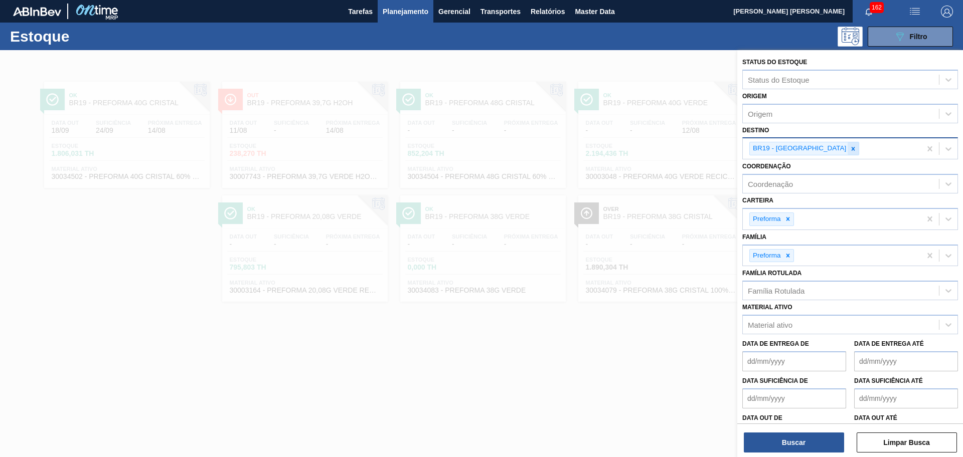
click at [849, 149] on icon at bounding box center [852, 148] width 7 height 7
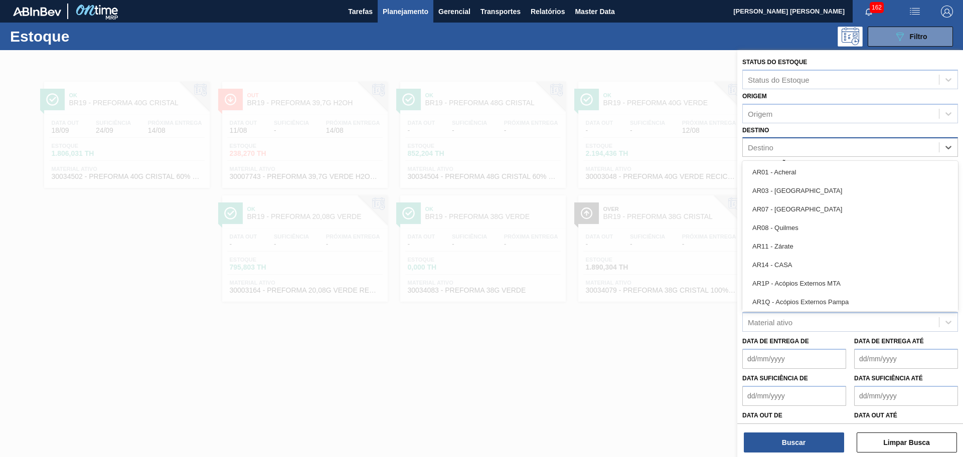
click at [780, 148] on div "Destino" at bounding box center [841, 147] width 196 height 15
type input "br28"
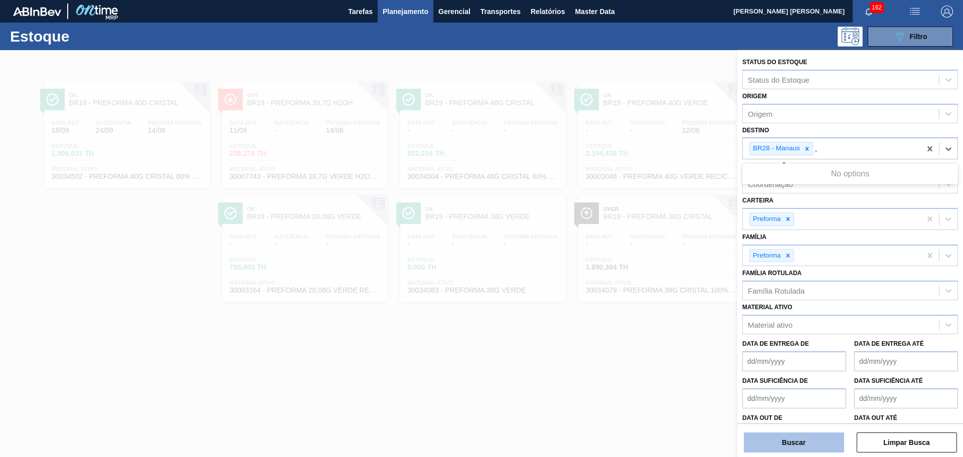
type input ","
click at [774, 435] on button "Buscar" at bounding box center [794, 443] width 100 height 20
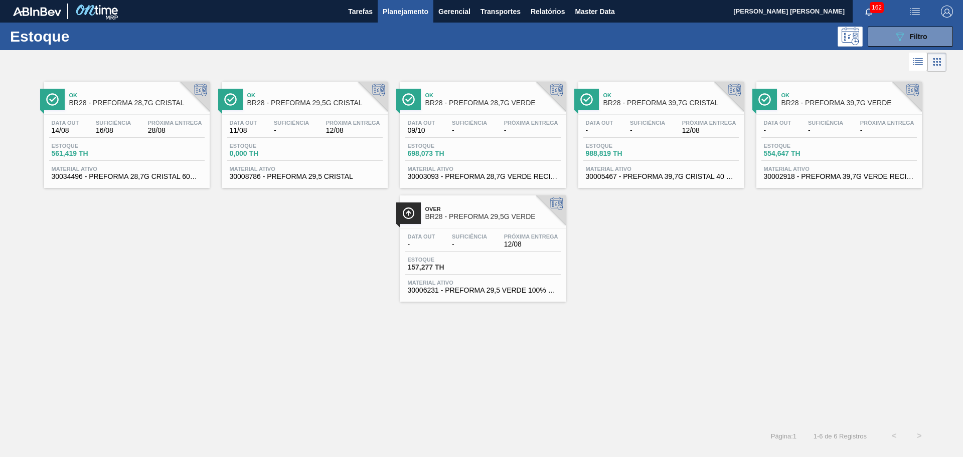
click at [794, 132] on div "Data out - Suficiência - Próxima Entrega -" at bounding box center [838, 129] width 155 height 18
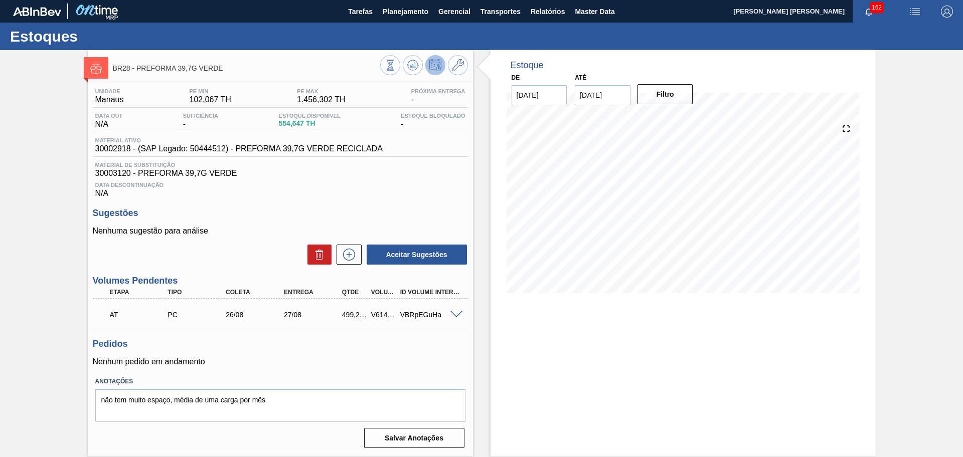
click at [274, 364] on p "Nenhum pedido em andamento" at bounding box center [280, 362] width 375 height 9
click at [404, 70] on button at bounding box center [413, 65] width 20 height 20
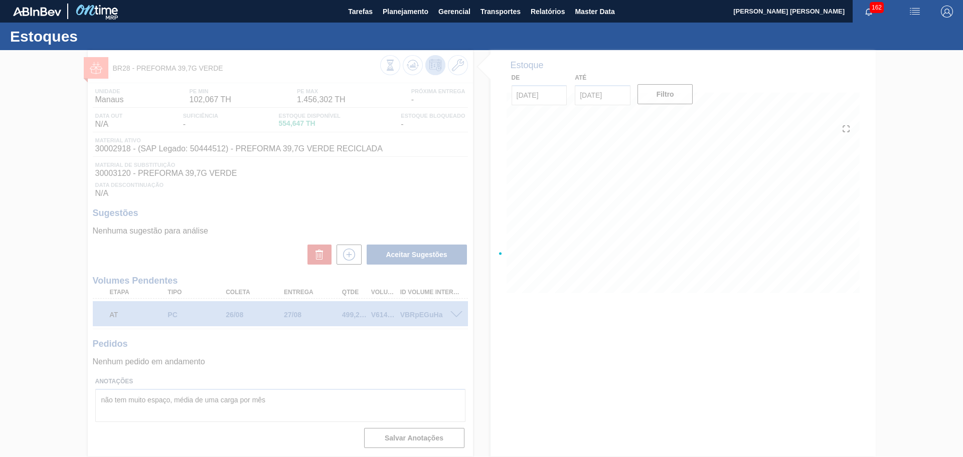
click at [438, 180] on div at bounding box center [481, 253] width 963 height 407
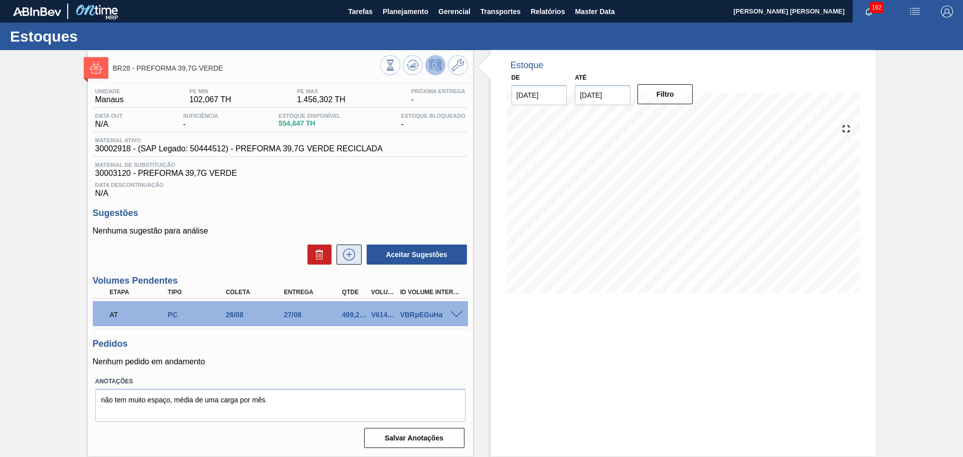
click at [342, 257] on icon at bounding box center [349, 255] width 16 height 12
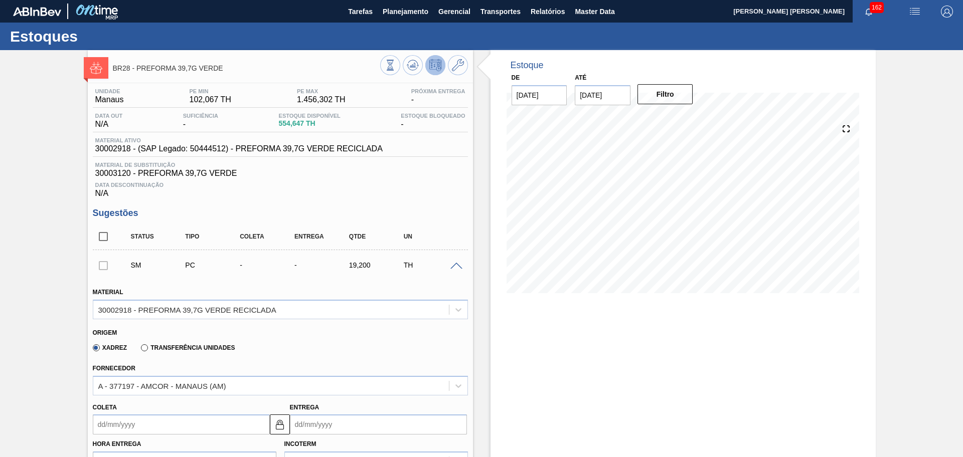
click at [302, 337] on div "Xadrez Transferência Unidades" at bounding box center [276, 346] width 367 height 20
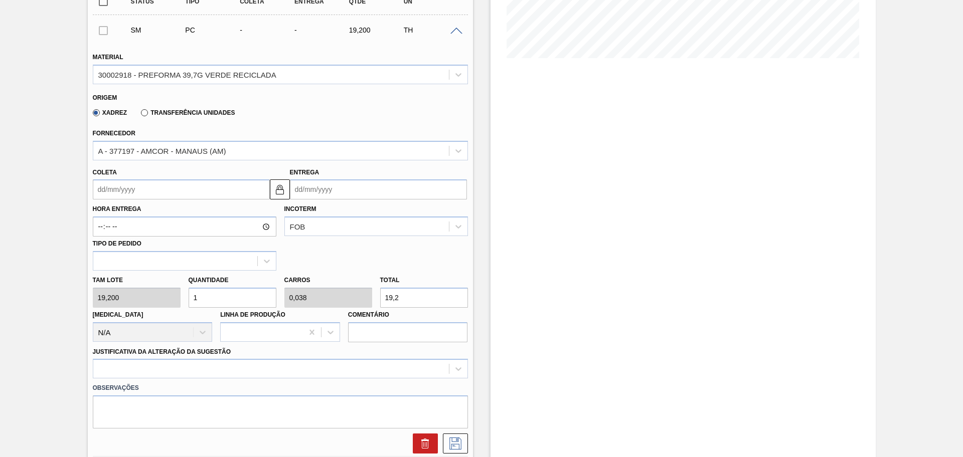
scroll to position [251, 0]
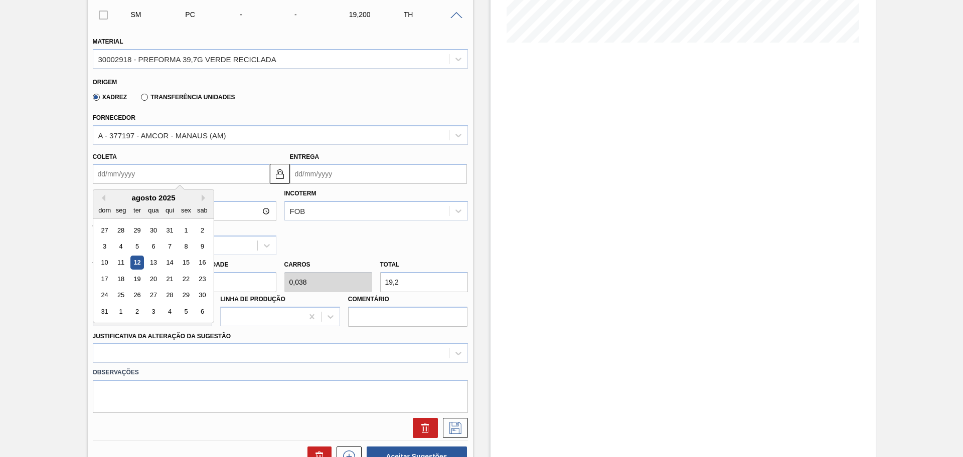
click at [151, 178] on input "Coleta" at bounding box center [181, 174] width 177 height 20
click at [143, 202] on div "dom seg ter qua qui sex sab" at bounding box center [153, 210] width 120 height 16
click at [188, 297] on div "29" at bounding box center [186, 296] width 14 height 14
type input "[DATE]"
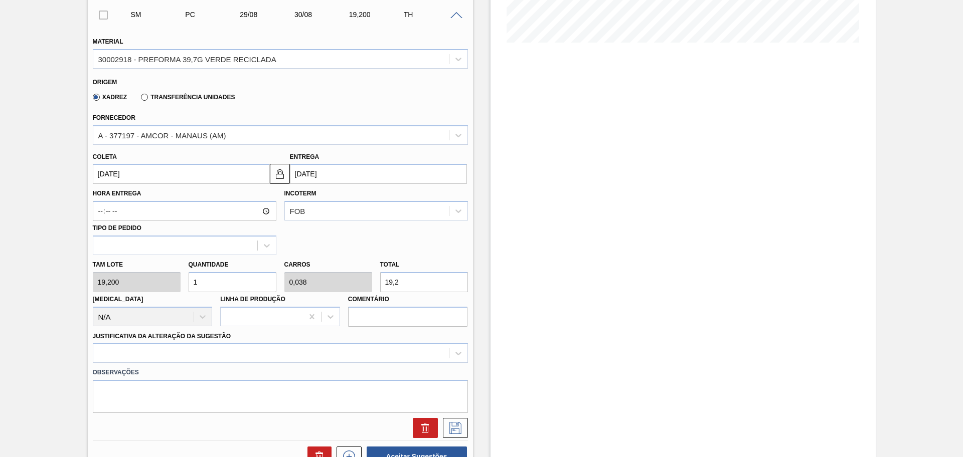
click at [163, 282] on div "[PERSON_NAME] 19,200 Quantidade 1 Carros 0,038 Total 19,2 [MEDICAL_DATA] N/A Li…" at bounding box center [280, 291] width 383 height 72
type input "2"
type input "0,077"
type input "38,4"
type input "26"
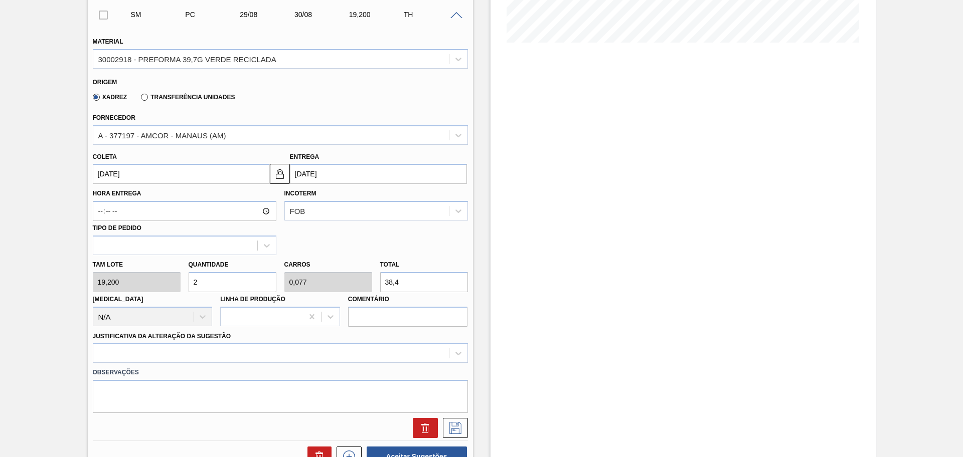
type input "1"
type input "499,2"
type input "26"
click at [182, 354] on div at bounding box center [280, 353] width 375 height 20
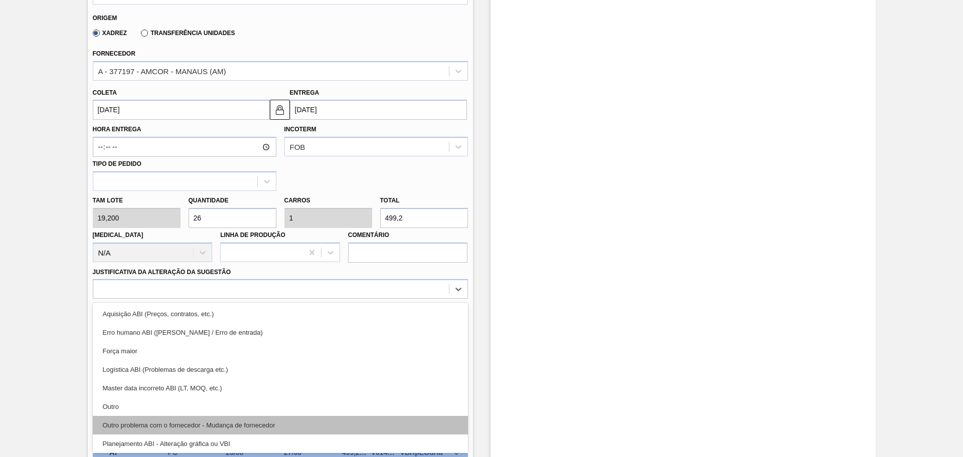
scroll to position [63, 0]
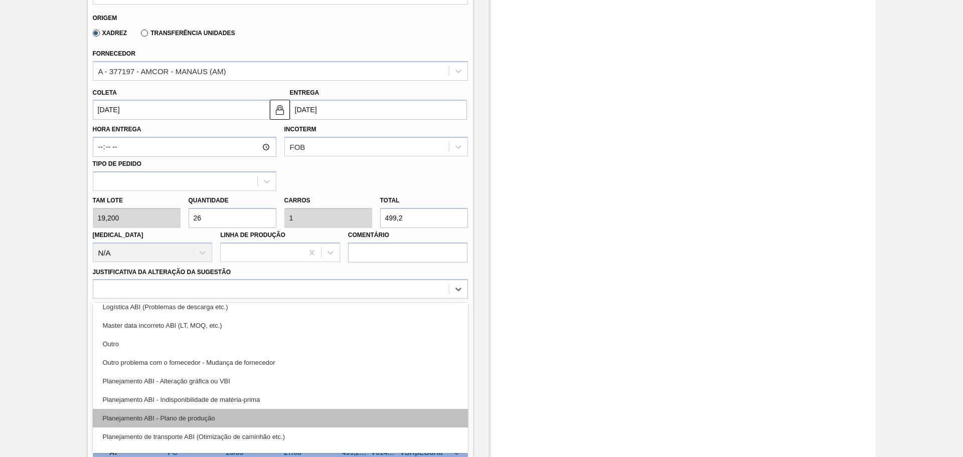
click at [223, 419] on div "Planejamento ABI - Plano de produção" at bounding box center [280, 418] width 375 height 19
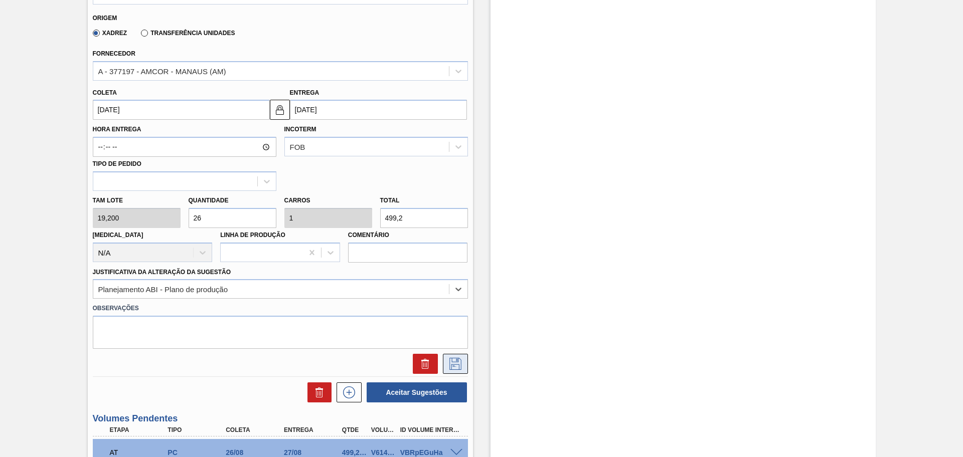
click at [444, 365] on button at bounding box center [455, 364] width 25 height 20
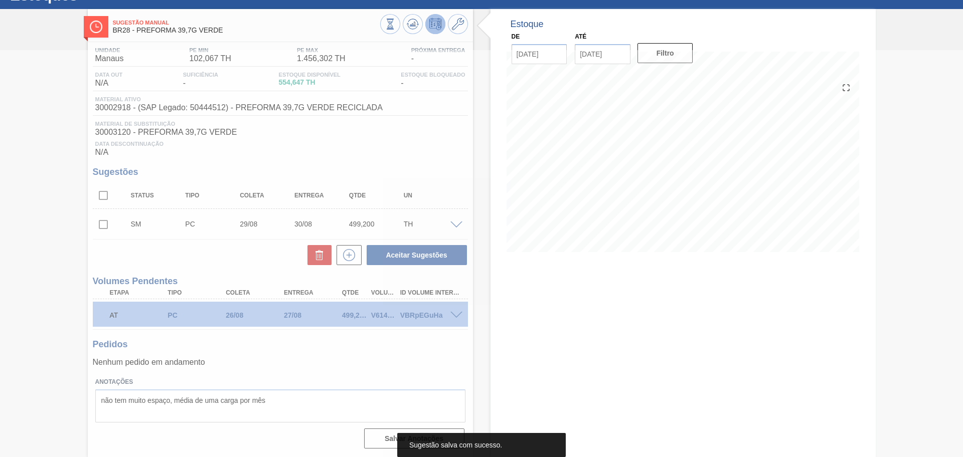
scroll to position [41, 0]
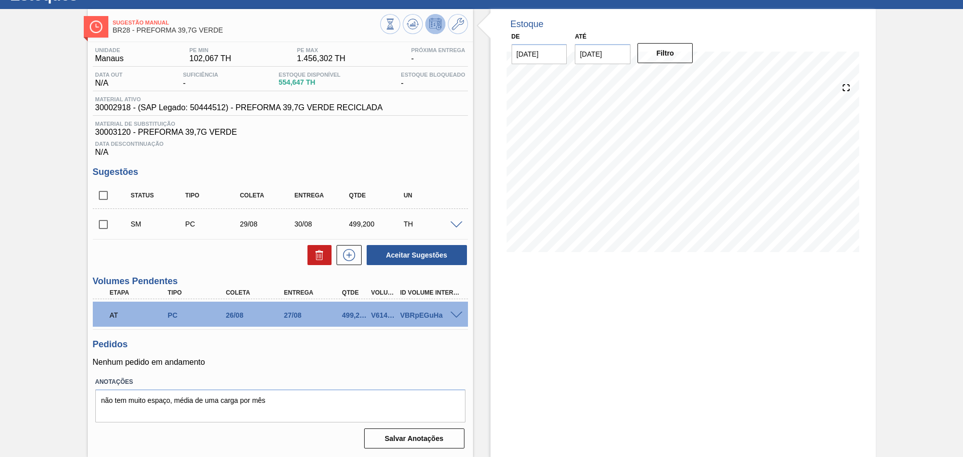
click at [107, 223] on input "checkbox" at bounding box center [103, 224] width 21 height 21
click at [411, 258] on button "Aceitar Sugestões" at bounding box center [417, 255] width 100 height 20
checkbox input "false"
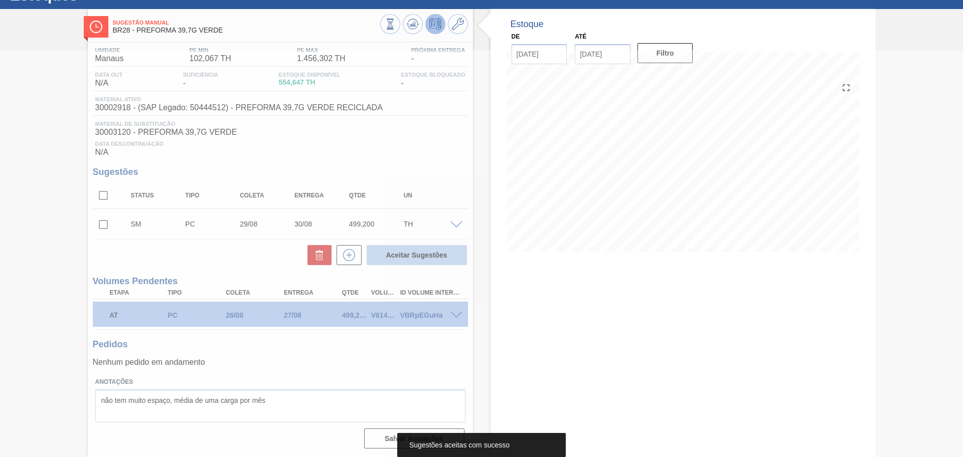
scroll to position [30, 0]
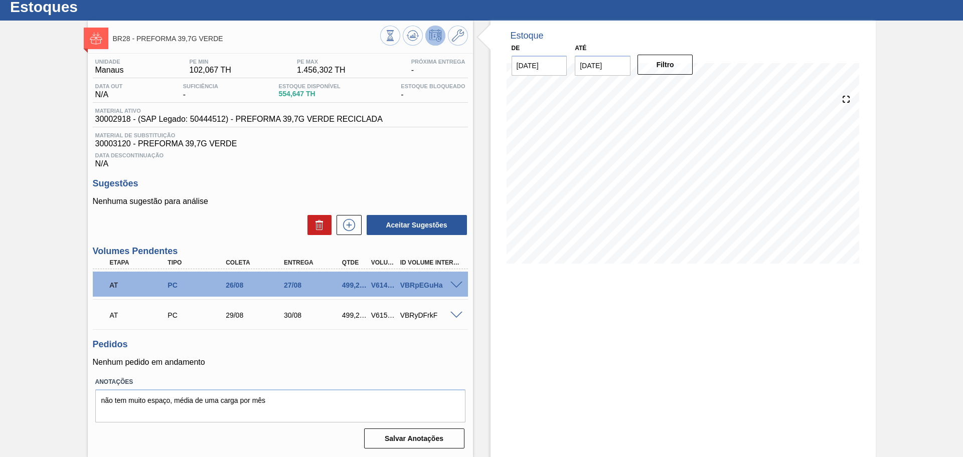
click at [373, 154] on span "Data Descontinuação" at bounding box center [280, 155] width 370 height 6
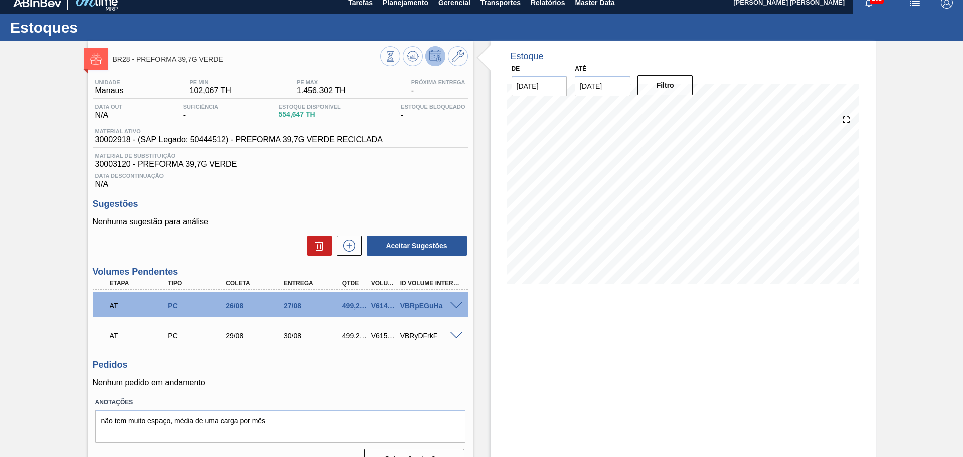
scroll to position [0, 0]
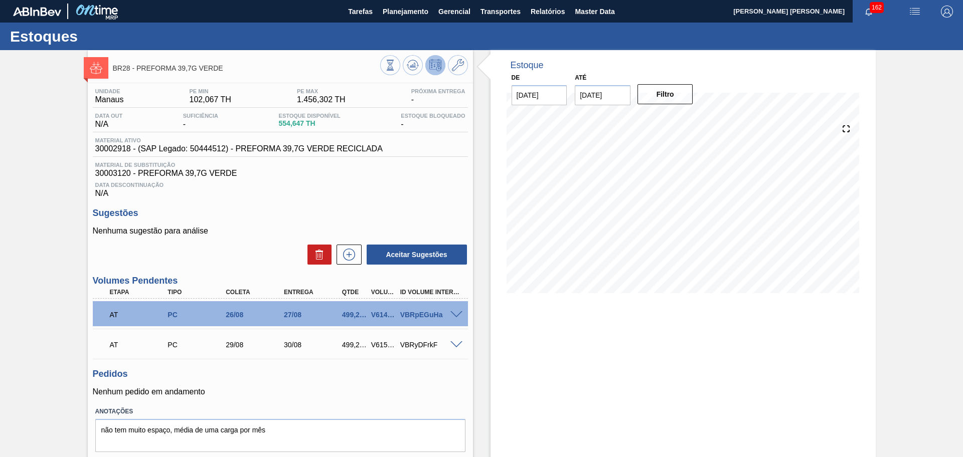
click at [404, 23] on div "Estoques" at bounding box center [481, 37] width 963 height 28
click at [403, 12] on span "Planejamento" at bounding box center [406, 12] width 46 height 12
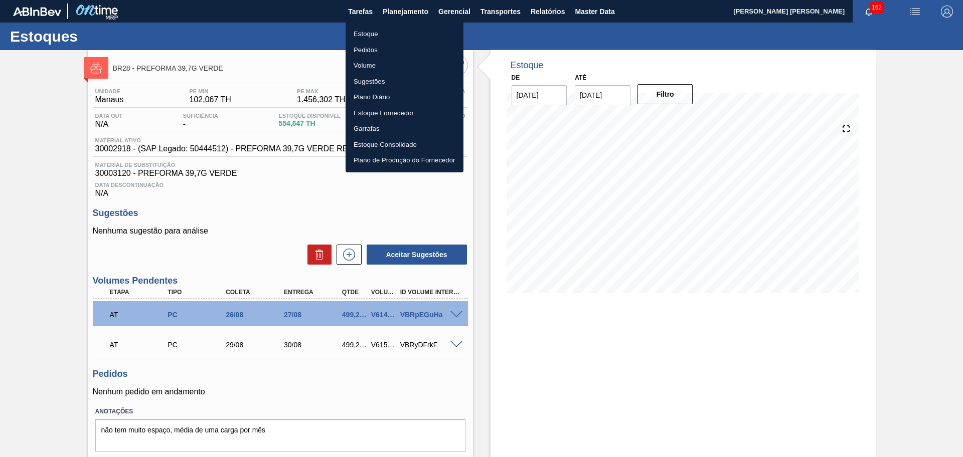
click at [383, 34] on li "Estoque" at bounding box center [404, 34] width 118 height 16
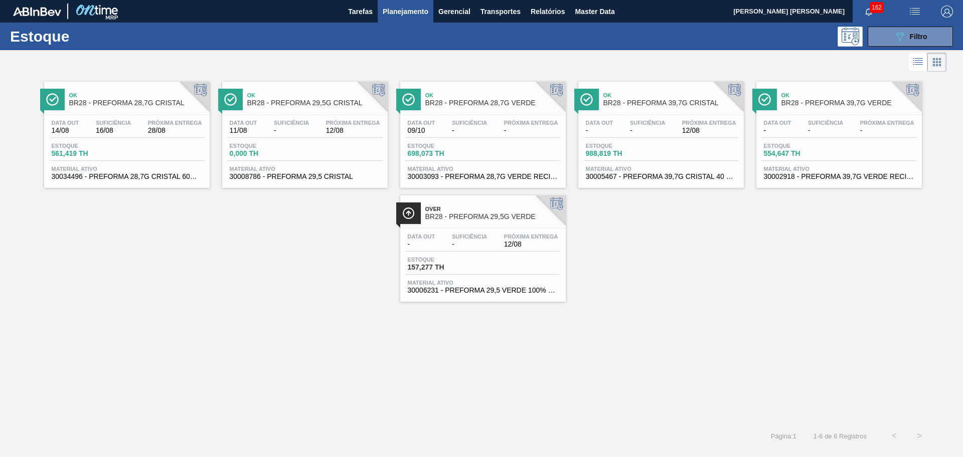
click at [957, 34] on div "089F7B8B-B2A5-4AFE-B5C0-19BA573D28AC Filtro" at bounding box center [909, 37] width 95 height 20
click at [919, 42] on div "089F7B8B-B2A5-4AFE-B5C0-19BA573D28AC Filtro" at bounding box center [911, 37] width 34 height 12
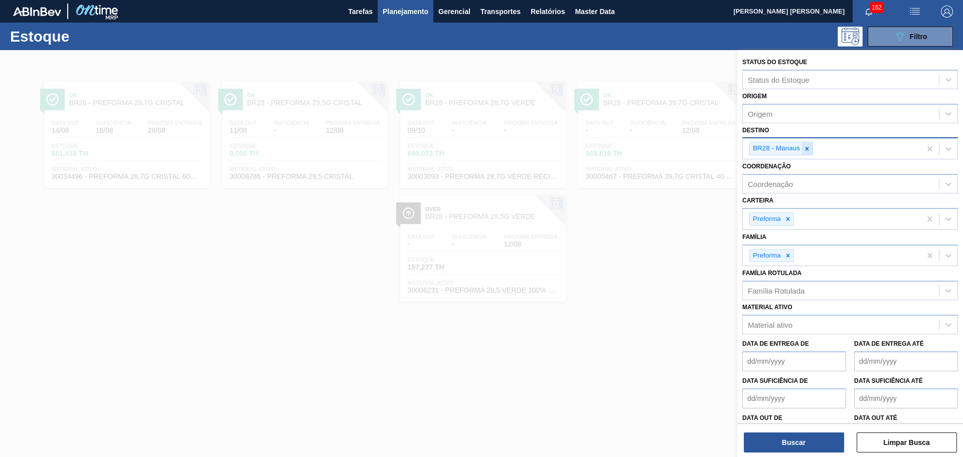
click at [806, 153] on div at bounding box center [806, 148] width 11 height 13
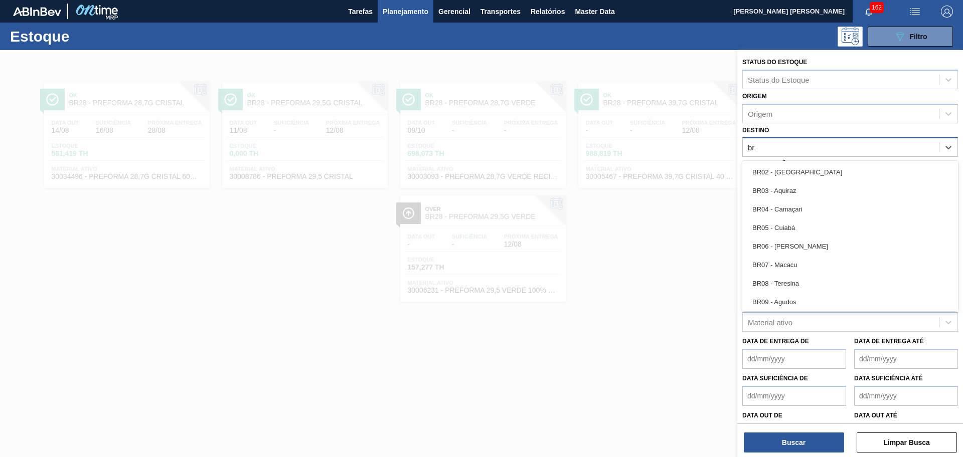
type input "br15"
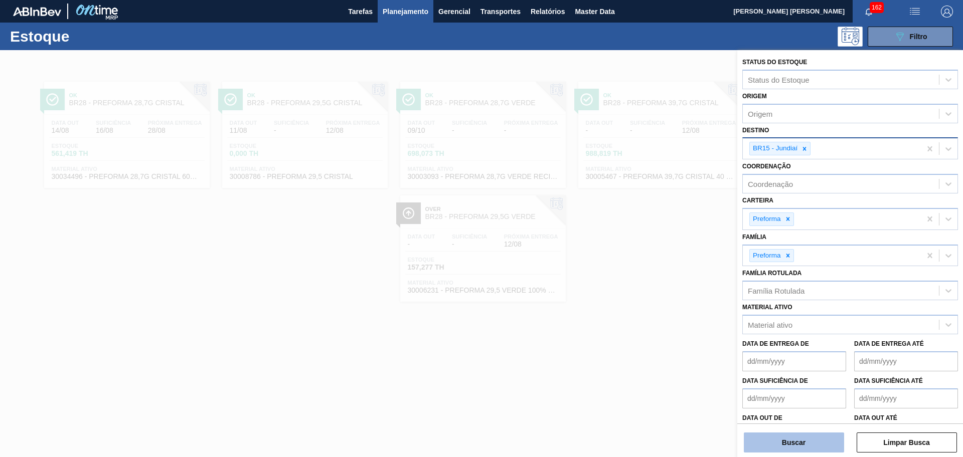
click at [778, 435] on button "Buscar" at bounding box center [794, 443] width 100 height 20
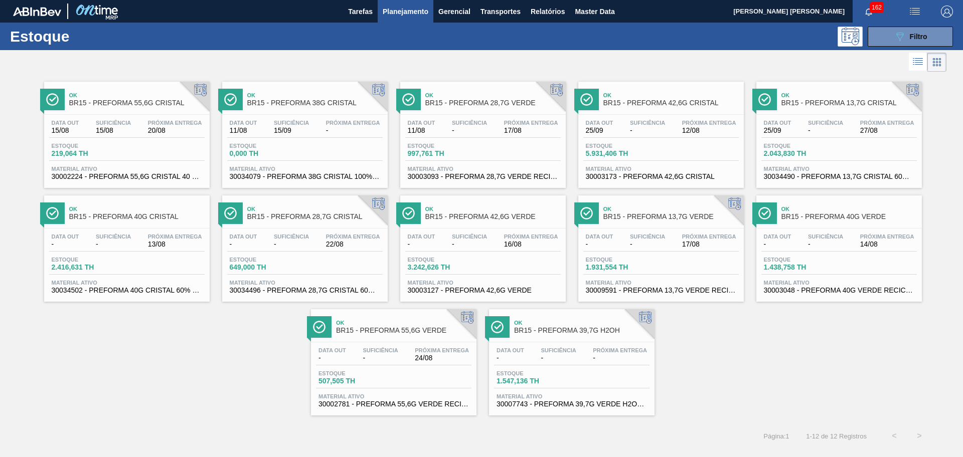
click at [737, 354] on div "Ok BR15 - PREFORMA 55,6G CRISTAL Data out 15/08 Suficiência 15/08 Próxima Entre…" at bounding box center [481, 244] width 963 height 341
click at [764, 354] on div "Ok BR15 - PREFORMA 55,6G CRISTAL Data out 15/08 Suficiência 15/08 Próxima Entre…" at bounding box center [481, 244] width 963 height 341
click at [311, 145] on div "Estoque 0,000 TH" at bounding box center [304, 152] width 155 height 18
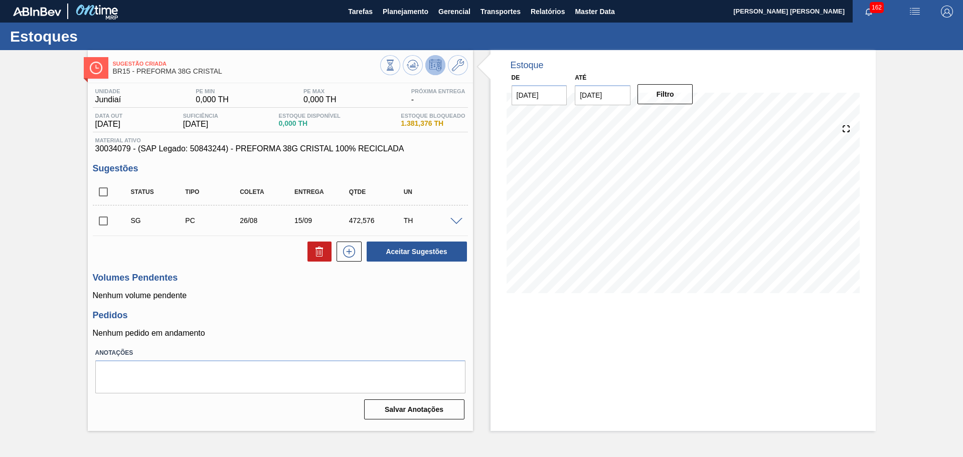
click at [416, 313] on h3 "Pedidos" at bounding box center [280, 315] width 375 height 11
click at [330, 296] on p "Nenhum volume pendente" at bounding box center [280, 295] width 375 height 9
click at [456, 221] on span at bounding box center [456, 222] width 12 height 8
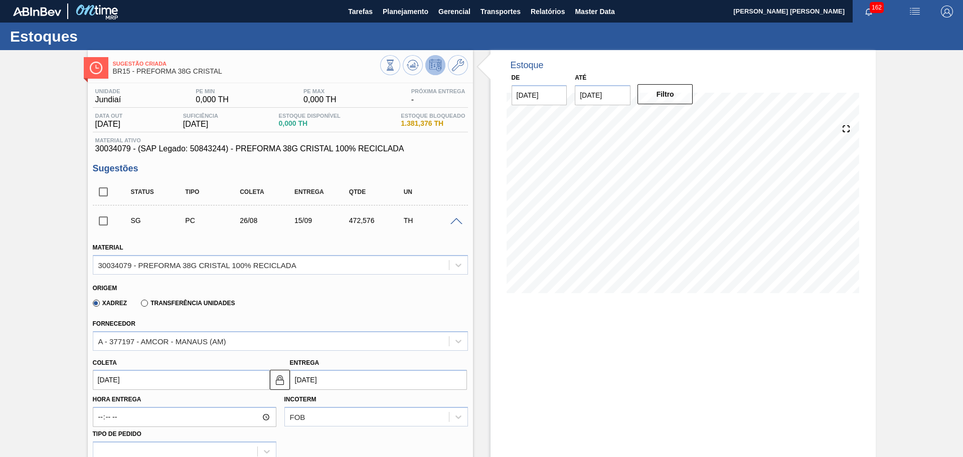
click at [324, 289] on div "Origem" at bounding box center [276, 287] width 367 height 10
click at [396, 70] on icon at bounding box center [390, 65] width 11 height 11
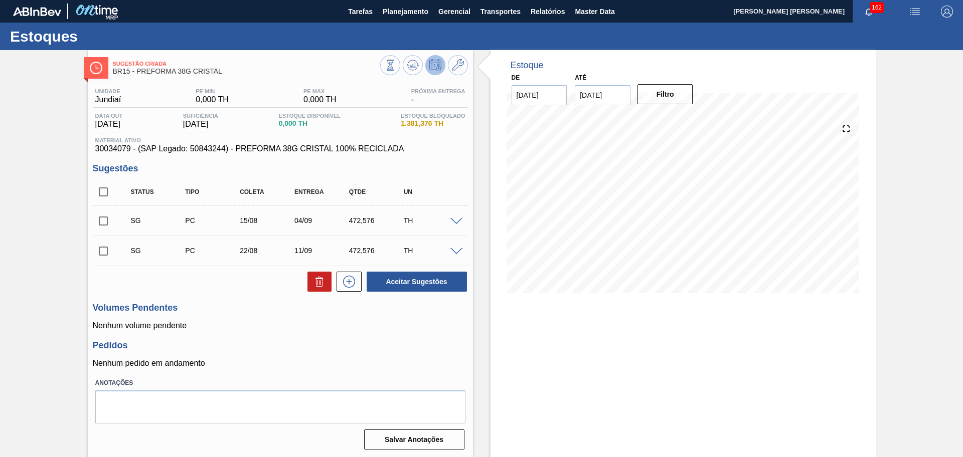
click at [334, 352] on div "Pedidos Nenhum pedido em andamento" at bounding box center [280, 354] width 375 height 28
click at [416, 57] on button at bounding box center [413, 65] width 20 height 20
click at [451, 222] on span at bounding box center [456, 222] width 12 height 8
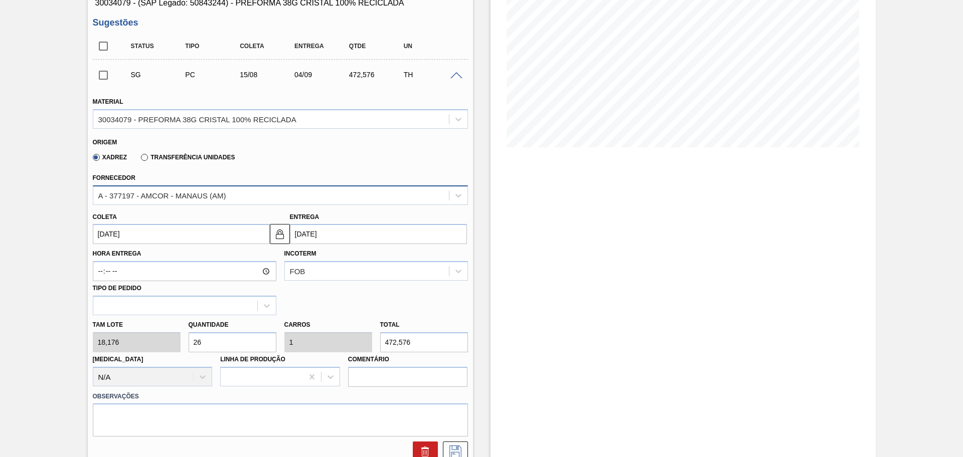
scroll to position [188, 0]
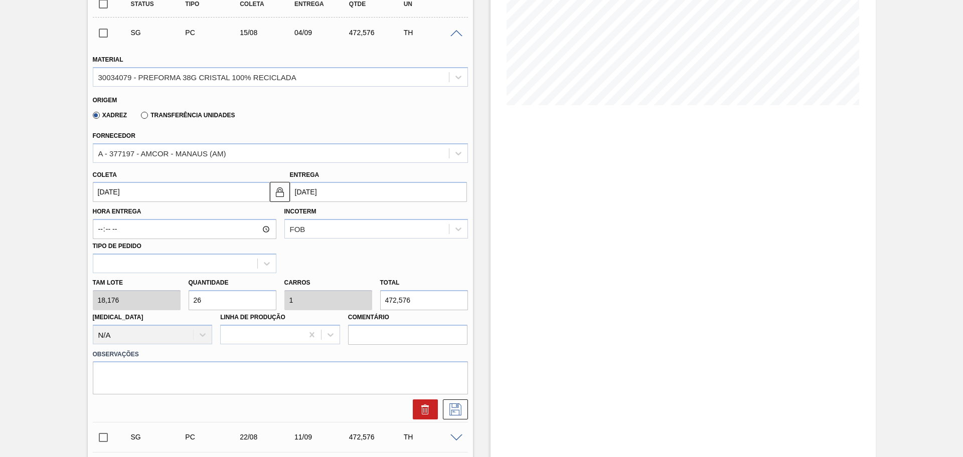
click at [142, 192] on input "[DATE]" at bounding box center [181, 192] width 177 height 20
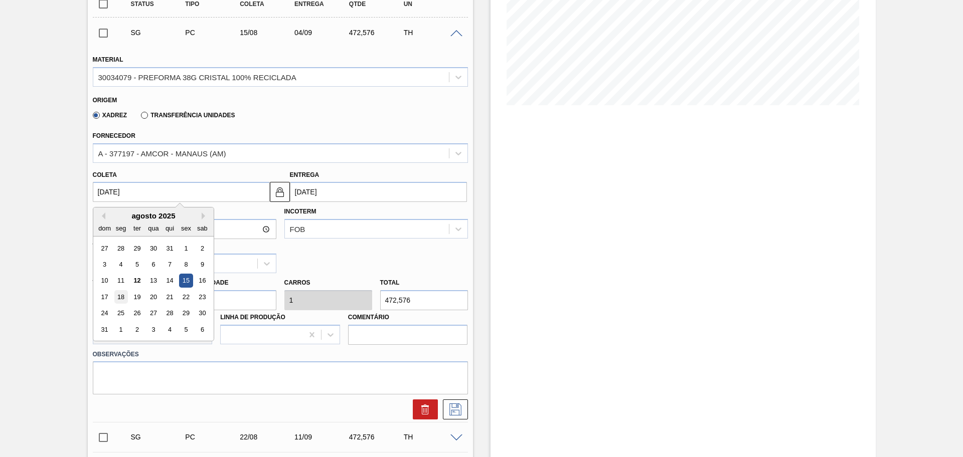
click at [121, 301] on div "18" at bounding box center [121, 297] width 14 height 14
type input "[DATE]"
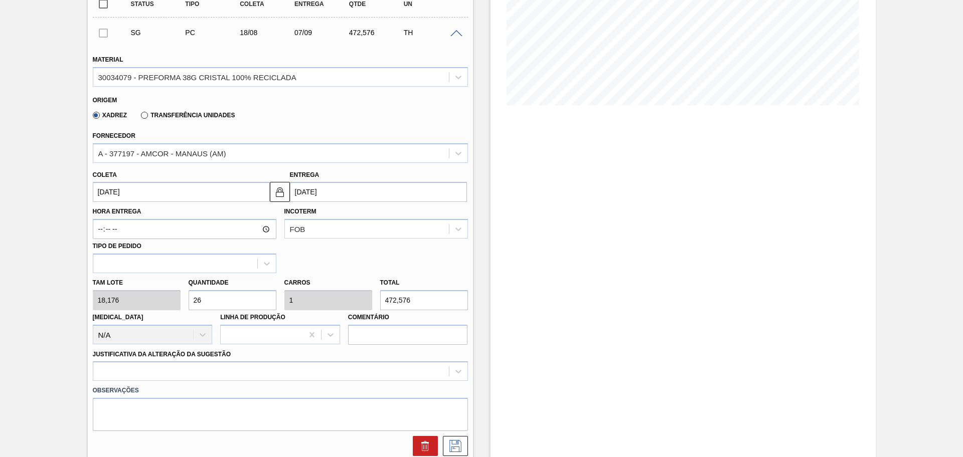
click at [113, 190] on input "[DATE]" at bounding box center [181, 192] width 177 height 20
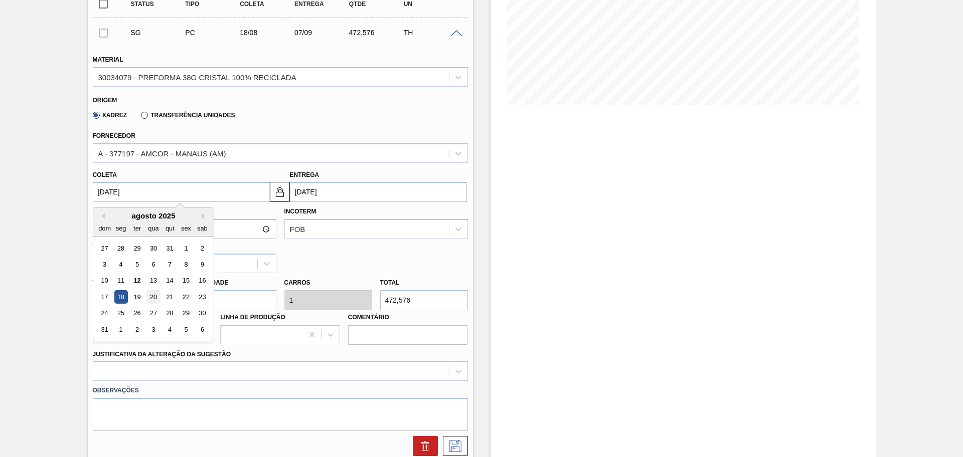
click at [157, 297] on div "20" at bounding box center [153, 297] width 14 height 14
type input "[DATE]"
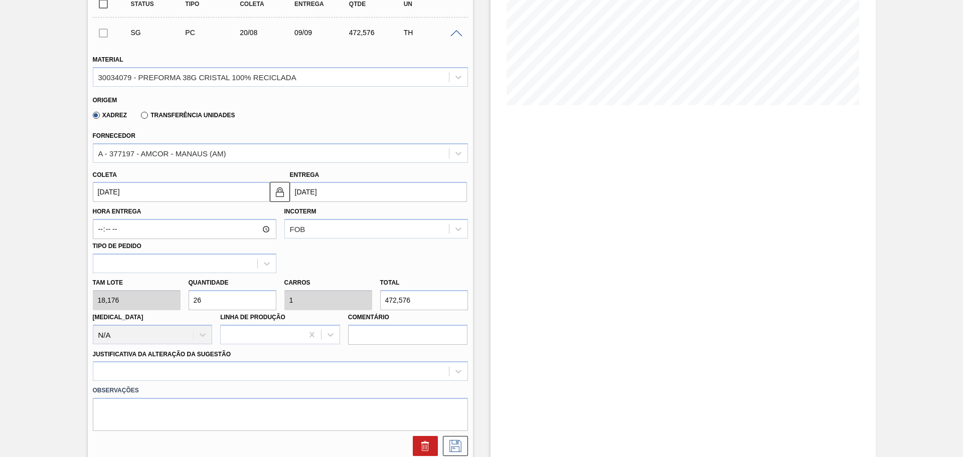
click at [346, 255] on div "Hora Entrega Incoterm FOB Tipo de pedido" at bounding box center [280, 237] width 383 height 71
click at [189, 374] on div at bounding box center [280, 372] width 375 height 20
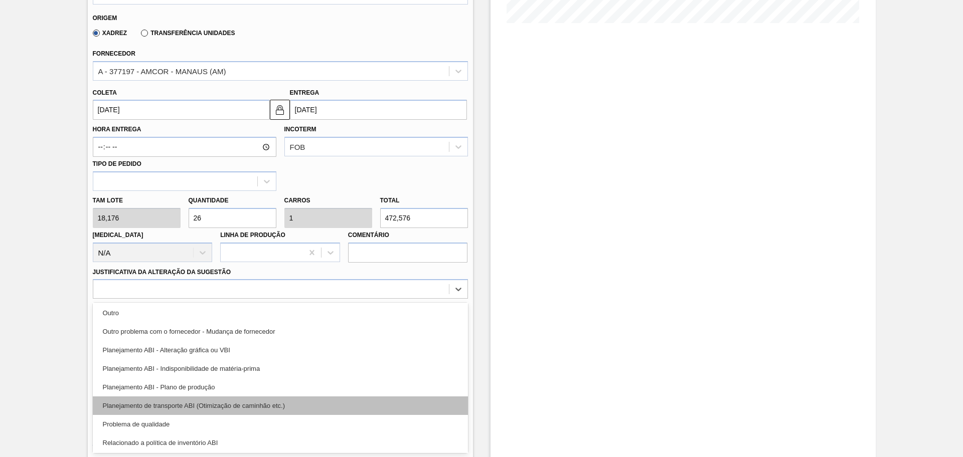
scroll to position [125, 0]
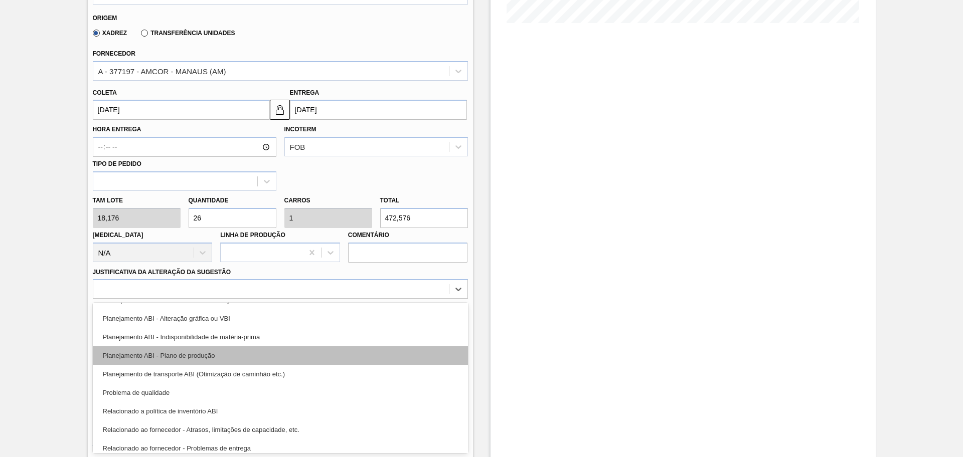
click at [228, 356] on div "Planejamento ABI - Plano de produção" at bounding box center [280, 355] width 375 height 19
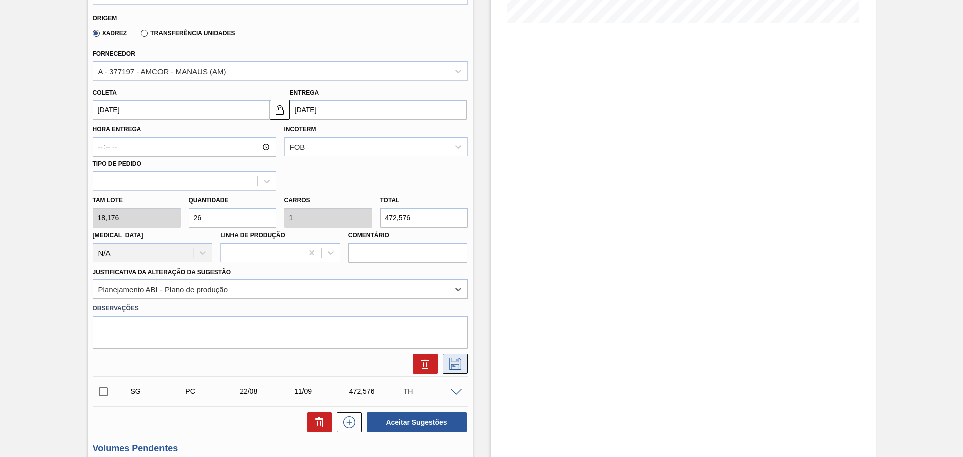
click at [453, 361] on icon at bounding box center [455, 364] width 16 height 12
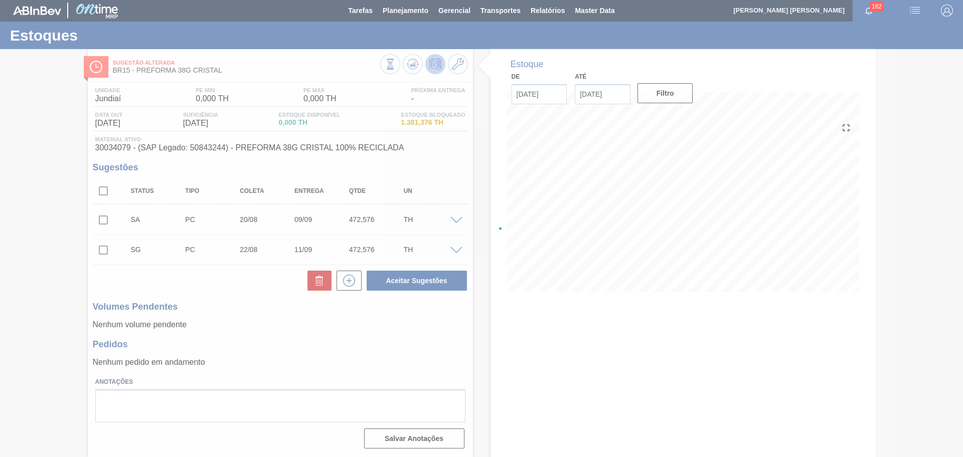
scroll to position [1, 0]
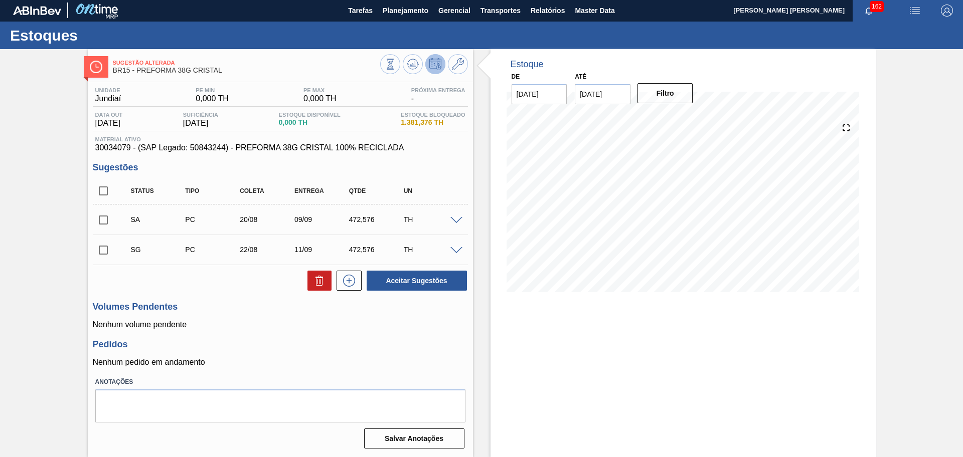
click at [457, 247] on span at bounding box center [456, 251] width 12 height 8
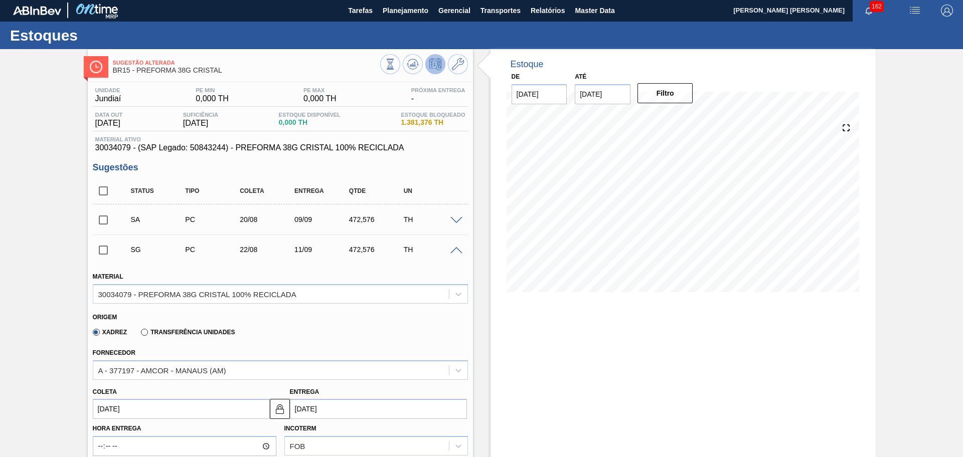
click at [138, 408] on input "[DATE]" at bounding box center [181, 409] width 177 height 20
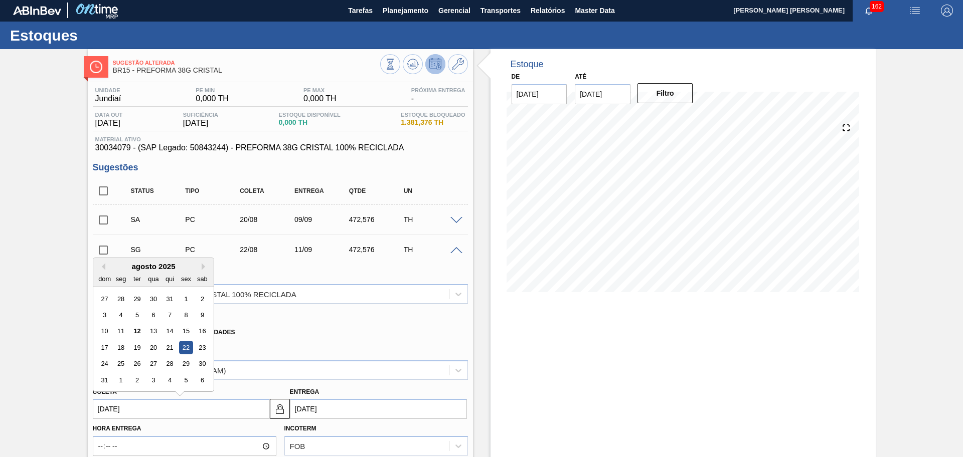
click at [183, 349] on div "22" at bounding box center [186, 348] width 14 height 14
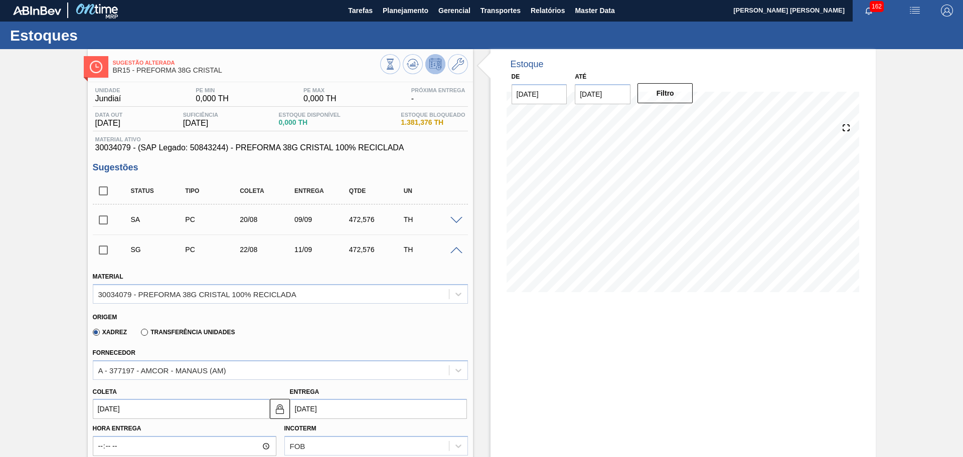
click at [462, 249] on div at bounding box center [458, 250] width 20 height 8
click at [460, 251] on span at bounding box center [456, 251] width 12 height 8
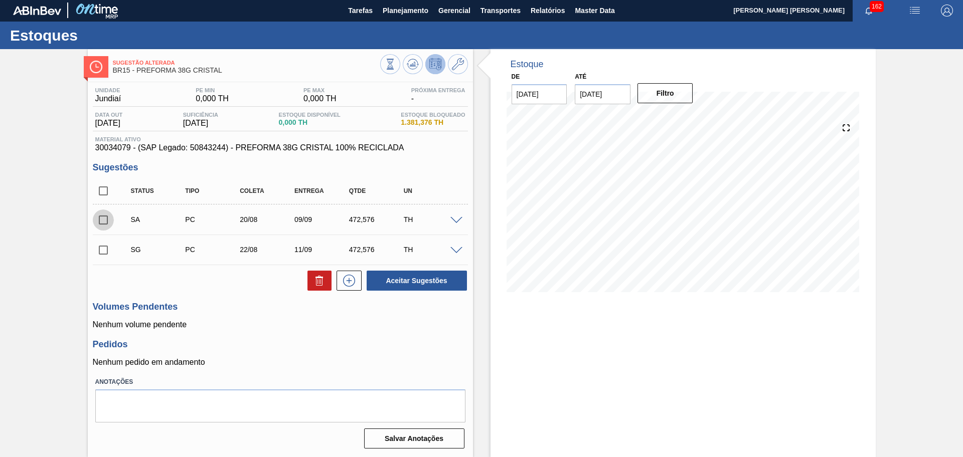
click at [106, 220] on input "checkbox" at bounding box center [103, 220] width 21 height 21
checkbox input "true"
click at [106, 247] on input "checkbox" at bounding box center [103, 250] width 21 height 21
checkbox input "true"
click at [404, 279] on button "Aceitar Sugestões" at bounding box center [417, 281] width 100 height 20
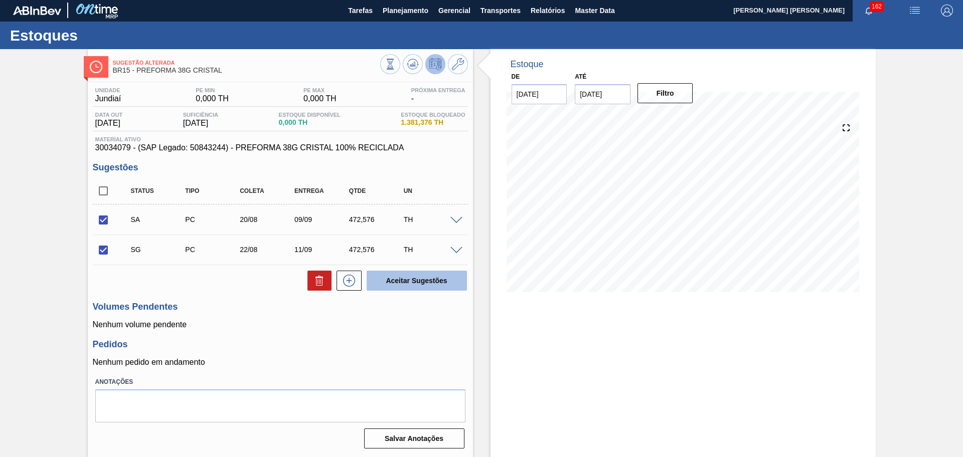
checkbox input "false"
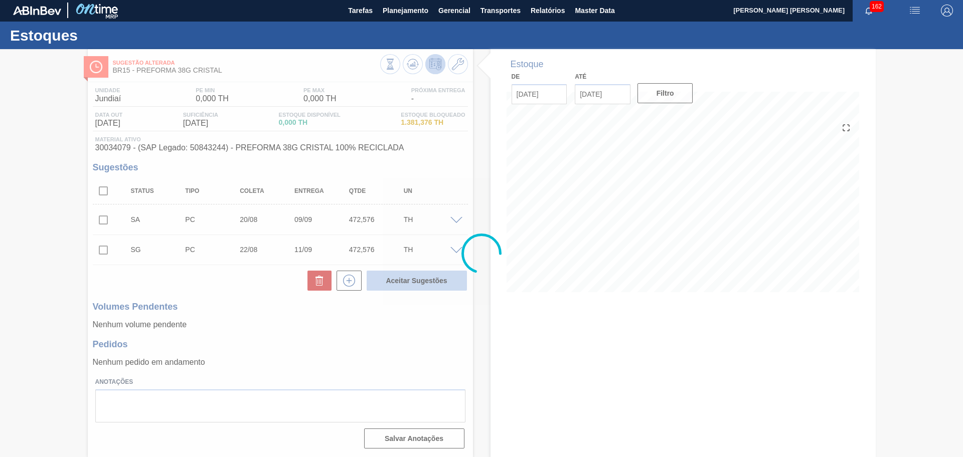
scroll to position [0, 0]
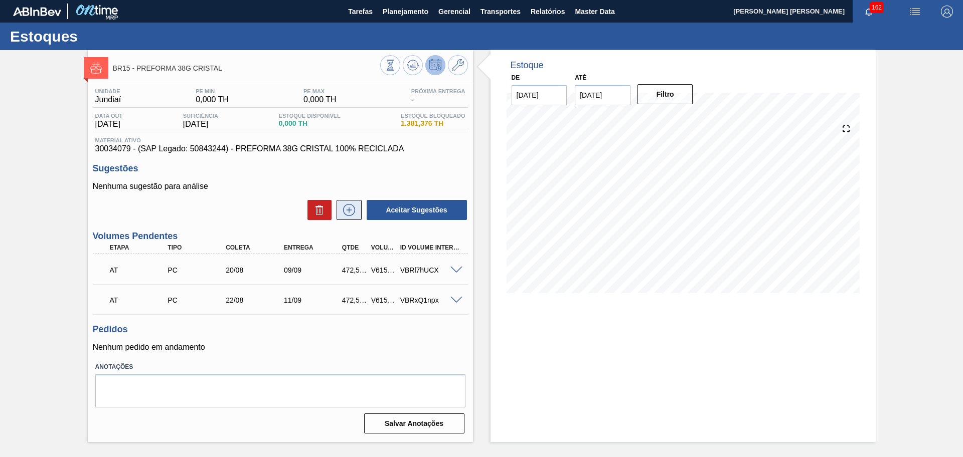
click at [348, 208] on icon at bounding box center [349, 210] width 16 height 12
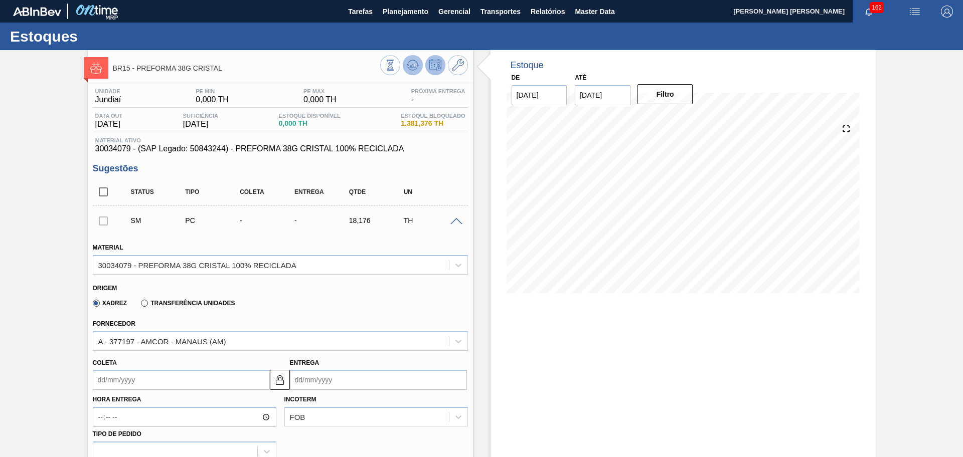
click at [405, 67] on button at bounding box center [413, 65] width 20 height 20
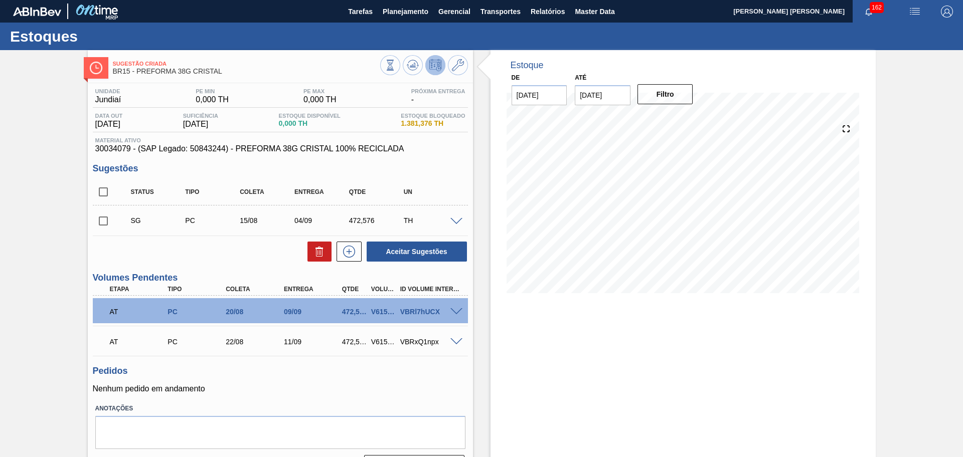
click at [375, 372] on h3 "Pedidos" at bounding box center [280, 371] width 375 height 11
click at [453, 222] on span at bounding box center [456, 222] width 12 height 8
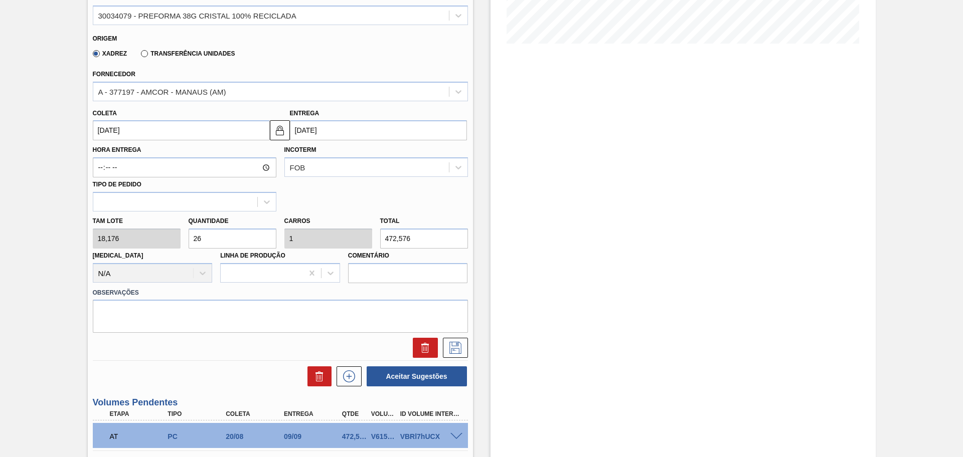
scroll to position [251, 0]
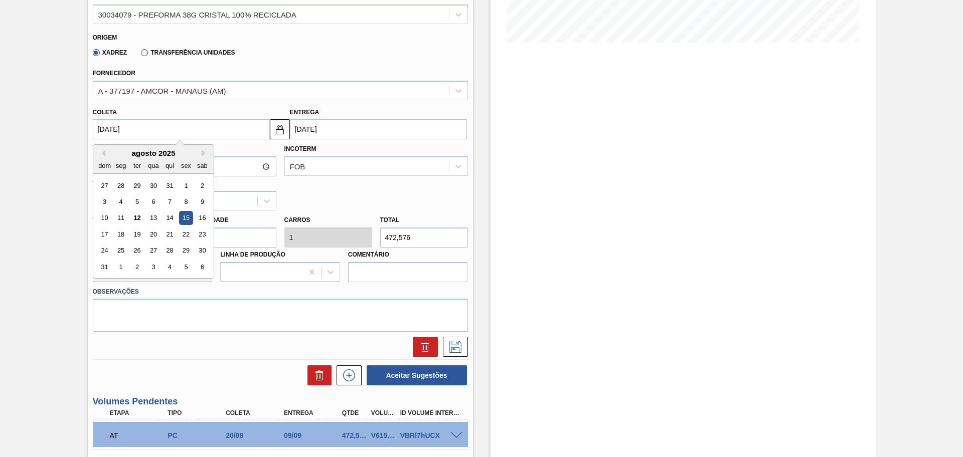
click at [146, 133] on input "[DATE]" at bounding box center [181, 129] width 177 height 20
click at [119, 253] on div "25" at bounding box center [121, 251] width 14 height 14
type input "[DATE]"
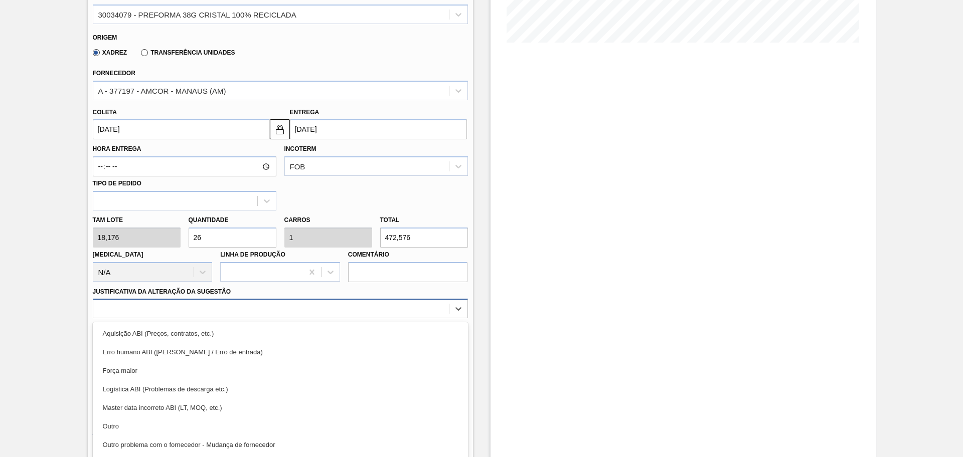
click at [162, 312] on div "option Aquisição ABI (Preços, contratos, etc.) focused, 1 of 18. 18 results ava…" at bounding box center [280, 309] width 375 height 20
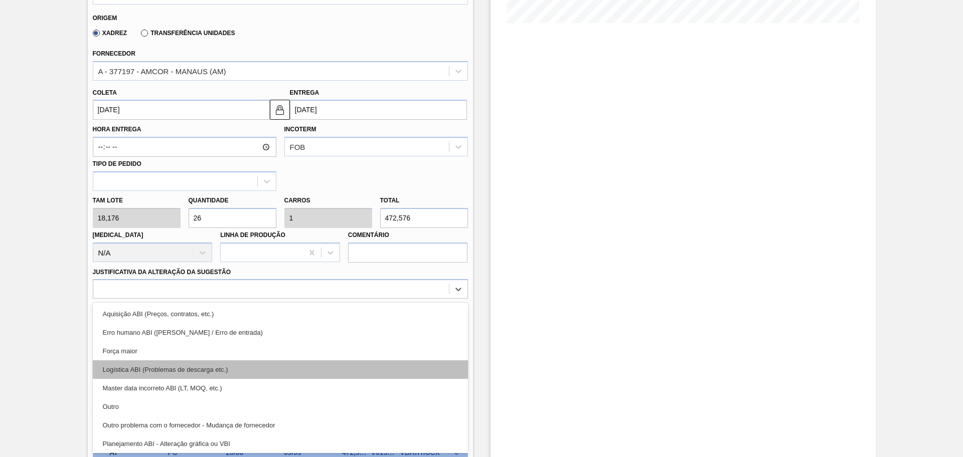
scroll to position [63, 0]
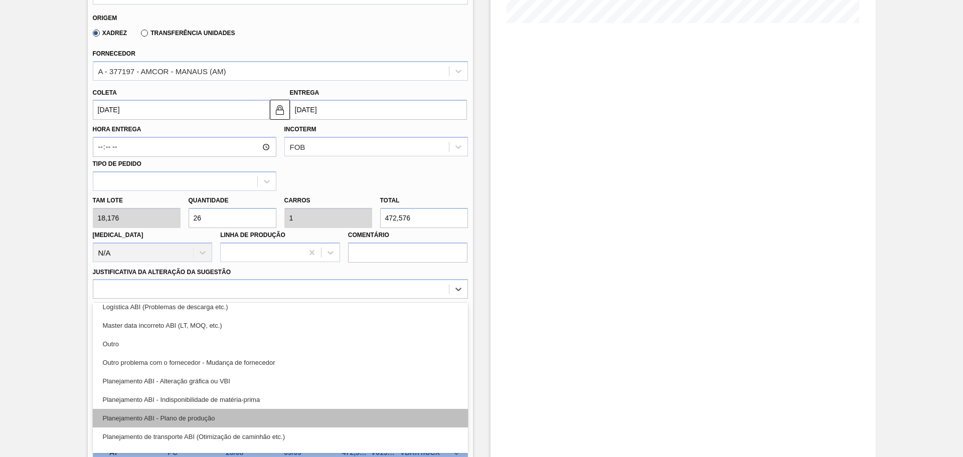
click at [221, 415] on div "Planejamento ABI - Plano de produção" at bounding box center [280, 418] width 375 height 19
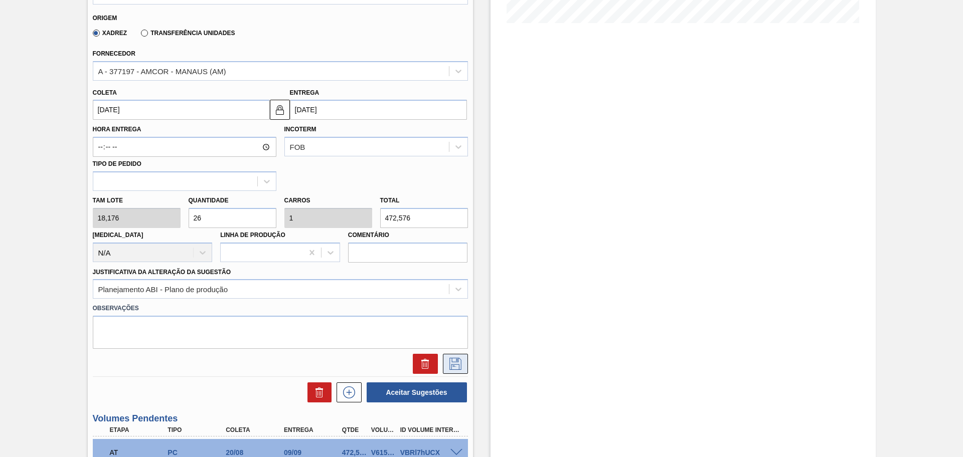
click at [450, 367] on icon at bounding box center [455, 364] width 16 height 12
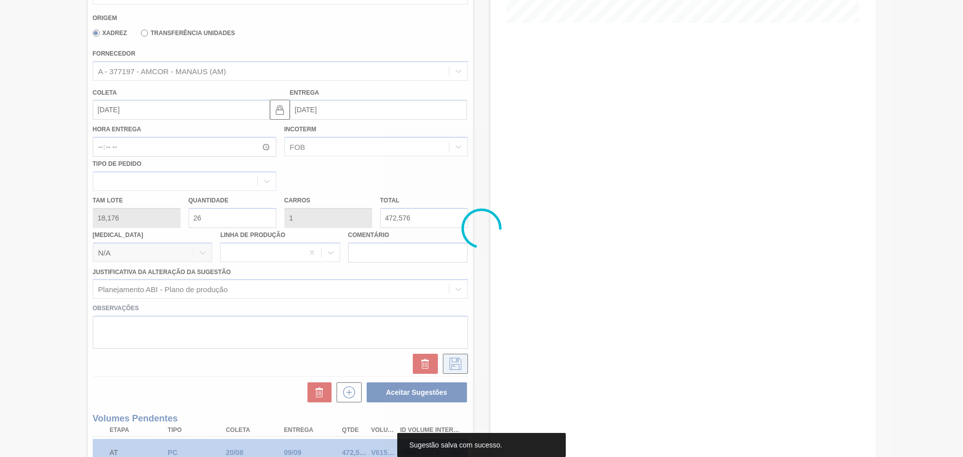
scroll to position [27, 0]
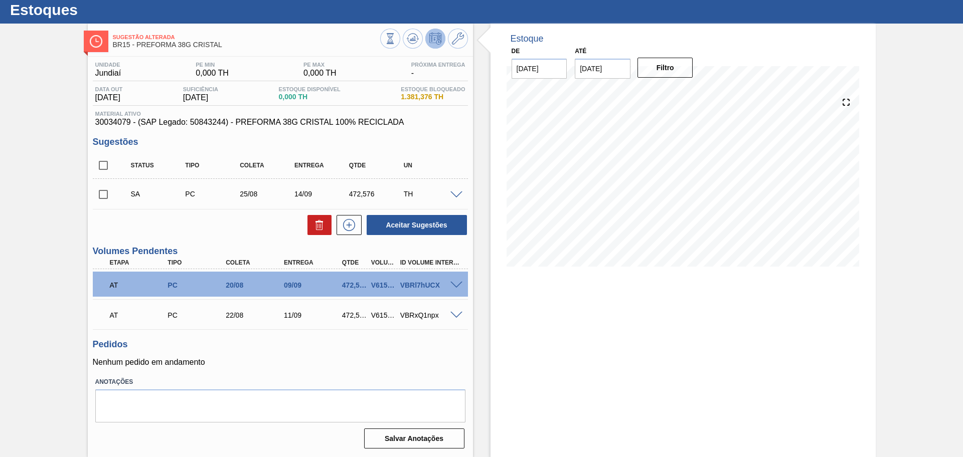
click at [105, 196] on input "checkbox" at bounding box center [103, 194] width 21 height 21
click at [413, 227] on button "Aceitar Sugestões" at bounding box center [417, 225] width 100 height 20
checkbox input "false"
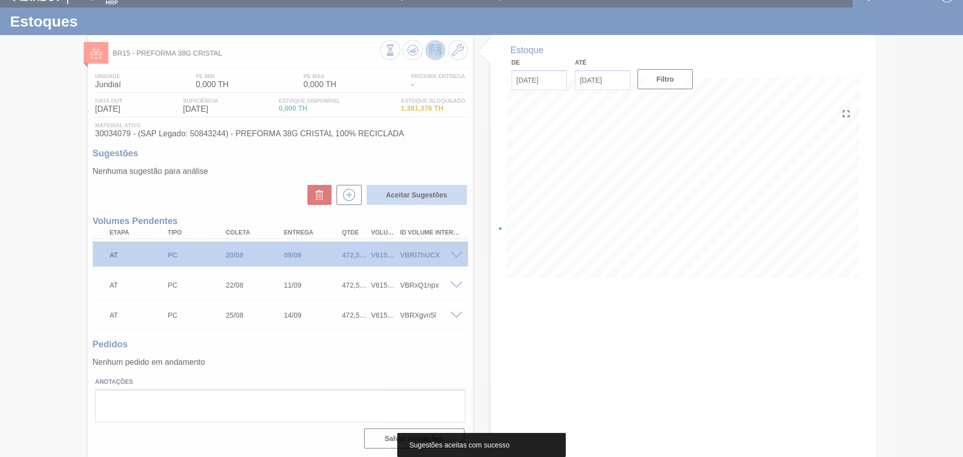
scroll to position [15, 0]
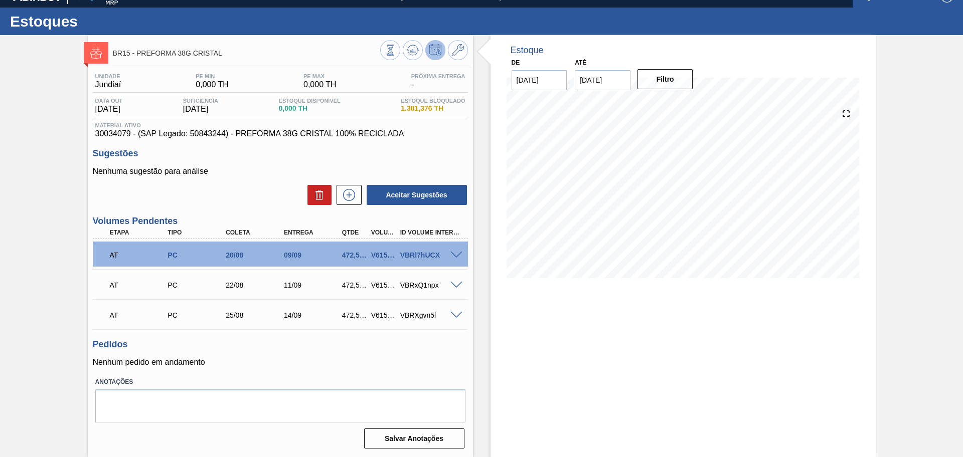
click at [457, 252] on span at bounding box center [456, 256] width 12 height 8
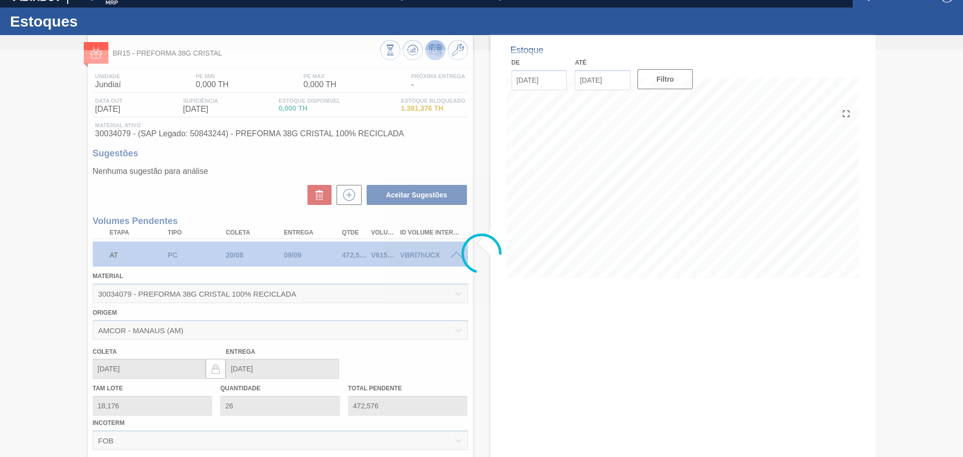
click at [457, 252] on div at bounding box center [481, 253] width 963 height 407
click at [456, 251] on div at bounding box center [481, 253] width 963 height 407
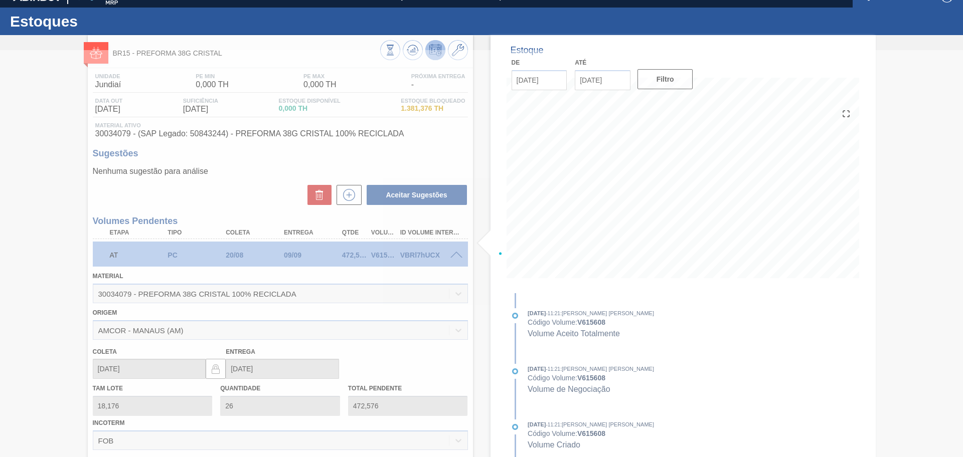
click at [458, 255] on div at bounding box center [481, 253] width 963 height 407
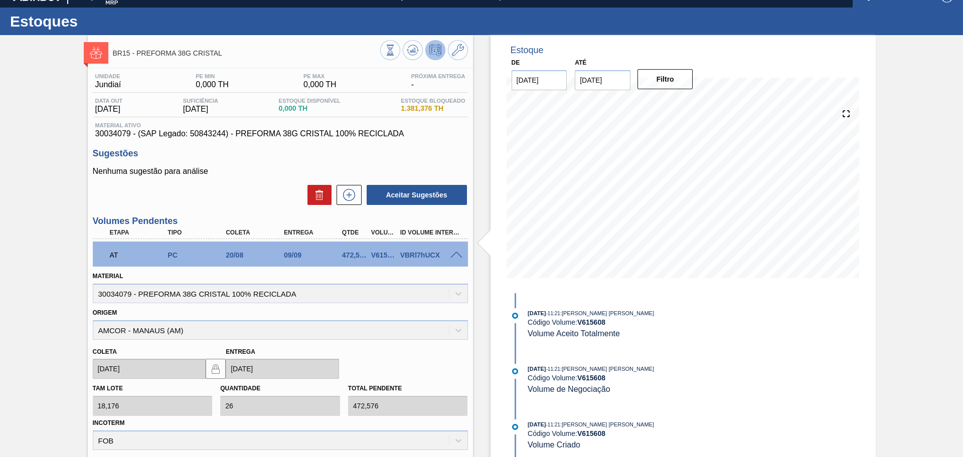
click at [458, 255] on span at bounding box center [456, 256] width 12 height 8
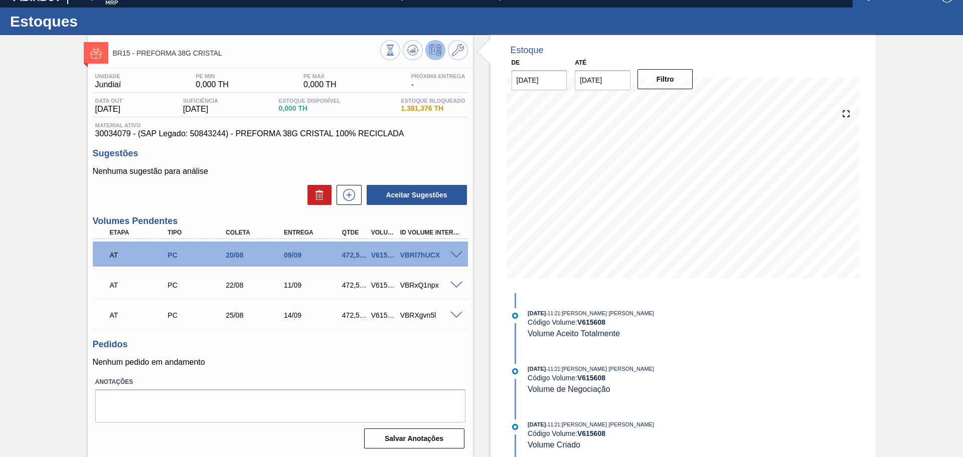
click at [440, 148] on h3 "Sugestões" at bounding box center [280, 153] width 375 height 11
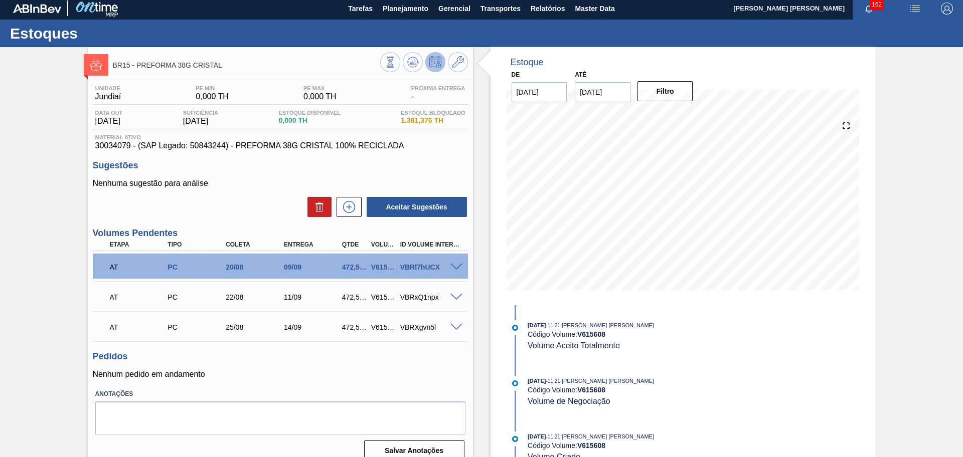
scroll to position [0, 0]
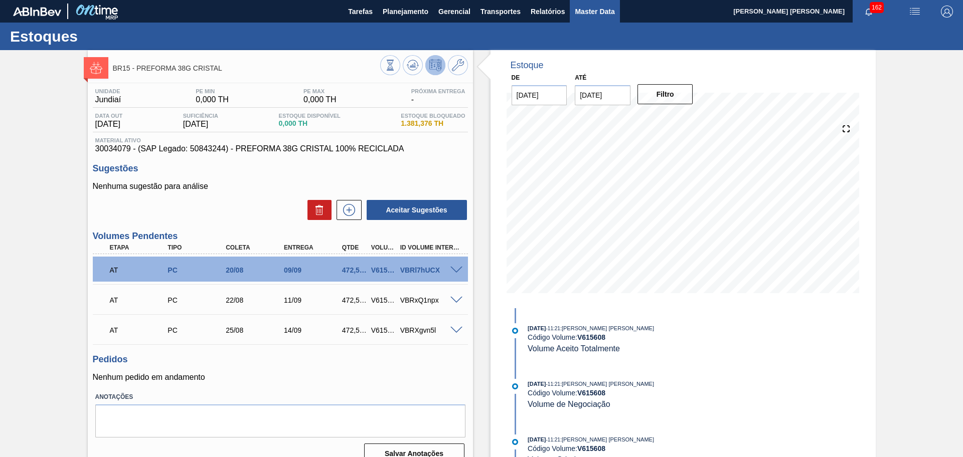
click at [595, 21] on button "Master Data" at bounding box center [595, 11] width 50 height 23
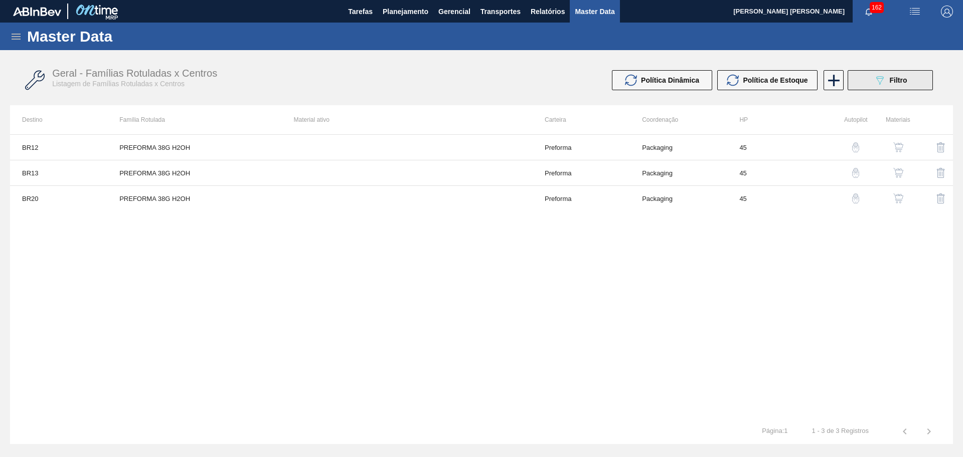
click at [882, 79] on icon at bounding box center [880, 80] width 8 height 9
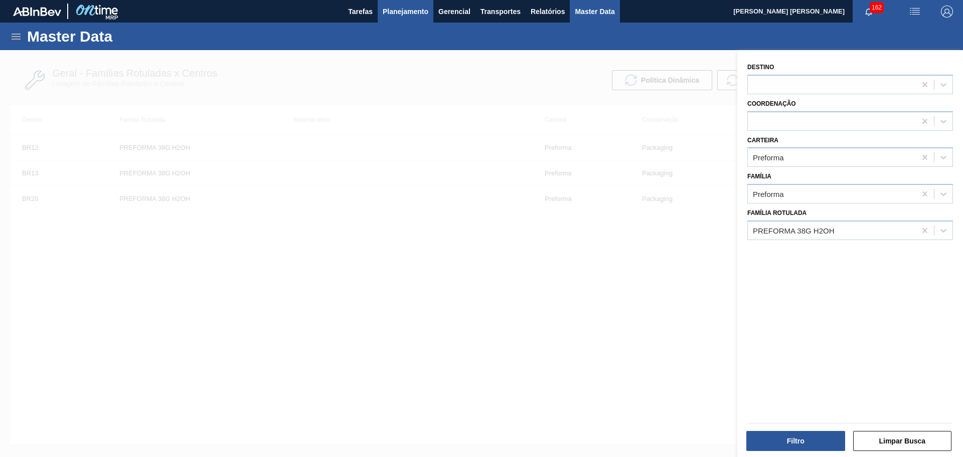
click at [403, 11] on span "Planejamento" at bounding box center [406, 12] width 46 height 12
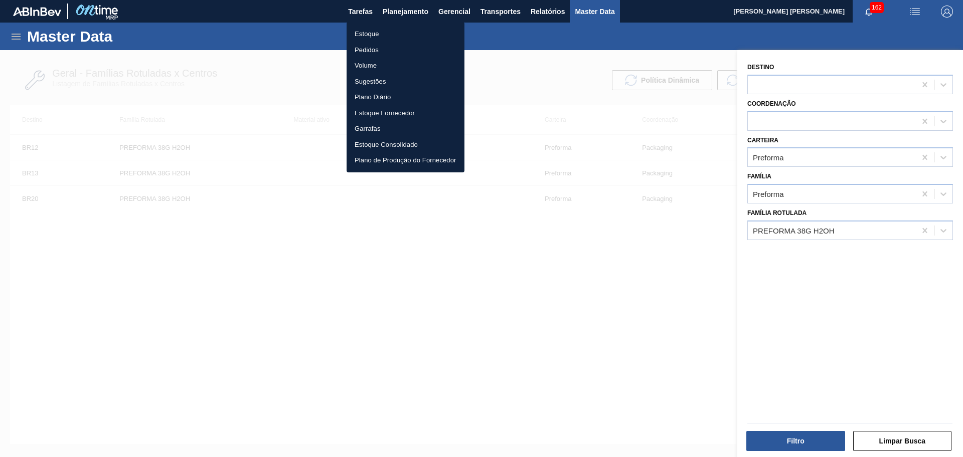
click at [575, 374] on div at bounding box center [481, 228] width 963 height 457
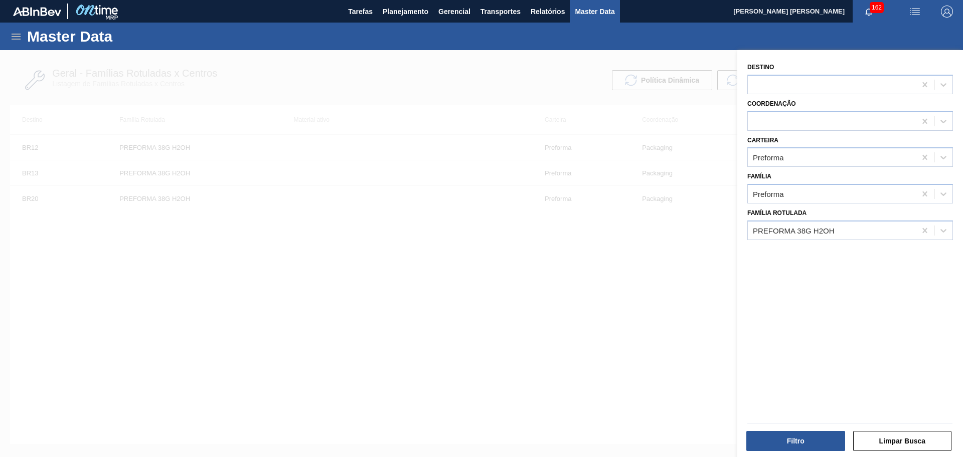
click at [520, 295] on div at bounding box center [481, 278] width 963 height 457
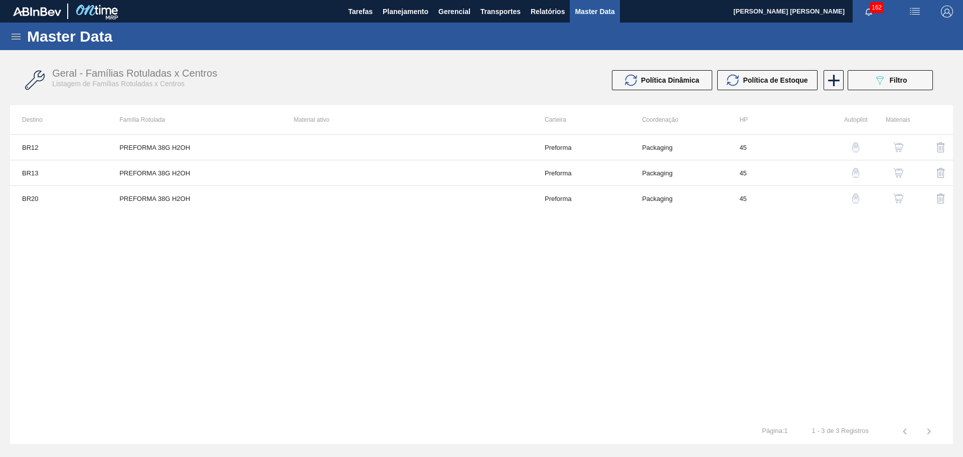
click at [259, 250] on div "BR12 PREFORMA 38G H2OH Preforma Packaging 45 BR13 PREFORMA 38G H2OH Preforma Pa…" at bounding box center [481, 276] width 943 height 285
click at [752, 262] on div "BR12 PREFORMA 38G H2OH Preforma Packaging 45 BR13 PREFORMA 38G H2OH Preforma Pa…" at bounding box center [481, 276] width 943 height 285
click at [263, 315] on div "BR12 PREFORMA 38G H2OH Preforma Packaging 45 BR13 PREFORMA 38G H2OH Preforma Pa…" at bounding box center [481, 276] width 943 height 285
